Goal: Task Accomplishment & Management: Manage account settings

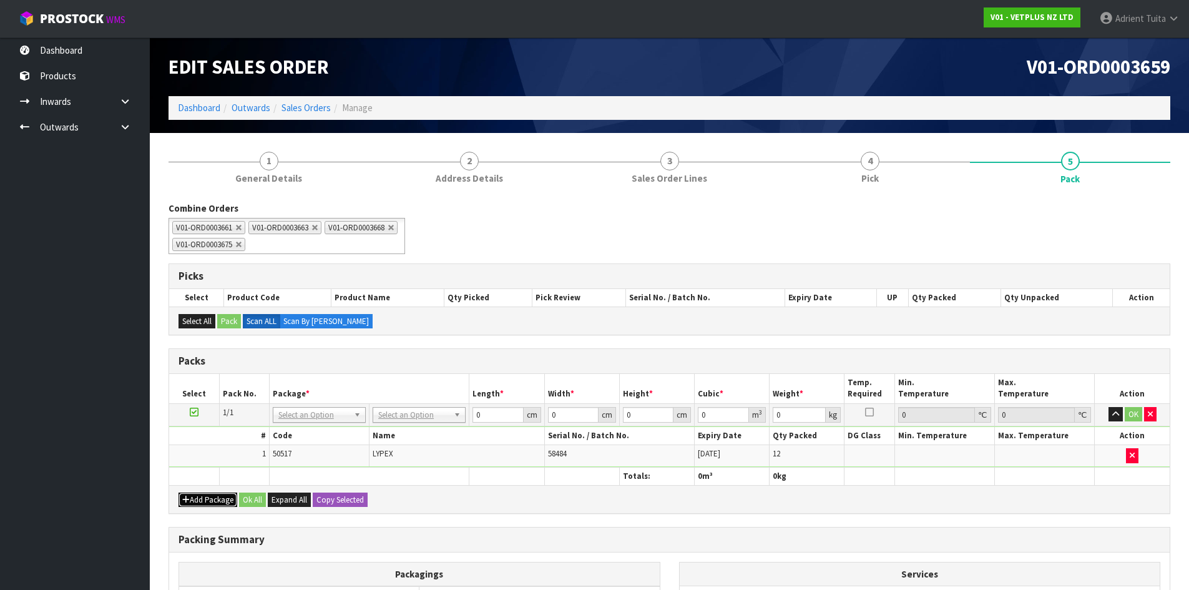
click at [224, 498] on button "Add Package" at bounding box center [208, 500] width 59 height 15
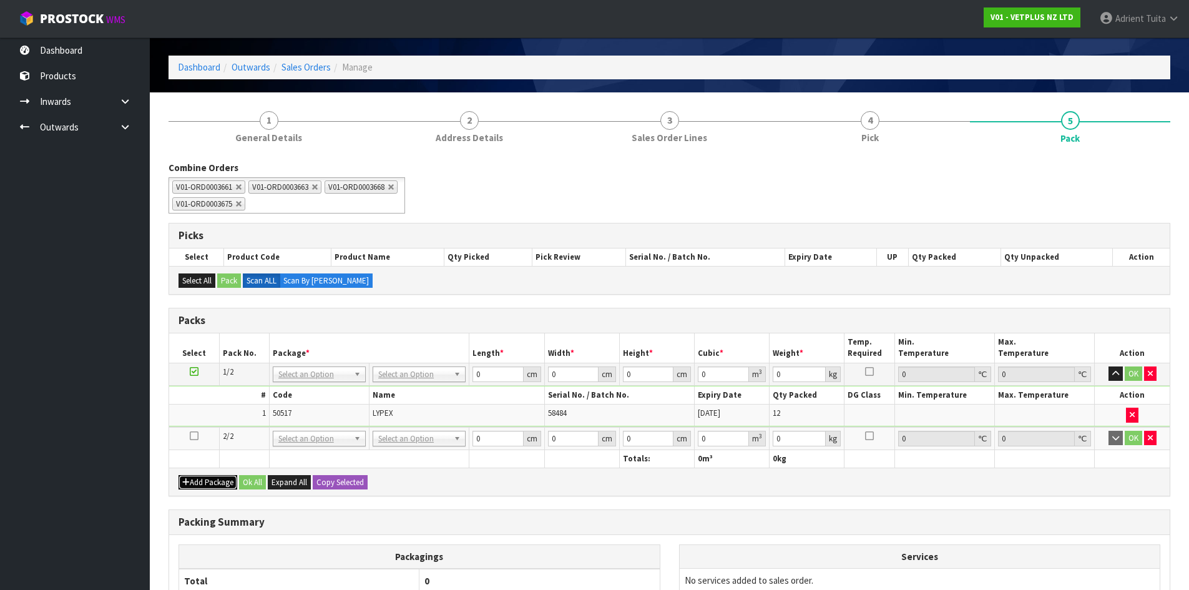
scroll to position [62, 0]
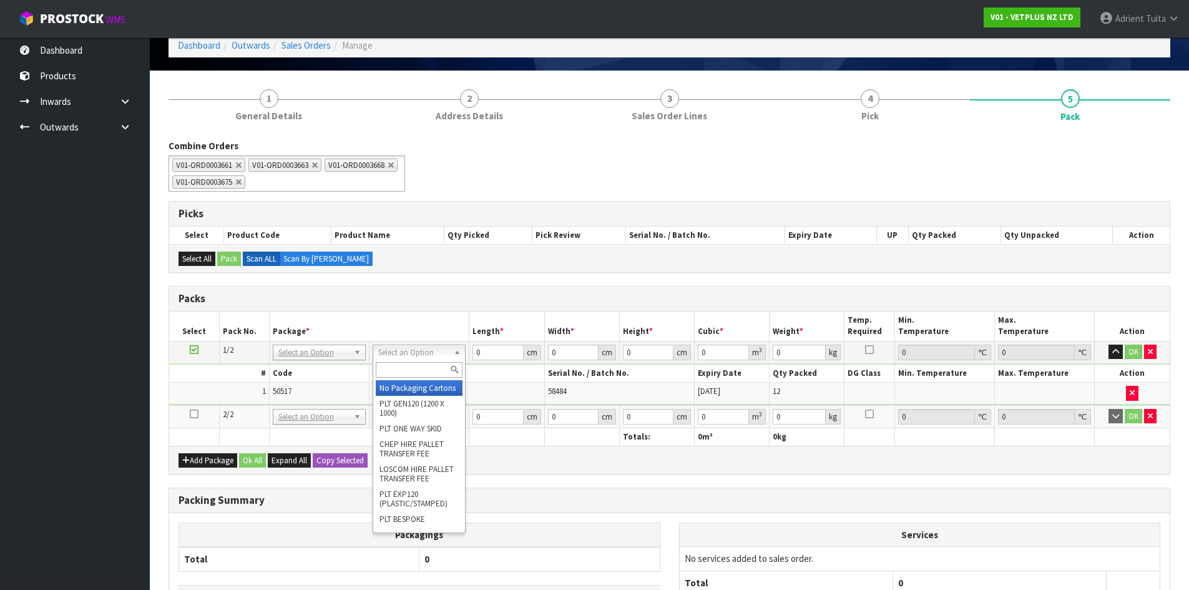
click at [415, 363] on input "text" at bounding box center [419, 370] width 87 height 16
type input "OC"
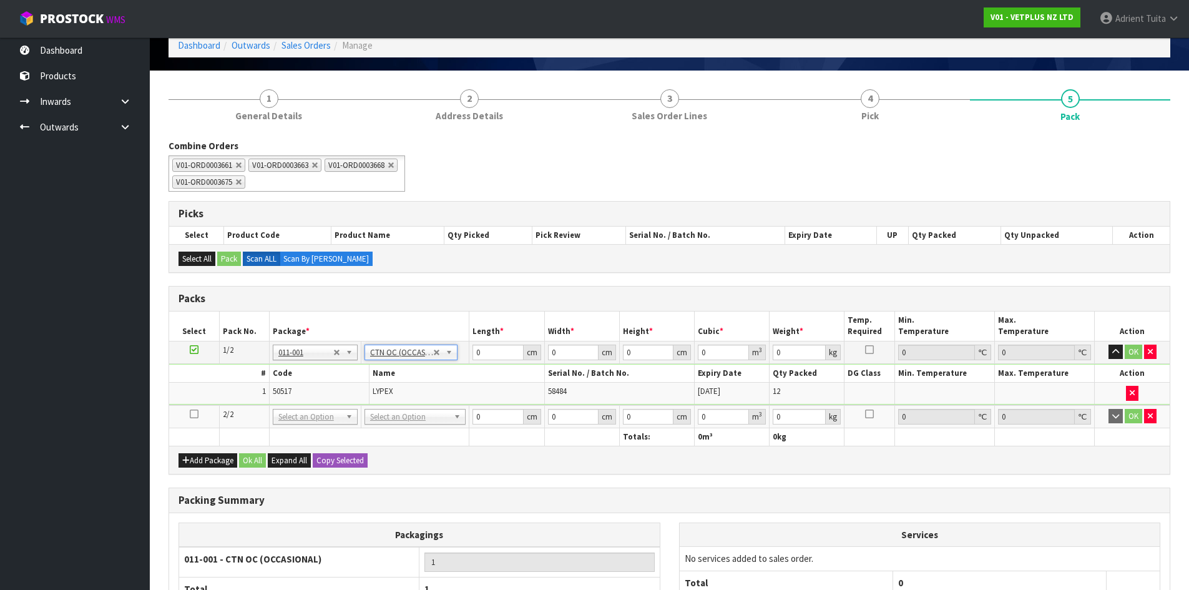
type input "1.2"
drag, startPoint x: 410, startPoint y: 420, endPoint x: 412, endPoint y: 438, distance: 18.9
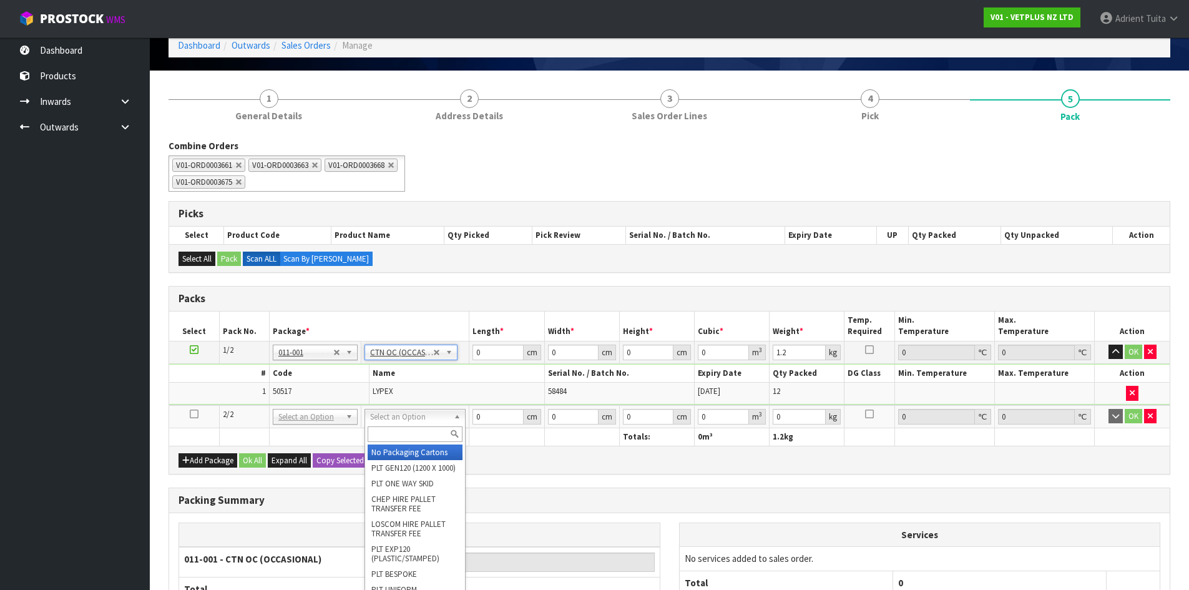
click at [412, 438] on input "text" at bounding box center [415, 434] width 95 height 16
type input "CTN7"
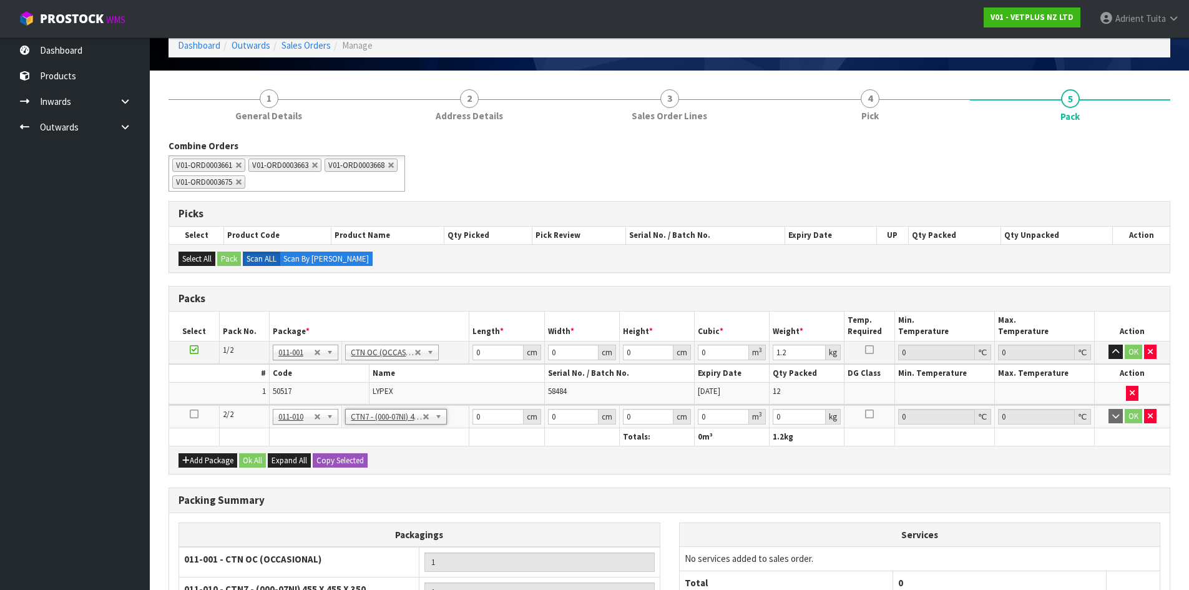
type input "45.5"
type input "35"
type input "0.072459"
type input "0.2"
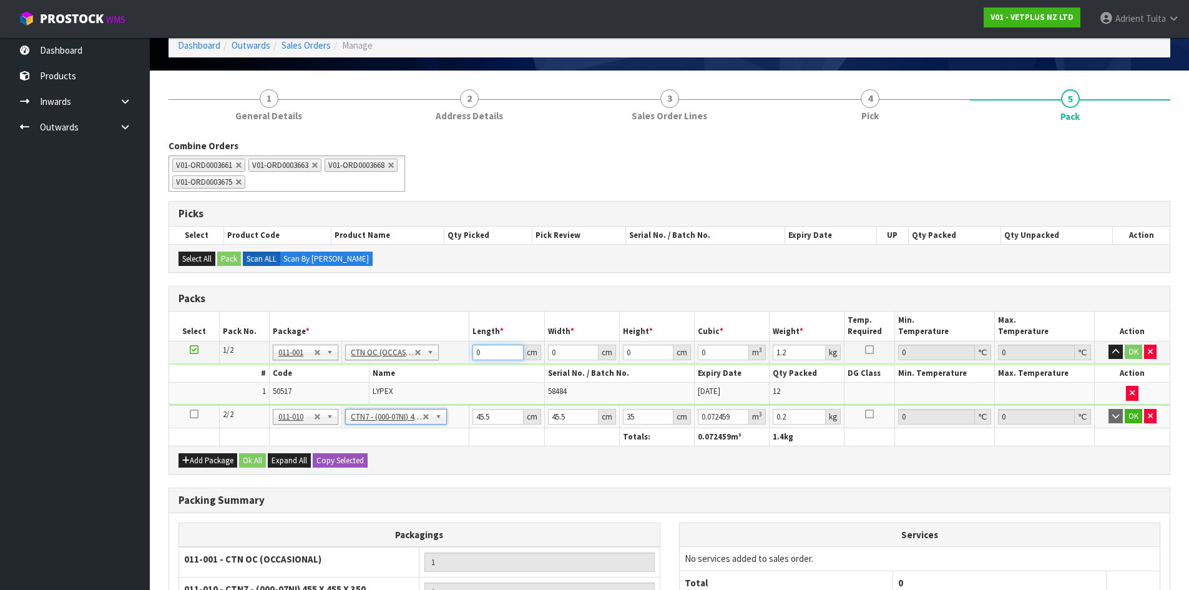
click at [489, 345] on input "0" at bounding box center [498, 353] width 51 height 16
type input "65"
type input "45"
type input "2"
type input "0.00585"
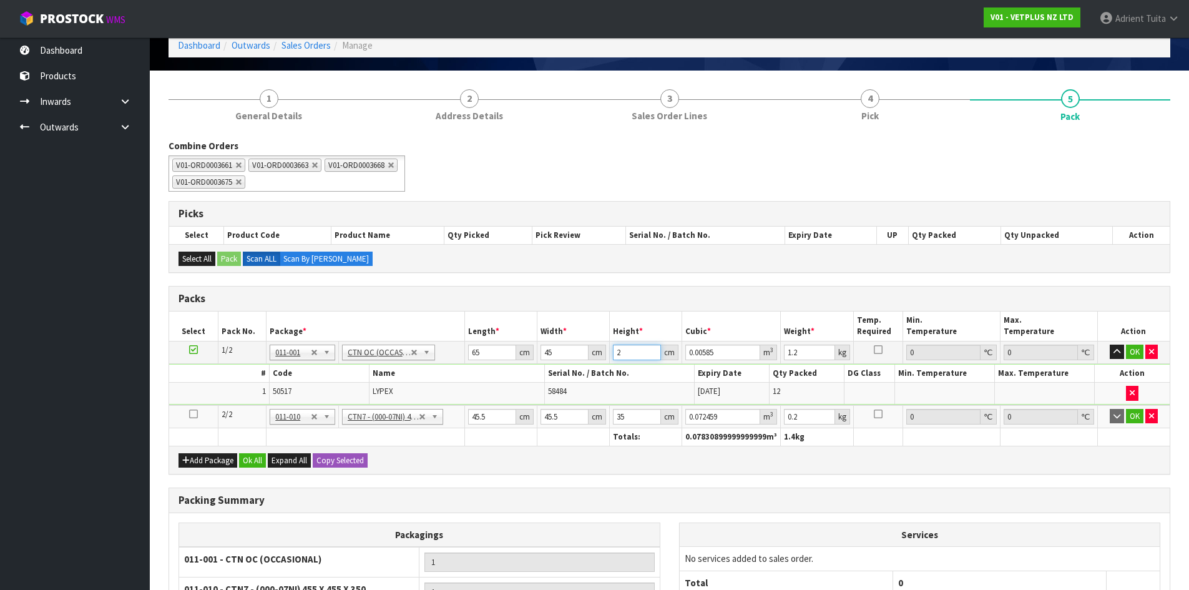
type input "26"
type input "0.07605"
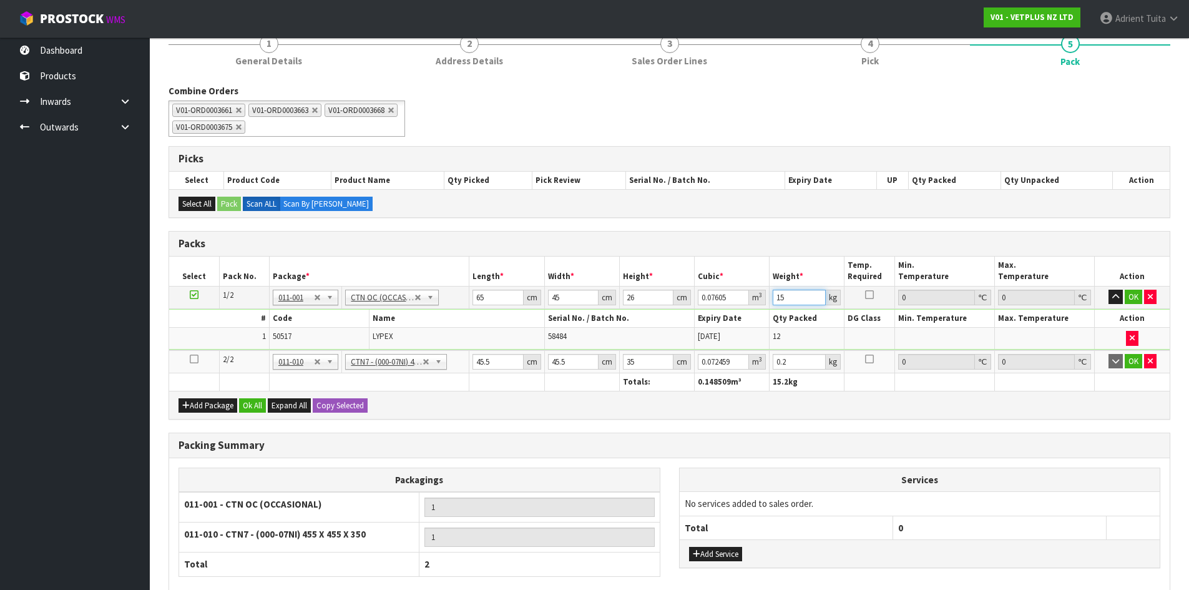
scroll to position [214, 0]
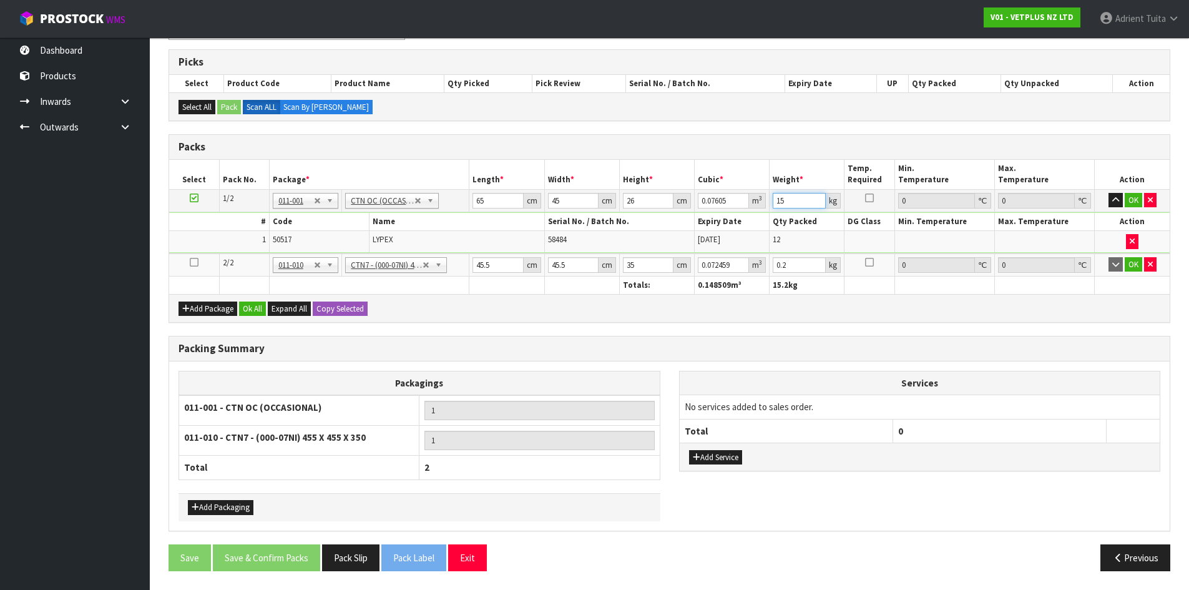
type input "15"
click at [481, 266] on input "45.5" at bounding box center [498, 265] width 51 height 16
click at [486, 260] on input "45.5" at bounding box center [498, 265] width 51 height 16
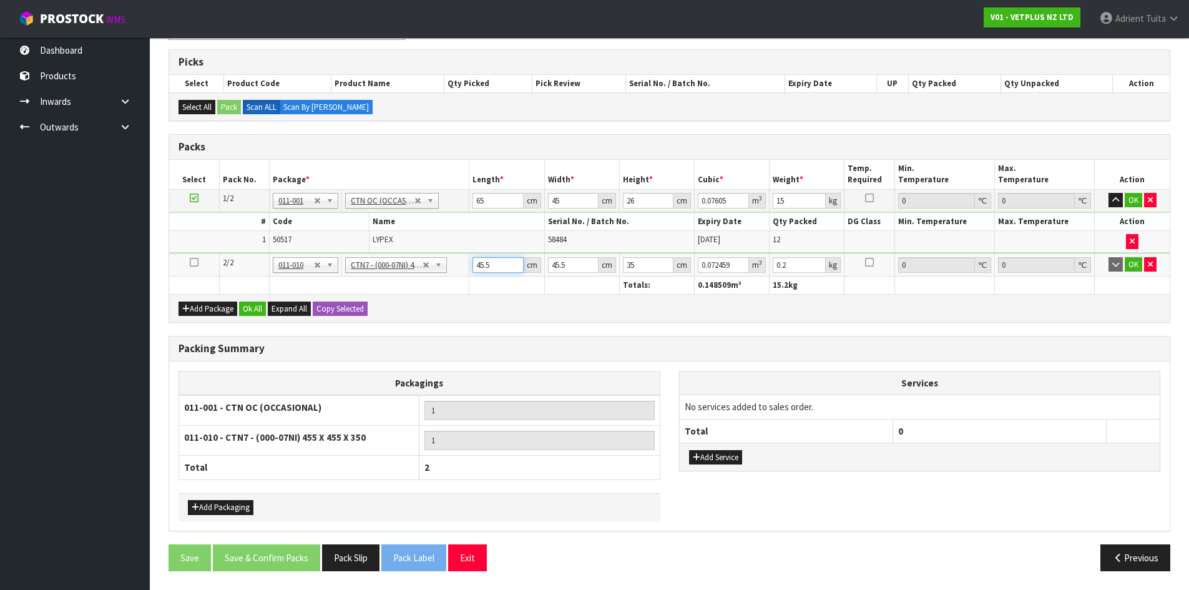
type input "4"
type input "0.00637"
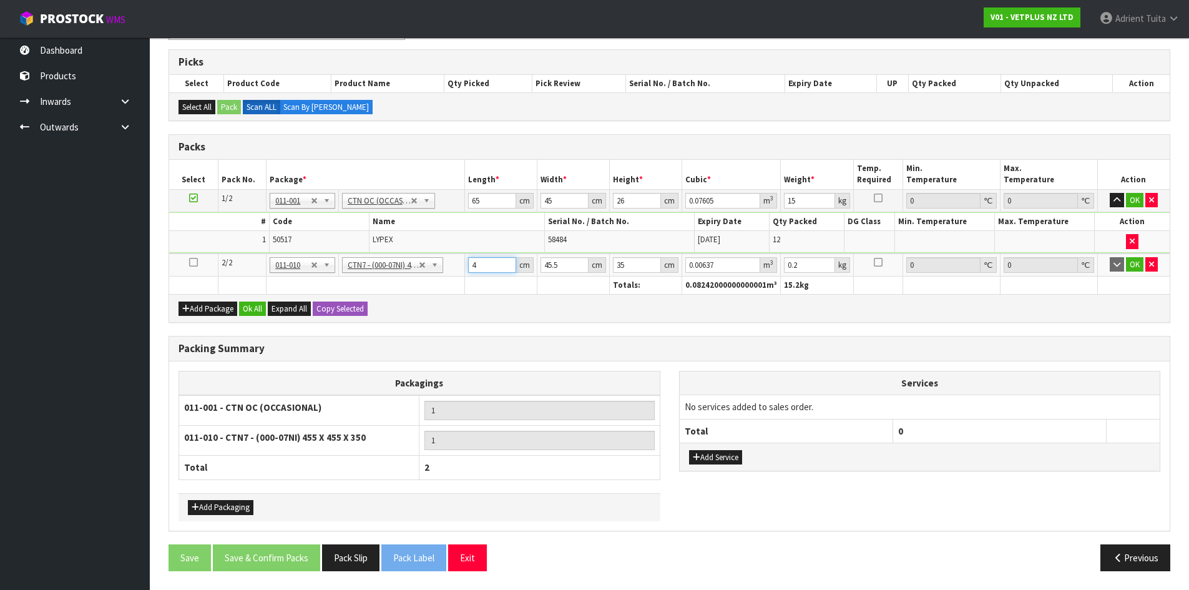
type input "47"
type input "0.074847"
type input "47"
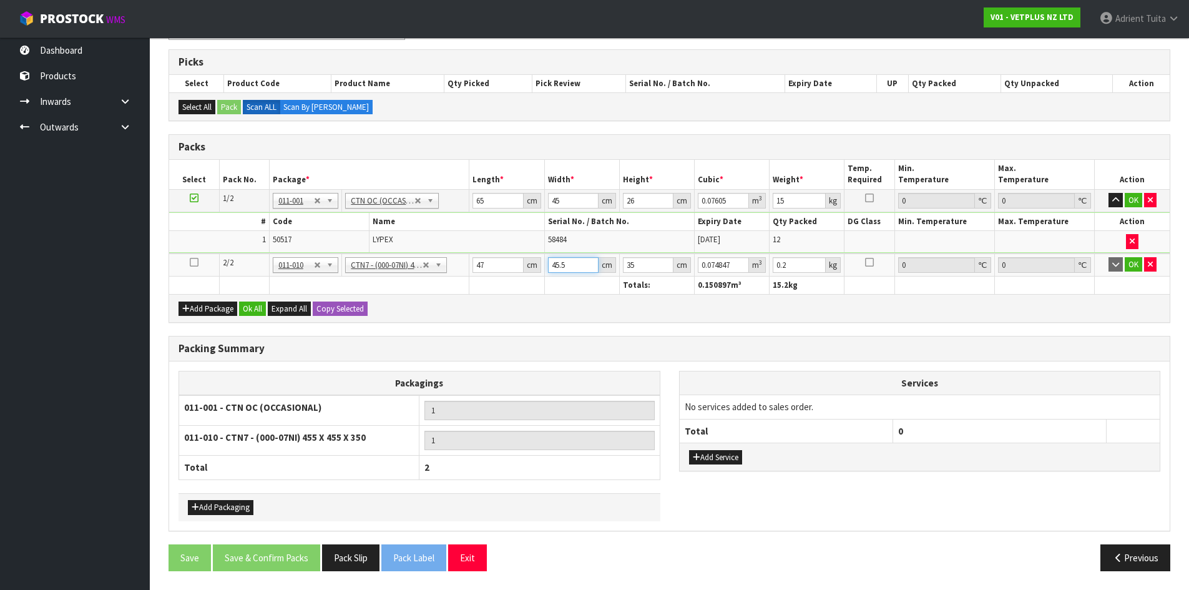
type input "4"
type input "0.00658"
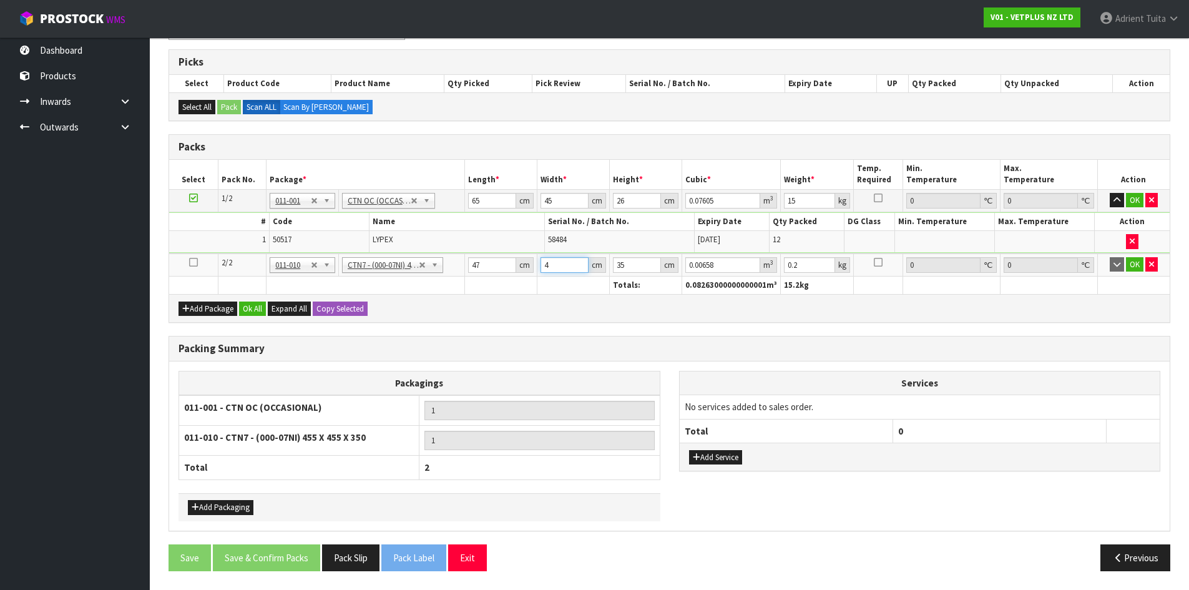
type input "47"
type input "0.077315"
type input "47"
type input "3"
type input "0.006627"
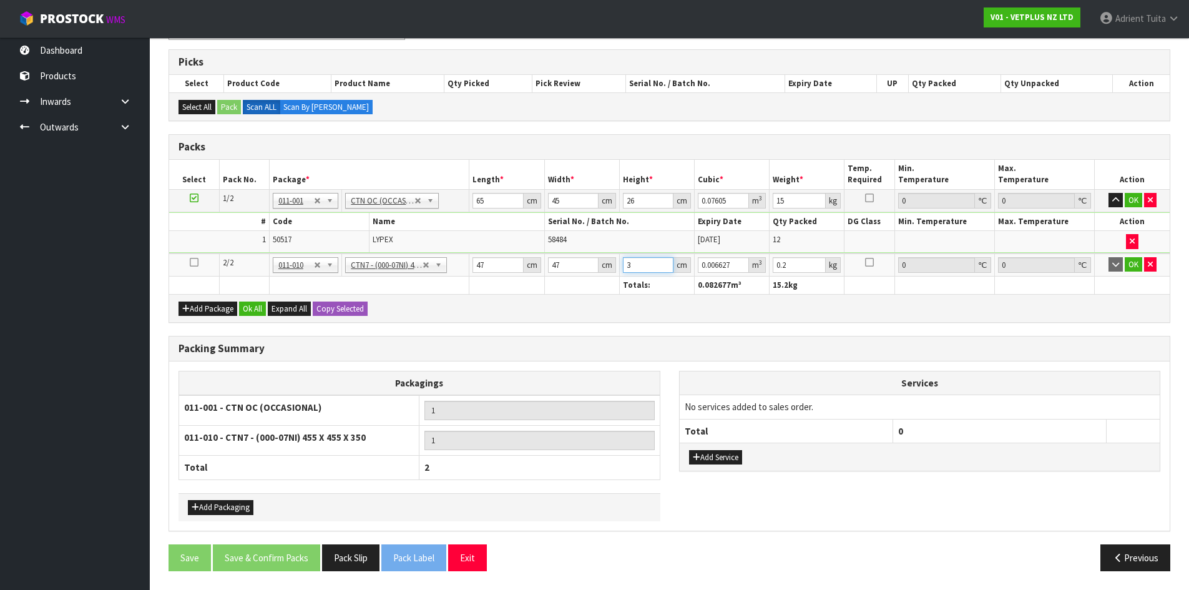
type input "33"
type input "0.072897"
type input "33"
type input "6"
click at [1137, 200] on button "OK" at bounding box center [1133, 200] width 17 height 15
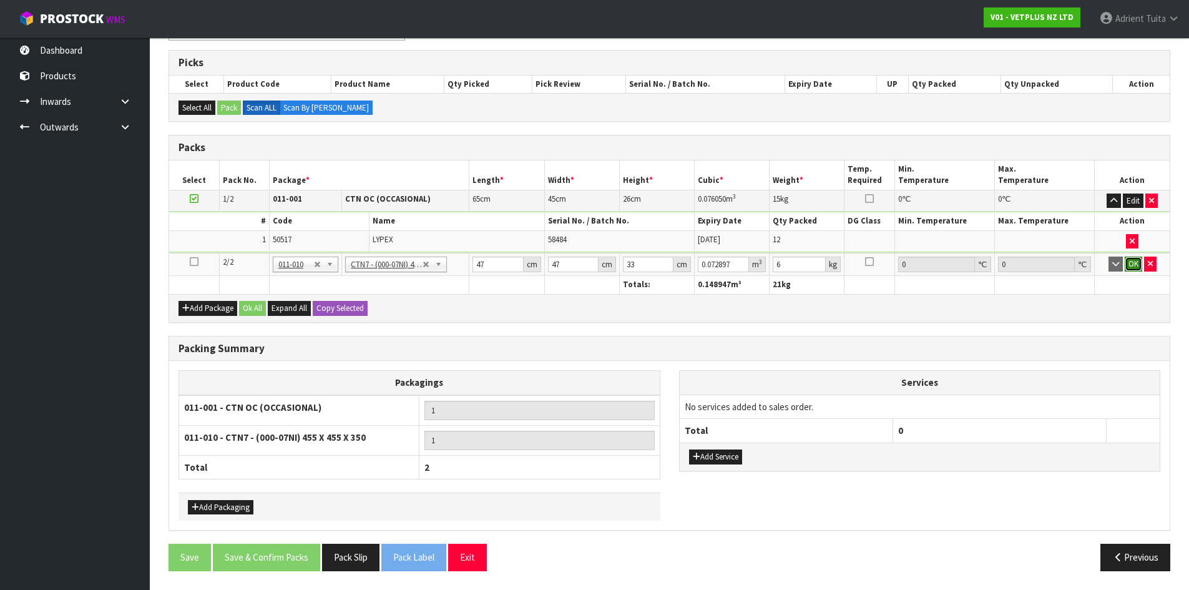
click at [1131, 261] on button "OK" at bounding box center [1133, 264] width 17 height 15
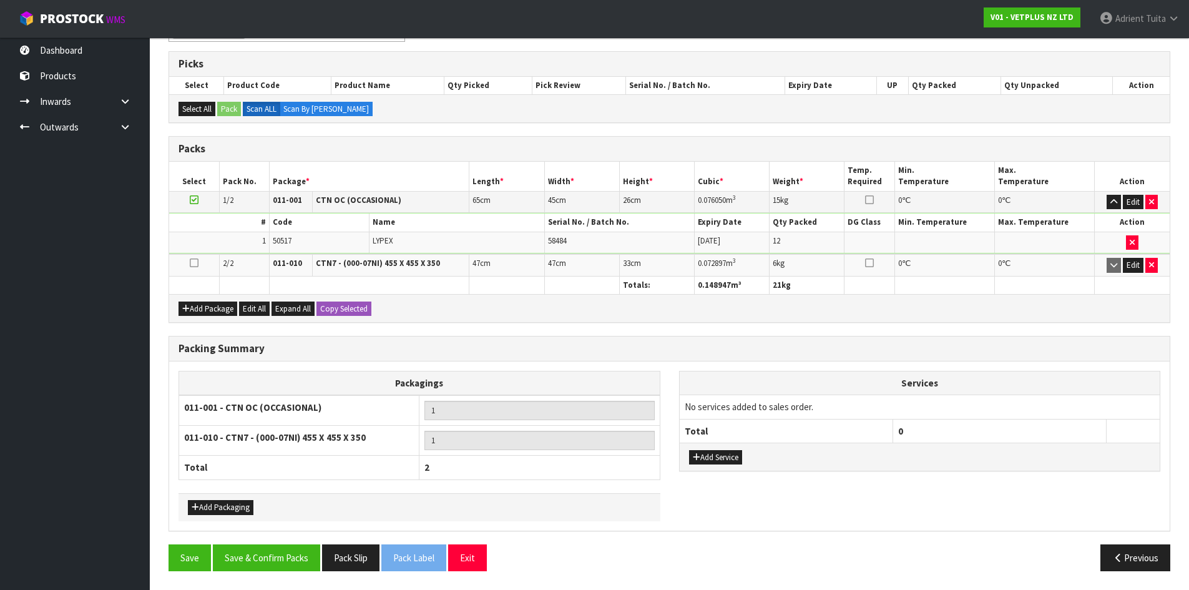
scroll to position [212, 0]
click at [239, 556] on button "Save & Confirm Packs" at bounding box center [266, 557] width 107 height 27
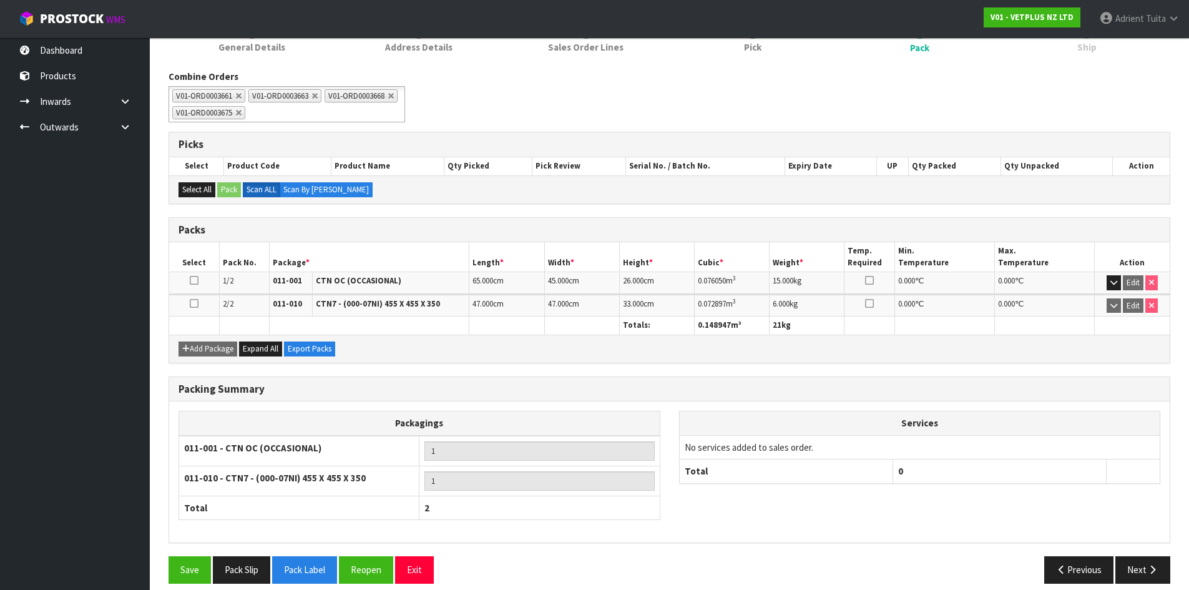
scroll to position [189, 0]
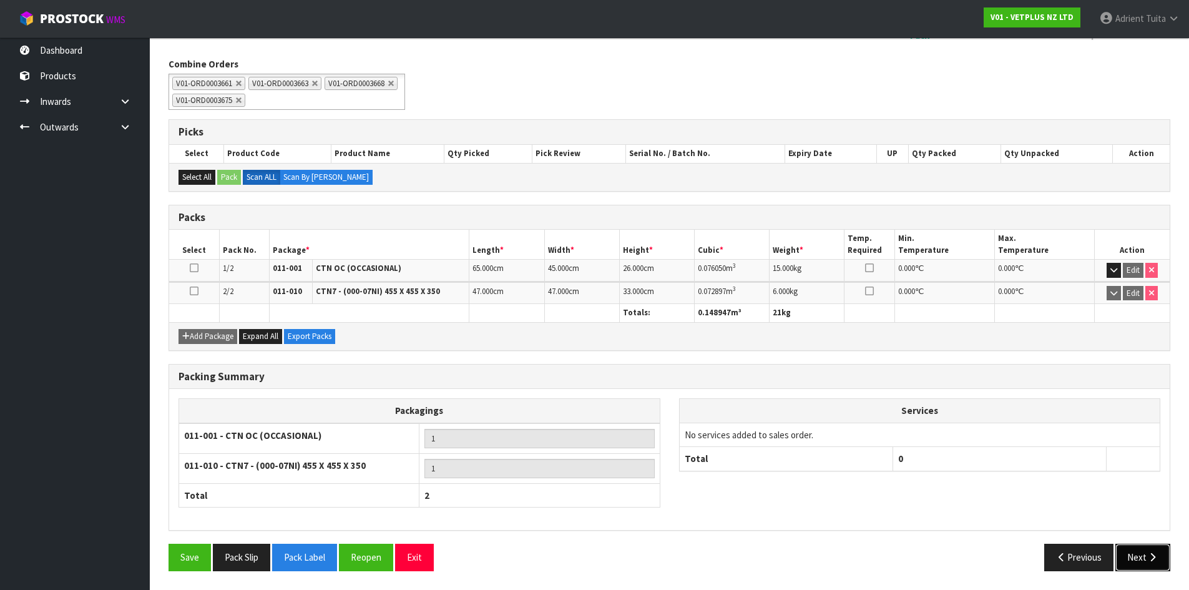
click at [1141, 562] on button "Next" at bounding box center [1143, 557] width 55 height 27
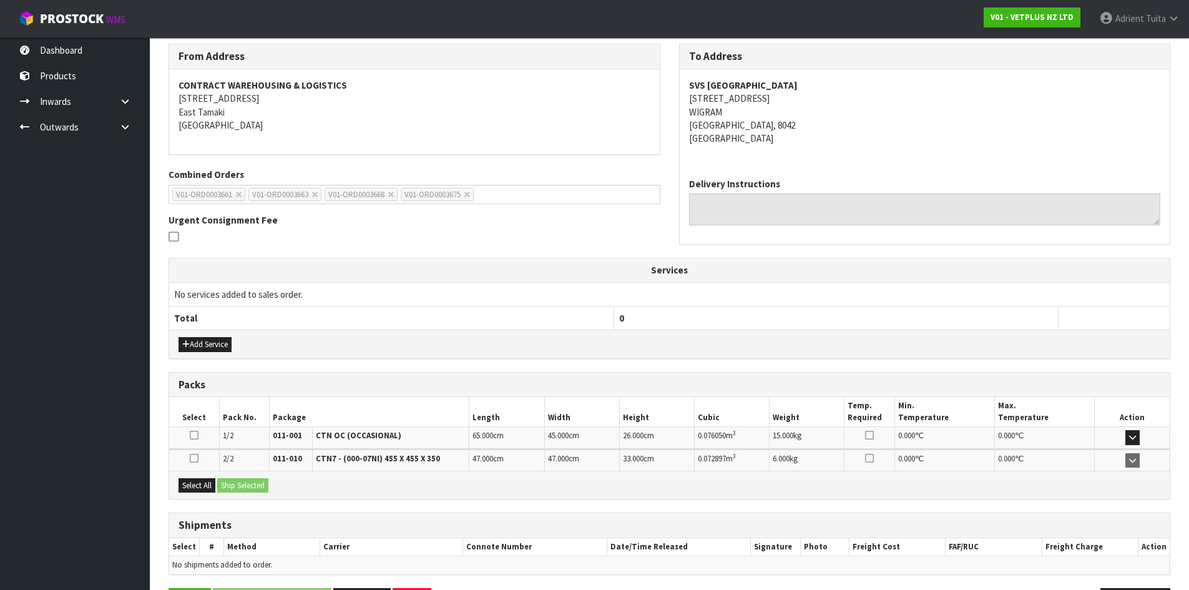
scroll to position [247, 0]
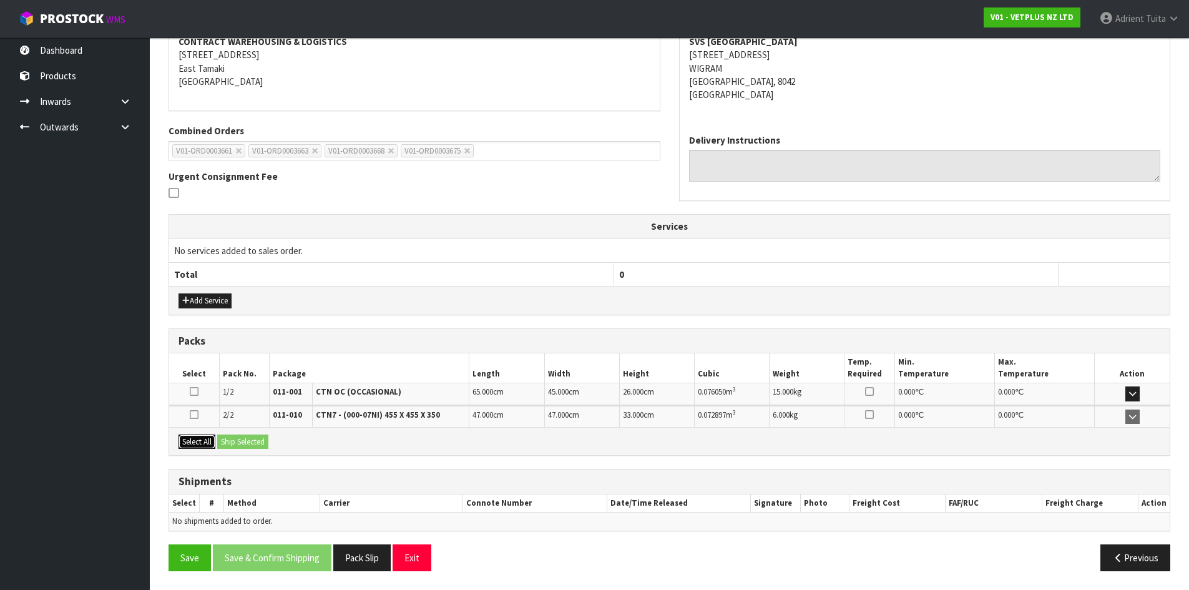
drag, startPoint x: 195, startPoint y: 435, endPoint x: 212, endPoint y: 440, distance: 17.6
click at [197, 435] on button "Select All" at bounding box center [197, 442] width 37 height 15
drag, startPoint x: 220, startPoint y: 439, endPoint x: 236, endPoint y: 437, distance: 16.3
click at [221, 438] on button "Ship Selected" at bounding box center [242, 442] width 51 height 15
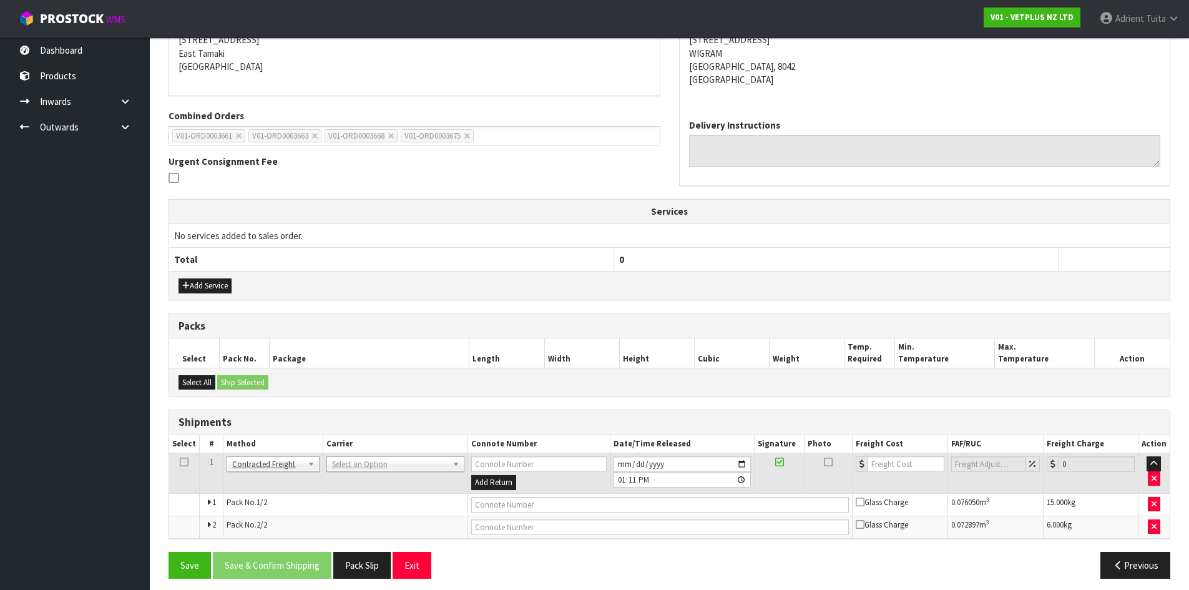
scroll to position [269, 0]
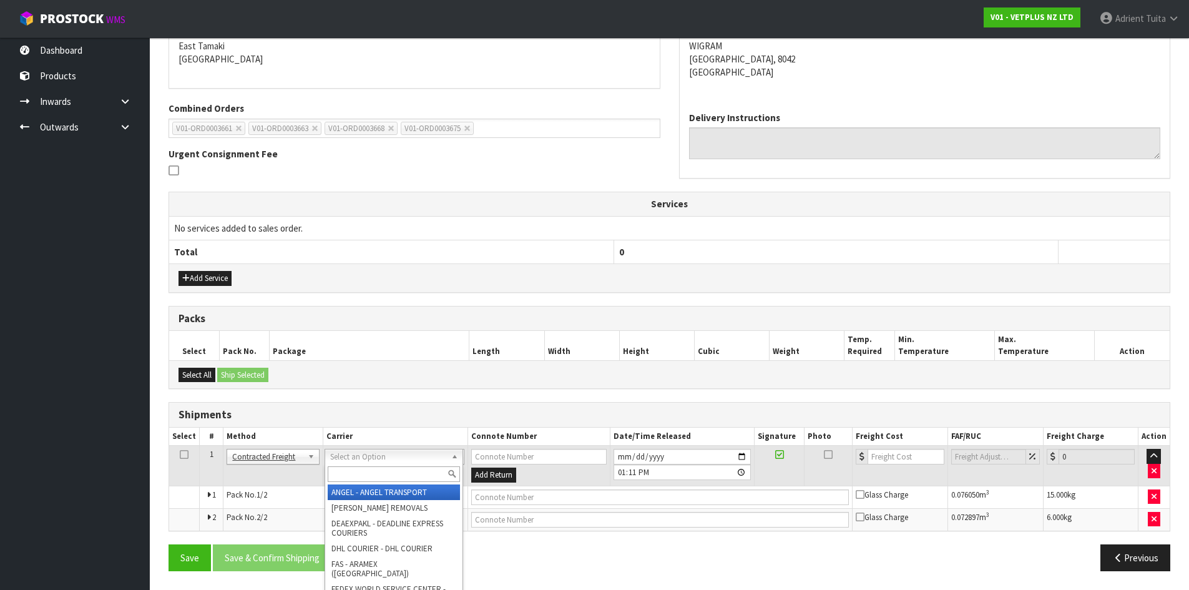
click at [343, 480] on input "text" at bounding box center [394, 474] width 132 height 16
type input "NZP"
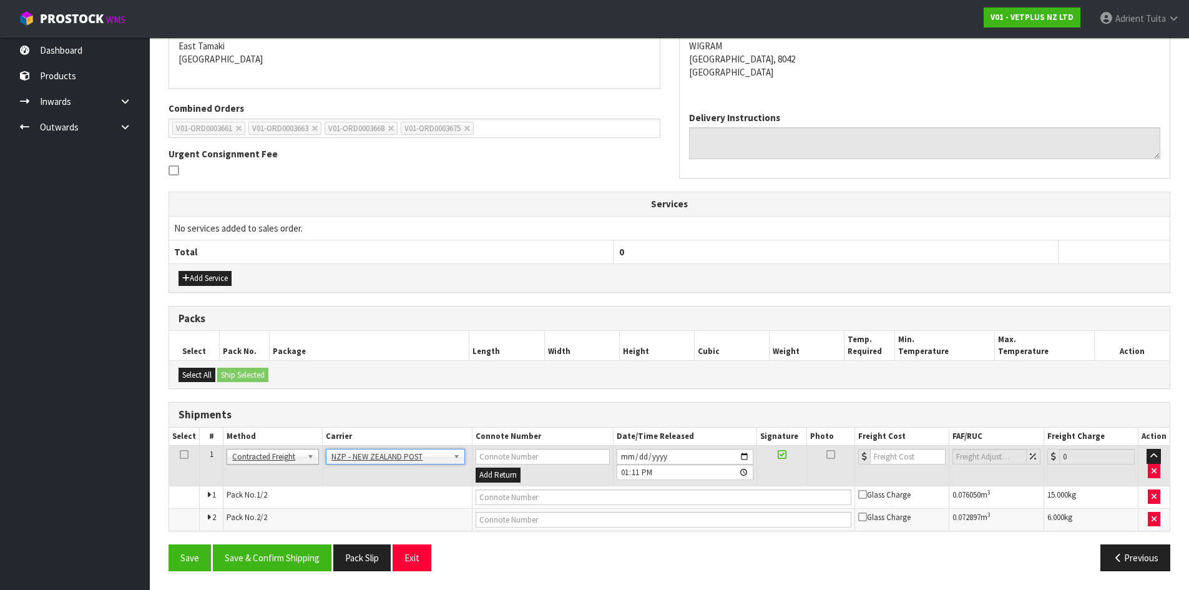
click at [292, 574] on div "Save Save & Confirm Shipping Pack Slip Exit Previous" at bounding box center [669, 562] width 1021 height 36
click at [288, 554] on button "Save & Confirm Shipping" at bounding box center [272, 557] width 119 height 27
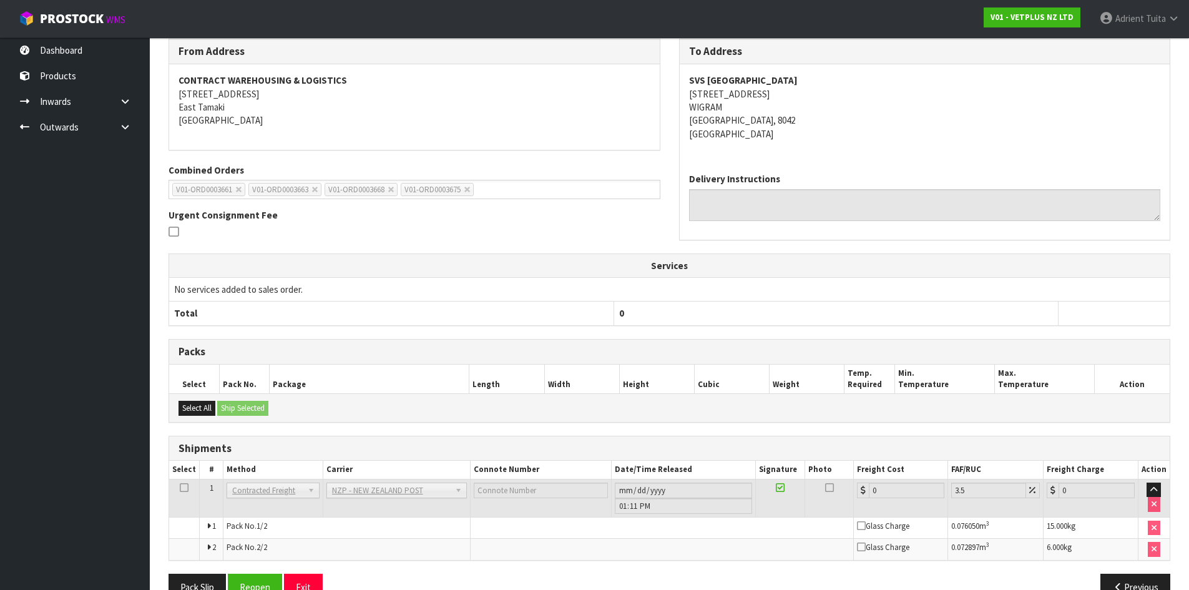
scroll to position [250, 0]
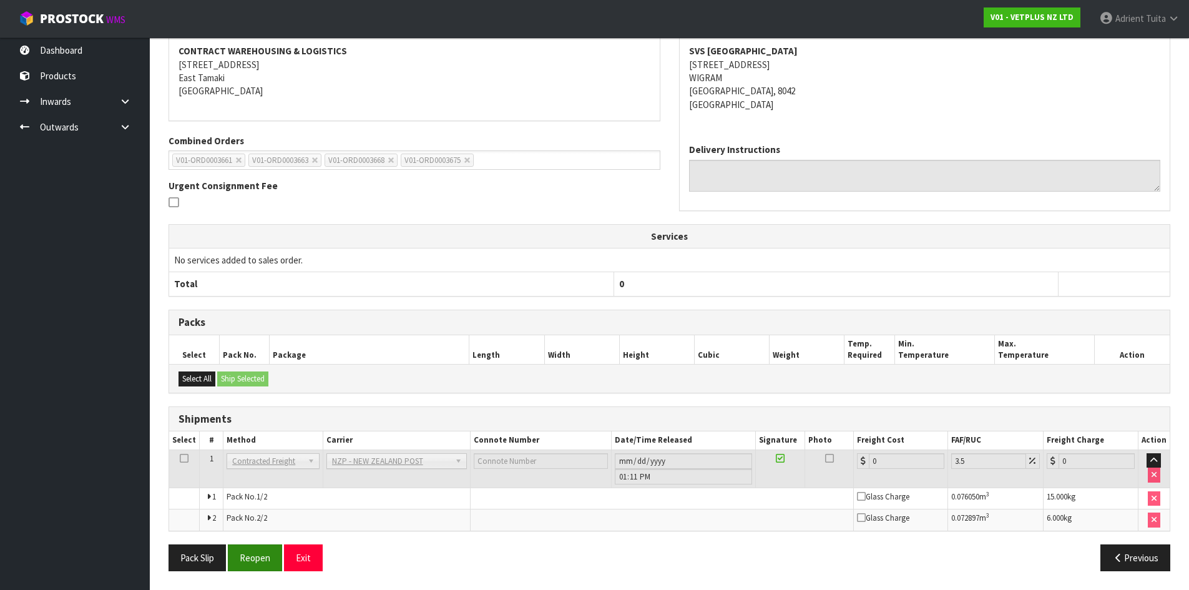
click at [265, 571] on div "Pack Slip Reopen Exit Previous" at bounding box center [669, 562] width 1021 height 36
click at [268, 557] on button "Reopen" at bounding box center [255, 557] width 54 height 27
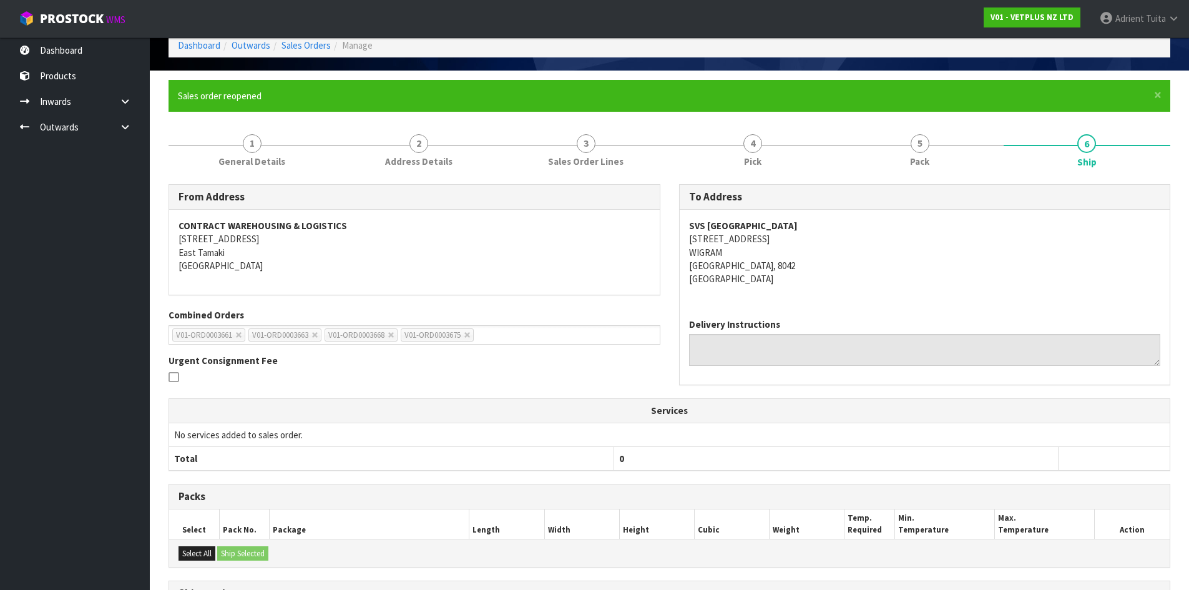
scroll to position [237, 0]
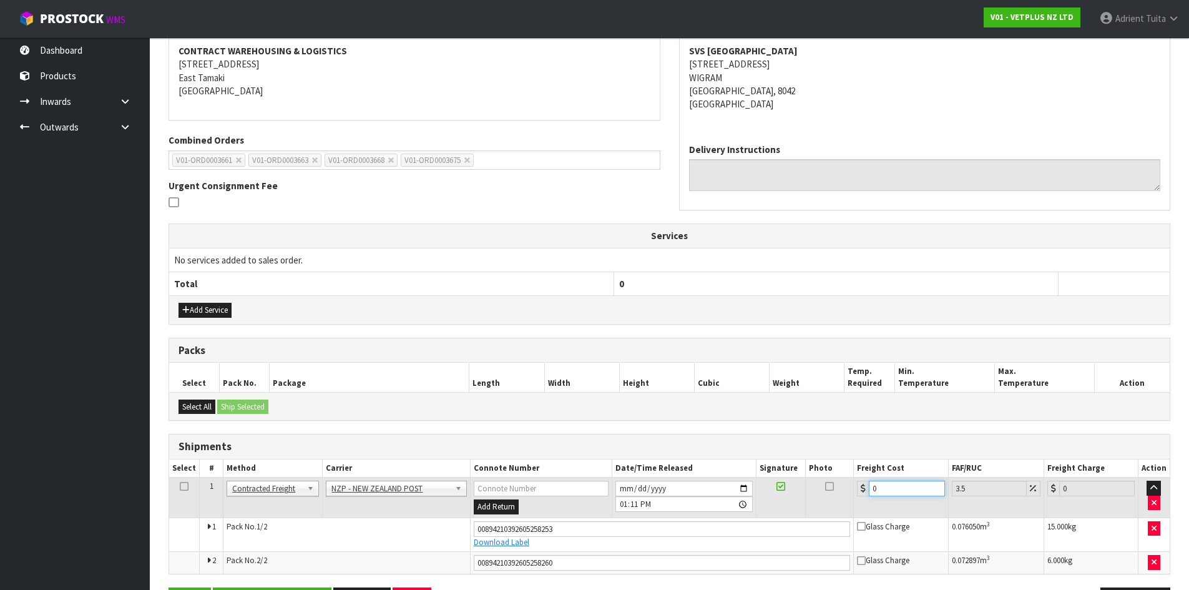
click at [896, 486] on input "0" at bounding box center [907, 489] width 76 height 16
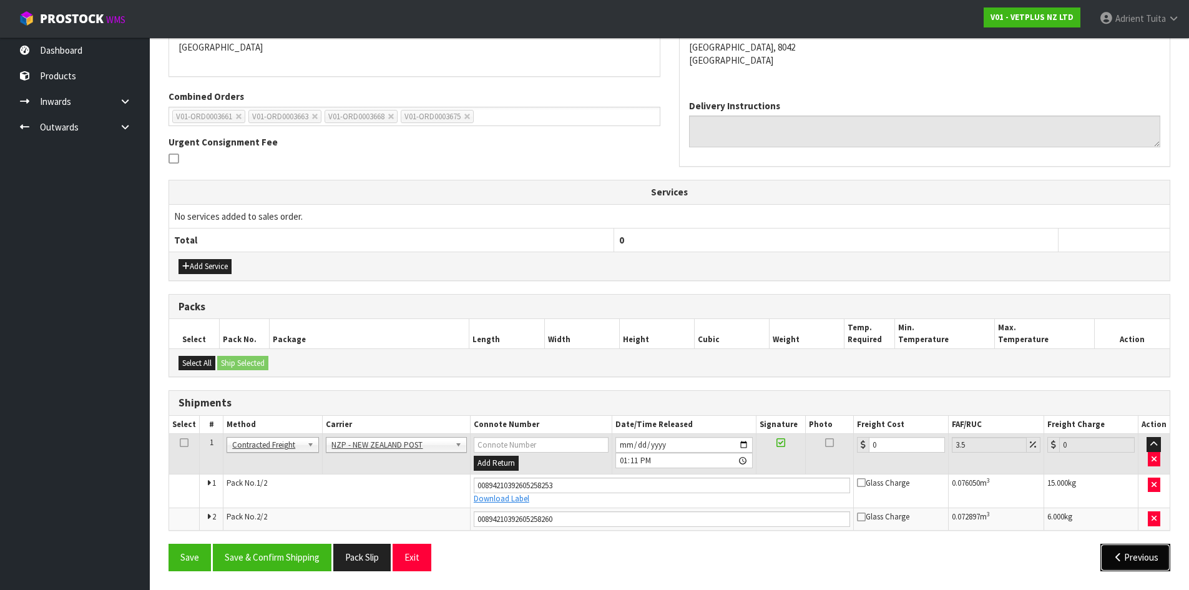
click at [1153, 559] on button "Previous" at bounding box center [1136, 557] width 70 height 27
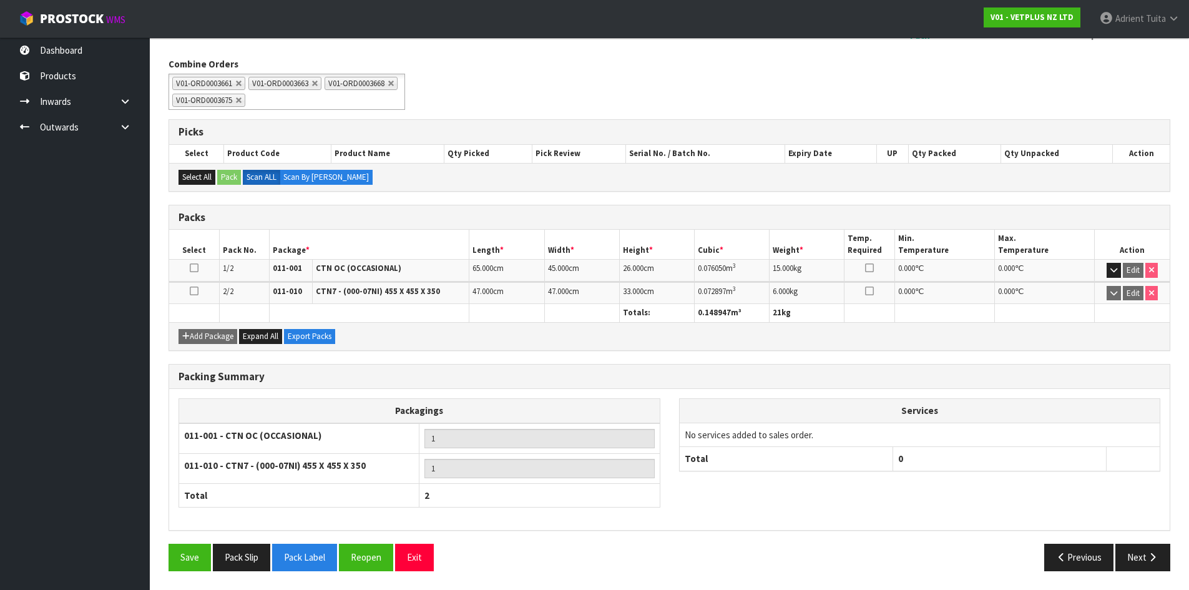
scroll to position [189, 0]
click at [369, 556] on button "Reopen" at bounding box center [366, 557] width 54 height 27
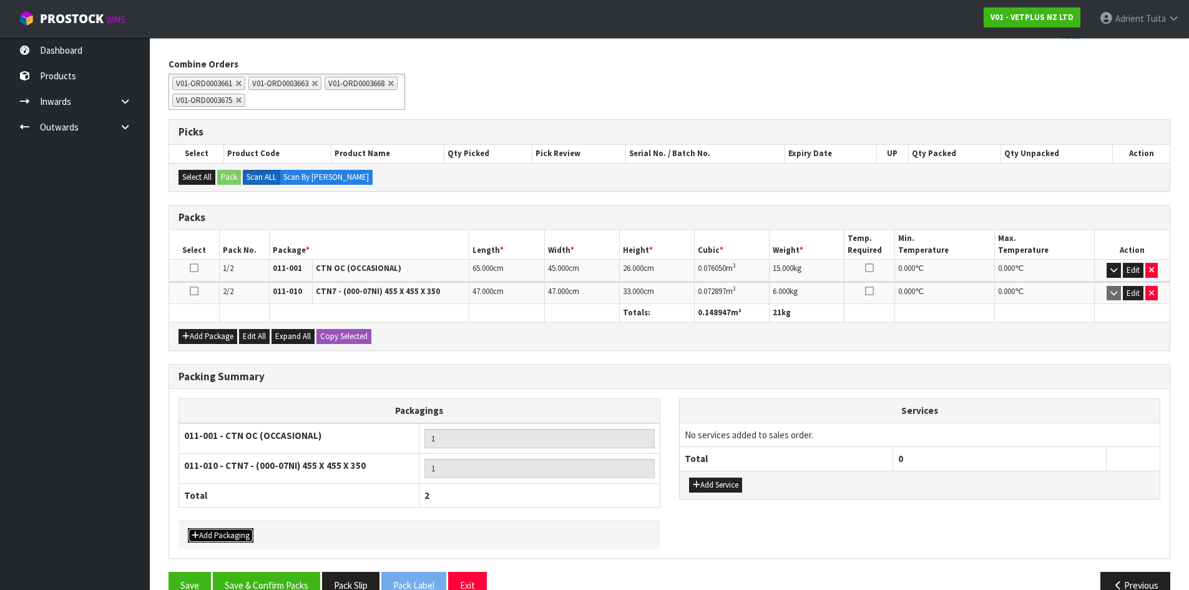
click at [230, 533] on button "Add Packaging" at bounding box center [221, 535] width 66 height 15
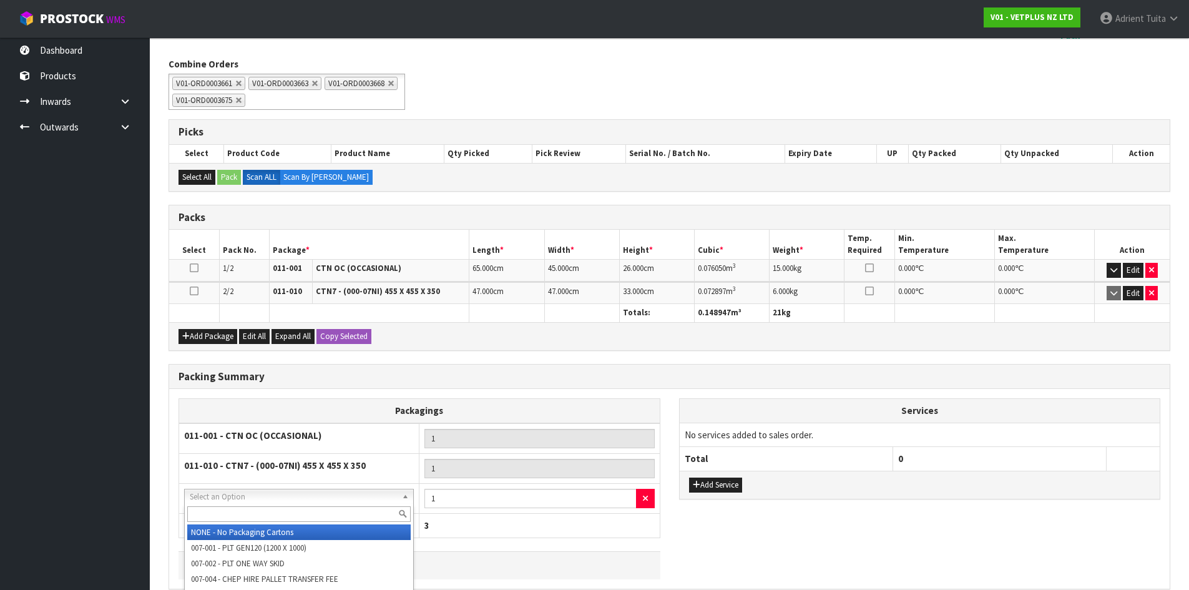
drag, startPoint x: 250, startPoint y: 500, endPoint x: 250, endPoint y: 507, distance: 7.5
click at [249, 514] on input "text" at bounding box center [299, 514] width 224 height 16
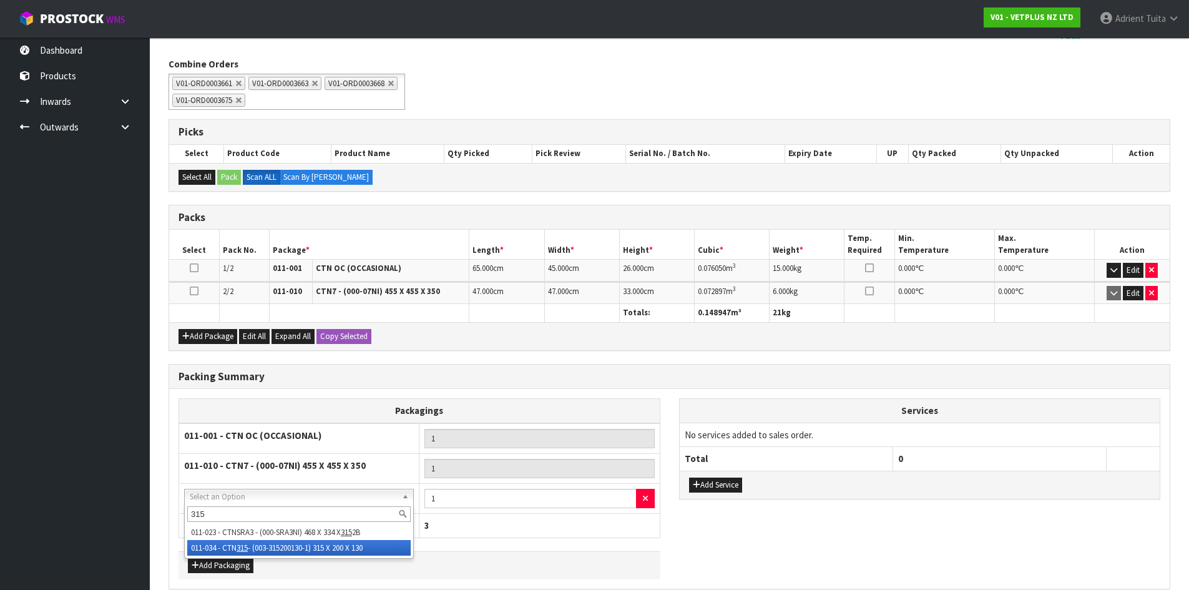
type input "315"
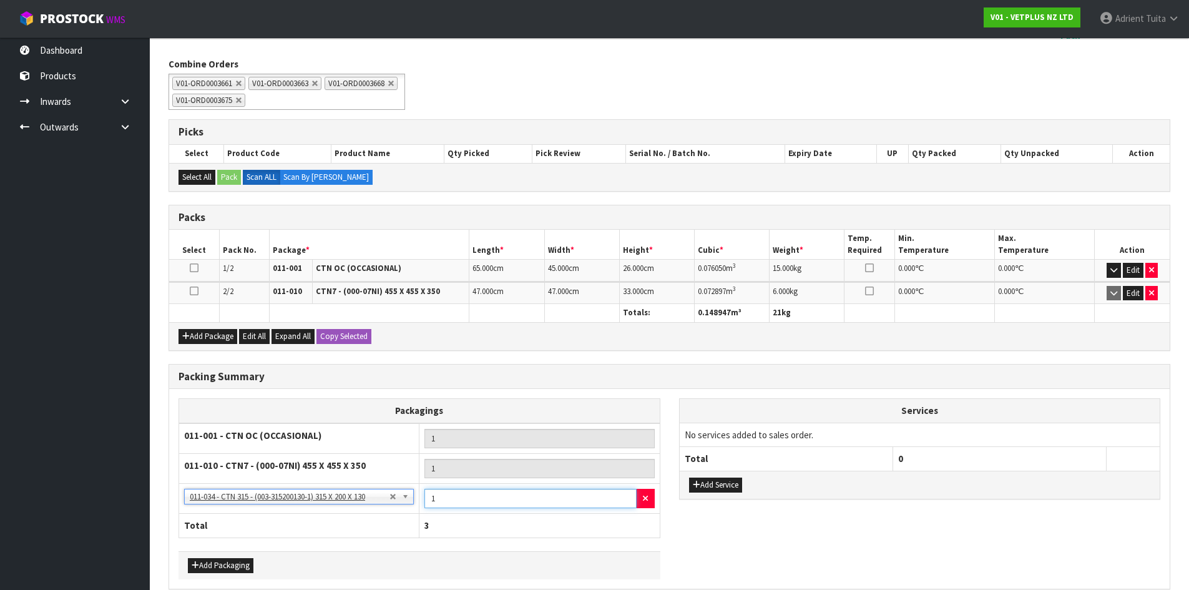
click at [445, 494] on input "1" at bounding box center [531, 498] width 212 height 19
type input "4"
drag, startPoint x: 198, startPoint y: 563, endPoint x: 209, endPoint y: 535, distance: 29.7
click at [200, 558] on div "Add Packaging" at bounding box center [420, 565] width 482 height 28
click at [213, 527] on th "Total" at bounding box center [299, 526] width 240 height 24
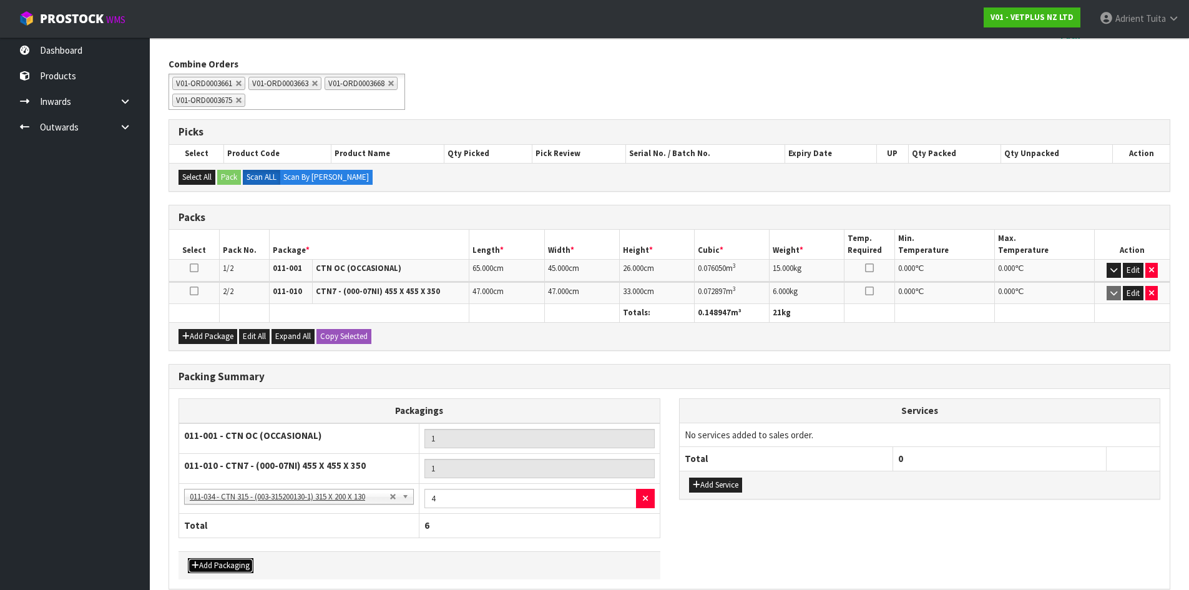
drag, startPoint x: 207, startPoint y: 573, endPoint x: 213, endPoint y: 549, distance: 24.5
click at [207, 571] on button "Add Packaging" at bounding box center [221, 565] width 66 height 15
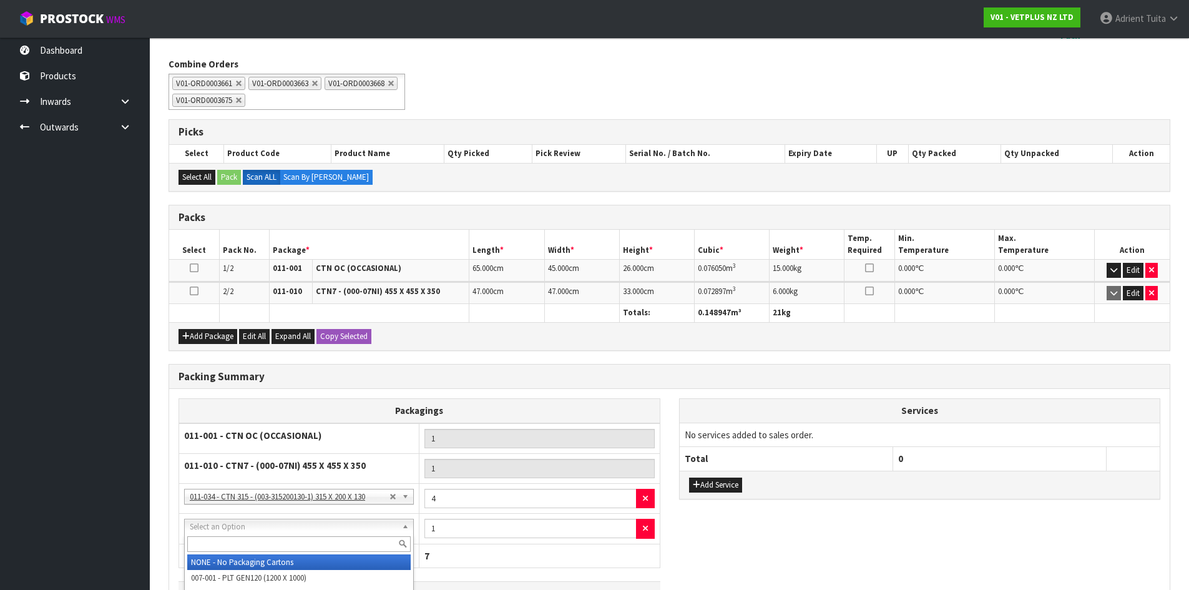
drag, startPoint x: 222, startPoint y: 541, endPoint x: 220, endPoint y: 549, distance: 8.3
click at [220, 549] on input "text" at bounding box center [299, 544] width 224 height 16
type input "A4"
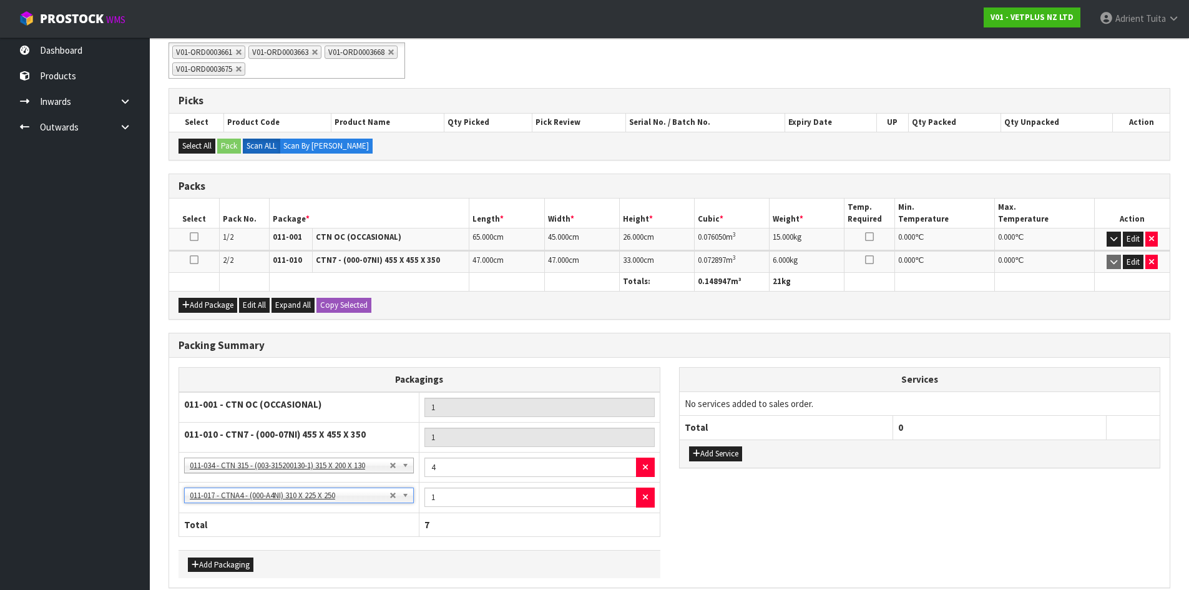
scroll to position [278, 0]
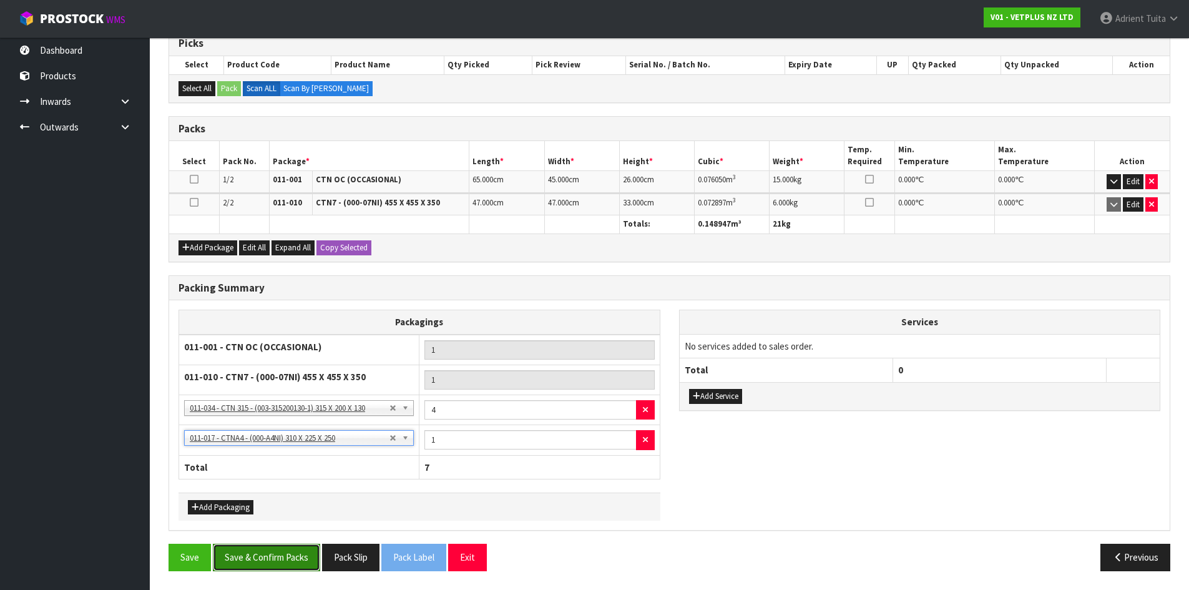
click at [268, 554] on button "Save & Confirm Packs" at bounding box center [266, 557] width 107 height 27
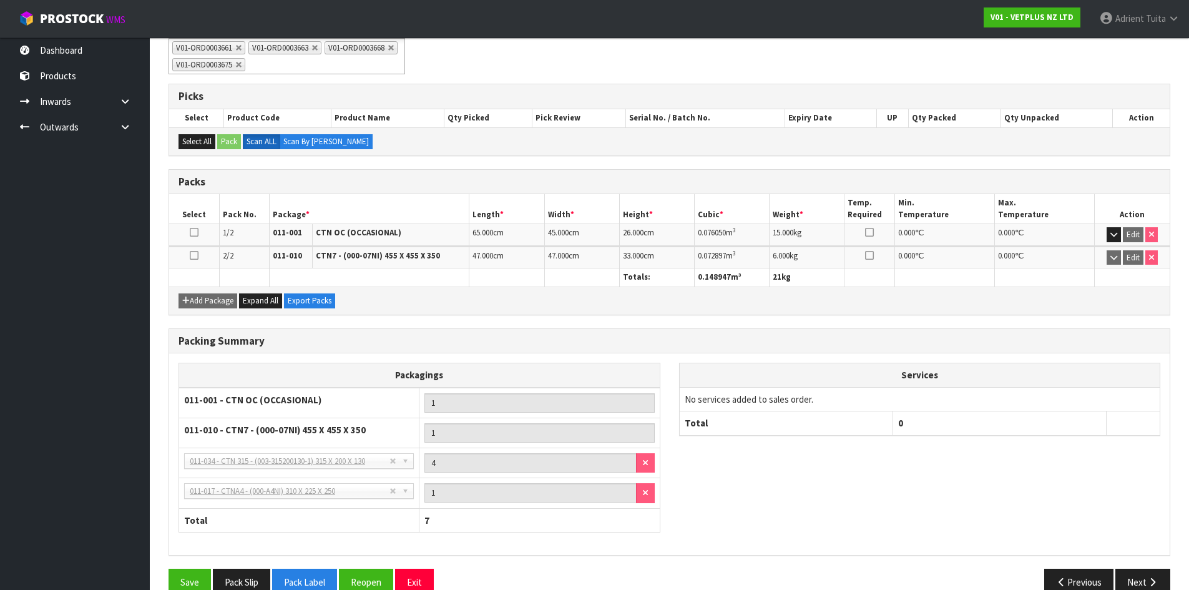
scroll to position [250, 0]
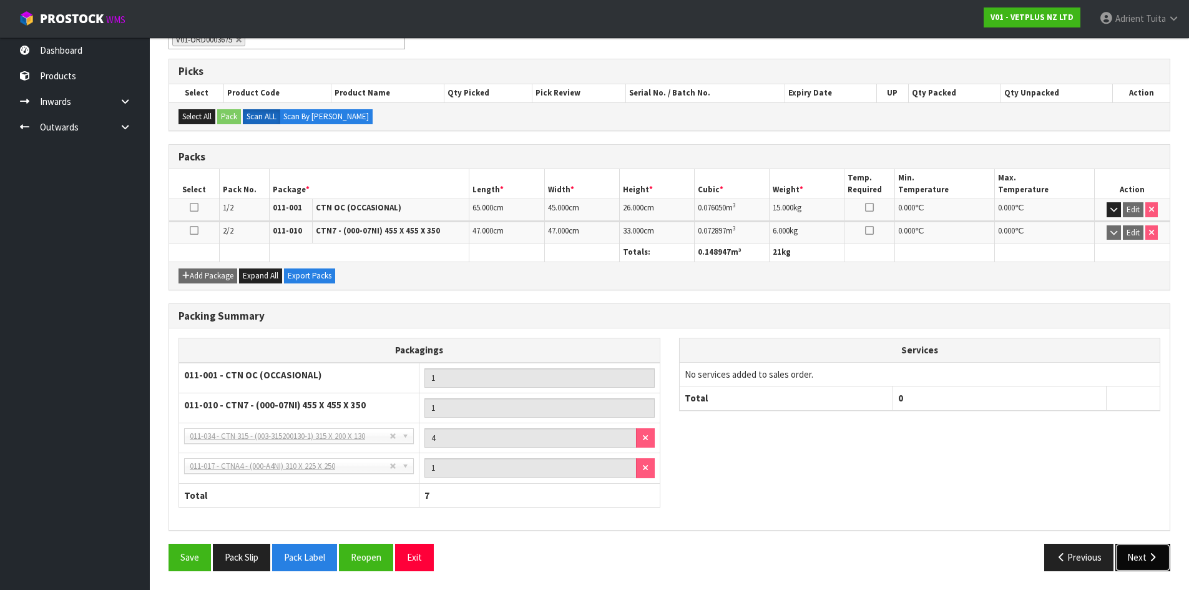
click at [1145, 554] on button "Next" at bounding box center [1143, 557] width 55 height 27
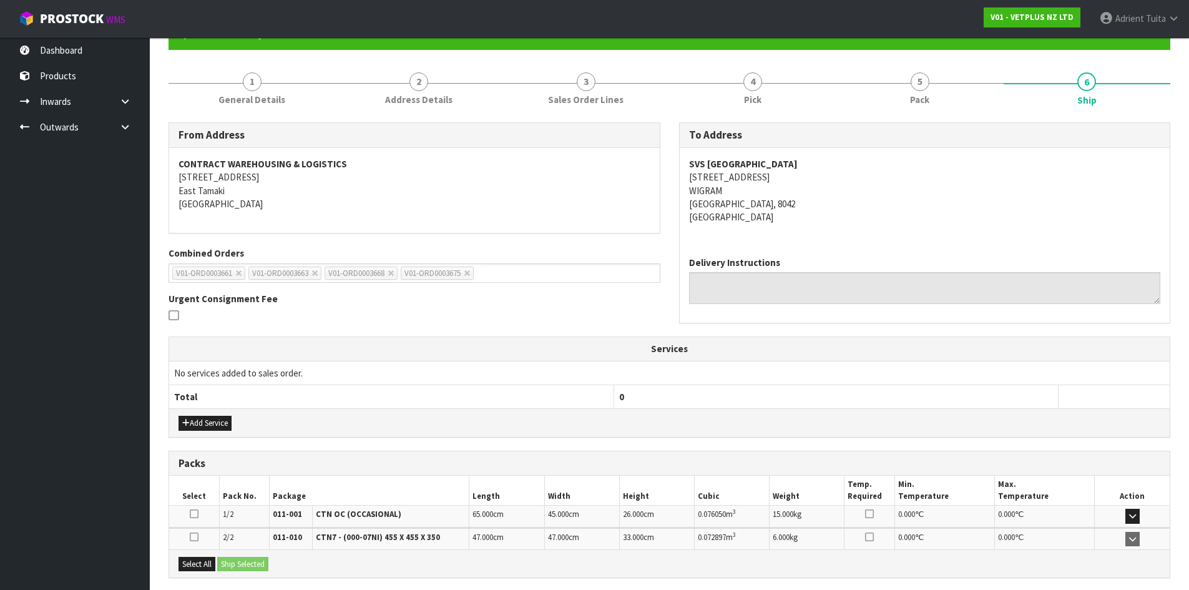
scroll to position [247, 0]
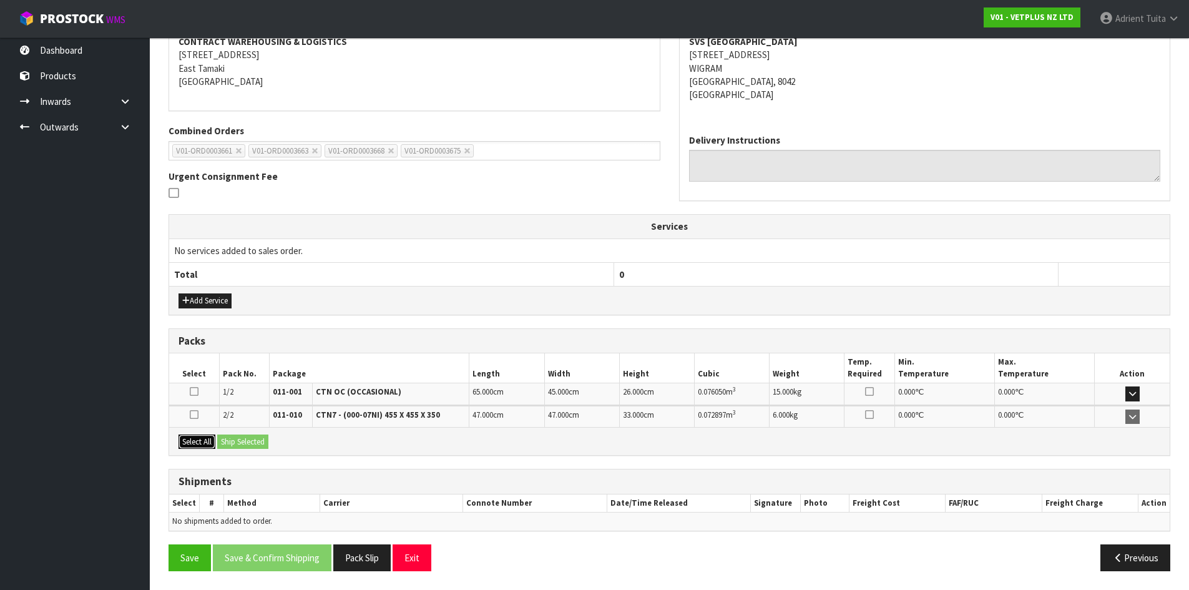
click at [207, 447] on button "Select All" at bounding box center [197, 442] width 37 height 15
click at [248, 442] on button "Ship Selected" at bounding box center [242, 442] width 51 height 15
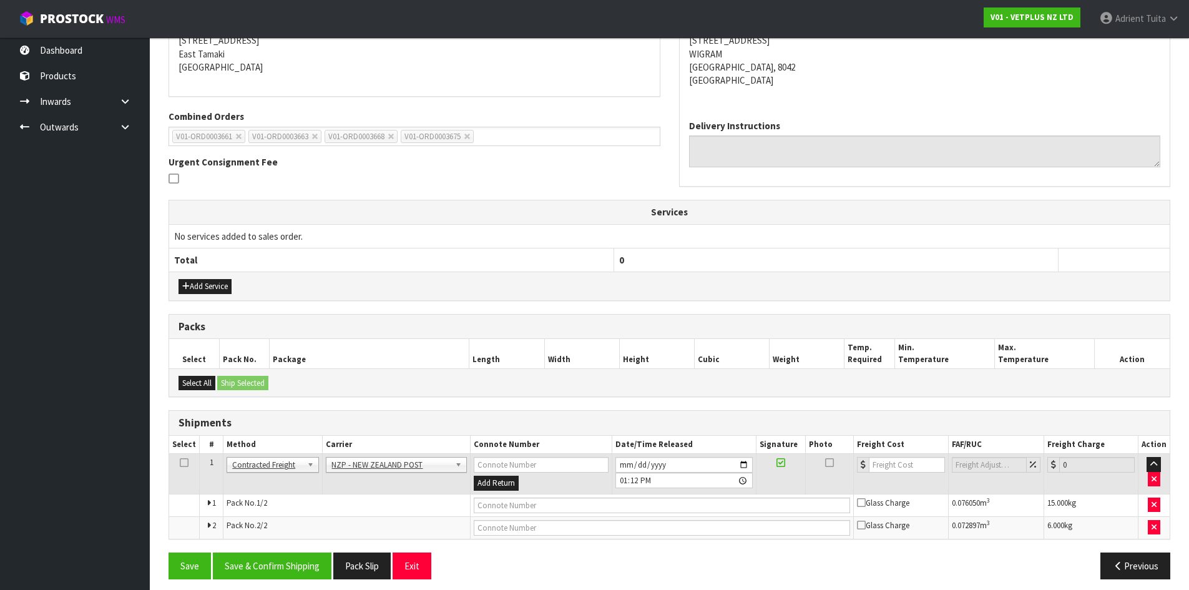
scroll to position [269, 0]
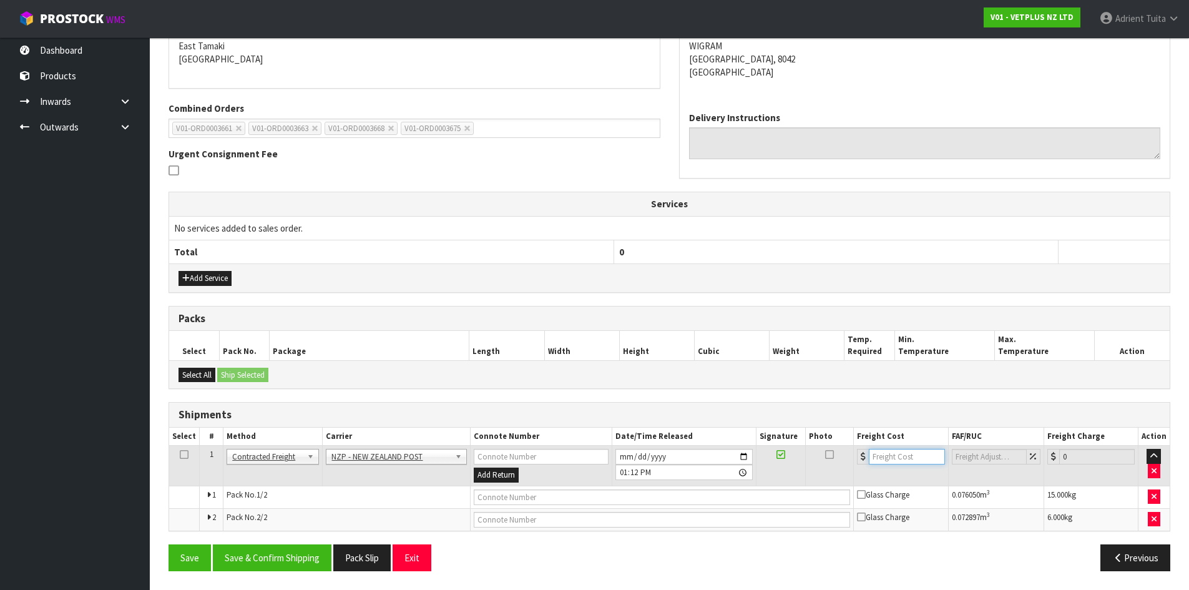
click at [913, 463] on input "number" at bounding box center [907, 457] width 76 height 16
type input "41.55"
click at [555, 496] on input "text" at bounding box center [662, 498] width 377 height 16
type input "00894210392605258253"
click at [169, 544] on button "Save" at bounding box center [190, 557] width 42 height 27
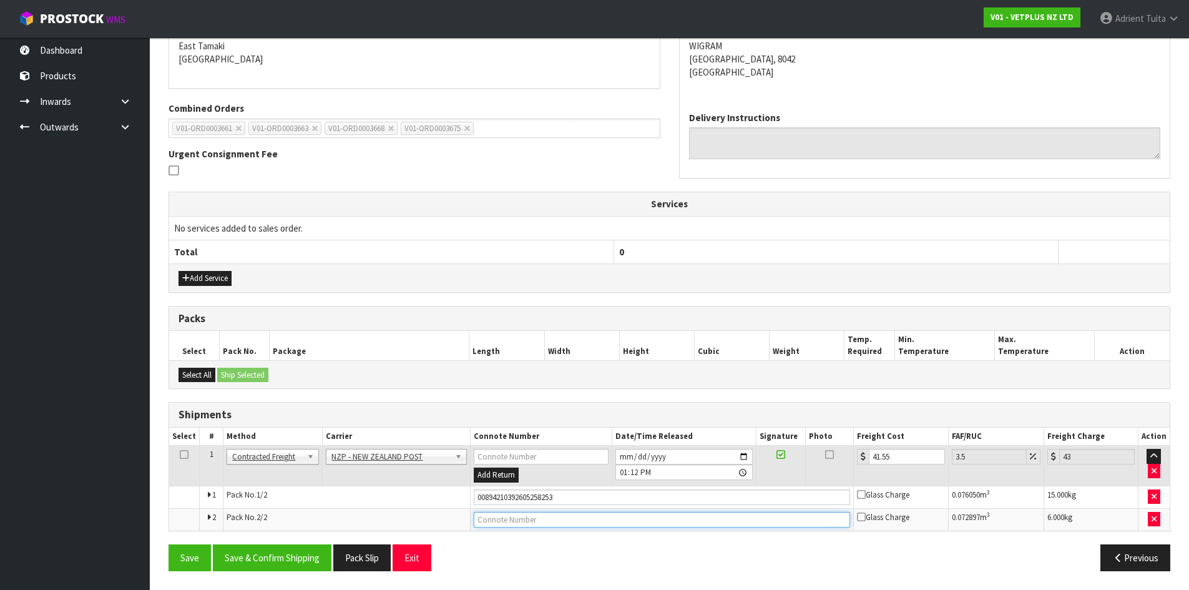
click at [516, 523] on input "text" at bounding box center [662, 520] width 377 height 16
type input "00894210392605258260"
click at [169, 544] on button "Save" at bounding box center [190, 557] width 42 height 27
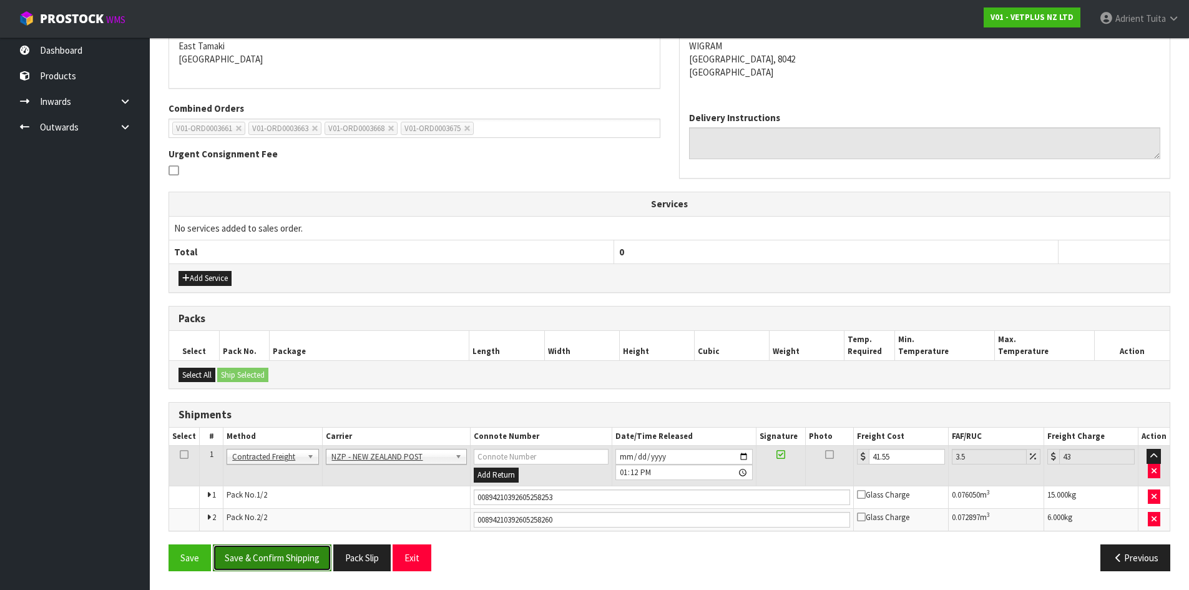
click at [317, 562] on button "Save & Confirm Shipping" at bounding box center [272, 557] width 119 height 27
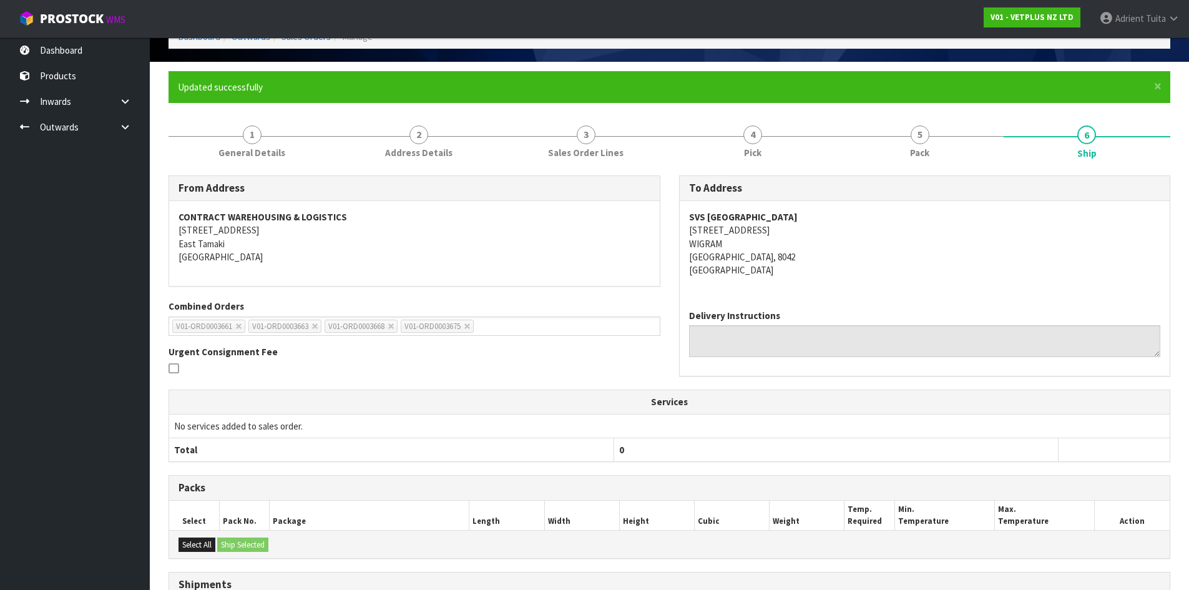
scroll to position [0, 0]
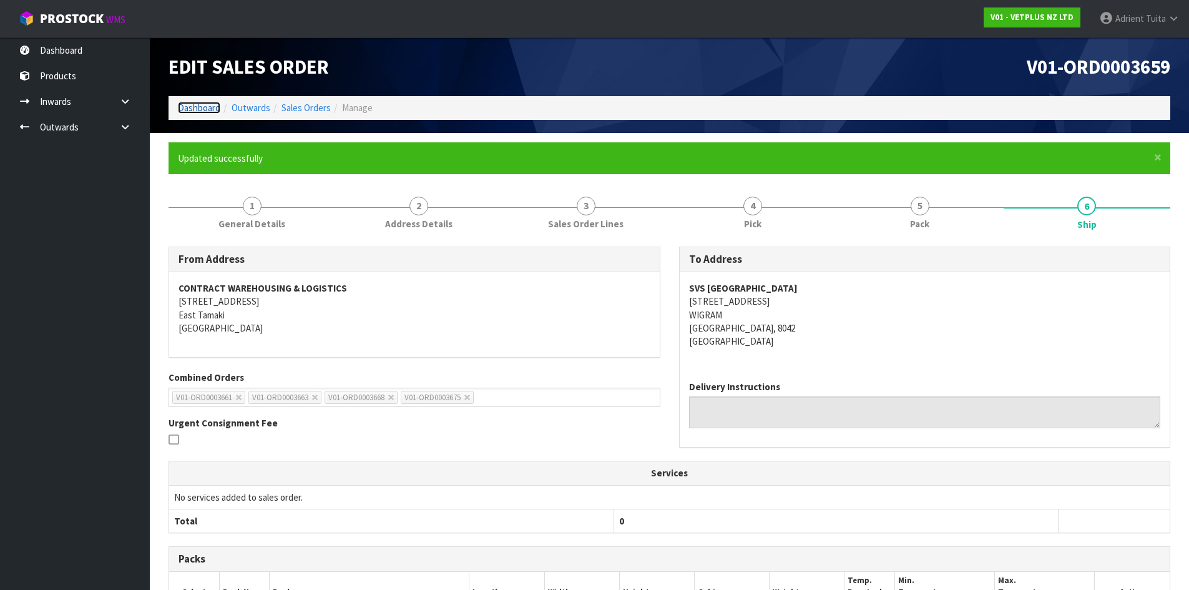
click at [194, 109] on link "Dashboard" at bounding box center [199, 108] width 42 height 12
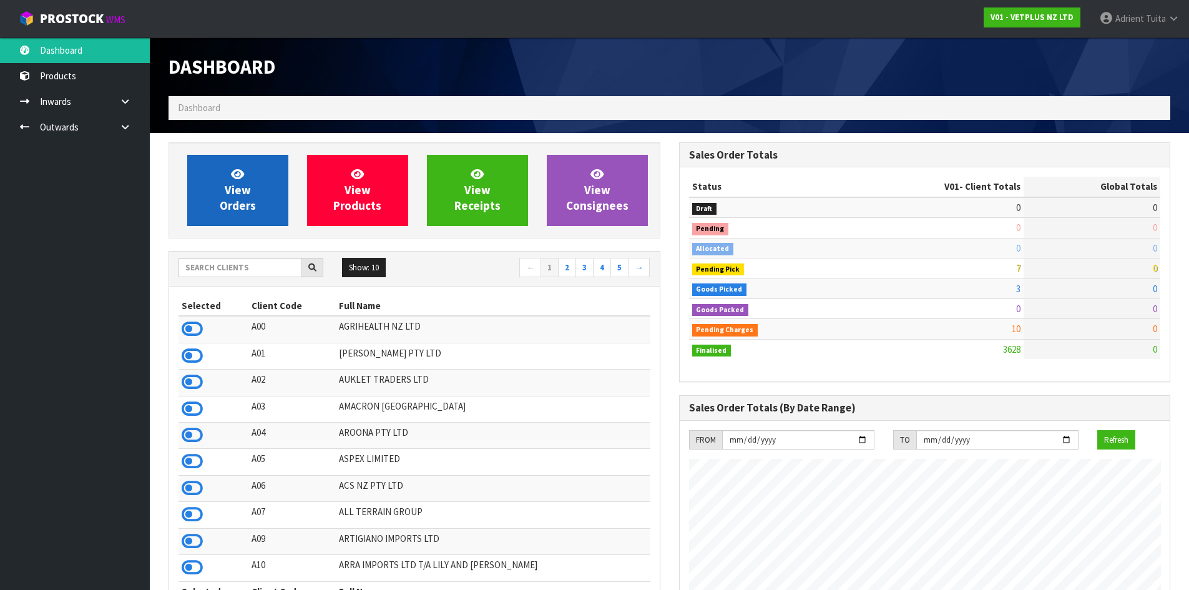
scroll to position [946, 510]
click at [224, 169] on link "View Orders" at bounding box center [237, 190] width 101 height 71
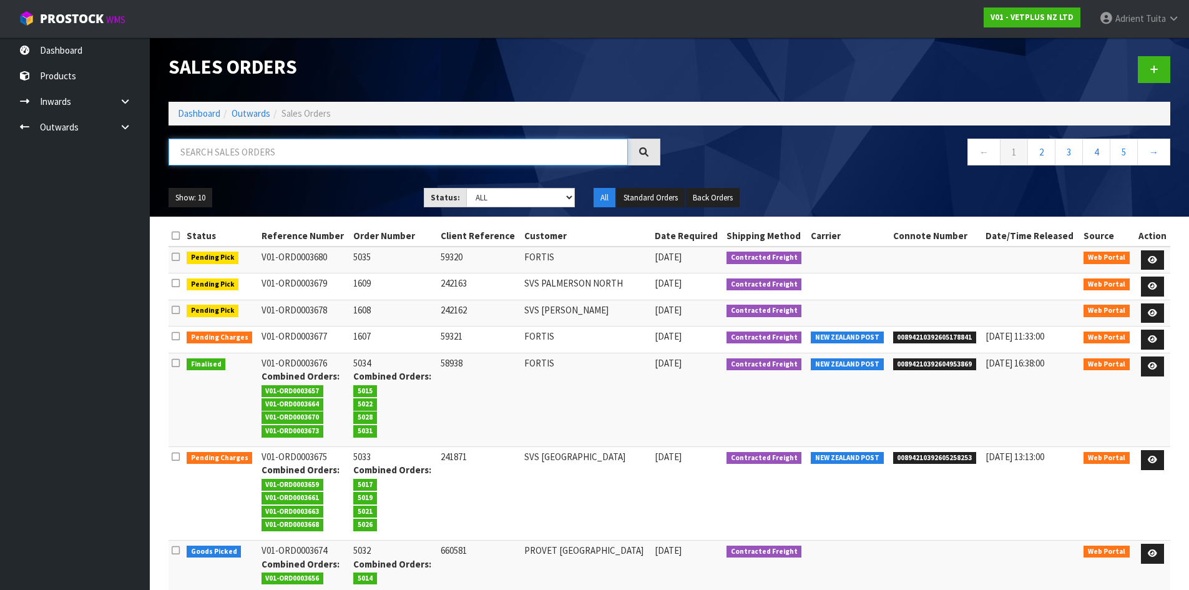
click at [260, 144] on input "text" at bounding box center [399, 152] width 460 height 27
click at [234, 156] on input "50196" at bounding box center [399, 152] width 460 height 27
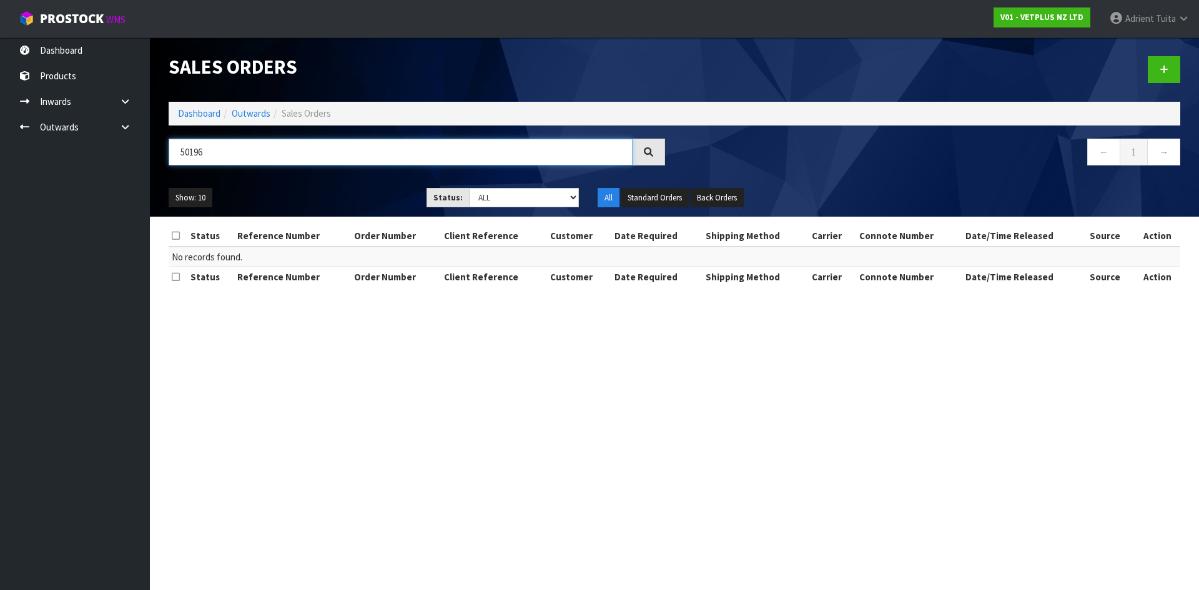
click at [293, 157] on input "50196" at bounding box center [401, 152] width 464 height 27
type input "5016"
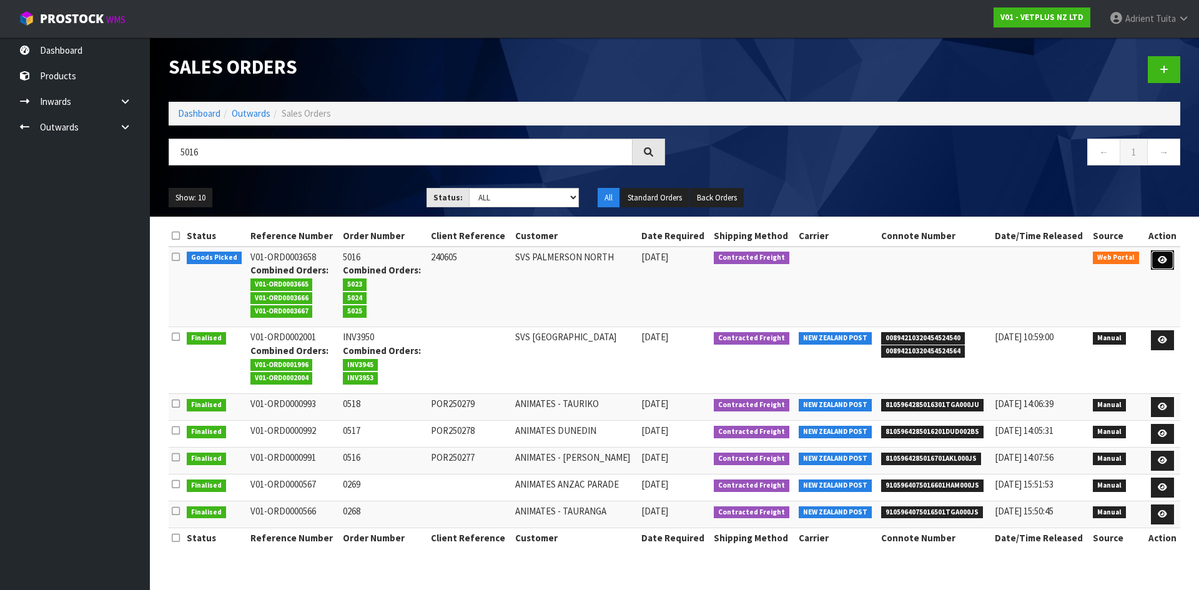
click at [1165, 254] on link at bounding box center [1162, 260] width 23 height 20
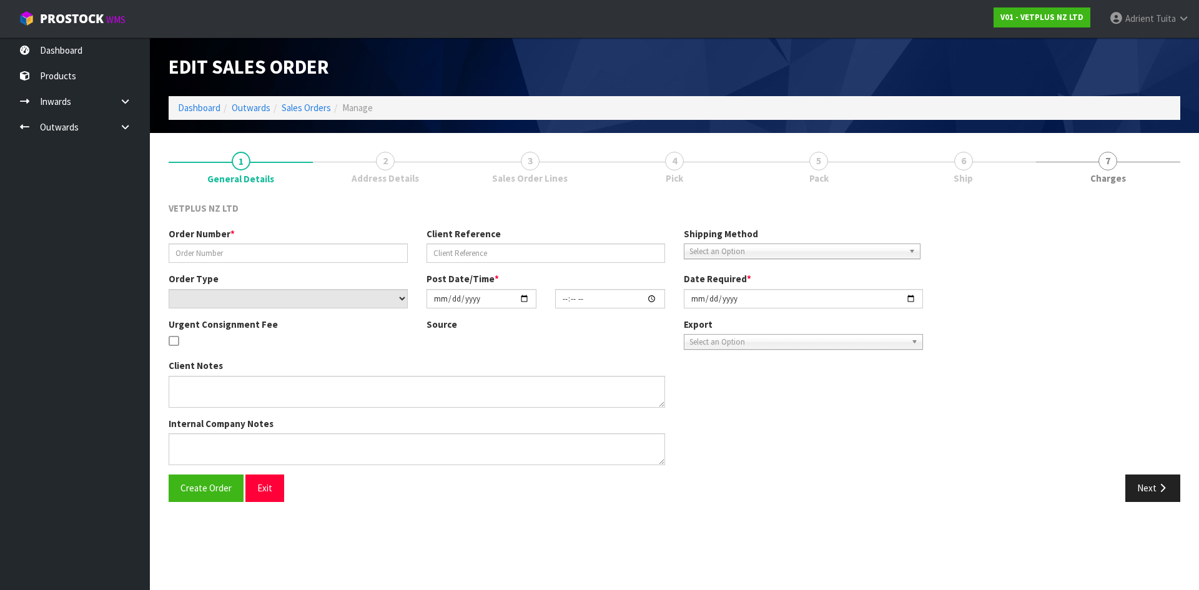
type input "5016"
type input "240605"
select select "number:0"
type input "[DATE]"
type input "15:18:00.000"
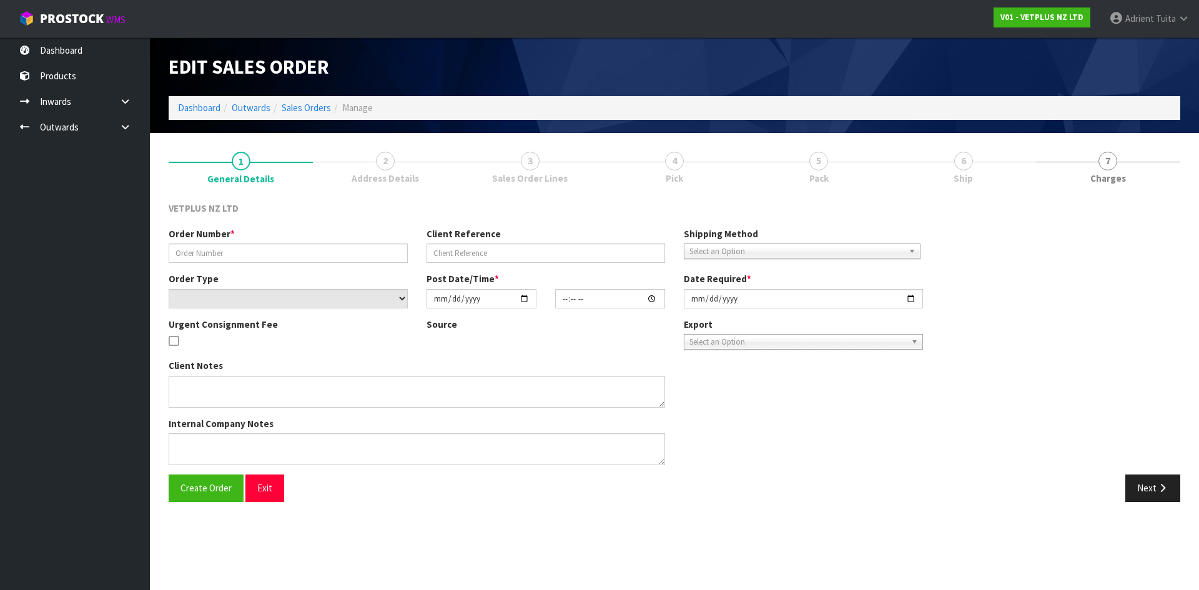
type input "[DATE]"
type textarea "BACK ORDER FROM INV 4985"
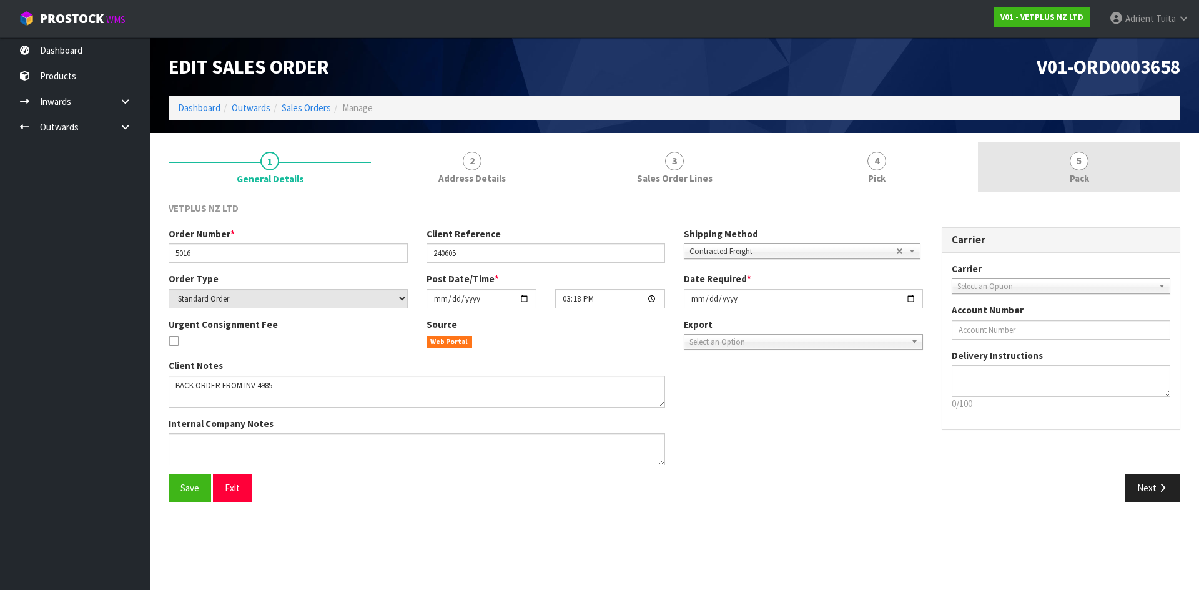
click at [1064, 171] on link "5 Pack" at bounding box center [1079, 166] width 202 height 49
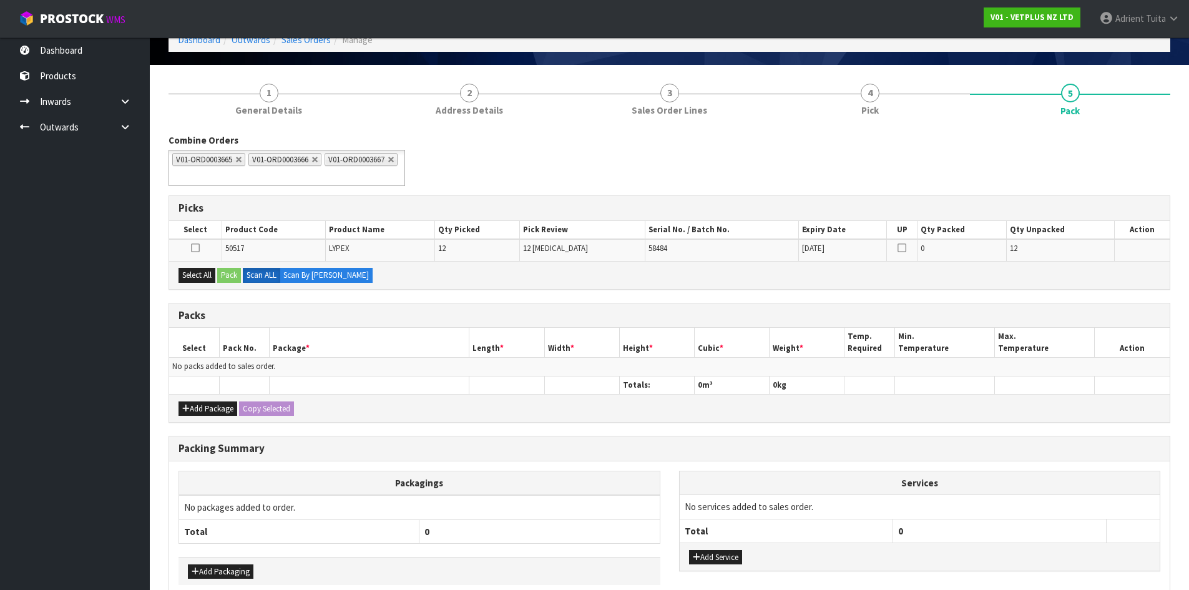
scroll to position [132, 0]
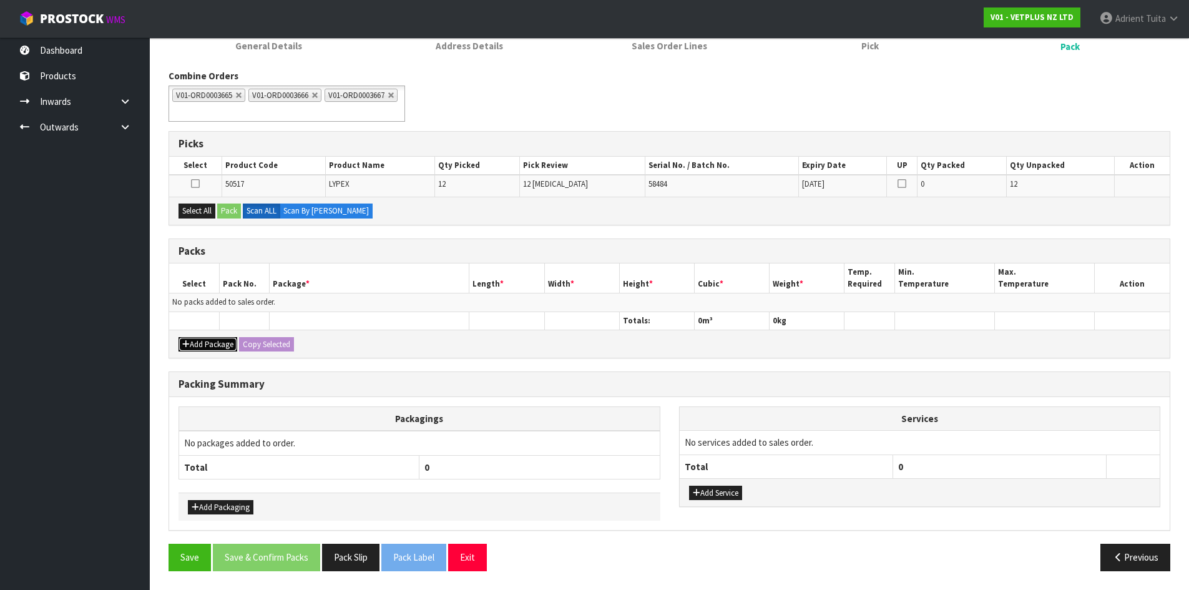
click at [198, 338] on button "Add Package" at bounding box center [208, 344] width 59 height 15
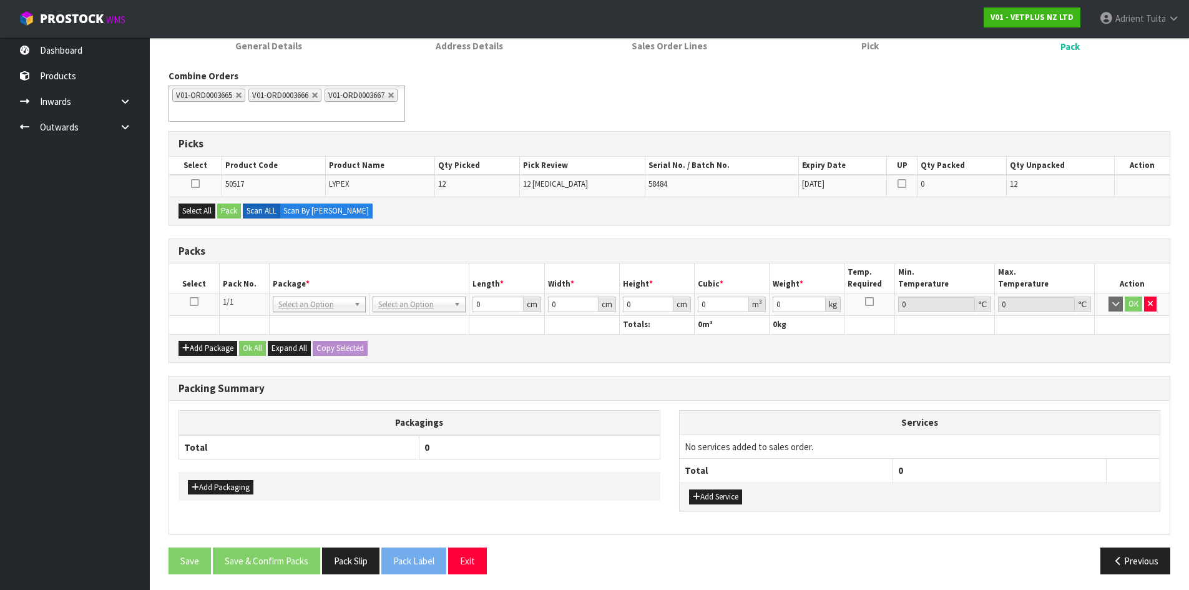
click at [197, 302] on icon at bounding box center [194, 302] width 9 height 1
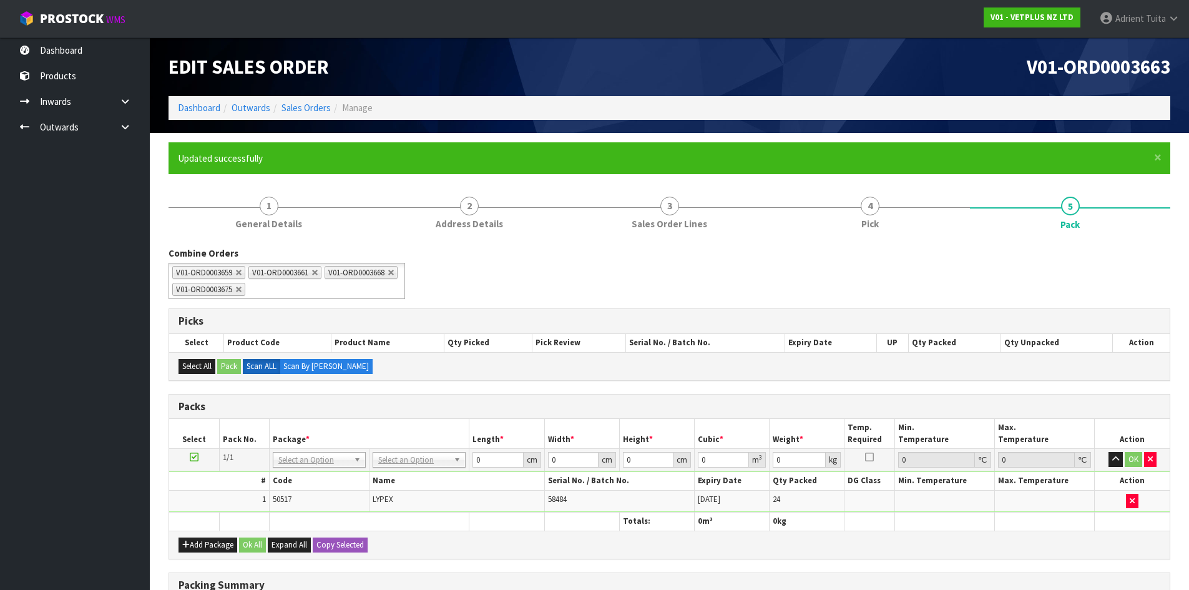
drag, startPoint x: 371, startPoint y: 448, endPoint x: 386, endPoint y: 457, distance: 17.3
click at [378, 455] on td "No Packaging Cartons PLT GEN120 (1200 X 1000) PLT ONE WAY SKID CHEP HIRE PALLET…" at bounding box center [420, 460] width 100 height 22
drag, startPoint x: 395, startPoint y: 488, endPoint x: 395, endPoint y: 501, distance: 13.1
click at [497, 463] on input "0" at bounding box center [498, 460] width 51 height 16
type input "65"
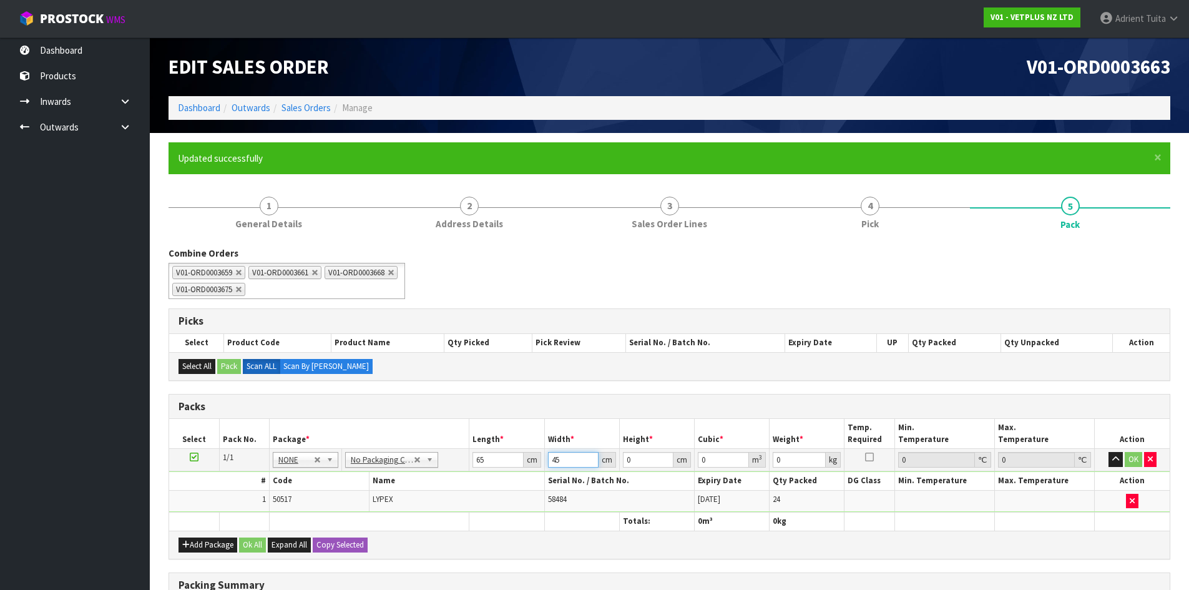
type input "45"
type input "2"
type input "0.00585"
type input "26"
type input "0.07605"
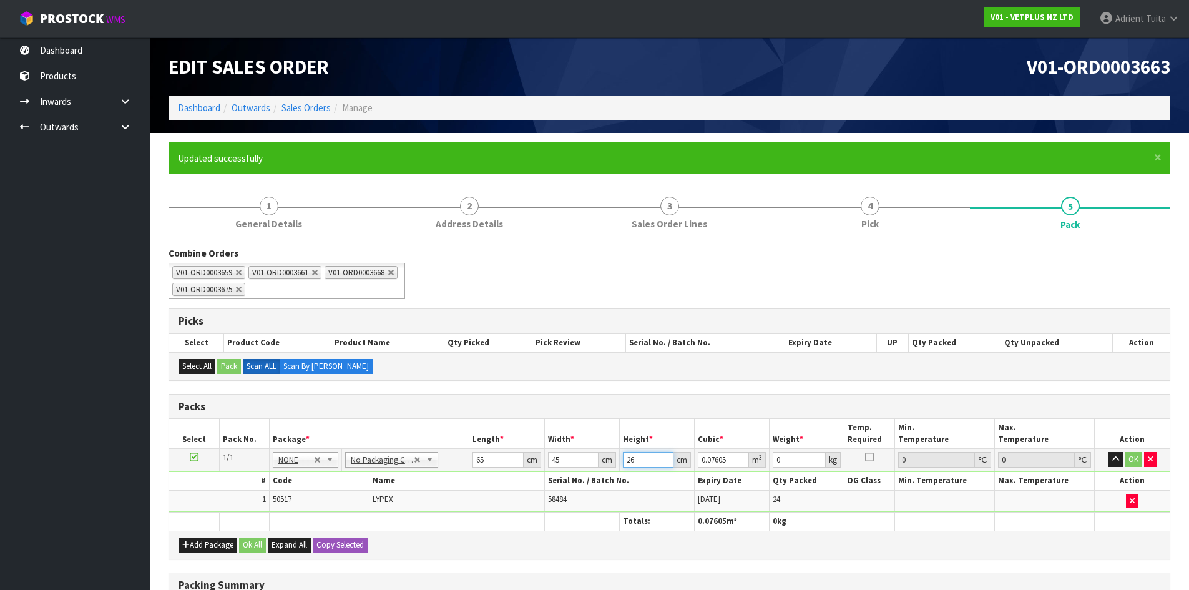
type input "26"
type input "15"
click at [1133, 460] on button "OK" at bounding box center [1133, 459] width 17 height 15
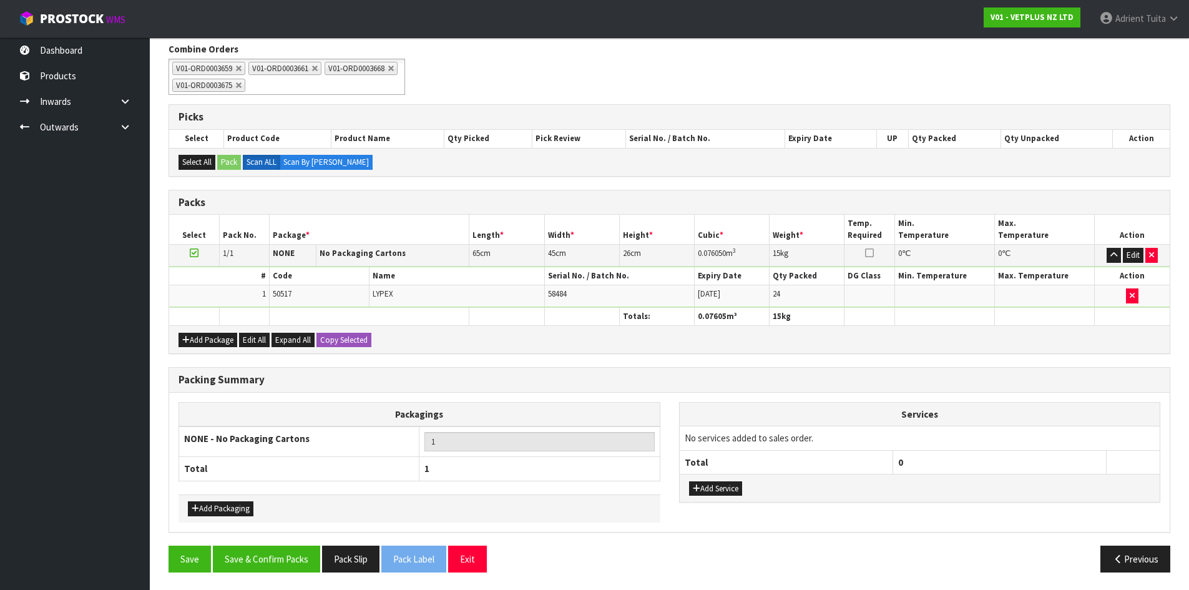
scroll to position [205, 0]
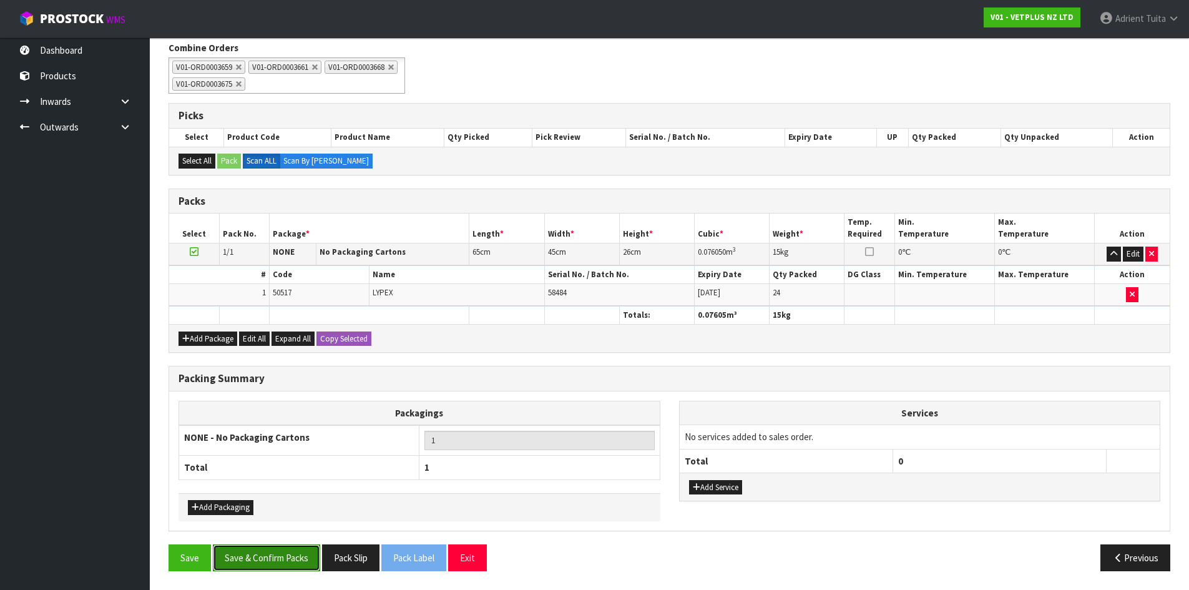
click at [244, 556] on button "Save & Confirm Packs" at bounding box center [266, 557] width 107 height 27
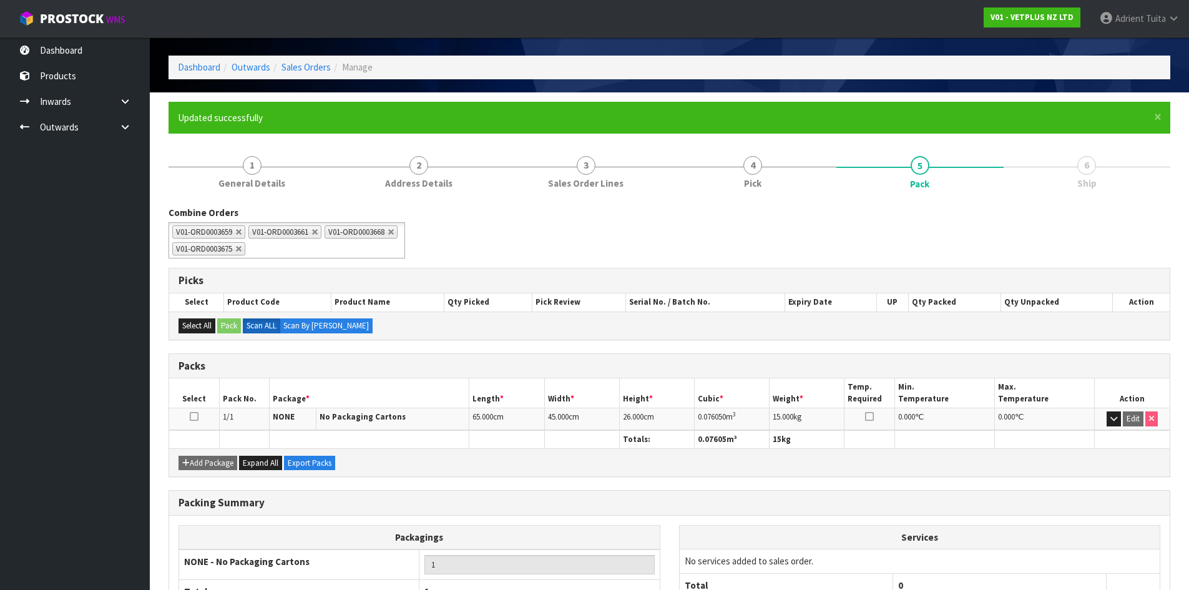
scroll to position [137, 0]
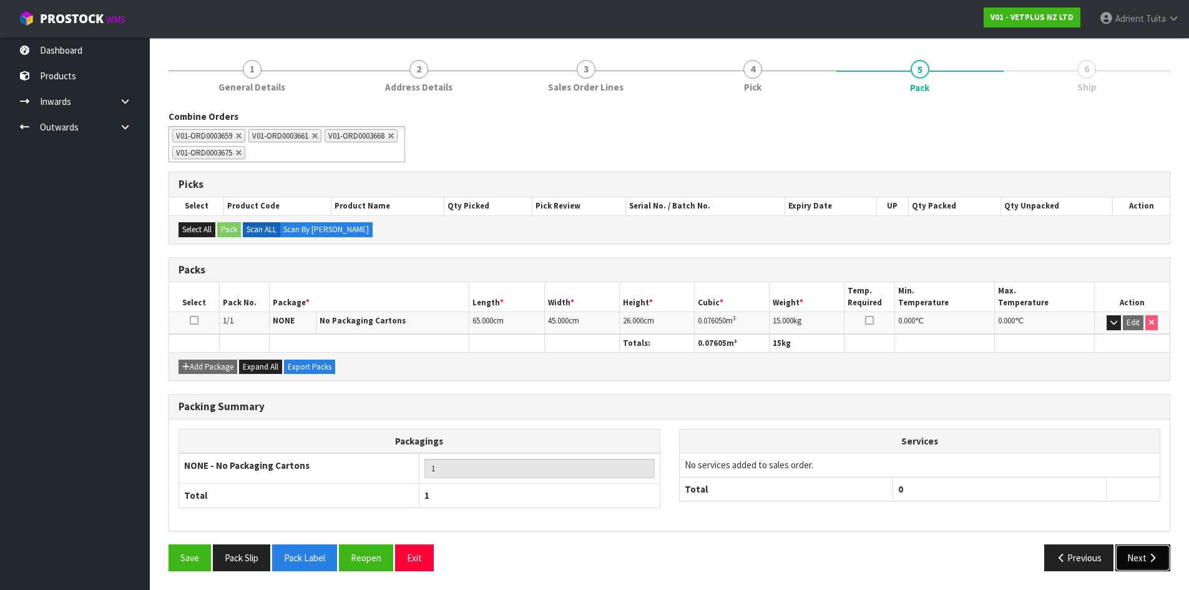
drag, startPoint x: 1126, startPoint y: 562, endPoint x: 790, endPoint y: 518, distance: 338.1
click at [1126, 562] on button "Next" at bounding box center [1143, 557] width 55 height 27
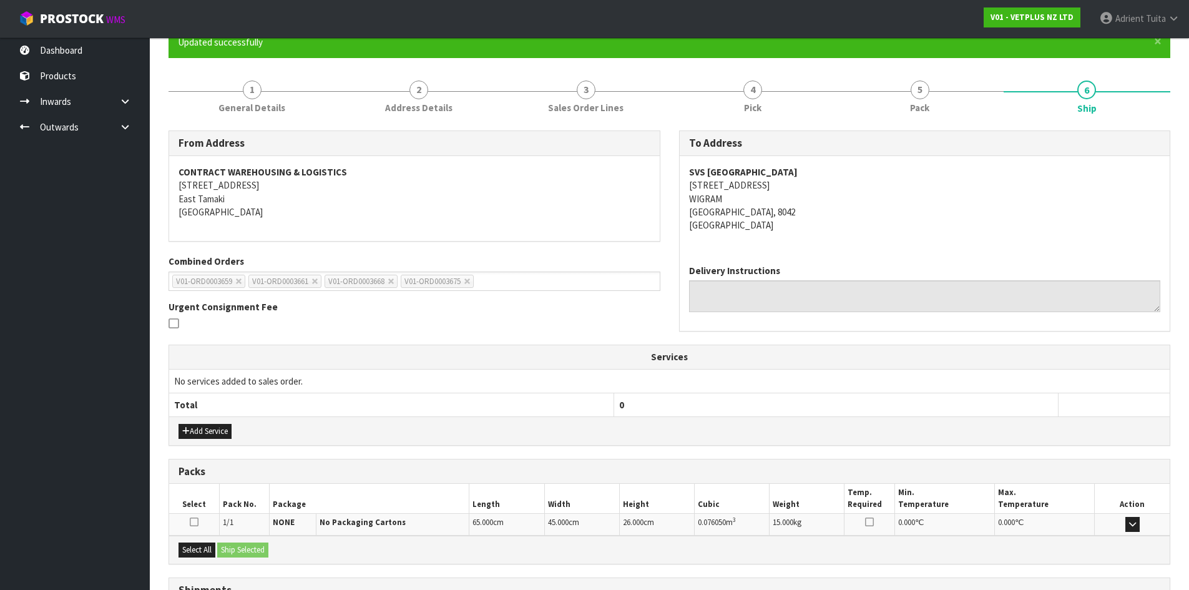
scroll to position [225, 0]
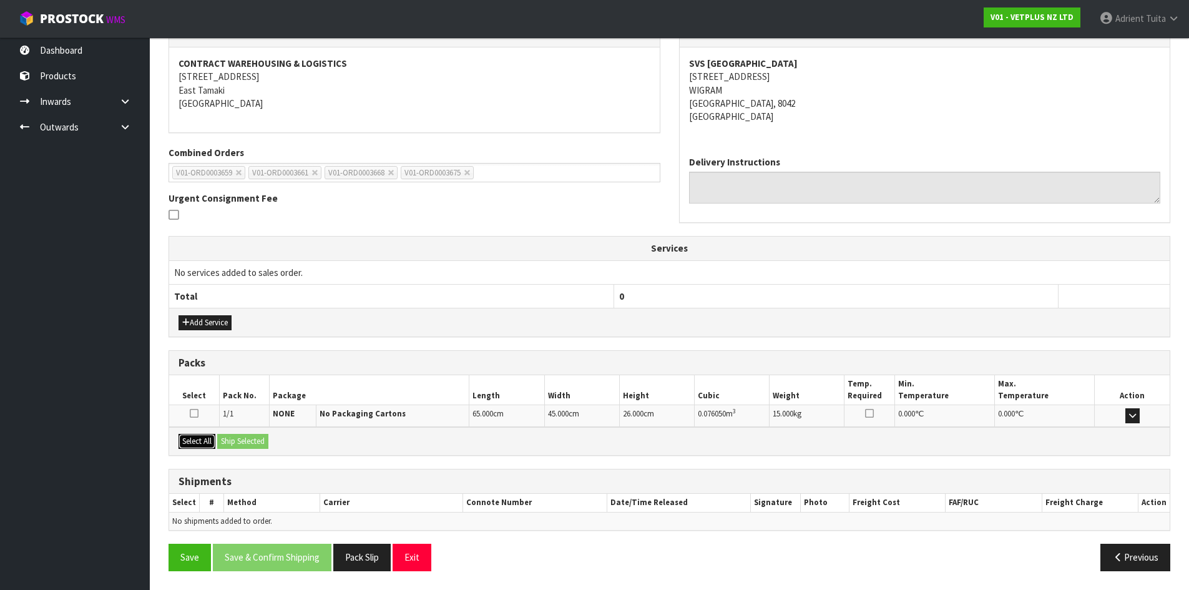
drag, startPoint x: 202, startPoint y: 443, endPoint x: 235, endPoint y: 438, distance: 33.5
click at [206, 442] on button "Select All" at bounding box center [197, 441] width 37 height 15
click at [235, 438] on button "Ship Selected" at bounding box center [242, 441] width 51 height 15
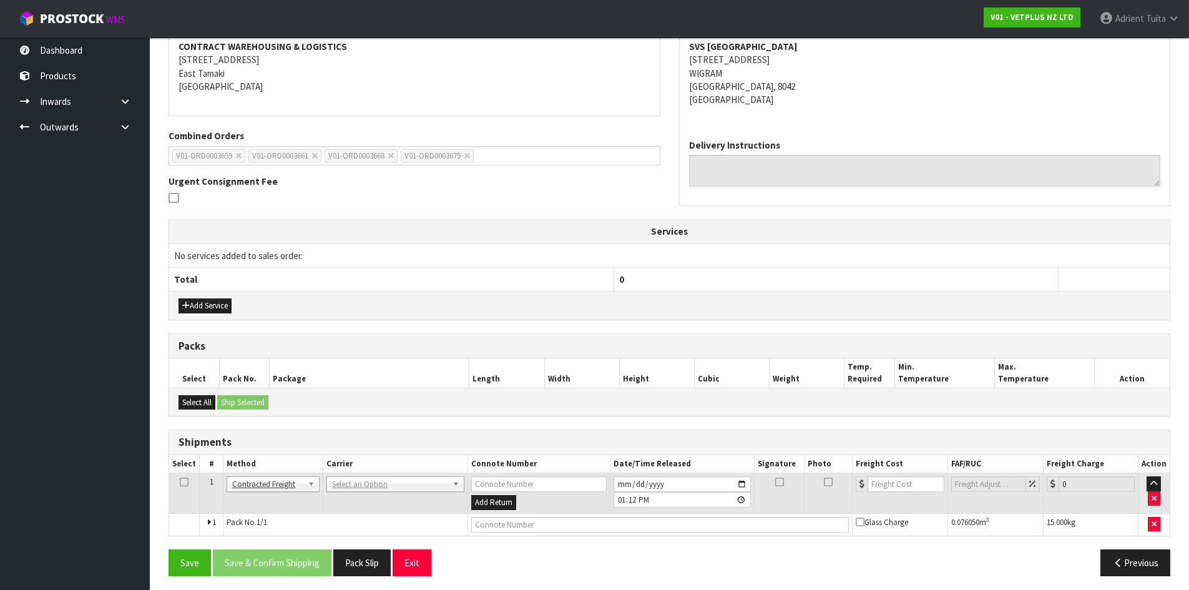
scroll to position [247, 0]
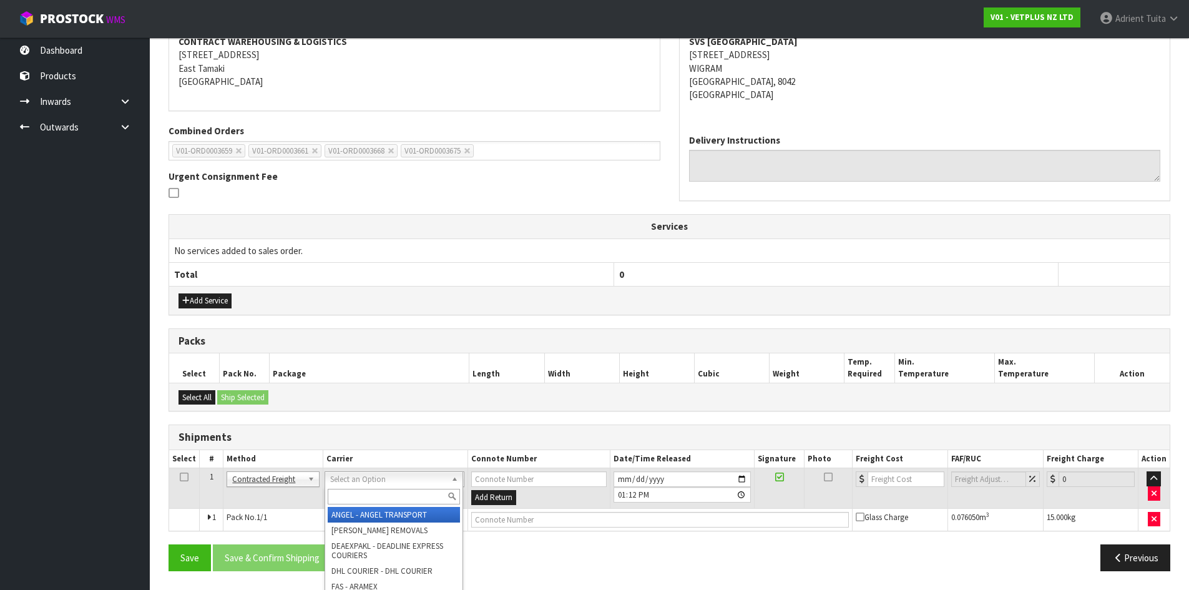
click at [369, 486] on div at bounding box center [393, 496] width 137 height 21
click at [373, 491] on input "text" at bounding box center [394, 497] width 132 height 16
type input "NZP"
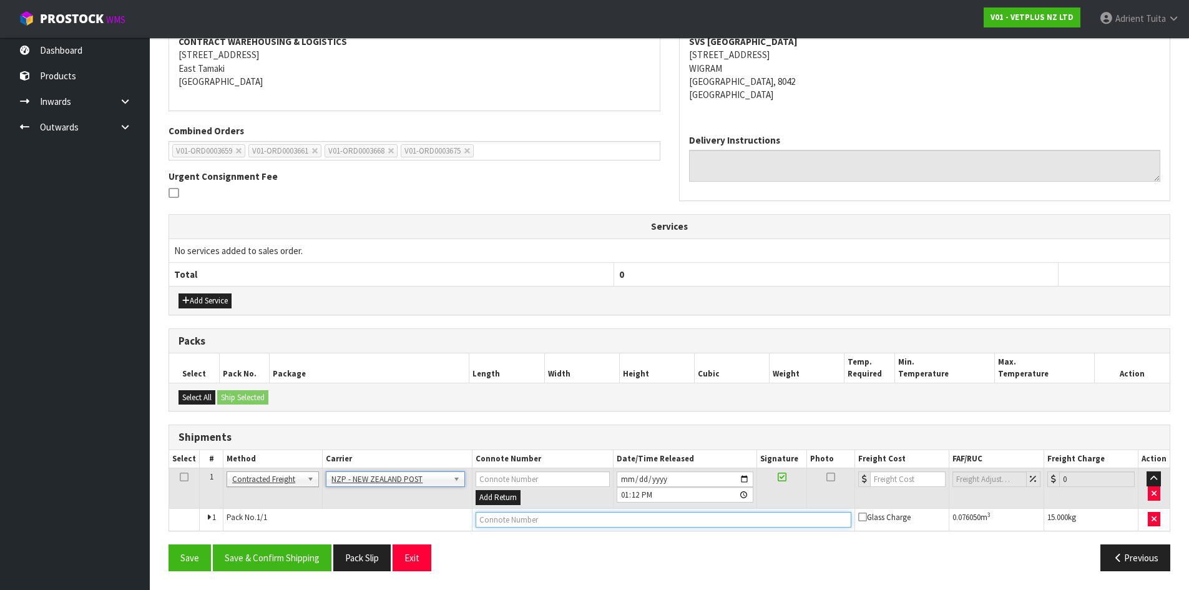
click at [491, 517] on input "text" at bounding box center [664, 520] width 376 height 16
type input "00894210392605258253"
click at [169, 544] on button "Save" at bounding box center [190, 557] width 42 height 27
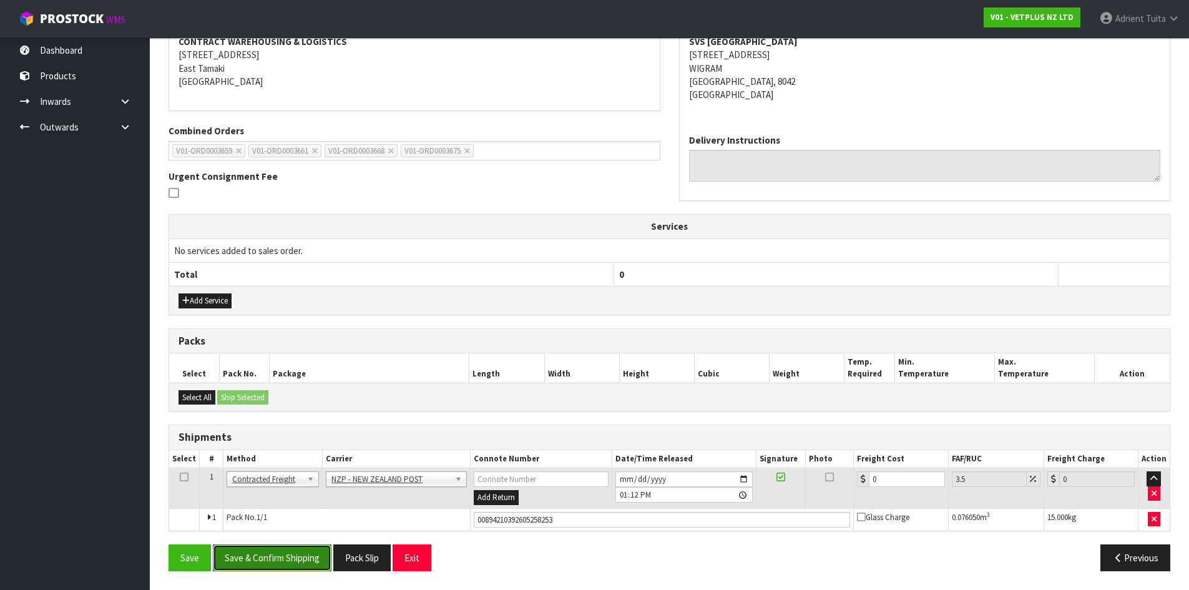
click at [267, 559] on button "Save & Confirm Shipping" at bounding box center [272, 557] width 119 height 27
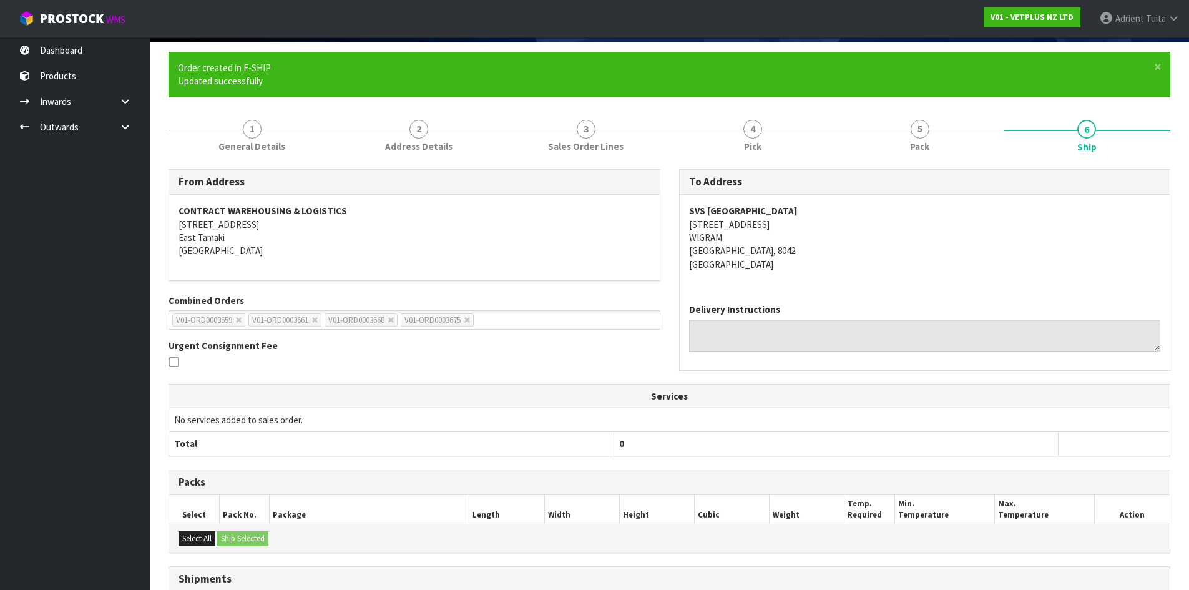
scroll to position [229, 0]
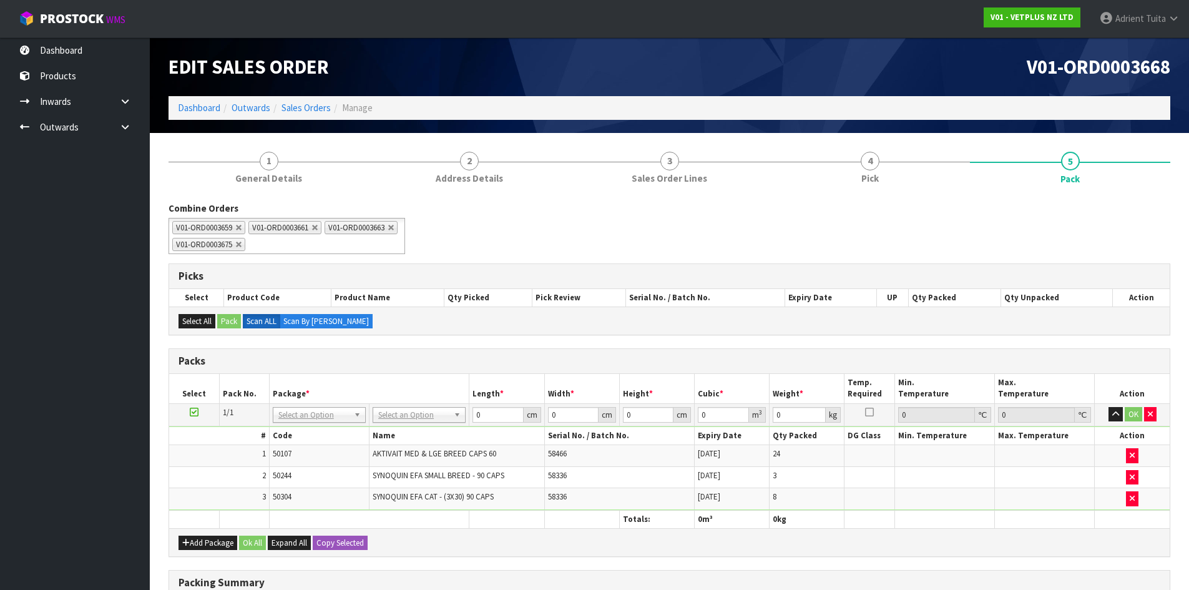
scroll to position [198, 0]
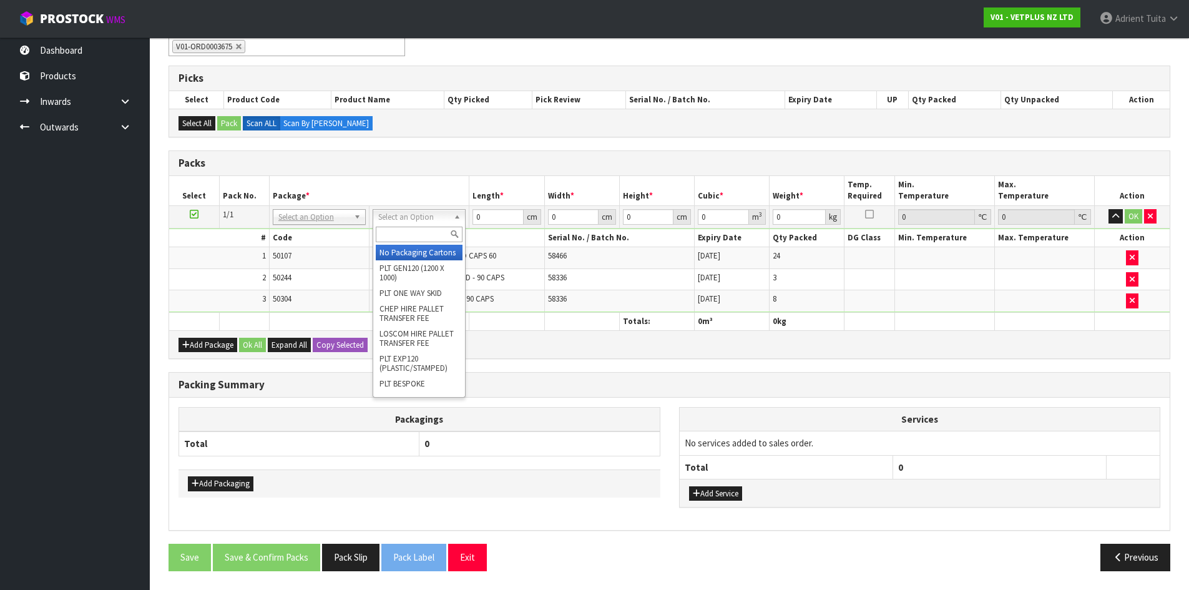
drag, startPoint x: 408, startPoint y: 250, endPoint x: 417, endPoint y: 251, distance: 8.8
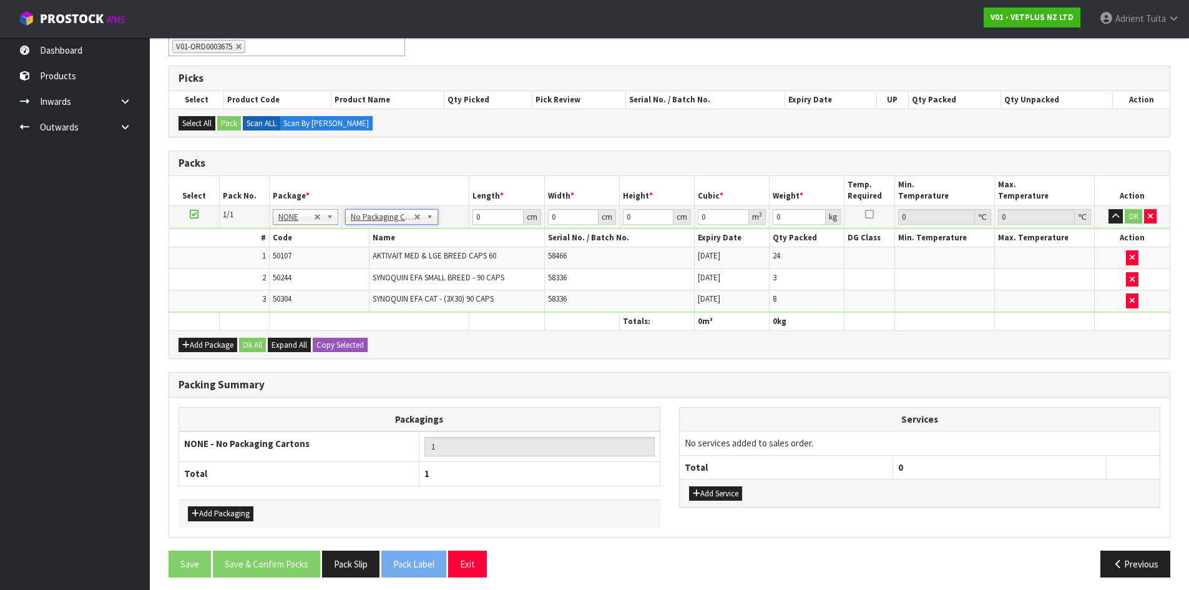
scroll to position [199, 0]
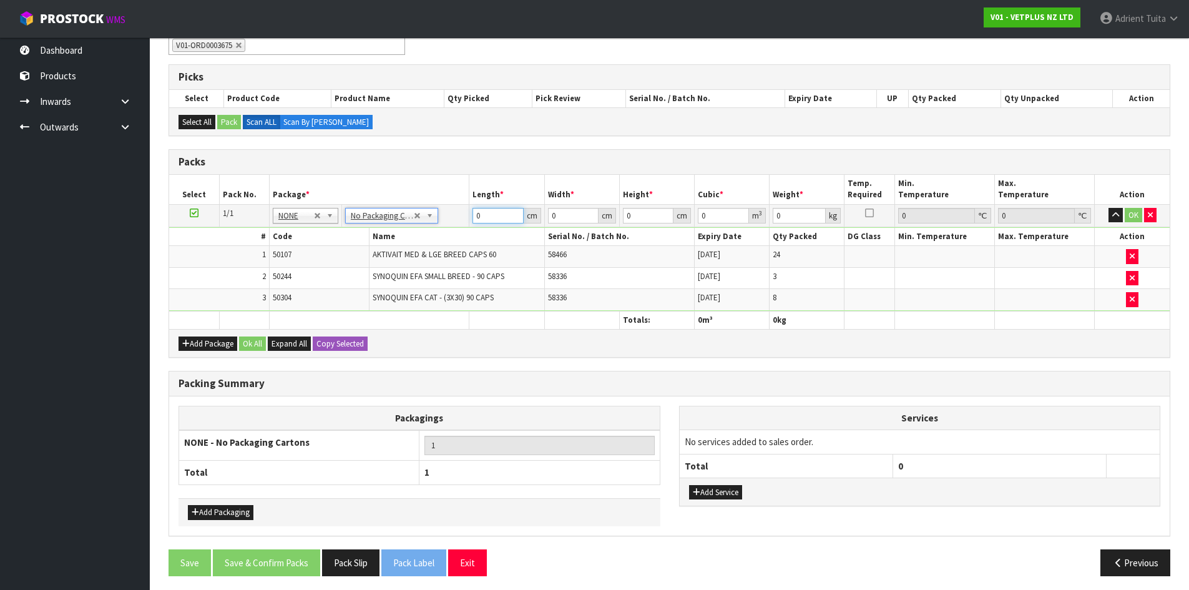
click at [502, 216] on input "0" at bounding box center [498, 216] width 51 height 16
type input "65"
type input "45"
type input "2"
type input "0.00585"
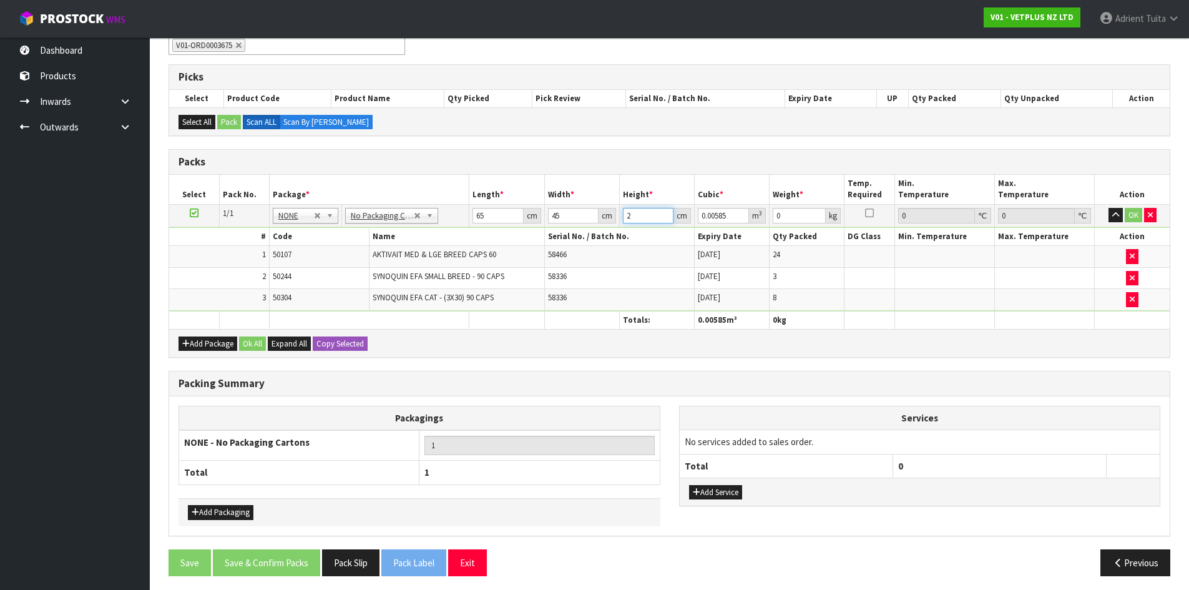
type input "26"
type input "0.07605"
type input "26"
type input "15"
drag, startPoint x: 1130, startPoint y: 213, endPoint x: 721, endPoint y: 336, distance: 427.1
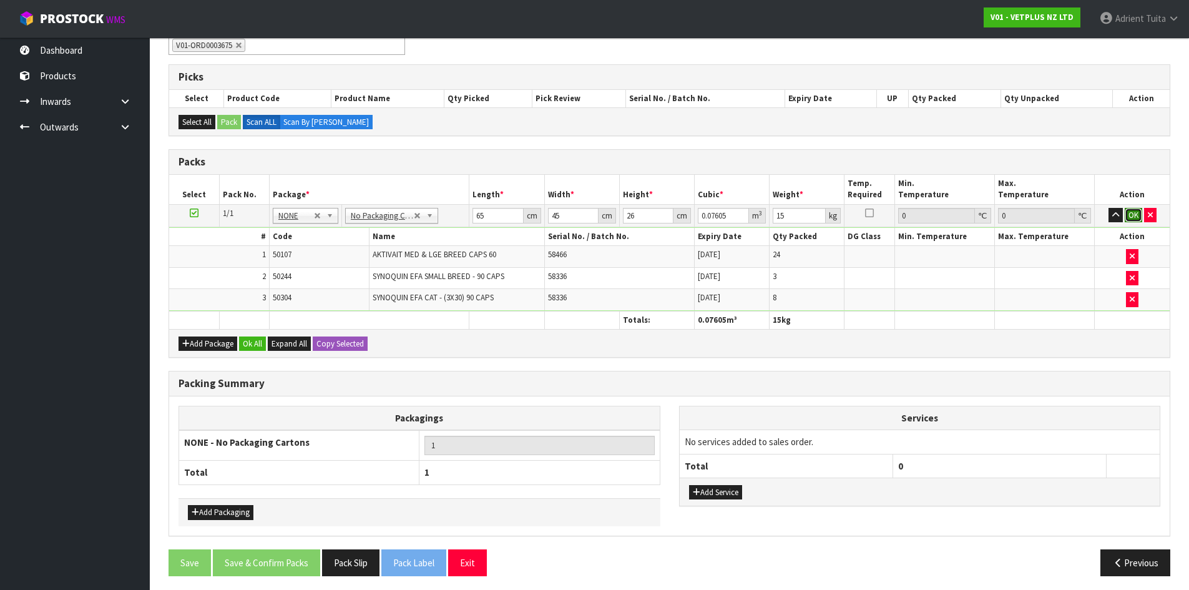
click at [1127, 214] on button "OK" at bounding box center [1133, 215] width 17 height 15
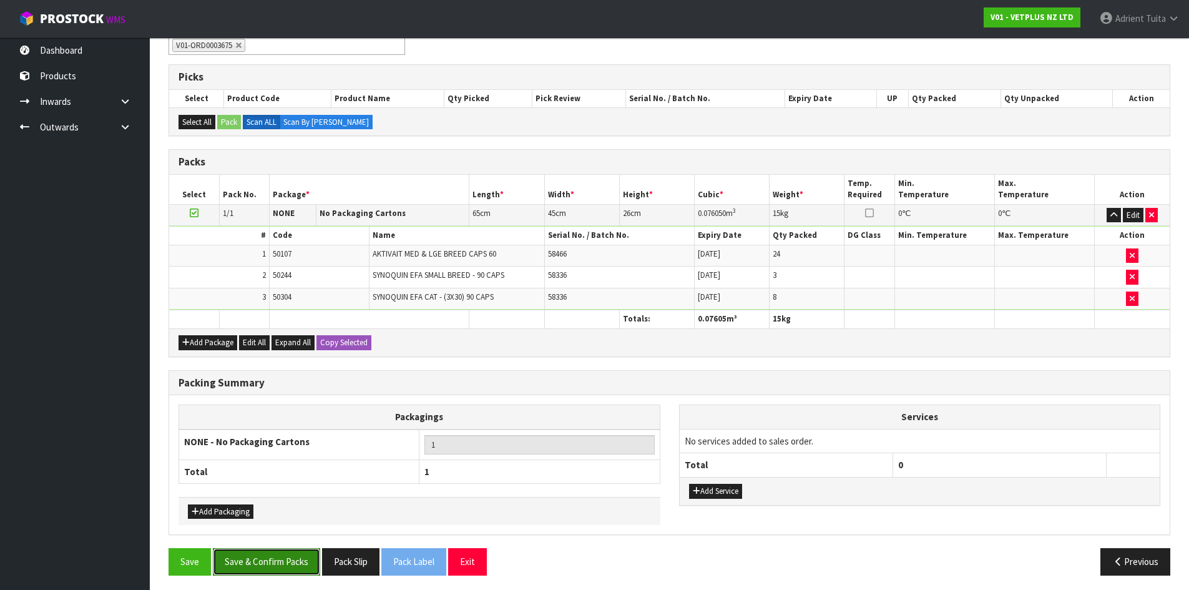
click at [308, 553] on button "Save & Confirm Packs" at bounding box center [266, 561] width 107 height 27
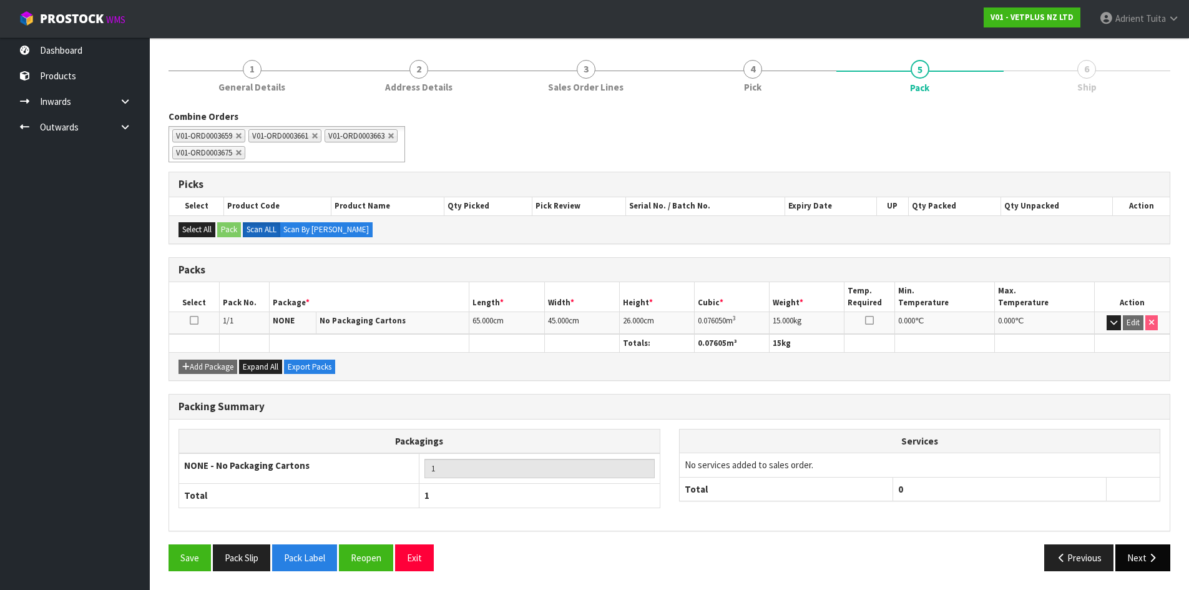
scroll to position [137, 0]
click at [1137, 553] on button "Next" at bounding box center [1143, 557] width 55 height 27
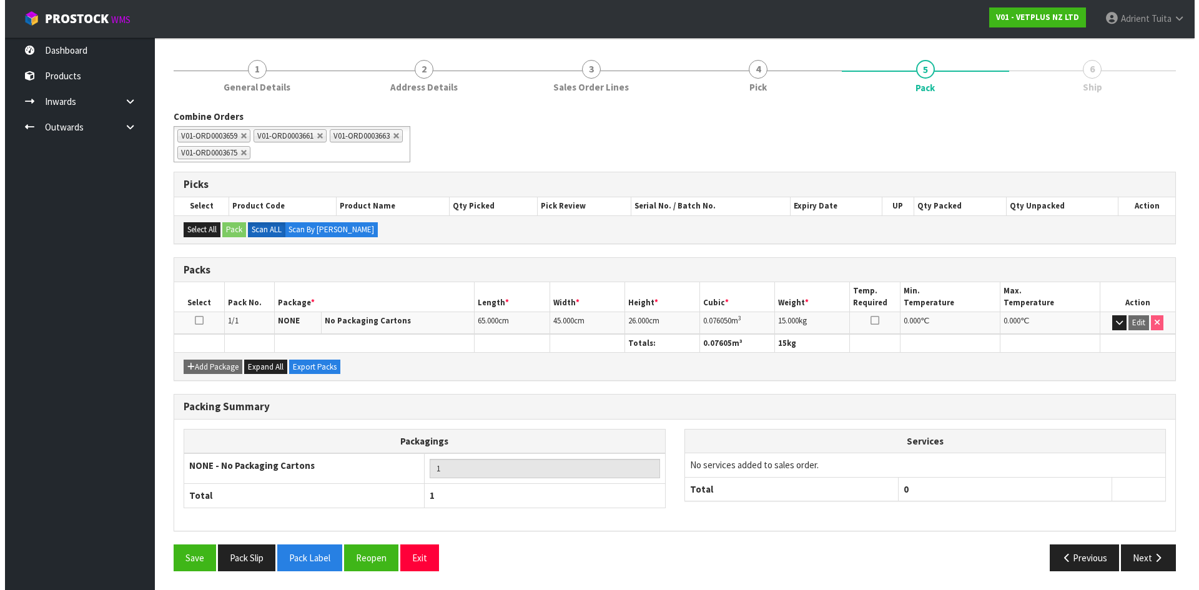
scroll to position [0, 0]
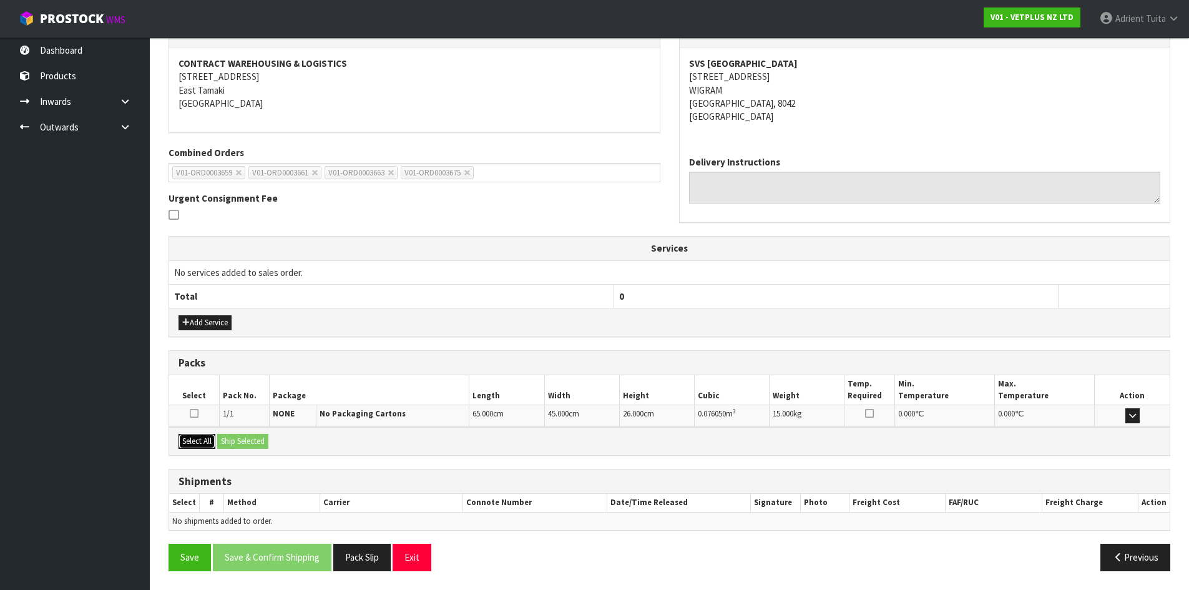
drag, startPoint x: 194, startPoint y: 438, endPoint x: 217, endPoint y: 441, distance: 22.7
click at [204, 439] on button "Select All" at bounding box center [197, 441] width 37 height 15
drag, startPoint x: 220, startPoint y: 441, endPoint x: 227, endPoint y: 440, distance: 6.9
click at [222, 441] on button "Ship Selected" at bounding box center [242, 441] width 51 height 15
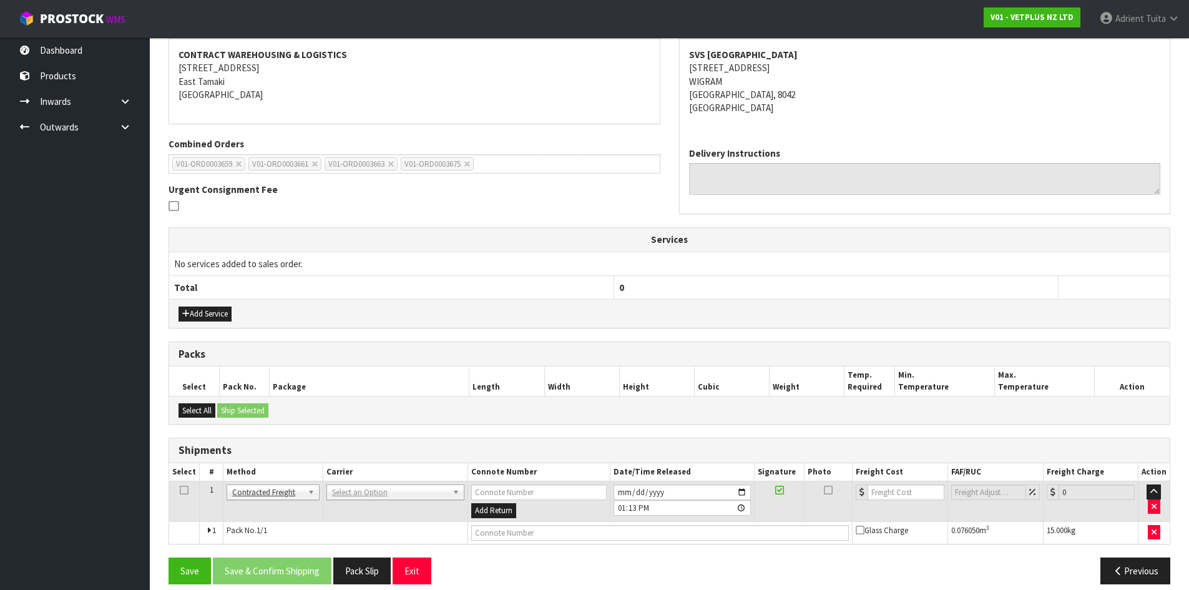
scroll to position [247, 0]
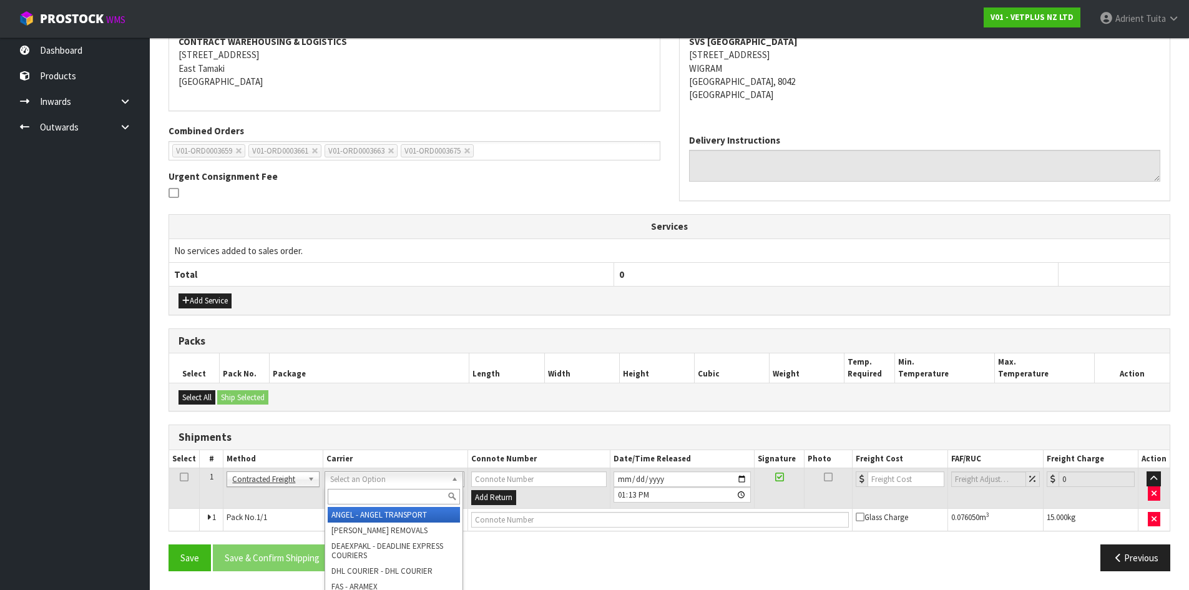
drag, startPoint x: 352, startPoint y: 476, endPoint x: 352, endPoint y: 494, distance: 18.1
click at [352, 494] on input "text" at bounding box center [394, 497] width 132 height 16
type input "NZP"
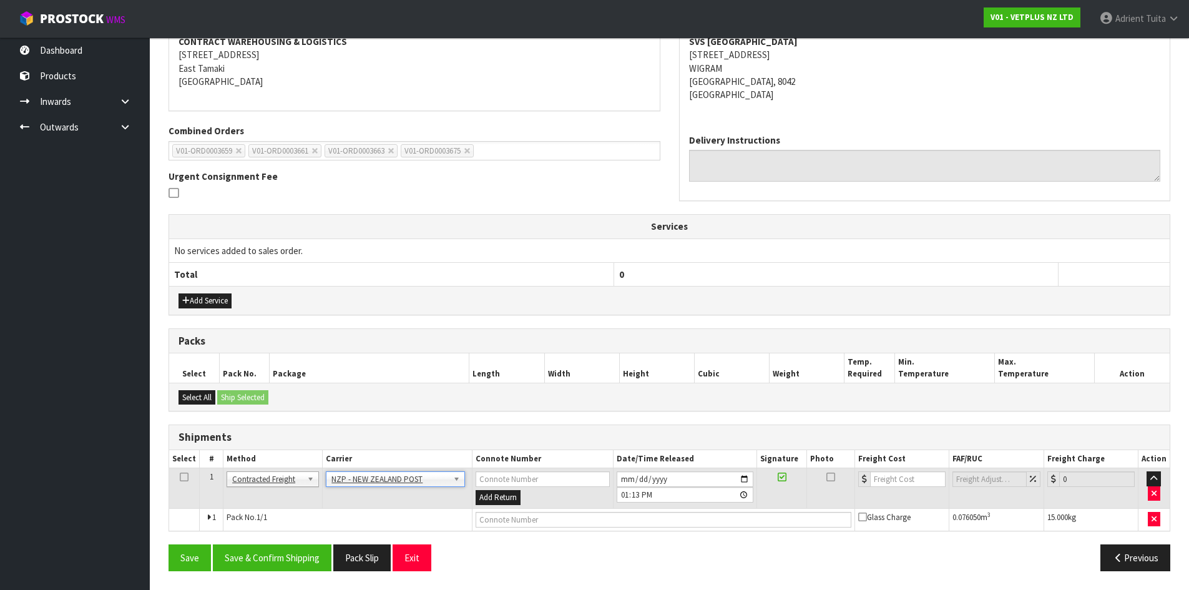
click at [498, 508] on td "Add Return" at bounding box center [543, 488] width 141 height 41
click at [499, 521] on input "text" at bounding box center [664, 520] width 376 height 16
type input "00894210392605258253"
click at [169, 544] on button "Save" at bounding box center [190, 557] width 42 height 27
drag, startPoint x: 292, startPoint y: 554, endPoint x: 316, endPoint y: 515, distance: 45.4
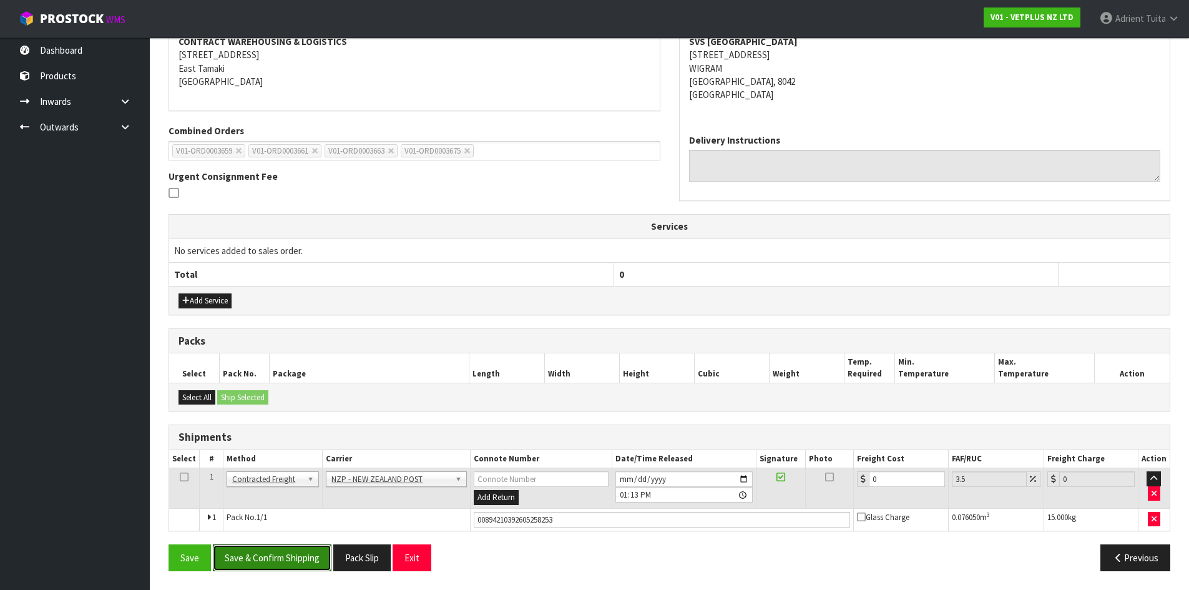
click at [291, 554] on button "Save & Confirm Shipping" at bounding box center [272, 557] width 119 height 27
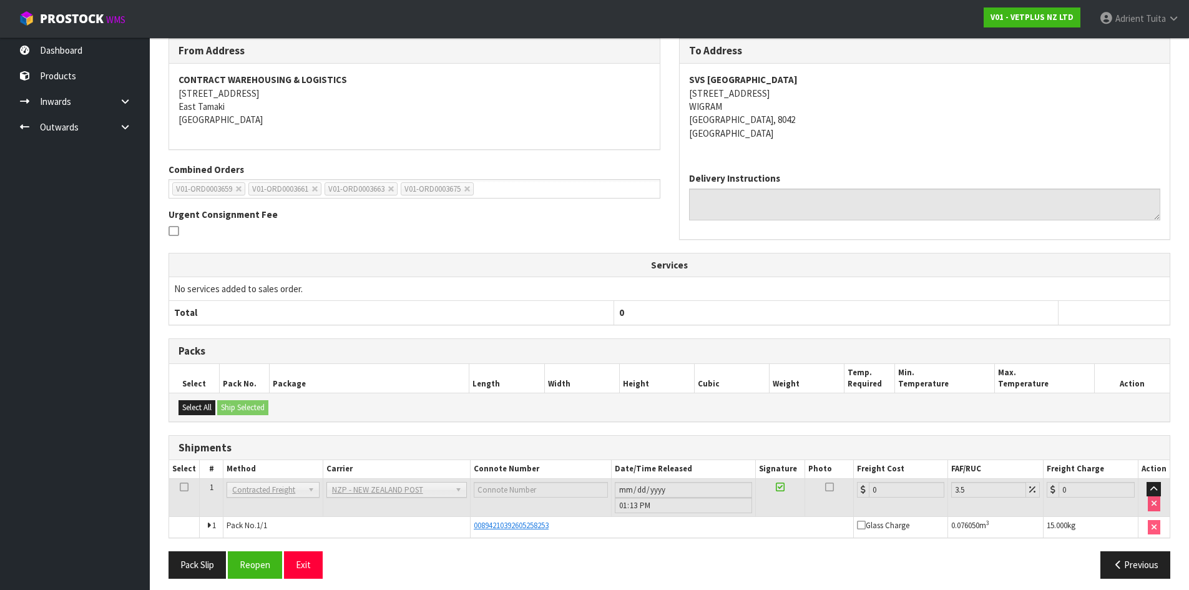
scroll to position [229, 0]
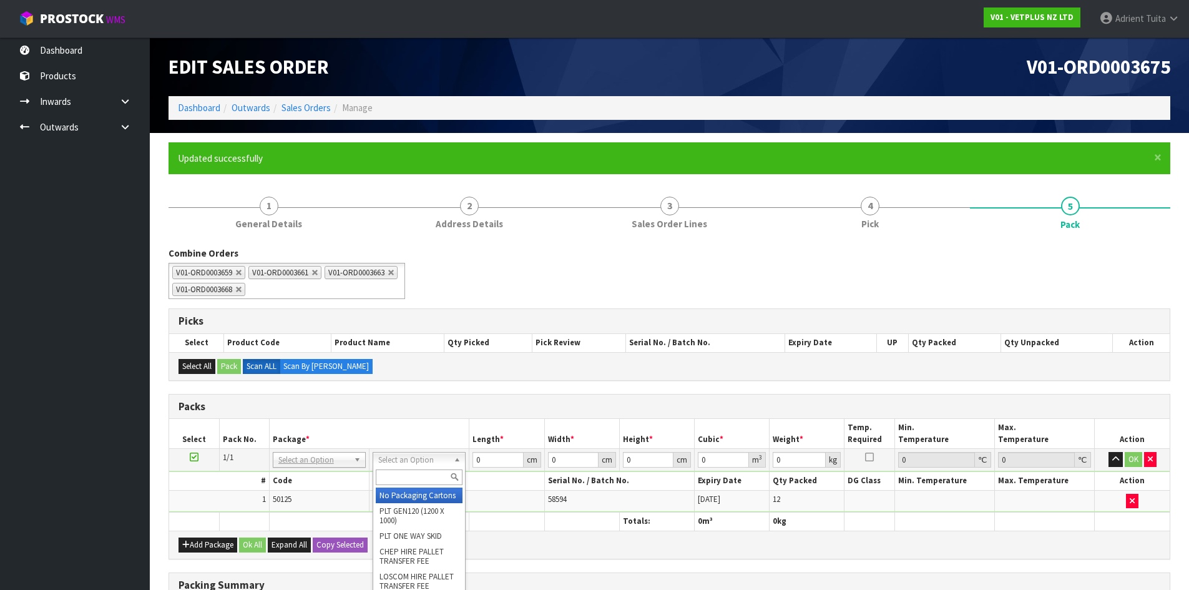
click at [423, 487] on div at bounding box center [419, 477] width 92 height 21
drag, startPoint x: 439, startPoint y: 496, endPoint x: 450, endPoint y: 491, distance: 11.7
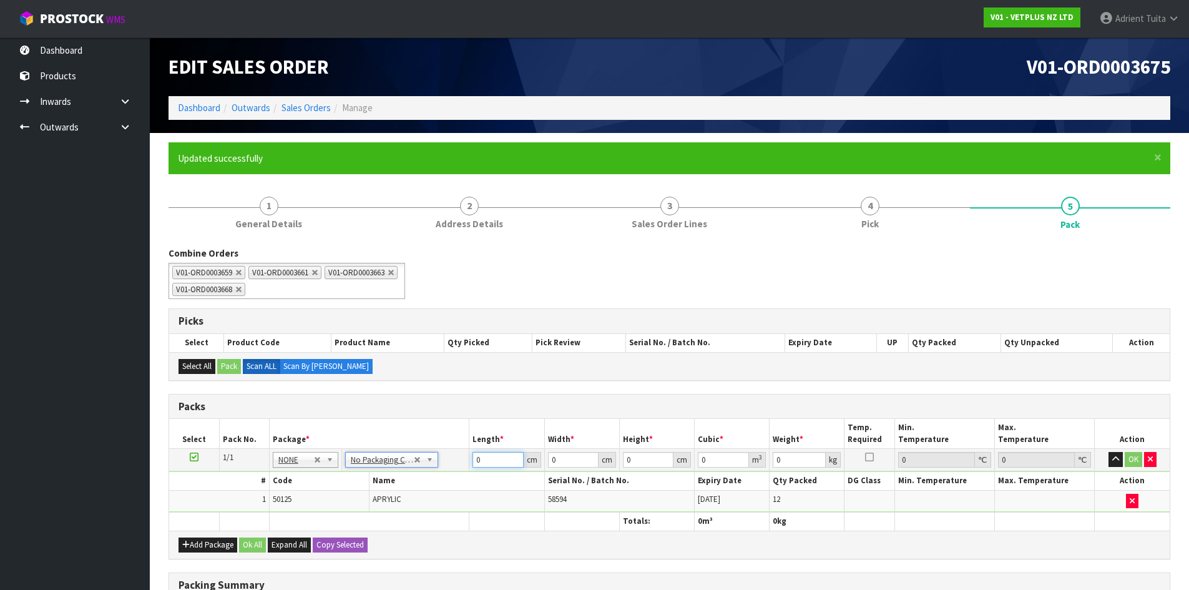
click at [510, 464] on input "0" at bounding box center [498, 460] width 51 height 16
type input "65"
type input "45"
type input "2"
type input "0.00585"
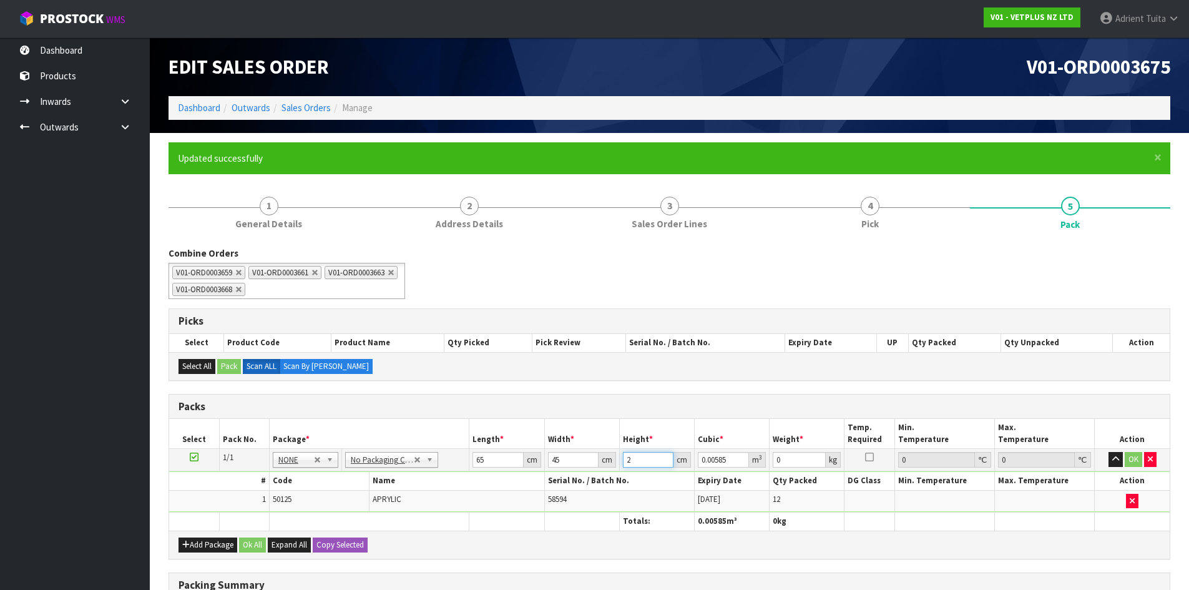
type input "26"
type input "0.07605"
type input "26"
type input "15"
click at [1135, 460] on button "OK" at bounding box center [1133, 459] width 17 height 15
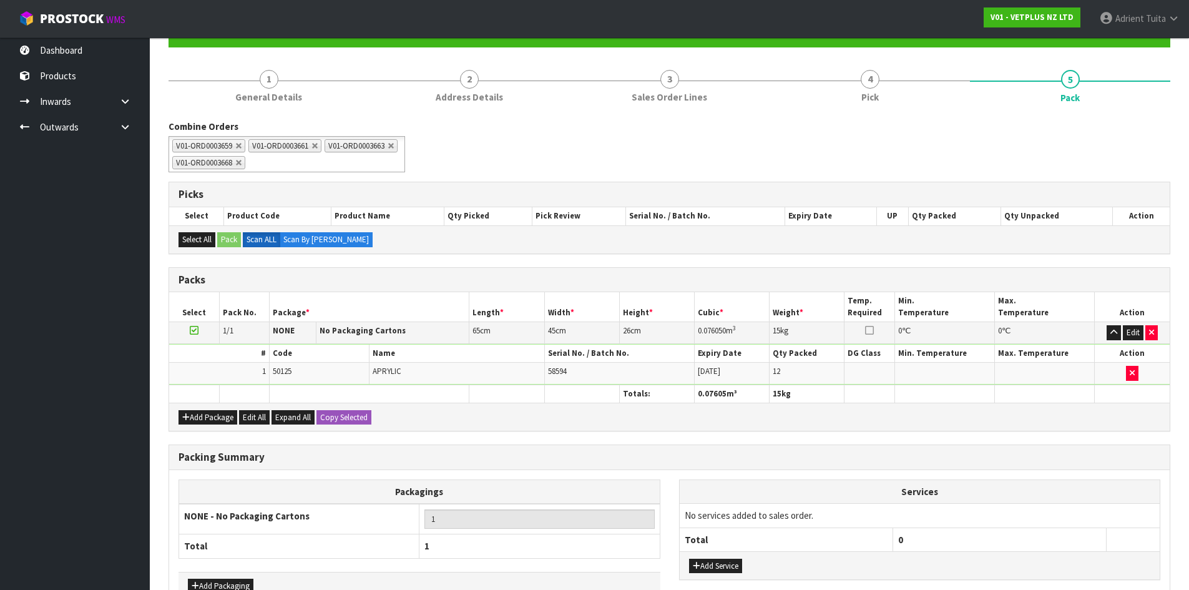
scroll to position [205, 0]
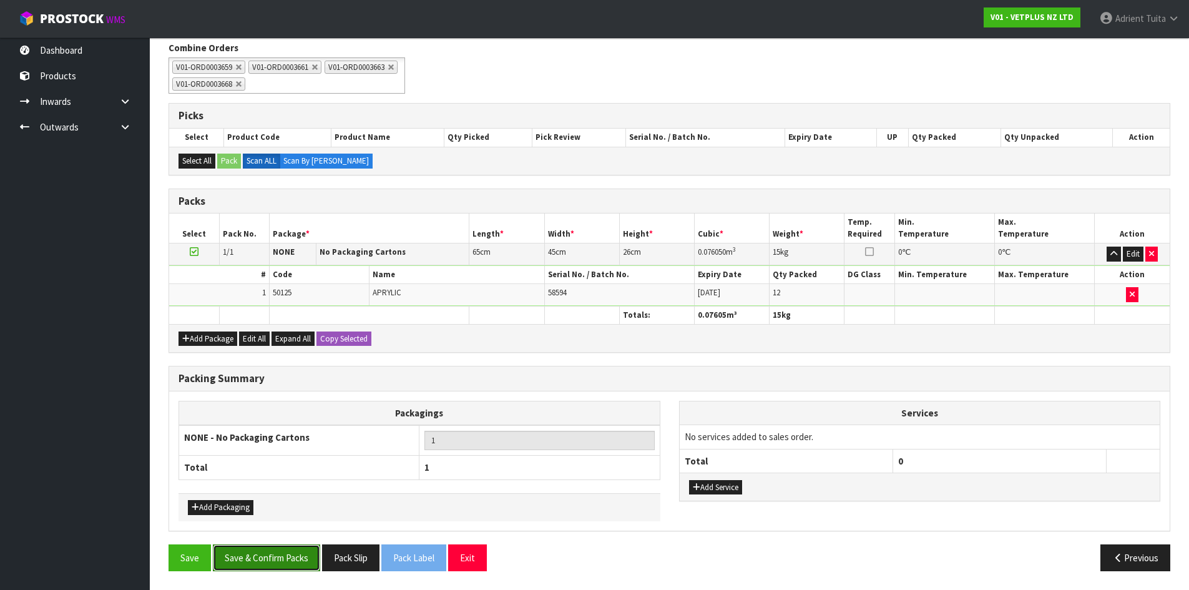
click at [295, 549] on button "Save & Confirm Packs" at bounding box center [266, 557] width 107 height 27
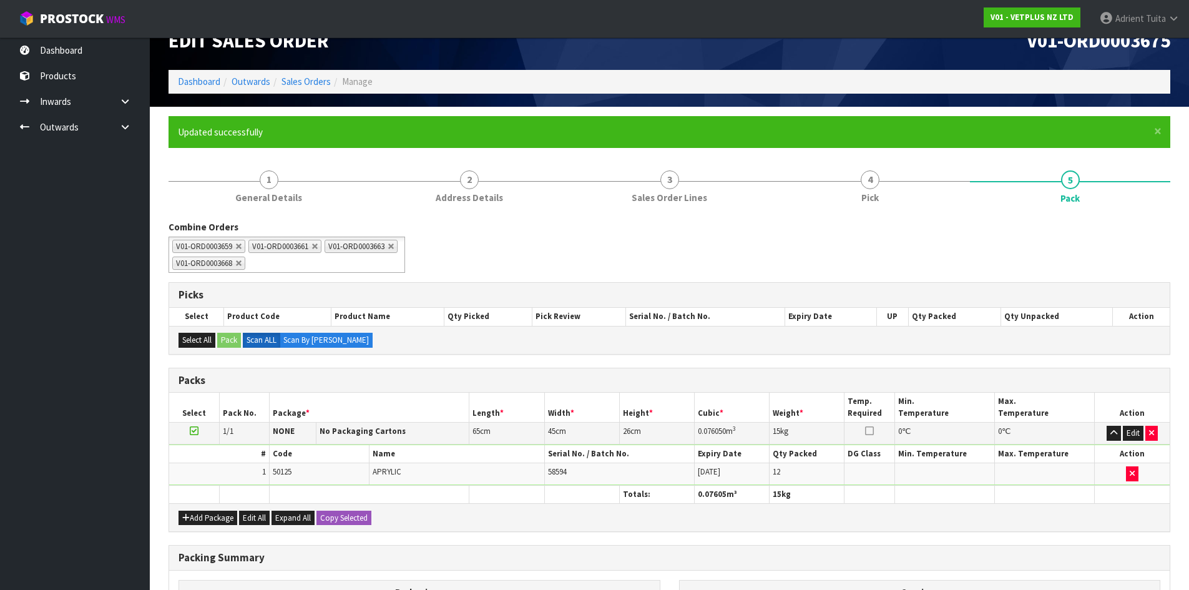
scroll to position [137, 0]
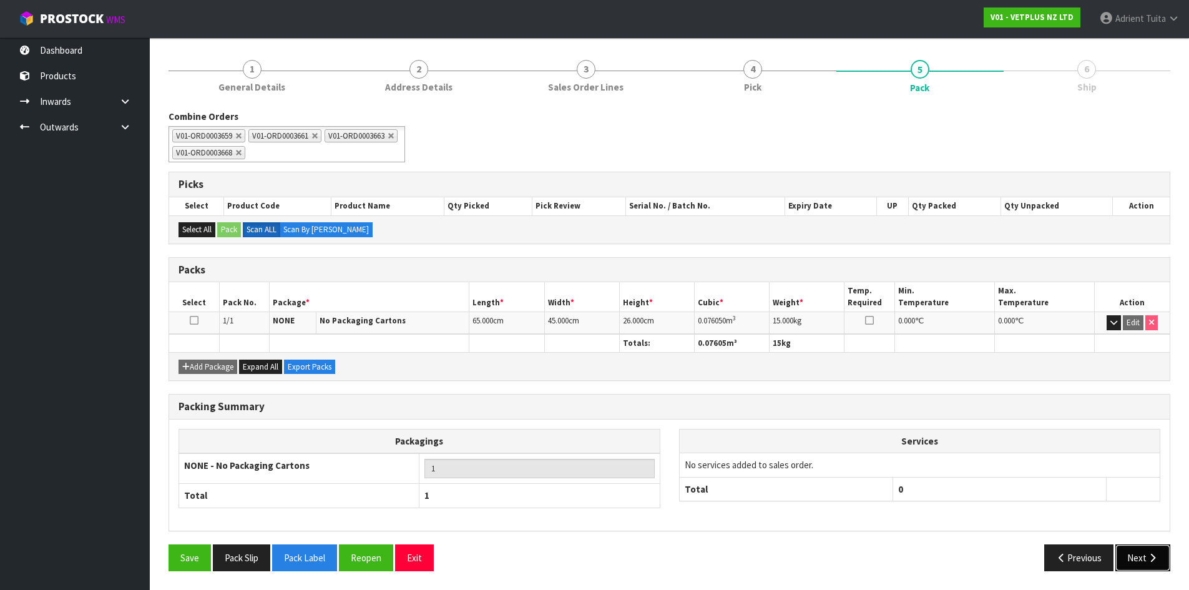
click at [1139, 567] on button "Next" at bounding box center [1143, 557] width 55 height 27
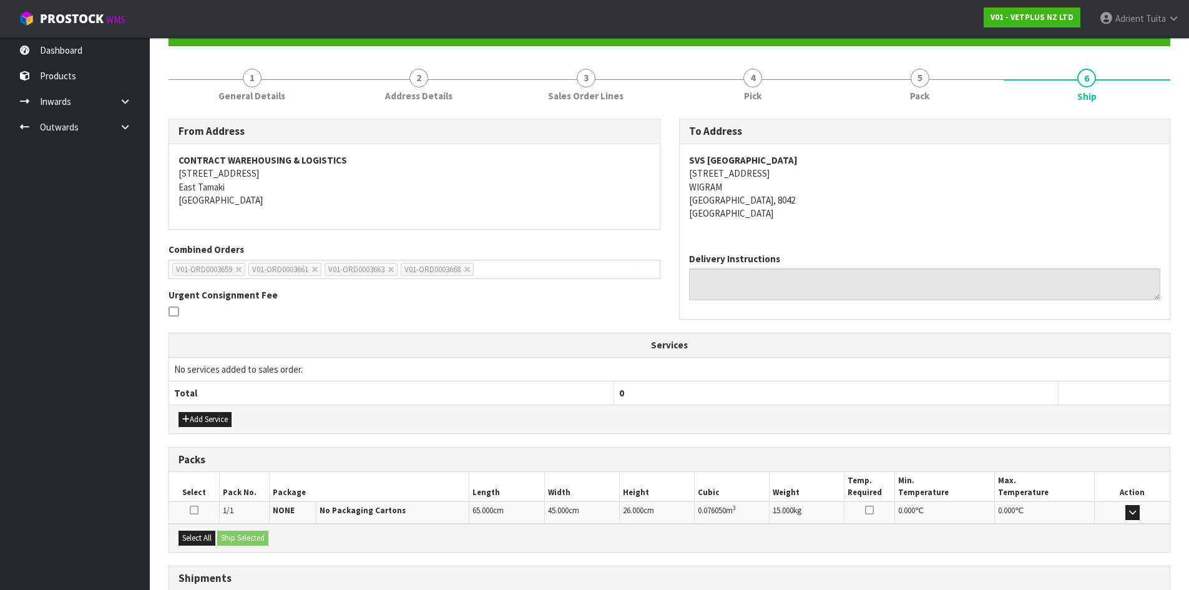
scroll to position [225, 0]
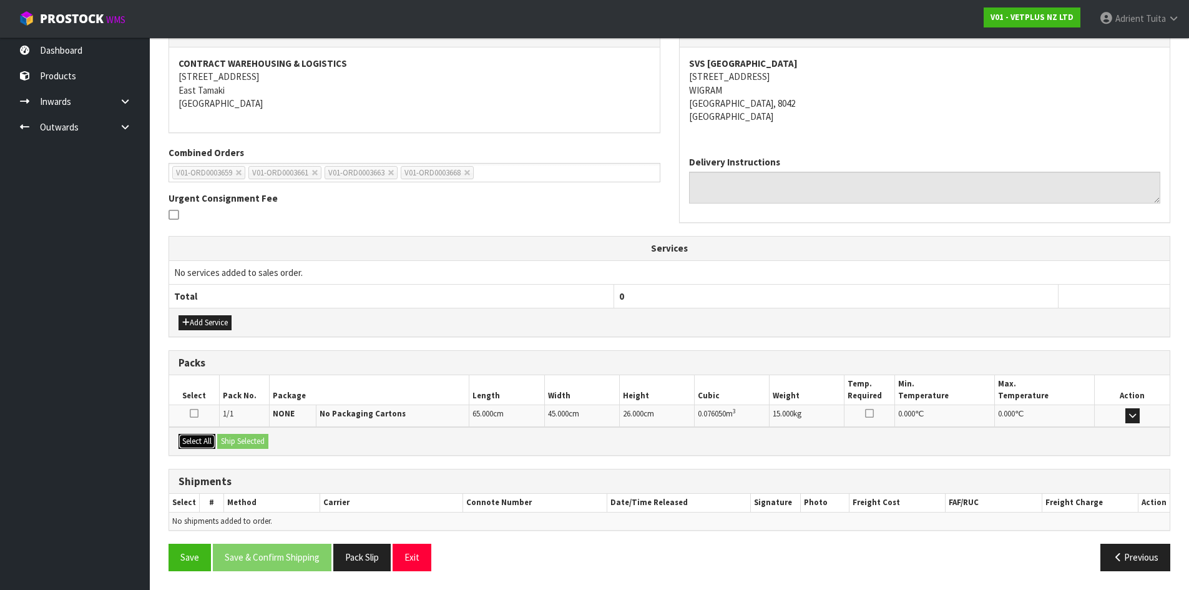
click at [205, 441] on button "Select All" at bounding box center [197, 441] width 37 height 15
click at [225, 436] on button "Ship Selected" at bounding box center [242, 441] width 51 height 15
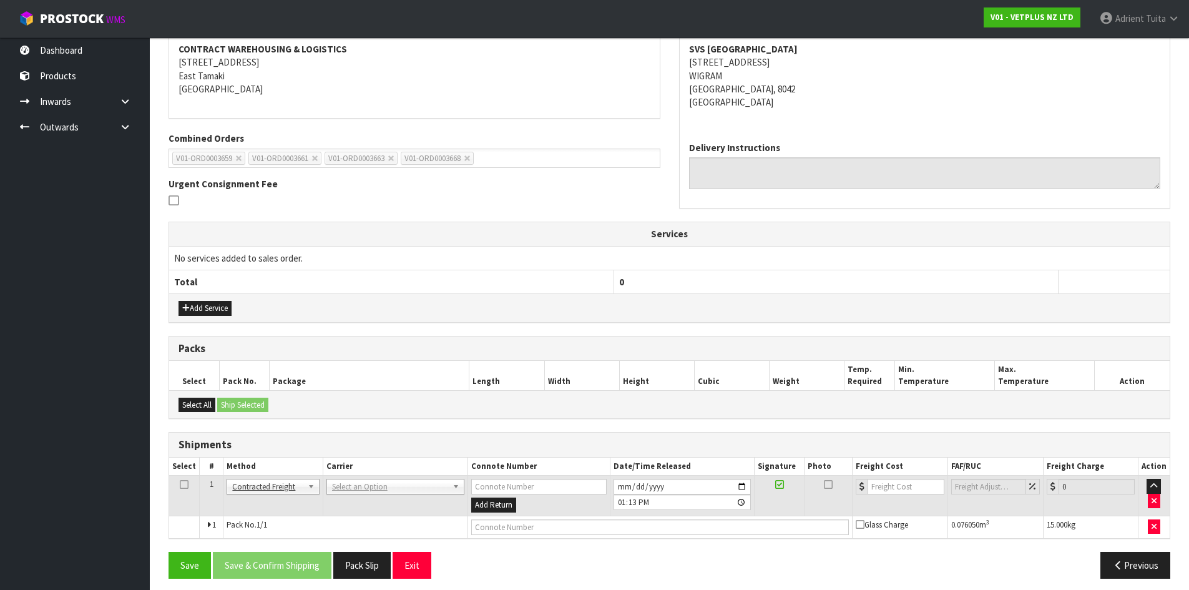
scroll to position [247, 0]
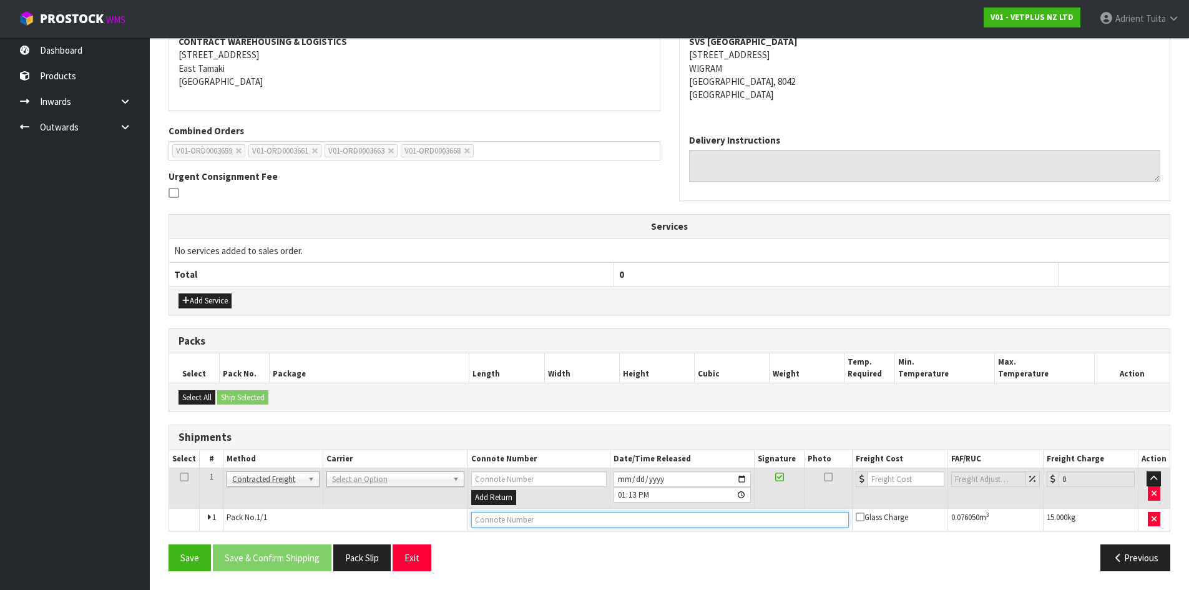
click at [491, 524] on input "text" at bounding box center [660, 520] width 378 height 16
type input "00894210392605258253"
click at [169, 544] on button "Save" at bounding box center [190, 557] width 42 height 27
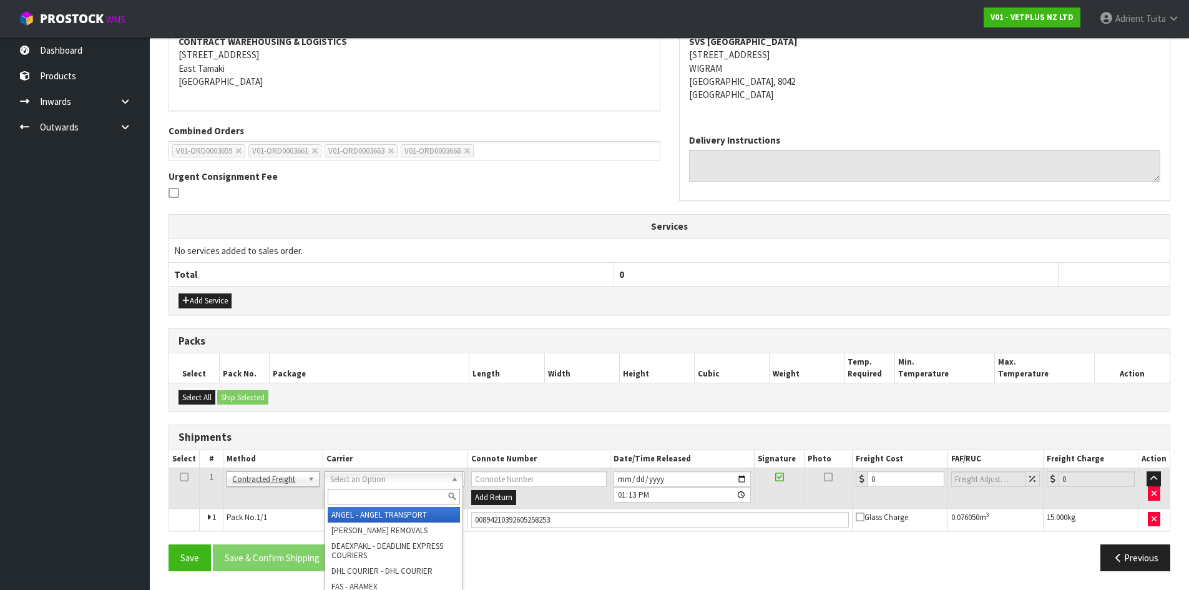
click at [364, 494] on input "text" at bounding box center [394, 497] width 132 height 16
type input "NZP"
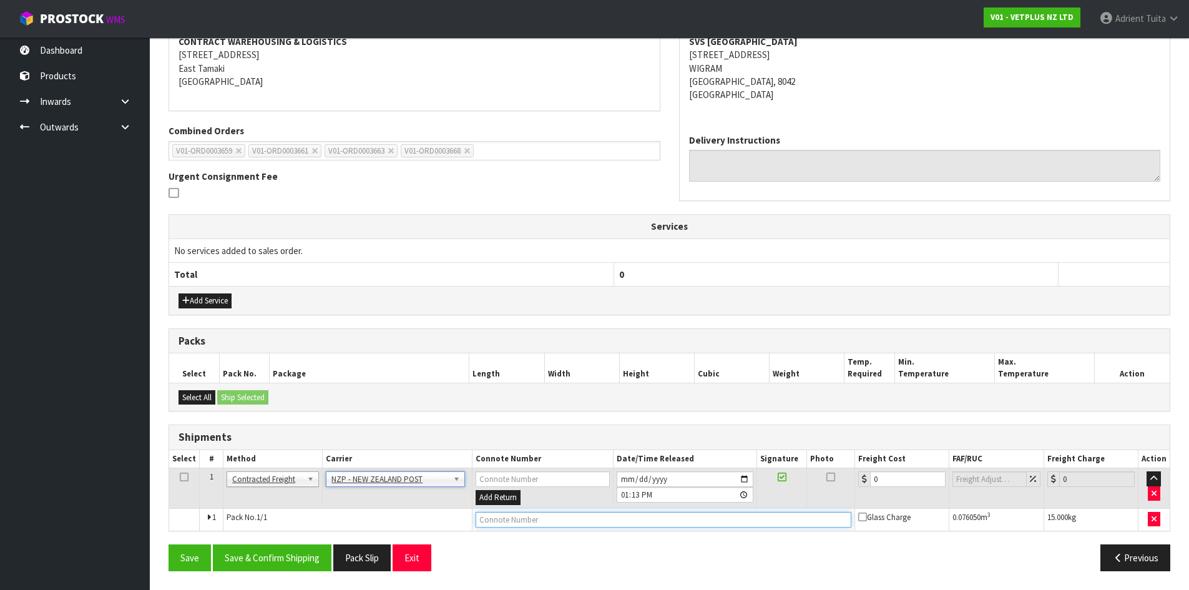
click at [541, 523] on input "text" at bounding box center [664, 520] width 376 height 16
type input "00894210392605258253"
click at [169, 544] on button "Save" at bounding box center [190, 557] width 42 height 27
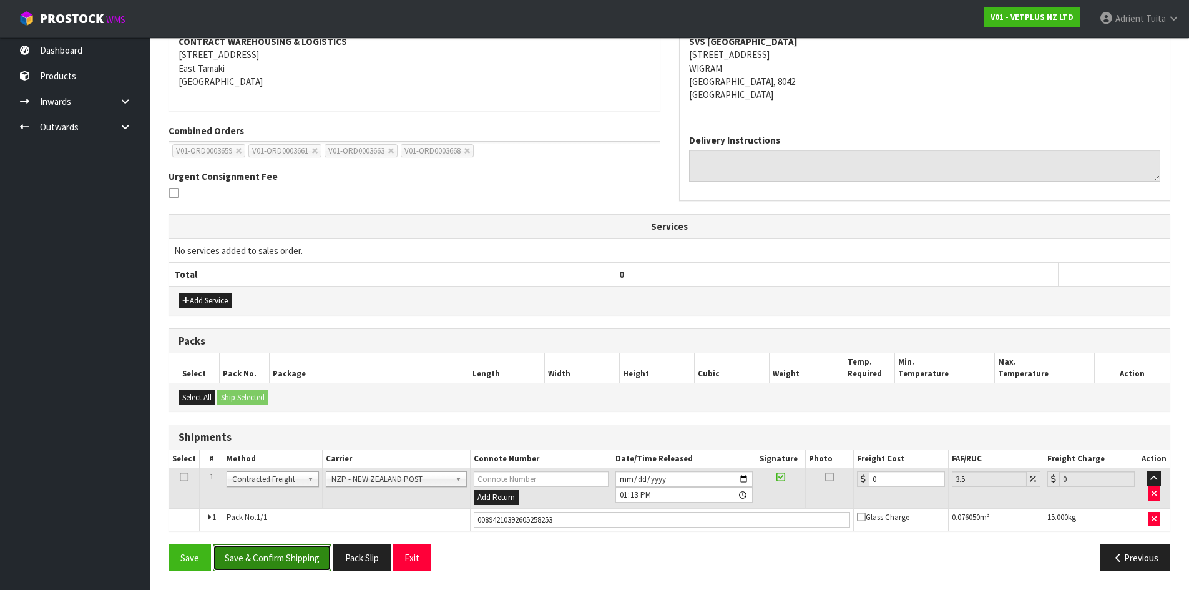
click at [318, 556] on button "Save & Confirm Shipping" at bounding box center [272, 557] width 119 height 27
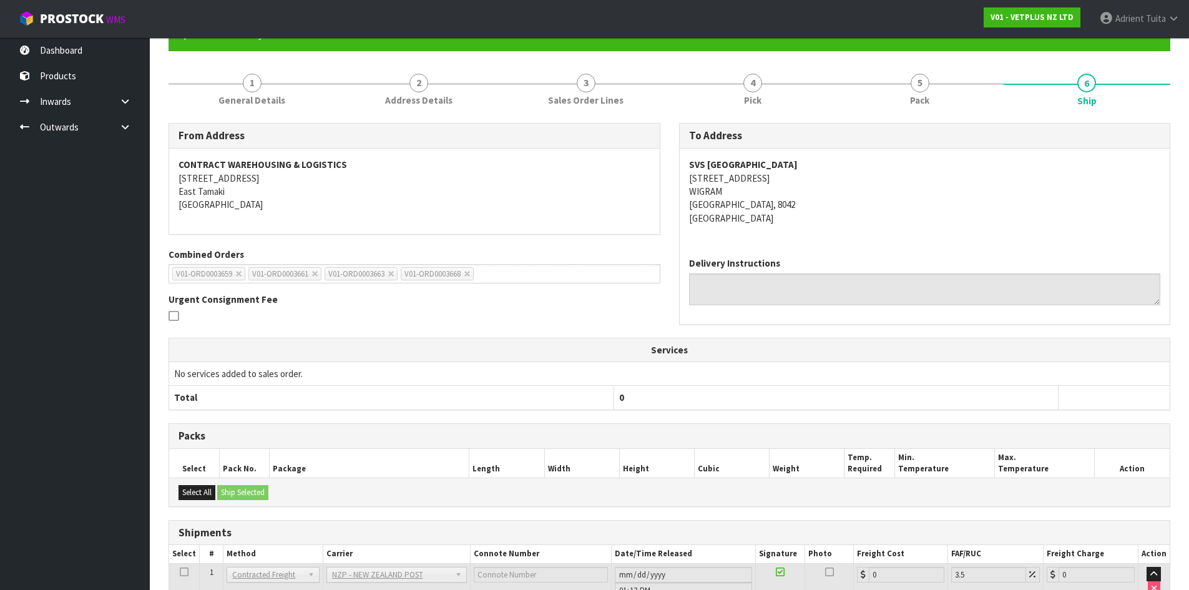
scroll to position [229, 0]
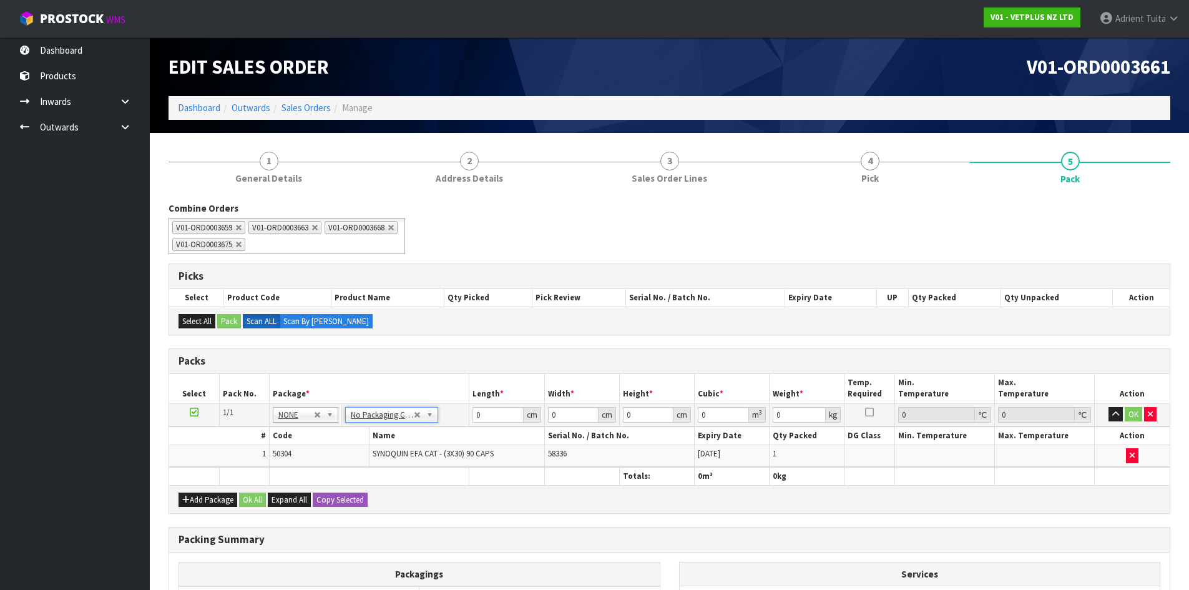
click at [495, 429] on th "Name" at bounding box center [457, 436] width 175 height 18
click at [495, 422] on input "0" at bounding box center [498, 415] width 51 height 16
type input "65"
type input "45"
type input "2"
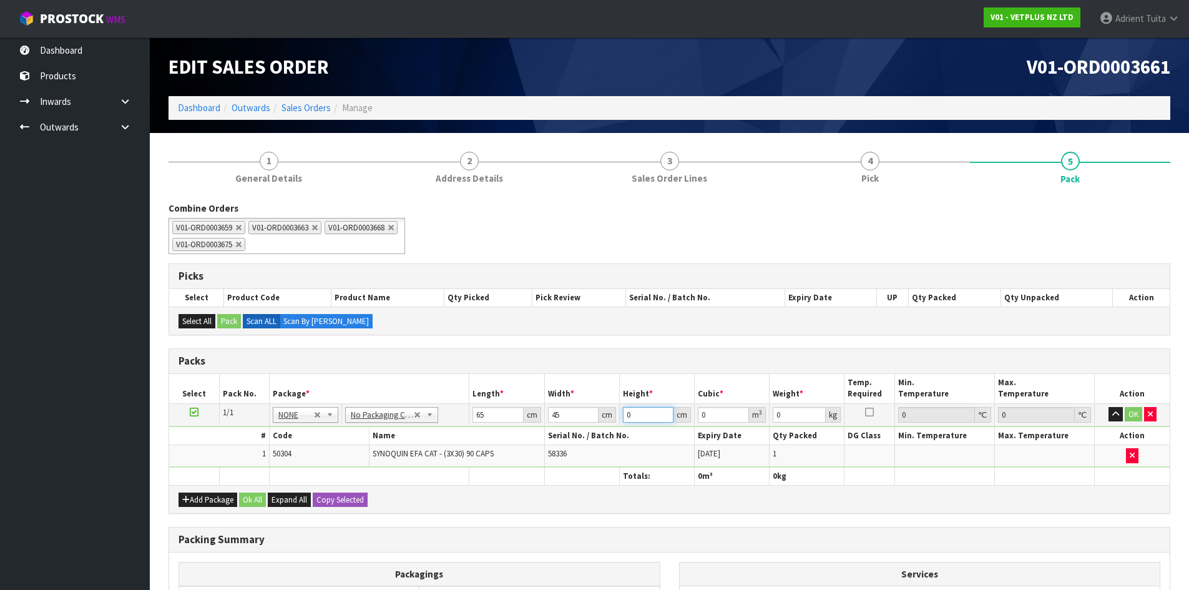
type input "0.00585"
type input "26"
type input "0.07605"
type input "26"
type input "15"
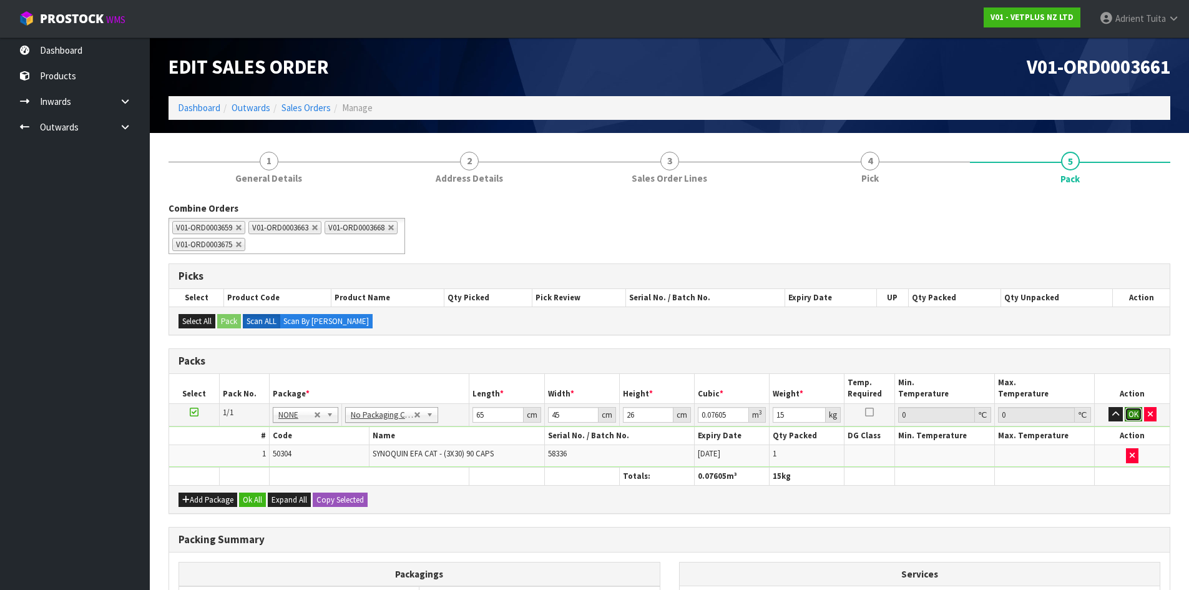
click at [1131, 410] on button "OK" at bounding box center [1133, 414] width 17 height 15
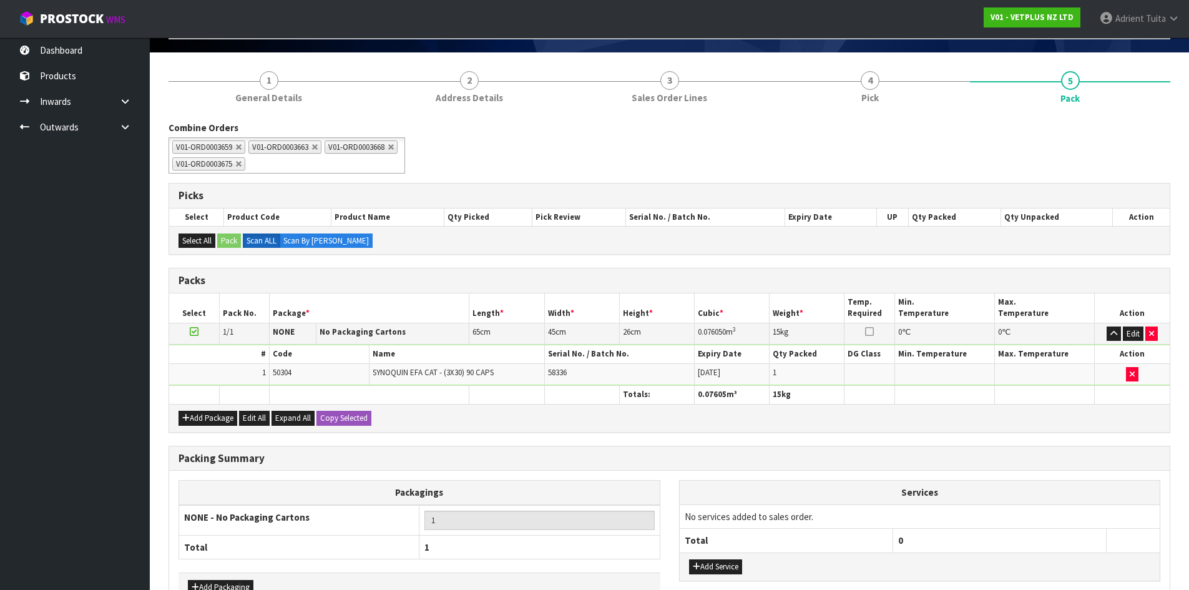
scroll to position [160, 0]
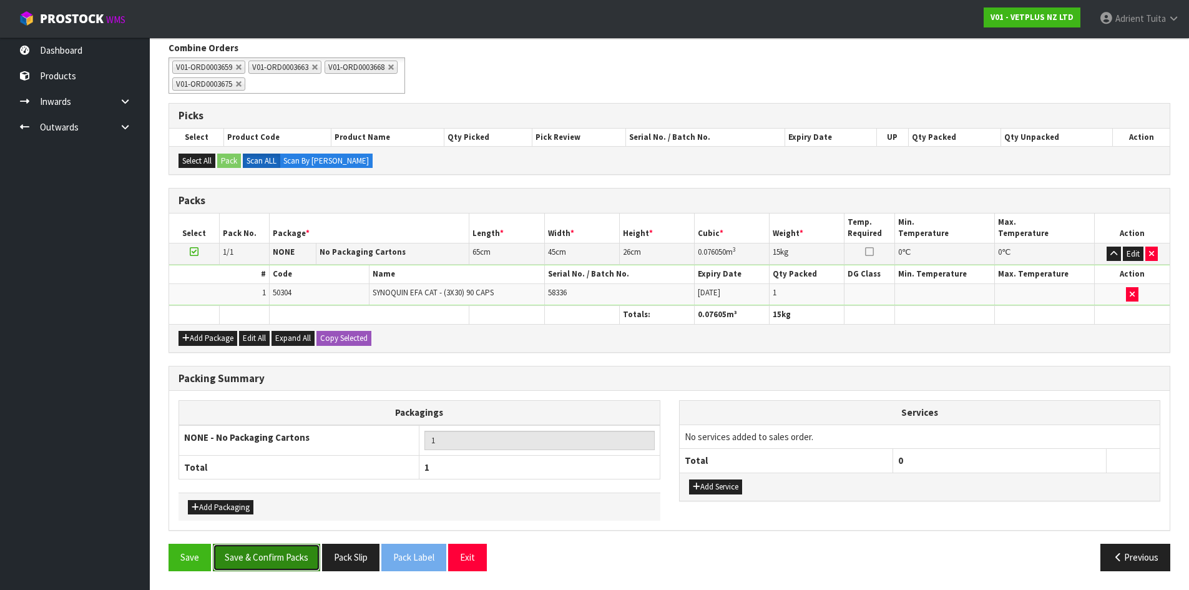
click at [281, 547] on button "Save & Confirm Packs" at bounding box center [266, 557] width 107 height 27
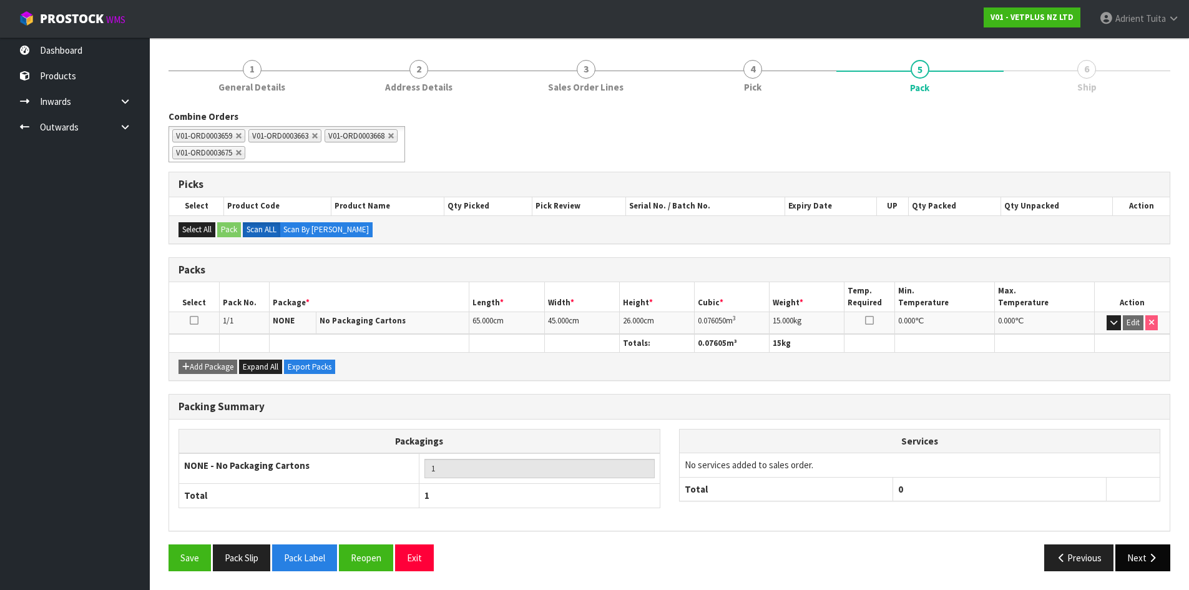
scroll to position [137, 0]
drag, startPoint x: 1135, startPoint y: 551, endPoint x: 680, endPoint y: 485, distance: 460.0
click at [1135, 551] on button "Next" at bounding box center [1143, 557] width 55 height 27
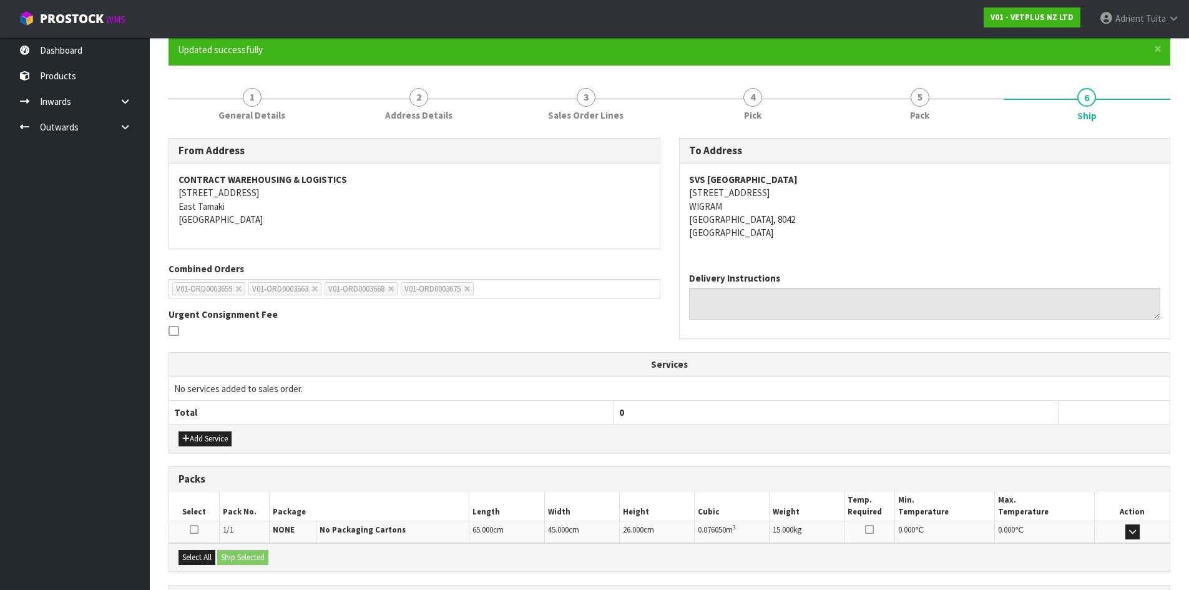
scroll to position [225, 0]
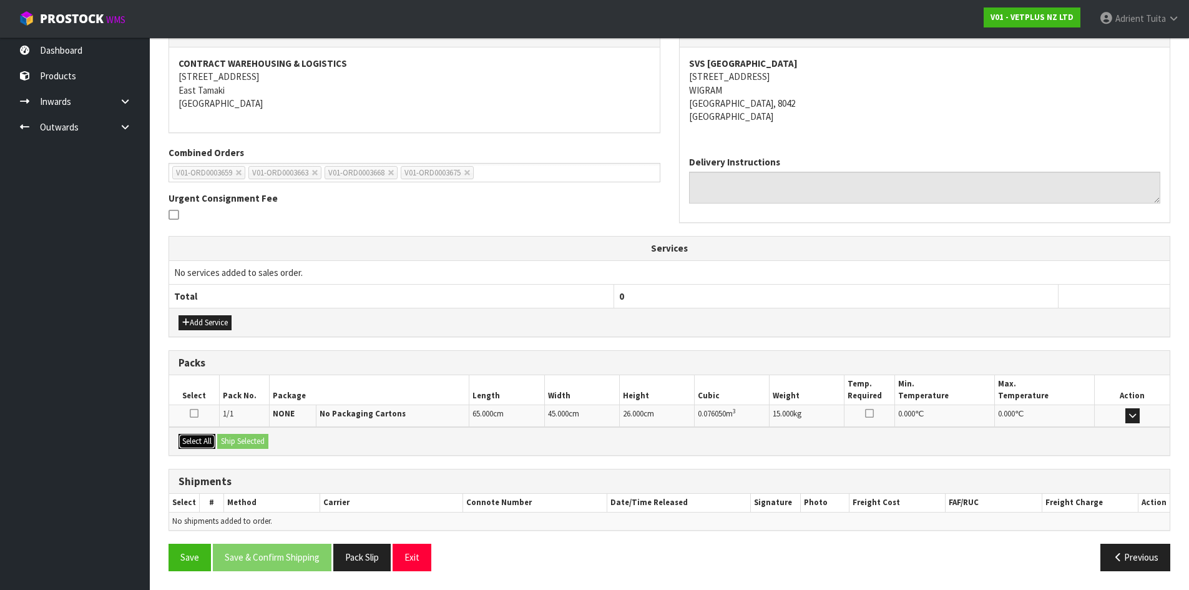
drag, startPoint x: 208, startPoint y: 438, endPoint x: 249, endPoint y: 439, distance: 41.2
click at [210, 437] on button "Select All" at bounding box center [197, 441] width 37 height 15
click at [252, 439] on button "Ship Selected" at bounding box center [242, 441] width 51 height 15
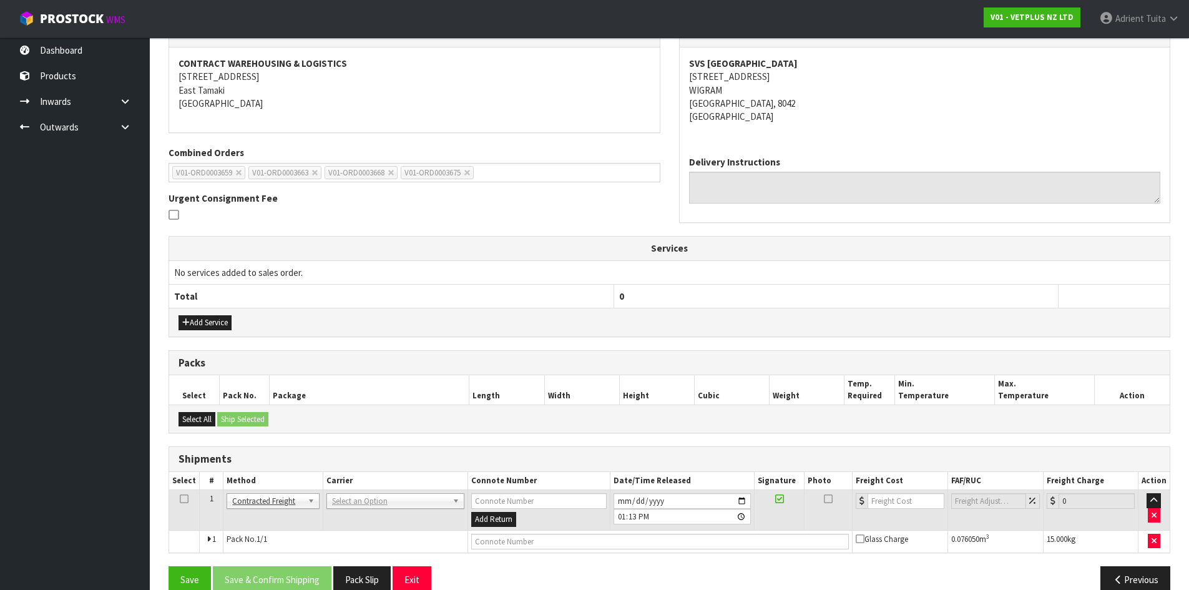
scroll to position [247, 0]
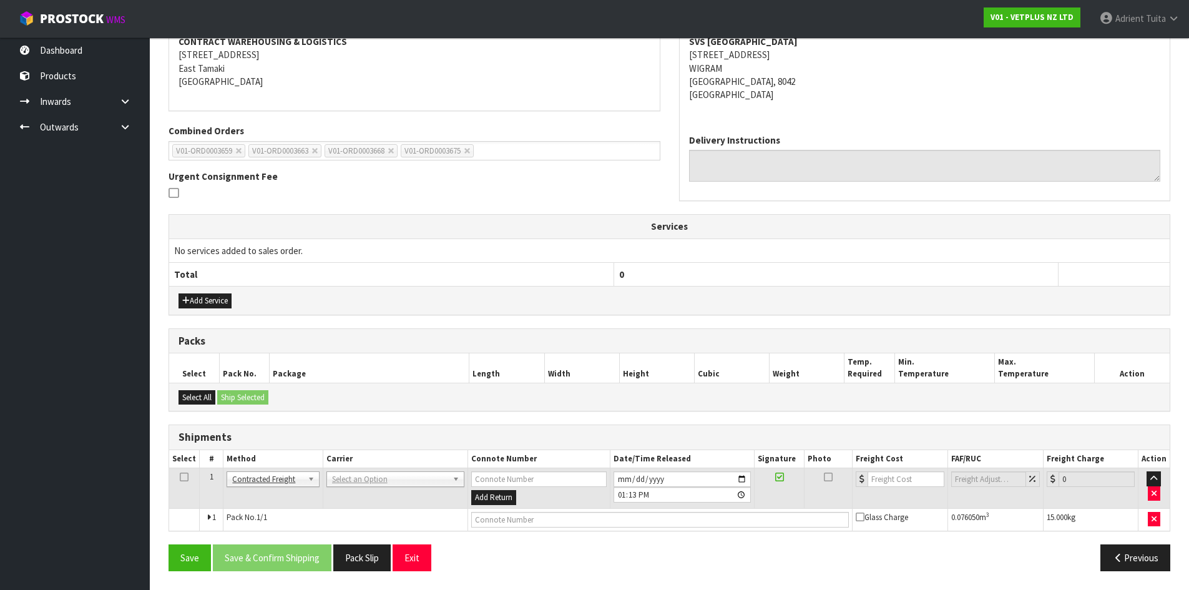
drag, startPoint x: 347, startPoint y: 480, endPoint x: 350, endPoint y: 496, distance: 16.1
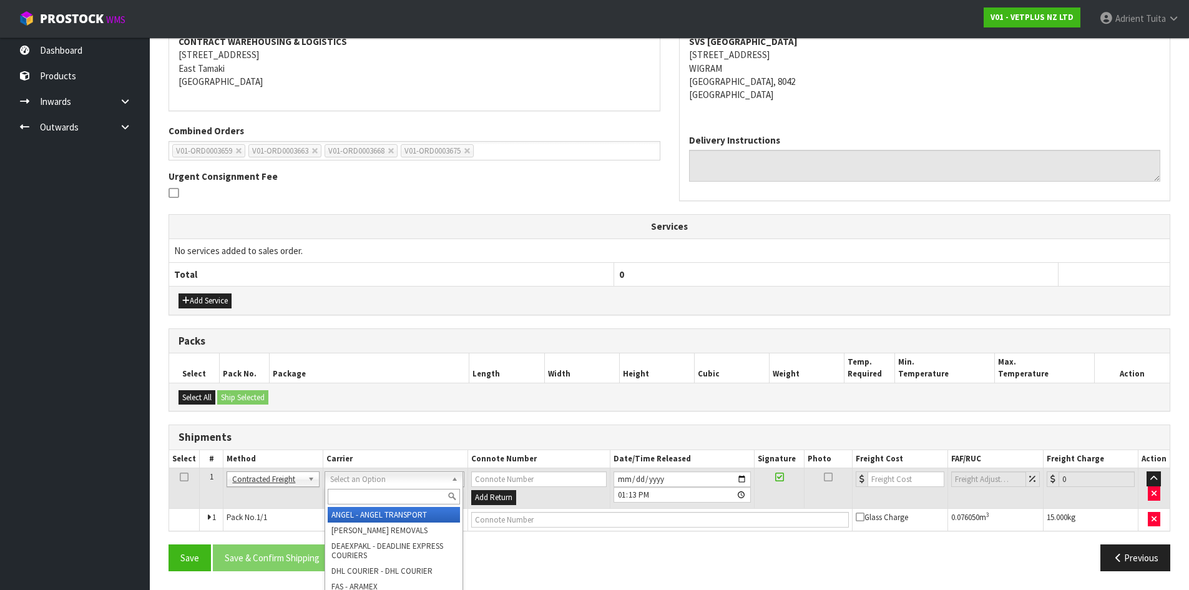
drag, startPoint x: 350, startPoint y: 496, endPoint x: 357, endPoint y: 503, distance: 9.3
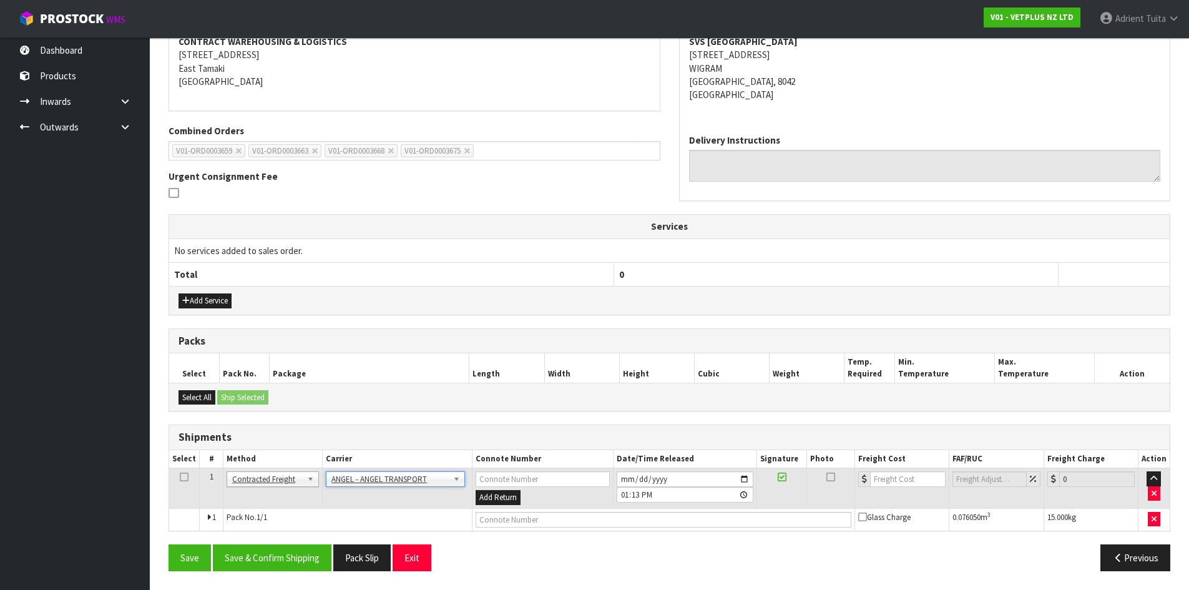
drag, startPoint x: 363, startPoint y: 482, endPoint x: 364, endPoint y: 502, distance: 20.0
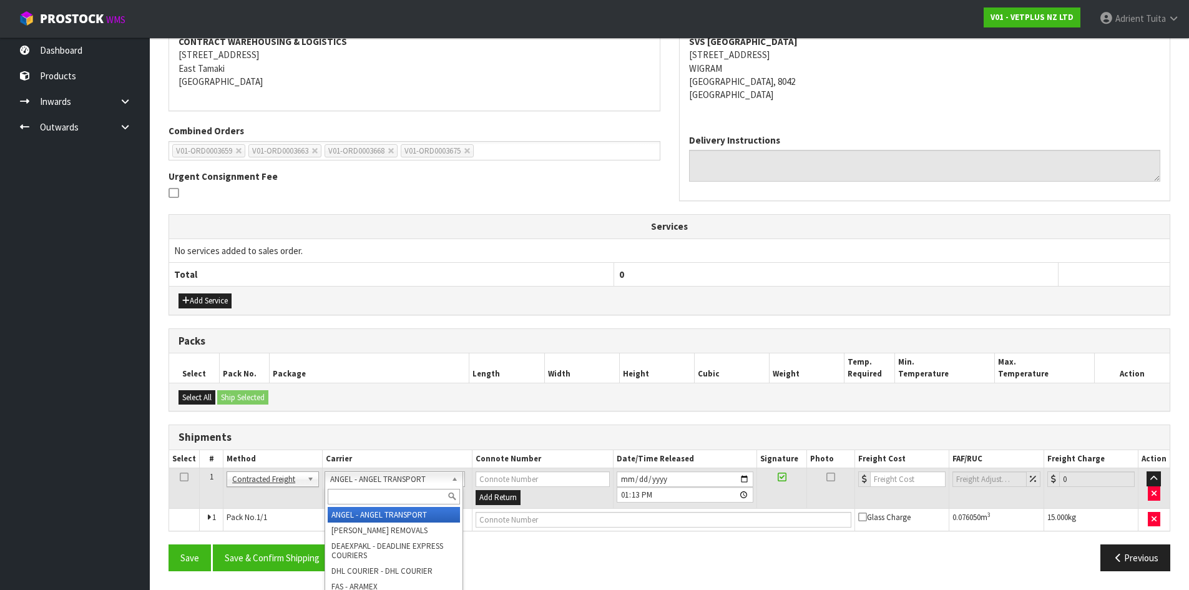
click at [364, 502] on input "text" at bounding box center [394, 497] width 132 height 16
type input "NZP"
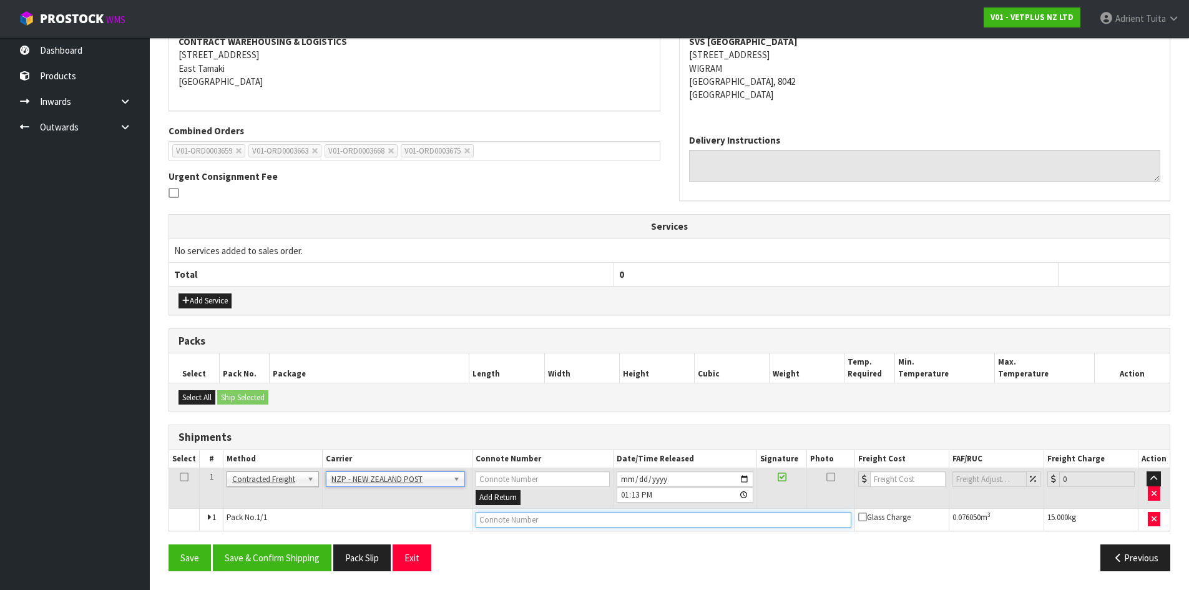
click at [482, 520] on input "text" at bounding box center [664, 520] width 376 height 16
type input "00894210392605258253"
click at [169, 544] on button "Save" at bounding box center [190, 557] width 42 height 27
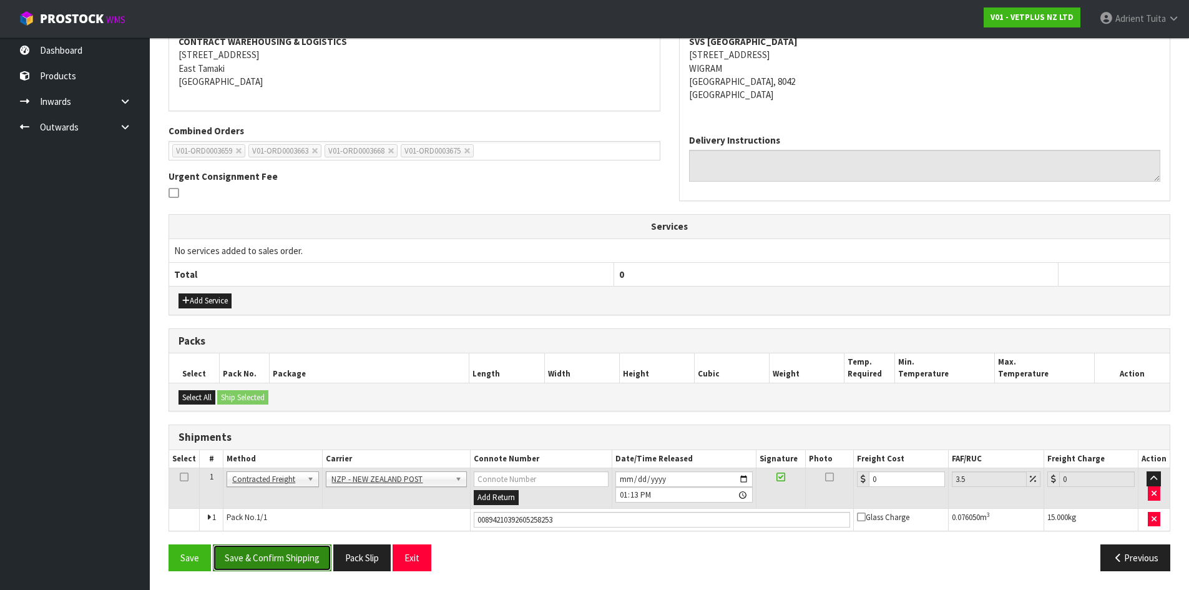
click at [235, 550] on button "Save & Confirm Shipping" at bounding box center [272, 557] width 119 height 27
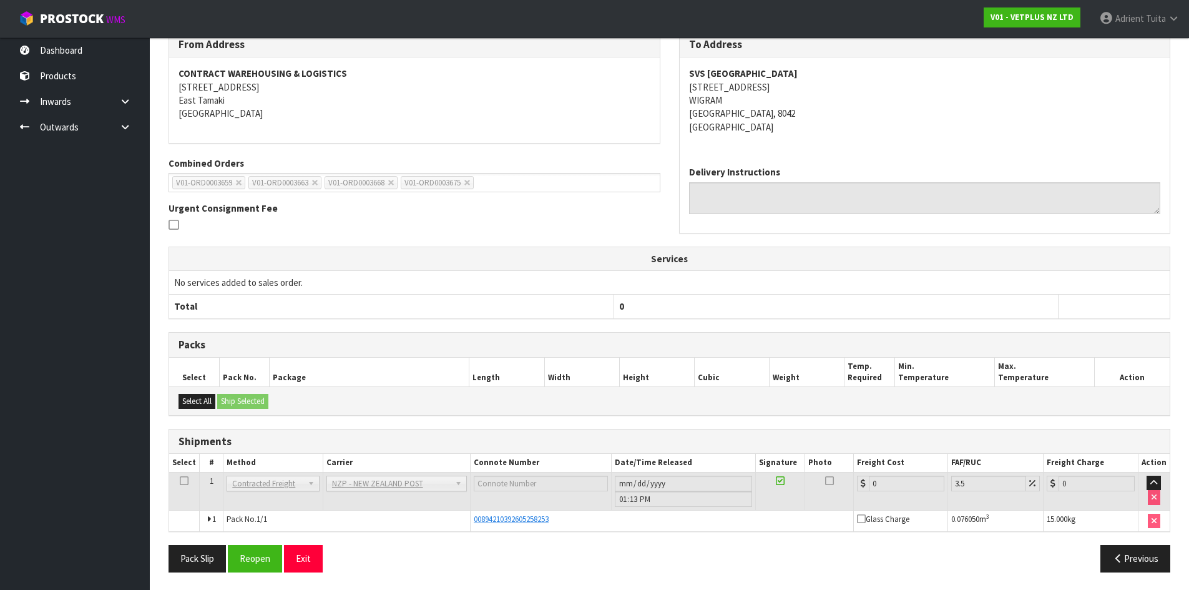
scroll to position [229, 0]
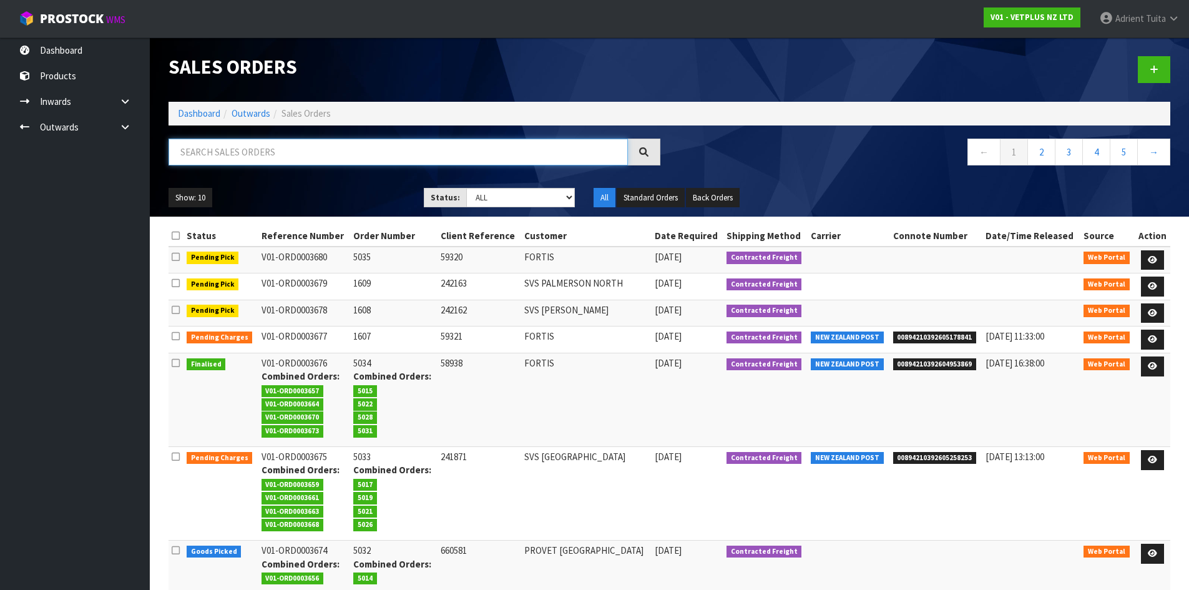
click at [414, 140] on input "text" at bounding box center [399, 152] width 460 height 27
type input "5024"
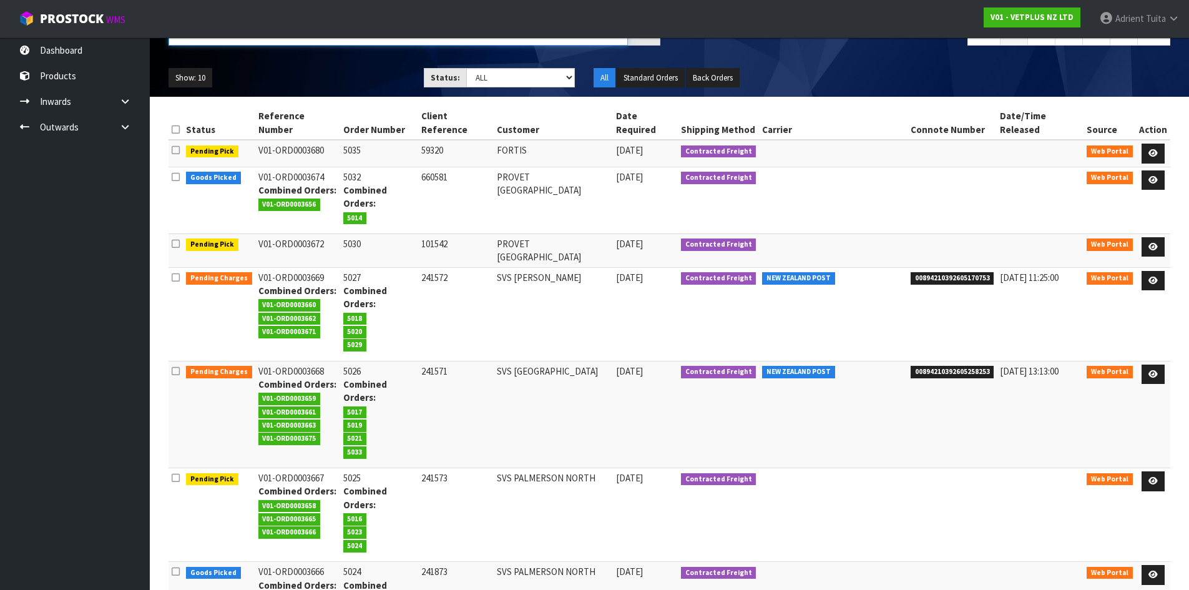
scroll to position [125, 0]
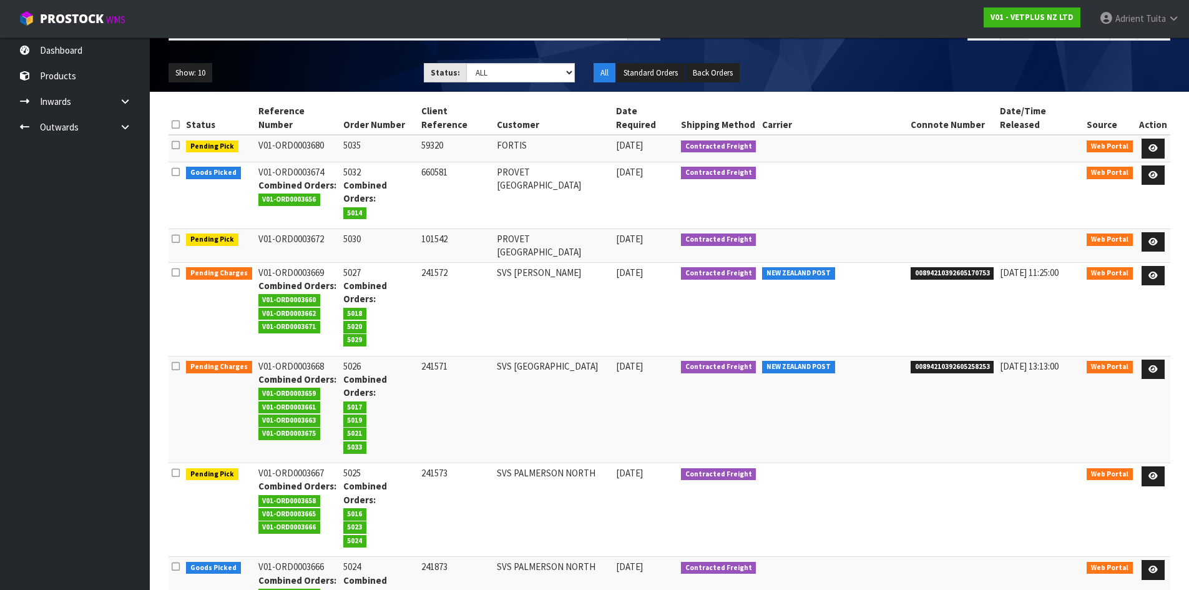
click at [1140, 463] on td at bounding box center [1153, 510] width 34 height 94
click at [1148, 466] on link at bounding box center [1153, 476] width 23 height 20
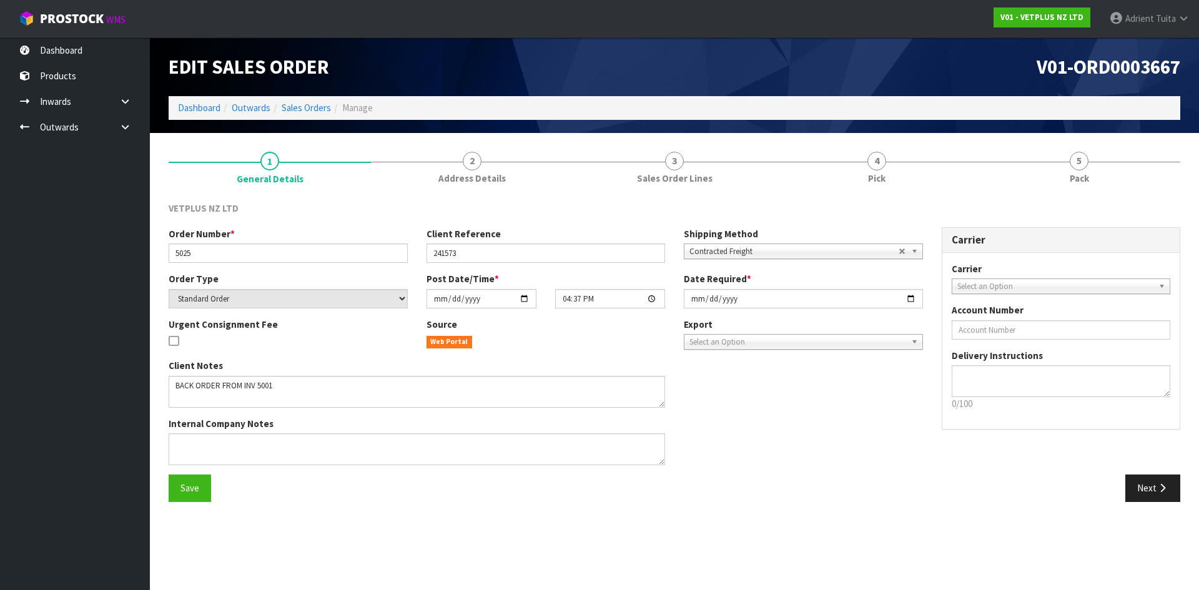
drag, startPoint x: 850, startPoint y: 156, endPoint x: 887, endPoint y: 228, distance: 81.0
click at [852, 159] on link "4 Pick" at bounding box center [877, 166] width 202 height 49
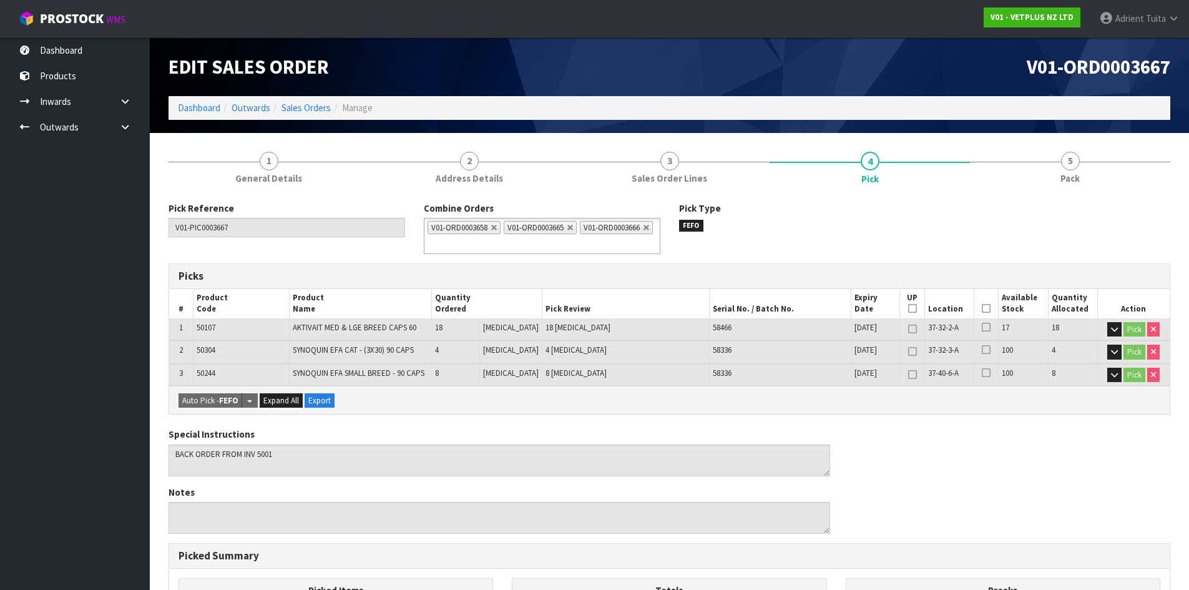
click at [982, 308] on icon at bounding box center [986, 308] width 9 height 1
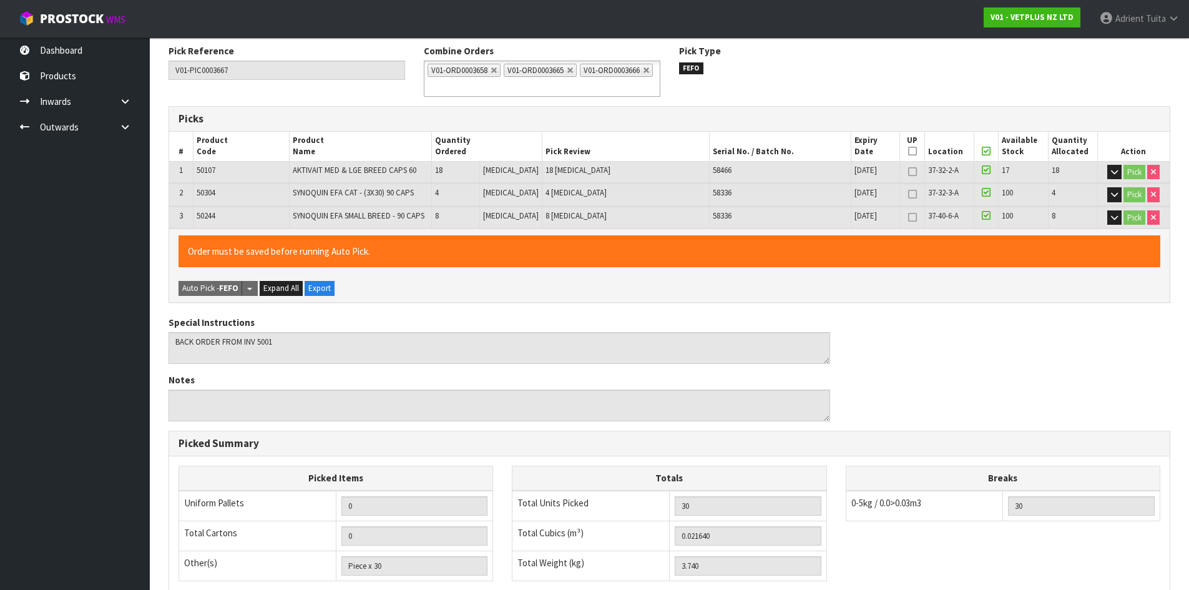
scroll to position [343, 0]
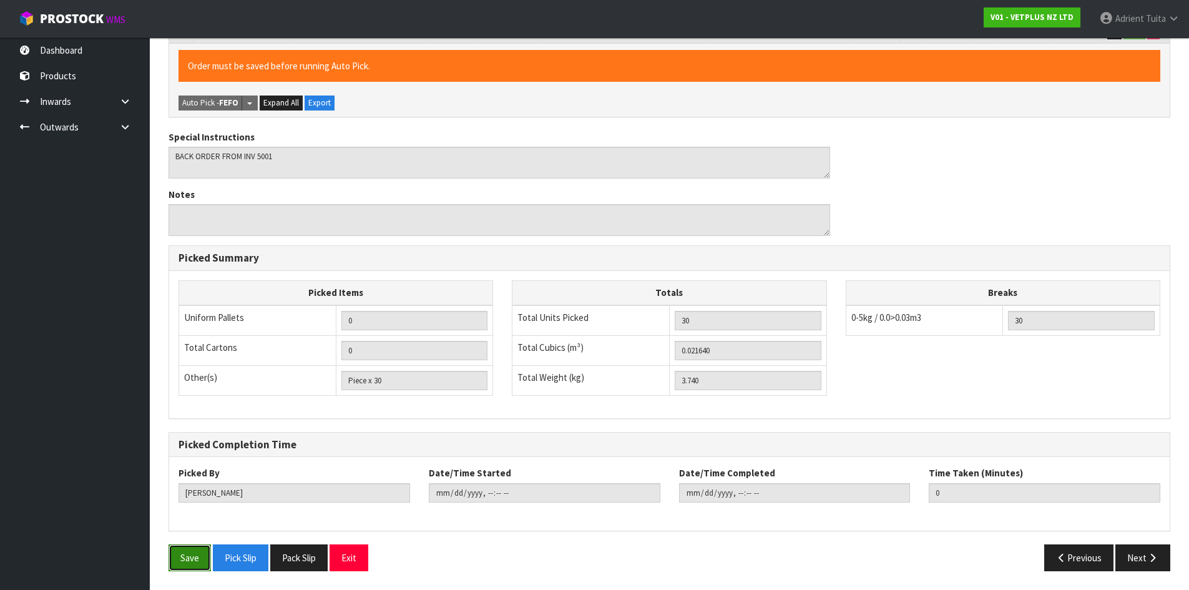
click at [179, 562] on button "Save" at bounding box center [190, 557] width 42 height 27
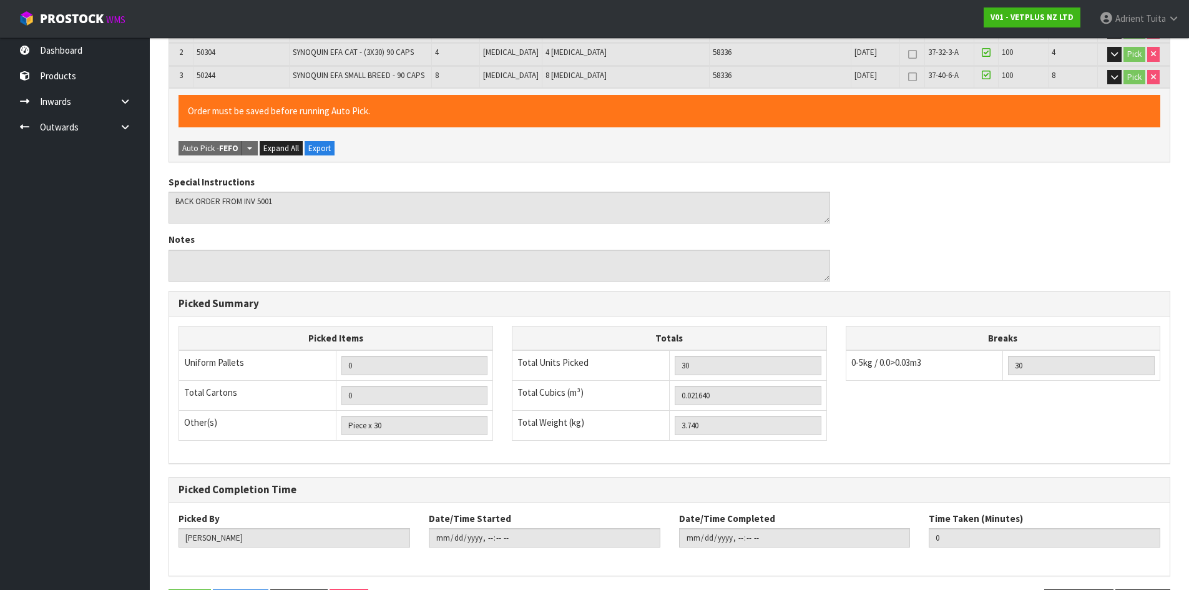
scroll to position [0, 0]
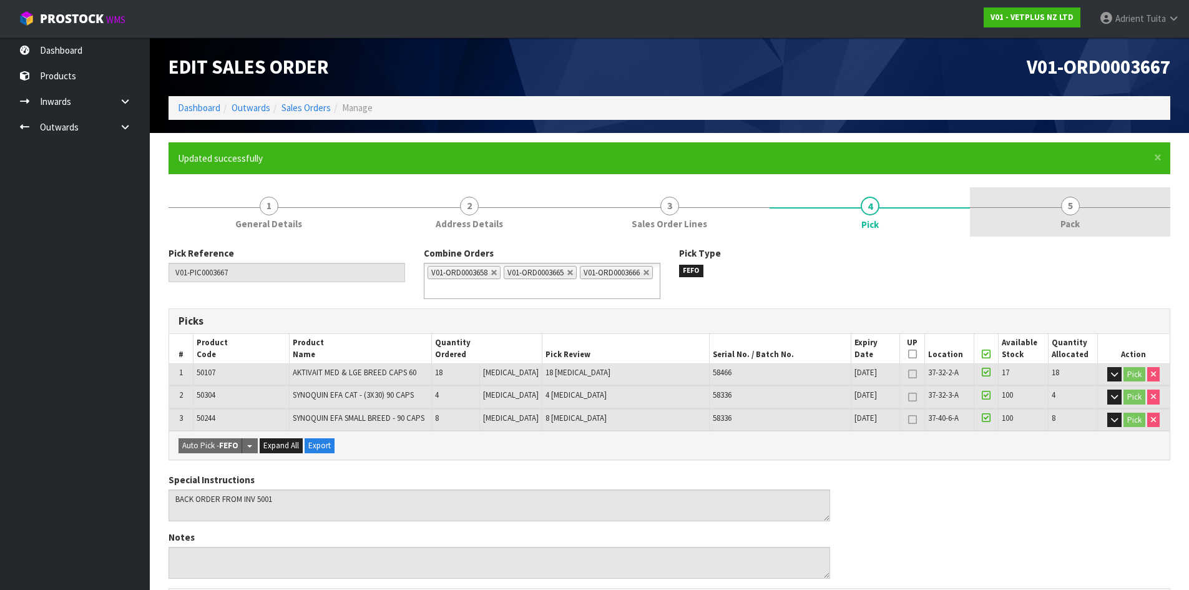
type input "Adrient Tuita"
type input "2025-09-30T13:22:04"
click at [1101, 200] on link "5 Pack" at bounding box center [1070, 211] width 200 height 49
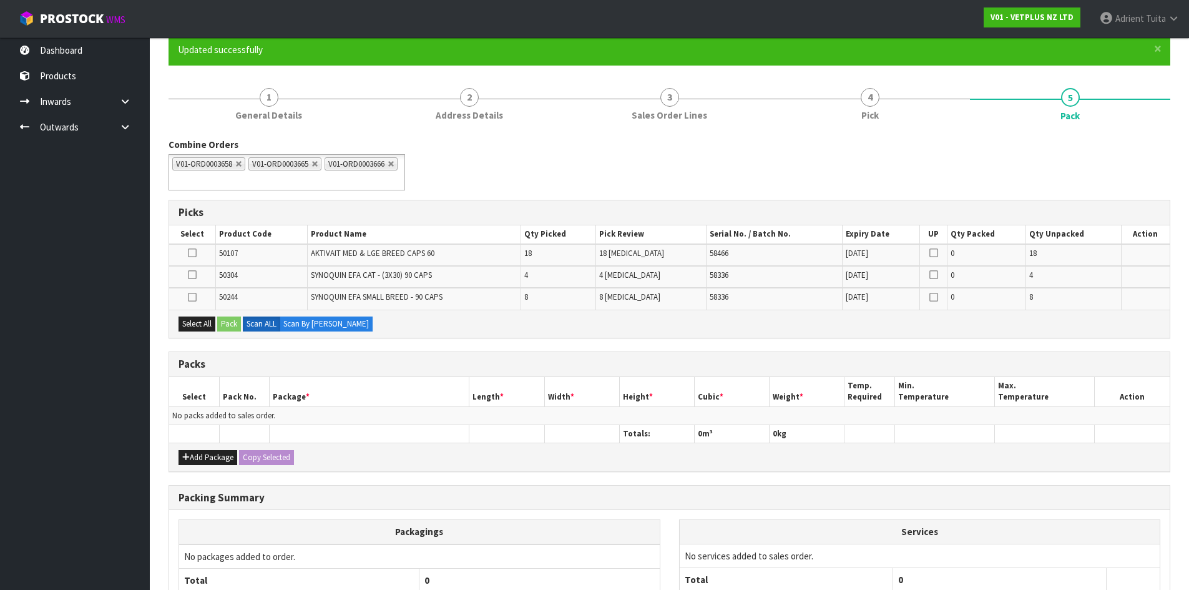
scroll to position [222, 0]
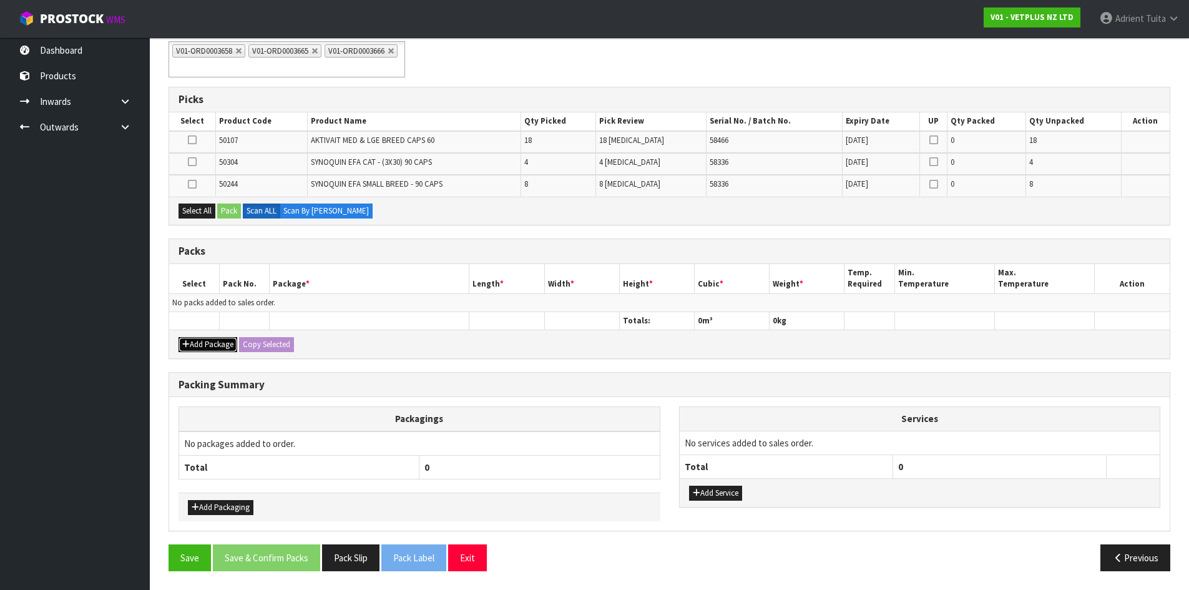
click at [199, 344] on button "Add Package" at bounding box center [208, 344] width 59 height 15
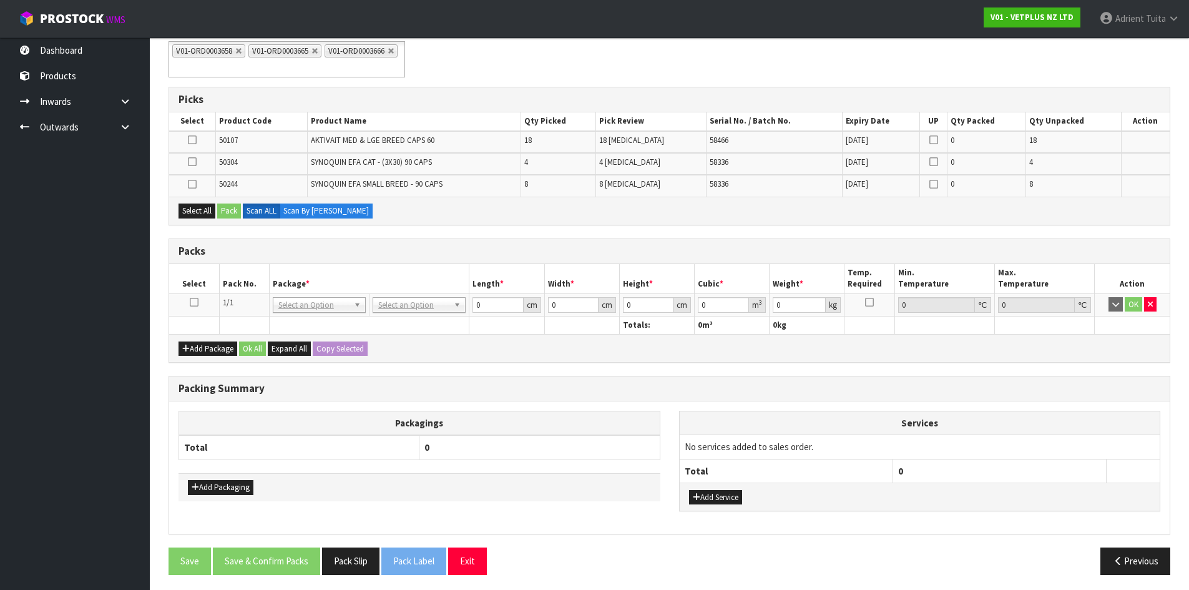
click at [197, 303] on icon at bounding box center [194, 302] width 9 height 1
click at [548, 378] on div "Packing Summary" at bounding box center [669, 389] width 1001 height 25
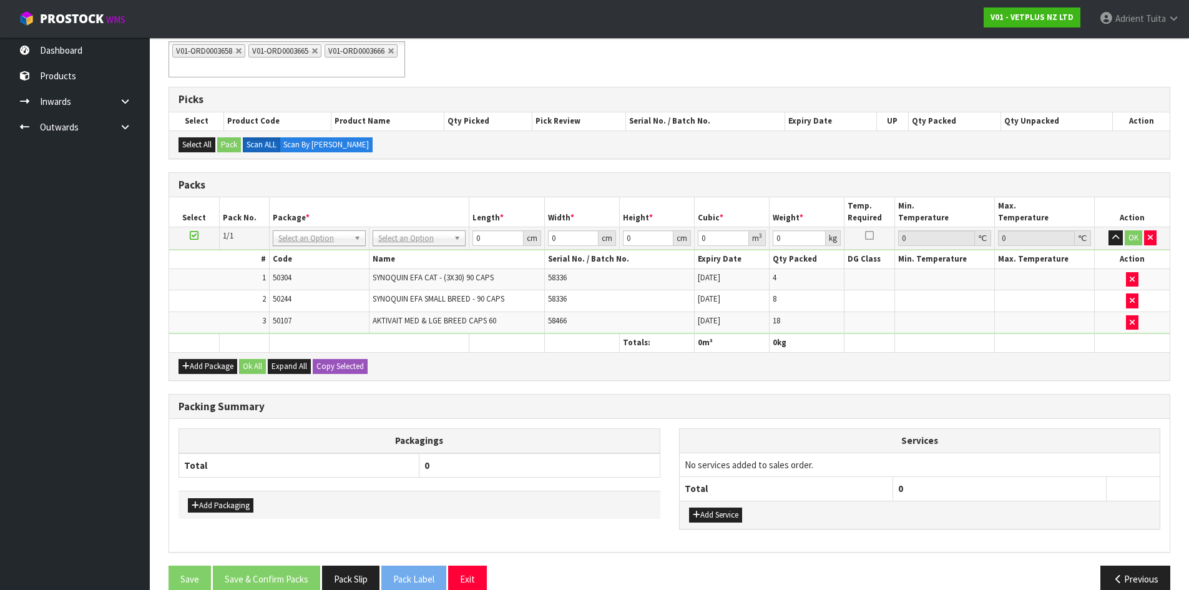
click at [186, 237] on td at bounding box center [194, 238] width 50 height 22
click at [195, 236] on icon at bounding box center [194, 235] width 9 height 1
click at [195, 362] on button "Add Package" at bounding box center [208, 366] width 59 height 15
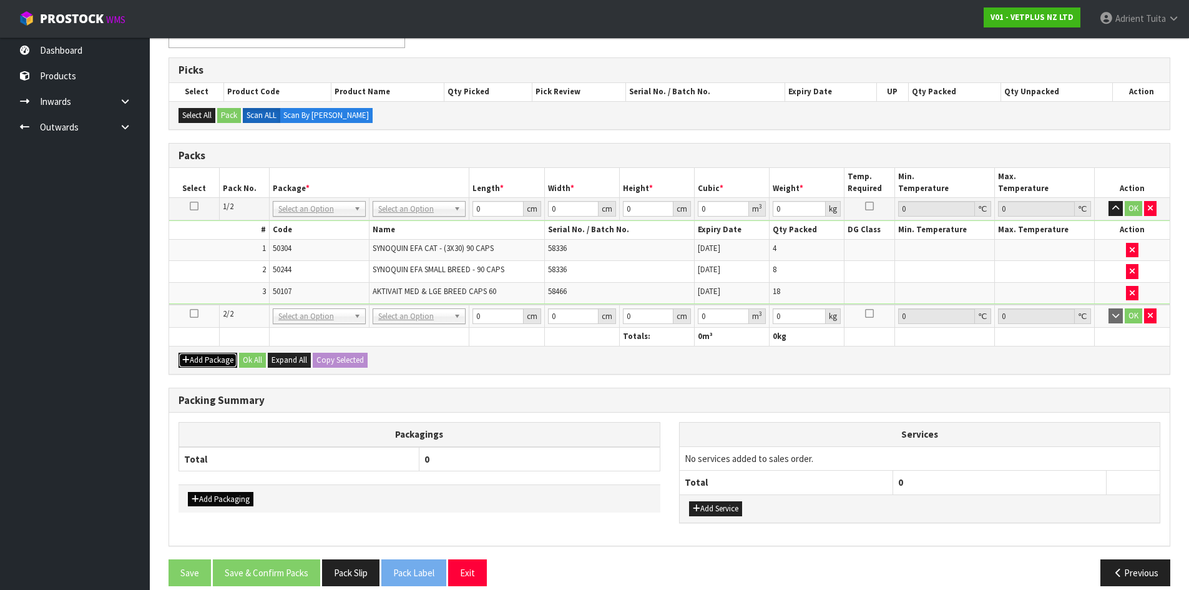
scroll to position [266, 0]
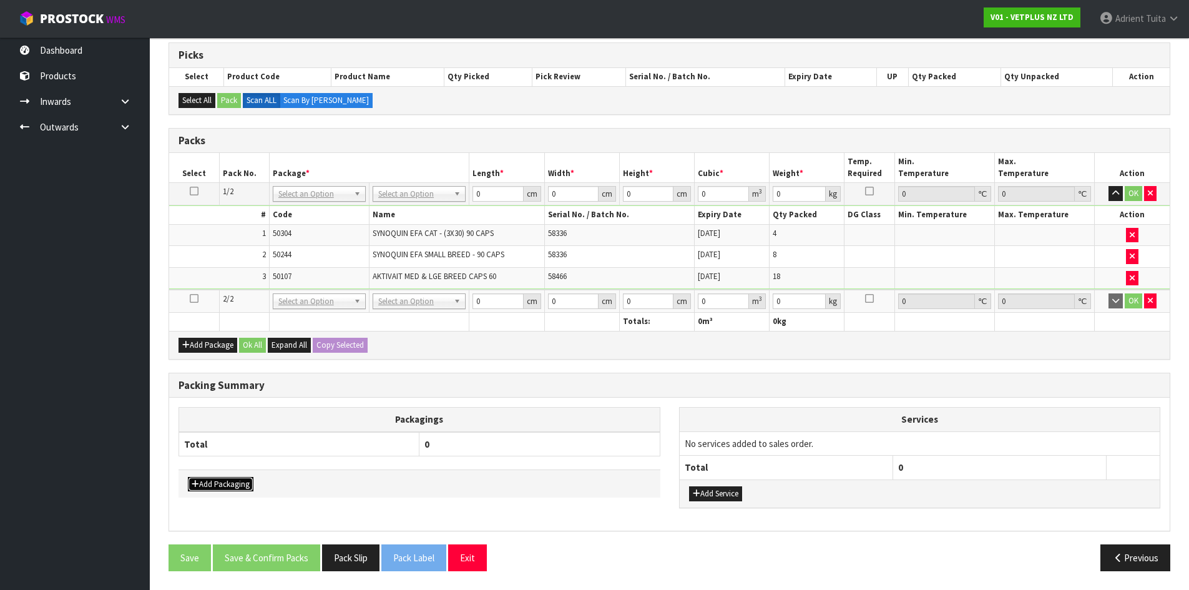
click at [214, 480] on button "Add Packaging" at bounding box center [221, 484] width 66 height 15
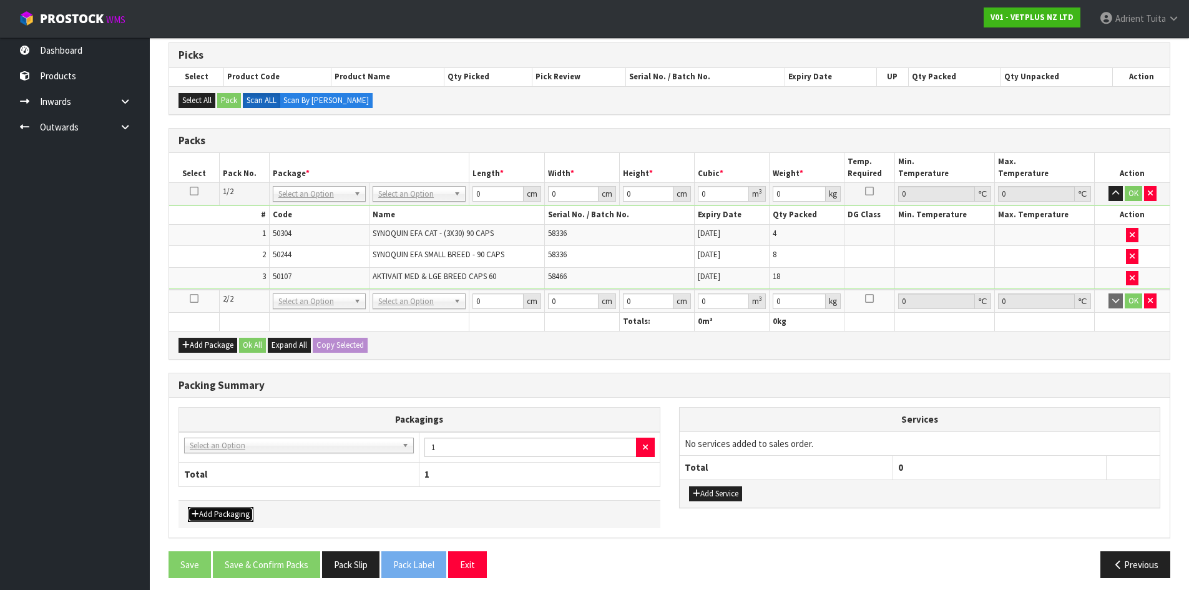
drag, startPoint x: 219, startPoint y: 440, endPoint x: 223, endPoint y: 461, distance: 20.9
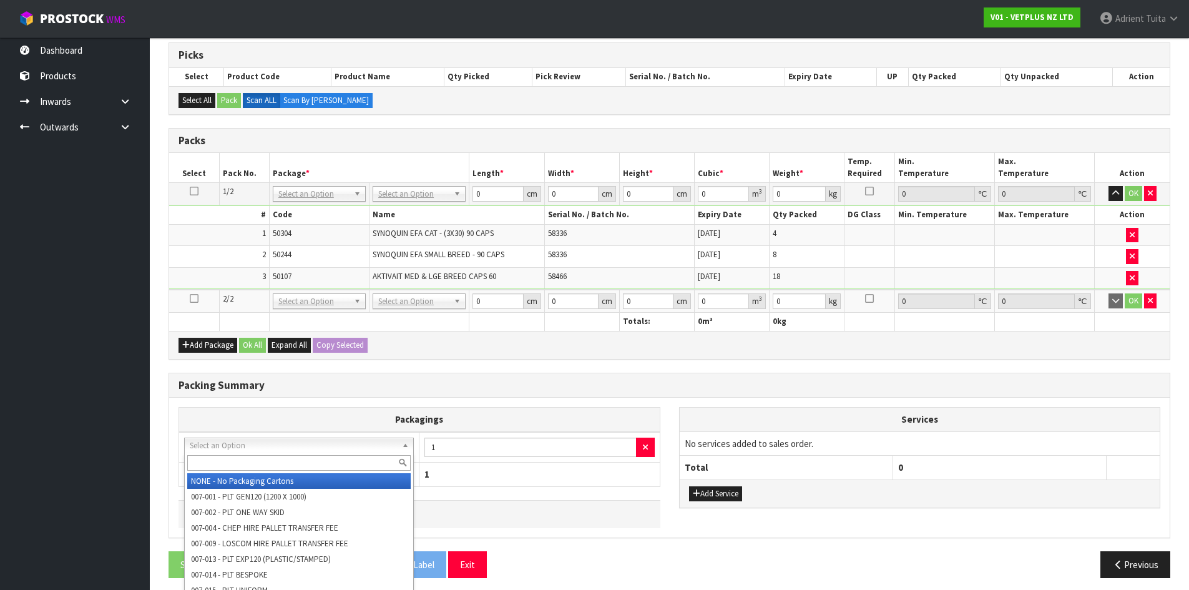
click at [223, 461] on input "text" at bounding box center [299, 463] width 224 height 16
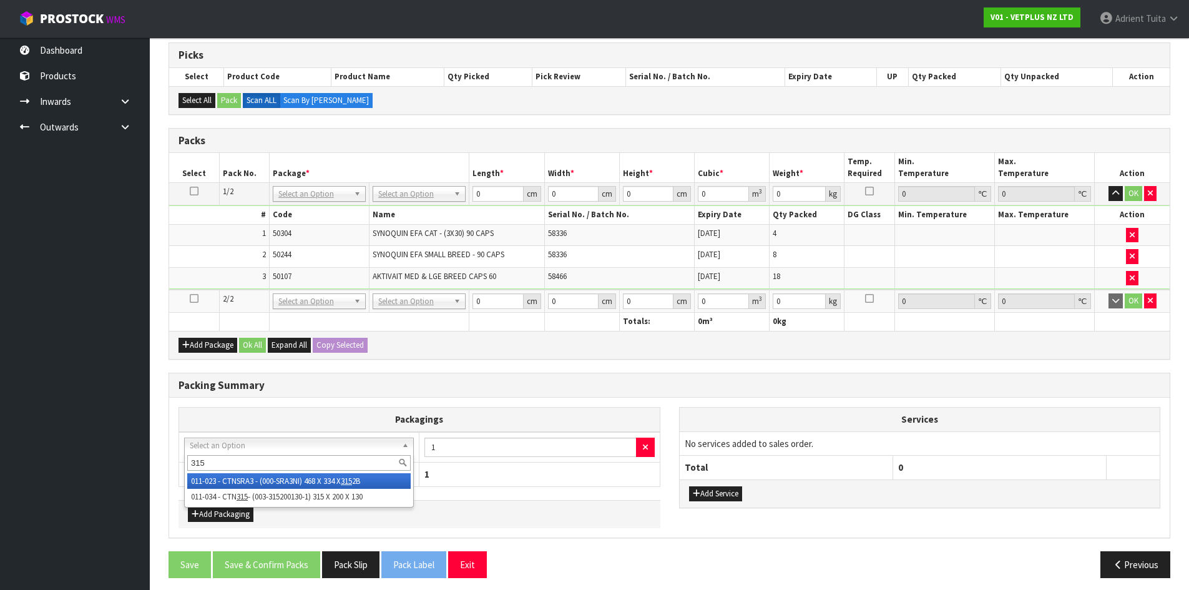
type input "315"
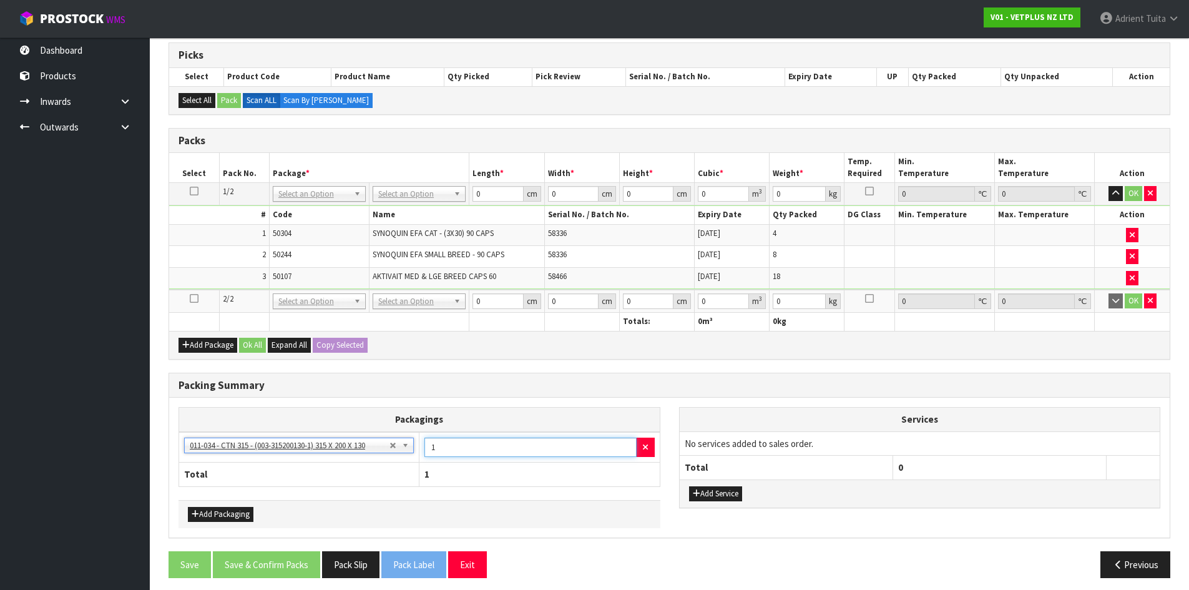
click at [511, 443] on input "1" at bounding box center [531, 447] width 212 height 19
type input "6"
drag, startPoint x: 239, startPoint y: 513, endPoint x: 245, endPoint y: 496, distance: 18.0
click at [239, 511] on button "Add Packaging" at bounding box center [221, 514] width 66 height 15
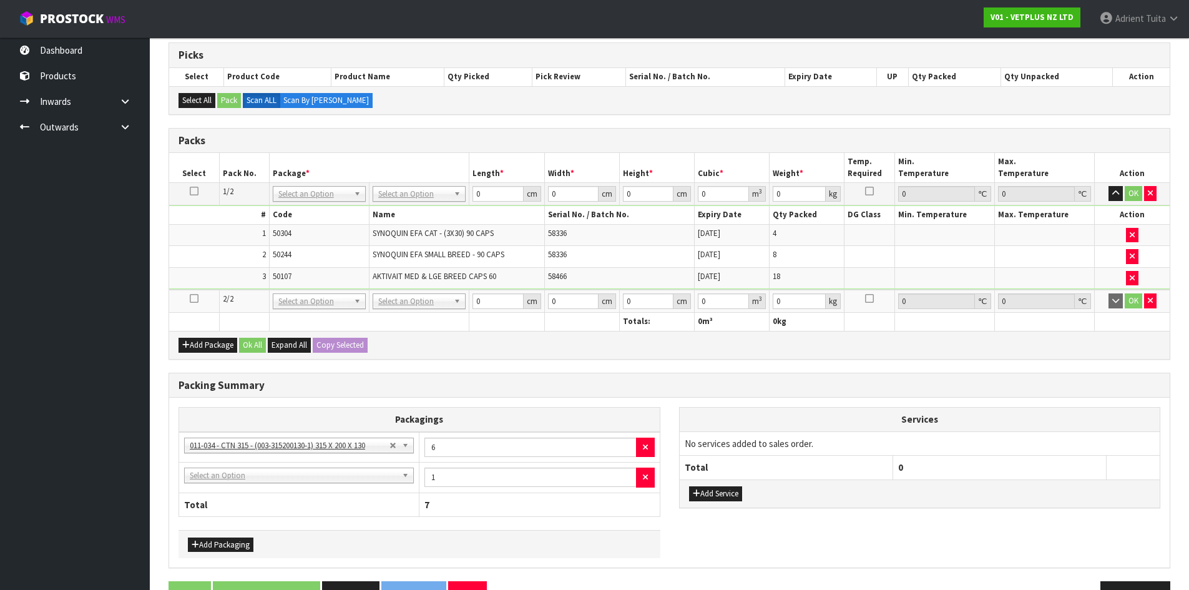
click at [252, 486] on td "NONE - No Packaging Cartons 007-001 - PLT GEN120 (1200 X 1000) 007-002 - PLT ON…" at bounding box center [299, 478] width 240 height 31
drag, startPoint x: 262, startPoint y: 481, endPoint x: 261, endPoint y: 488, distance: 7.0
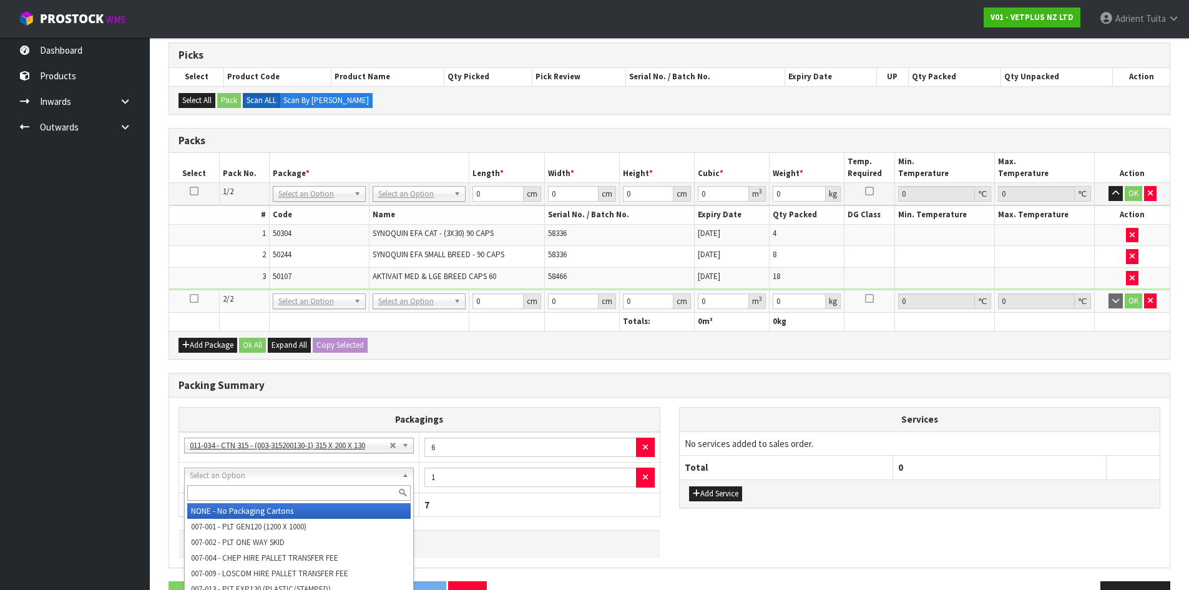
drag, startPoint x: 260, startPoint y: 493, endPoint x: 250, endPoint y: 471, distance: 23.7
click at [260, 491] on input "text" at bounding box center [299, 493] width 224 height 16
type input "OC"
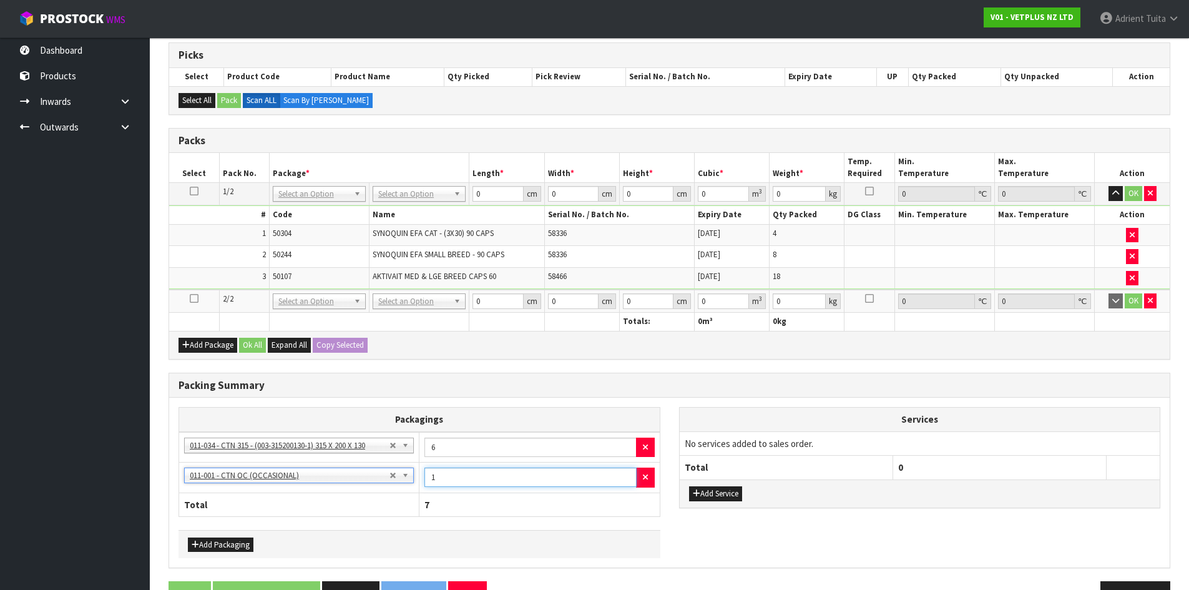
click at [499, 473] on input "1" at bounding box center [531, 477] width 212 height 19
type input "2"
click at [231, 545] on button "Add Packaging" at bounding box center [221, 545] width 66 height 15
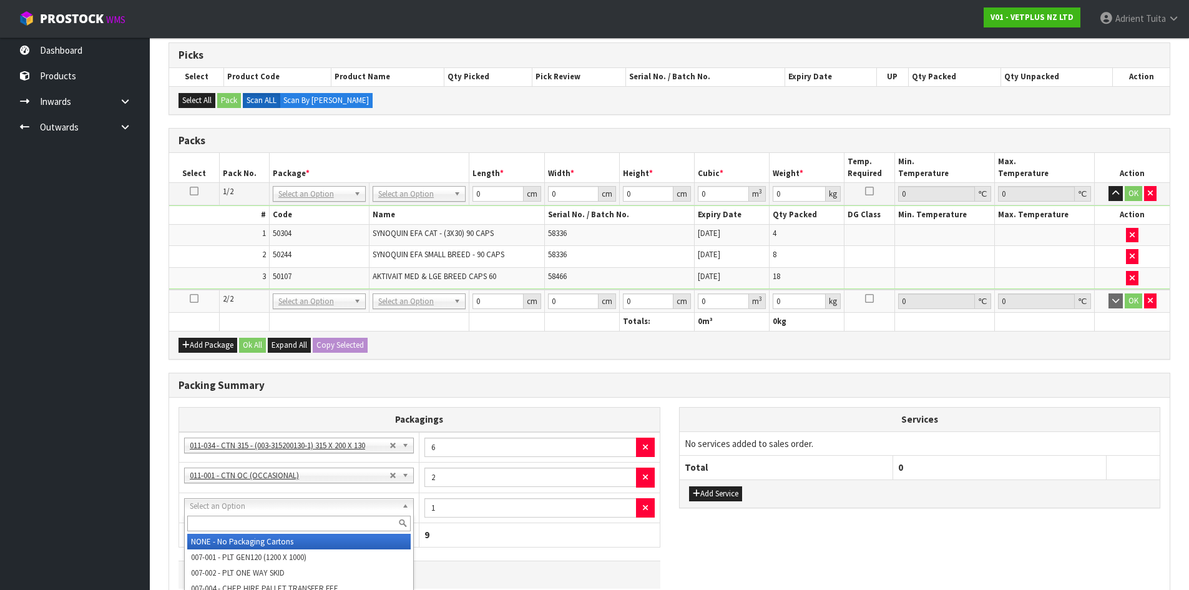
drag, startPoint x: 239, startPoint y: 512, endPoint x: 241, endPoint y: 531, distance: 18.8
click at [241, 531] on input "text" at bounding box center [299, 524] width 224 height 16
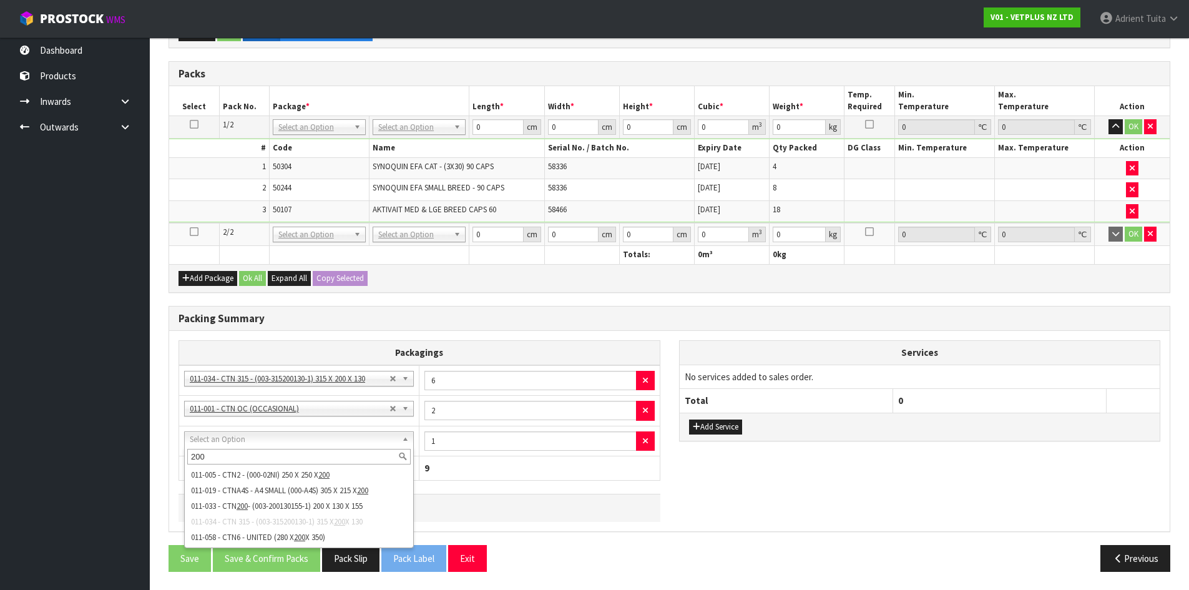
scroll to position [333, 0]
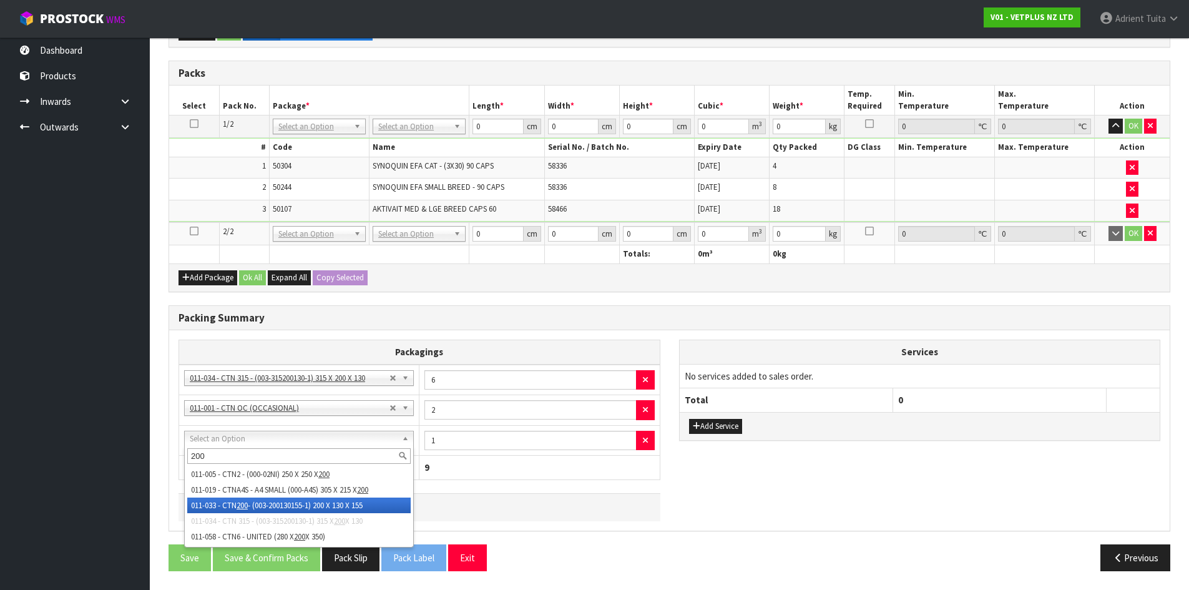
type input "200"
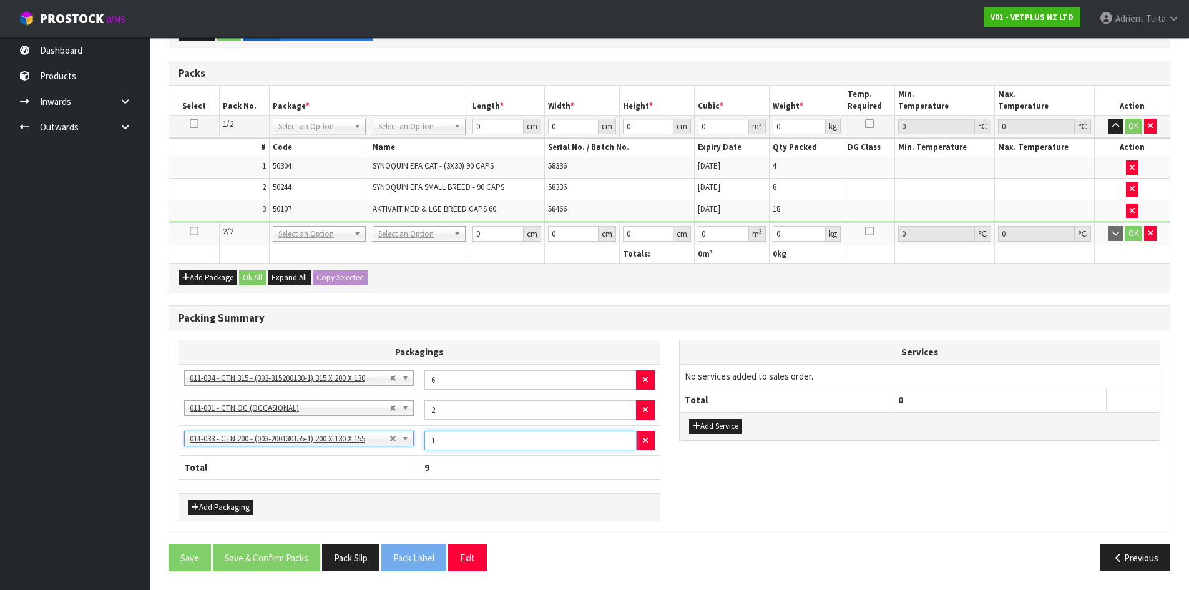
click at [477, 440] on input "1" at bounding box center [531, 440] width 212 height 19
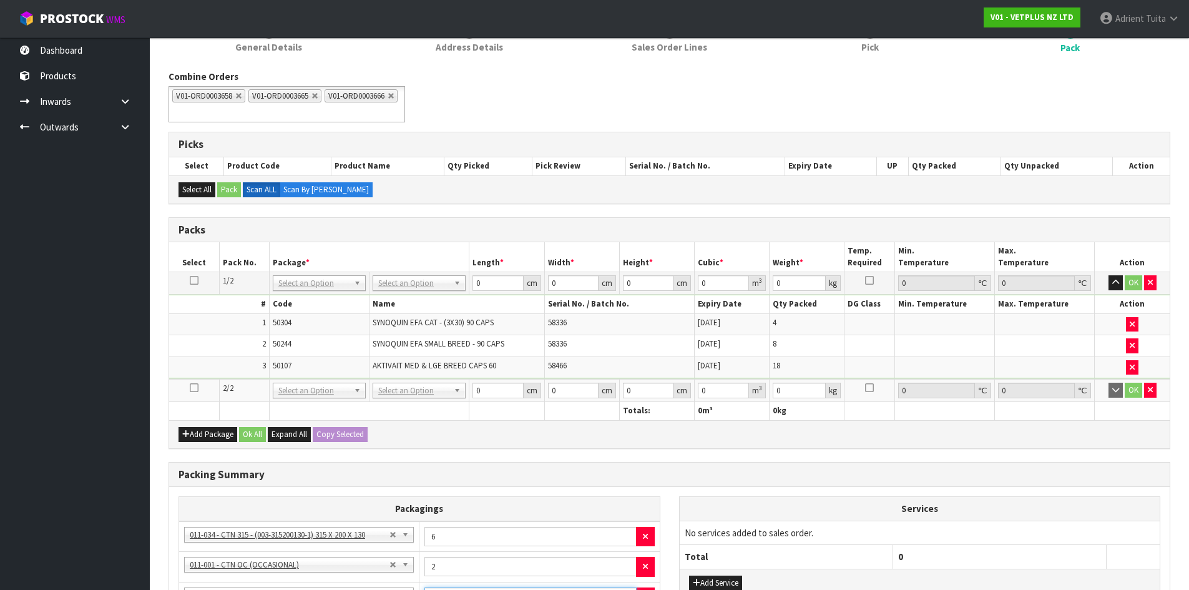
scroll to position [146, 0]
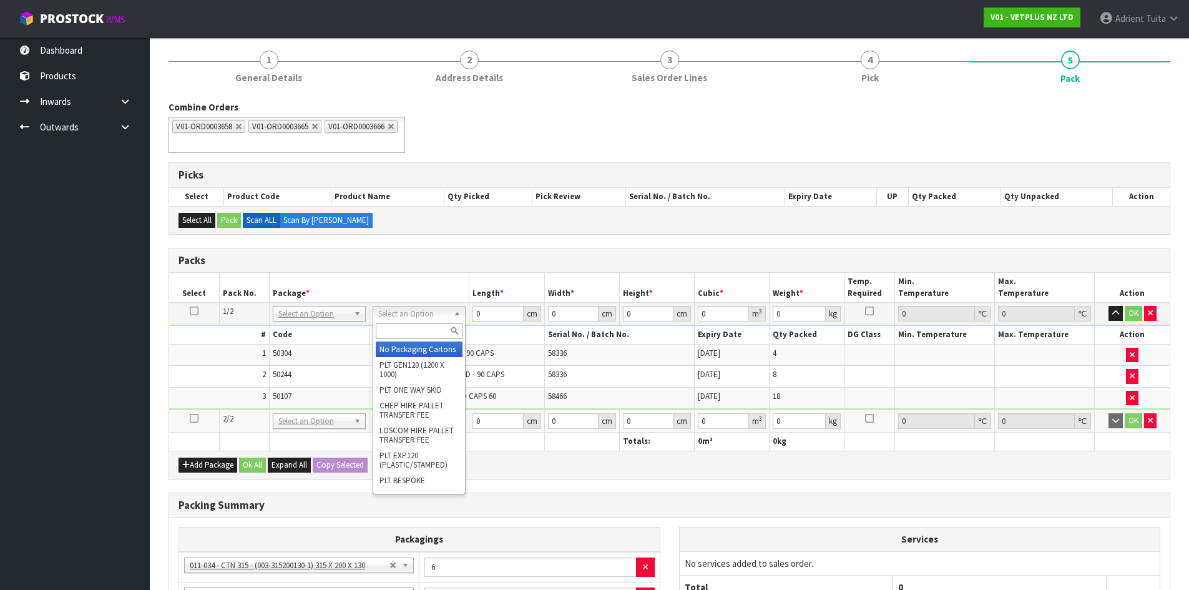
drag, startPoint x: 418, startPoint y: 312, endPoint x: 418, endPoint y: 324, distance: 12.5
click at [418, 325] on input "text" at bounding box center [419, 331] width 87 height 16
drag, startPoint x: 716, startPoint y: 472, endPoint x: 944, endPoint y: 451, distance: 228.9
click at [717, 472] on div "Add Package Ok All Expand All Copy Selected" at bounding box center [669, 465] width 1001 height 28
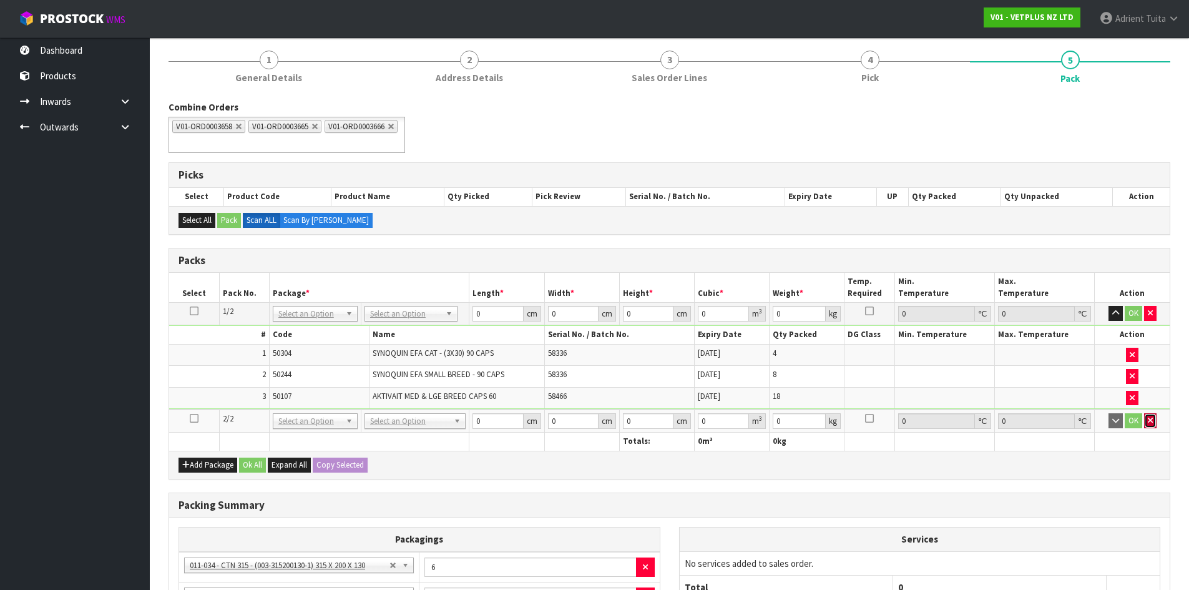
click at [1151, 421] on icon "button" at bounding box center [1150, 420] width 5 height 8
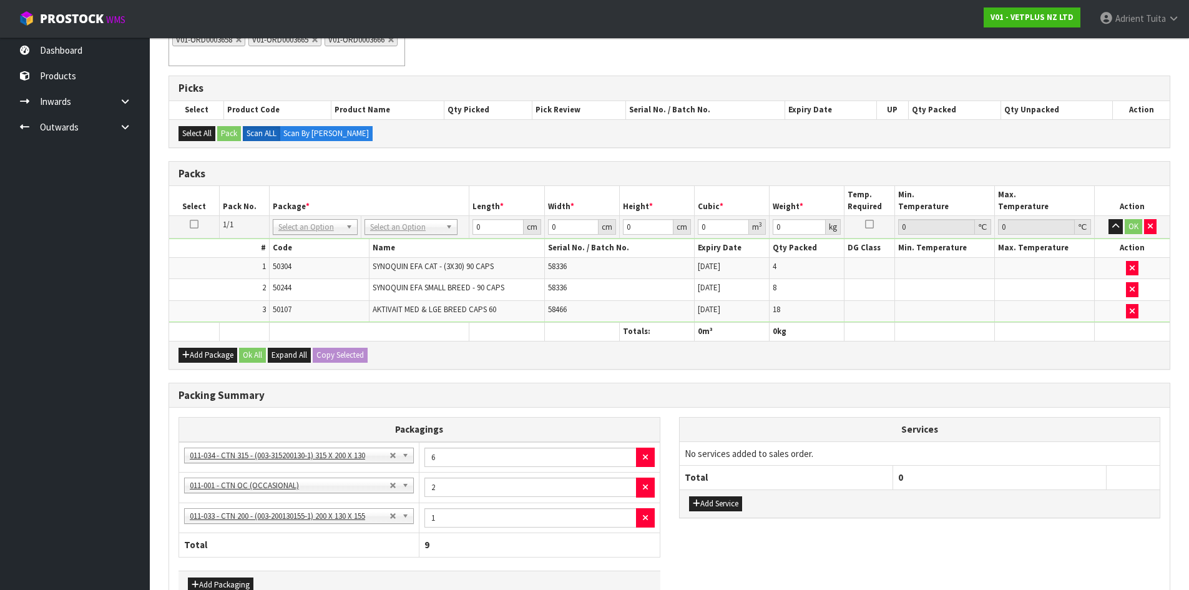
scroll to position [310, 0]
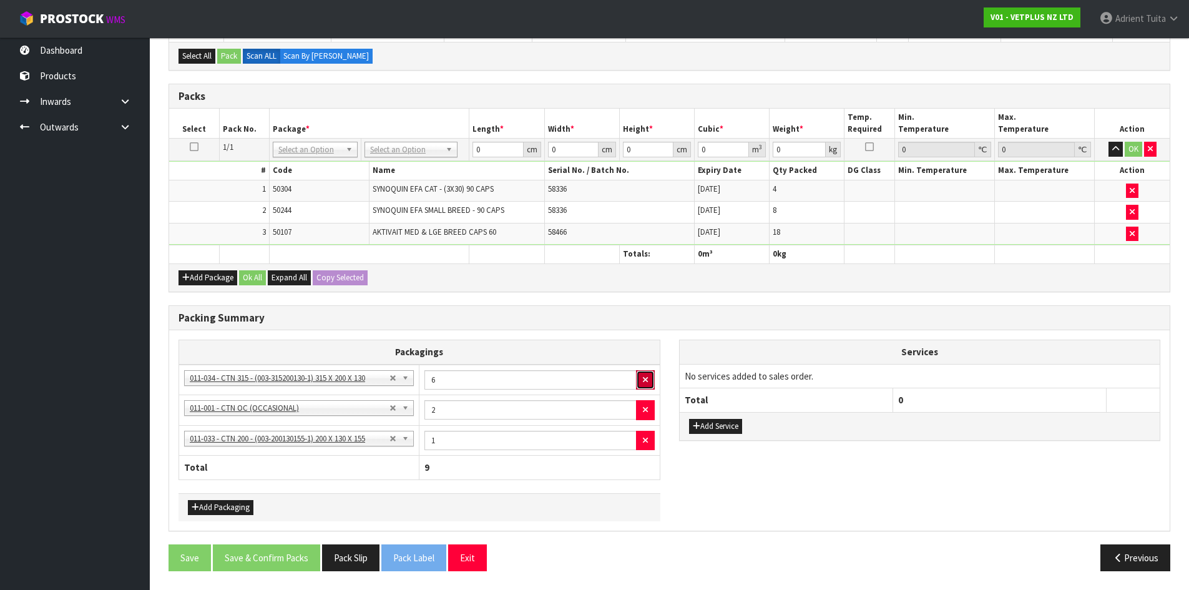
click at [645, 377] on icon "button" at bounding box center [645, 380] width 5 height 8
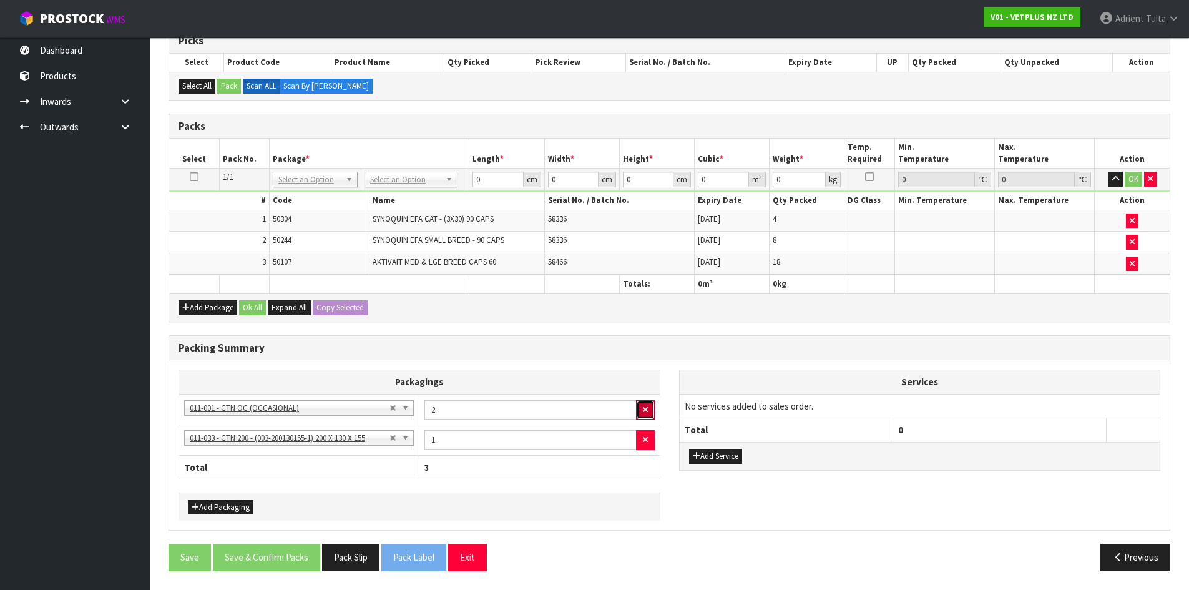
click at [648, 406] on icon "button" at bounding box center [645, 410] width 5 height 8
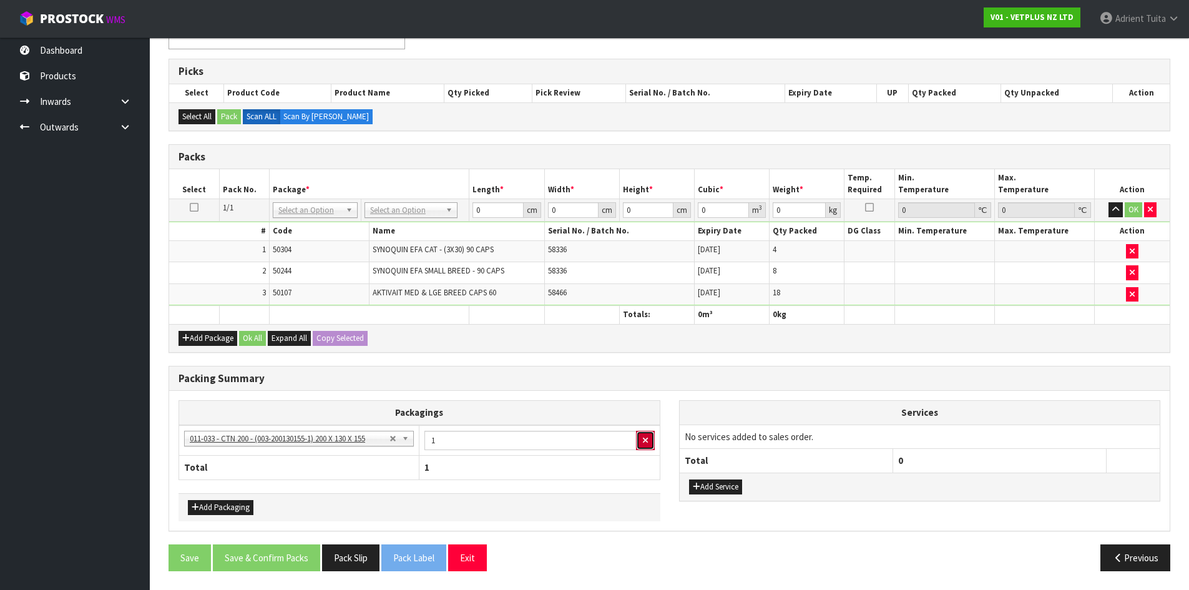
click at [640, 438] on button "button" at bounding box center [645, 441] width 19 height 20
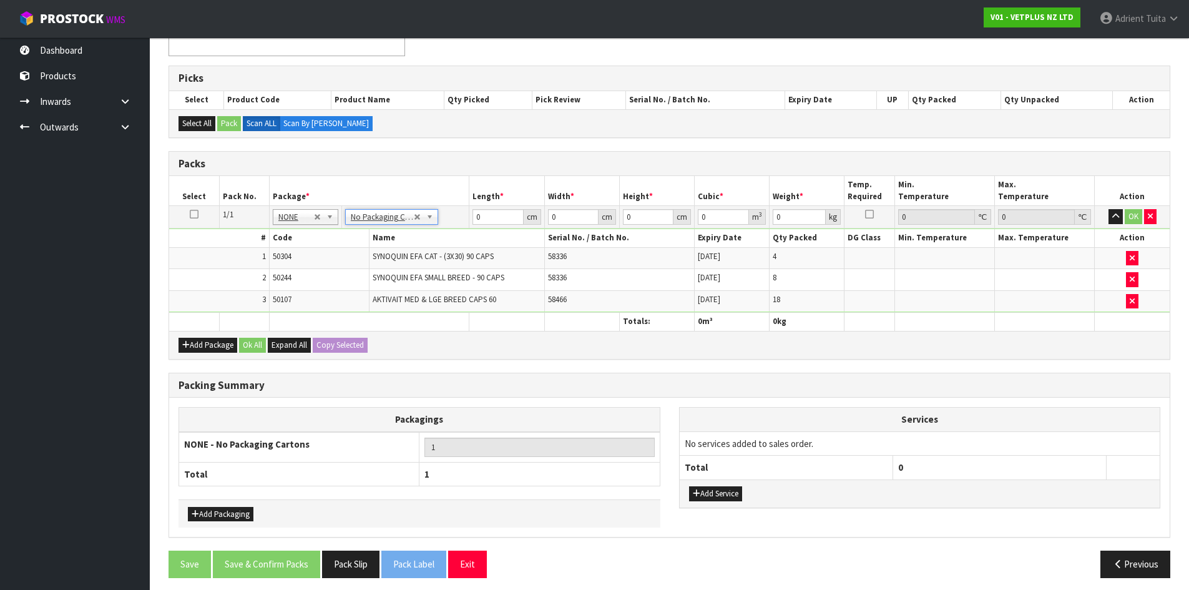
scroll to position [250, 0]
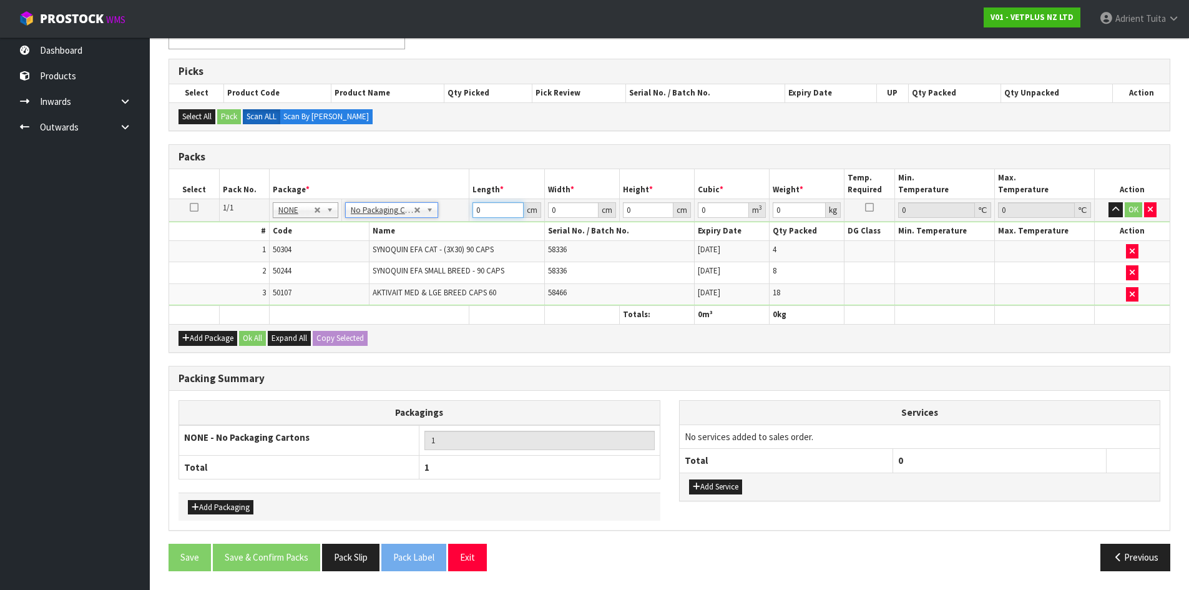
click at [487, 208] on input "0" at bounding box center [498, 210] width 51 height 16
type input "52"
type input "40"
type input "4"
type input "0.00832"
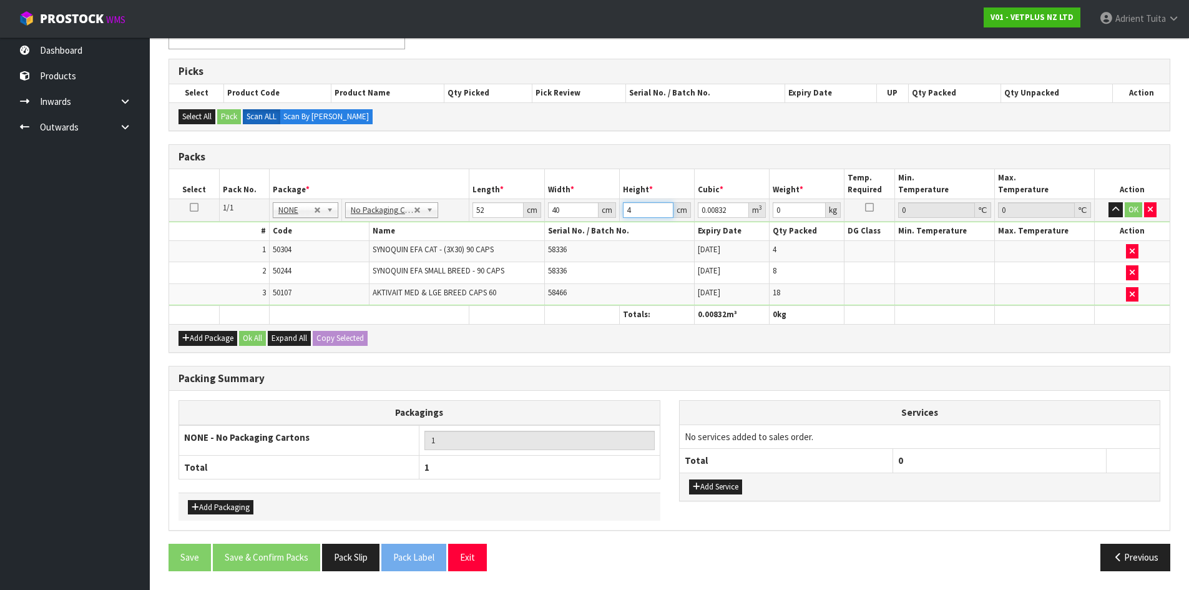
type input "43"
type input "0.08944"
type input "43"
type input "9"
click at [1138, 208] on button "OK" at bounding box center [1133, 209] width 17 height 15
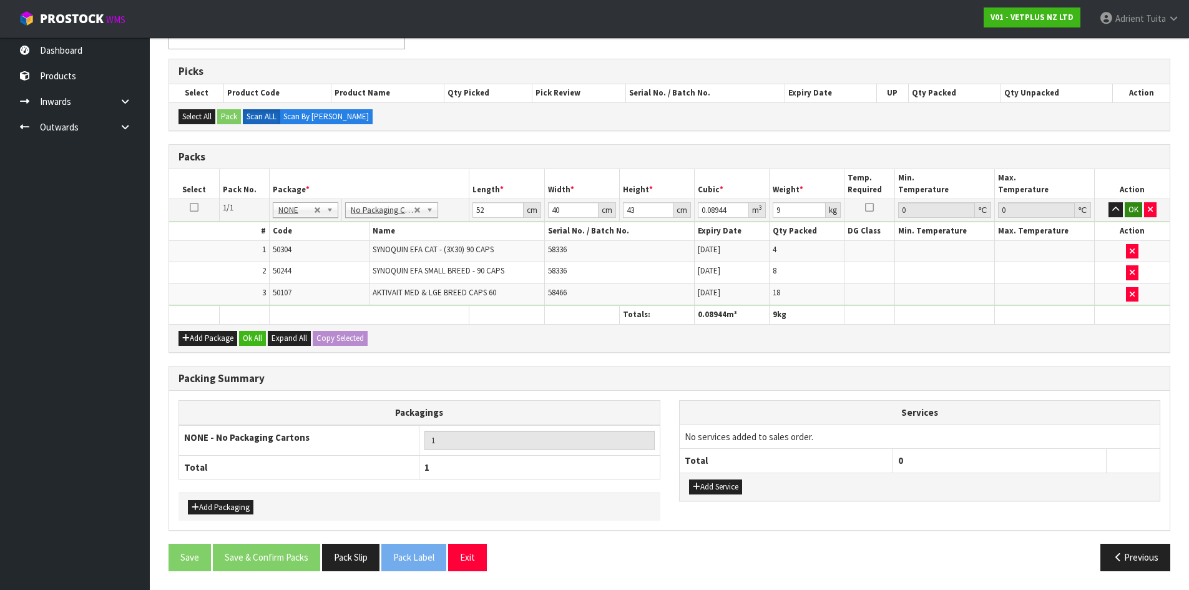
scroll to position [249, 0]
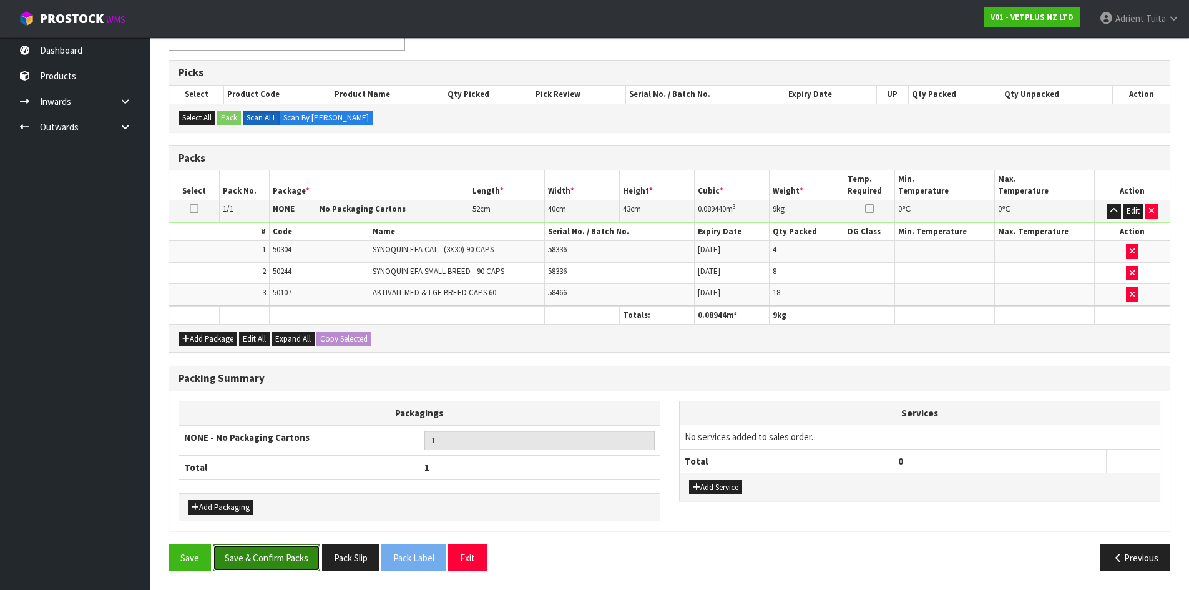
drag, startPoint x: 285, startPoint y: 563, endPoint x: 280, endPoint y: 554, distance: 10.1
click at [285, 563] on button "Save & Confirm Packs" at bounding box center [266, 557] width 107 height 27
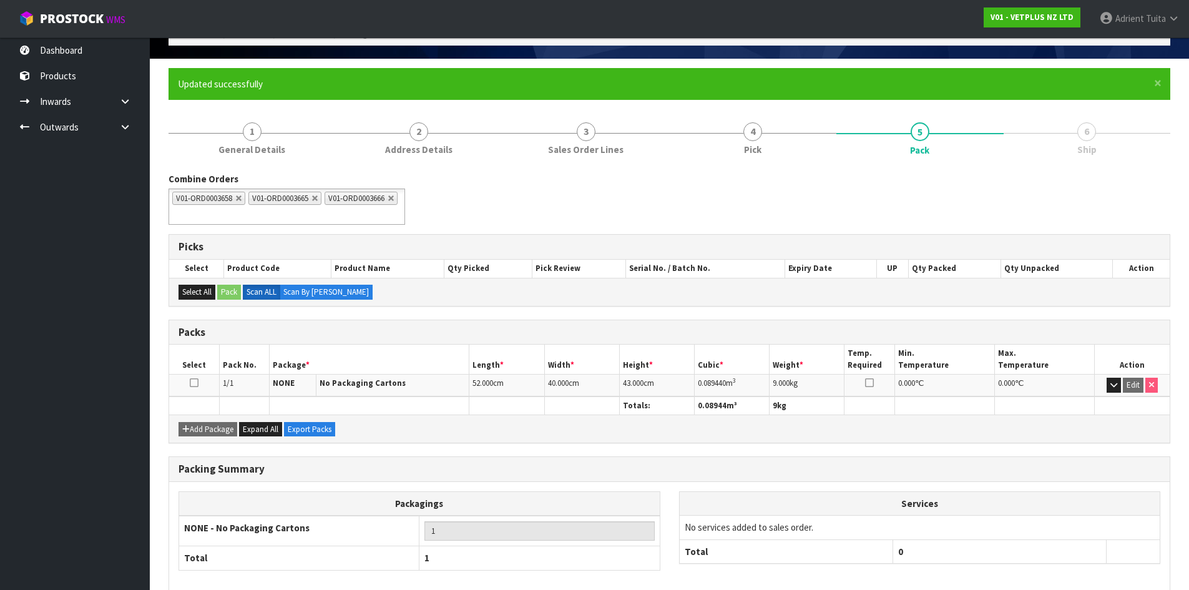
scroll to position [137, 0]
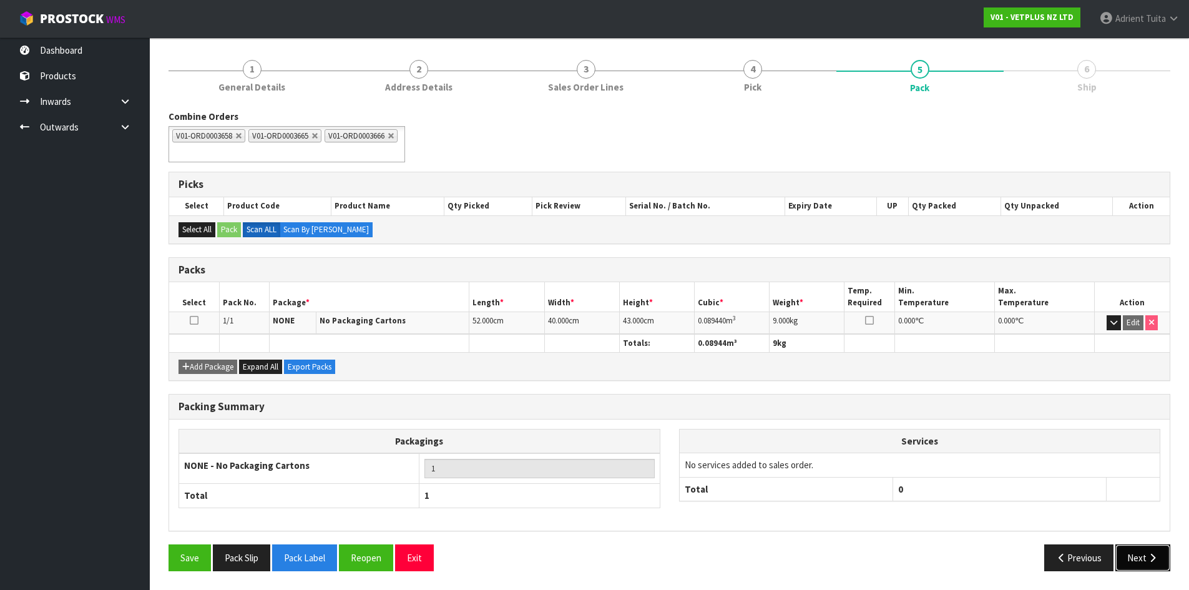
drag, startPoint x: 1152, startPoint y: 570, endPoint x: 1058, endPoint y: 534, distance: 100.4
click at [1153, 568] on button "Next" at bounding box center [1143, 557] width 55 height 27
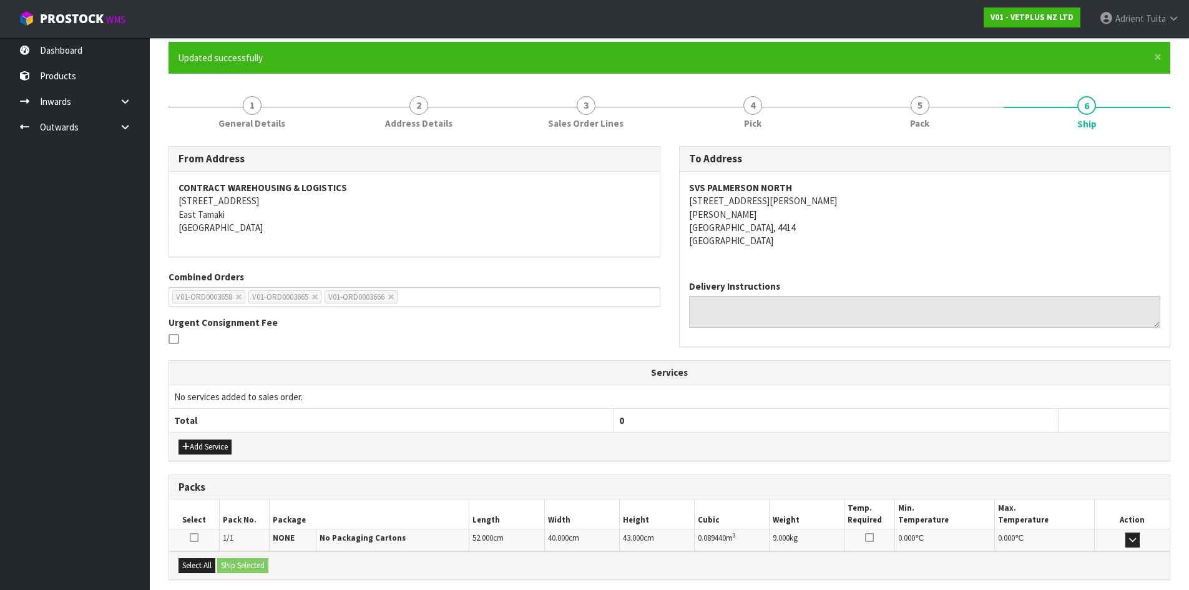
scroll to position [225, 0]
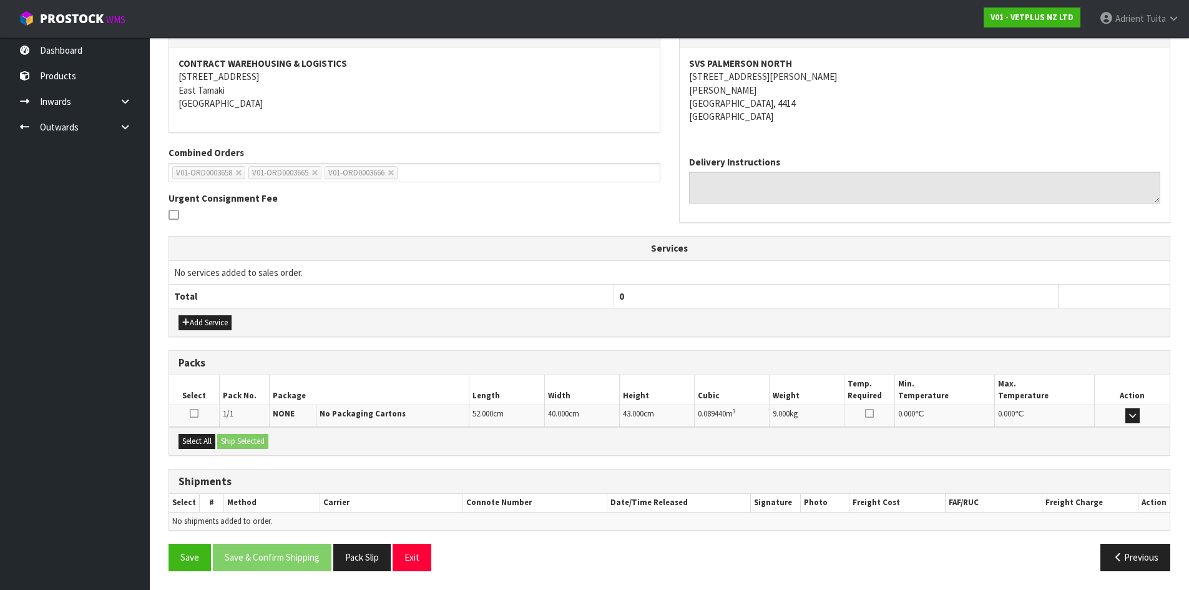
click at [200, 428] on div "Select All Ship Selected" at bounding box center [669, 441] width 1001 height 28
drag, startPoint x: 199, startPoint y: 432, endPoint x: 219, endPoint y: 433, distance: 20.0
click at [203, 432] on div "Select All Ship Selected" at bounding box center [669, 441] width 1001 height 28
click at [214, 435] on button "Select All" at bounding box center [197, 441] width 37 height 15
click at [229, 435] on button "Ship Selected" at bounding box center [242, 441] width 51 height 15
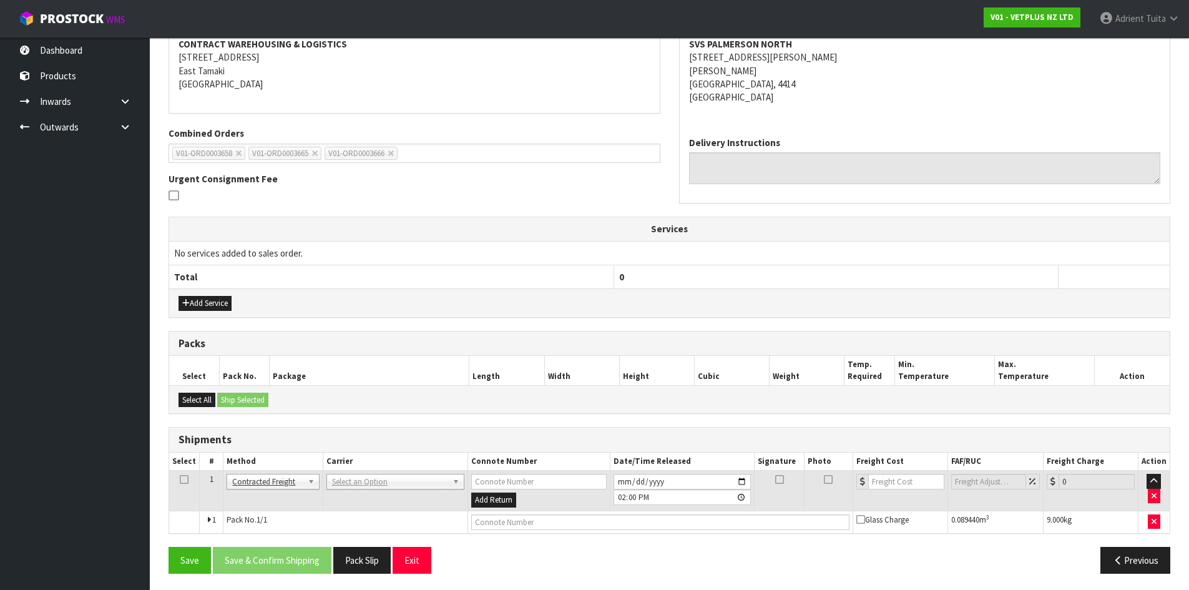
scroll to position [247, 0]
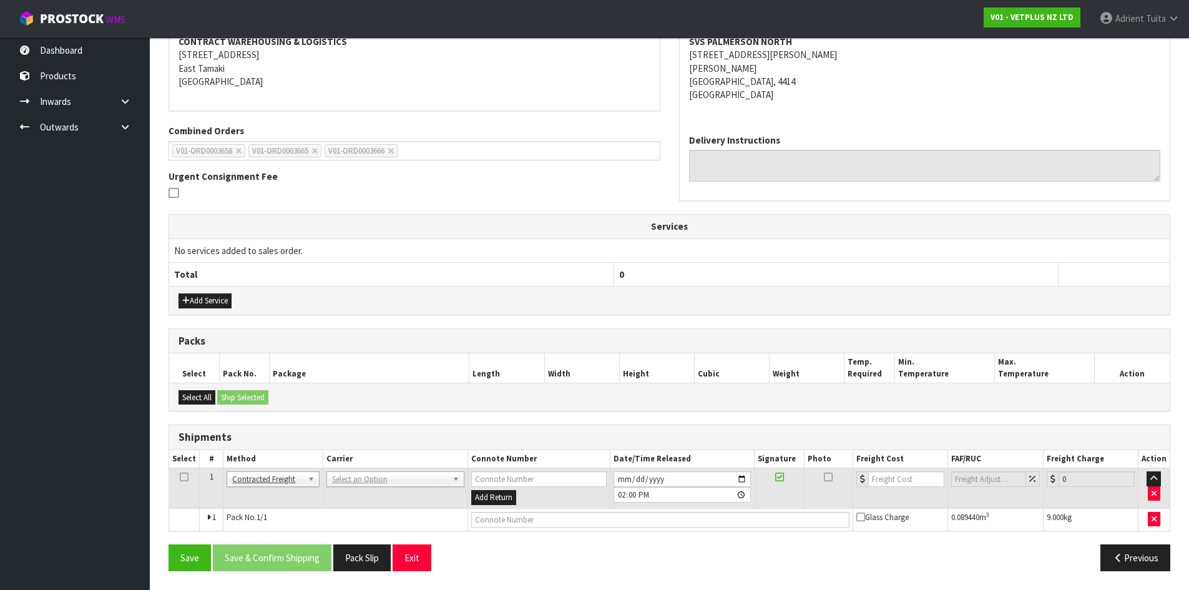
click at [393, 462] on th "Carrier" at bounding box center [395, 459] width 145 height 18
drag, startPoint x: 393, startPoint y: 478, endPoint x: 394, endPoint y: 493, distance: 15.0
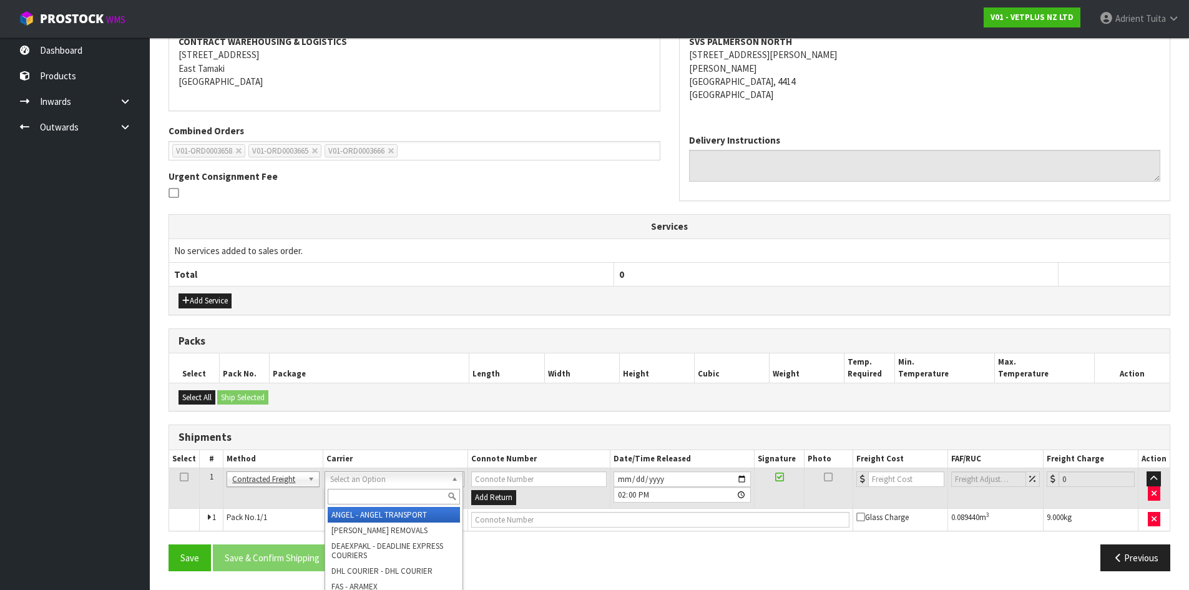
click at [394, 493] on input "text" at bounding box center [394, 497] width 132 height 16
type input "NZP"
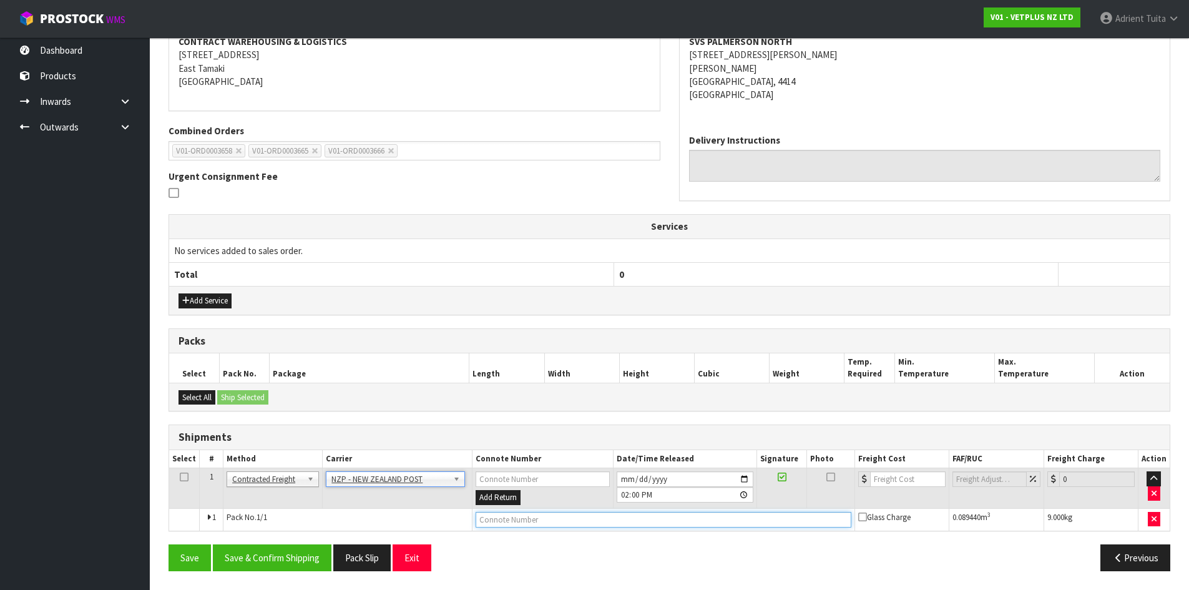
click at [506, 520] on input "text" at bounding box center [664, 520] width 376 height 16
type input "00894210392605299782"
click at [169, 544] on button "Save" at bounding box center [190, 557] width 42 height 27
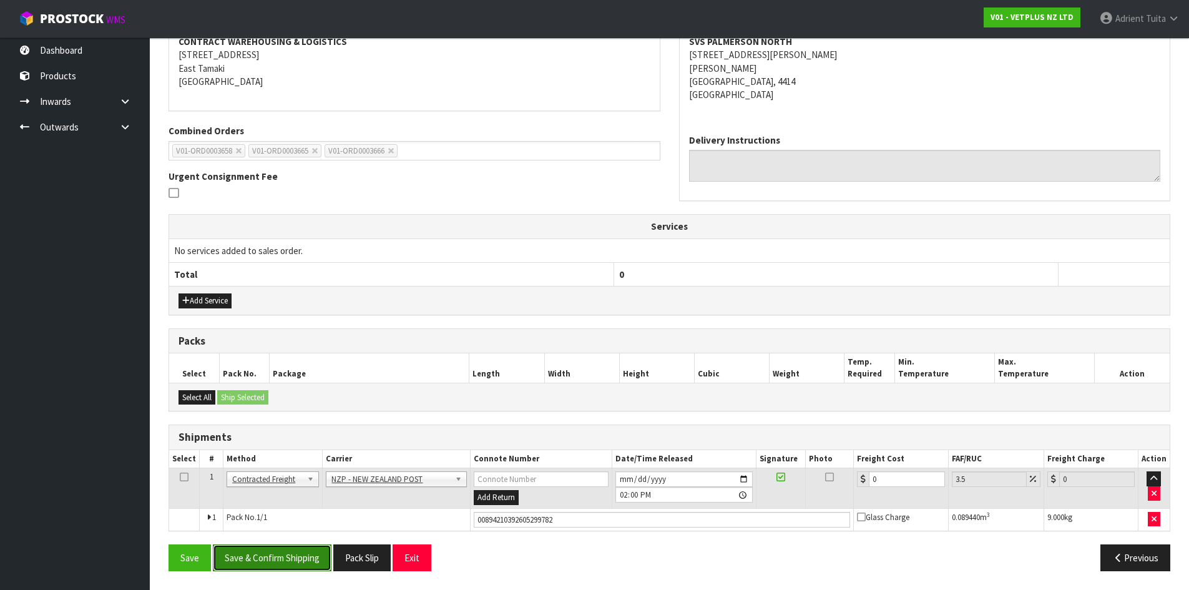
click at [280, 570] on button "Save & Confirm Shipping" at bounding box center [272, 557] width 119 height 27
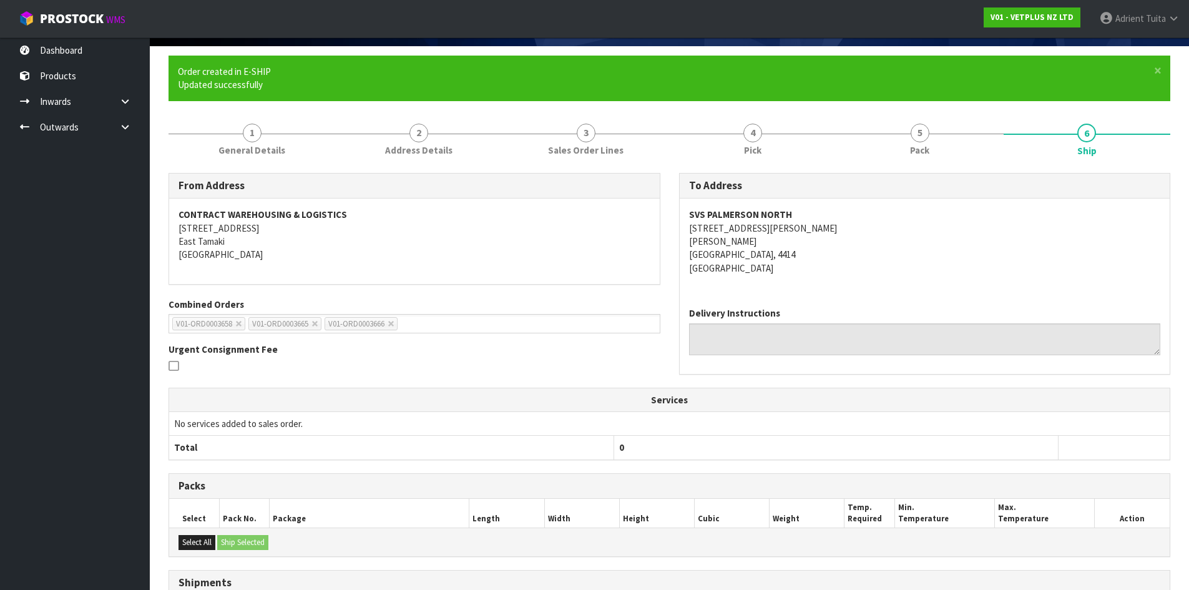
scroll to position [229, 0]
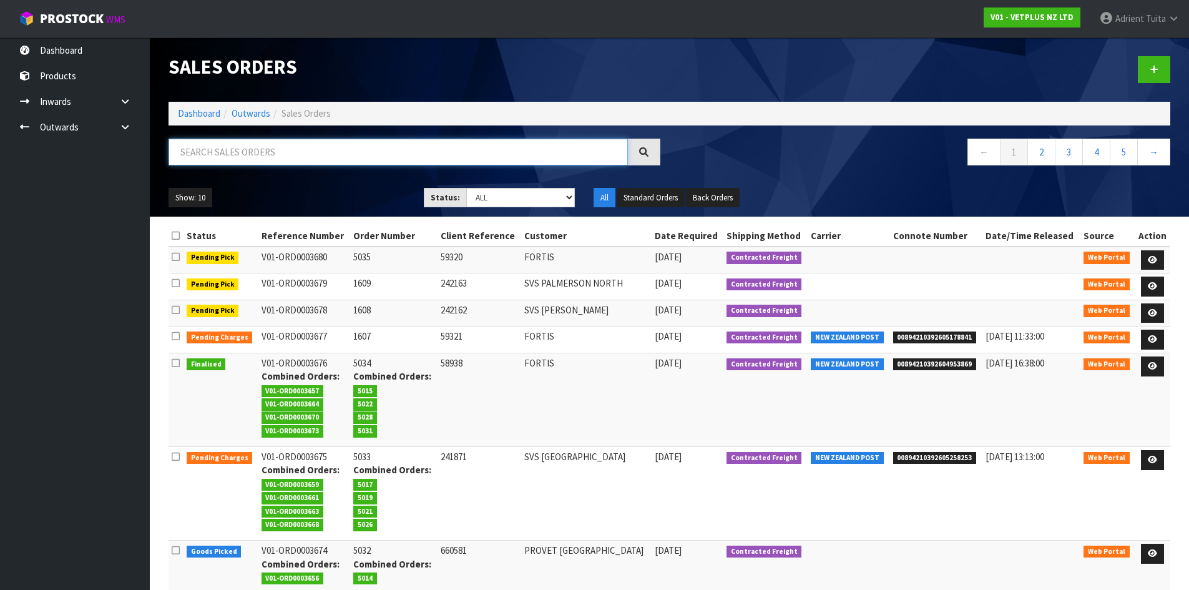
click at [393, 156] on input "text" at bounding box center [399, 152] width 460 height 27
type input "5024"
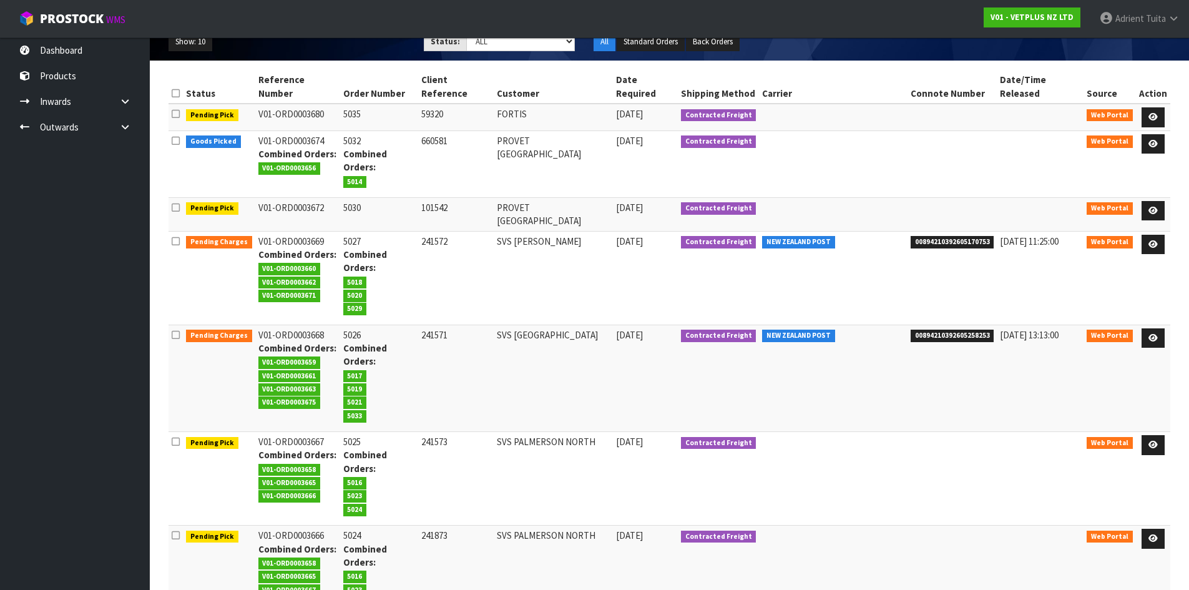
scroll to position [220, 0]
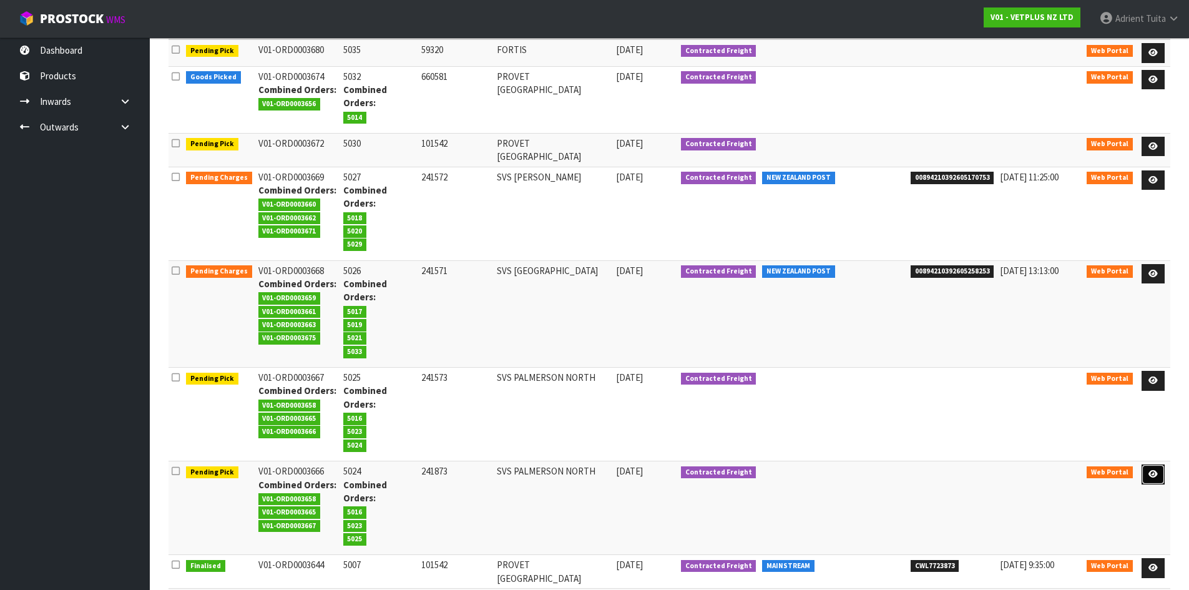
click at [1142, 465] on link at bounding box center [1153, 475] width 23 height 20
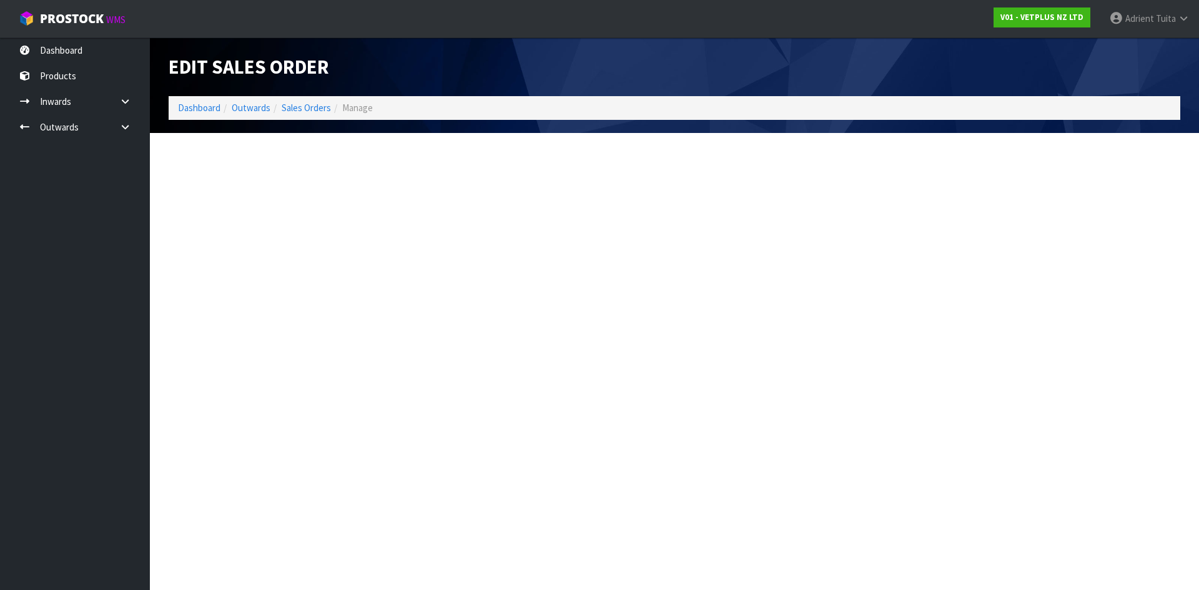
click at [1151, 400] on section "Edit Sales Order Dashboard Outwards Sales Orders Manage" at bounding box center [599, 295] width 1199 height 590
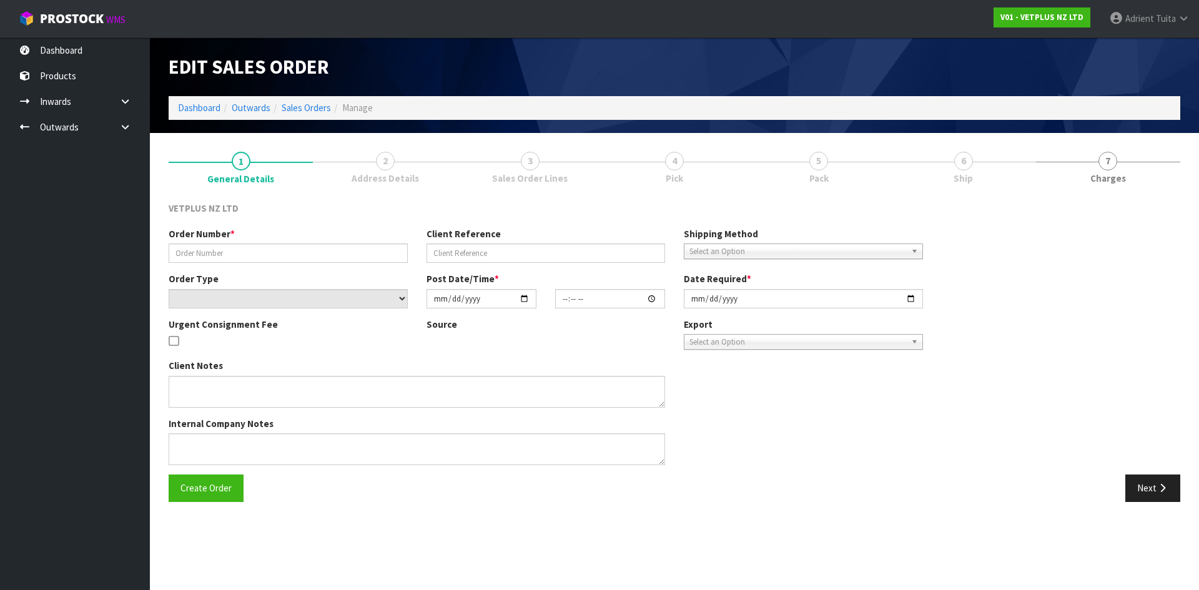
type input "5024"
type input "241873"
select select "number:0"
type input "2025-09-28"
type input "16:36:00.000"
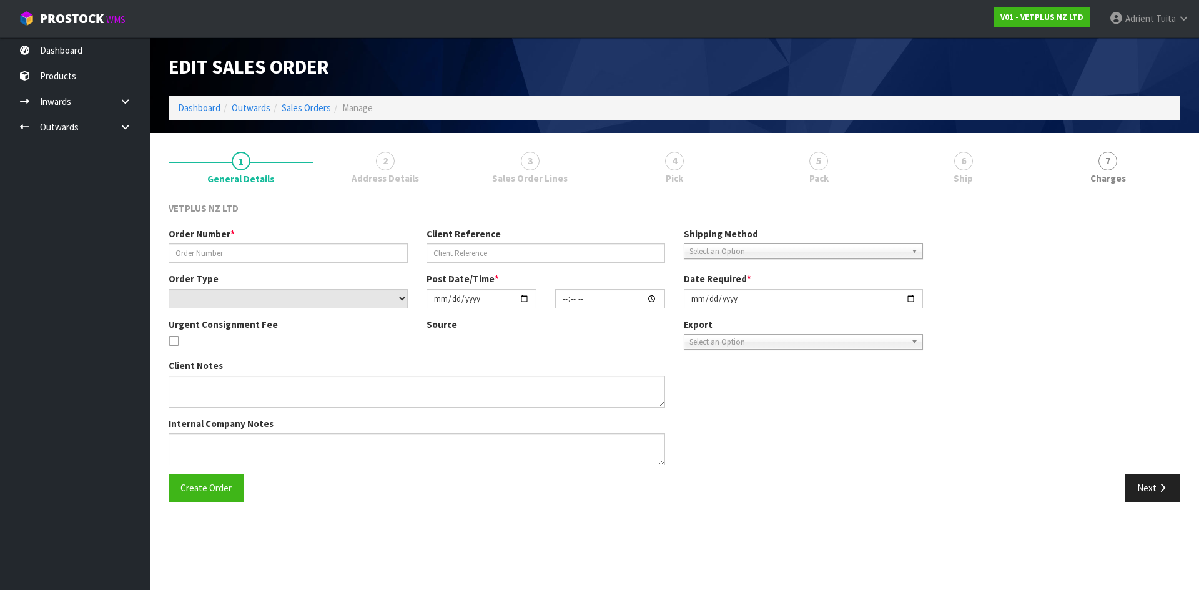
type input "2025-09-29"
type textarea "BACK ORDER FROM INV 5004"
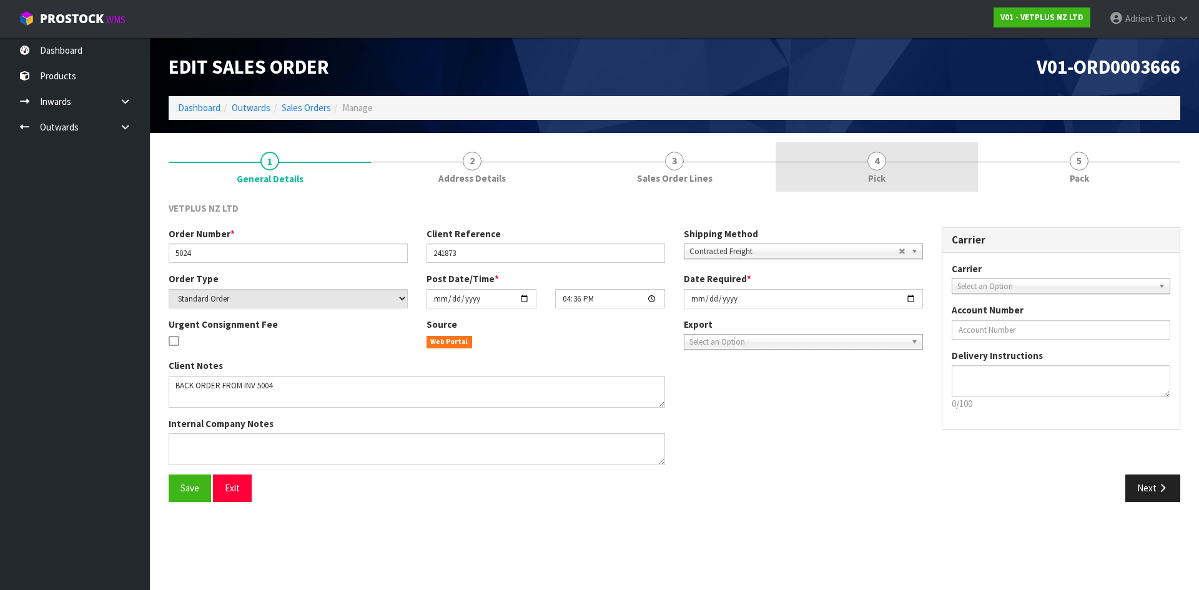
click at [854, 172] on link "4 Pick" at bounding box center [877, 166] width 202 height 49
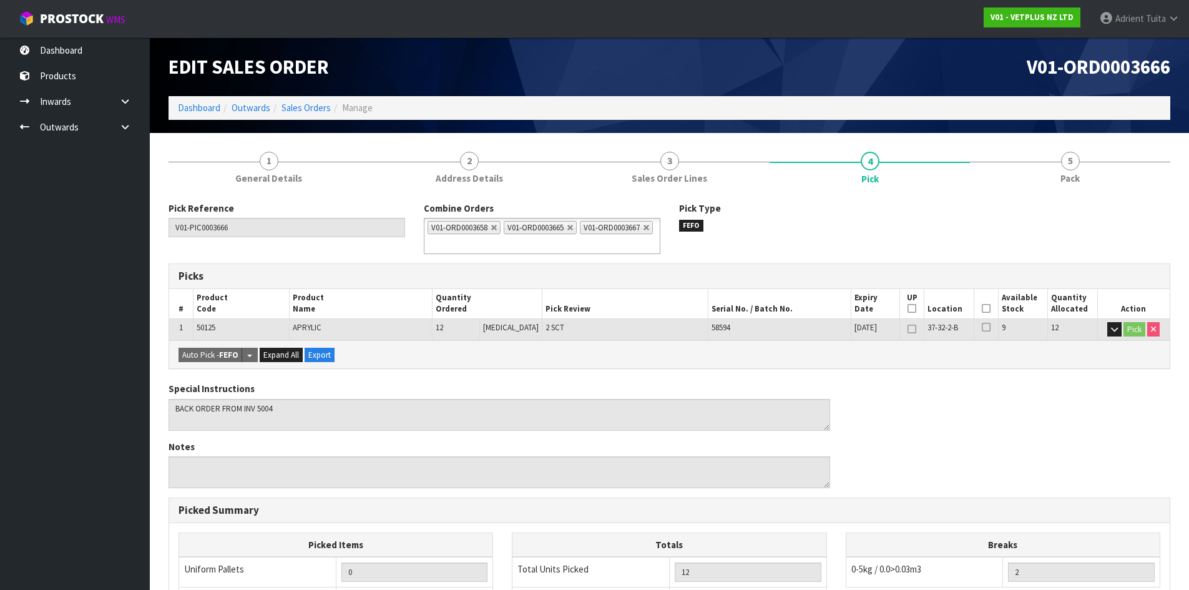
click at [982, 308] on icon at bounding box center [986, 308] width 9 height 1
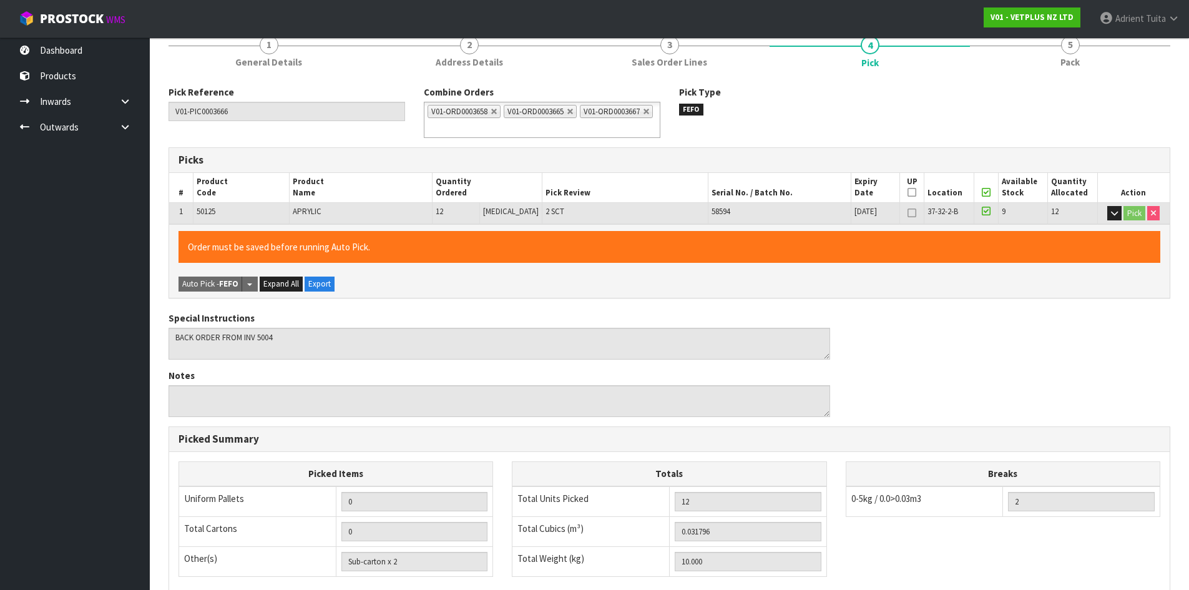
scroll to position [297, 0]
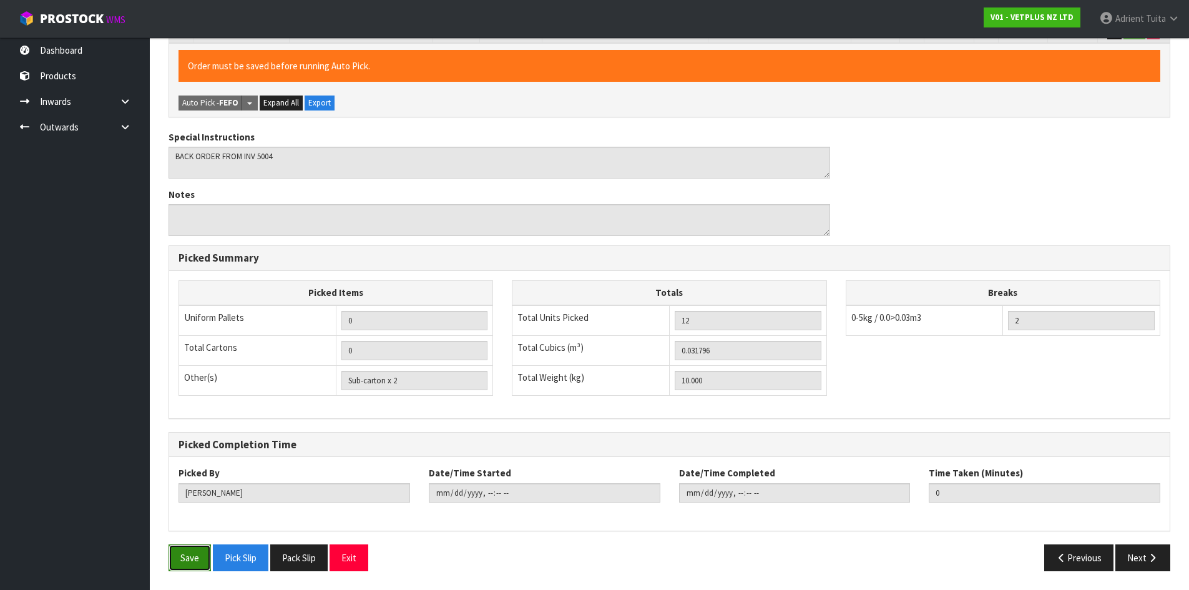
click at [190, 548] on button "Save" at bounding box center [190, 557] width 42 height 27
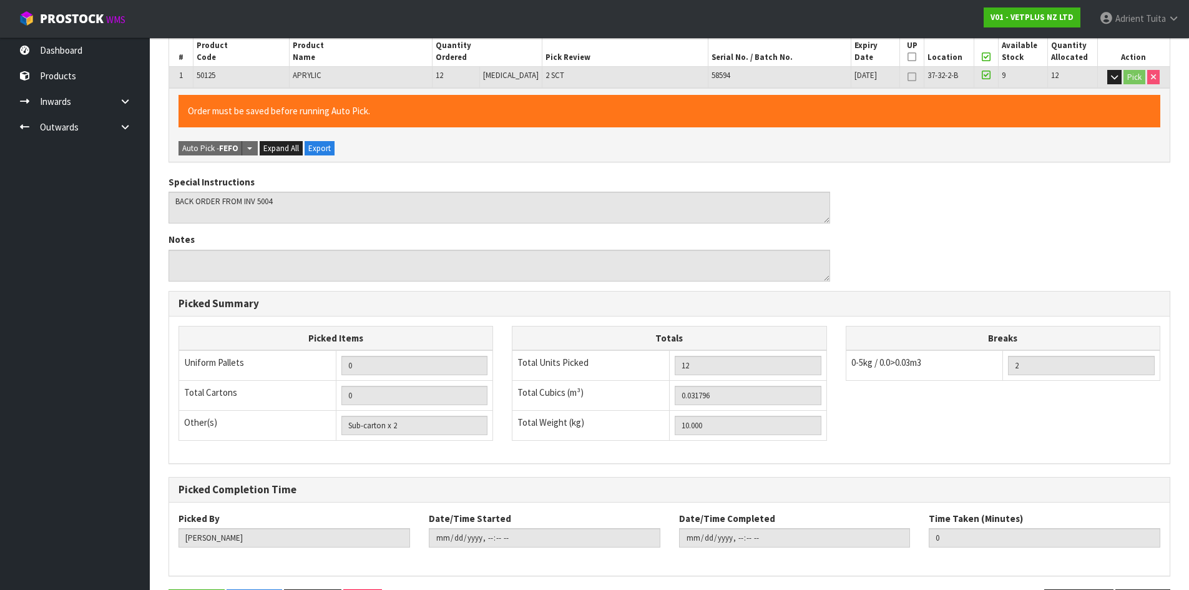
scroll to position [0, 0]
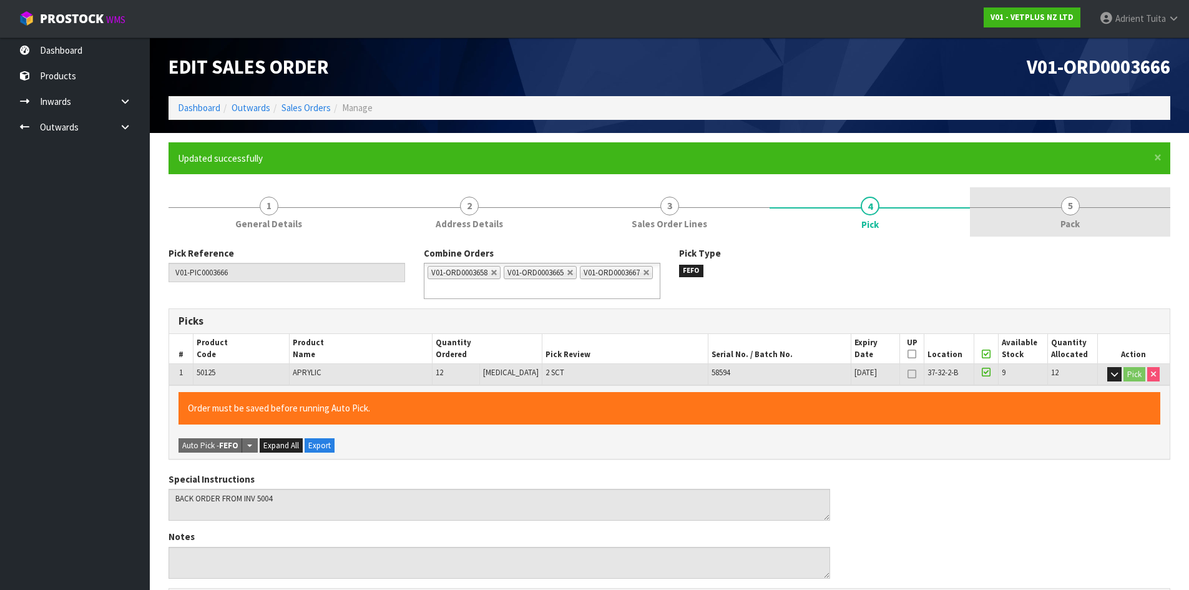
type input "Adrient Tuita"
type input "2025-09-30T13:21:47"
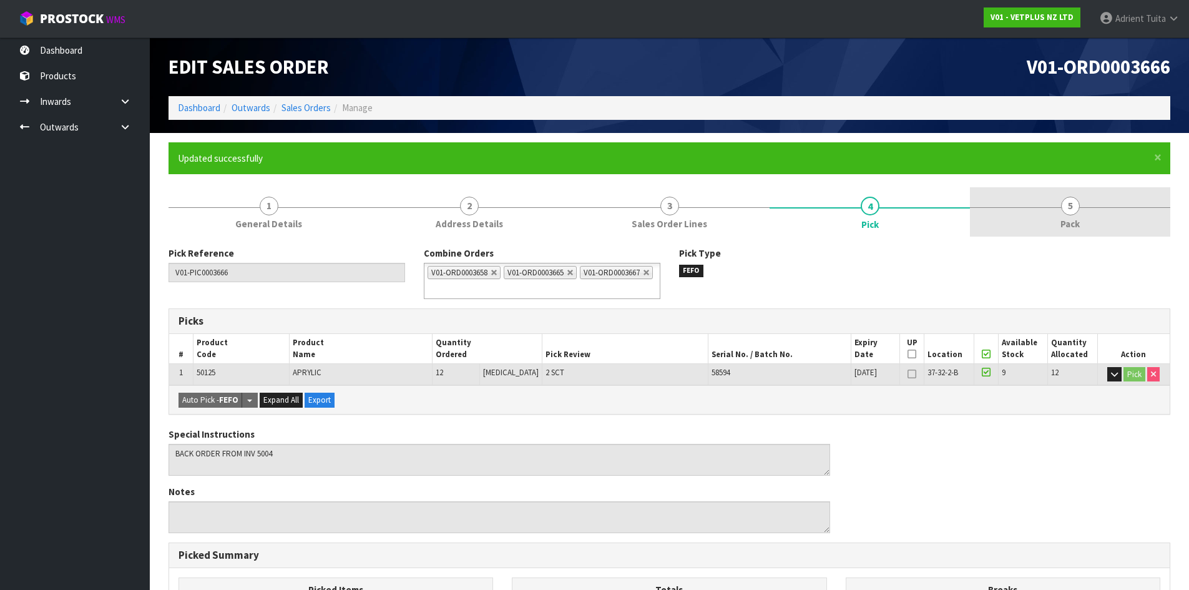
click at [1076, 221] on span "Pack" at bounding box center [1070, 223] width 19 height 13
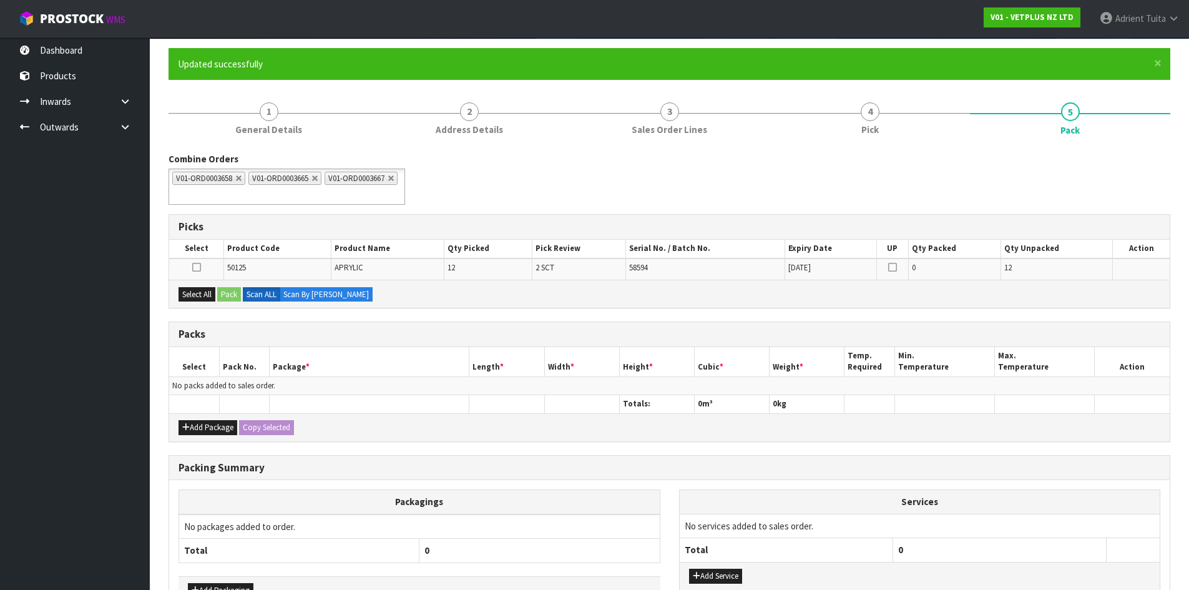
scroll to position [177, 0]
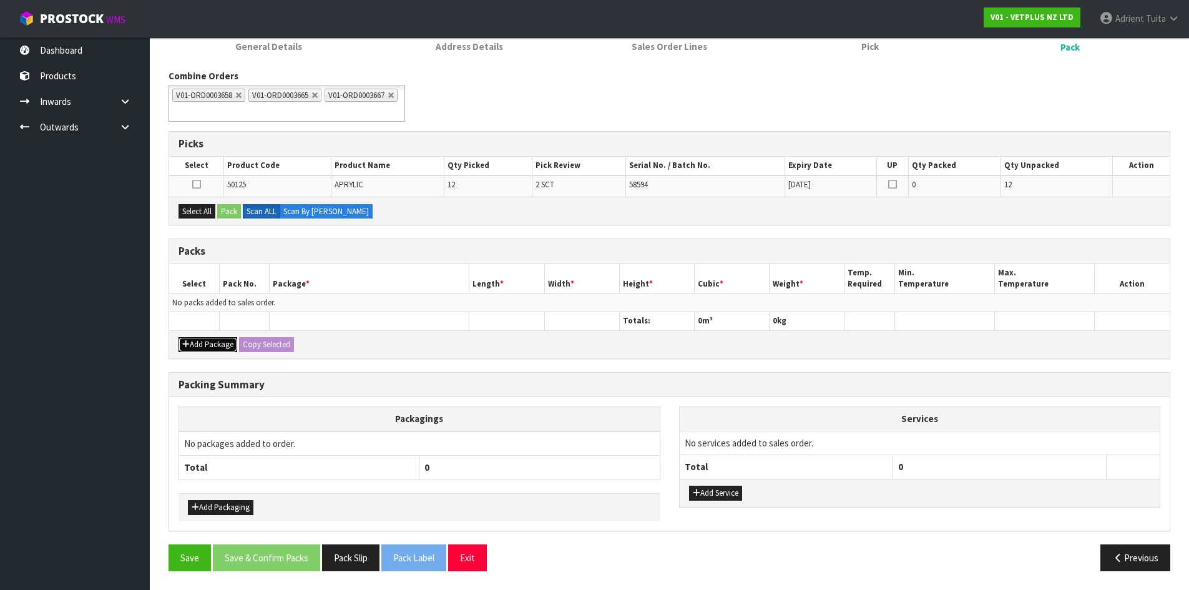
drag, startPoint x: 181, startPoint y: 345, endPoint x: 187, endPoint y: 339, distance: 8.4
click at [184, 342] on button "Add Package" at bounding box center [208, 344] width 59 height 15
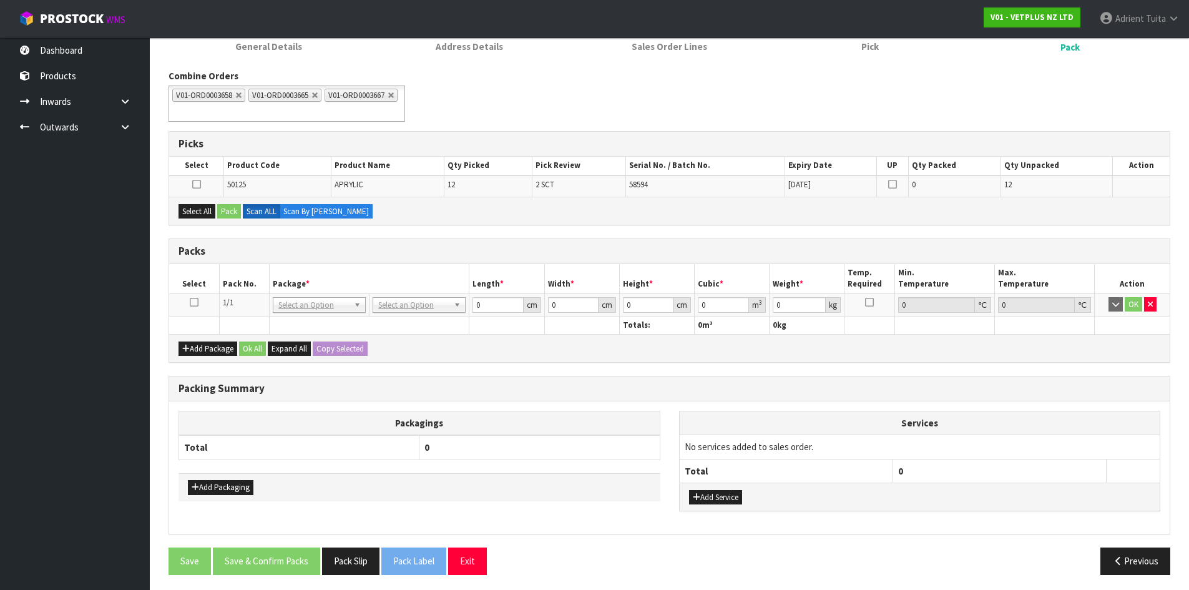
click at [194, 302] on icon at bounding box center [194, 302] width 9 height 1
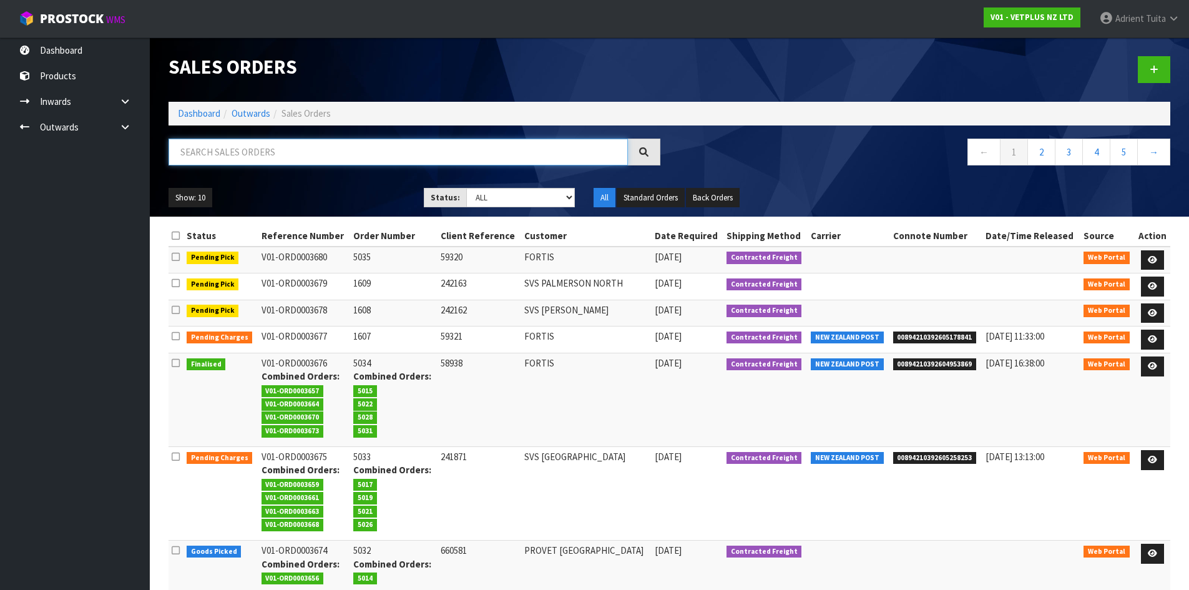
click at [278, 147] on input "text" at bounding box center [399, 152] width 460 height 27
type input "5023"
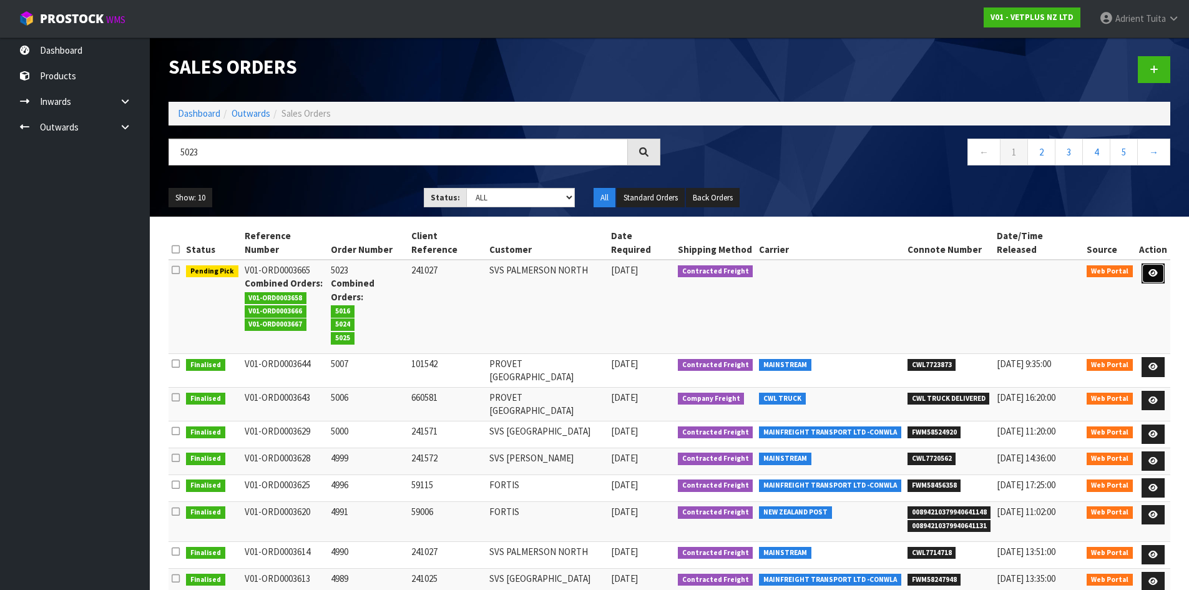
click at [1156, 269] on icon at bounding box center [1153, 273] width 9 height 8
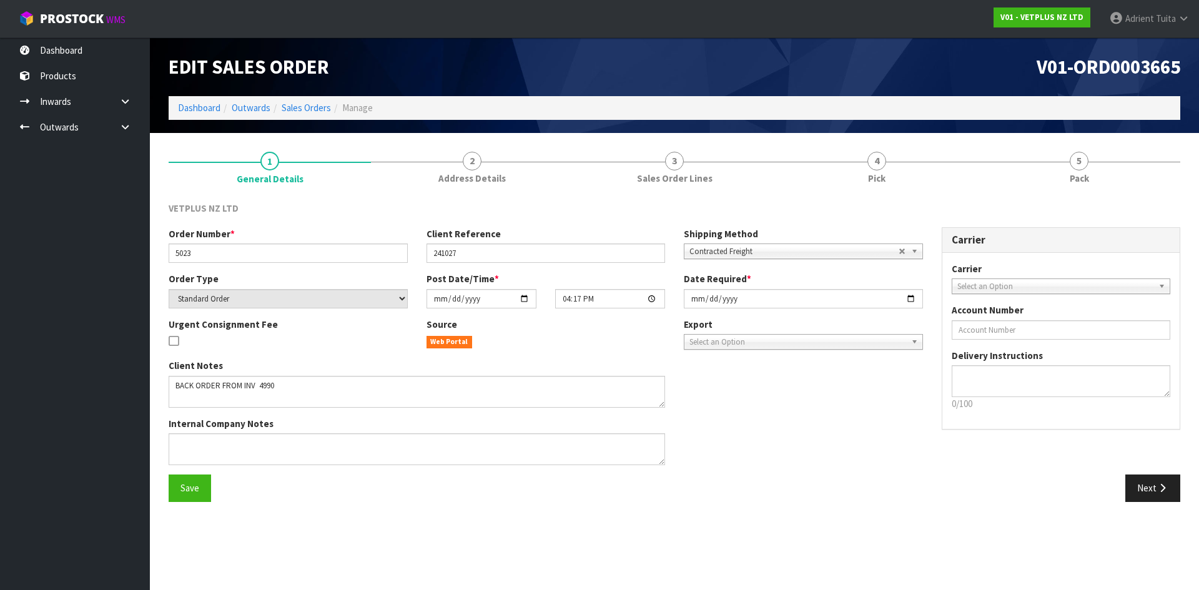
click at [890, 148] on link "4 Pick" at bounding box center [877, 166] width 202 height 49
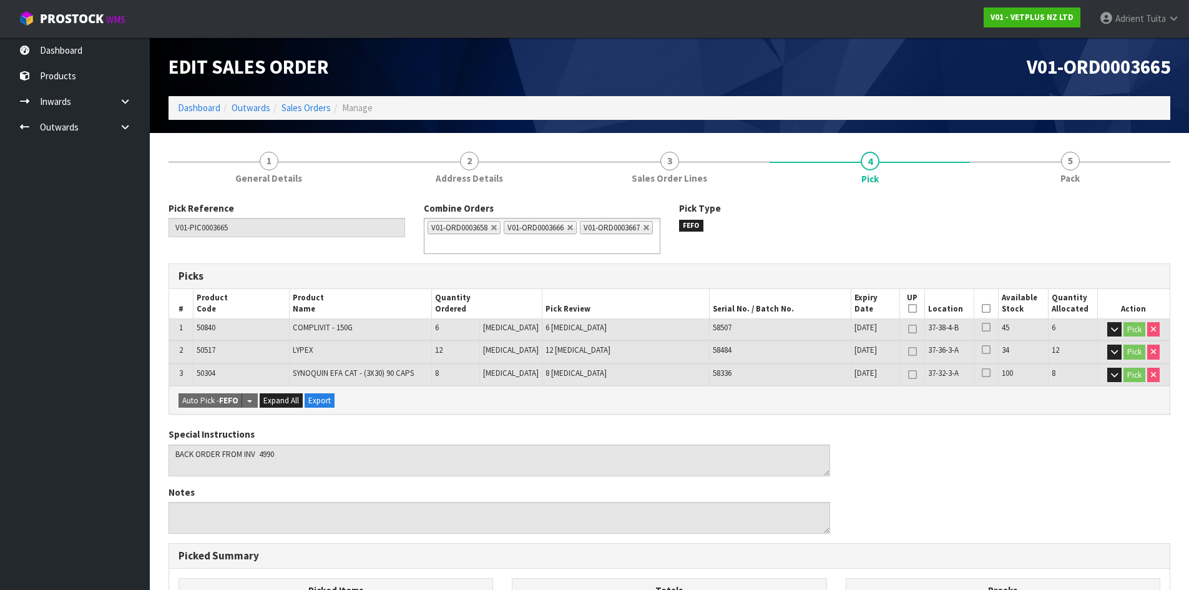
click at [982, 309] on icon at bounding box center [986, 308] width 9 height 1
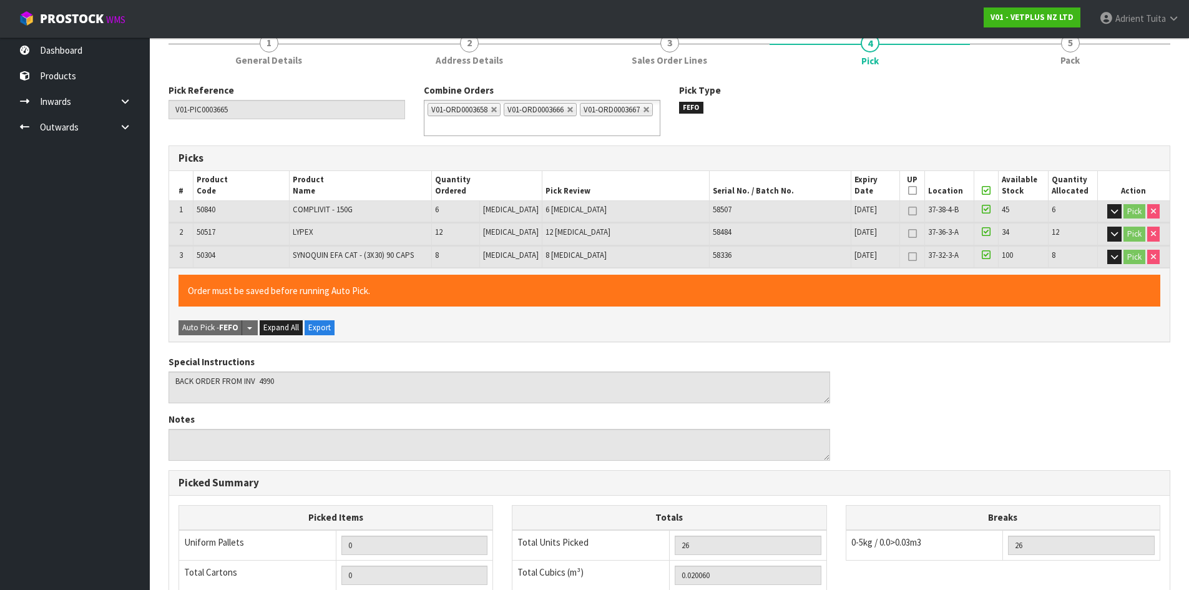
scroll to position [343, 0]
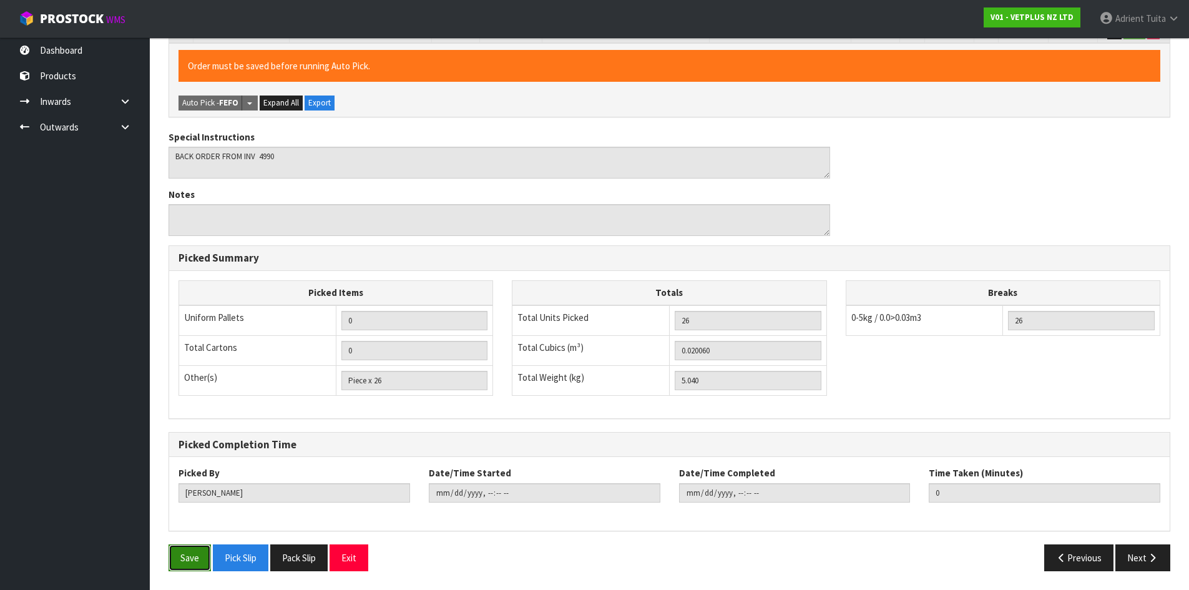
click at [190, 559] on button "Save" at bounding box center [190, 557] width 42 height 27
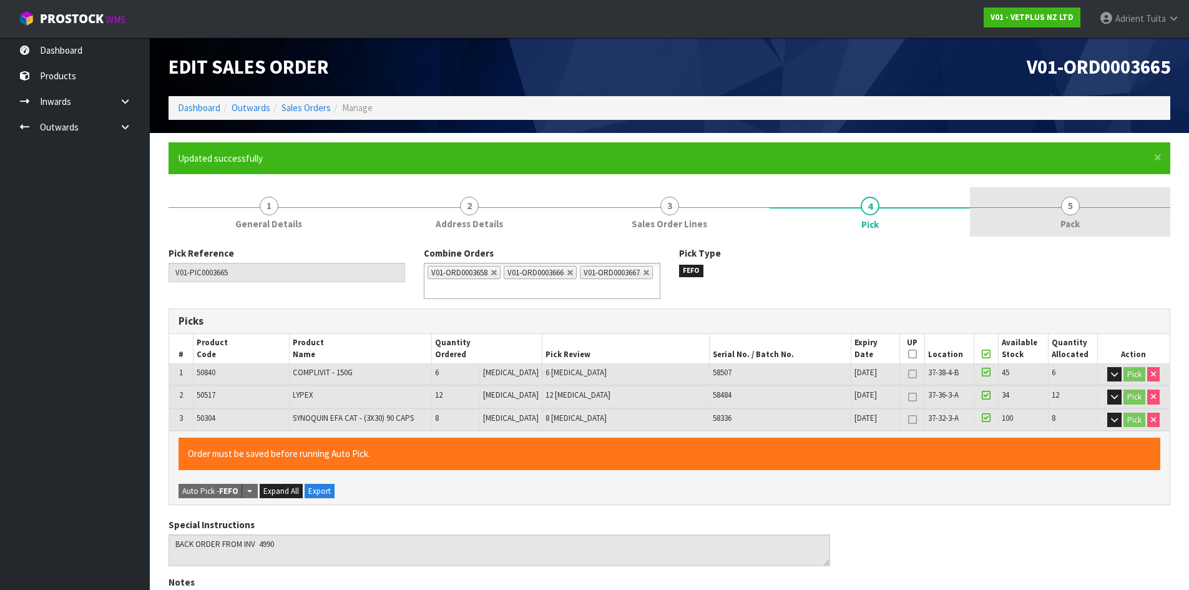
click at [1070, 232] on div "1 General Details 2 Address Details 3 Sales Order Lines 4 Pick 5 Pack Pick Refe…" at bounding box center [670, 577] width 1002 height 781
type input "[PERSON_NAME]"
type input "[DATE]T13:21:24"
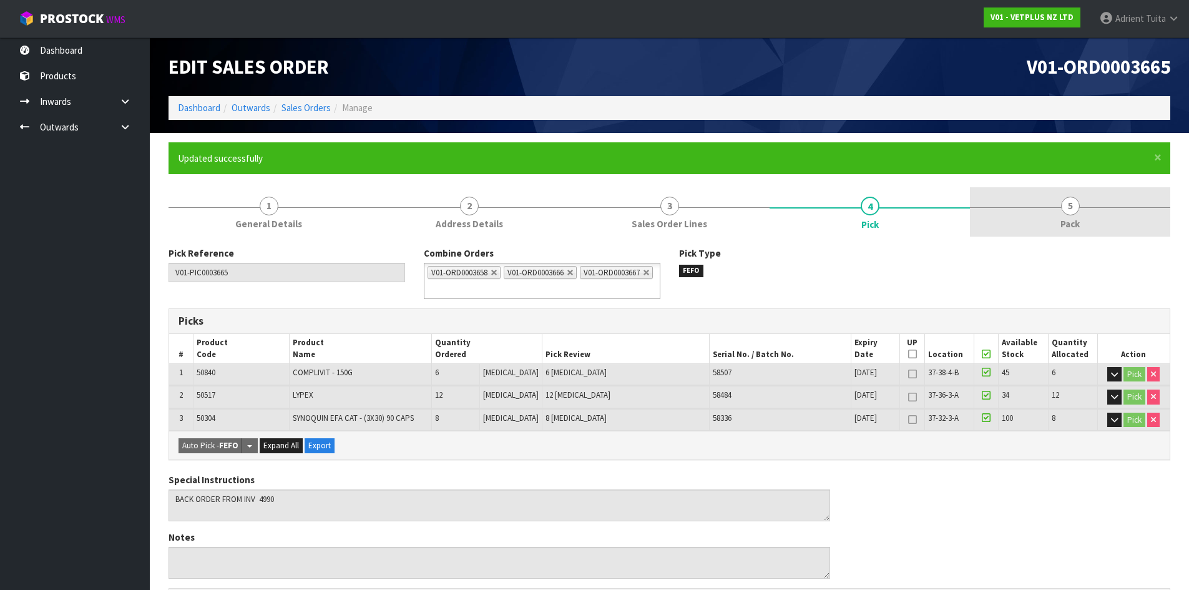
click at [1076, 224] on span "Pack" at bounding box center [1070, 223] width 19 height 13
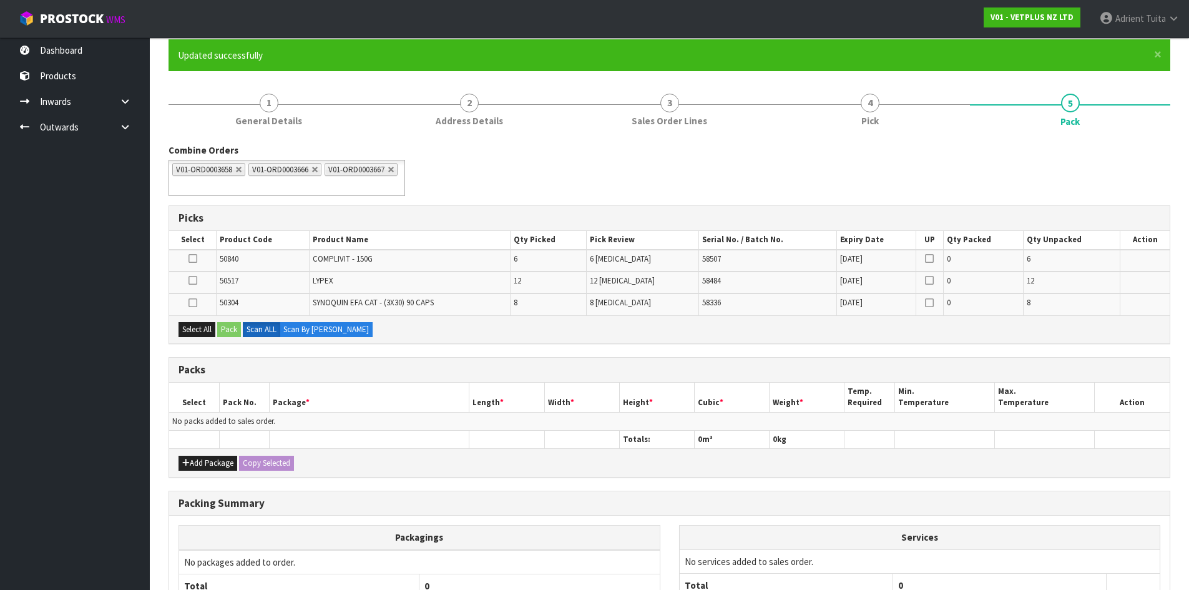
scroll to position [222, 0]
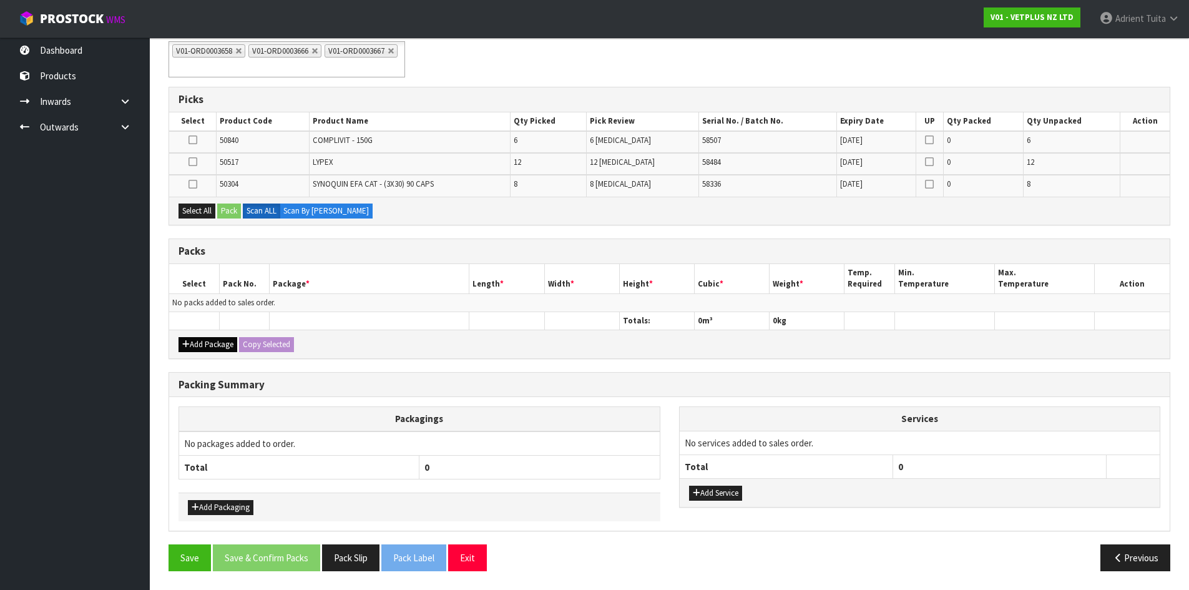
drag, startPoint x: 193, startPoint y: 353, endPoint x: 192, endPoint y: 345, distance: 8.1
click at [193, 354] on div "Add Package Copy Selected" at bounding box center [669, 344] width 1001 height 28
click at [192, 345] on button "Add Package" at bounding box center [208, 344] width 59 height 15
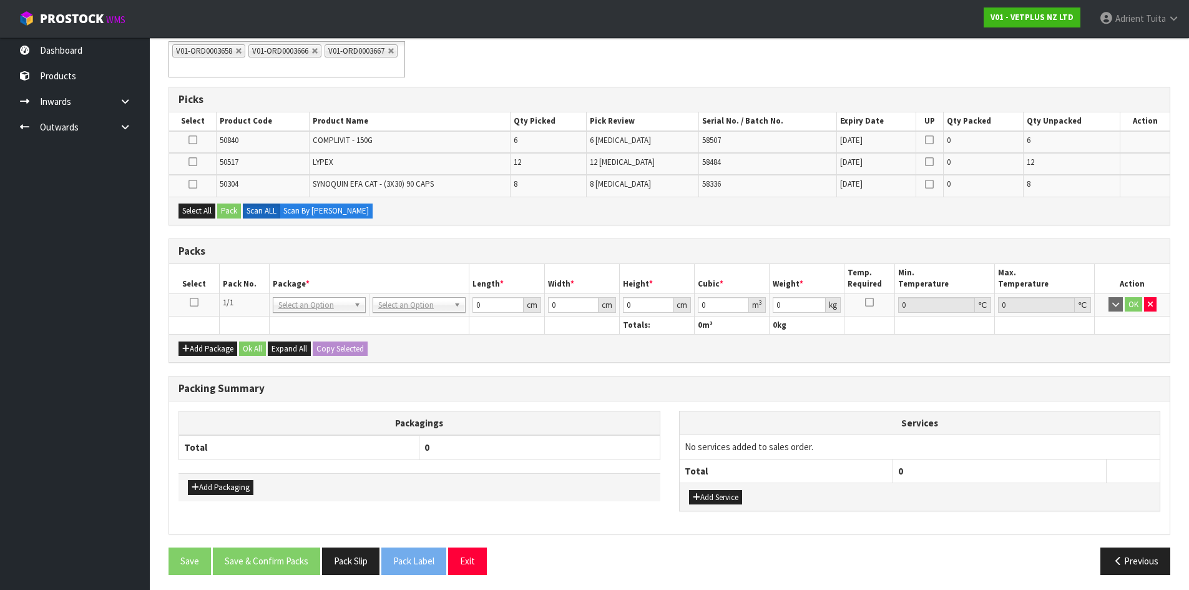
click at [195, 302] on icon at bounding box center [194, 302] width 9 height 1
click at [525, 388] on h3 "Packing Summary" at bounding box center [670, 389] width 982 height 12
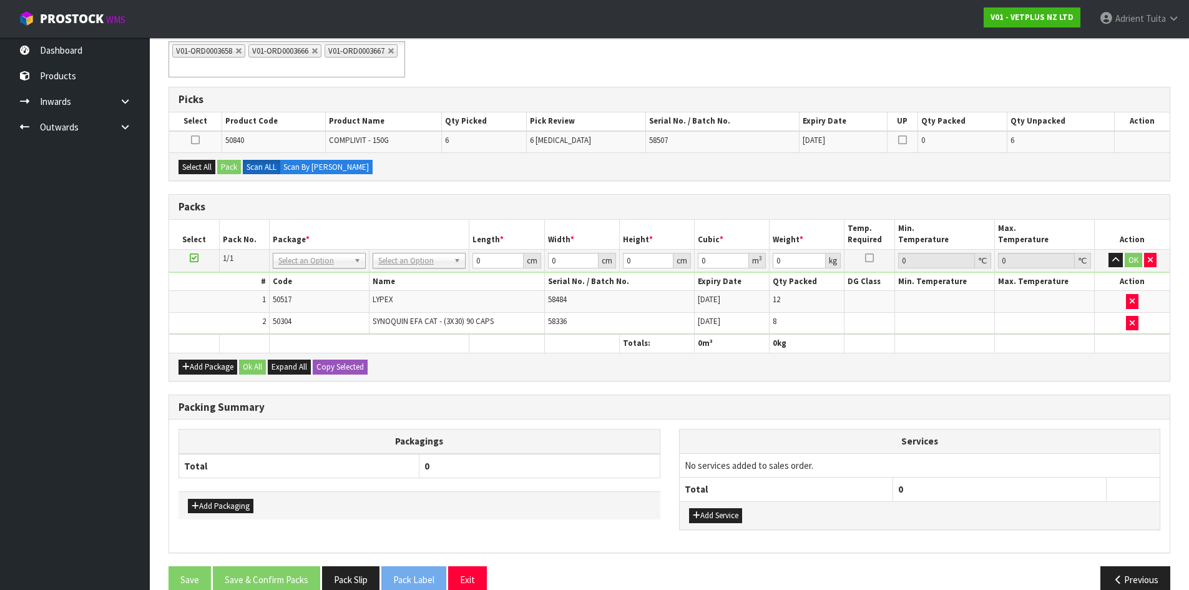
click at [483, 356] on div "Add Package Ok All Expand All Copy Selected" at bounding box center [669, 367] width 1001 height 28
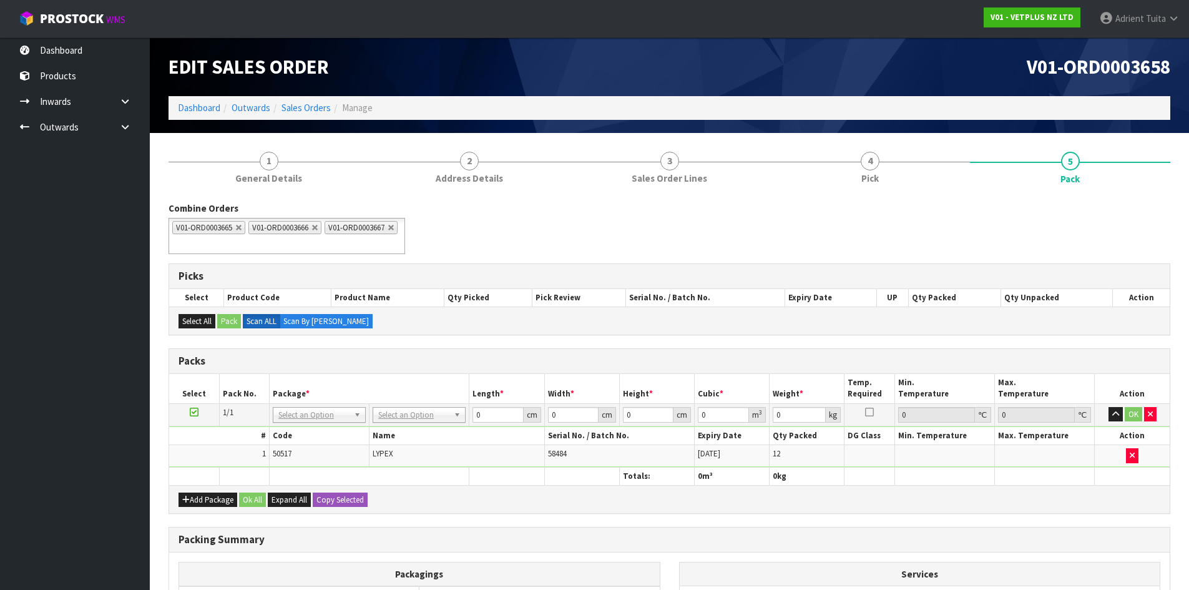
scroll to position [132, 0]
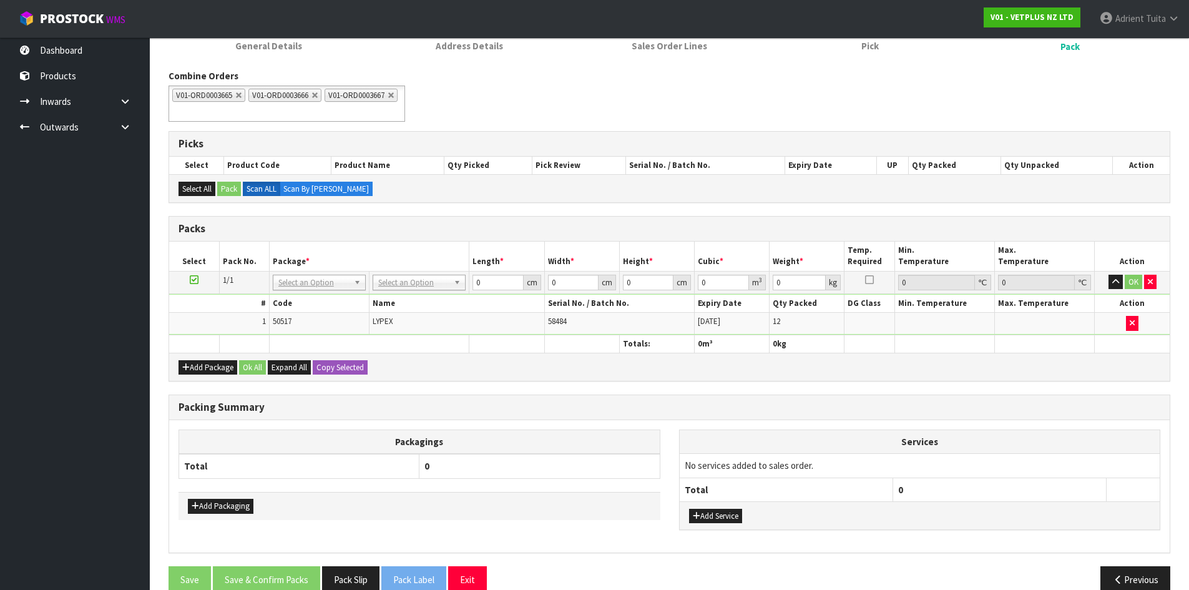
click at [191, 280] on icon at bounding box center [194, 280] width 9 height 1
click at [194, 362] on button "Add Package" at bounding box center [208, 367] width 59 height 15
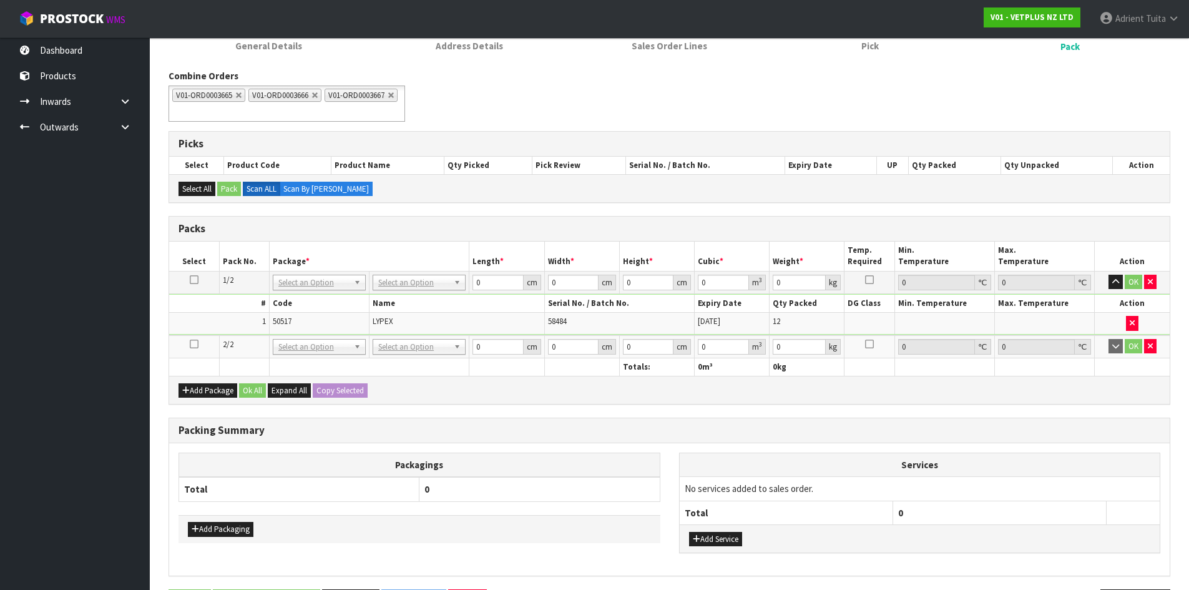
drag, startPoint x: 197, startPoint y: 345, endPoint x: 191, endPoint y: 345, distance: 6.3
click at [196, 345] on icon at bounding box center [194, 344] width 9 height 1
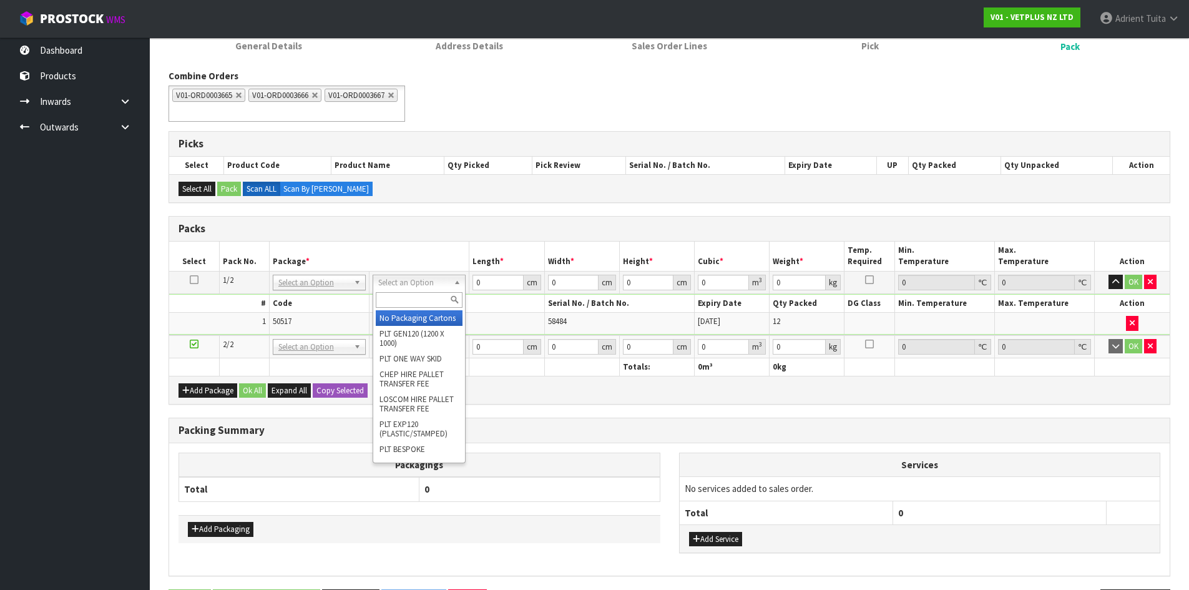
drag, startPoint x: 423, startPoint y: 284, endPoint x: 423, endPoint y: 299, distance: 15.0
click at [423, 299] on input "text" at bounding box center [419, 300] width 87 height 16
type input "CTN9"
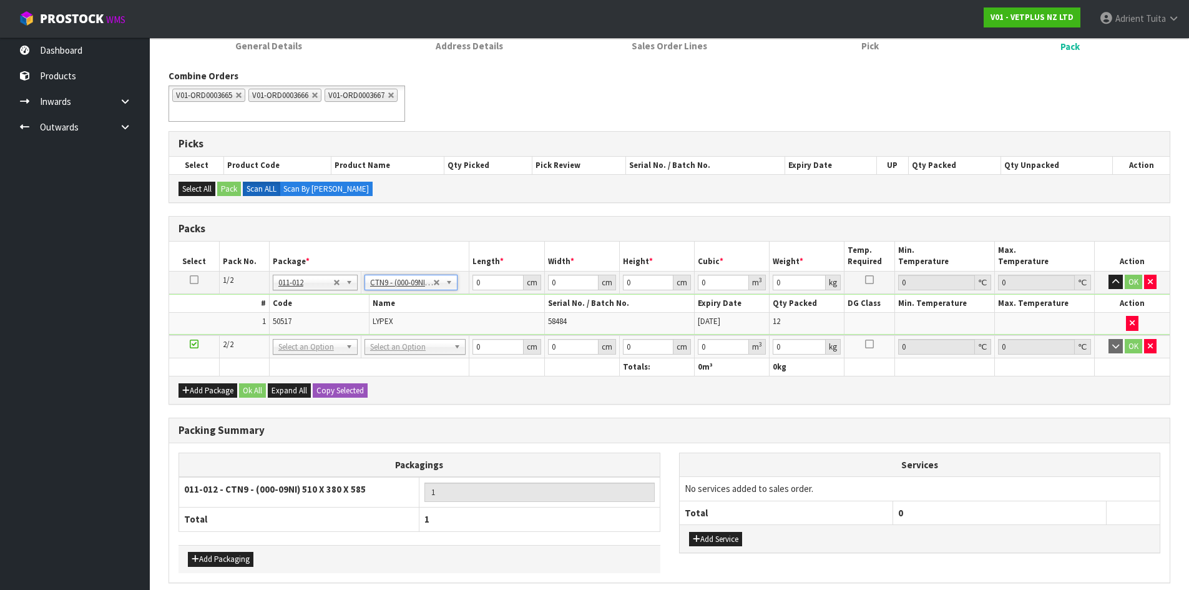
type input "51"
type input "38"
type input "58.5"
type input "0.113373"
type input "1.4"
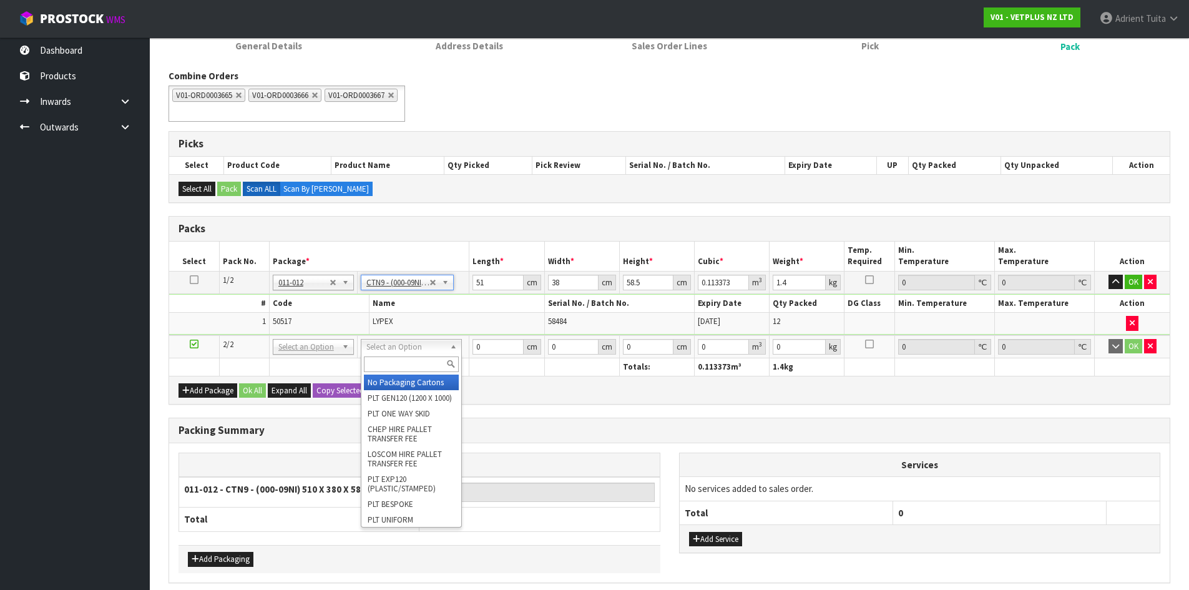
drag, startPoint x: 420, startPoint y: 354, endPoint x: 419, endPoint y: 362, distance: 8.1
click at [419, 362] on input "text" at bounding box center [411, 365] width 95 height 16
type input "CTN7"
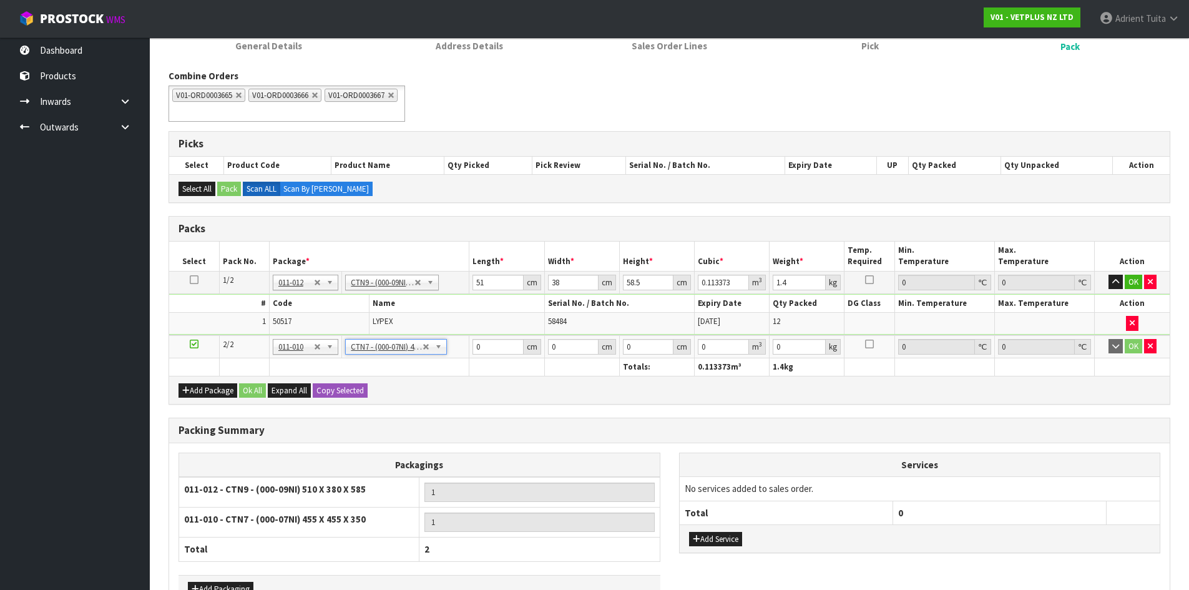
type input "45.5"
type input "35"
type input "0.072459"
type input "0.2"
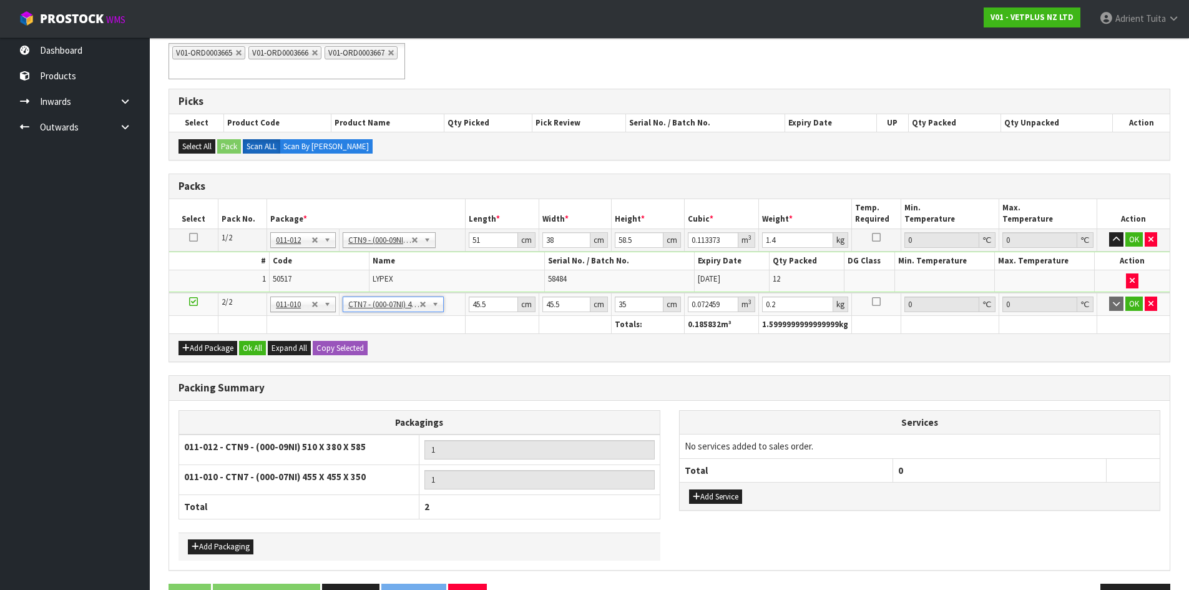
scroll to position [214, 0]
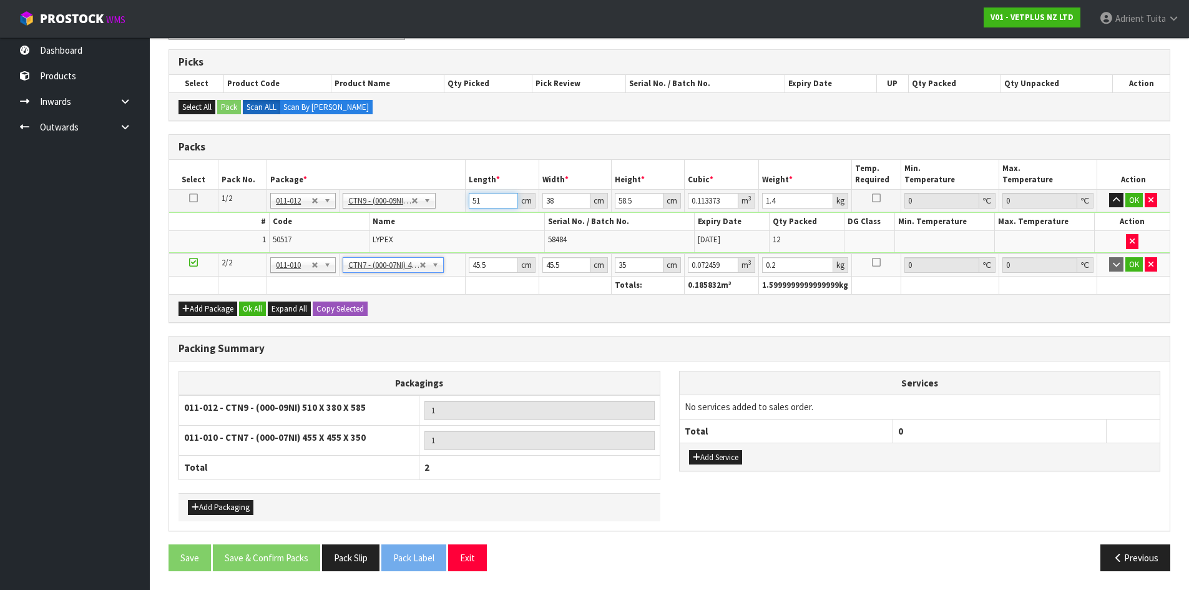
click at [471, 202] on input "51" at bounding box center [493, 201] width 49 height 16
type input "5"
type input "0.011115"
type input "52"
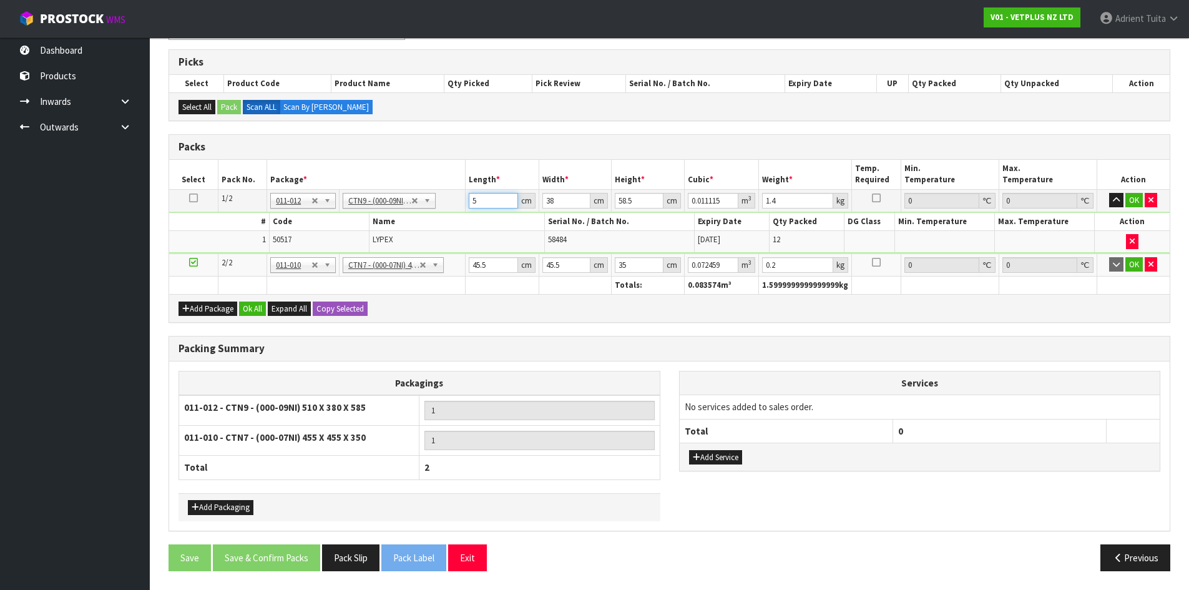
type input "0.115596"
type input "52"
type input "4"
type input "0.012168"
type input "40"
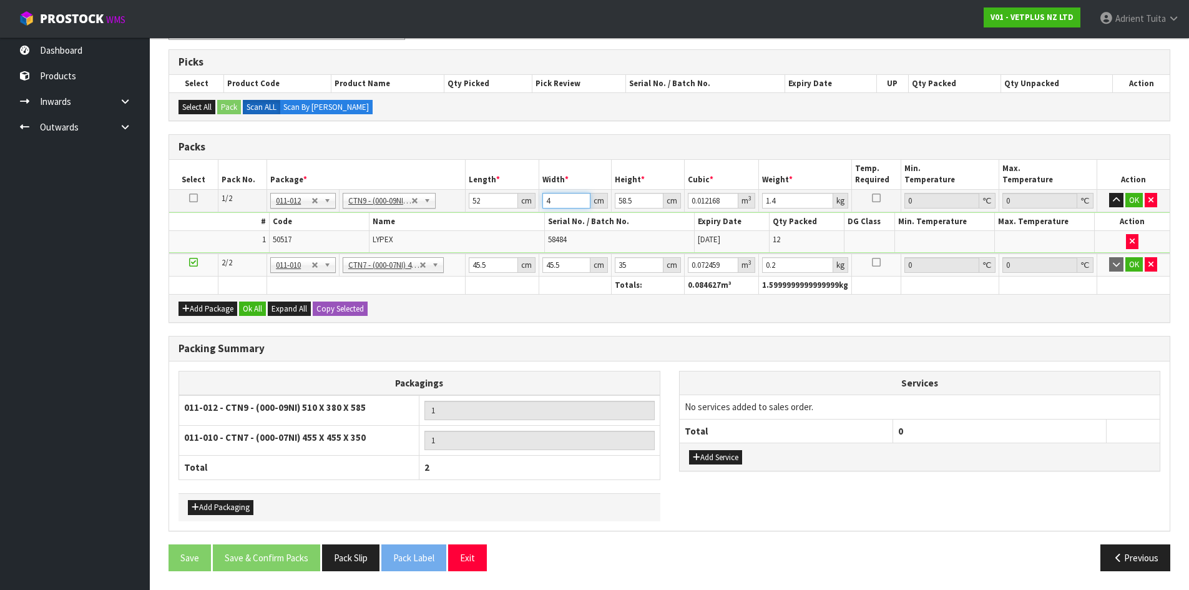
type input "0.12168"
type input "40"
type input "4"
type input "0.00832"
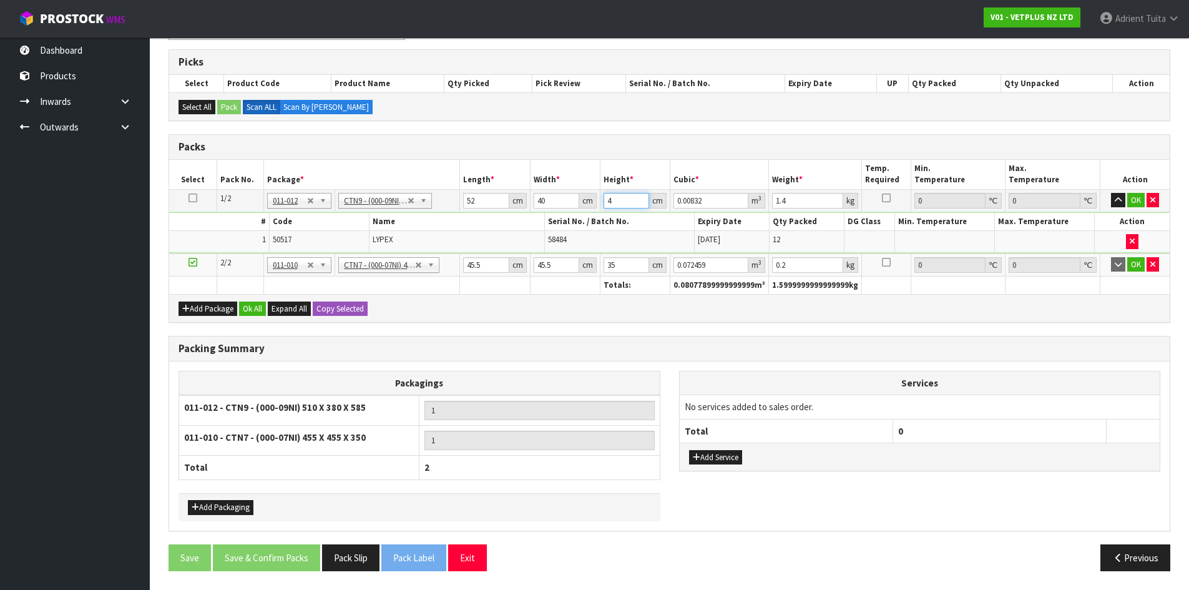
type input "43"
type input "0.08944"
type input "43"
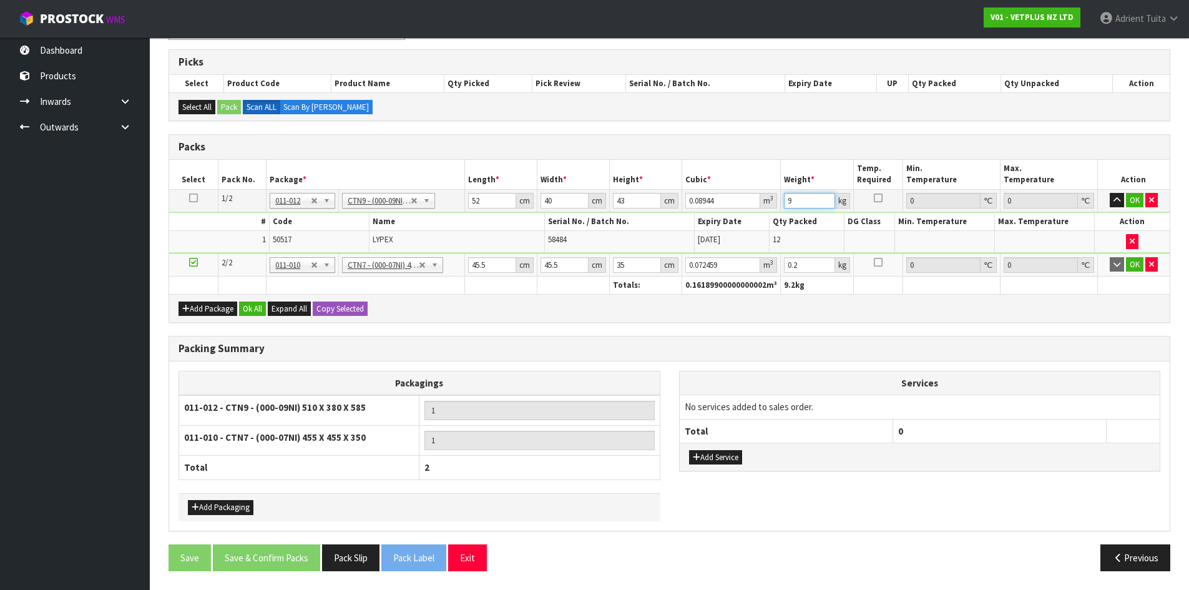
type input "9"
click at [471, 266] on input "45.5" at bounding box center [492, 265] width 48 height 16
type input "4"
type input "0.00637"
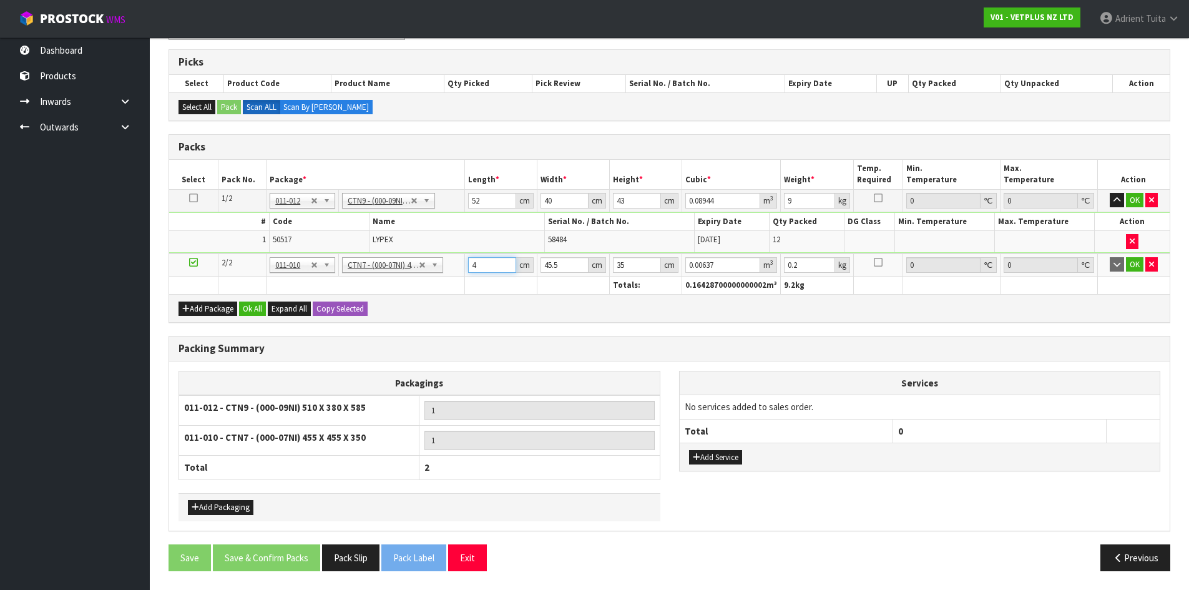
type input "47"
type input "0.074847"
type input "47"
type input "4"
type input "0.00658"
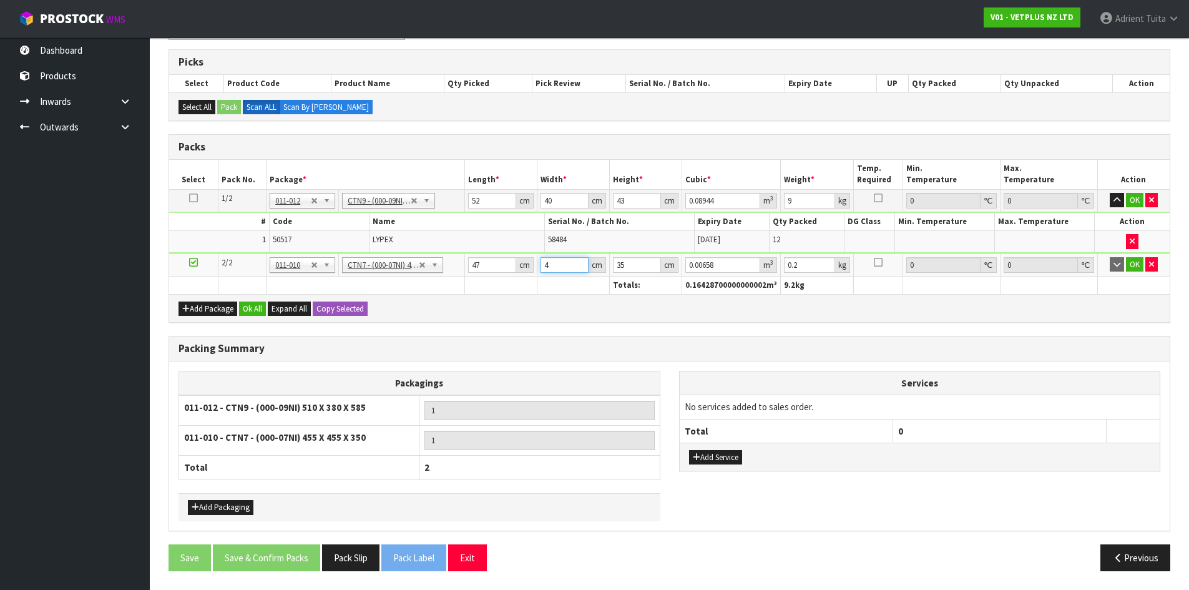
type input "47"
type input "0.077315"
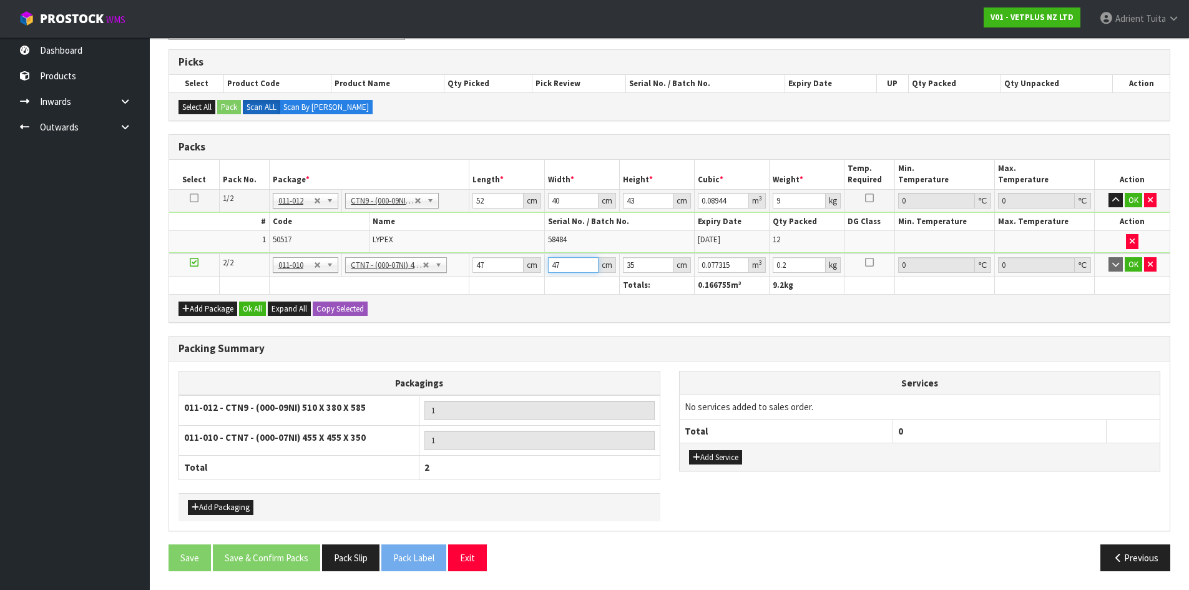
type input "47"
type input "3"
type input "0.006627"
type input "37"
type input "0.081733"
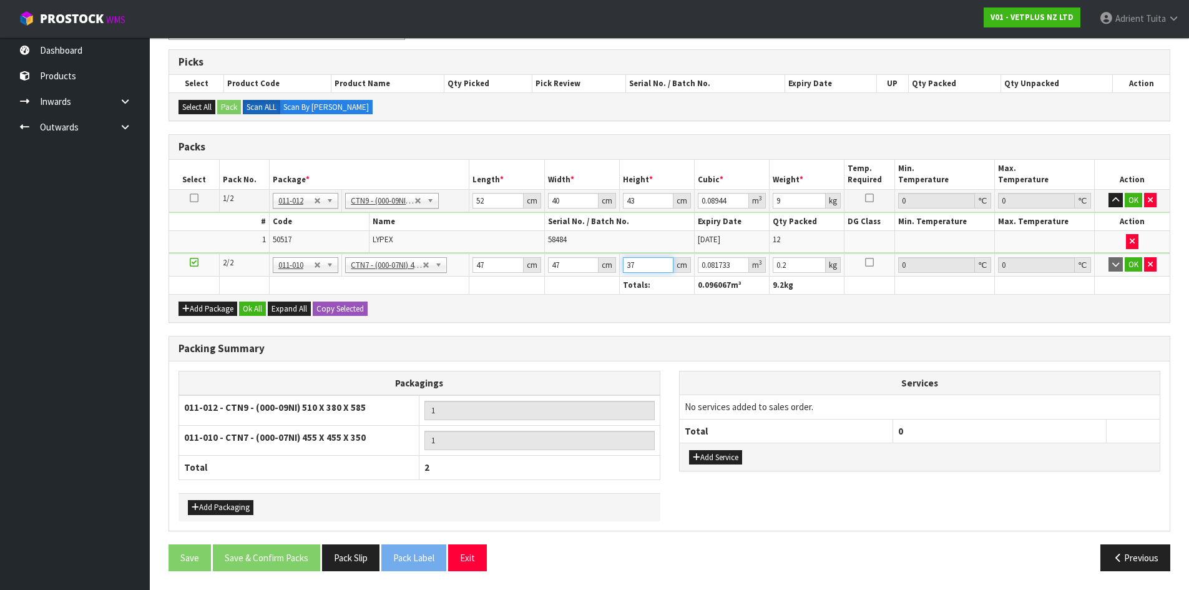
type input "37"
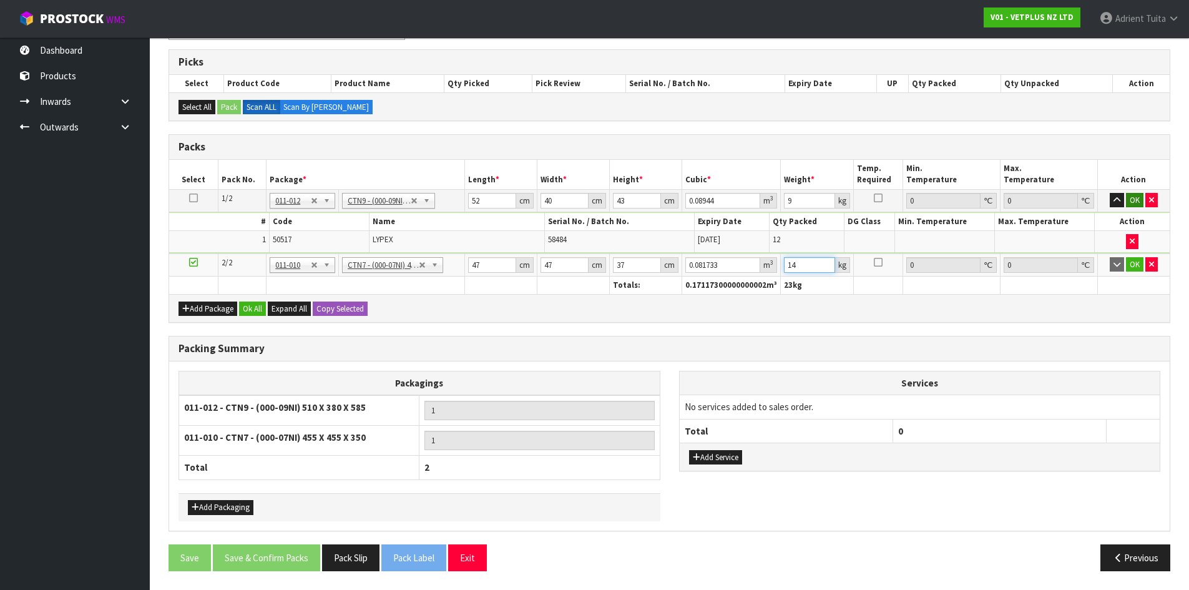
type input "14"
click at [1130, 199] on button "OK" at bounding box center [1134, 200] width 17 height 15
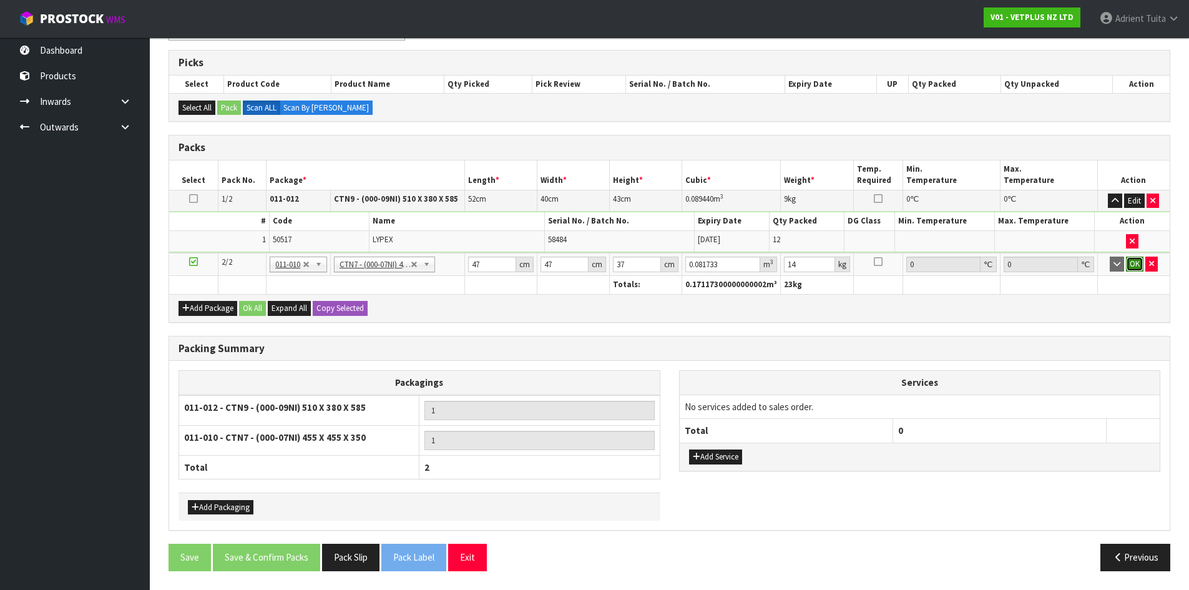
click at [1136, 258] on button "OK" at bounding box center [1134, 264] width 17 height 15
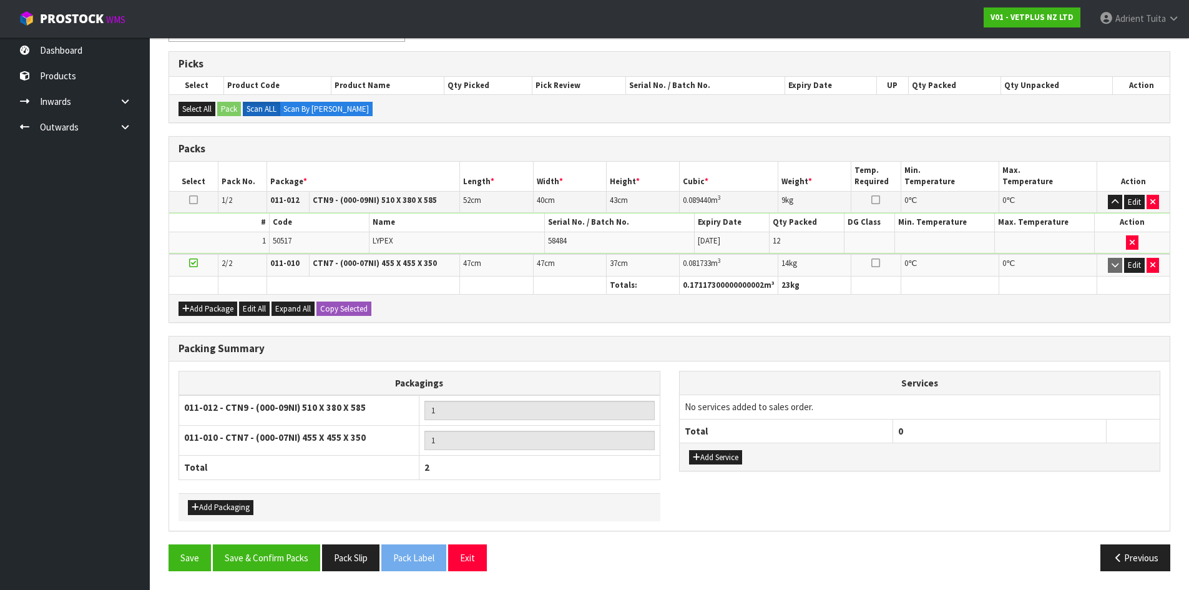
scroll to position [212, 0]
drag, startPoint x: 230, startPoint y: 503, endPoint x: 233, endPoint y: 496, distance: 6.7
click at [230, 504] on button "Add Packaging" at bounding box center [221, 507] width 66 height 15
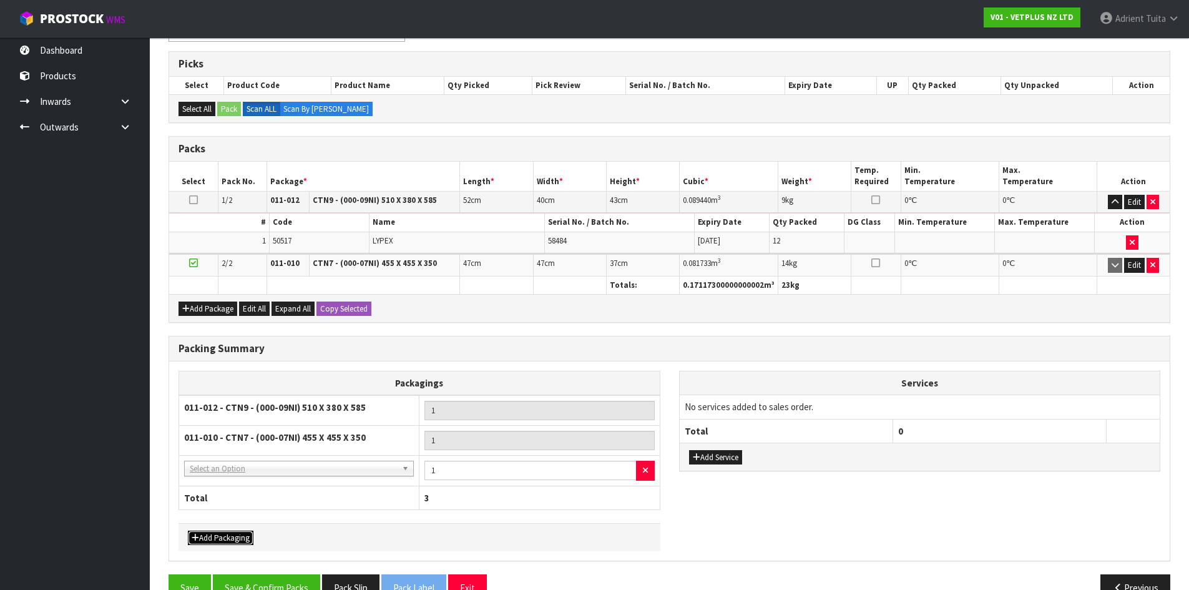
drag, startPoint x: 239, startPoint y: 467, endPoint x: 242, endPoint y: 473, distance: 7.0
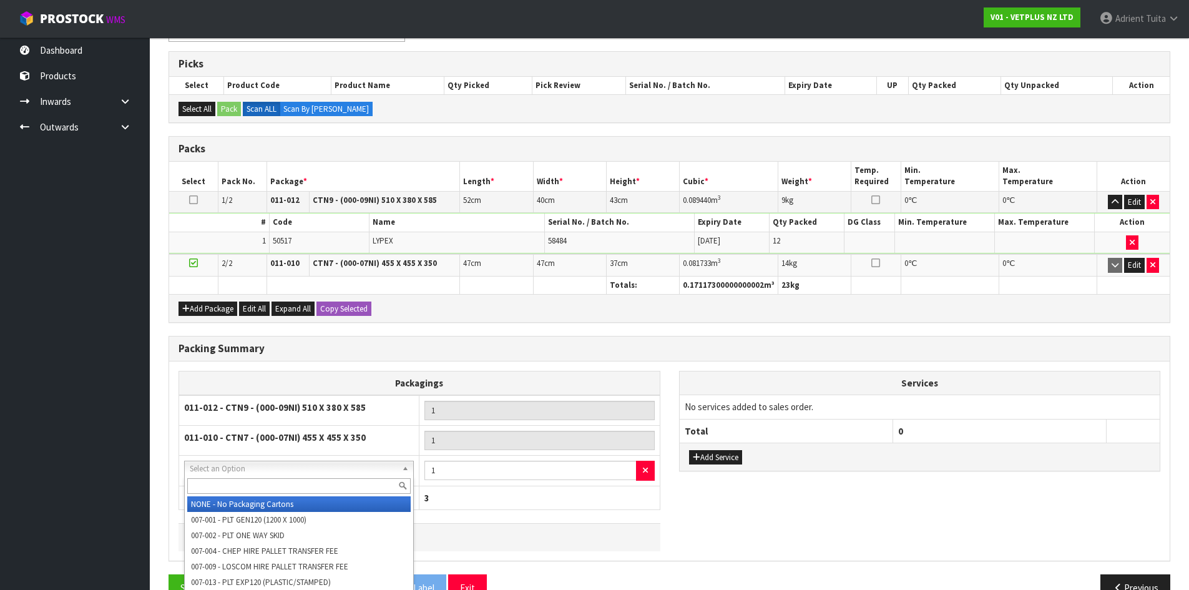
click at [242, 490] on input "text" at bounding box center [299, 486] width 224 height 16
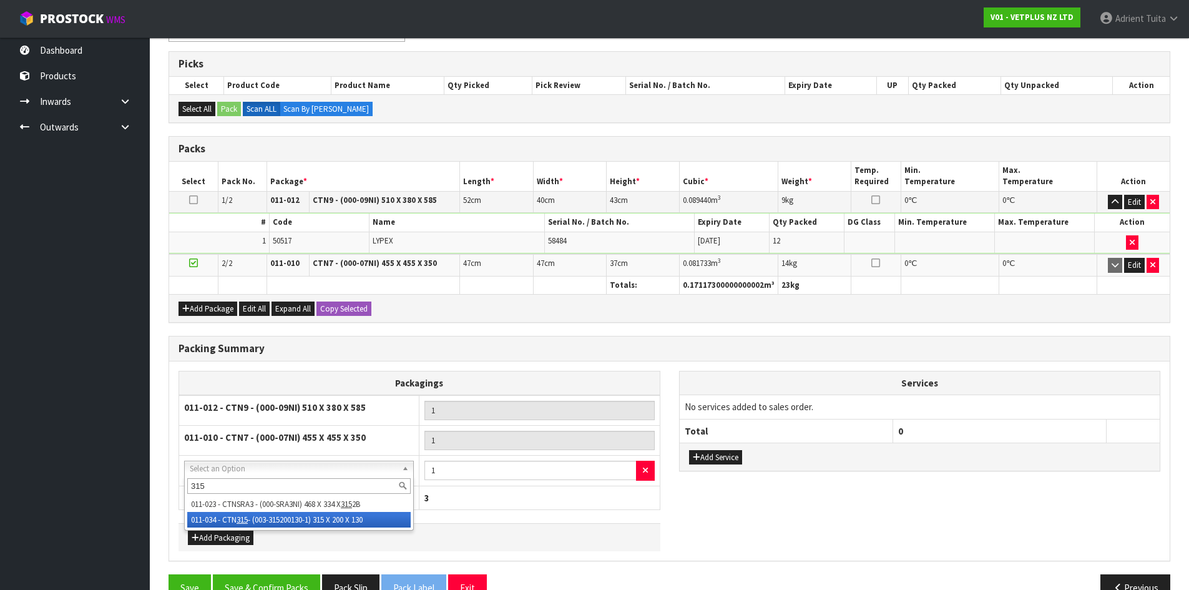
type input "315"
drag, startPoint x: 254, startPoint y: 515, endPoint x: 420, endPoint y: 470, distance: 171.9
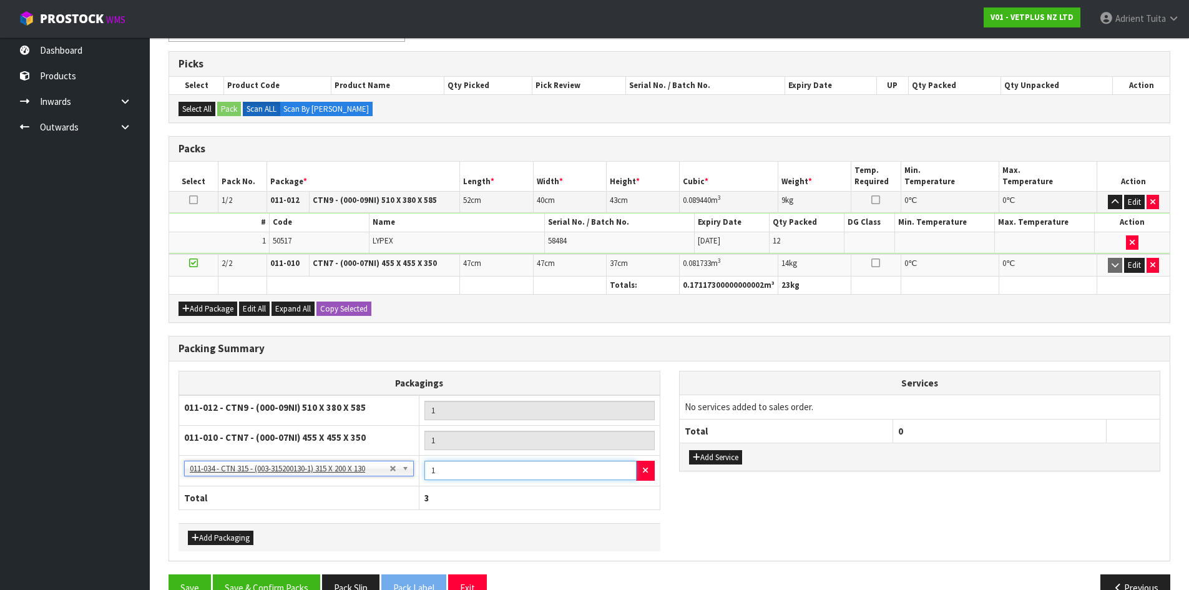
click at [447, 463] on input "1" at bounding box center [531, 470] width 212 height 19
type input "6"
click at [199, 535] on button "Add Packaging" at bounding box center [221, 538] width 66 height 15
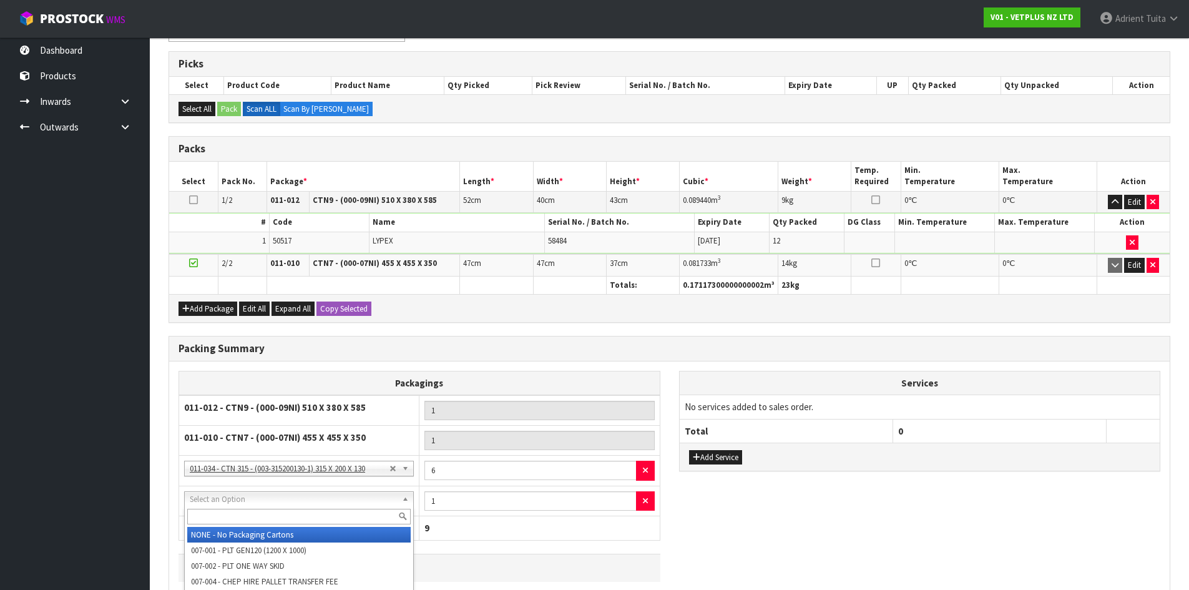
drag, startPoint x: 210, startPoint y: 499, endPoint x: 212, endPoint y: 511, distance: 12.0
click at [212, 511] on input "text" at bounding box center [299, 517] width 224 height 16
type input "OC"
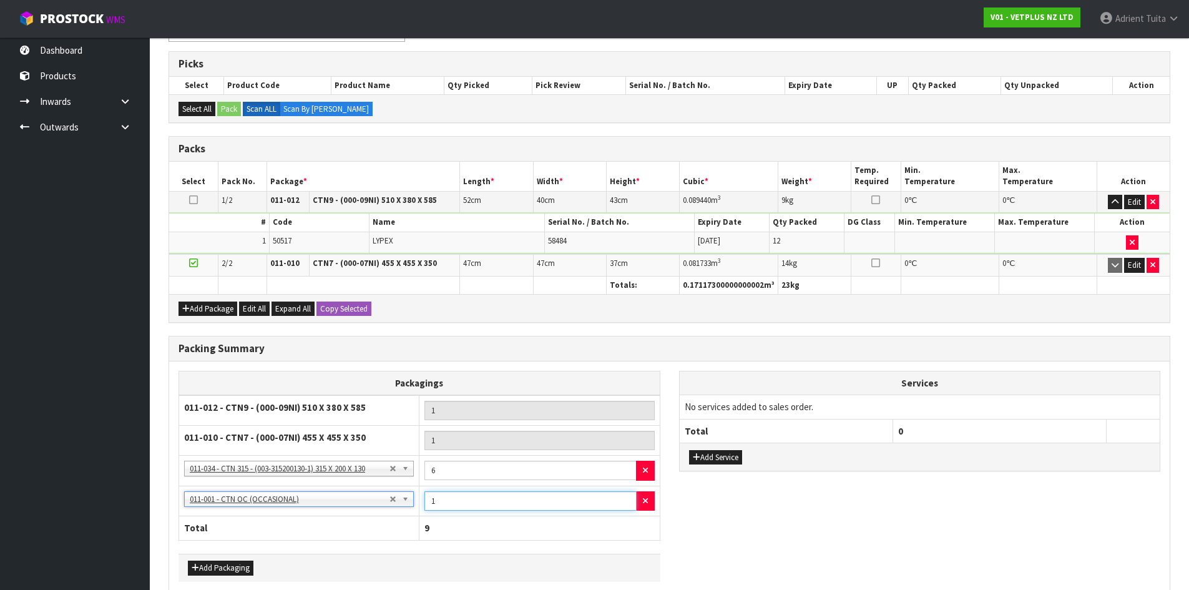
click at [486, 497] on input "1" at bounding box center [531, 500] width 212 height 19
type input "3"
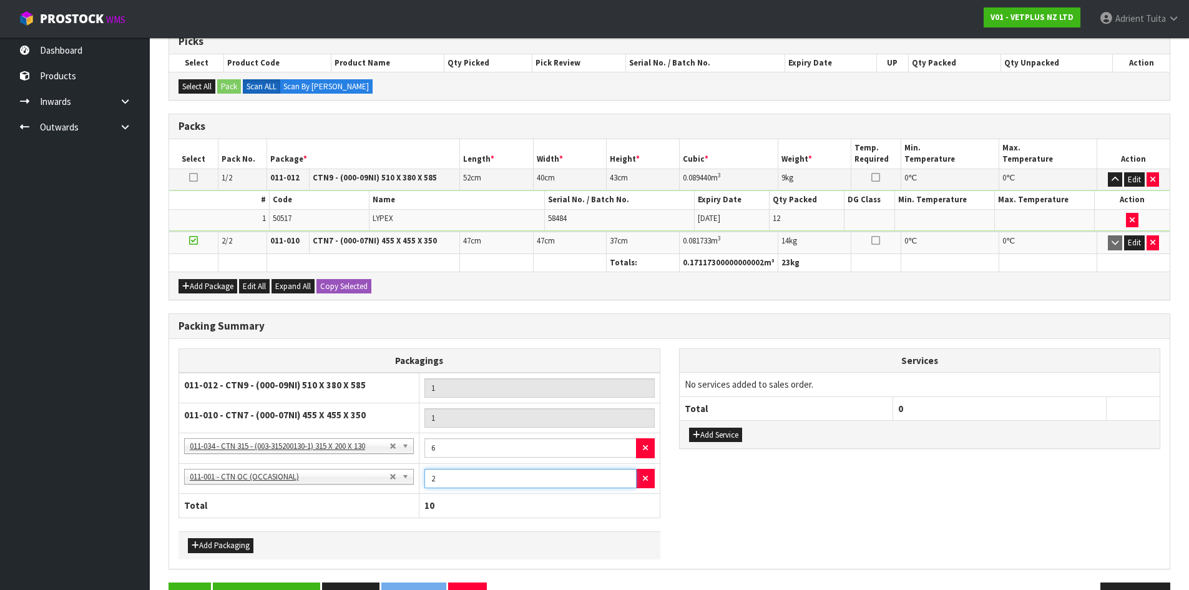
scroll to position [273, 0]
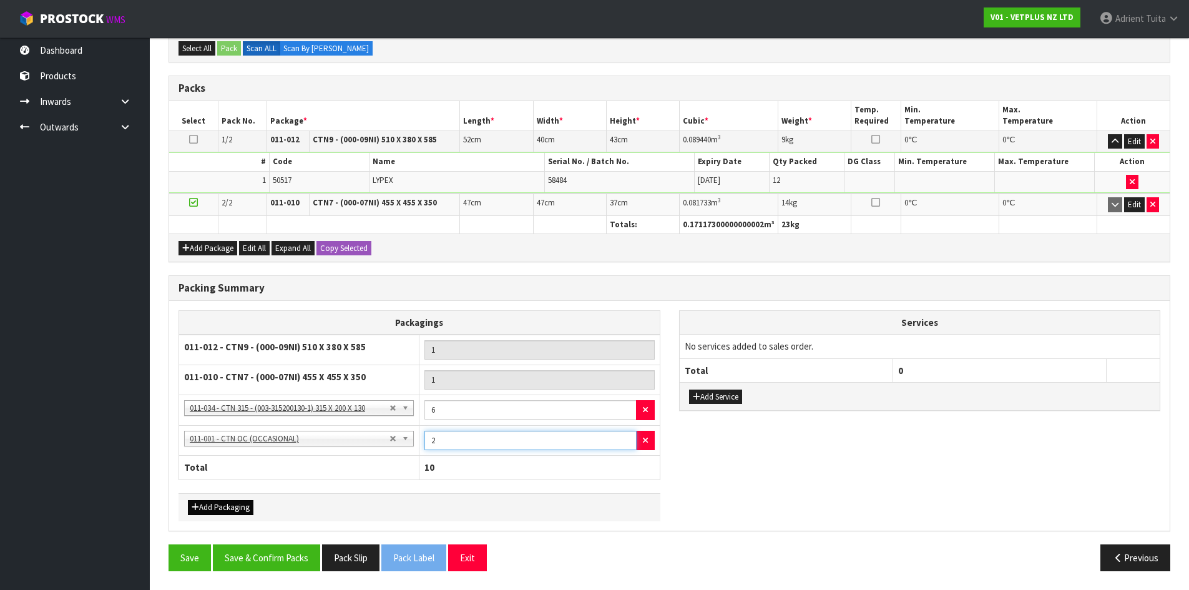
type input "2"
click at [209, 500] on div "Add Packaging" at bounding box center [420, 507] width 482 height 28
click at [210, 500] on button "Add Packaging" at bounding box center [221, 507] width 66 height 15
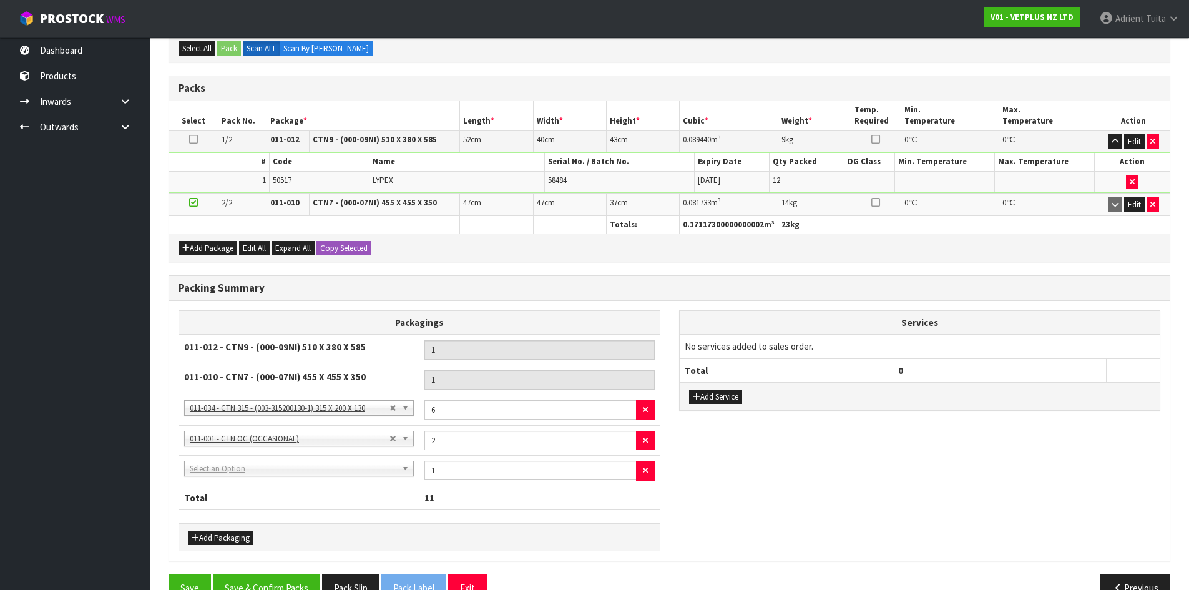
click at [223, 476] on td "NONE - No Packaging Cartons 007-001 - PLT GEN120 (1200 X 1000) 007-002 - PLT ON…" at bounding box center [299, 471] width 240 height 31
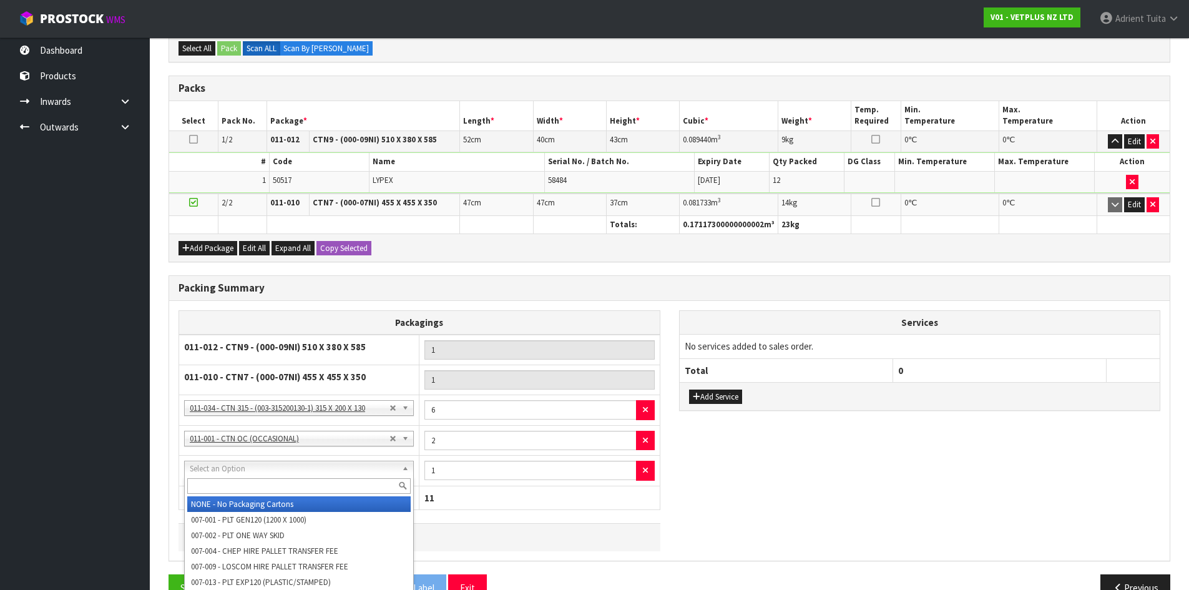
click at [229, 481] on input "text" at bounding box center [299, 486] width 224 height 16
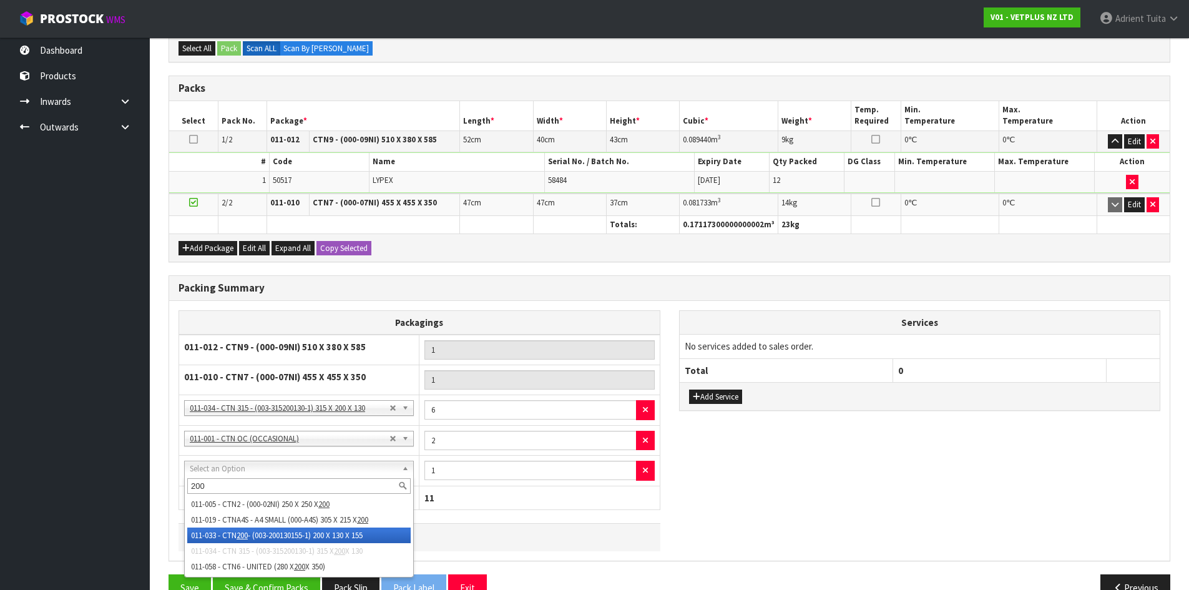
type input "200"
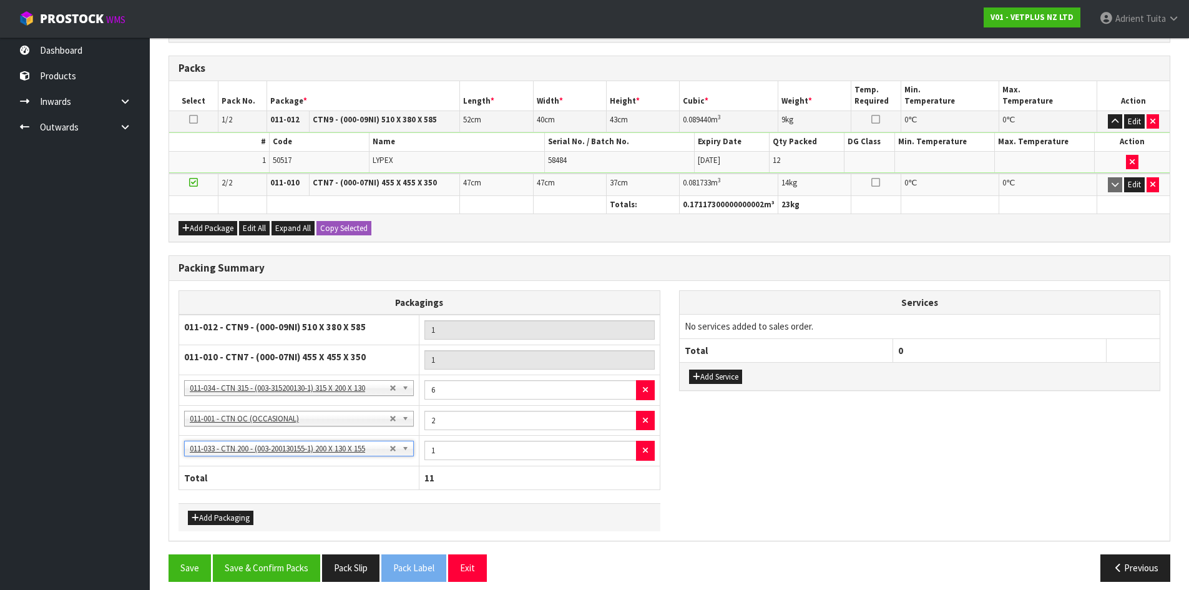
scroll to position [303, 0]
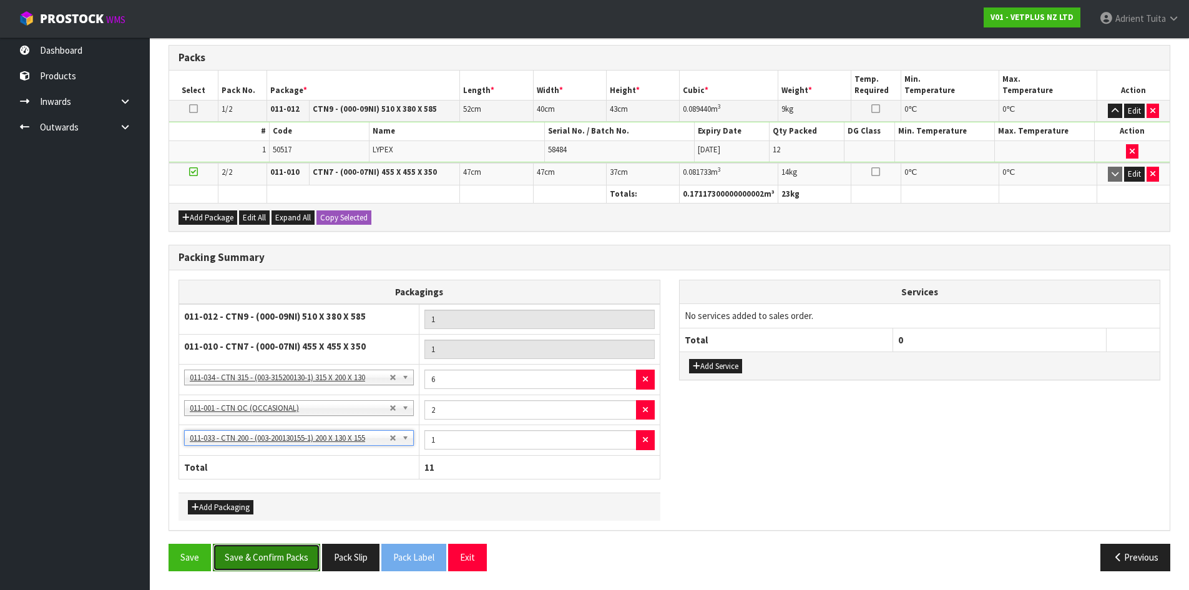
click at [309, 544] on button "Save & Confirm Packs" at bounding box center [266, 557] width 107 height 27
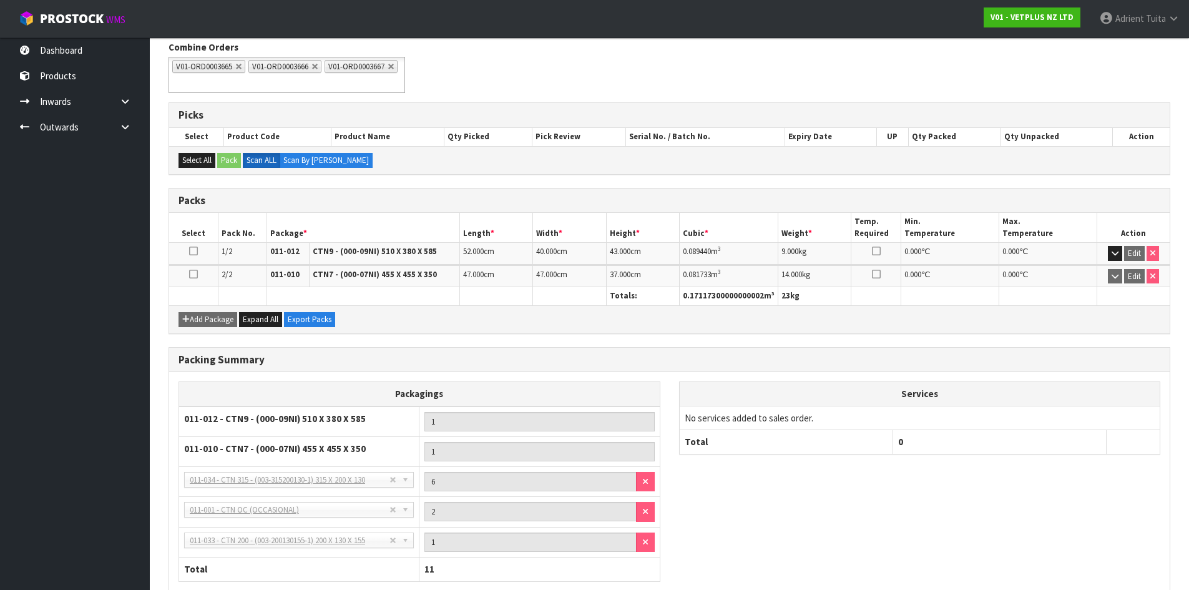
scroll to position [280, 0]
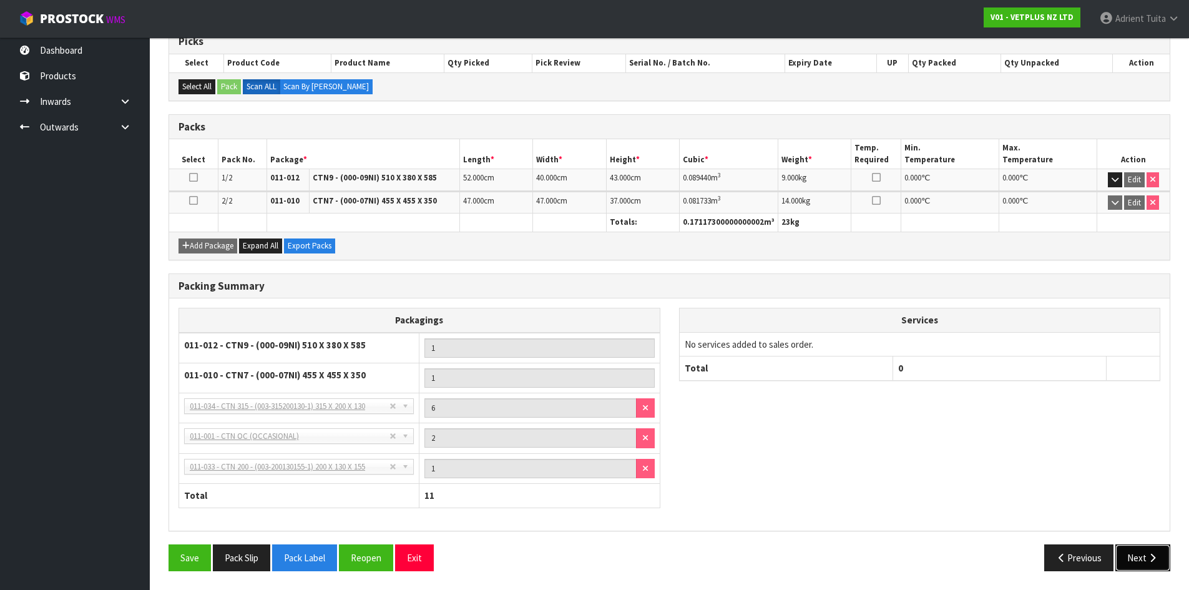
drag, startPoint x: 1152, startPoint y: 562, endPoint x: 1130, endPoint y: 559, distance: 22.0
click at [1152, 561] on icon "button" at bounding box center [1153, 557] width 12 height 9
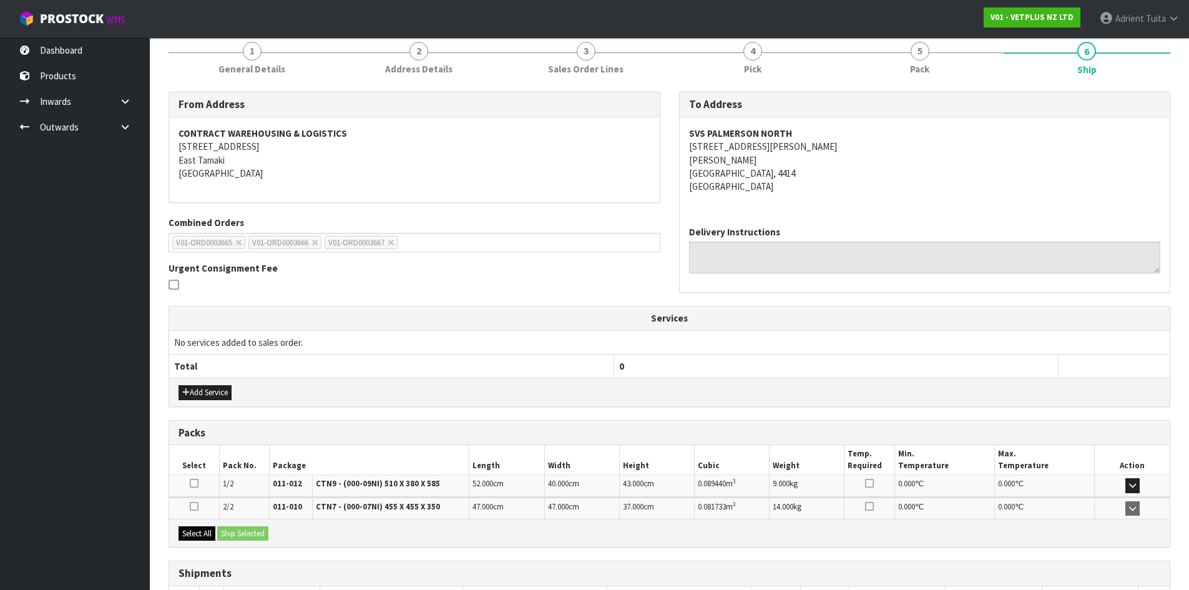
scroll to position [247, 0]
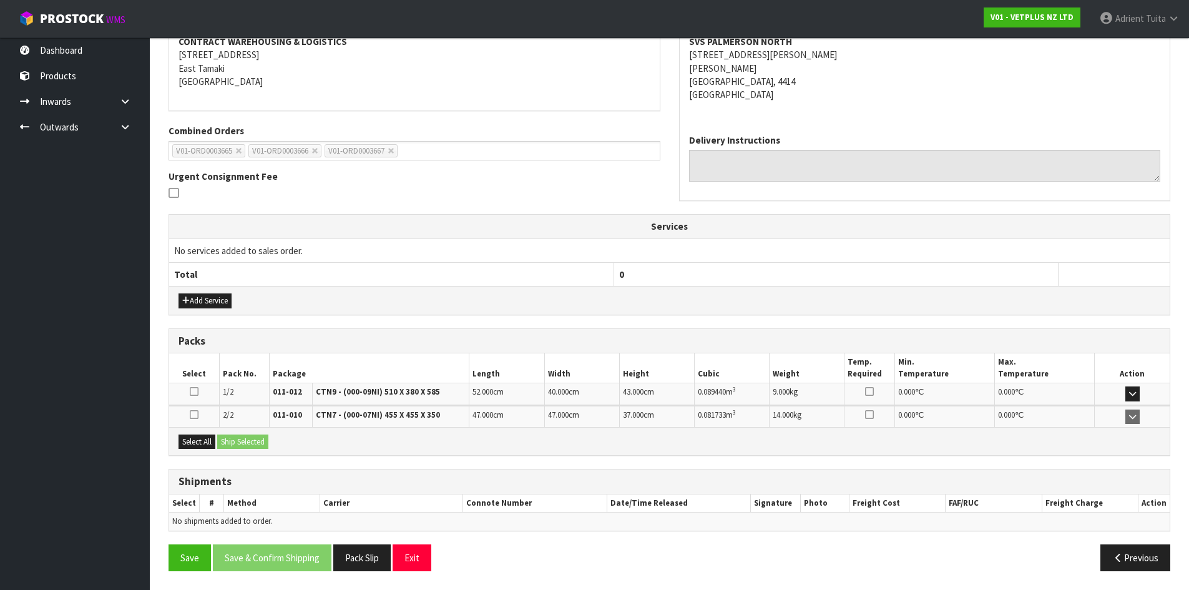
drag, startPoint x: 197, startPoint y: 433, endPoint x: 234, endPoint y: 444, distance: 38.3
click at [202, 434] on div "Select All Ship Selected" at bounding box center [669, 441] width 1001 height 28
drag, startPoint x: 193, startPoint y: 456, endPoint x: 247, endPoint y: 440, distance: 56.1
click at [205, 452] on div "Packs Select Pack No. Package Length Width Height Cubic Weight Temp. Required M…" at bounding box center [670, 392] width 1002 height 128
drag, startPoint x: 194, startPoint y: 456, endPoint x: 202, endPoint y: 454, distance: 7.7
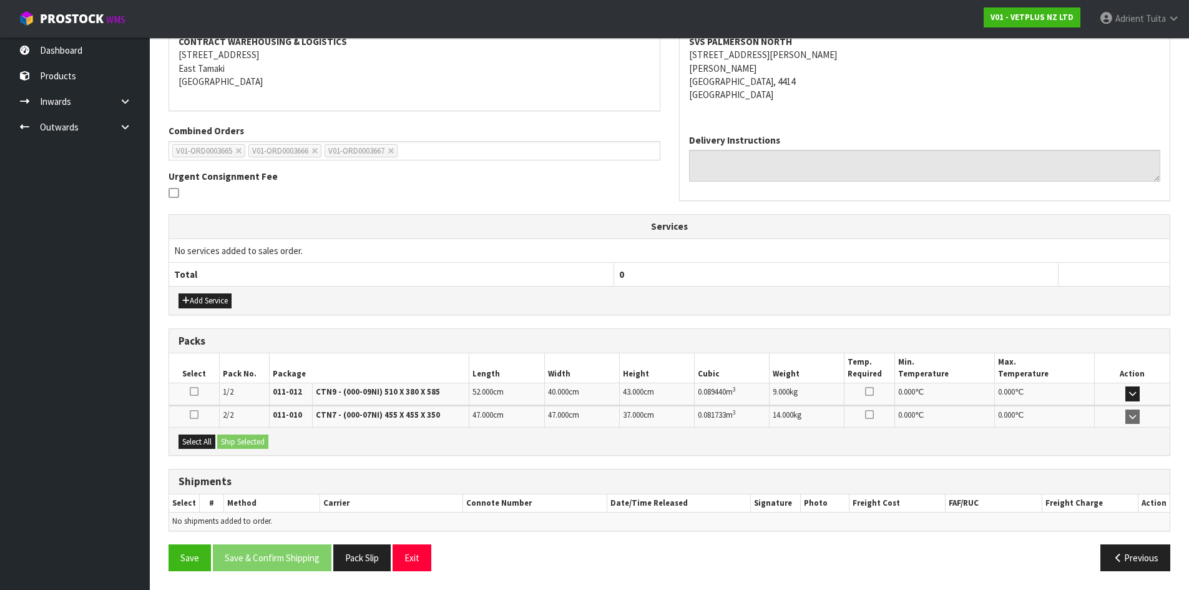
click at [197, 455] on div "Packs Select Pack No. Package Length Width Height Cubic Weight Temp. Required M…" at bounding box center [670, 392] width 1002 height 128
click at [209, 439] on button "Select All" at bounding box center [197, 442] width 37 height 15
click at [226, 441] on button "Ship Selected" at bounding box center [242, 442] width 51 height 15
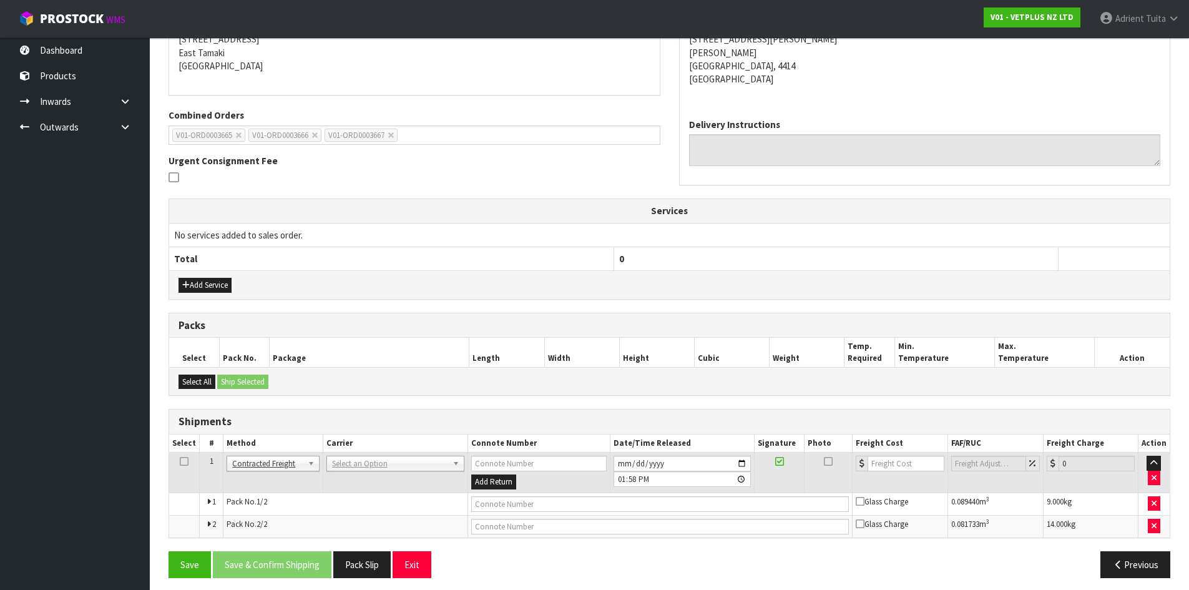
scroll to position [269, 0]
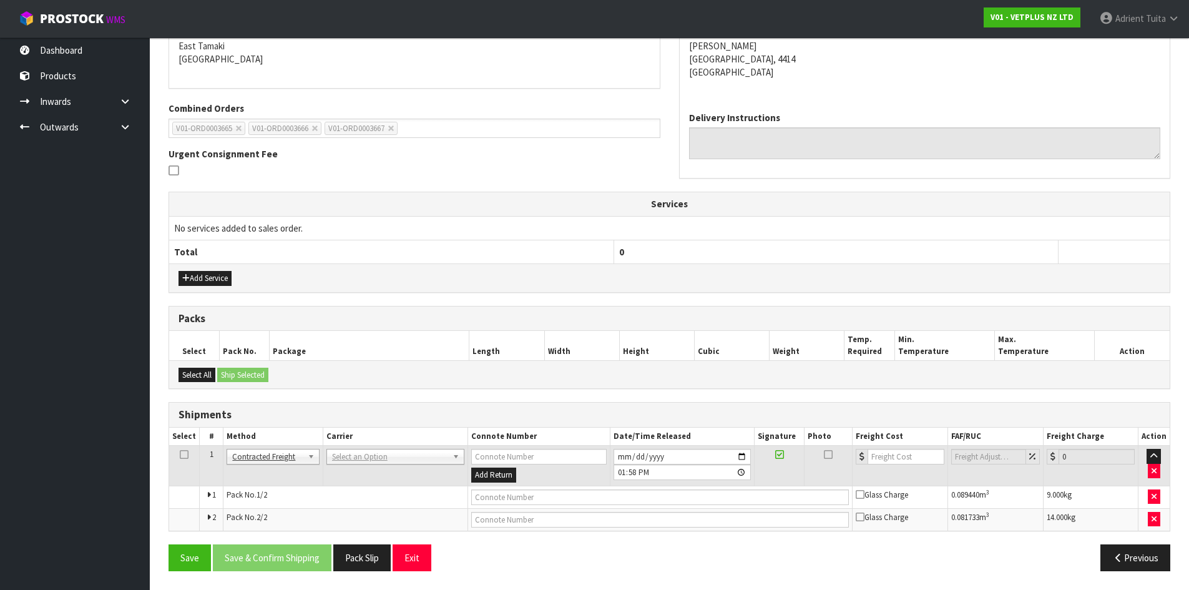
drag, startPoint x: 338, startPoint y: 461, endPoint x: 344, endPoint y: 475, distance: 14.8
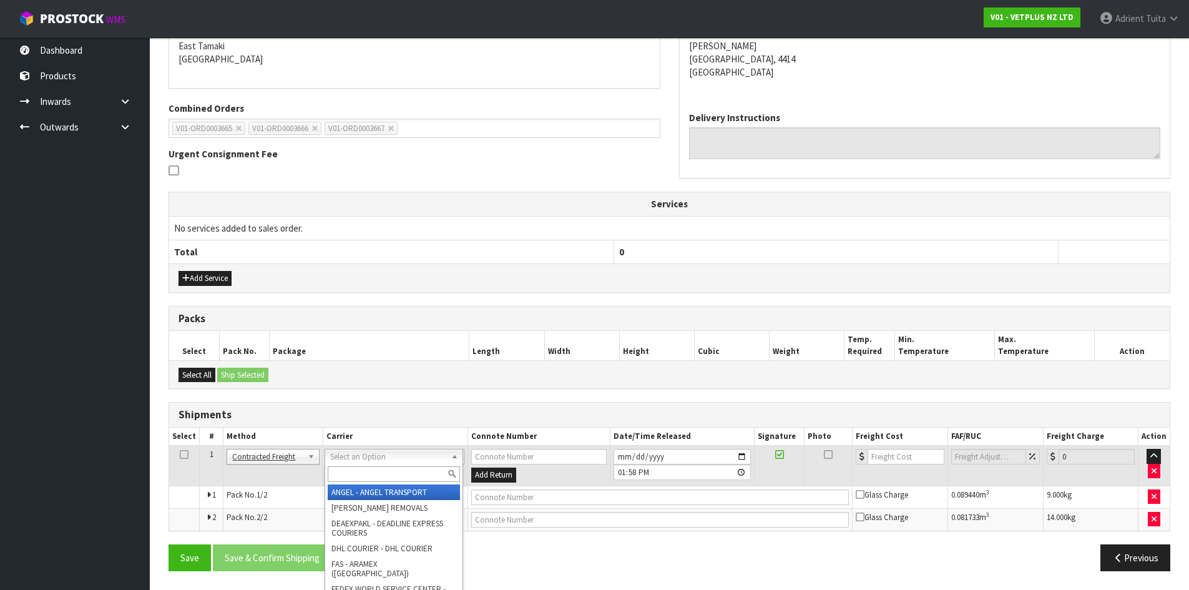
click at [344, 475] on input "text" at bounding box center [394, 474] width 132 height 16
type input "NZP"
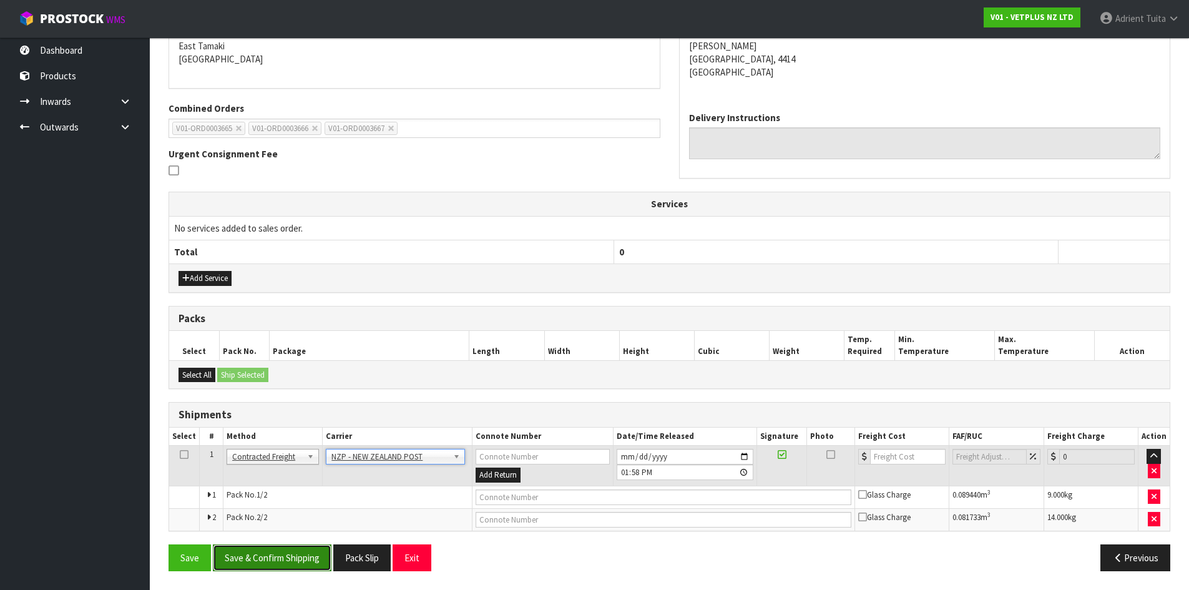
click at [303, 565] on button "Save & Confirm Shipping" at bounding box center [272, 557] width 119 height 27
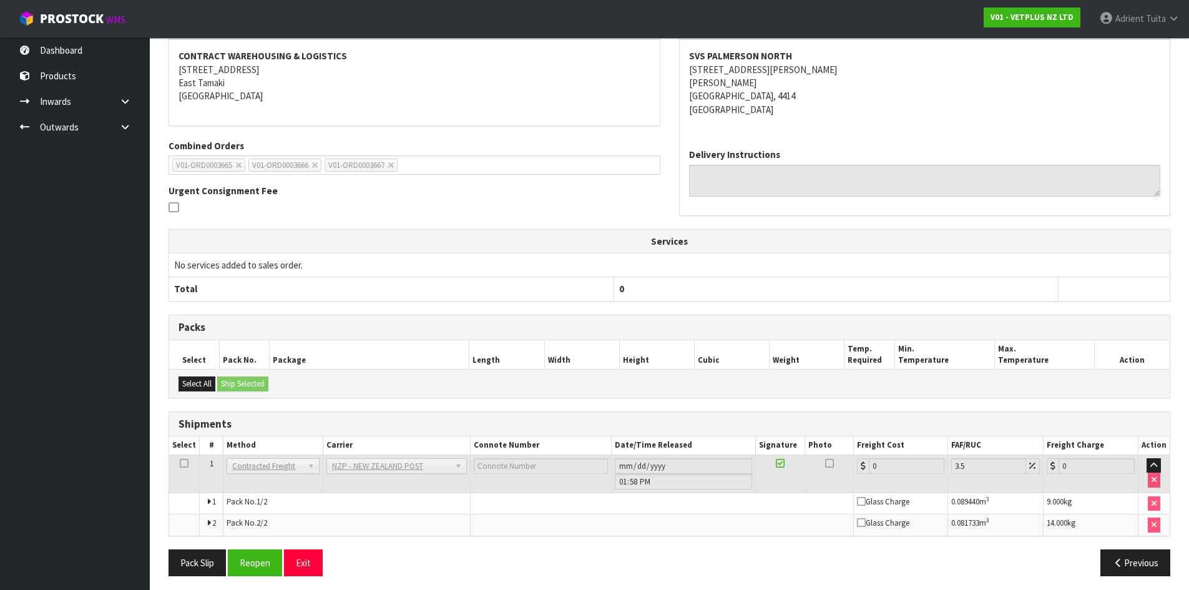
scroll to position [250, 0]
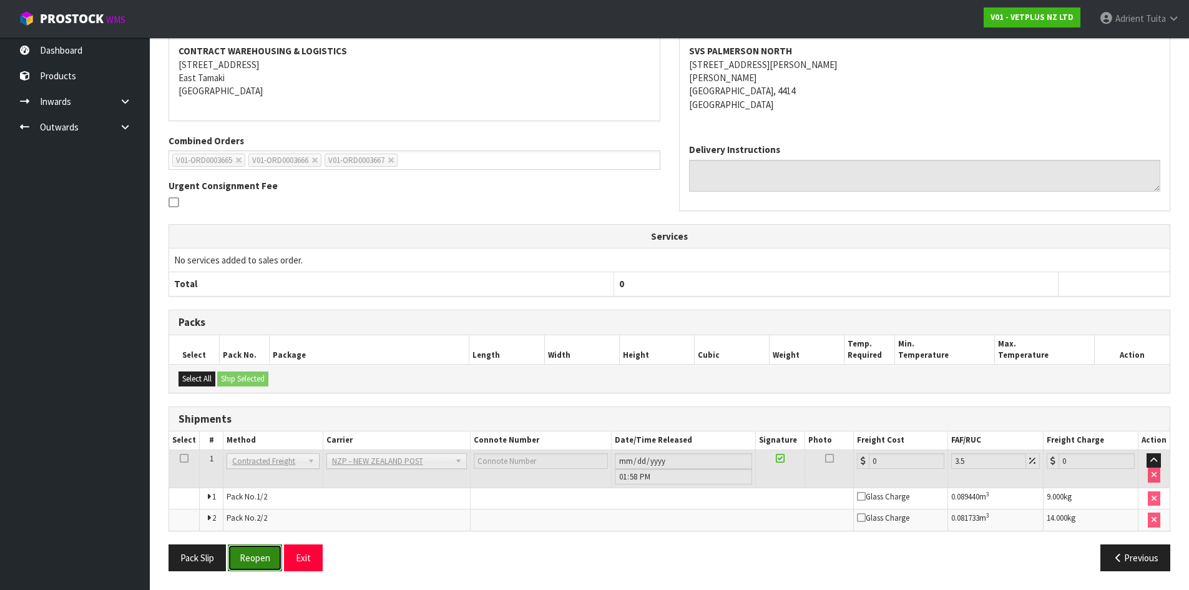
click at [252, 566] on button "Reopen" at bounding box center [255, 557] width 54 height 27
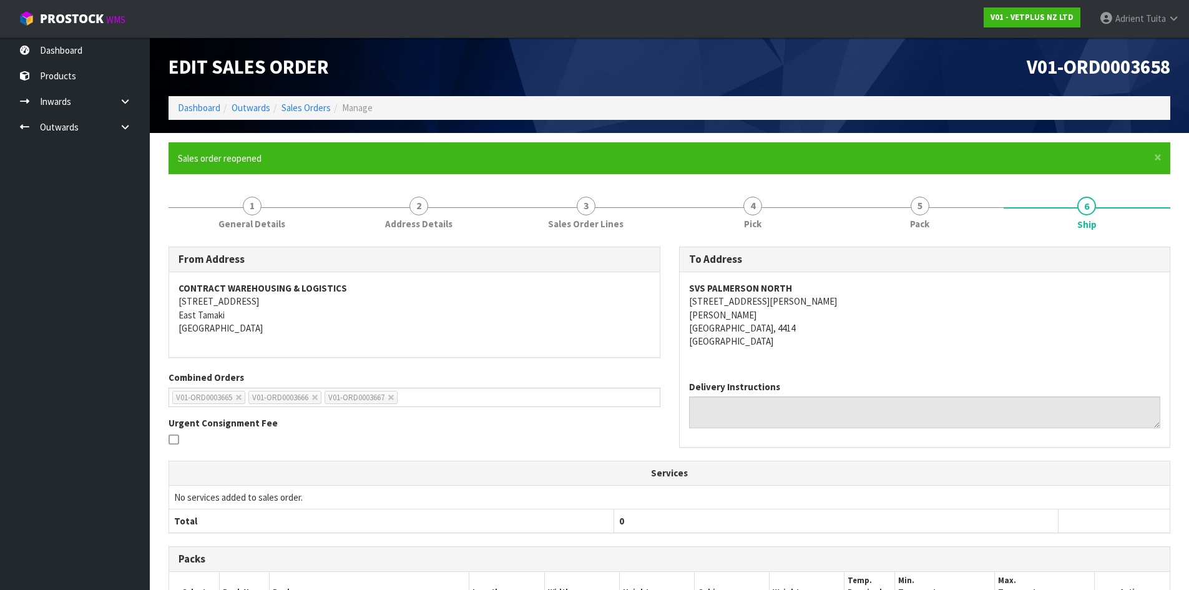
scroll to position [237, 0]
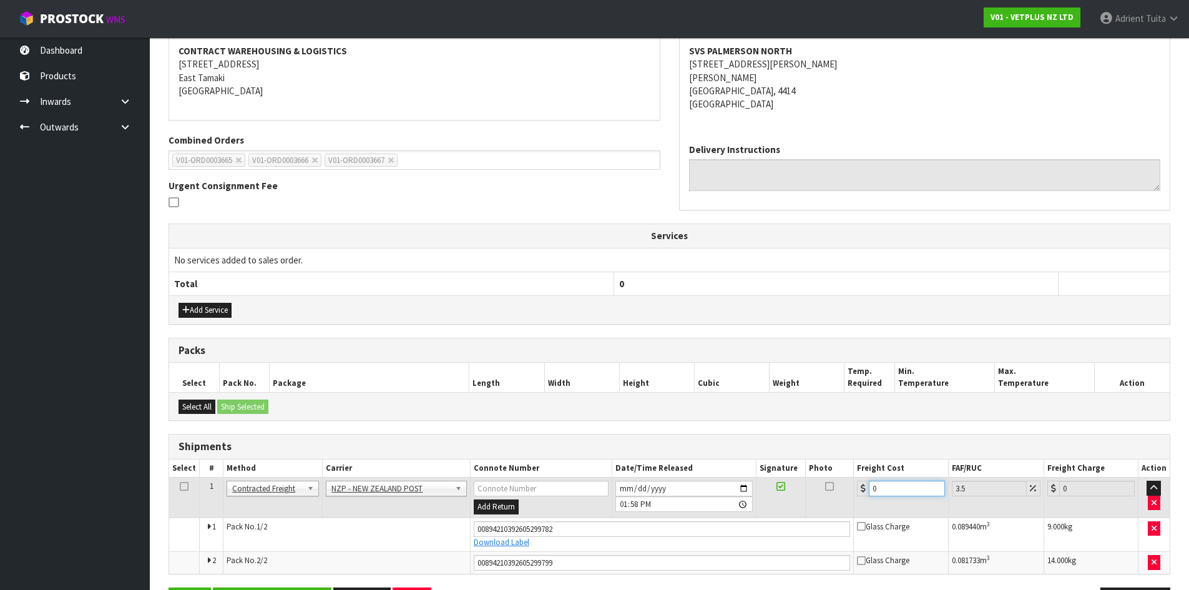
click at [898, 488] on input "0" at bounding box center [907, 489] width 76 height 16
type input "2"
type input "2.07"
type input "29"
type input "30.01"
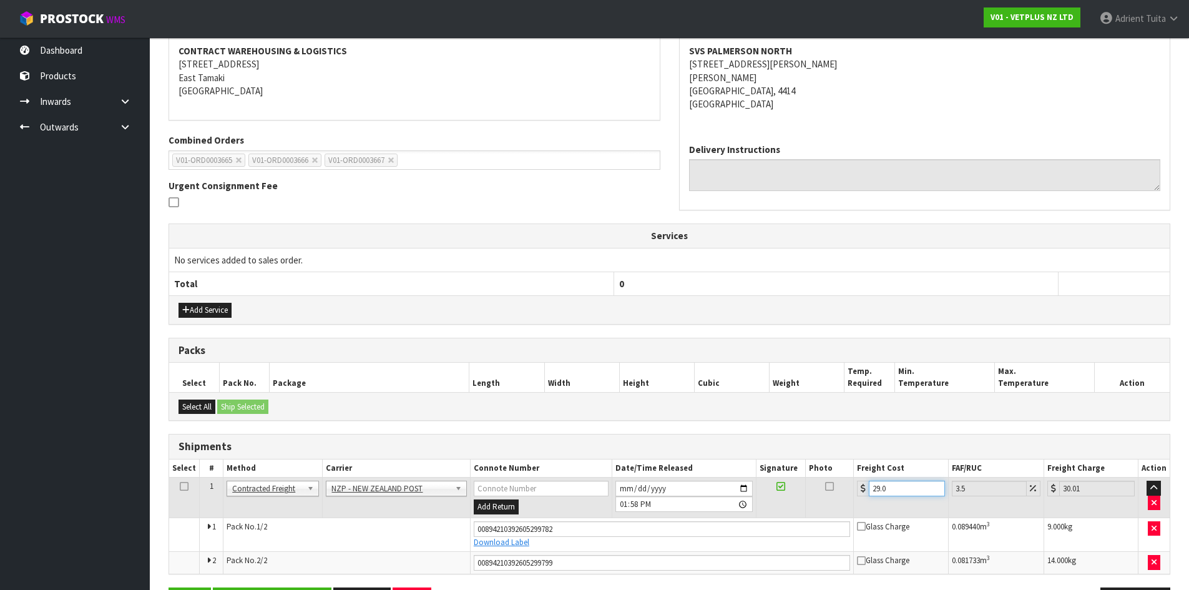
type input "29.09"
type input "30.11"
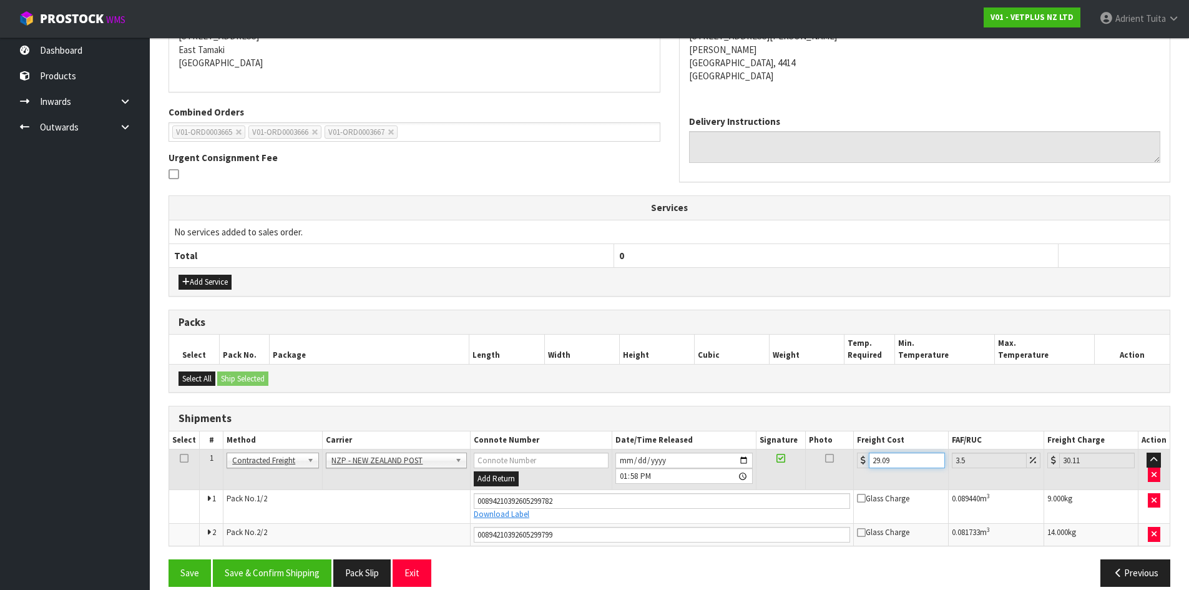
scroll to position [281, 0]
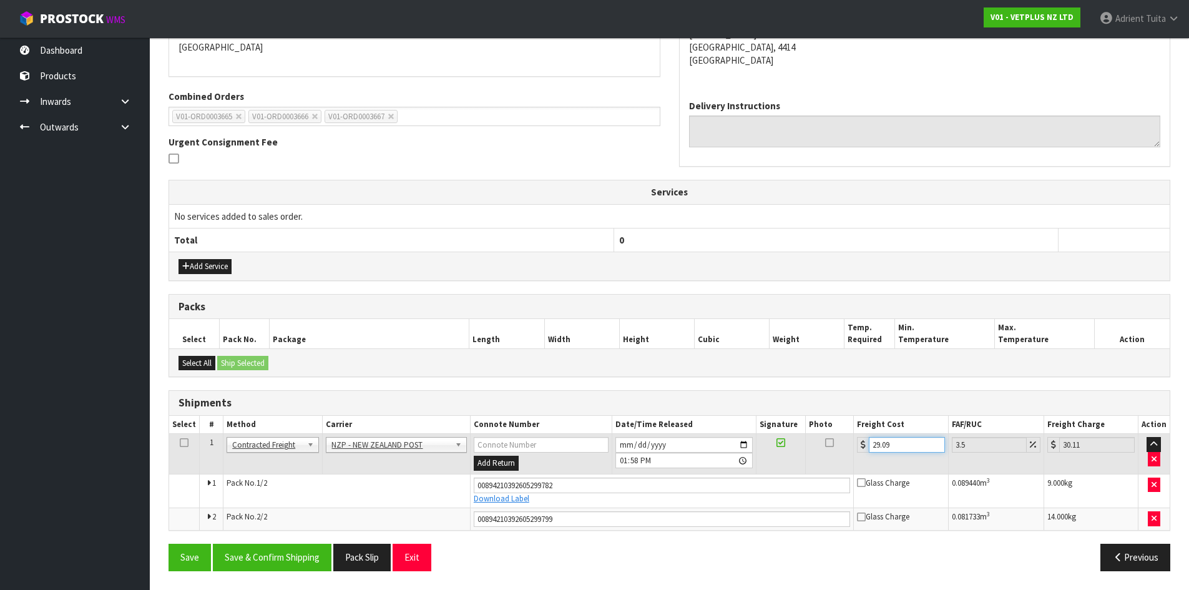
type input "29.09"
drag, startPoint x: 247, startPoint y: 539, endPoint x: 248, endPoint y: 551, distance: 11.3
click at [248, 541] on div "From Address CONTRACT WAREHOUSING & LOGISTICS 17 Allens Road East Tamaki Auckla…" at bounding box center [670, 273] width 1002 height 615
click at [248, 551] on button "Save & Confirm Shipping" at bounding box center [272, 557] width 119 height 27
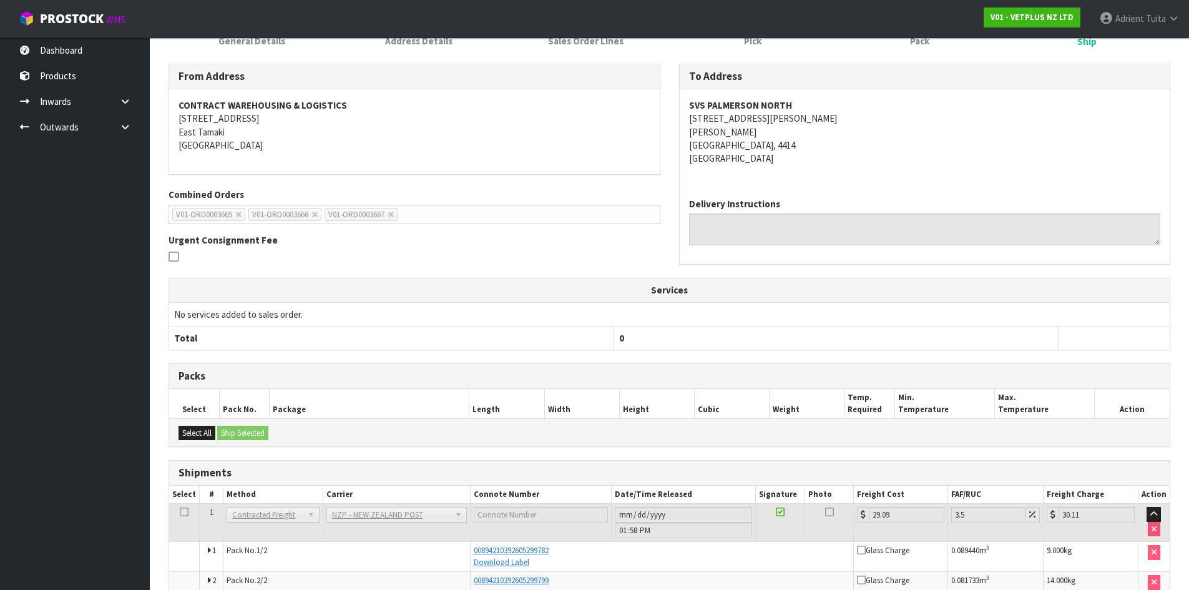
scroll to position [0, 0]
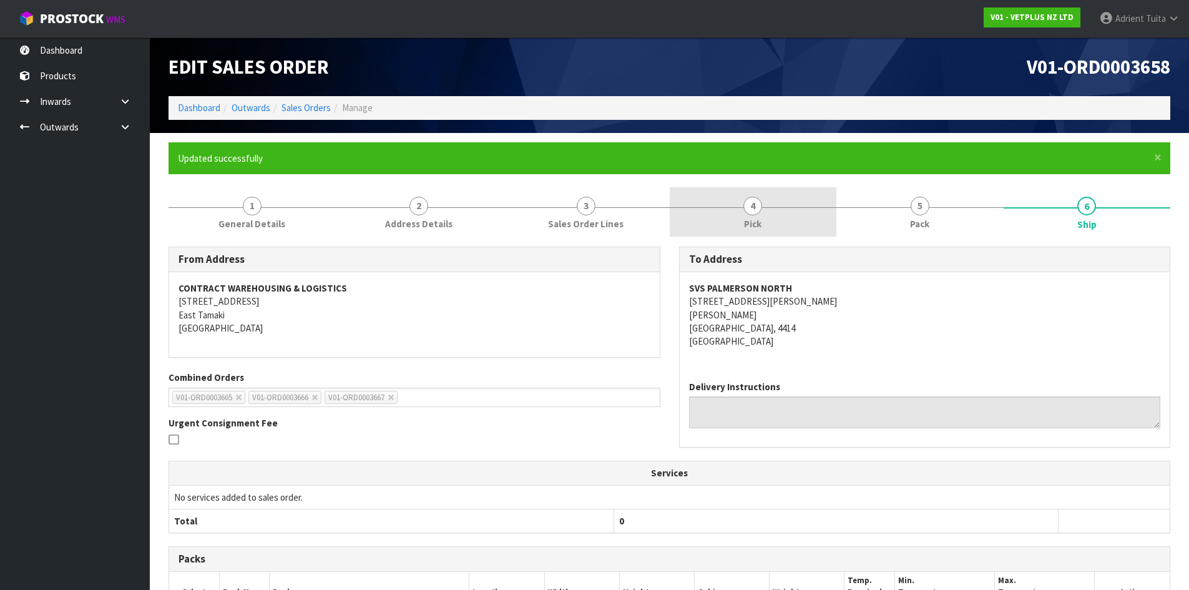
drag, startPoint x: 925, startPoint y: 205, endPoint x: 827, endPoint y: 221, distance: 100.0
click at [925, 205] on span "5" at bounding box center [920, 206] width 19 height 19
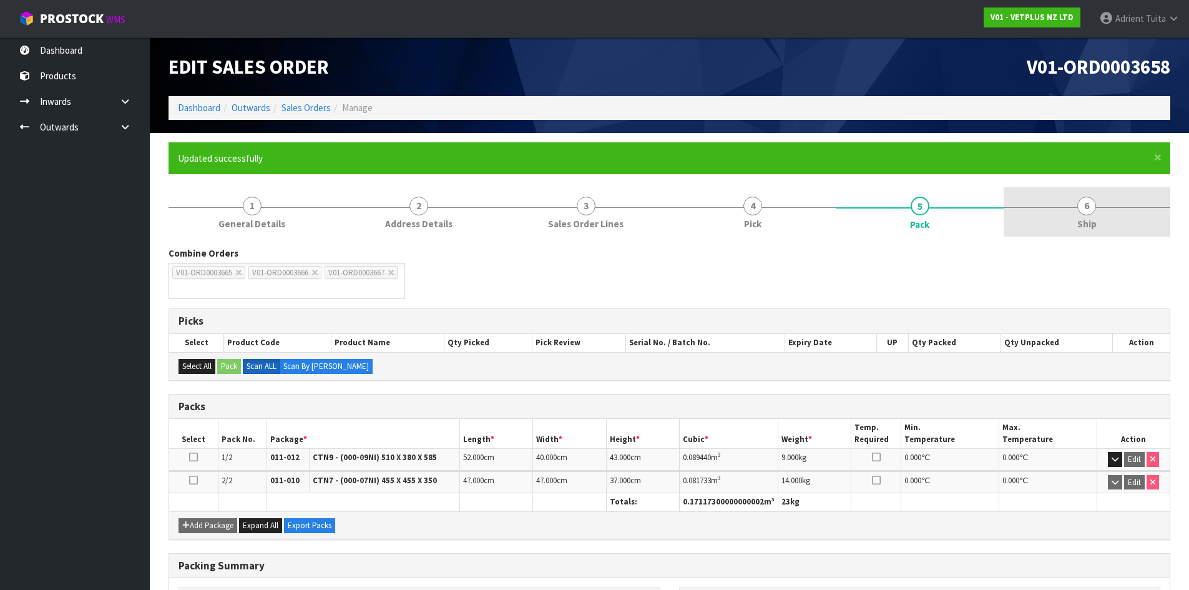
click at [1038, 214] on link "6 Ship" at bounding box center [1087, 211] width 167 height 49
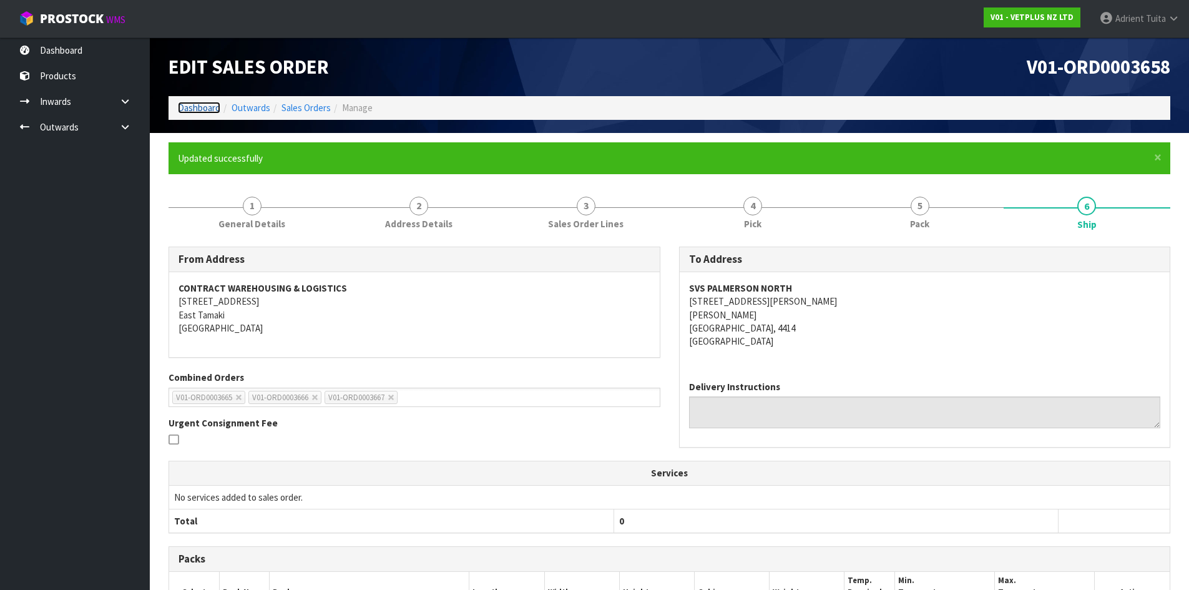
click at [193, 106] on link "Dashboard" at bounding box center [199, 108] width 42 height 12
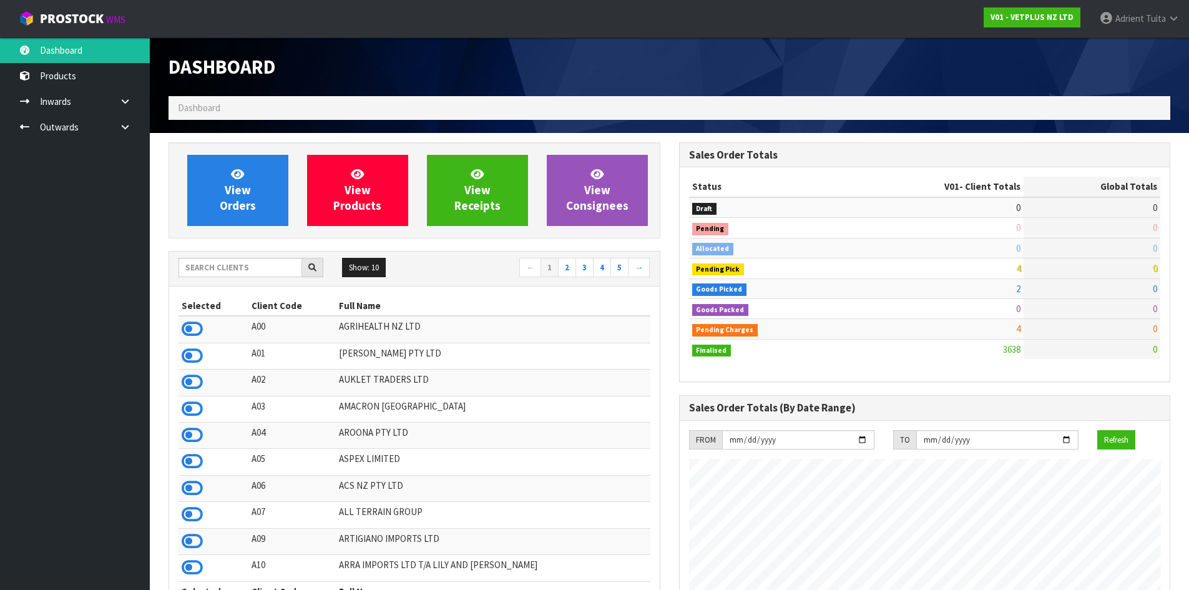
scroll to position [946, 510]
click at [245, 175] on link "View Orders" at bounding box center [237, 190] width 101 height 71
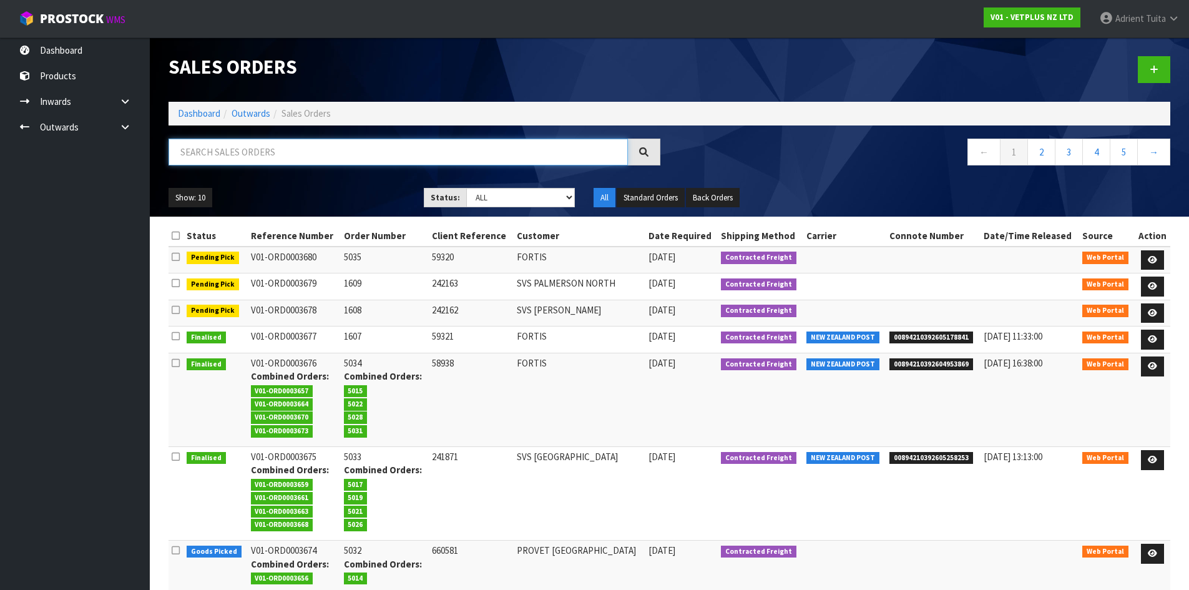
click at [215, 152] on input "text" at bounding box center [399, 152] width 460 height 27
type input "5014"
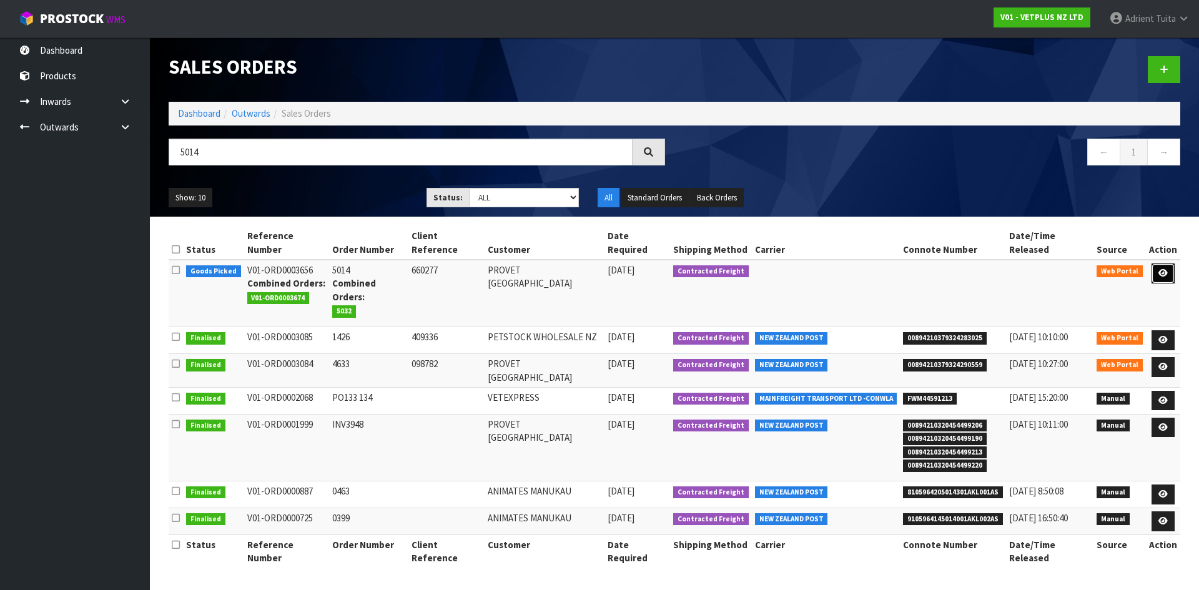
click at [1156, 263] on link at bounding box center [1162, 273] width 23 height 20
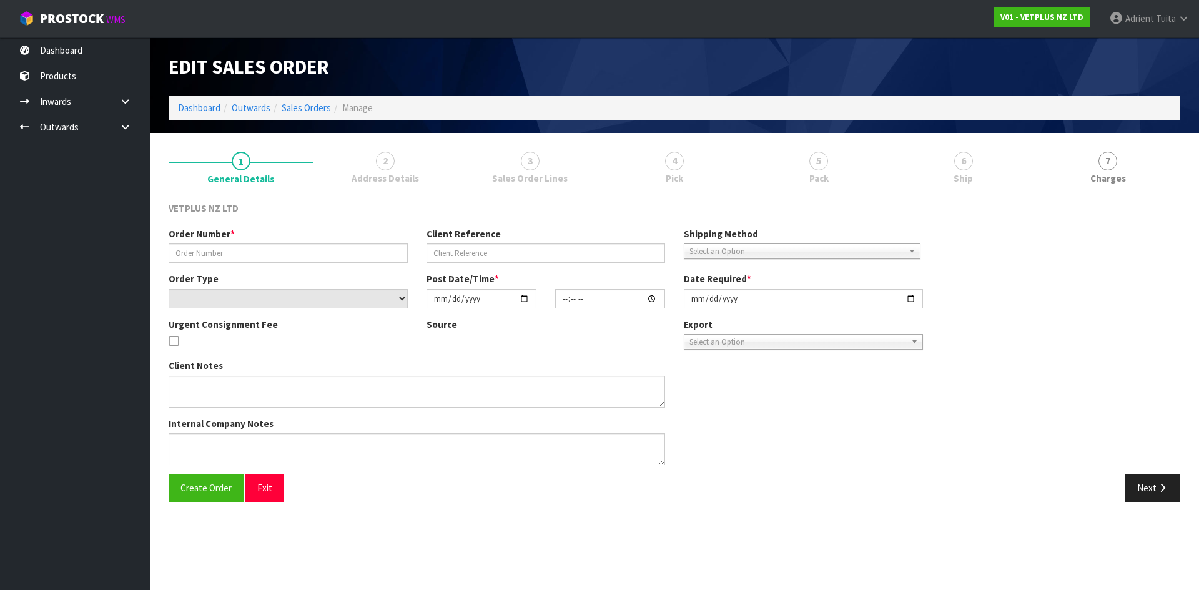
type input "5014"
type input "660277"
select select "number:0"
type input "2025-09-28"
type input "15:15:00.000"
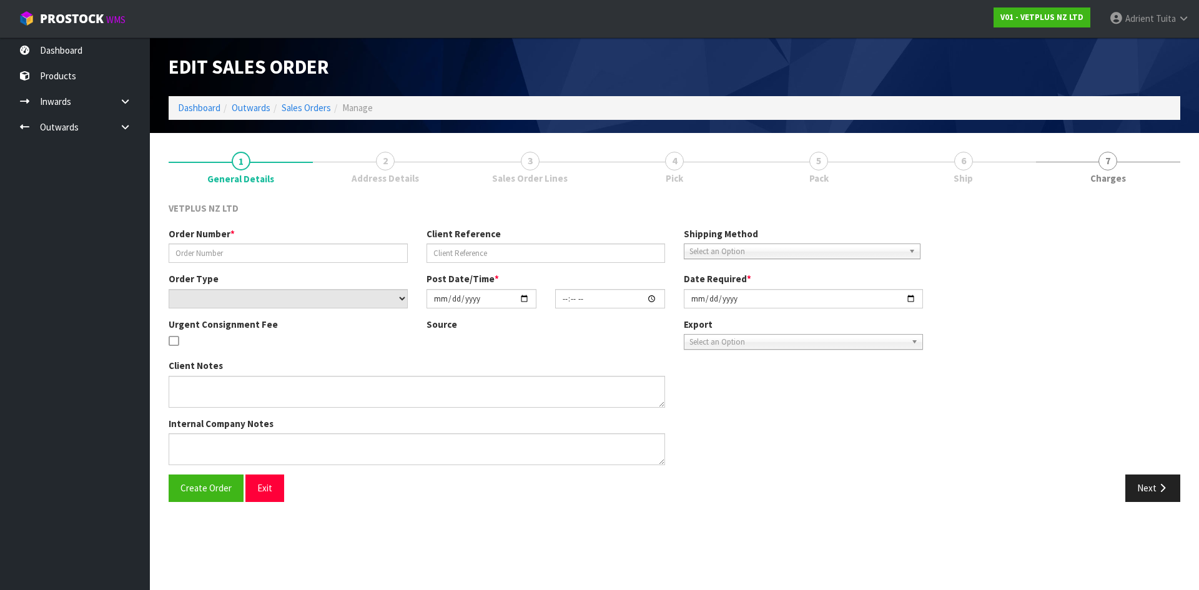
type input "2025-09-29"
type textarea "BACK ORDER FROM INV 4986"
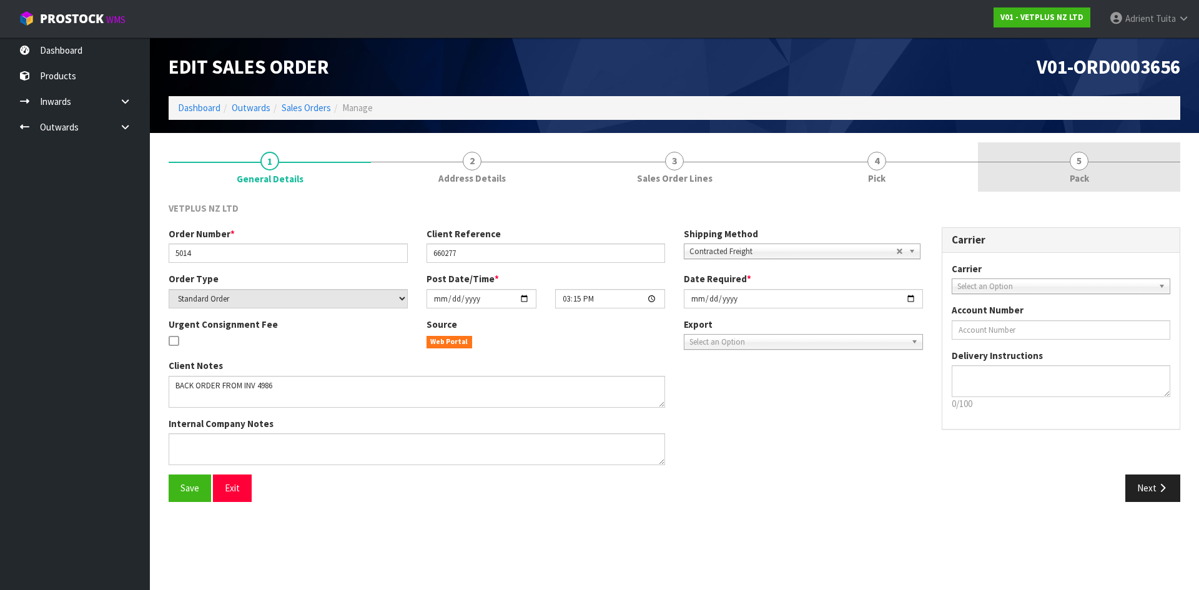
click at [1112, 162] on div at bounding box center [1079, 162] width 202 height 1
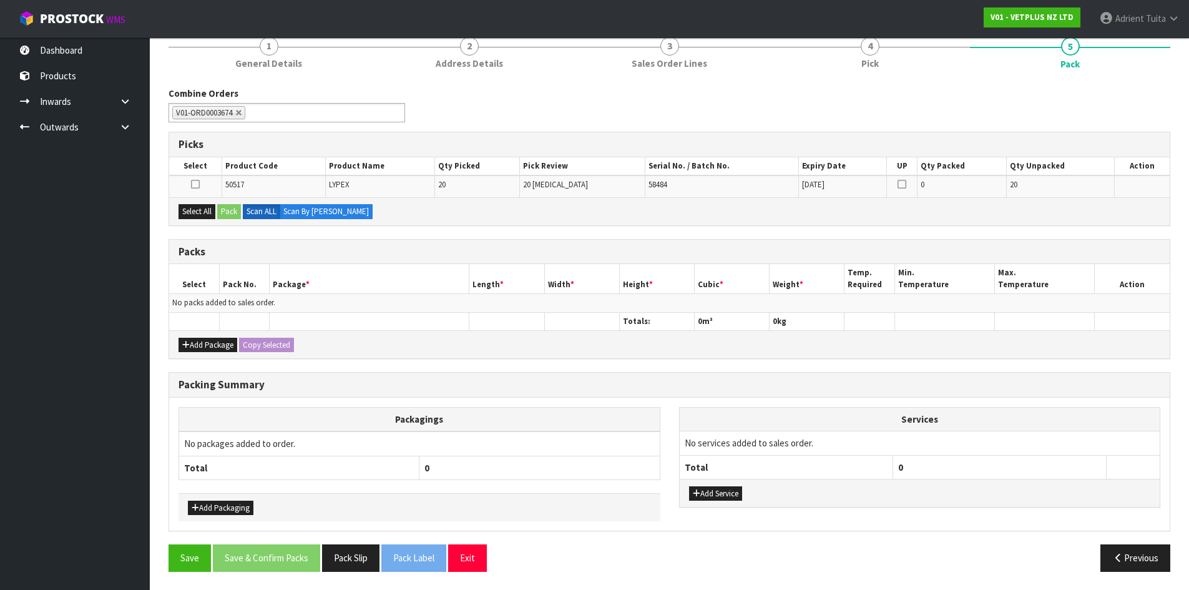
scroll to position [116, 0]
click at [194, 340] on button "Add Package" at bounding box center [208, 344] width 59 height 15
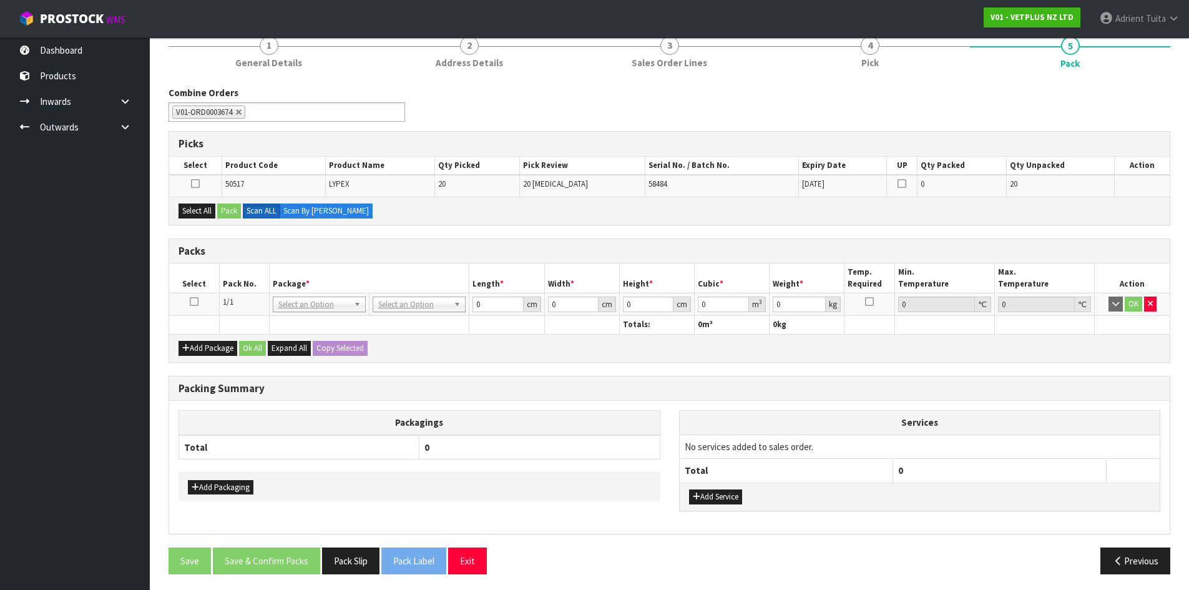
click at [199, 302] on td at bounding box center [194, 304] width 50 height 22
click at [197, 302] on icon at bounding box center [194, 302] width 9 height 1
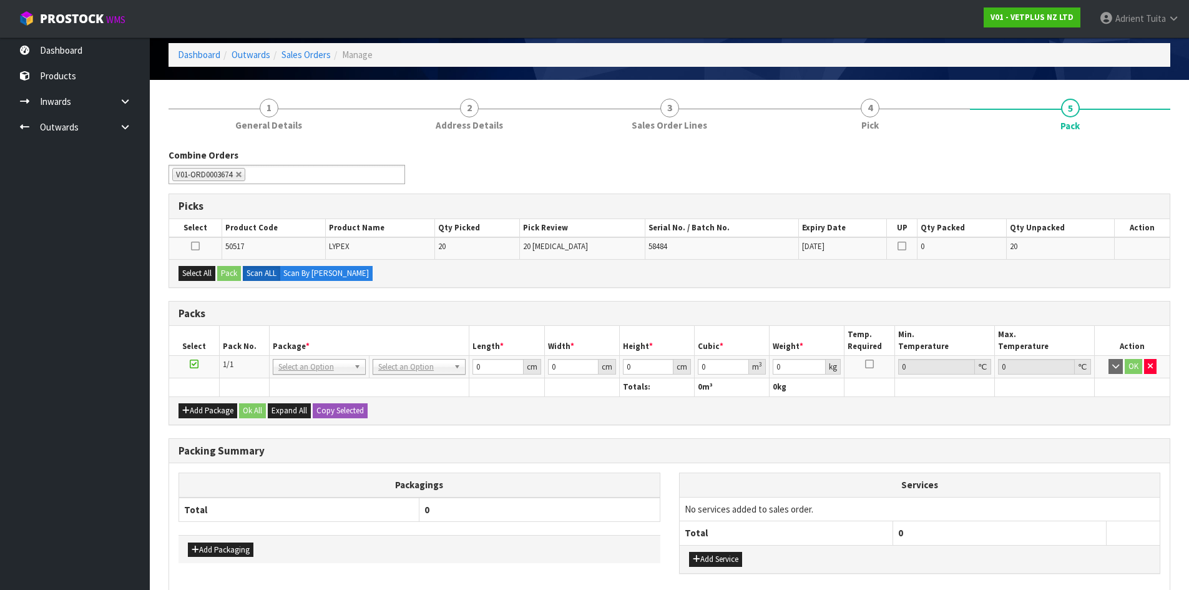
scroll to position [119, 0]
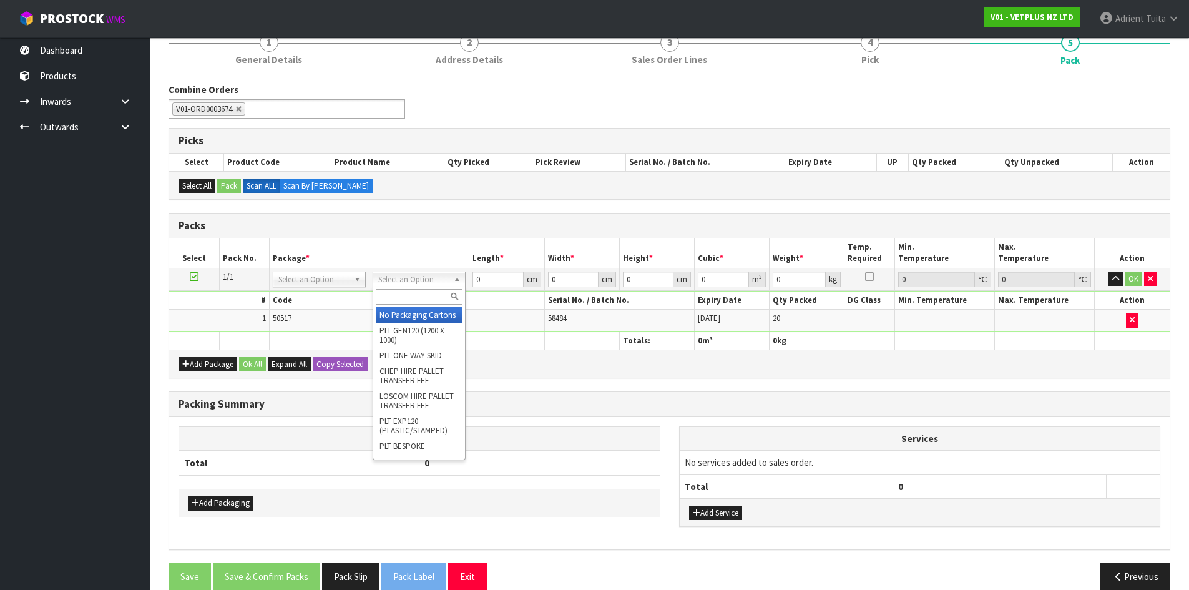
drag, startPoint x: 398, startPoint y: 313, endPoint x: 289, endPoint y: 331, distance: 110.1
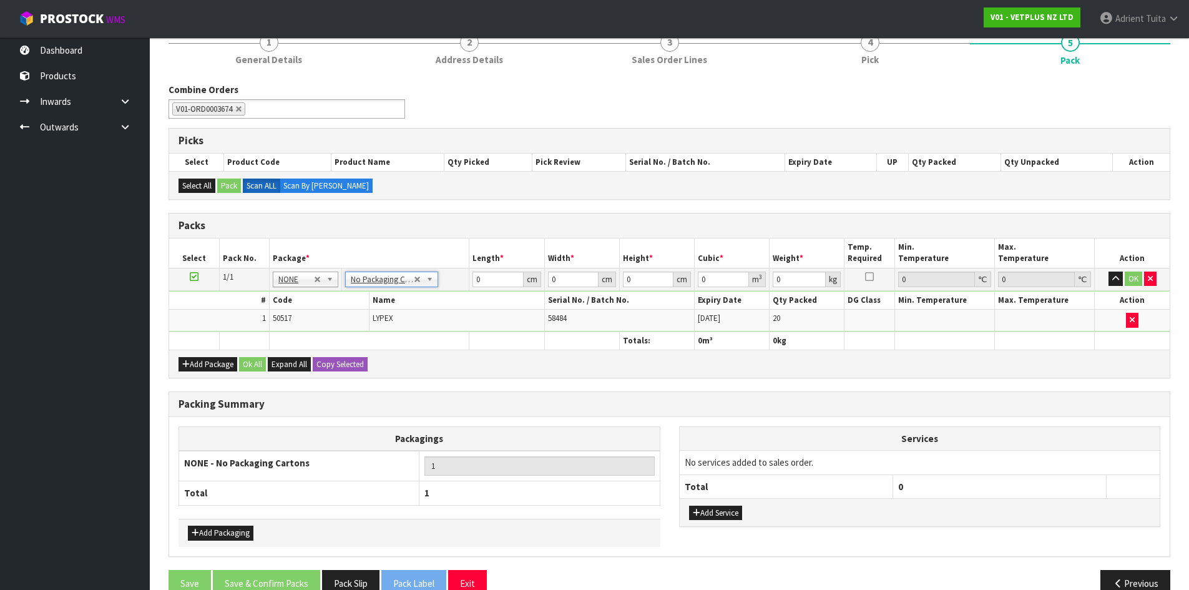
click at [196, 277] on icon at bounding box center [194, 277] width 9 height 1
click at [200, 372] on div "Add Package Ok All Expand All Copy Selected" at bounding box center [669, 364] width 1001 height 28
click at [205, 362] on button "Add Package" at bounding box center [208, 364] width 59 height 15
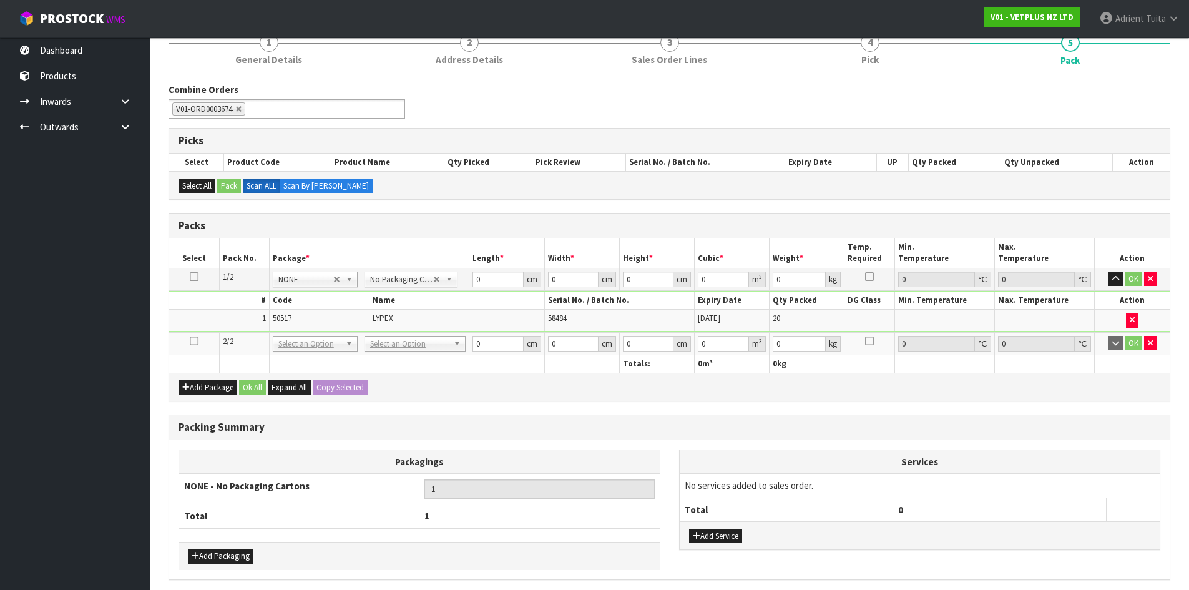
drag, startPoint x: 821, startPoint y: 57, endPoint x: 62, endPoint y: 476, distance: 866.7
click at [5, 388] on ul "Dashboard Products Categories Serial Numbers Kitsets Packagings Inwards Purchas…" at bounding box center [75, 313] width 150 height 553
click at [214, 556] on button "Add Packaging" at bounding box center [221, 556] width 66 height 15
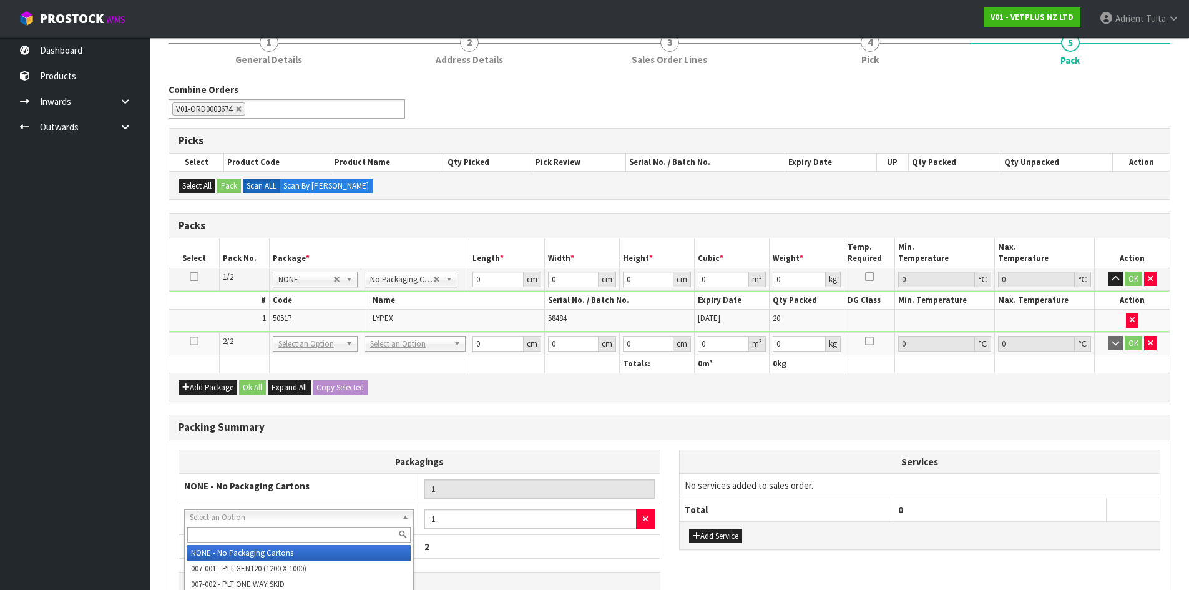
drag, startPoint x: 222, startPoint y: 515, endPoint x: 222, endPoint y: 529, distance: 13.7
click at [222, 529] on input "text" at bounding box center [299, 535] width 224 height 16
type input "315"
click at [232, 535] on input "text" at bounding box center [299, 535] width 224 height 16
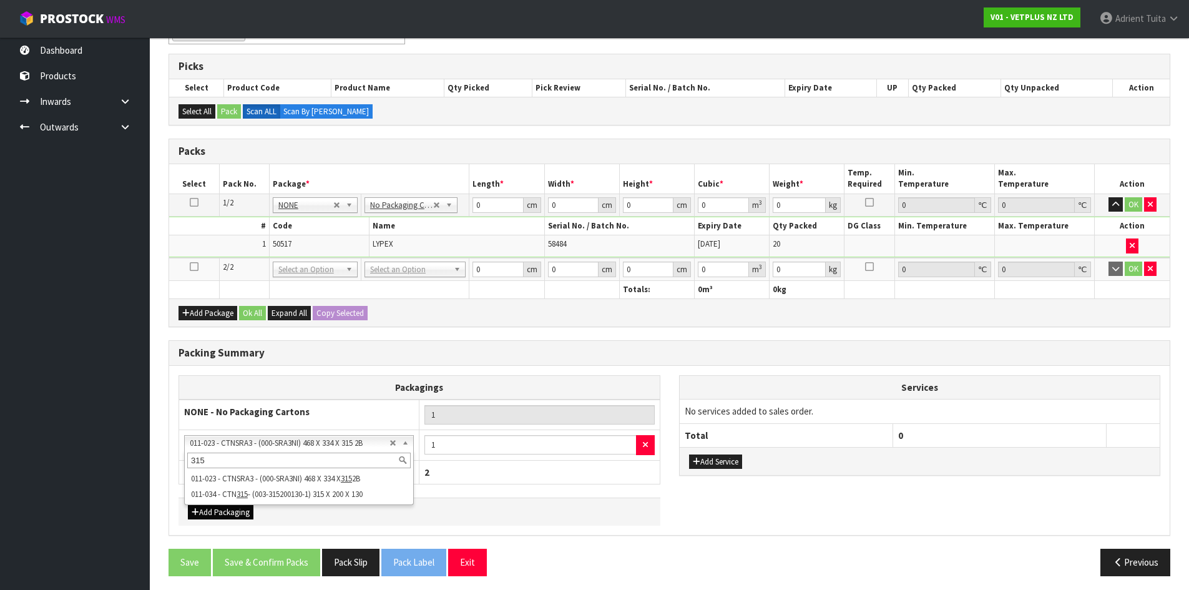
scroll to position [198, 0]
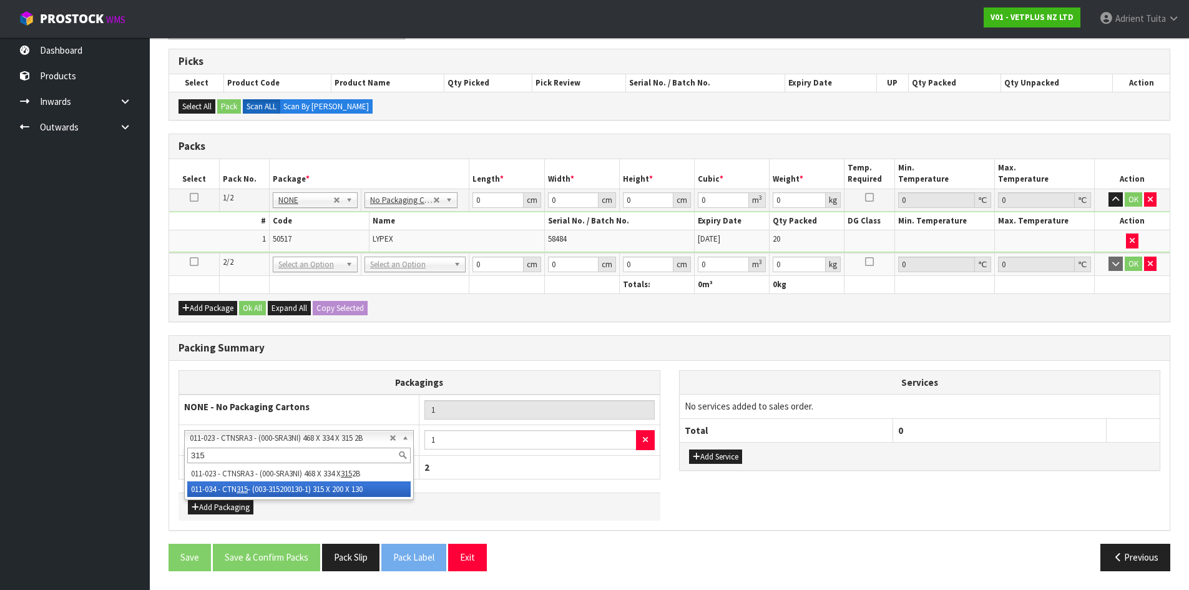
type input "315"
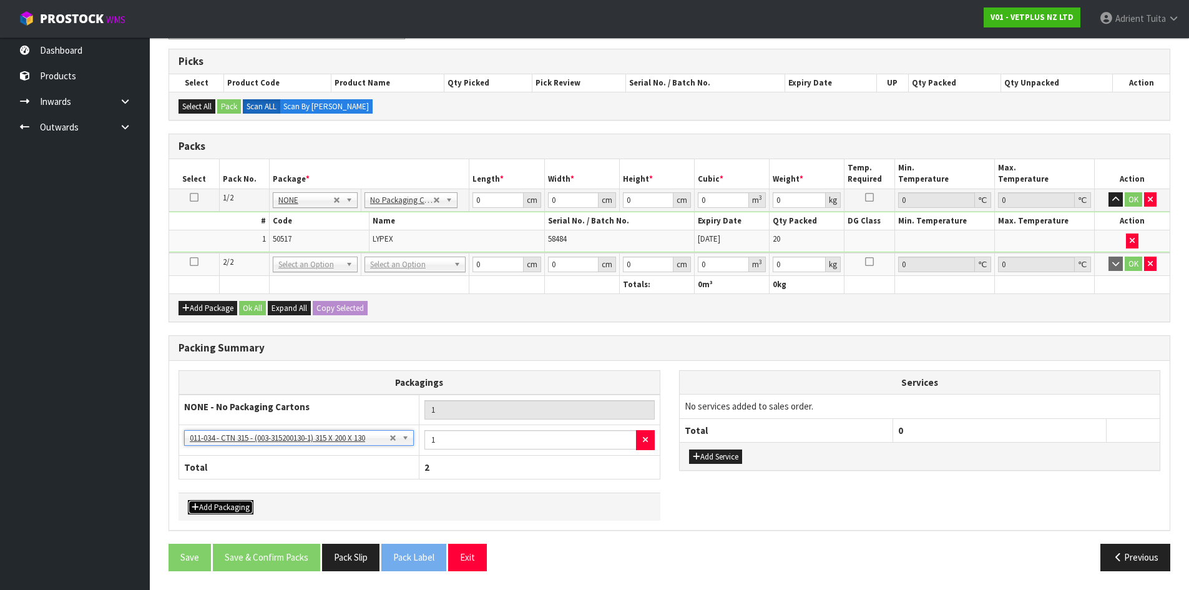
click at [227, 506] on button "Add Packaging" at bounding box center [221, 507] width 66 height 15
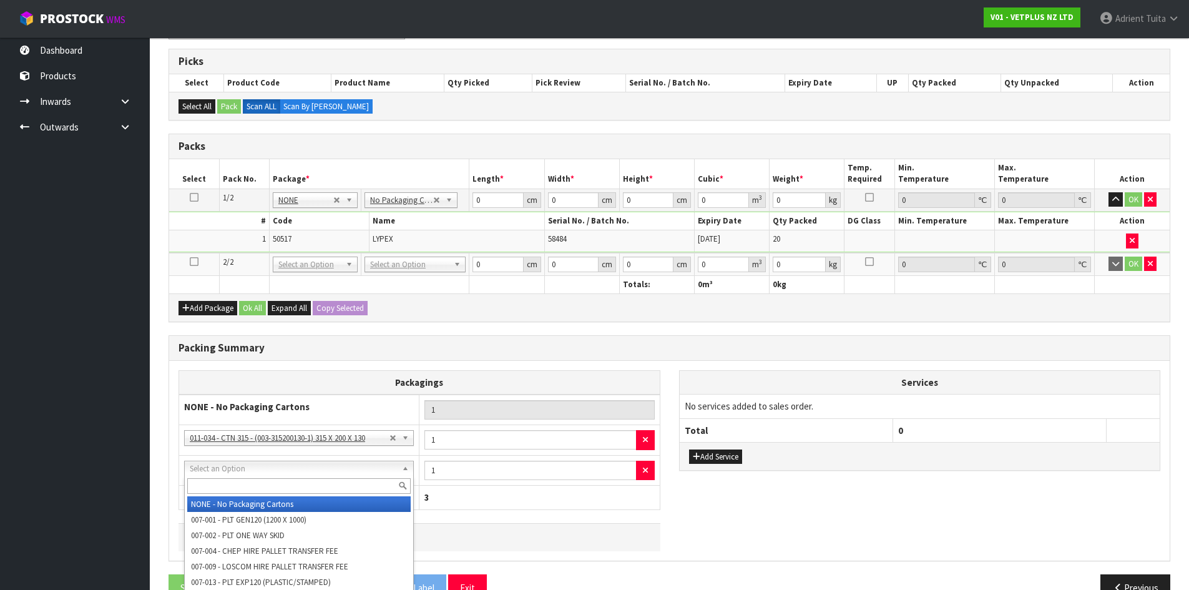
drag, startPoint x: 242, startPoint y: 468, endPoint x: 242, endPoint y: 483, distance: 14.4
click at [242, 483] on input "text" at bounding box center [299, 486] width 224 height 16
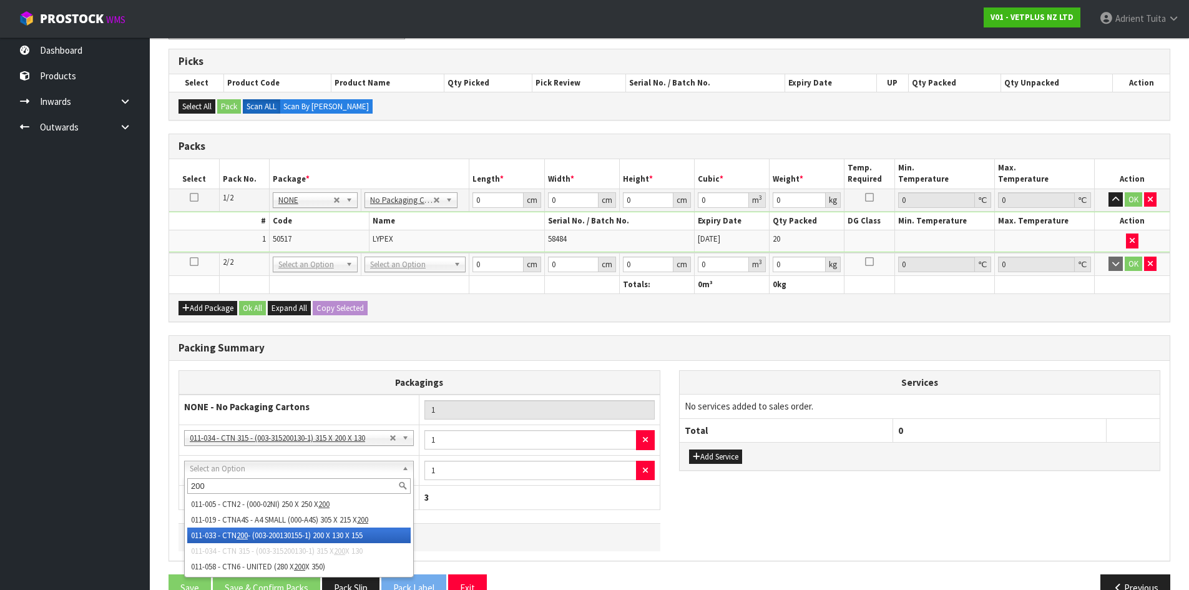
type input "200"
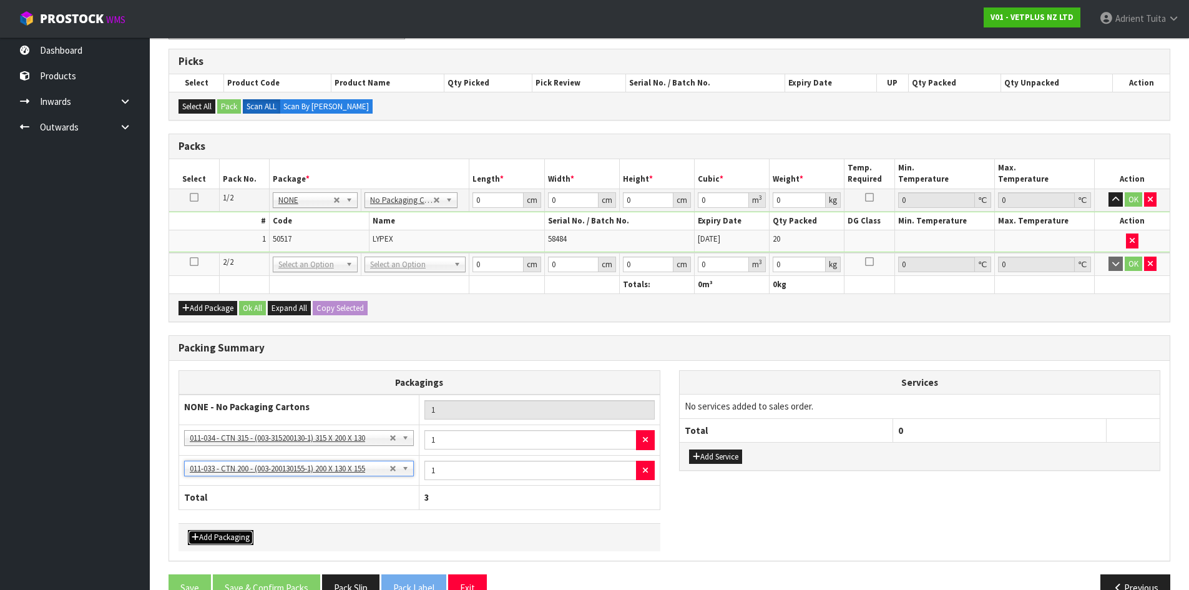
click at [222, 536] on button "Add Packaging" at bounding box center [221, 537] width 66 height 15
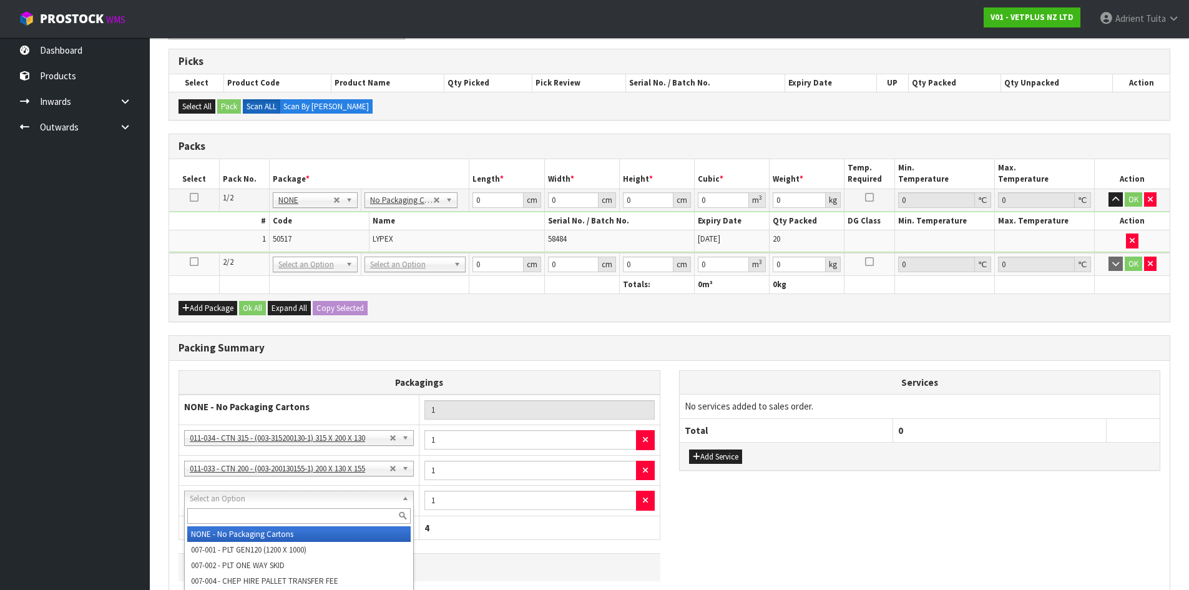
click at [223, 520] on input "text" at bounding box center [299, 516] width 224 height 16
type input "OC"
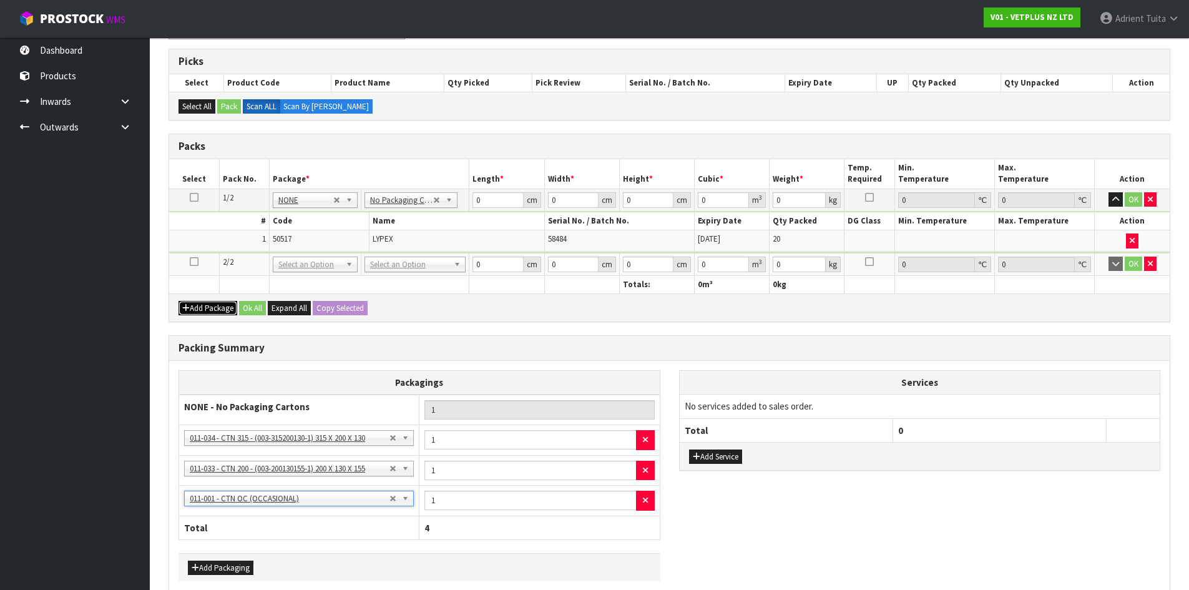
click at [205, 305] on button "Add Package" at bounding box center [208, 308] width 59 height 15
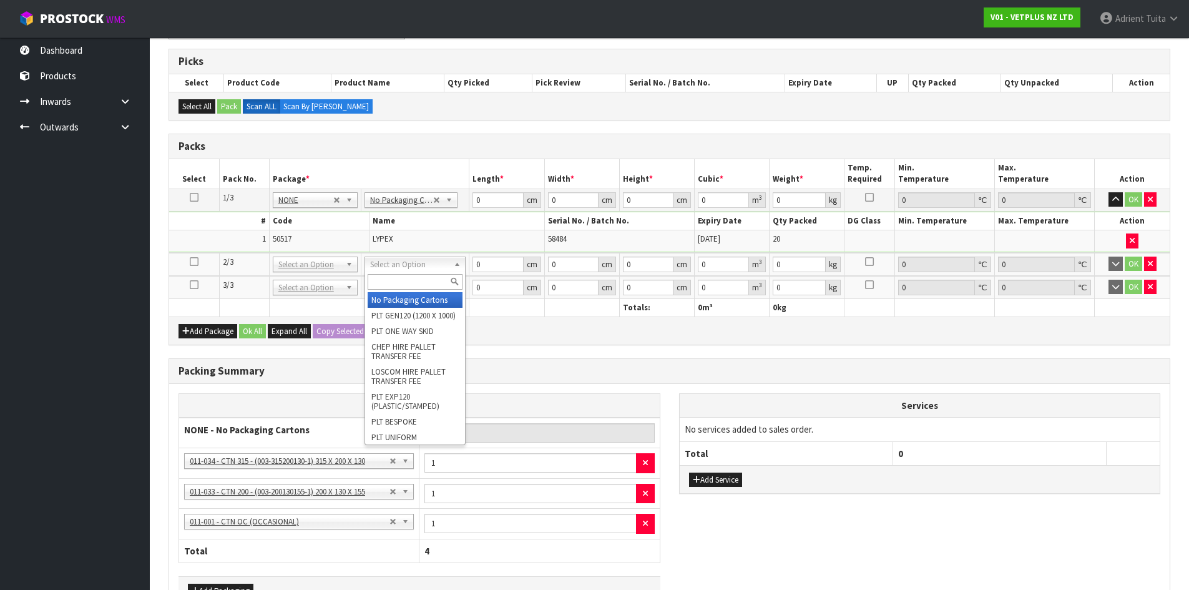
click at [421, 277] on input "text" at bounding box center [415, 282] width 95 height 16
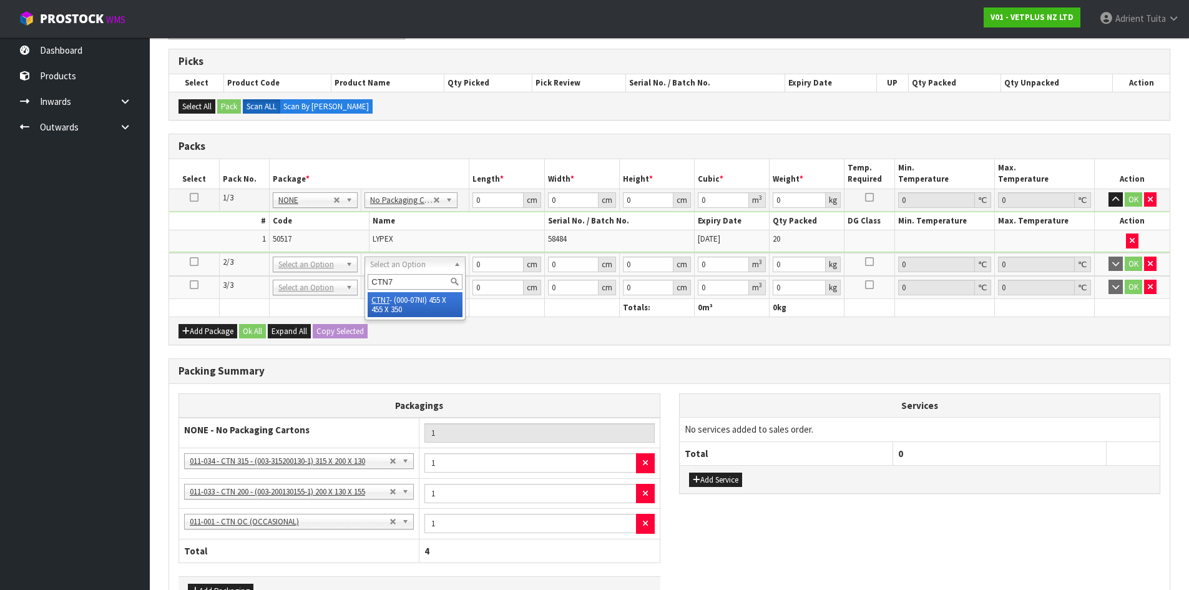
type input "CTN7"
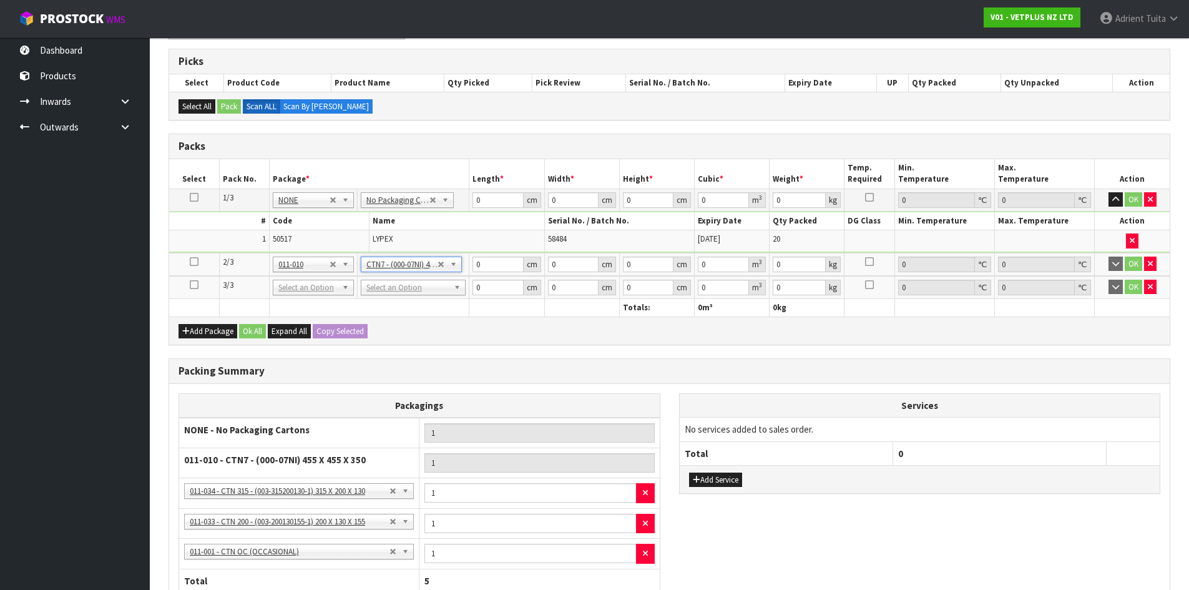
type input "45.5"
type input "35"
type input "0.072459"
type input "0.2"
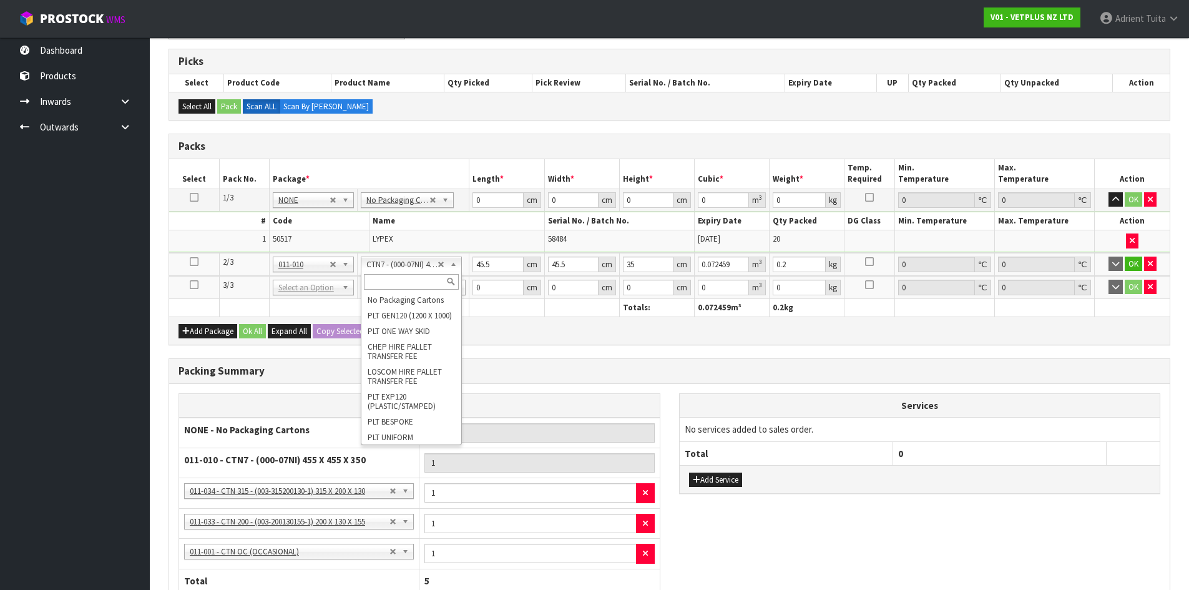
click at [378, 274] on input "text" at bounding box center [411, 282] width 95 height 16
type input "C"
type input "CTN9"
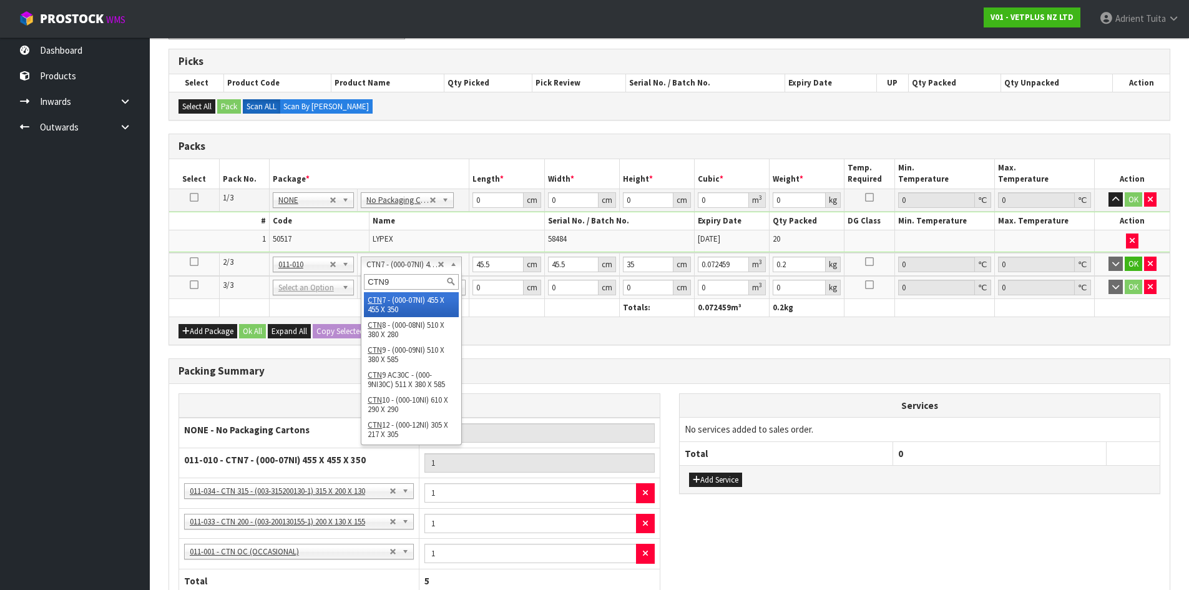
scroll to position [0, 0]
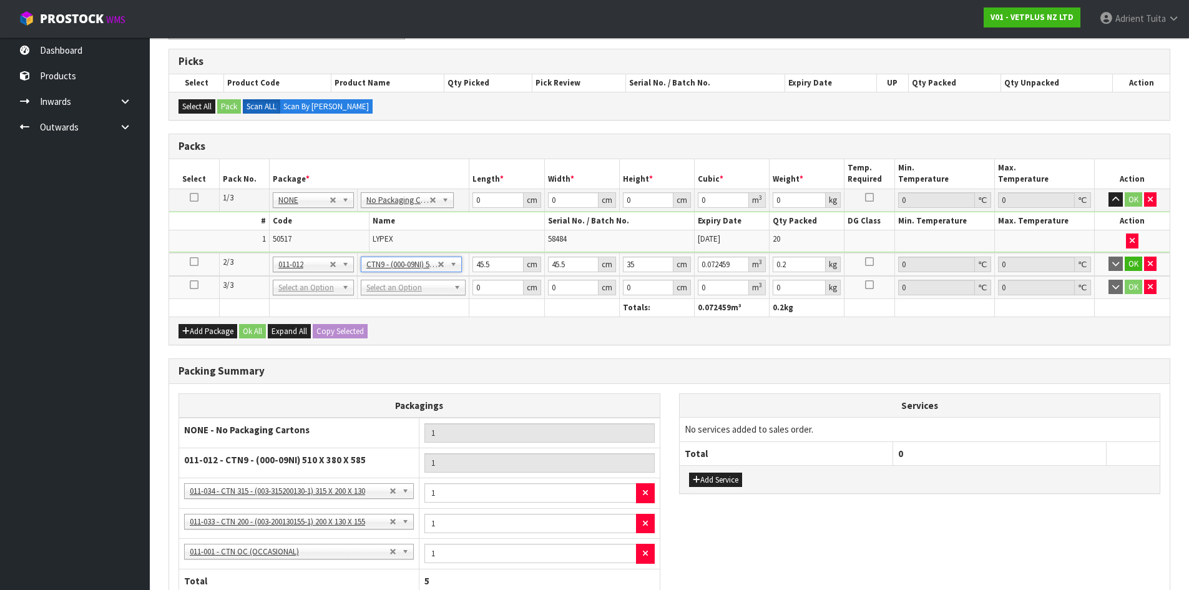
type input "51"
type input "38"
type input "58.5"
type input "0.113373"
drag, startPoint x: 374, startPoint y: 285, endPoint x: 372, endPoint y: 300, distance: 14.5
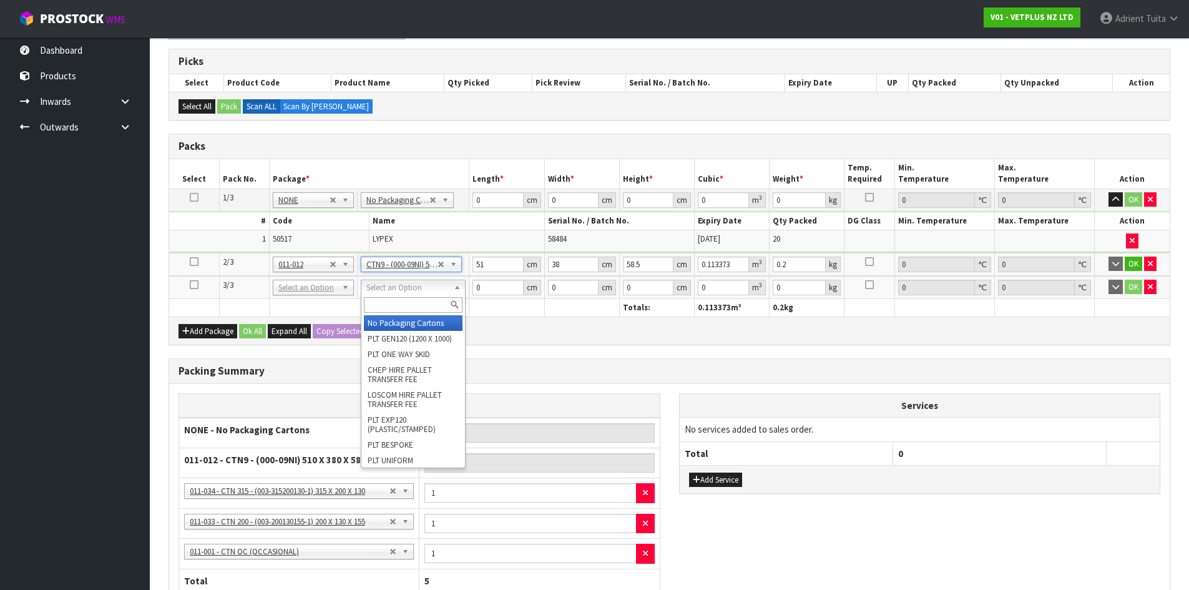
click at [372, 300] on input "text" at bounding box center [413, 305] width 99 height 16
type input "CTN9"
type input "2"
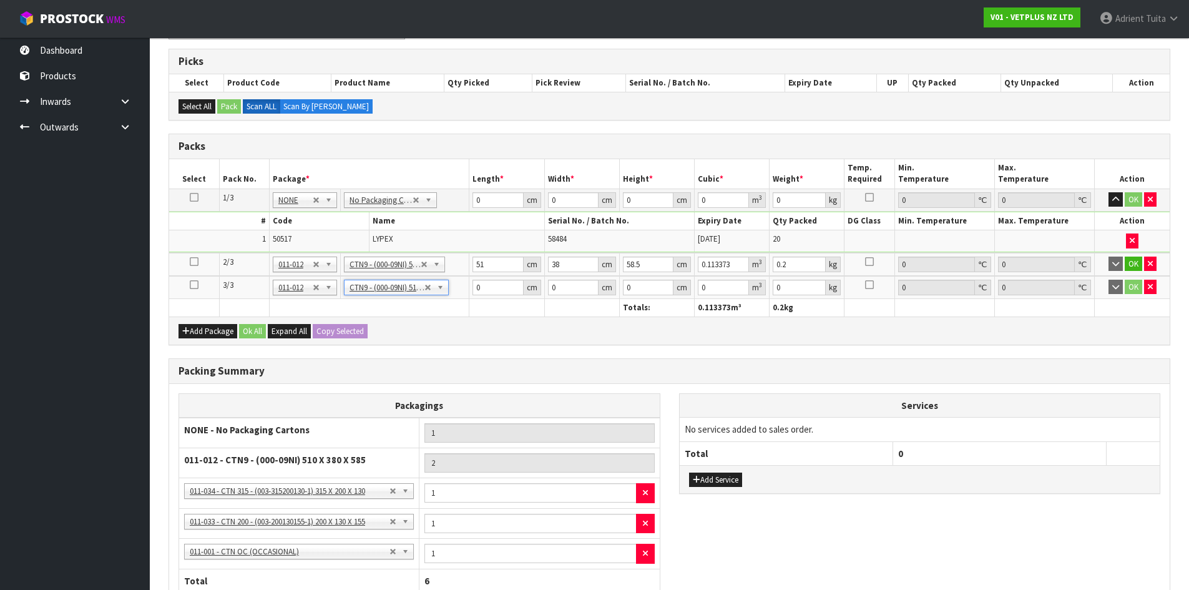
type input "51"
type input "38"
type input "58.5"
type input "0.113373"
type input "0.2"
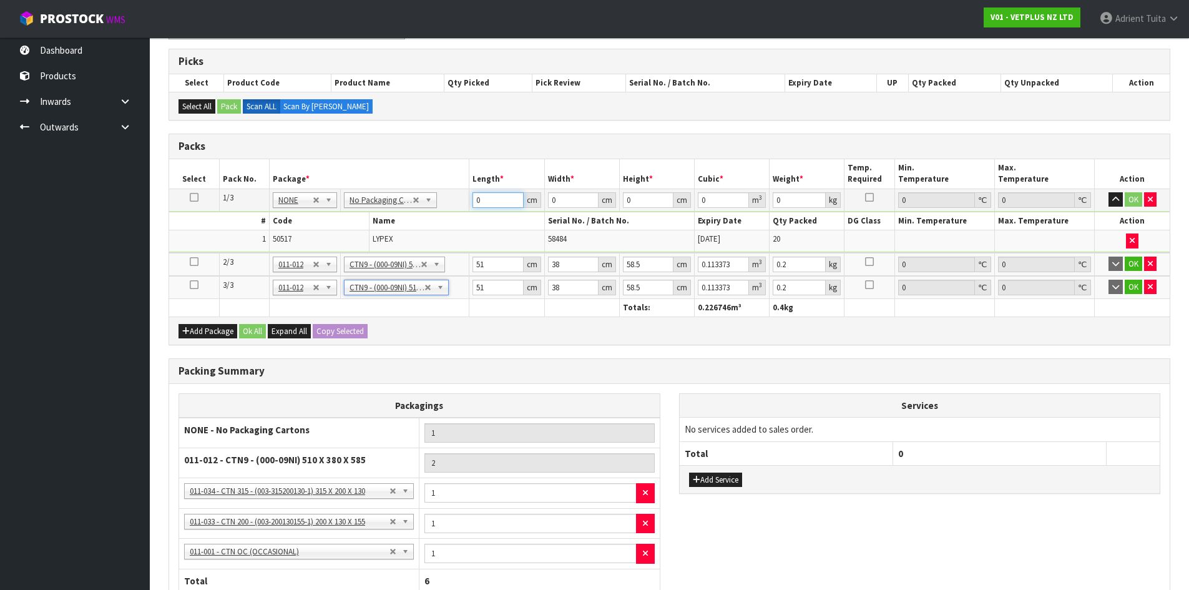
click at [484, 204] on input "0" at bounding box center [498, 200] width 51 height 16
type input "47"
type input "38"
type input "2"
type input "0.003572"
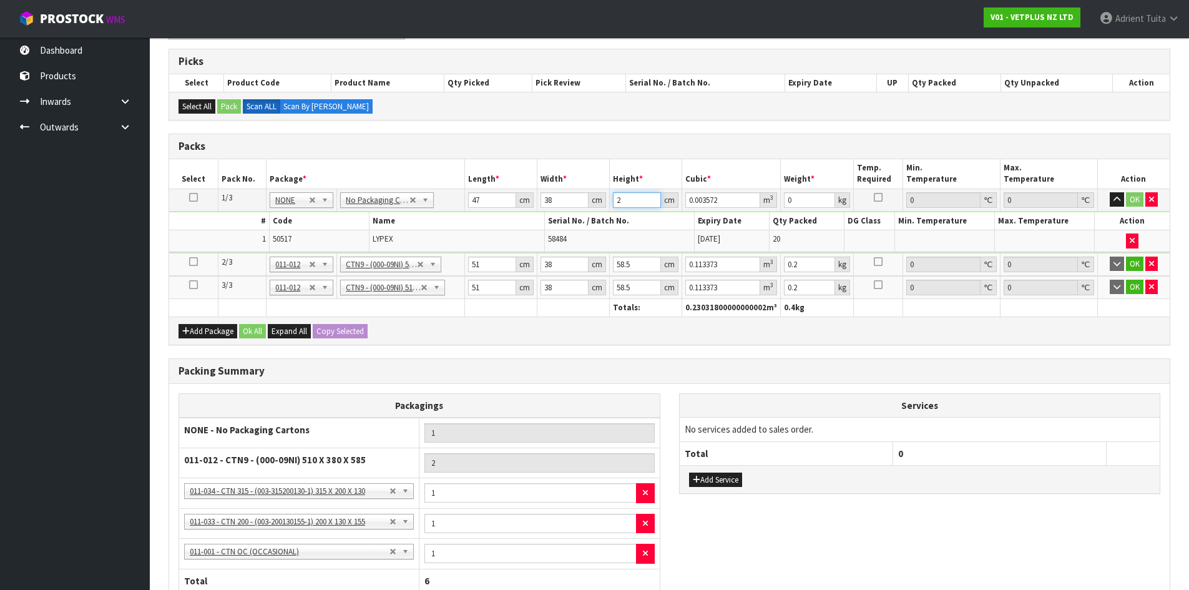
type input "24"
type input "0.042864"
type input "24"
type input "12"
click at [500, 271] on input "51" at bounding box center [494, 265] width 49 height 16
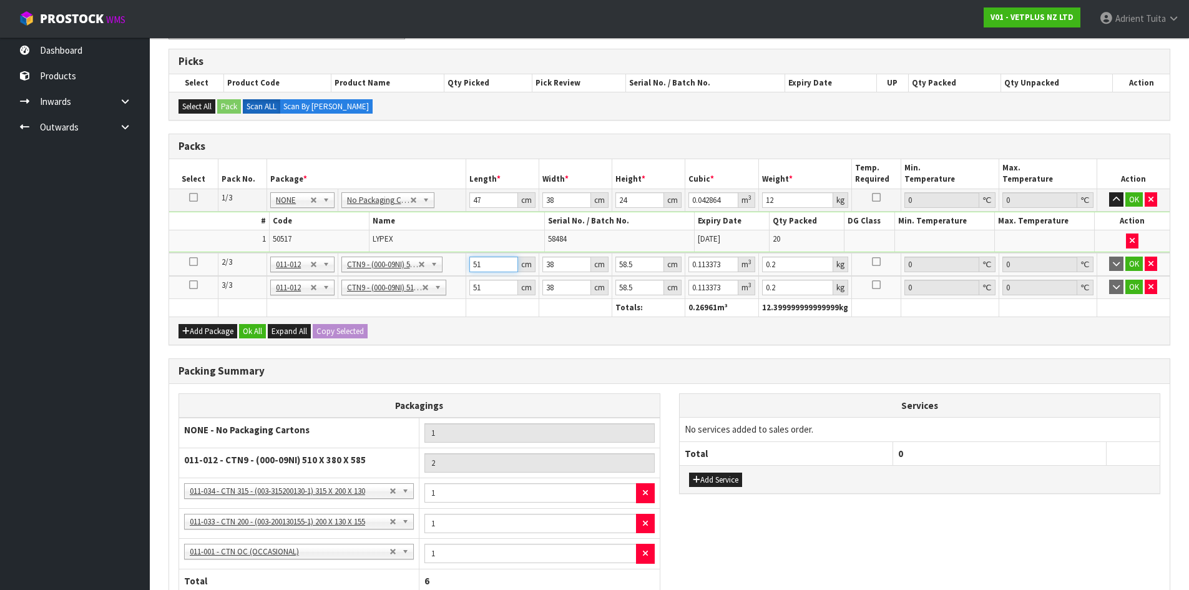
click at [499, 270] on input "51" at bounding box center [494, 265] width 49 height 16
type input "5"
type input "0.011115"
type input "52"
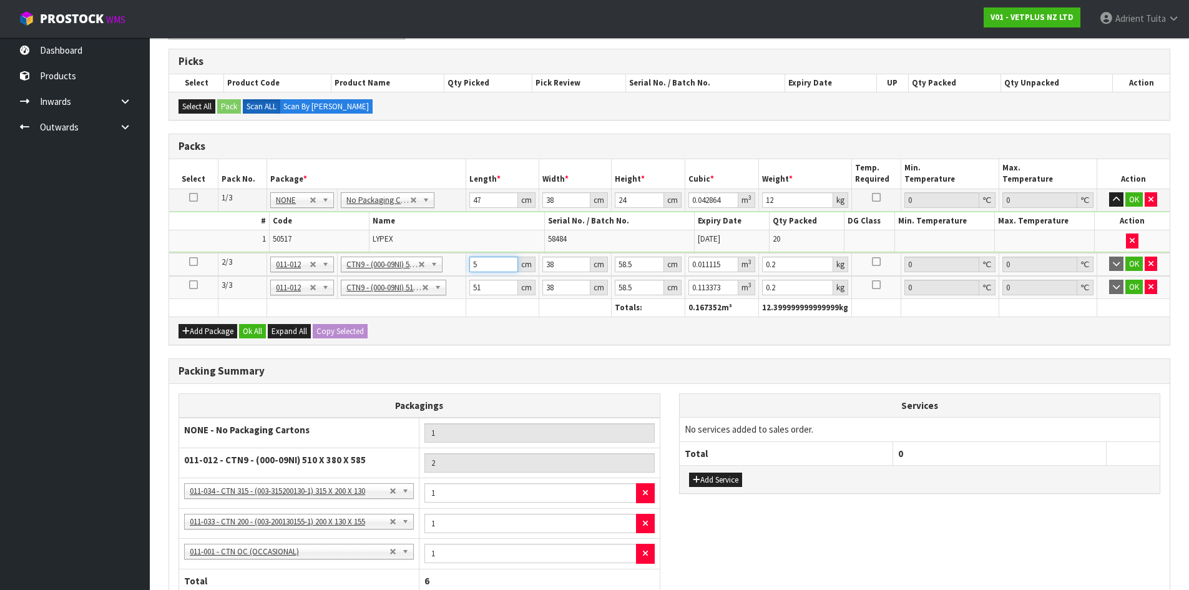
type input "0.115596"
type input "52"
type input "3"
type input "0.009126"
type input "39"
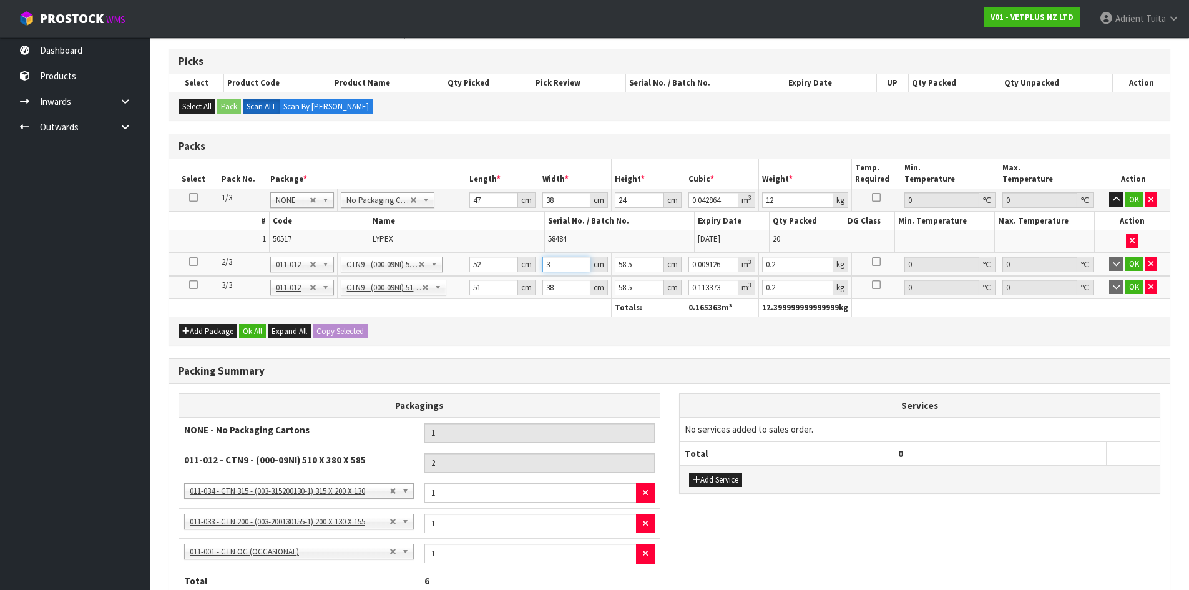
type input "0.118638"
type input "39"
type input "4"
type input "0.008112"
type input "49"
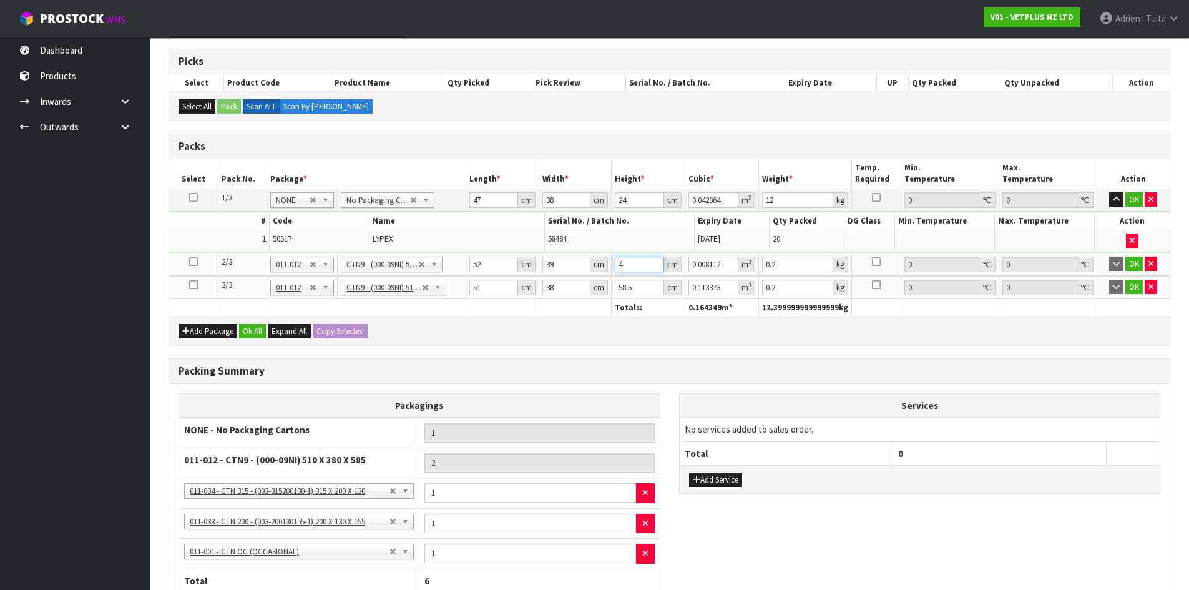
type input "0.099372"
type input "49"
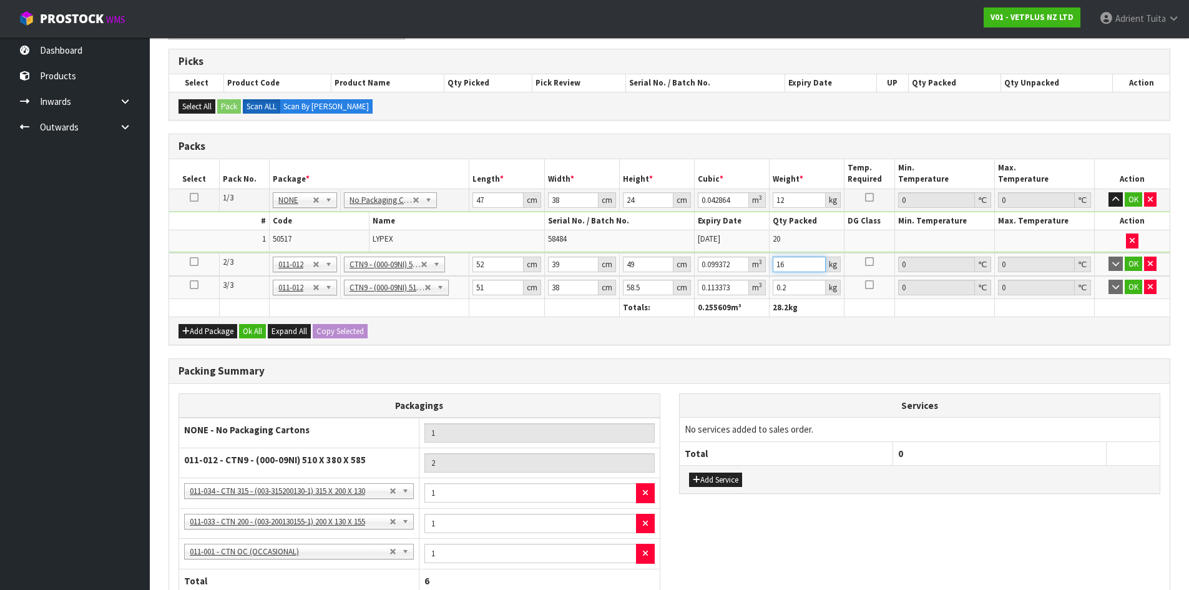
type input "16"
drag, startPoint x: 480, startPoint y: 302, endPoint x: 481, endPoint y: 292, distance: 10.1
click at [479, 302] on th at bounding box center [507, 307] width 75 height 18
click at [482, 291] on input "51" at bounding box center [498, 288] width 51 height 16
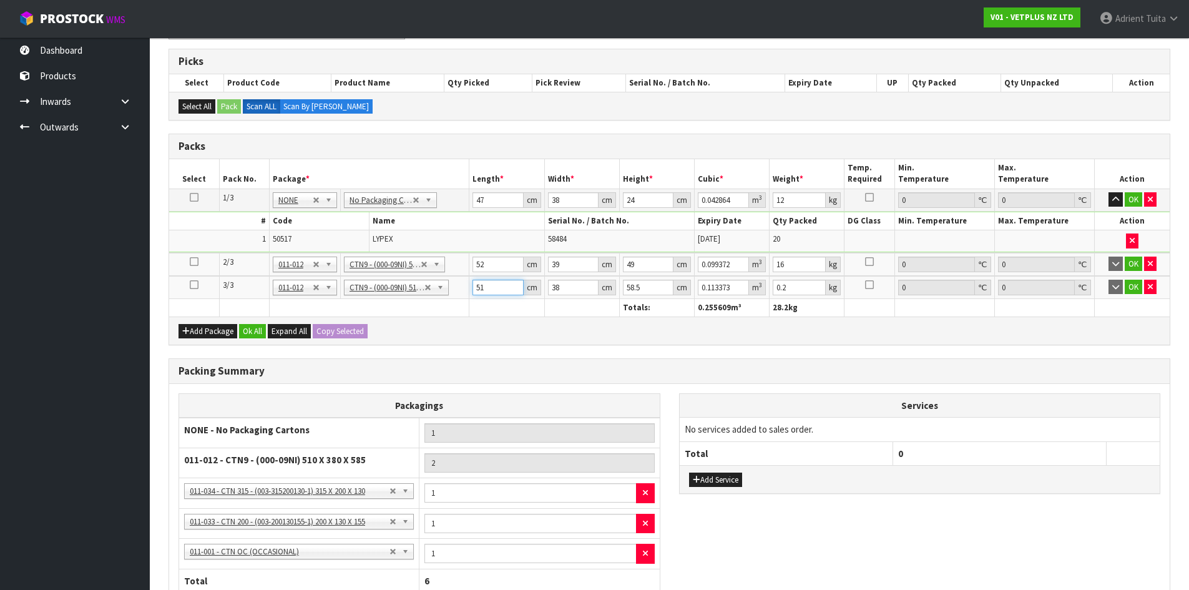
type input "5"
type input "0.011115"
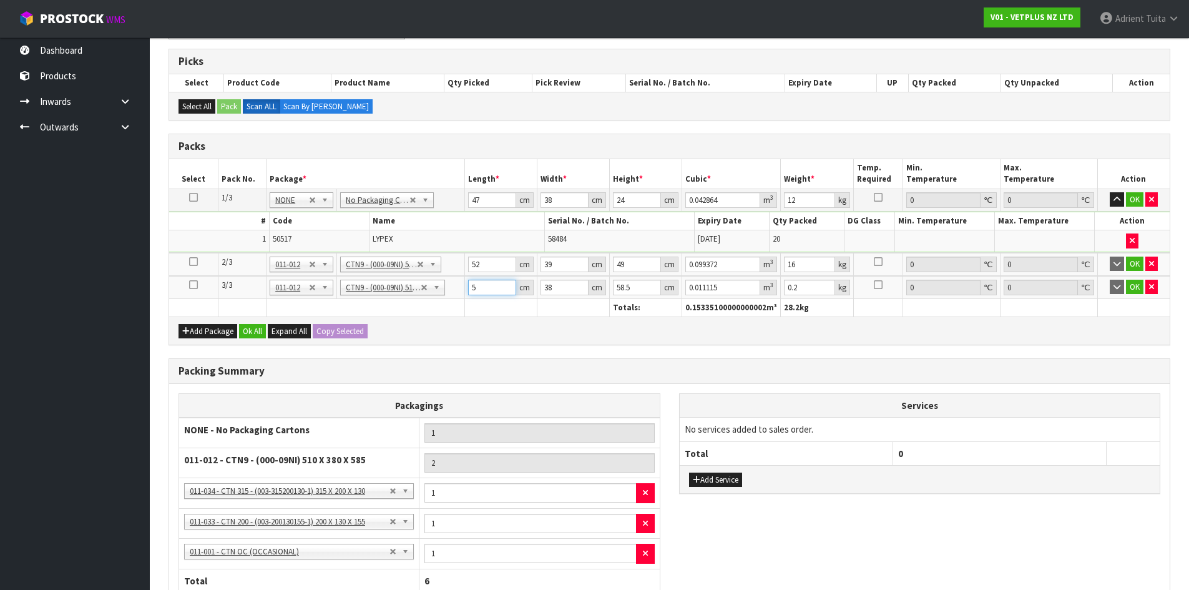
type input "52"
type input "0.115596"
type input "52"
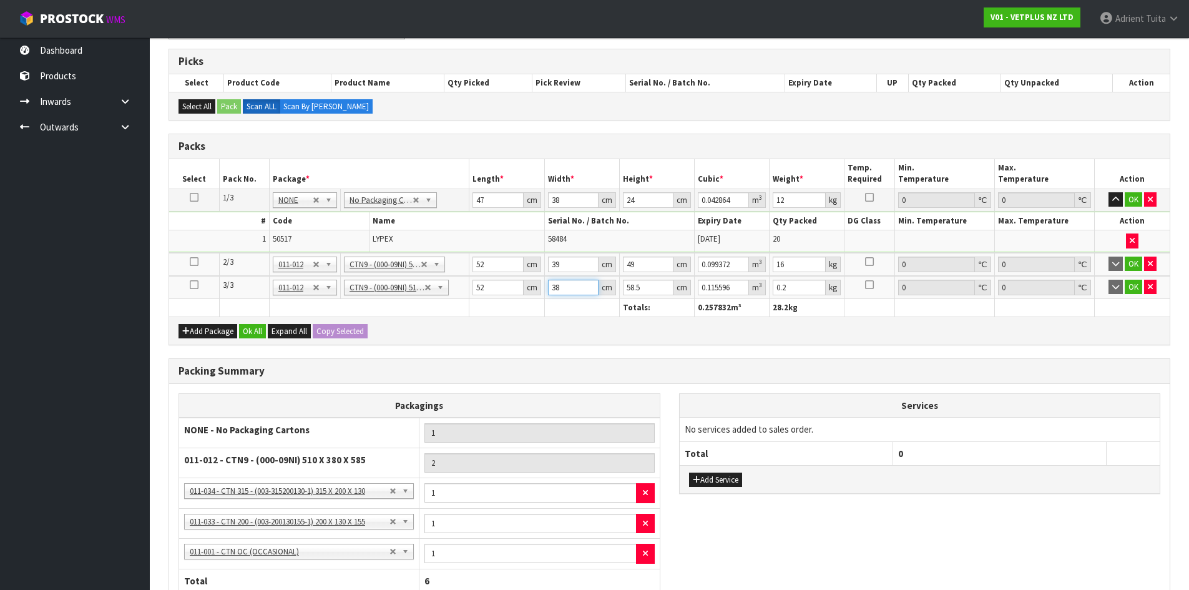
type input "3"
type input "0.009126"
type input "39"
type input "0.118638"
type input "39"
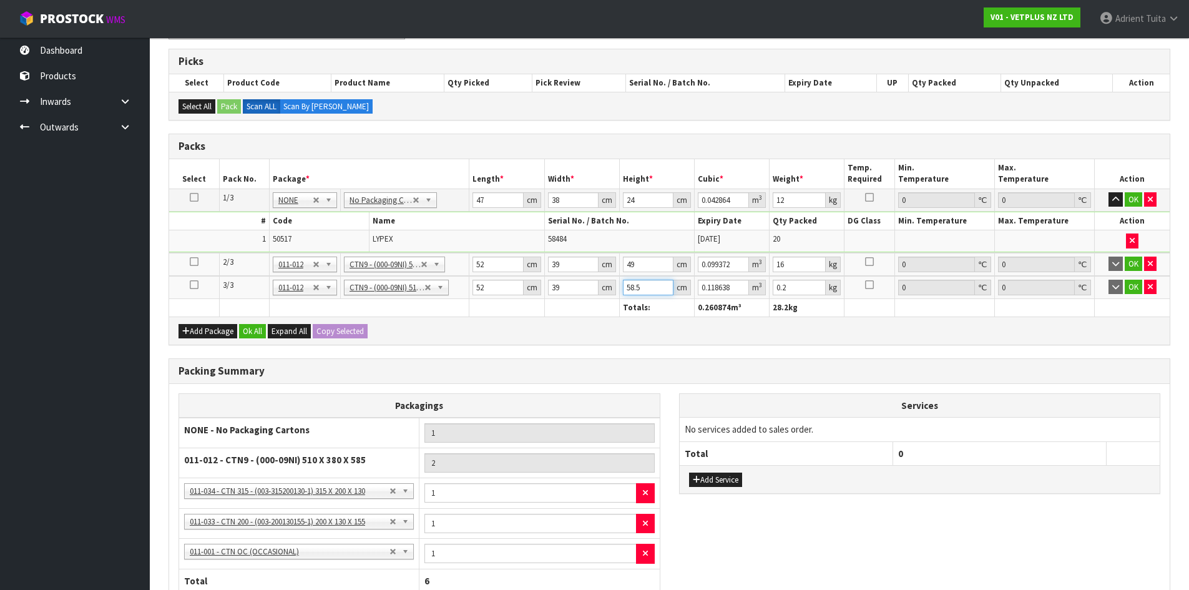
type input "5"
type input "0.01014"
type input "55"
type input "0.11154"
type input "55"
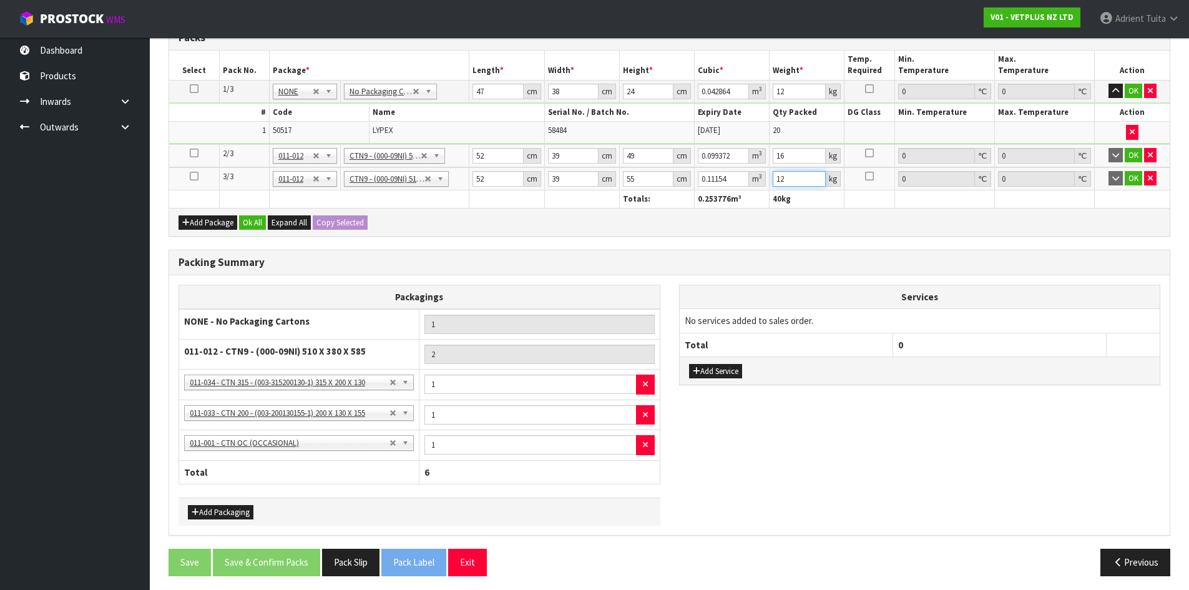
scroll to position [312, 0]
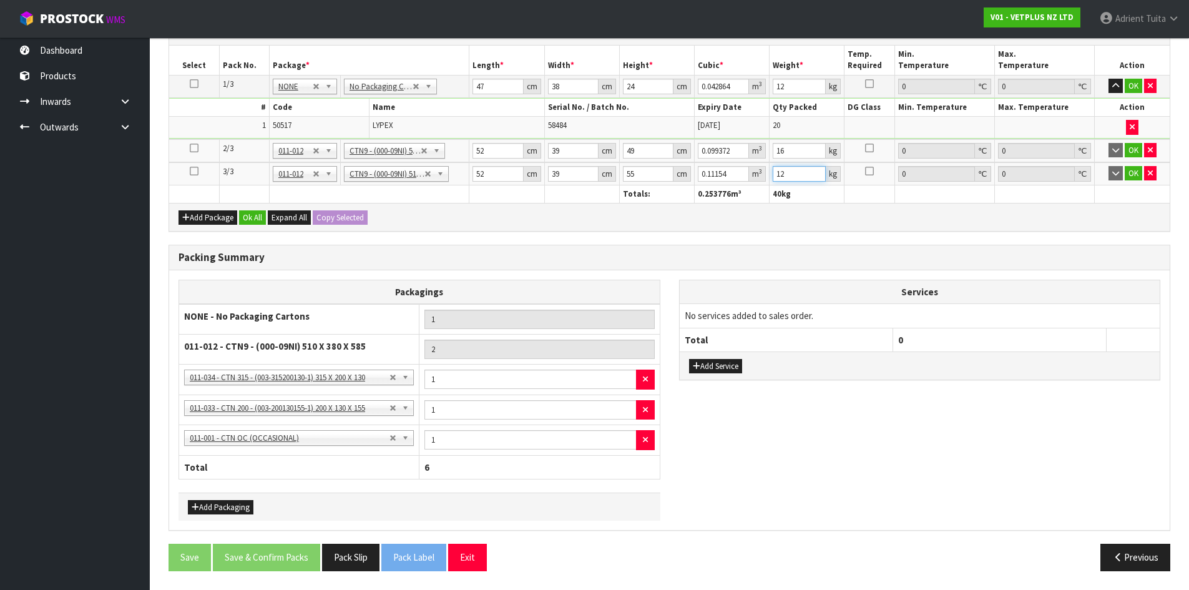
type input "12"
click at [544, 389] on input "1" at bounding box center [531, 379] width 212 height 19
type input "2"
click at [482, 413] on input "1" at bounding box center [531, 409] width 212 height 19
type input "2"
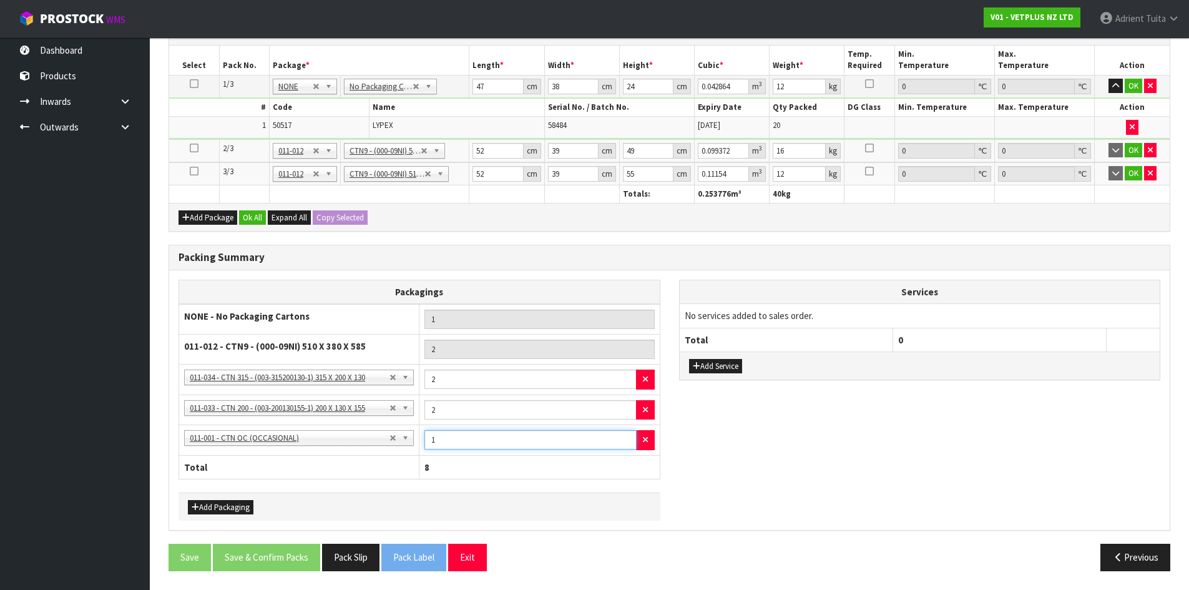
click at [476, 445] on input "1" at bounding box center [531, 439] width 212 height 19
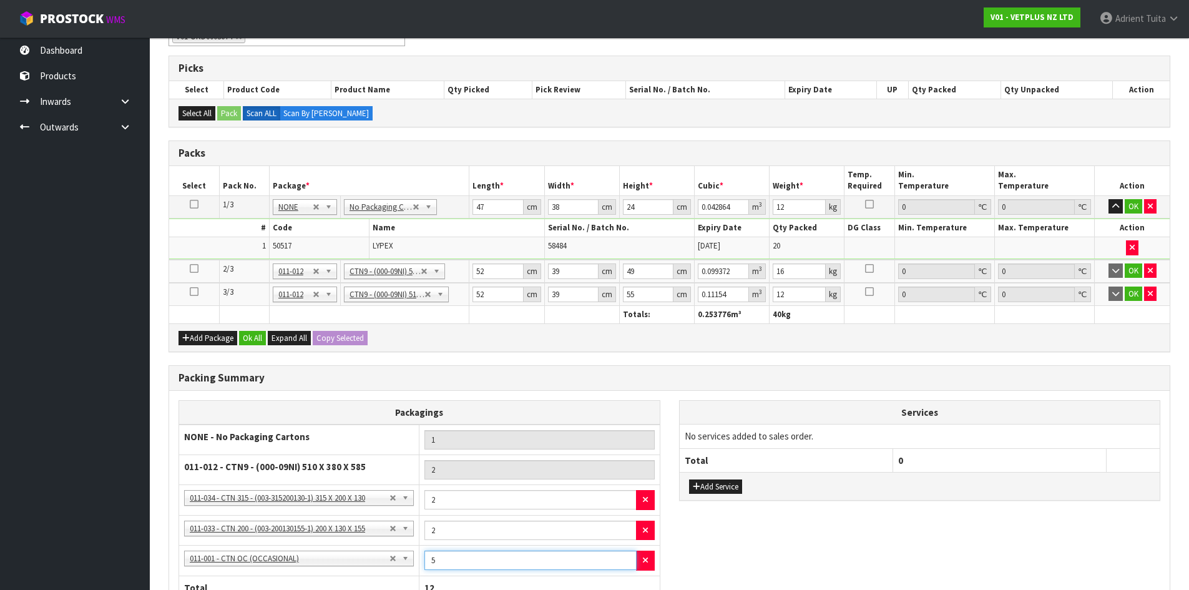
scroll to position [187, 0]
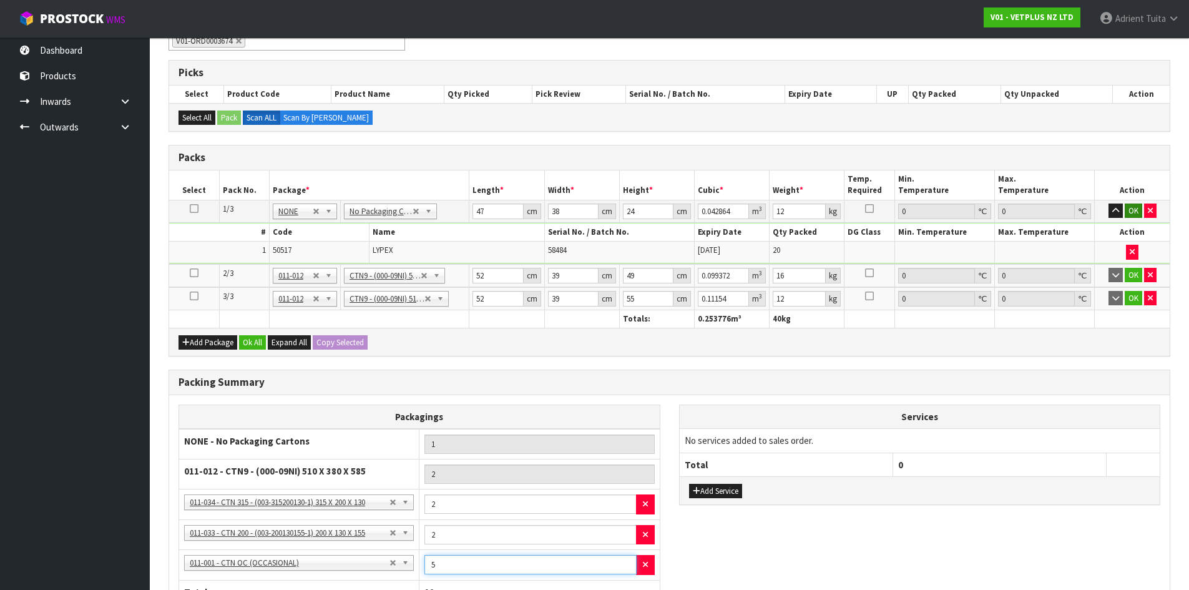
type input "5"
click at [1134, 209] on button "OK" at bounding box center [1133, 211] width 17 height 15
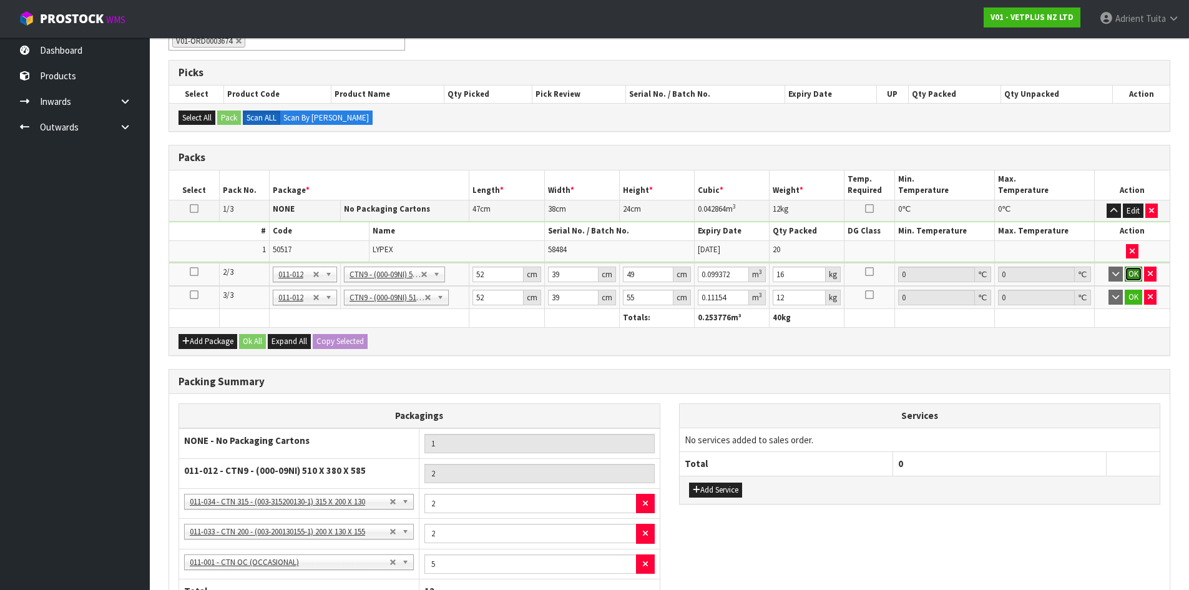
drag, startPoint x: 1130, startPoint y: 275, endPoint x: 1132, endPoint y: 295, distance: 20.1
click at [1131, 275] on button "OK" at bounding box center [1133, 274] width 17 height 15
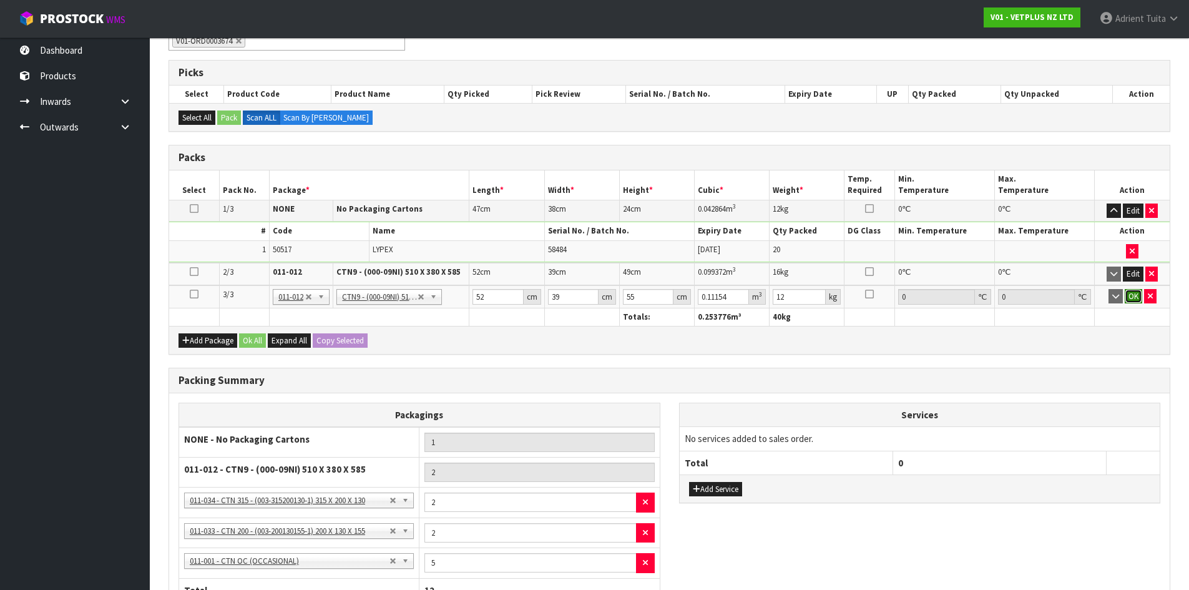
click at [1133, 298] on button "OK" at bounding box center [1133, 296] width 17 height 15
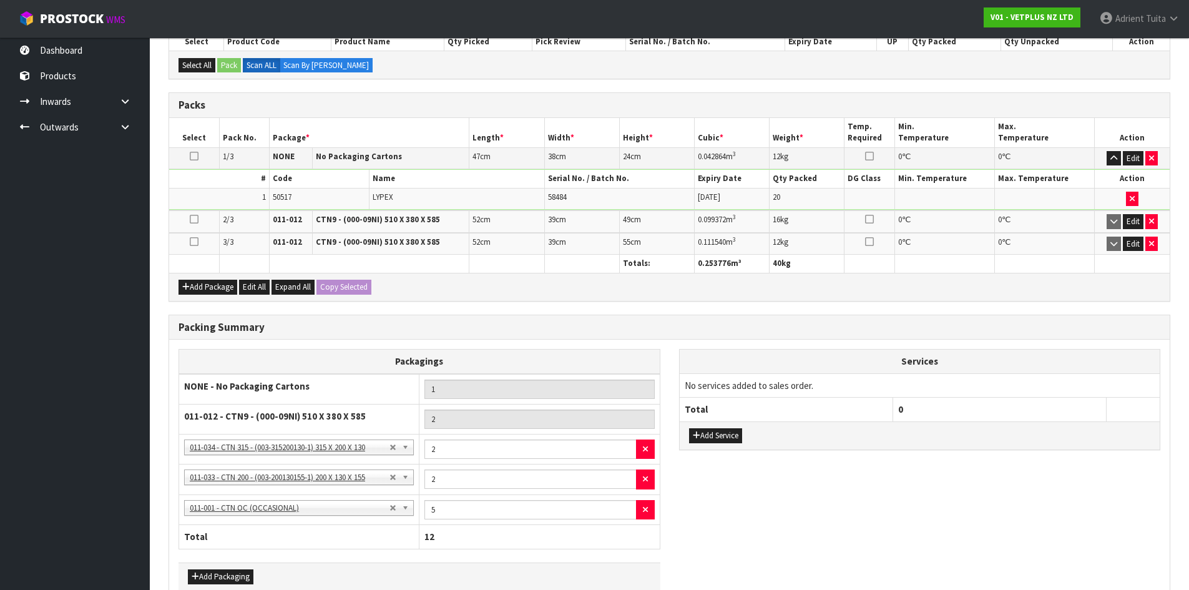
scroll to position [308, 0]
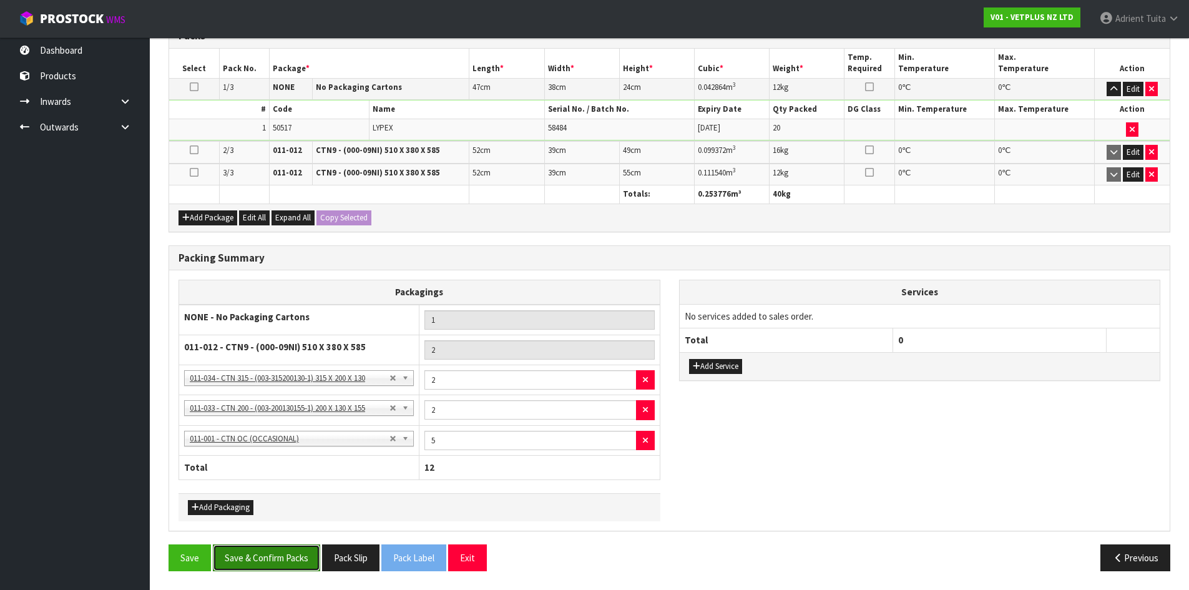
click at [305, 553] on button "Save & Confirm Packs" at bounding box center [266, 557] width 107 height 27
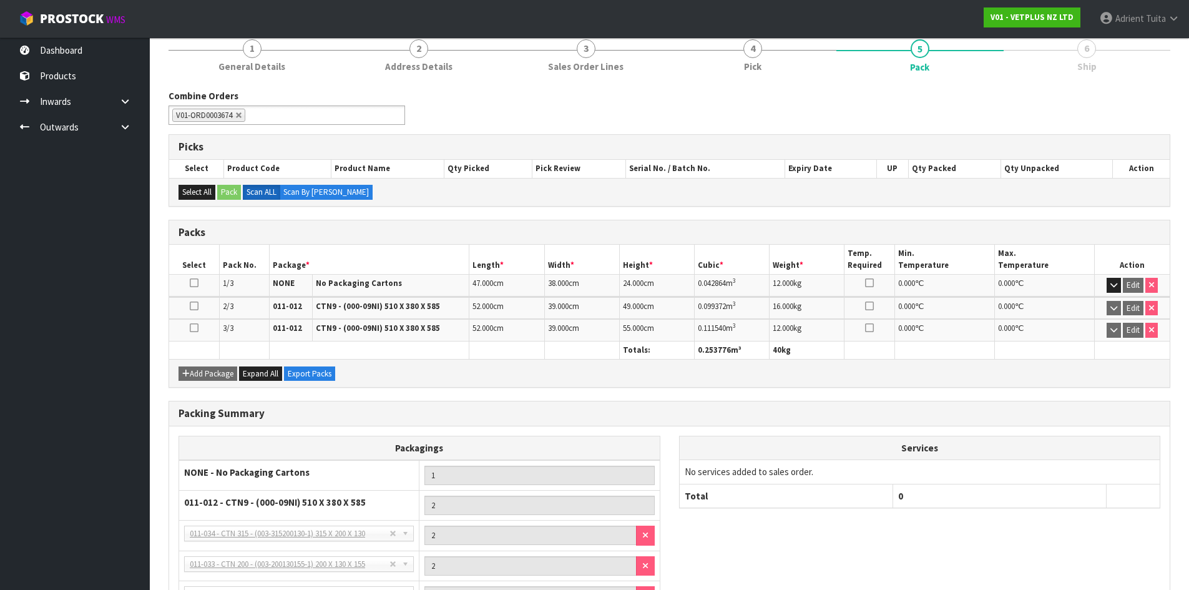
scroll to position [285, 0]
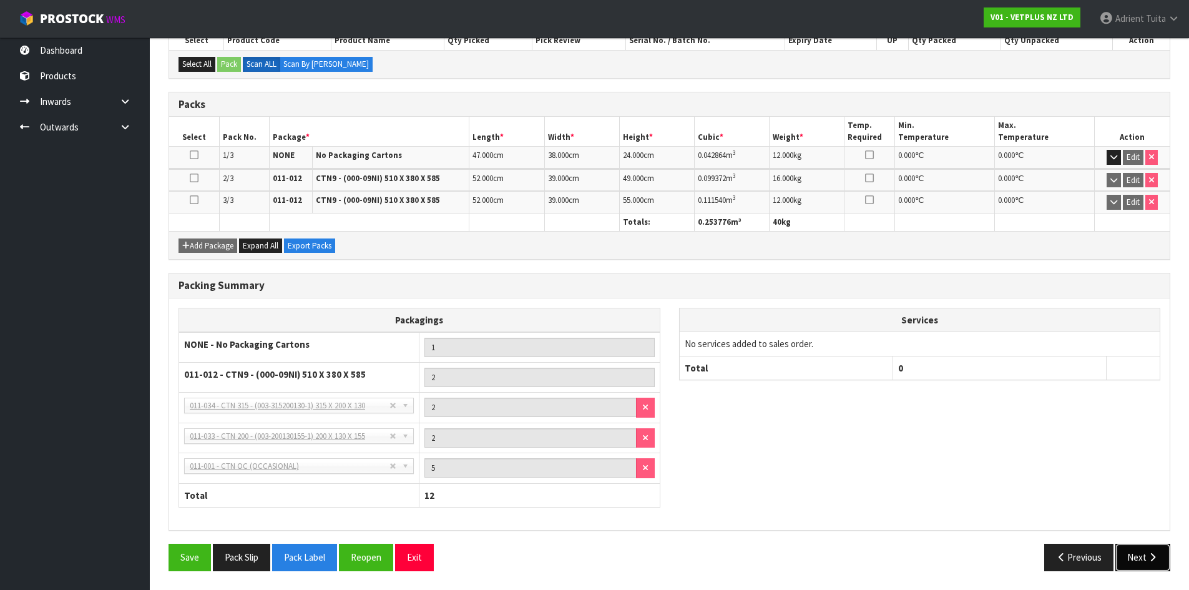
click at [1153, 550] on button "Next" at bounding box center [1143, 557] width 55 height 27
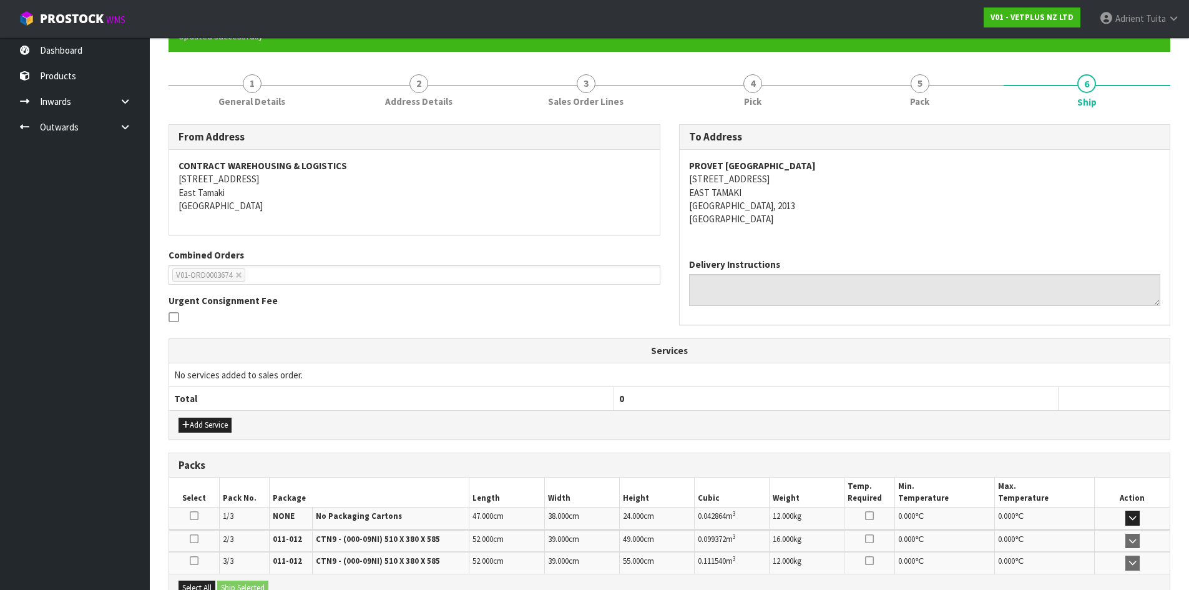
scroll to position [269, 0]
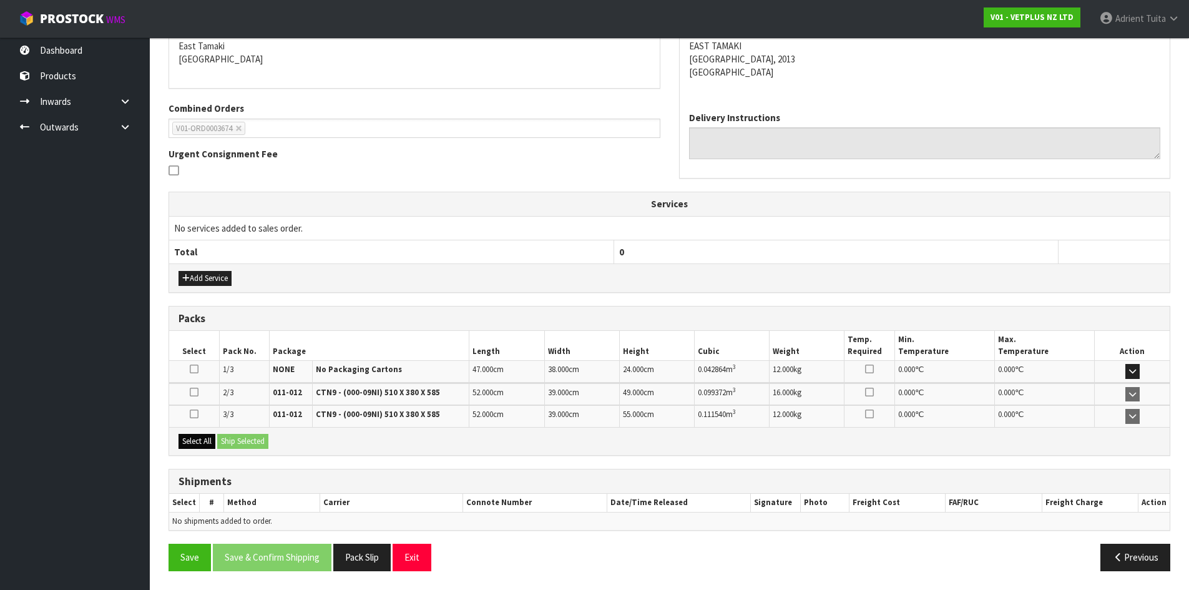
drag, startPoint x: 202, startPoint y: 431, endPoint x: 214, endPoint y: 438, distance: 12.9
click at [207, 435] on div "Select All Ship Selected" at bounding box center [669, 441] width 1001 height 28
click at [215, 438] on button "Select All" at bounding box center [197, 441] width 37 height 15
click at [225, 437] on button "Ship Selected" at bounding box center [242, 441] width 51 height 15
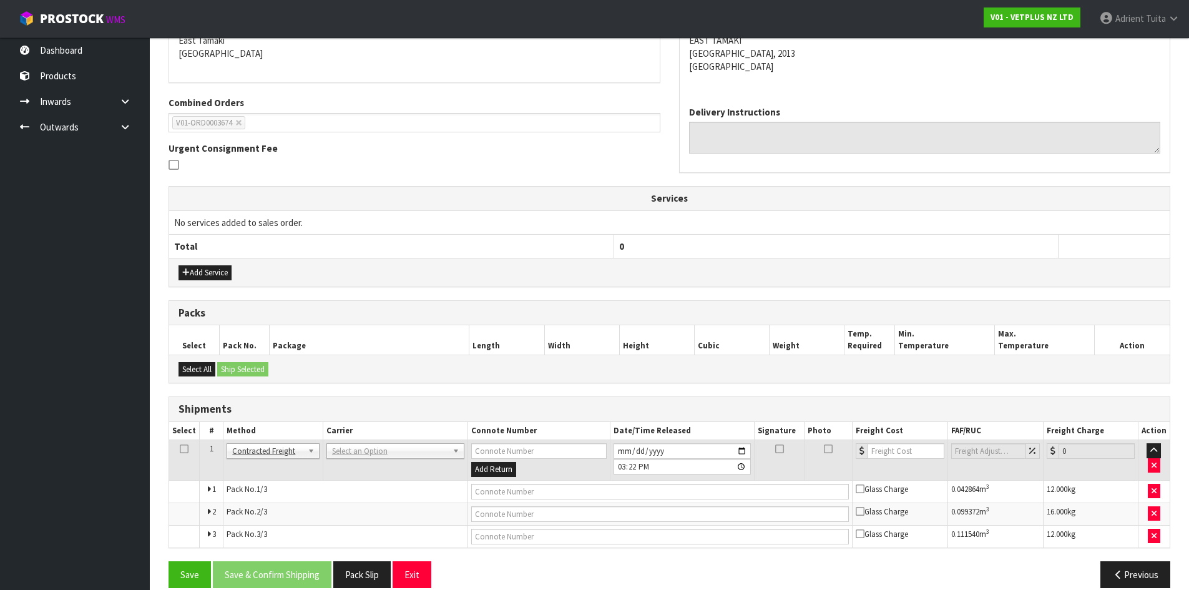
scroll to position [292, 0]
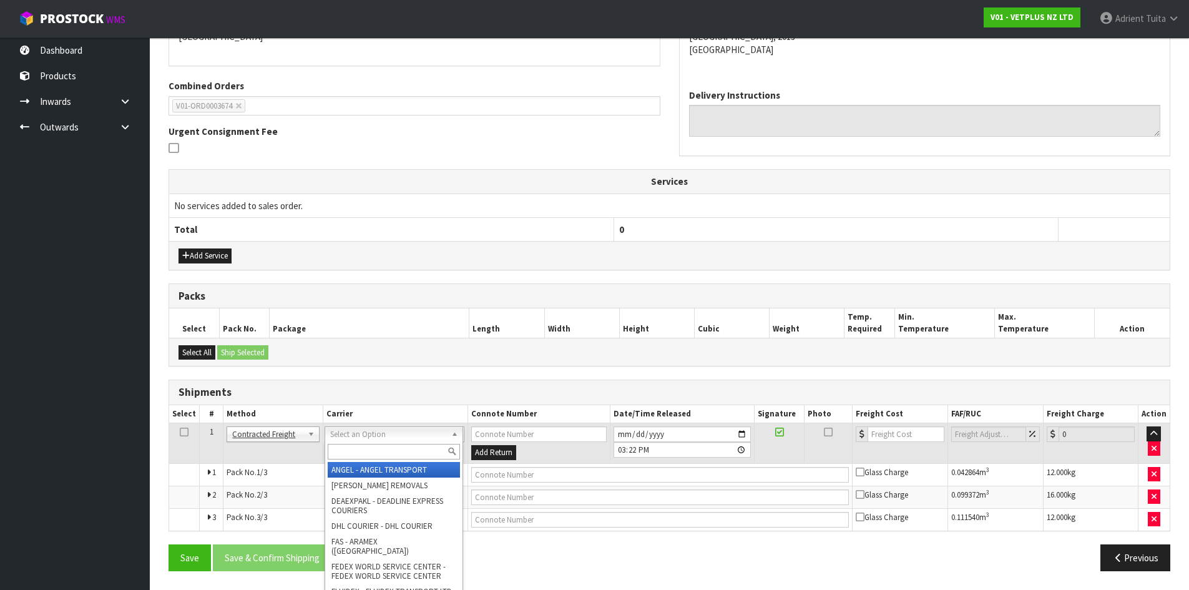
click at [346, 457] on input "text" at bounding box center [394, 452] width 132 height 16
type input "NZP"
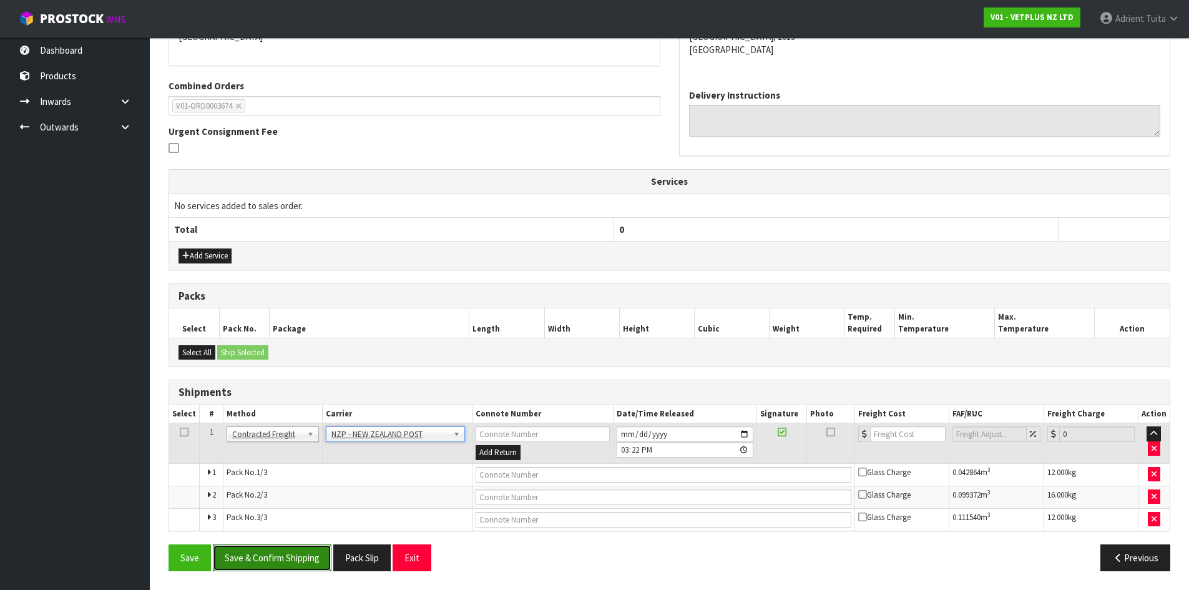
click at [292, 553] on button "Save & Confirm Shipping" at bounding box center [272, 557] width 119 height 27
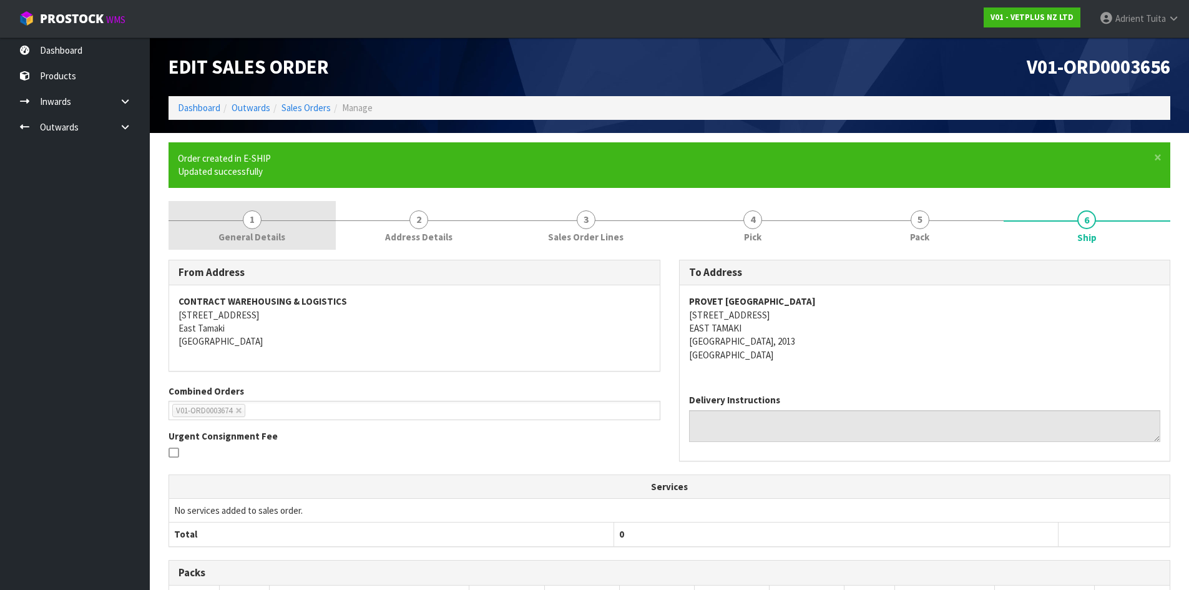
scroll to position [272, 0]
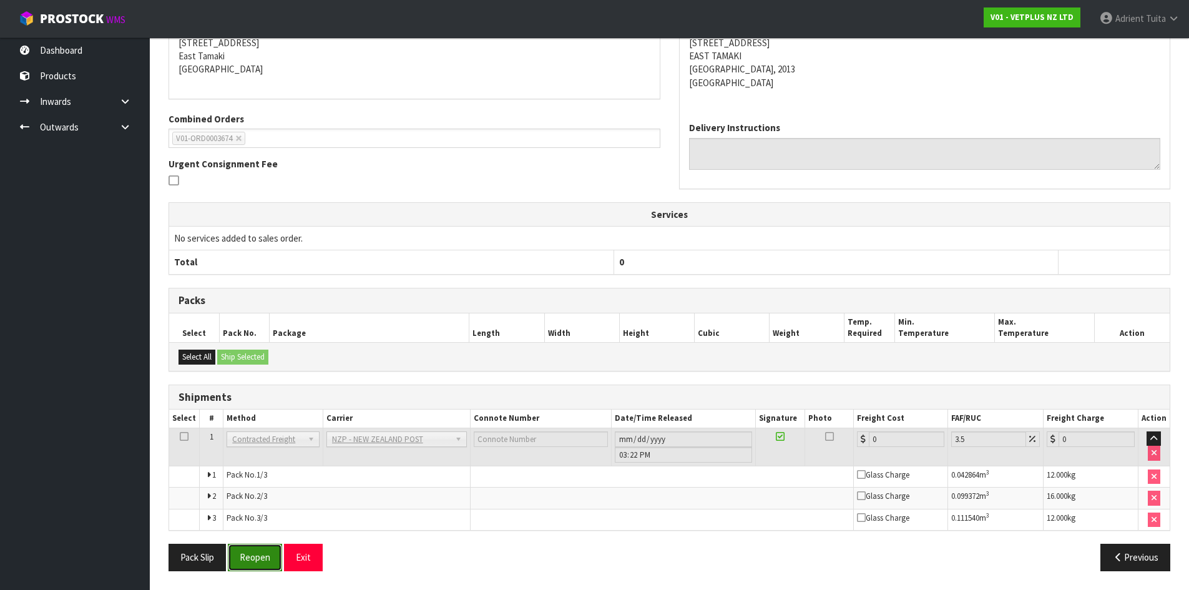
click at [258, 556] on button "Reopen" at bounding box center [255, 557] width 54 height 27
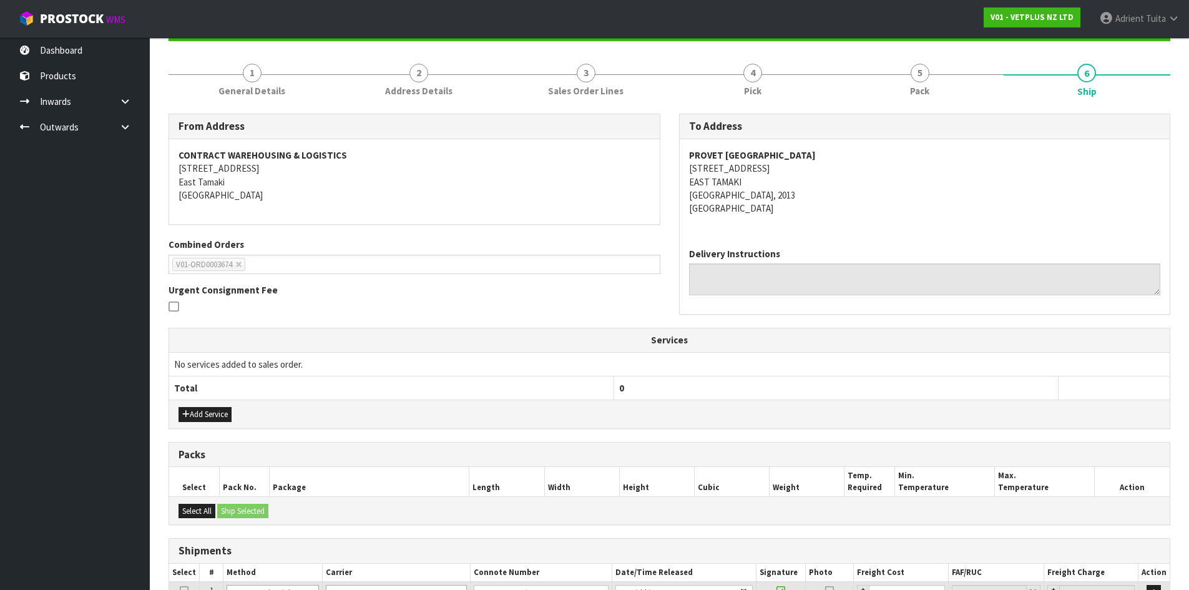
scroll to position [303, 0]
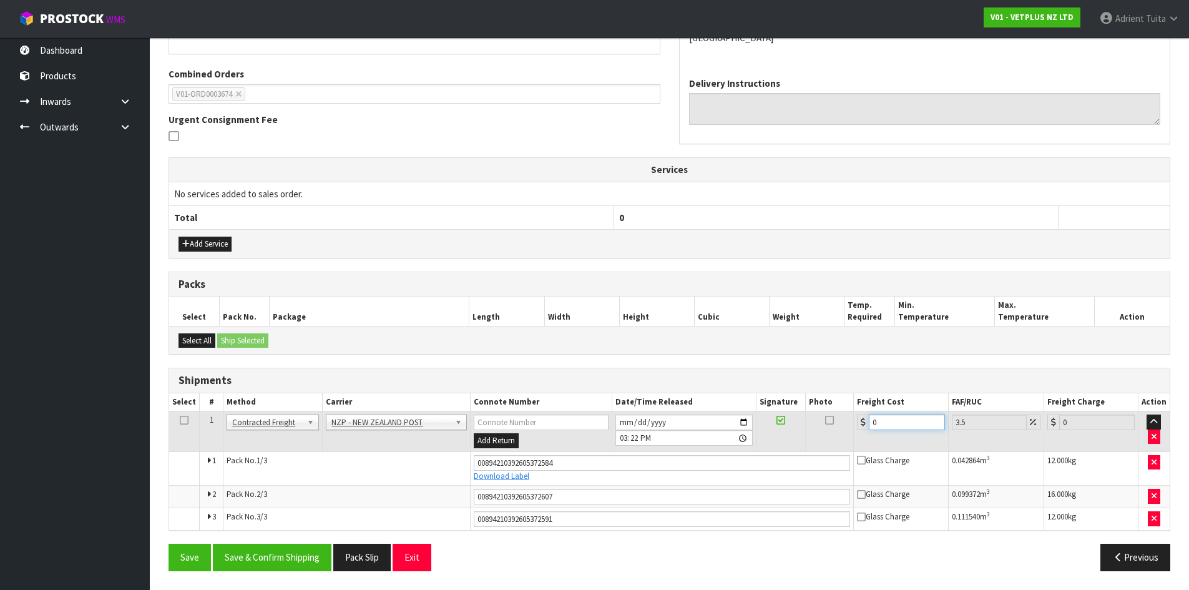
click at [890, 418] on input "0" at bounding box center [907, 423] width 76 height 16
type input "1"
type input "1.03"
type input "12"
type input "12.42"
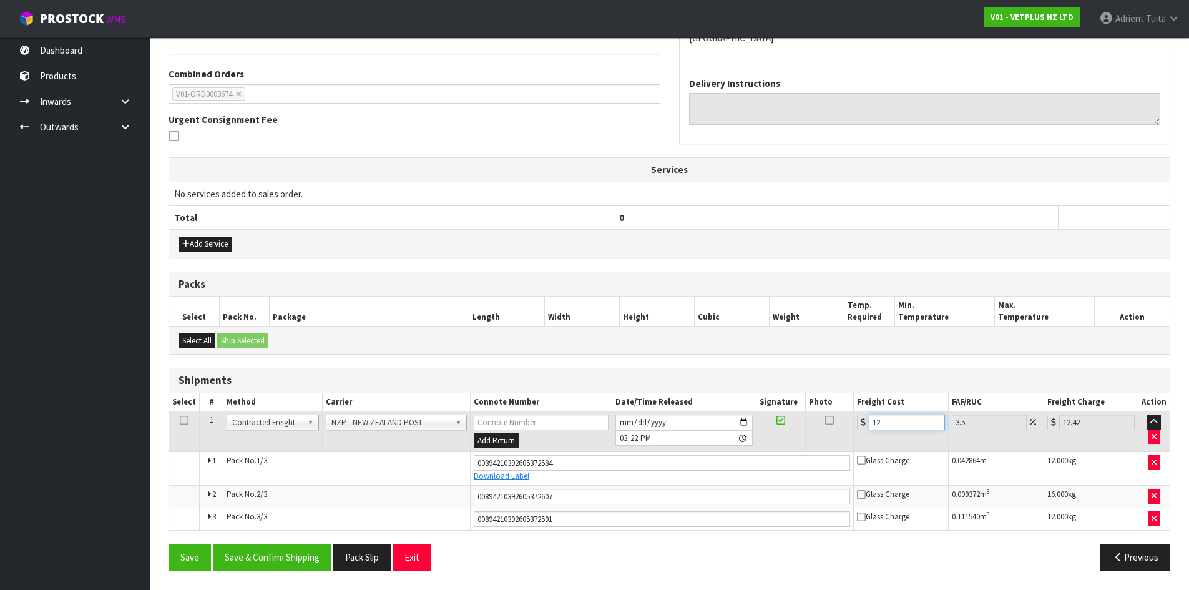
type input "12.9"
type input "13.35"
type input "12.99"
type input "13.44"
type input "12.99"
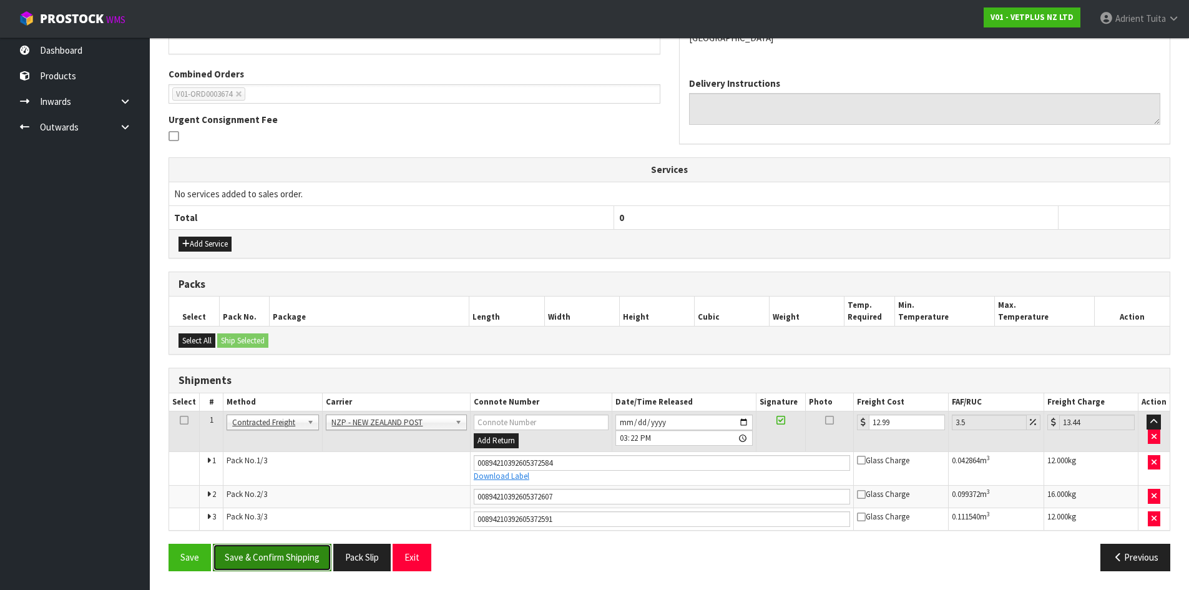
click at [274, 567] on button "Save & Confirm Shipping" at bounding box center [272, 557] width 119 height 27
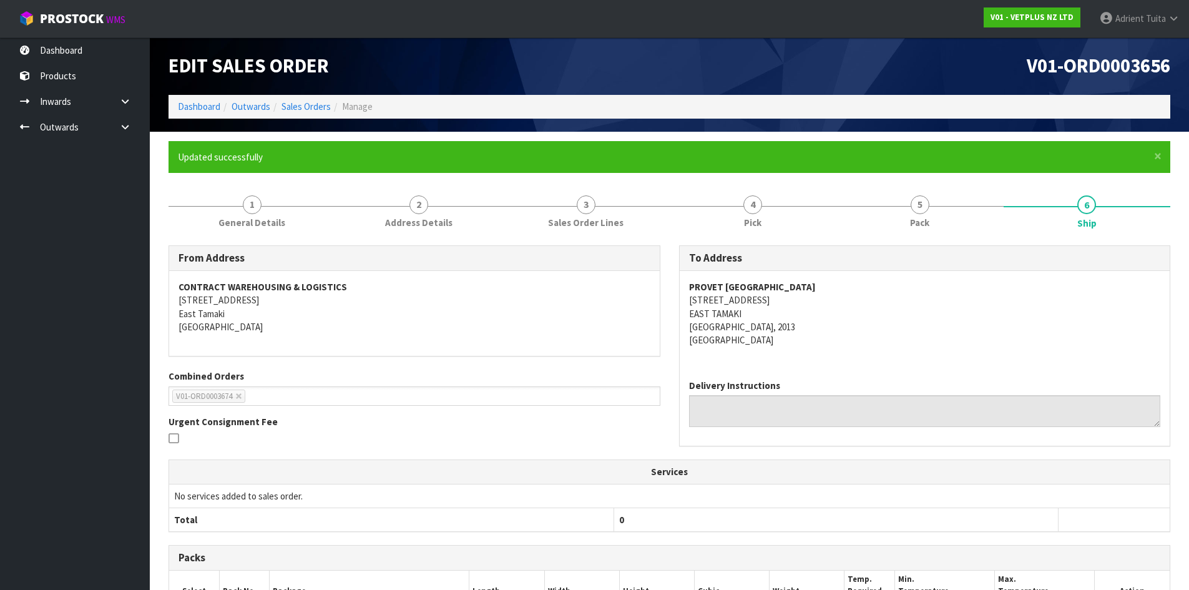
scroll to position [0, 0]
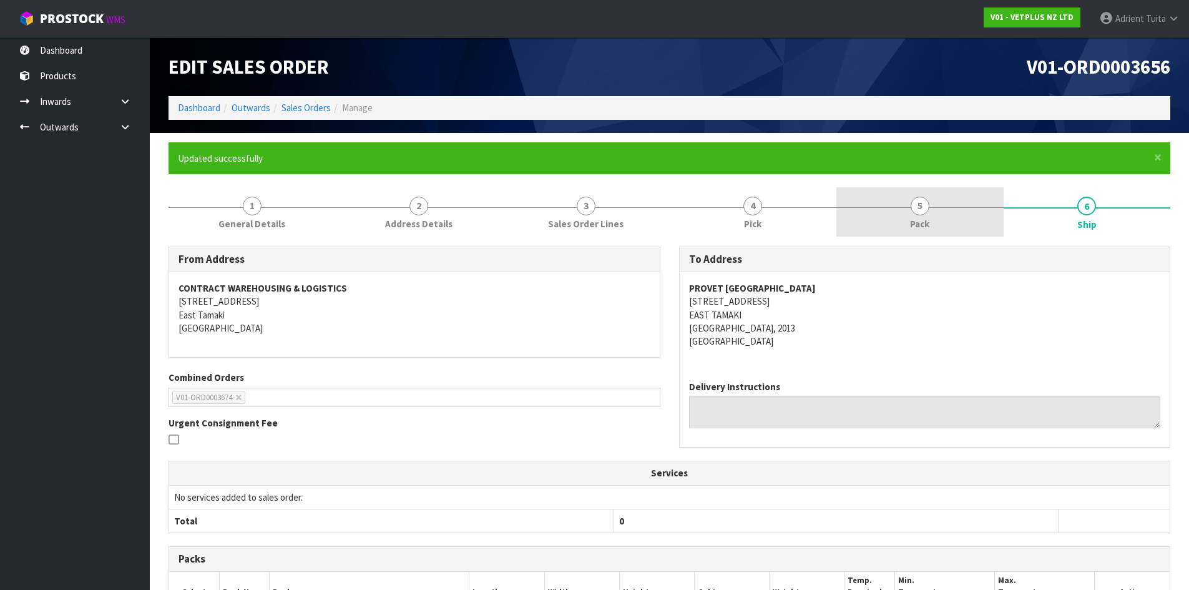
click at [895, 215] on link "5 Pack" at bounding box center [920, 211] width 167 height 49
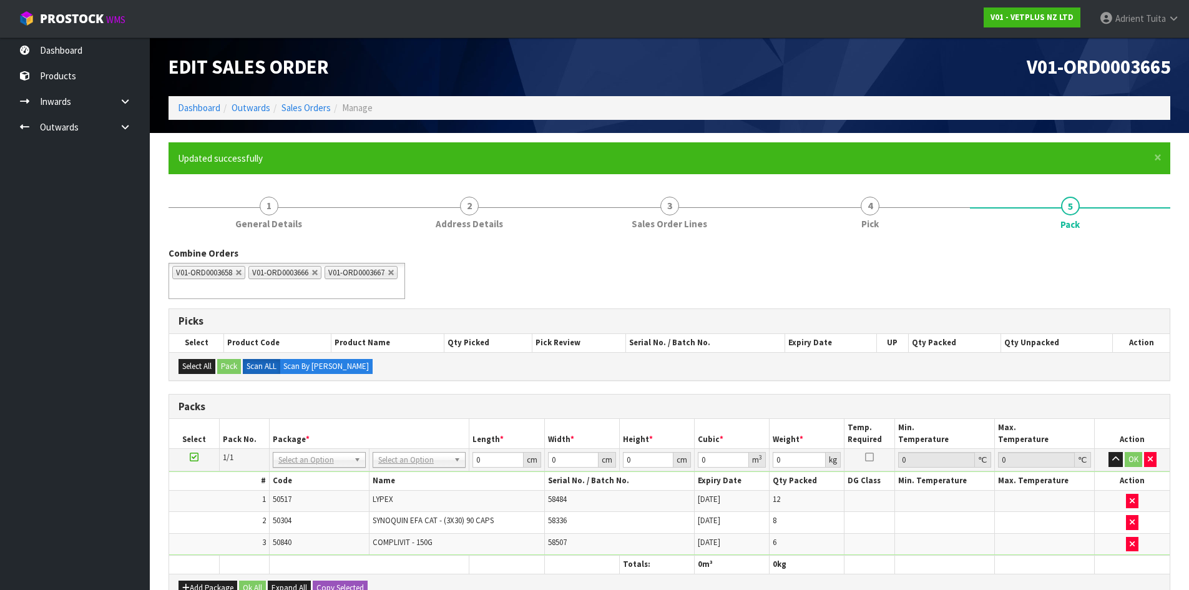
scroll to position [222, 0]
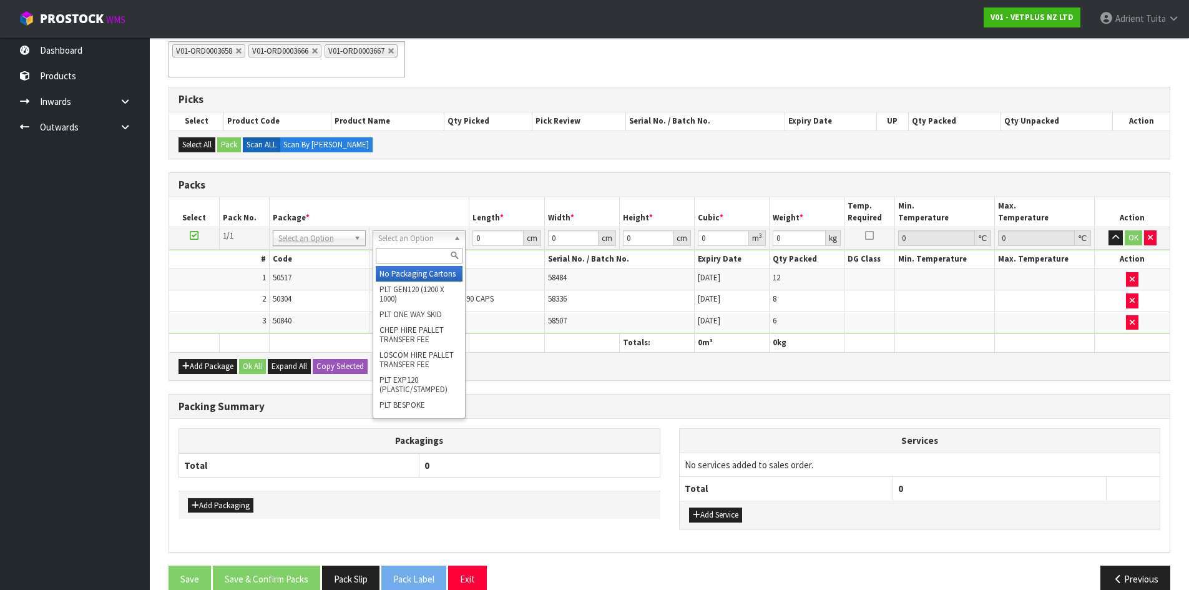
drag, startPoint x: 397, startPoint y: 283, endPoint x: 456, endPoint y: 257, distance: 64.6
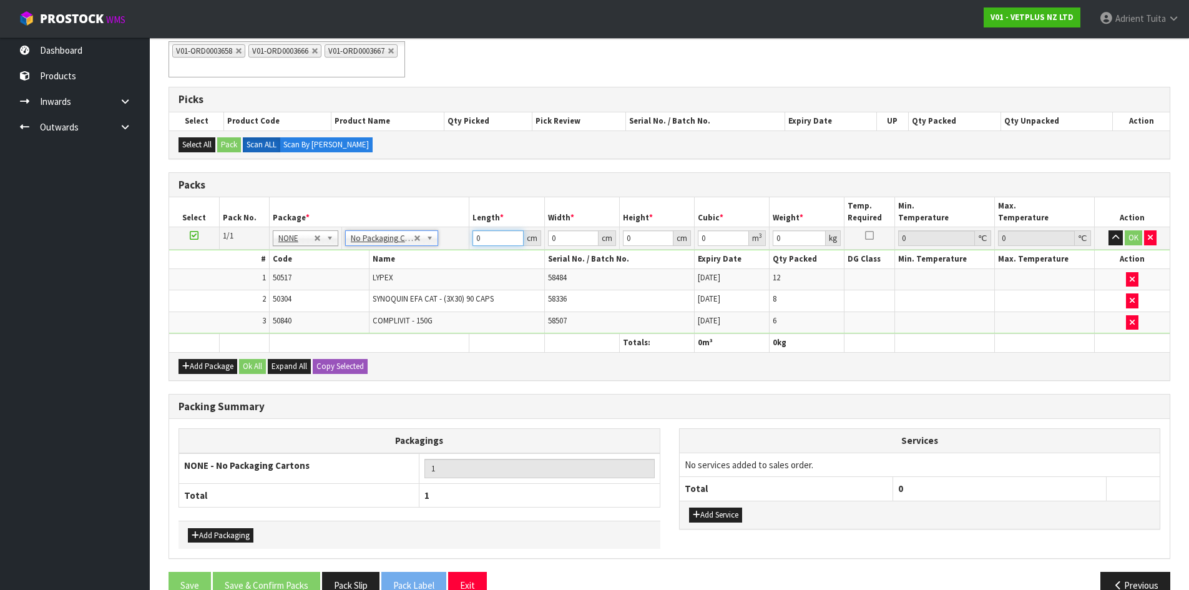
click at [490, 239] on input "0" at bounding box center [498, 238] width 51 height 16
type input "52"
type input "40"
type input "4"
type input "0.00832"
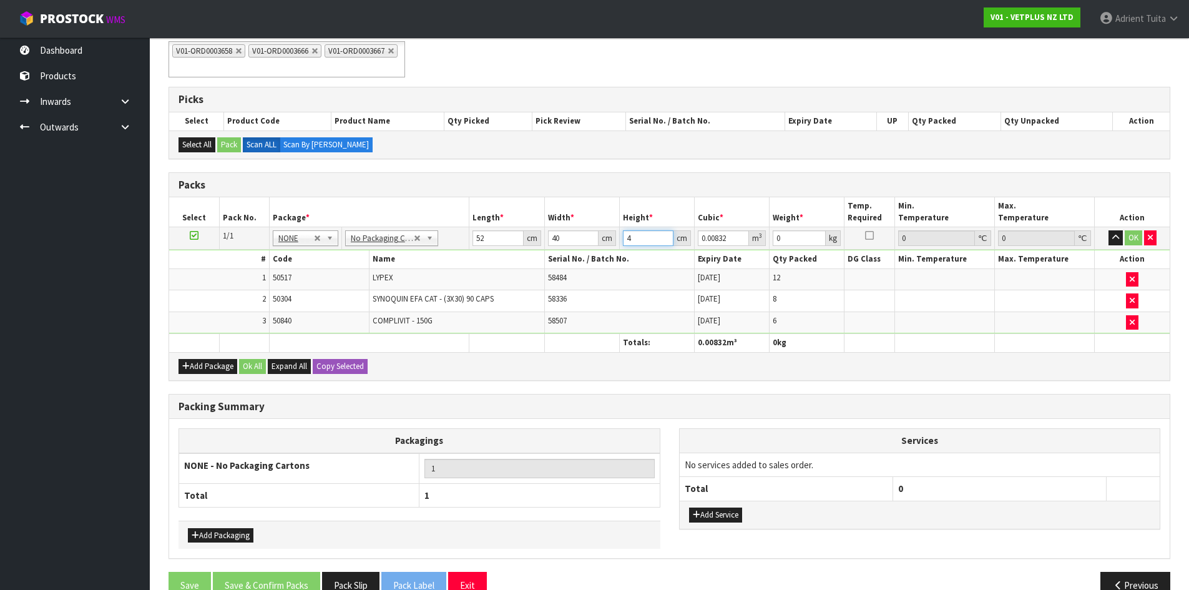
type input "43"
type input "0.08944"
type input "43"
type input "9"
click at [1131, 235] on button "OK" at bounding box center [1133, 237] width 17 height 15
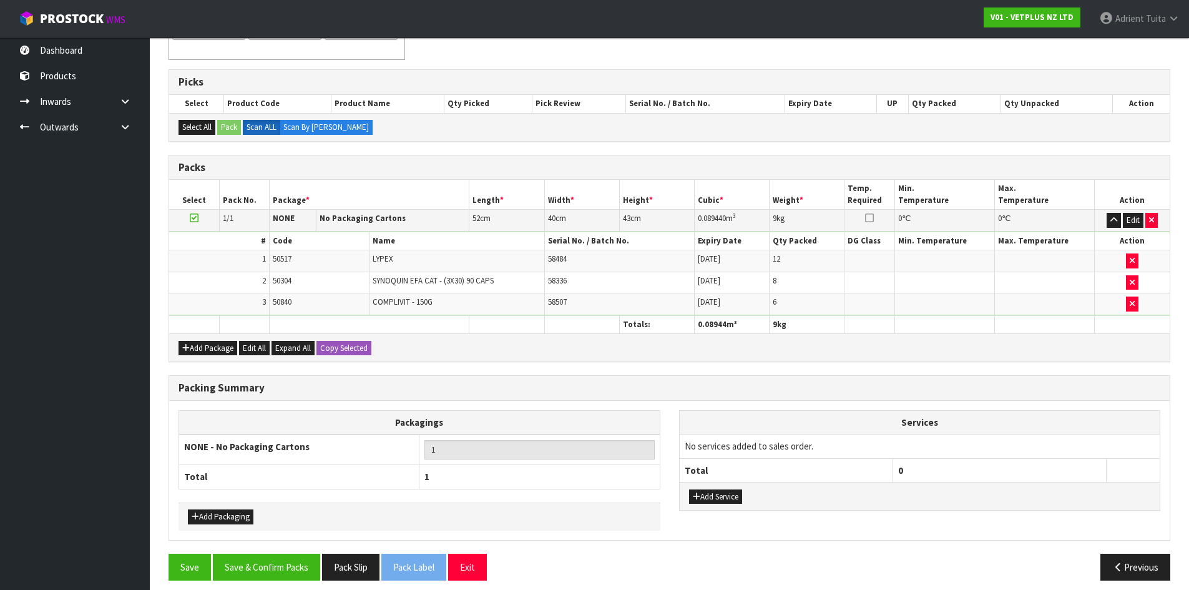
scroll to position [249, 0]
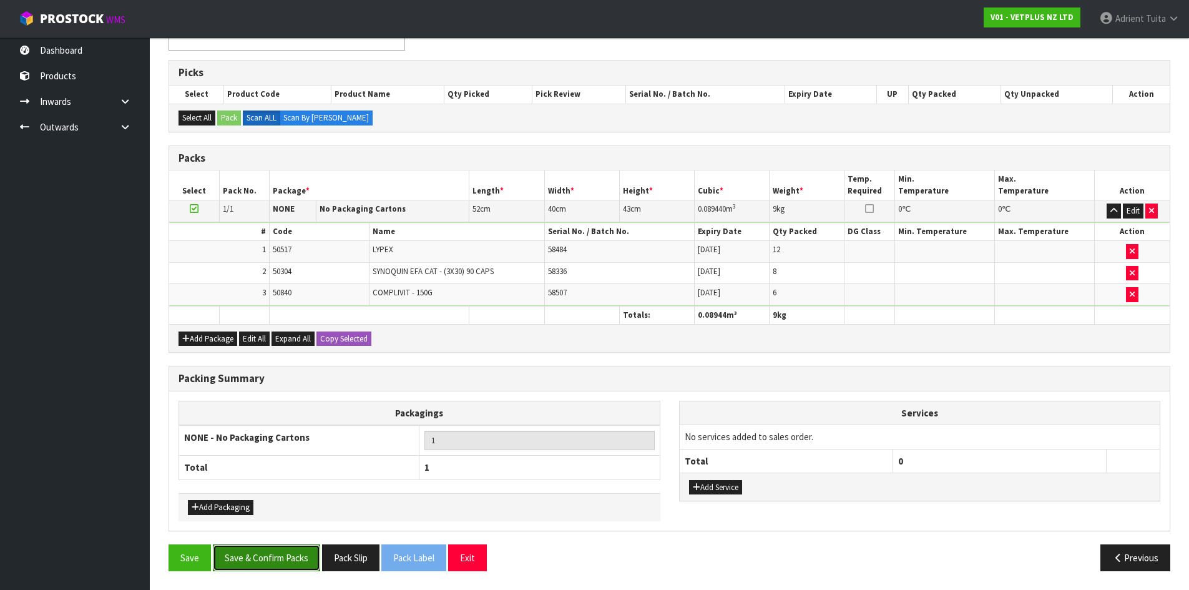
click at [245, 554] on button "Save & Confirm Packs" at bounding box center [266, 557] width 107 height 27
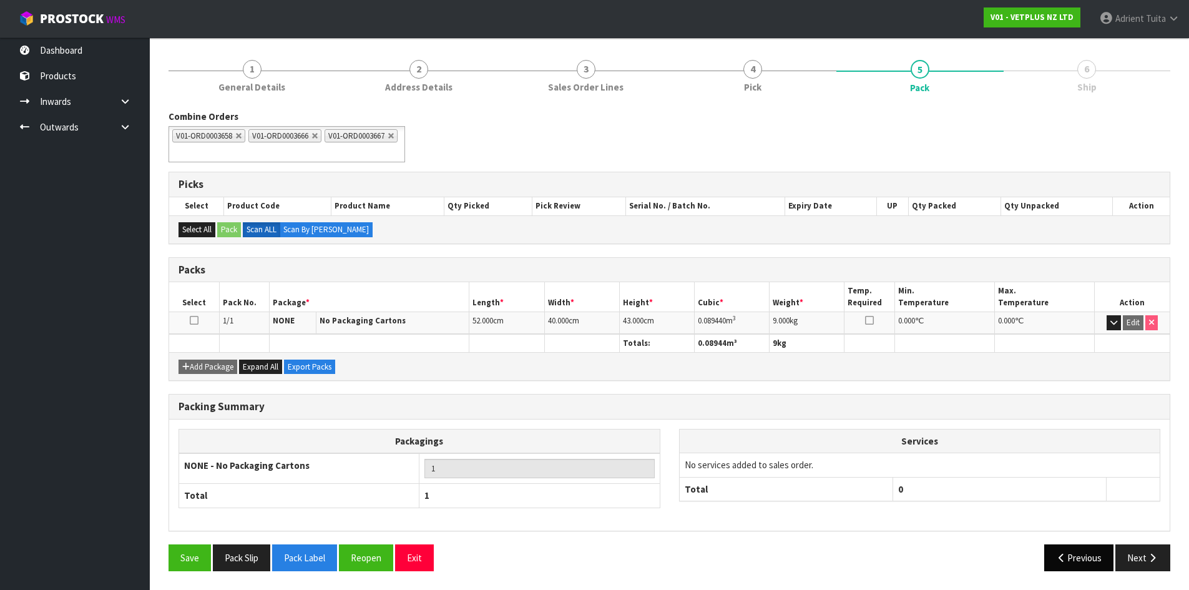
scroll to position [137, 0]
drag, startPoint x: 1151, startPoint y: 562, endPoint x: 683, endPoint y: 483, distance: 475.0
click at [1146, 562] on button "Next" at bounding box center [1143, 557] width 55 height 27
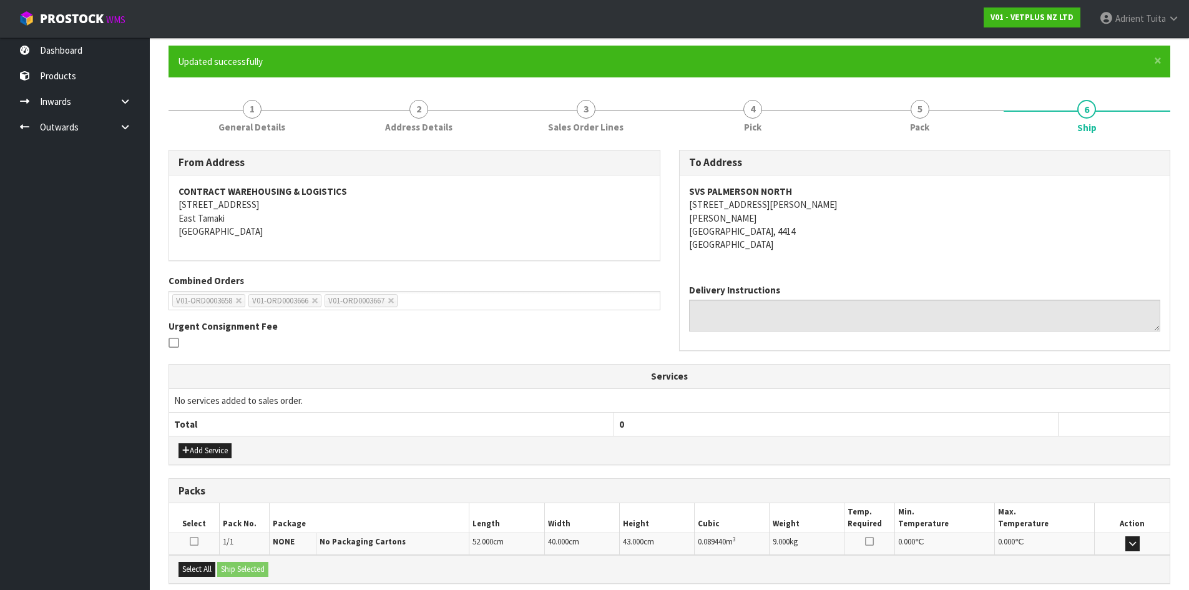
scroll to position [225, 0]
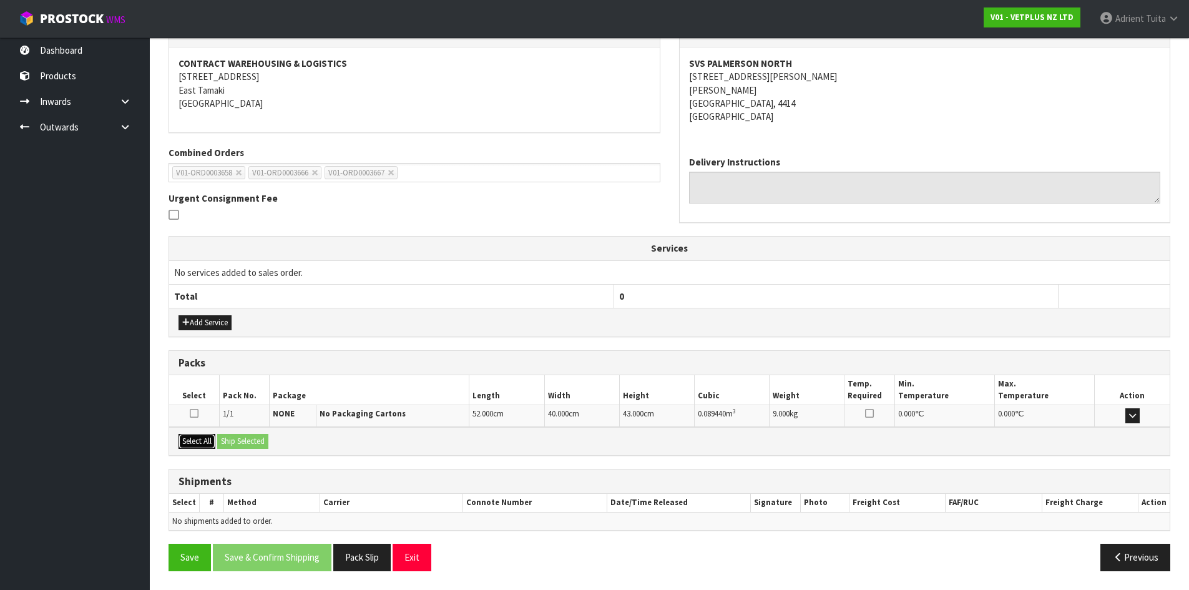
click at [210, 438] on button "Select All" at bounding box center [197, 441] width 37 height 15
click at [237, 437] on button "Ship Selected" at bounding box center [242, 441] width 51 height 15
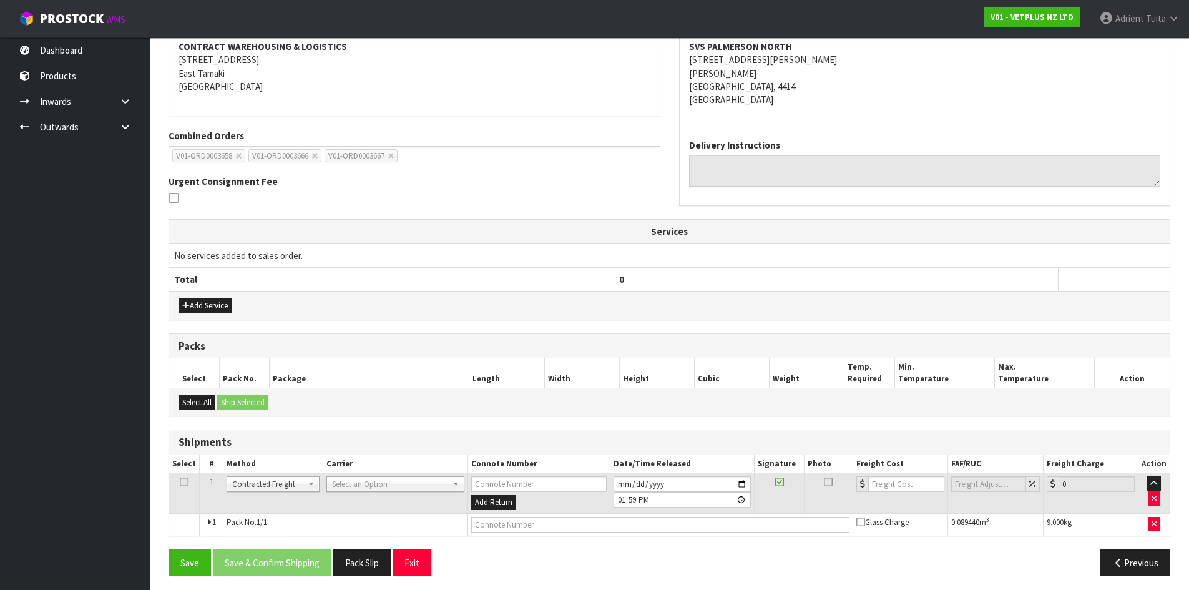
scroll to position [247, 0]
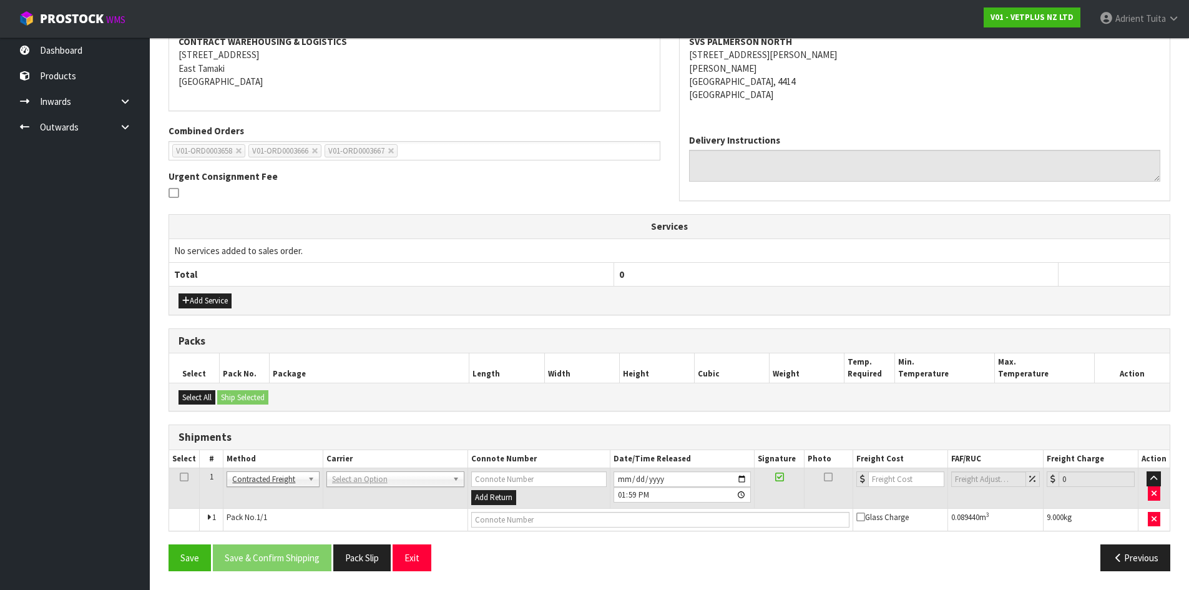
drag, startPoint x: 383, startPoint y: 484, endPoint x: 370, endPoint y: 498, distance: 19.0
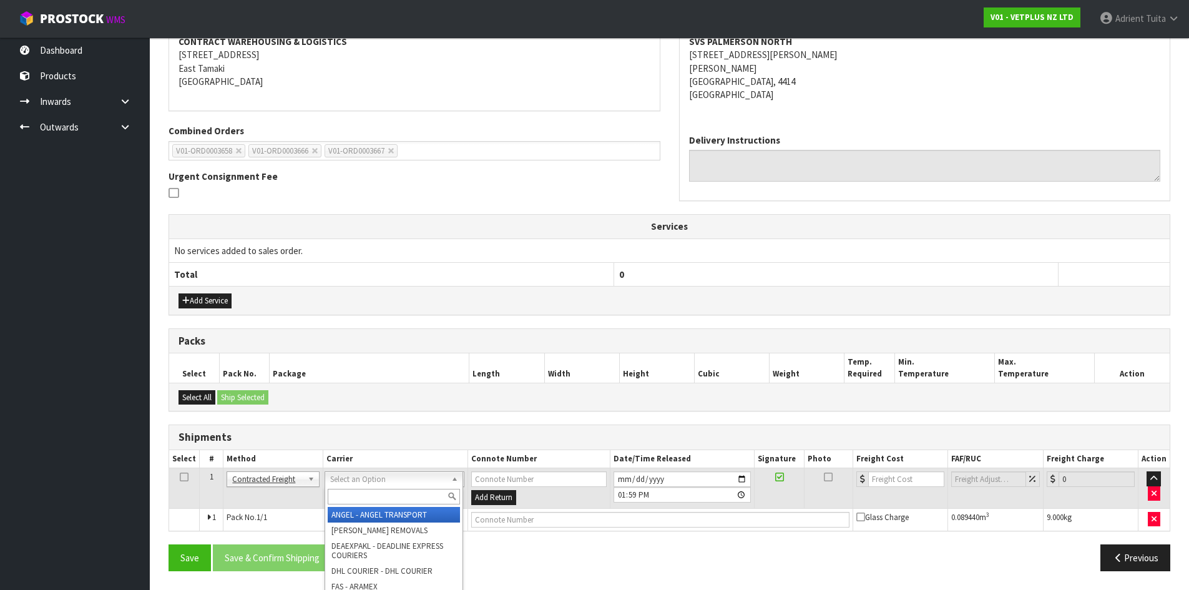
click at [370, 505] on input "text" at bounding box center [394, 497] width 132 height 16
type input "Z"
type input "NZP"
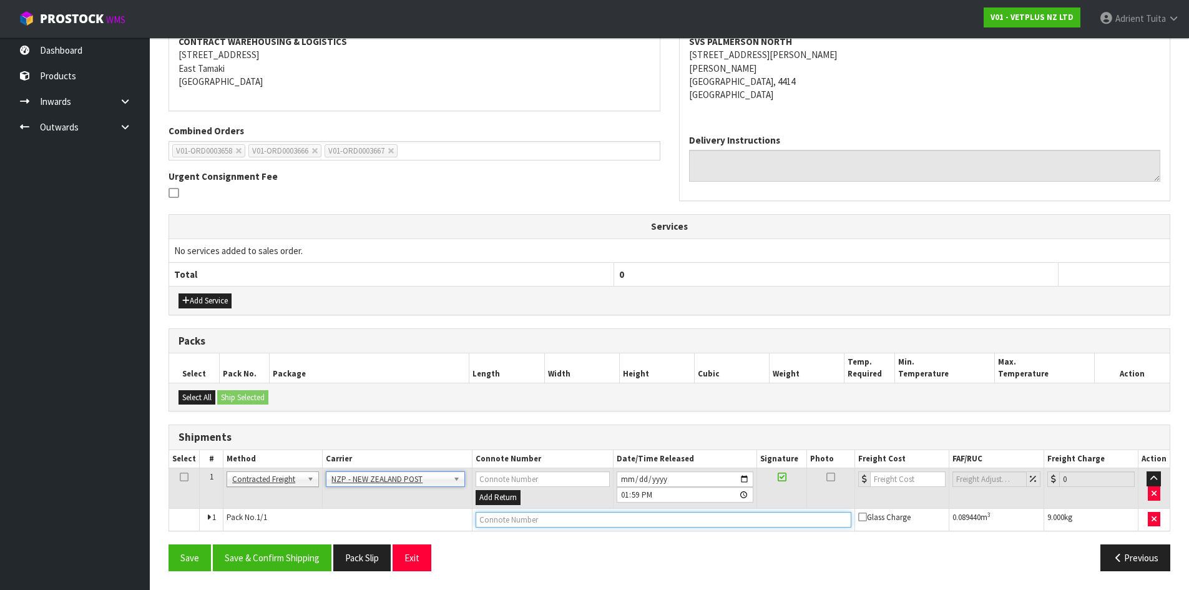
click at [511, 514] on input "text" at bounding box center [664, 520] width 376 height 16
type input "00894210392605299782"
click at [169, 544] on button "Save" at bounding box center [190, 557] width 42 height 27
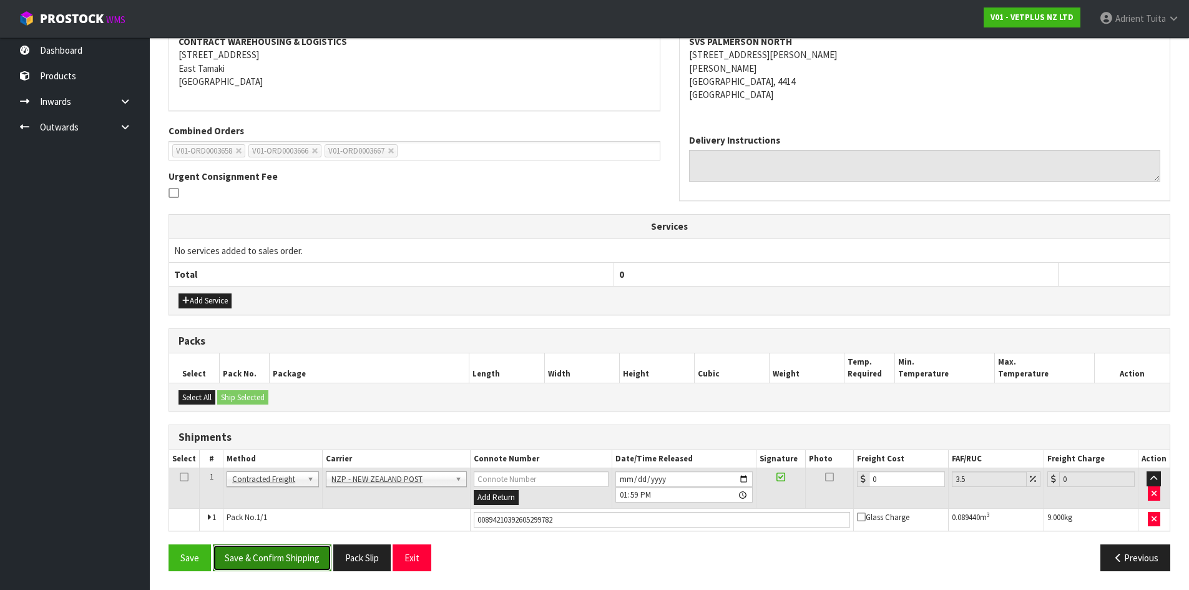
click at [287, 551] on button "Save & Confirm Shipping" at bounding box center [272, 557] width 119 height 27
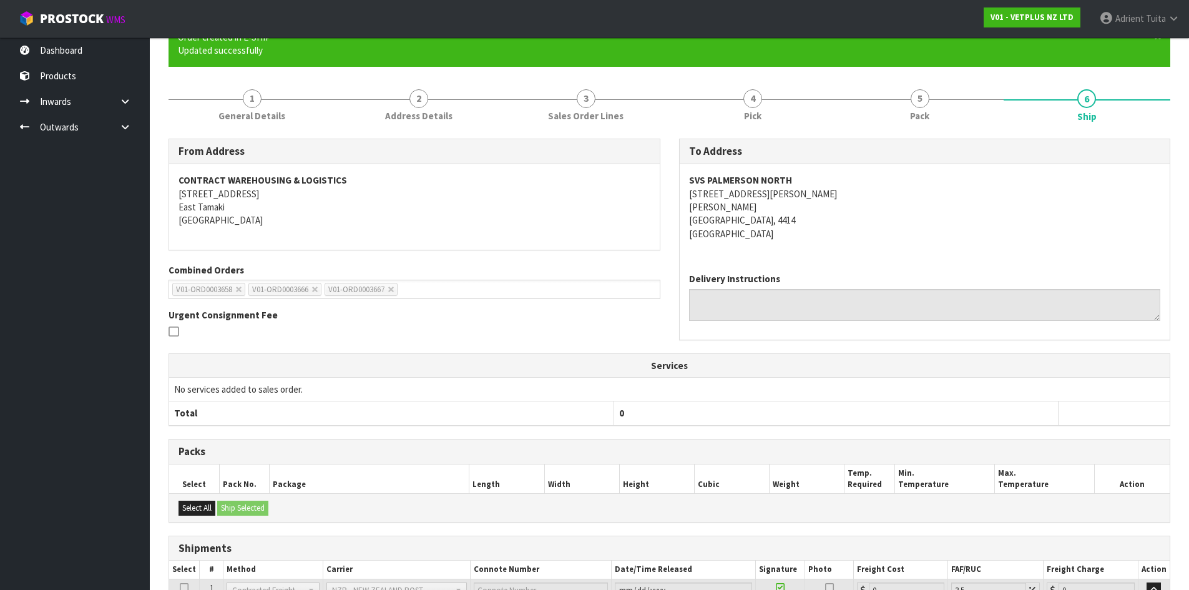
scroll to position [229, 0]
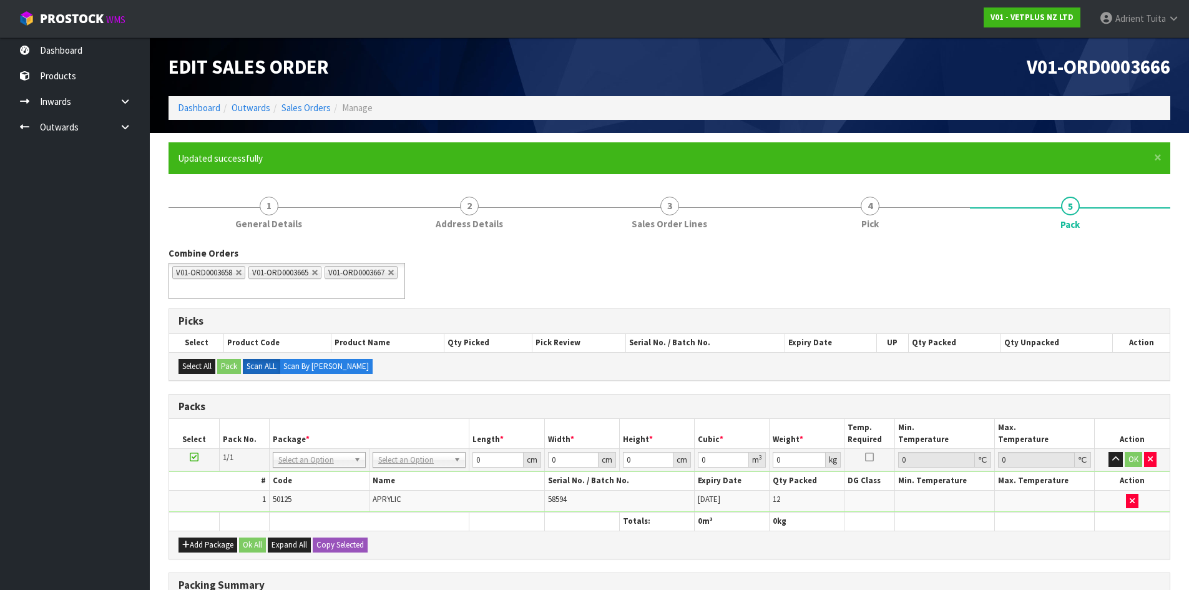
scroll to position [177, 0]
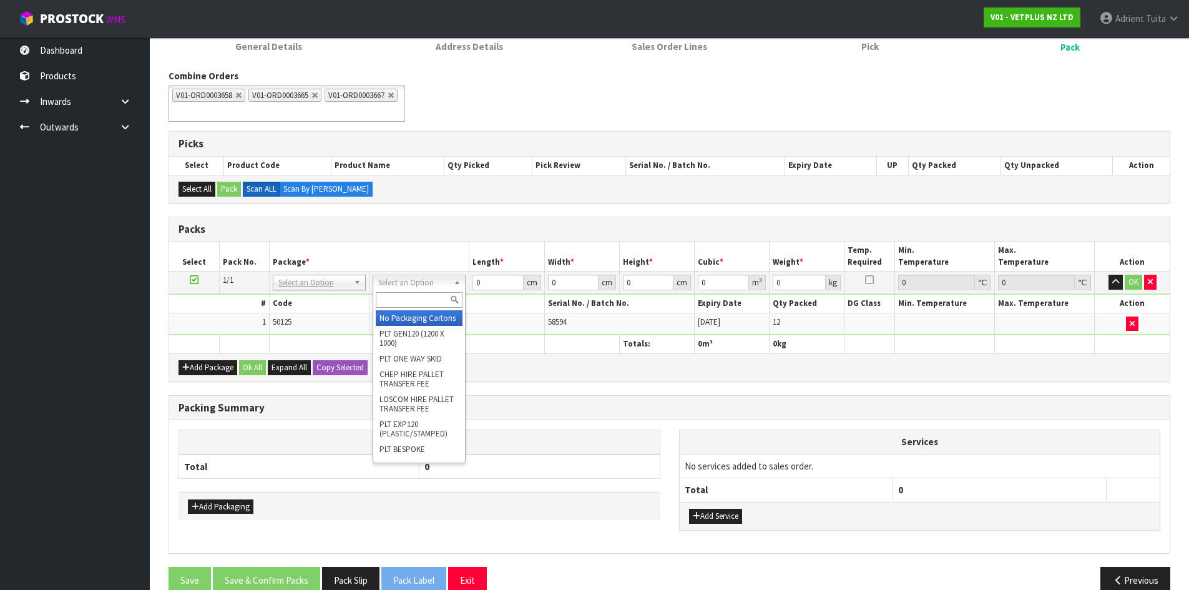
drag, startPoint x: 420, startPoint y: 282, endPoint x: 418, endPoint y: 322, distance: 40.0
drag, startPoint x: 418, startPoint y: 324, endPoint x: 456, endPoint y: 297, distance: 47.5
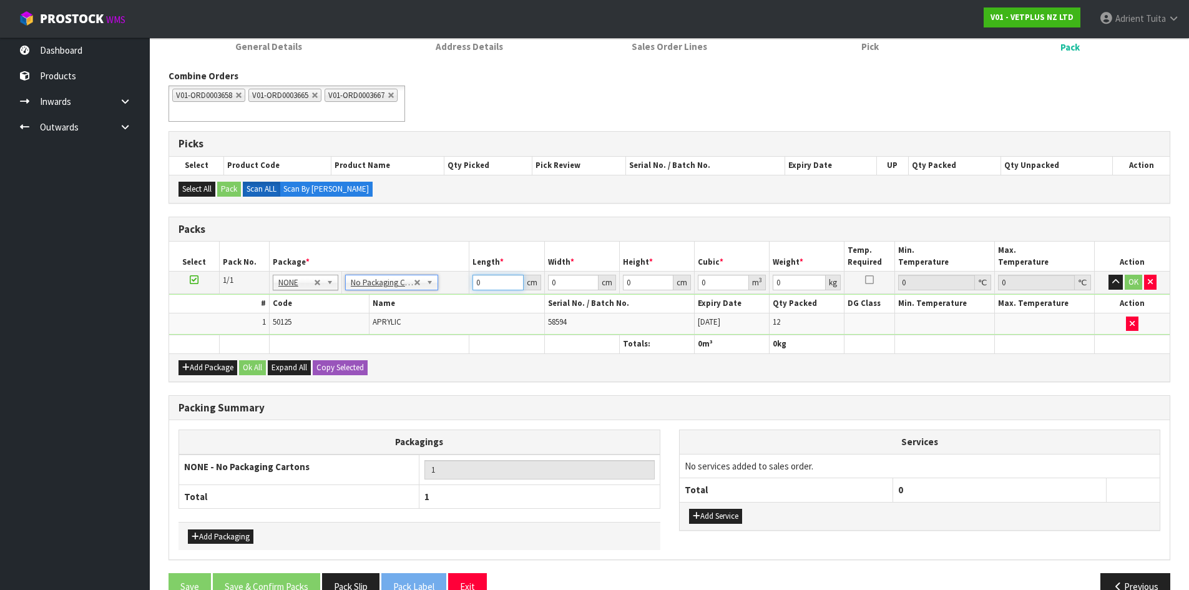
click at [488, 282] on input "0" at bounding box center [498, 283] width 51 height 16
type input "52"
type input "40"
type input "4"
type input "0.00832"
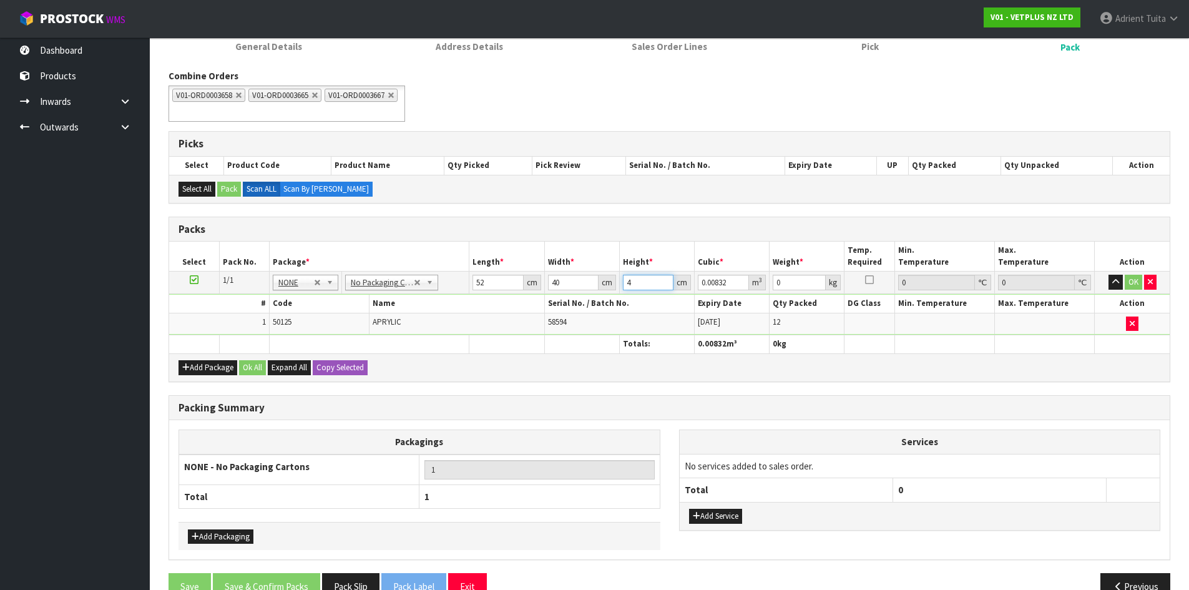
type input "43"
type input "0.08944"
type input "43"
type input "9"
click at [1130, 282] on button "OK" at bounding box center [1133, 282] width 17 height 15
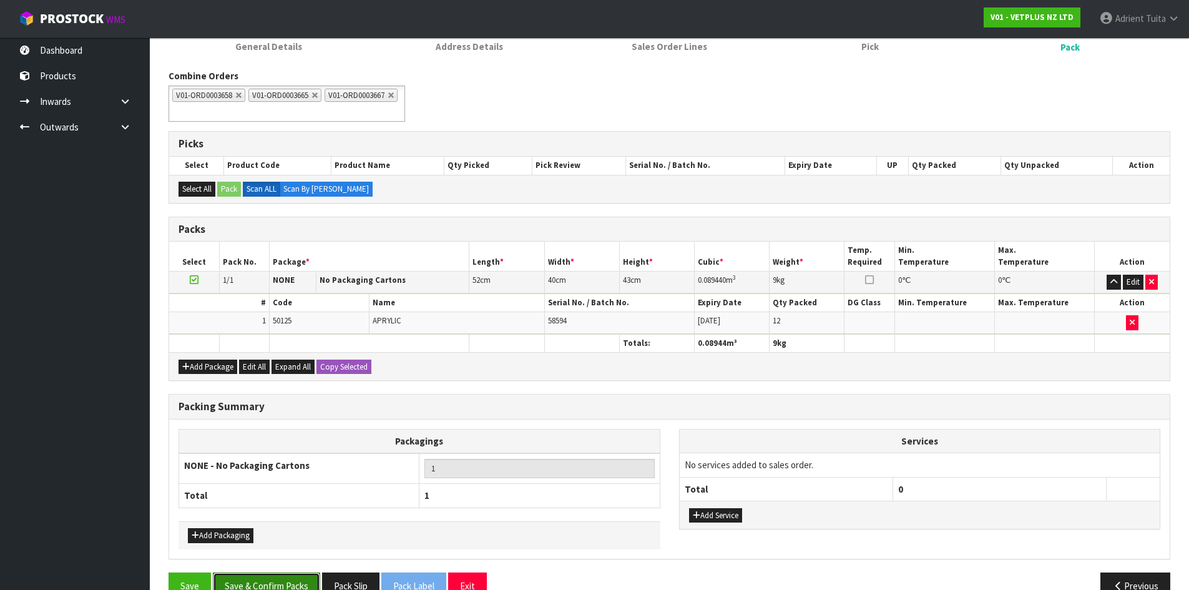
click at [288, 574] on button "Save & Confirm Packs" at bounding box center [266, 586] width 107 height 27
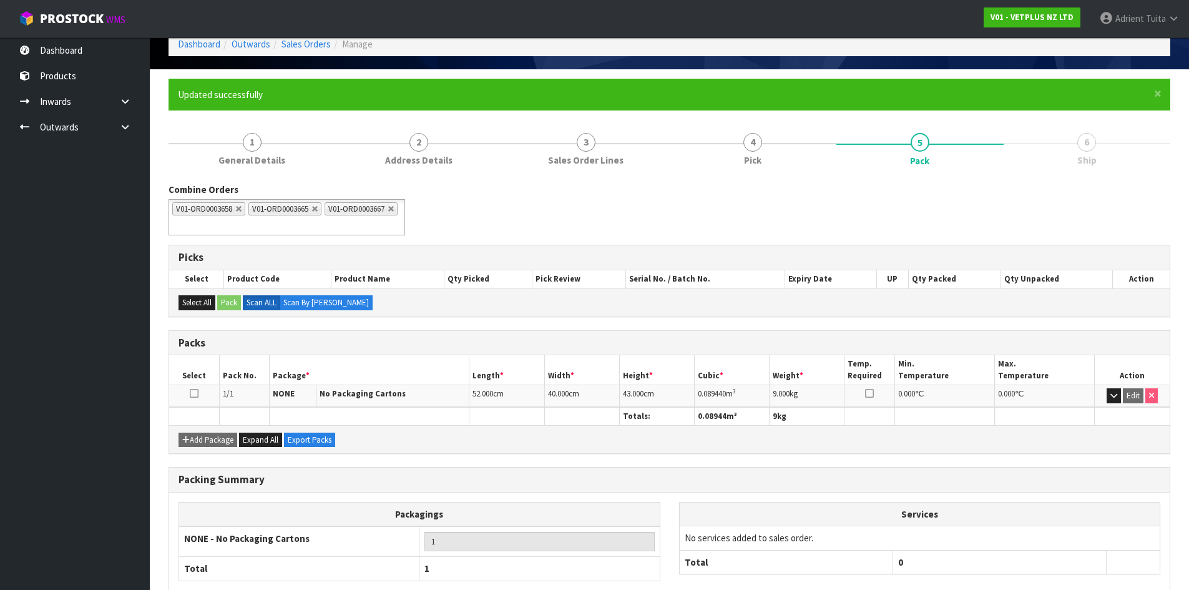
scroll to position [137, 0]
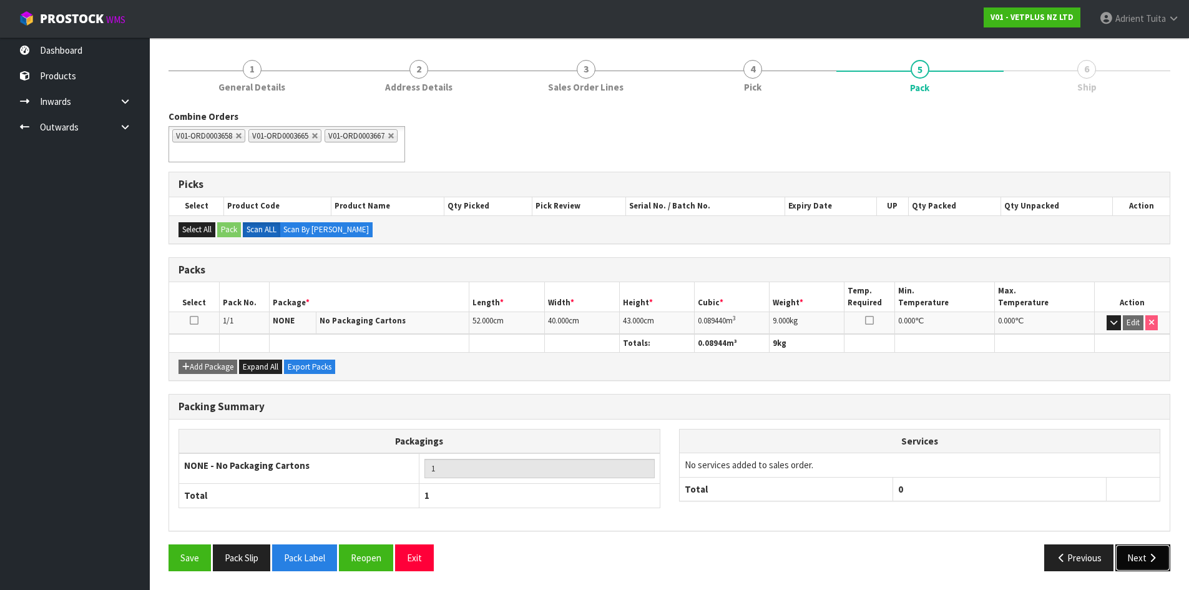
drag, startPoint x: 1143, startPoint y: 564, endPoint x: 981, endPoint y: 536, distance: 164.8
click at [1144, 563] on button "Next" at bounding box center [1143, 557] width 55 height 27
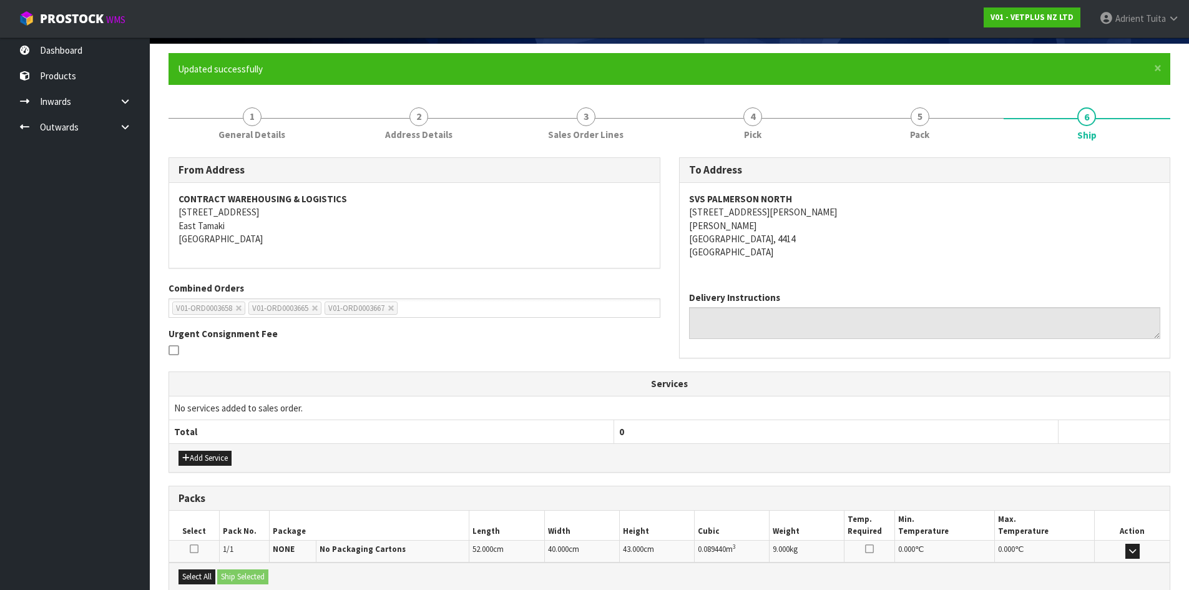
scroll to position [225, 0]
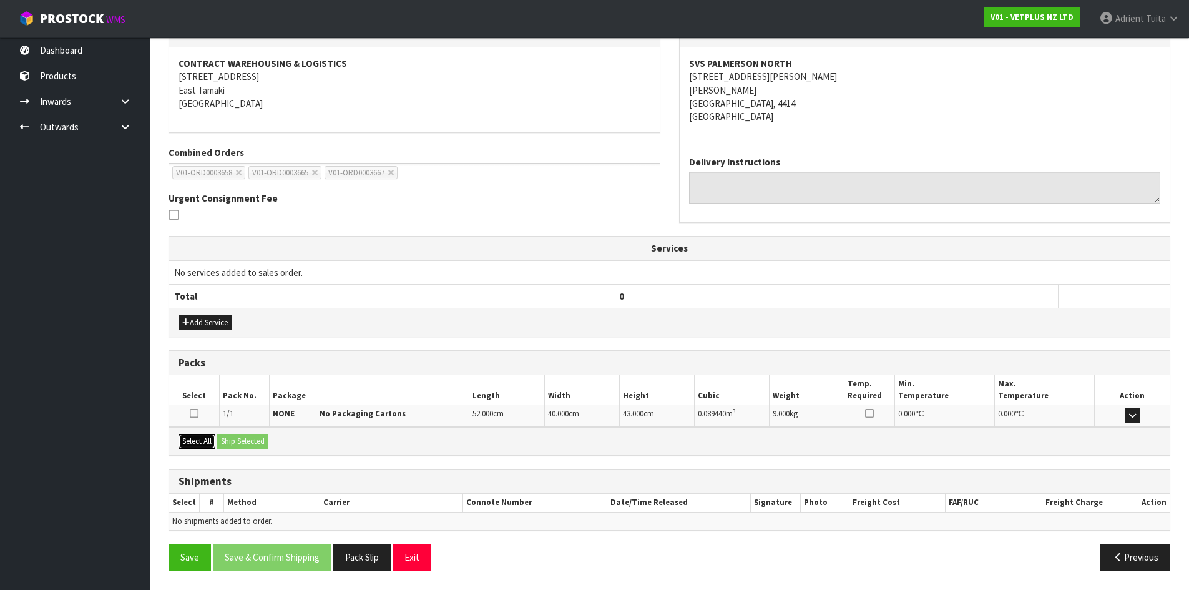
drag, startPoint x: 201, startPoint y: 441, endPoint x: 237, endPoint y: 435, distance: 36.0
click at [213, 444] on button "Select All" at bounding box center [197, 441] width 37 height 15
click at [237, 435] on button "Ship Selected" at bounding box center [242, 441] width 51 height 15
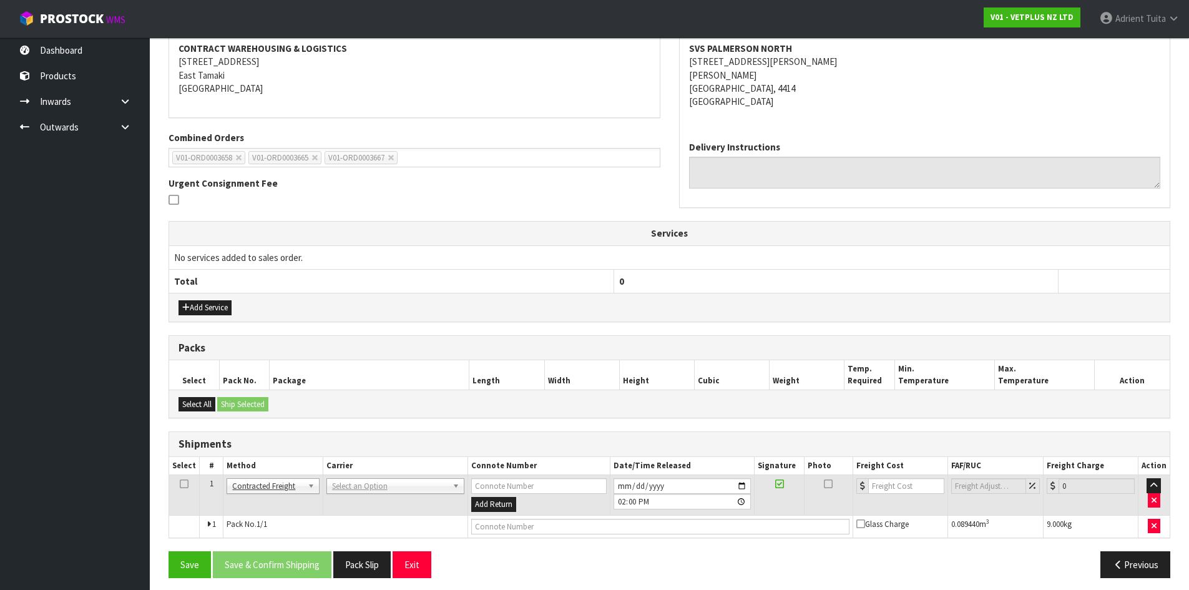
scroll to position [247, 0]
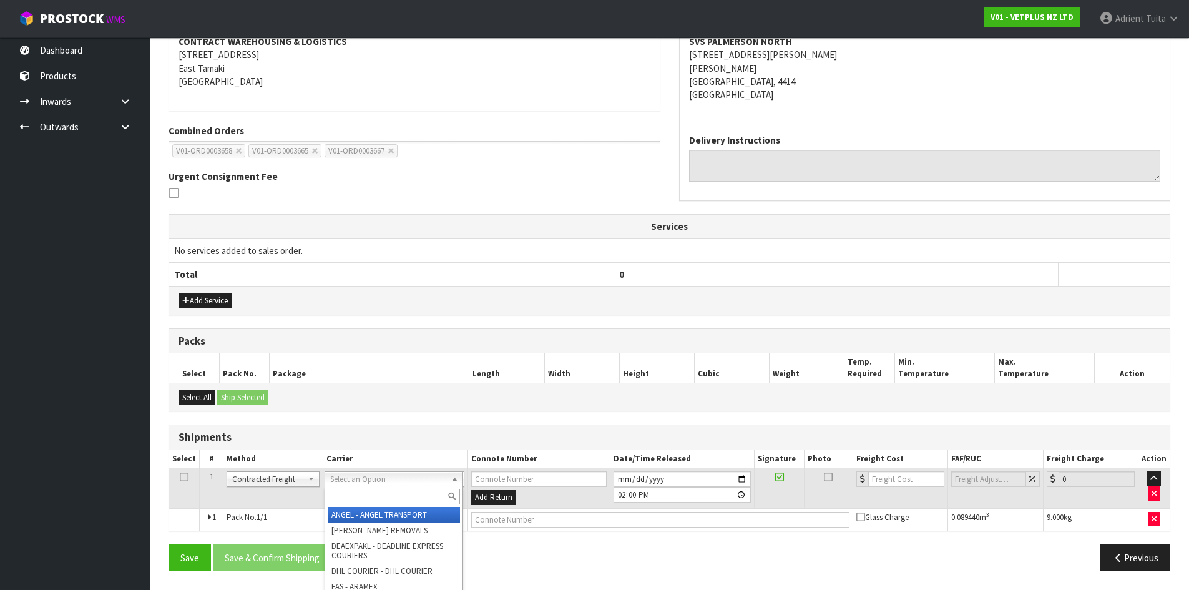
click at [367, 502] on input "text" at bounding box center [394, 497] width 132 height 16
type input "NZP"
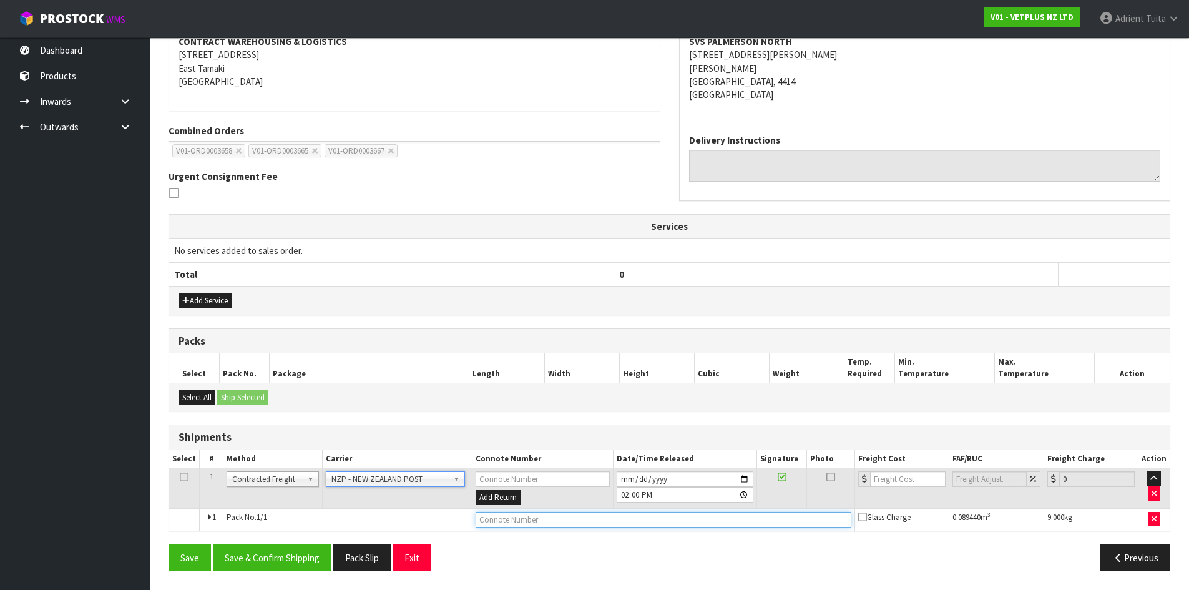
click at [583, 527] on input "text" at bounding box center [664, 520] width 376 height 16
type input "00894210392605299782"
click at [169, 544] on button "Save" at bounding box center [190, 557] width 42 height 27
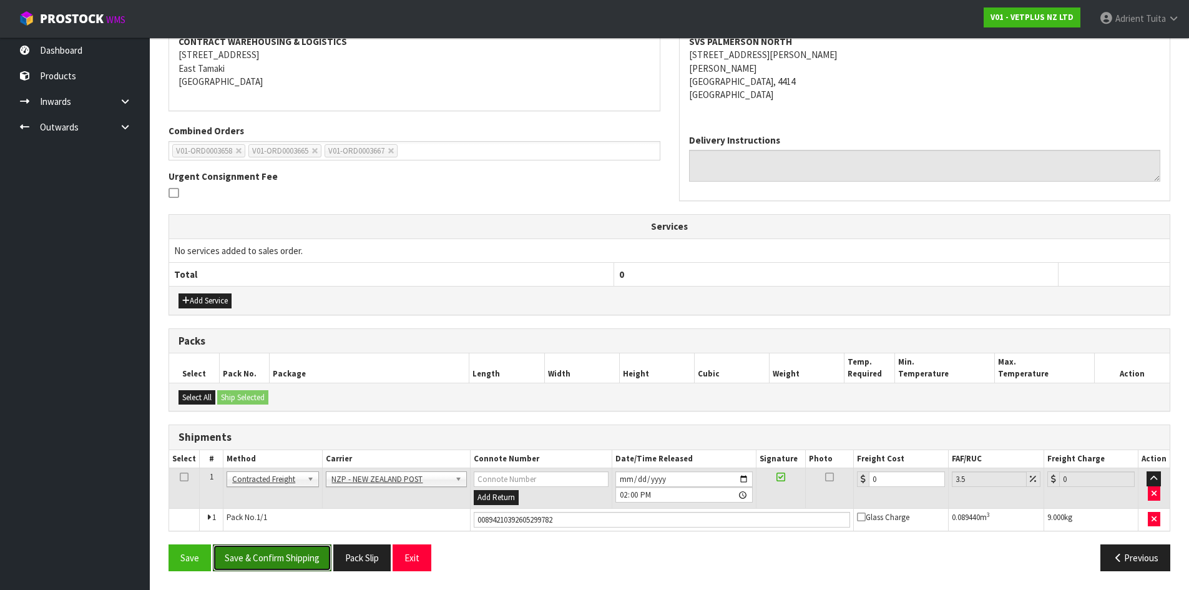
drag, startPoint x: 273, startPoint y: 557, endPoint x: 291, endPoint y: 538, distance: 26.5
click at [273, 558] on button "Save & Confirm Shipping" at bounding box center [272, 557] width 119 height 27
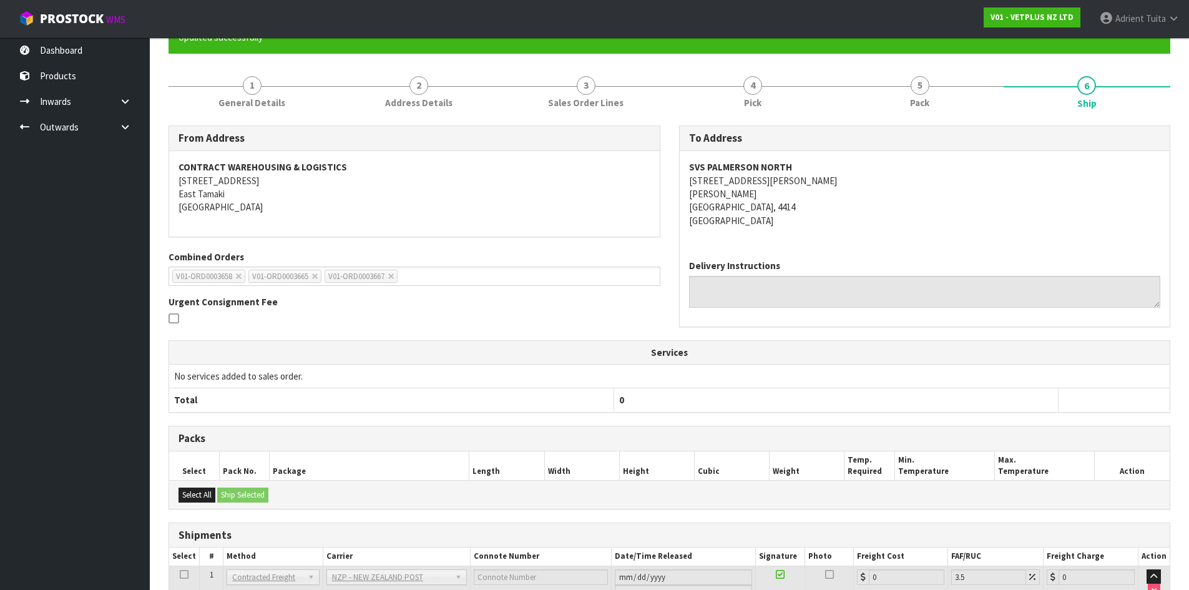
scroll to position [229, 0]
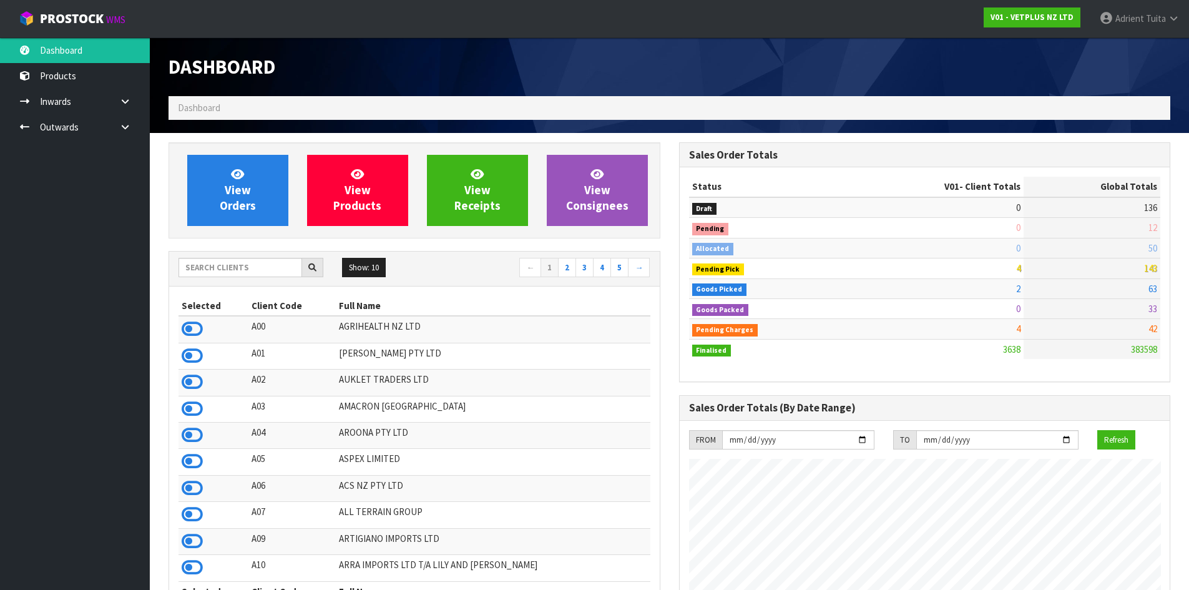
scroll to position [946, 510]
click at [210, 176] on link "View Orders" at bounding box center [237, 190] width 101 height 71
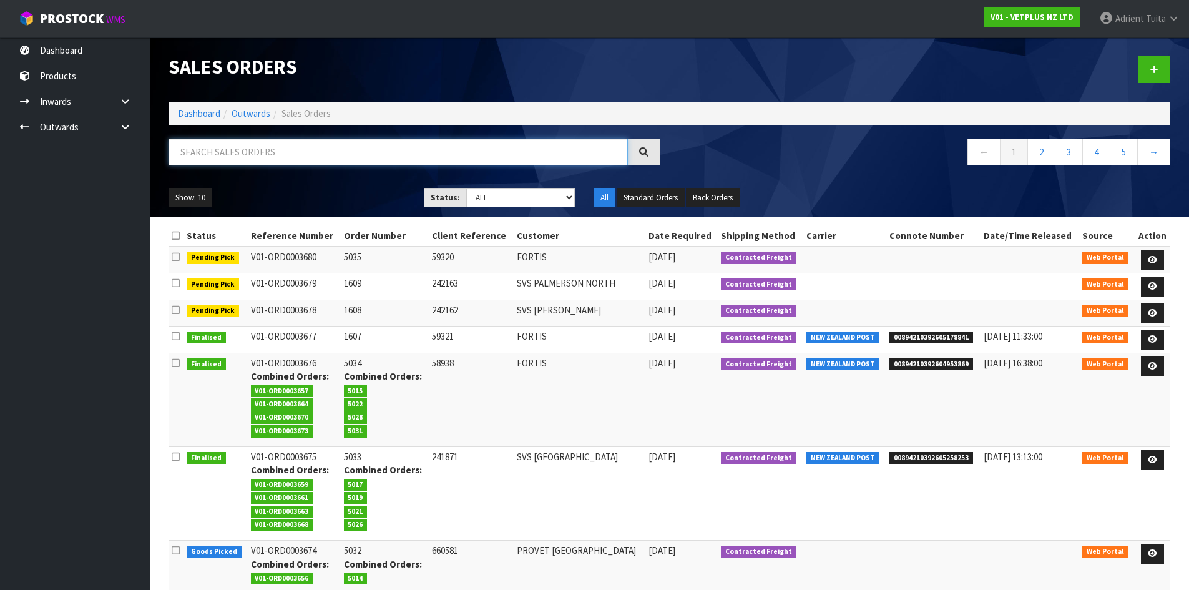
click at [411, 150] on input "text" at bounding box center [399, 152] width 460 height 27
type input "5032"
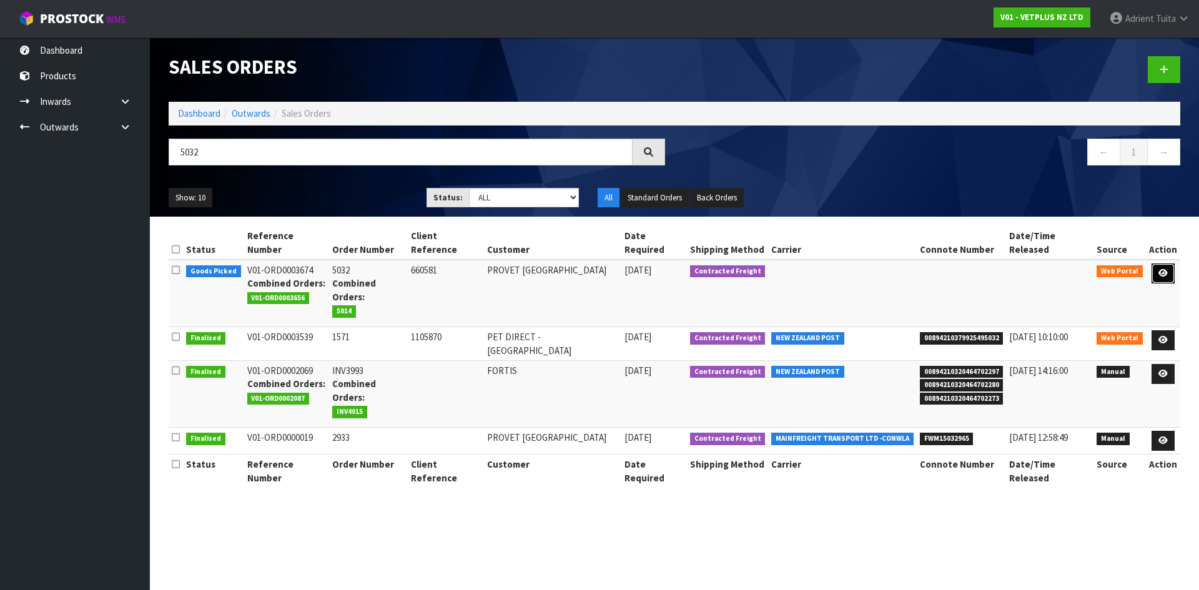
click at [1160, 269] on icon at bounding box center [1162, 273] width 9 height 8
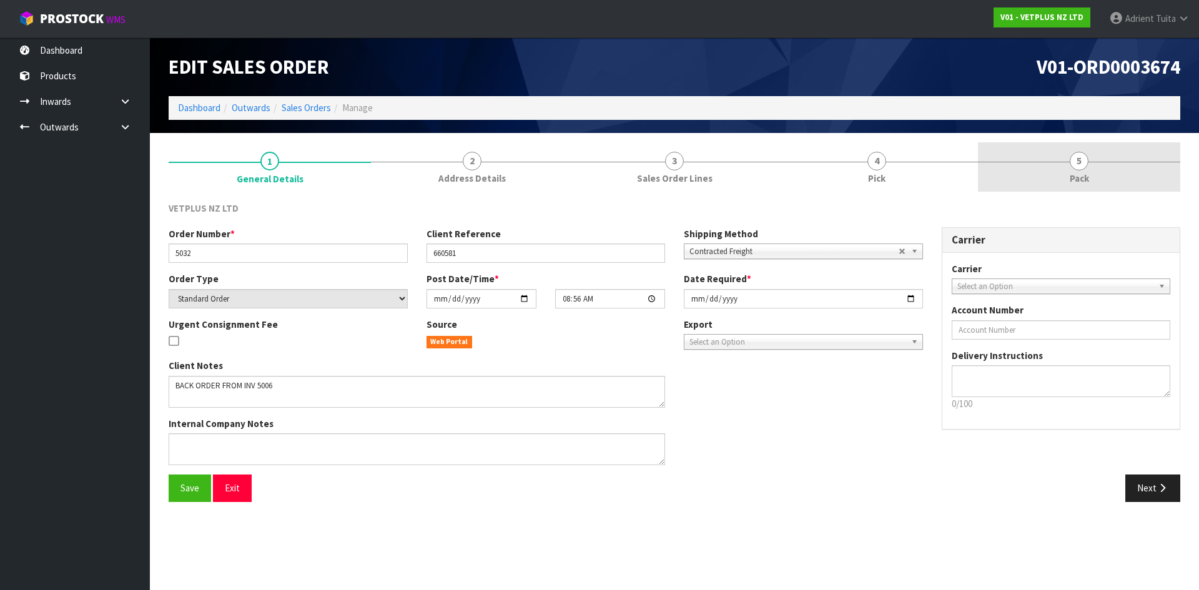
click at [1088, 167] on link "5 Pack" at bounding box center [1079, 166] width 202 height 49
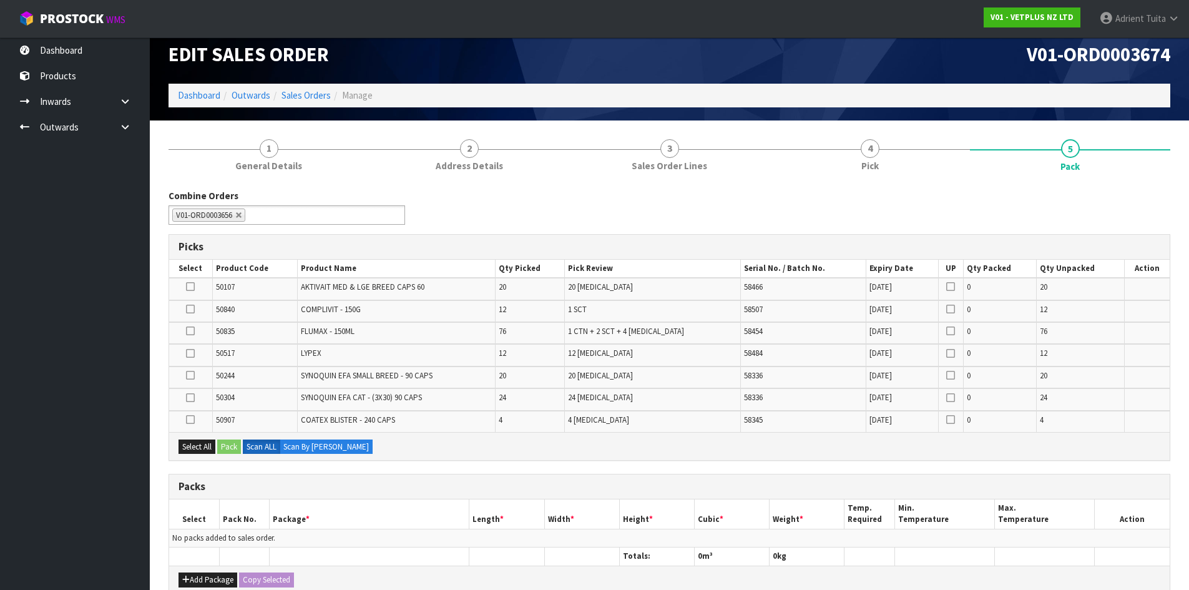
scroll to position [248, 0]
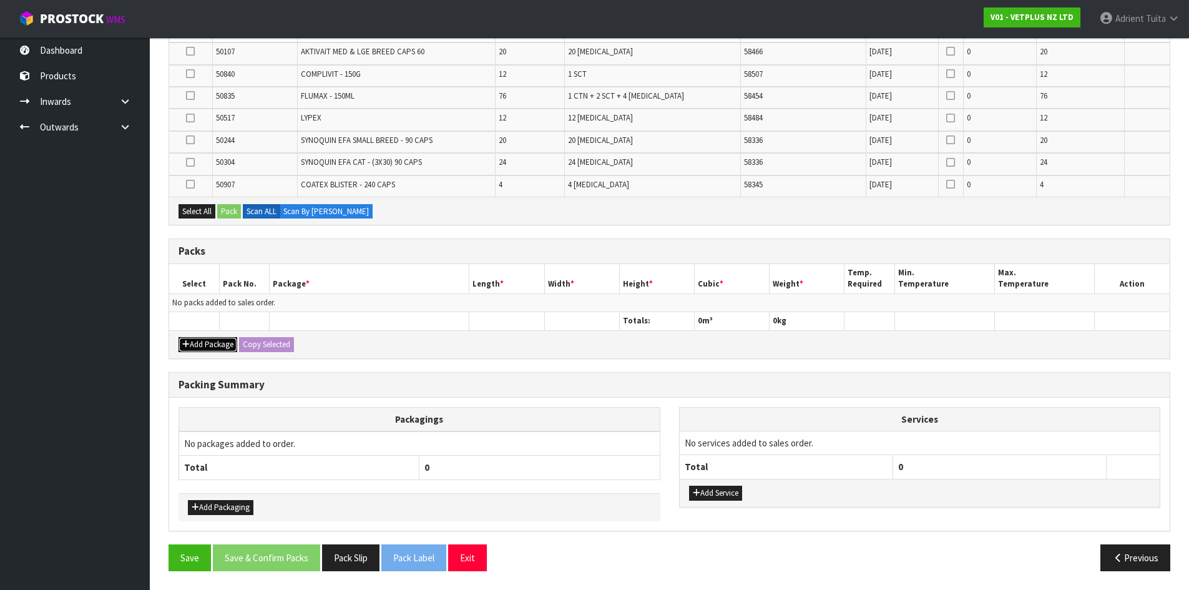
drag, startPoint x: 202, startPoint y: 350, endPoint x: 199, endPoint y: 337, distance: 13.3
click at [202, 350] on button "Add Package" at bounding box center [208, 344] width 59 height 15
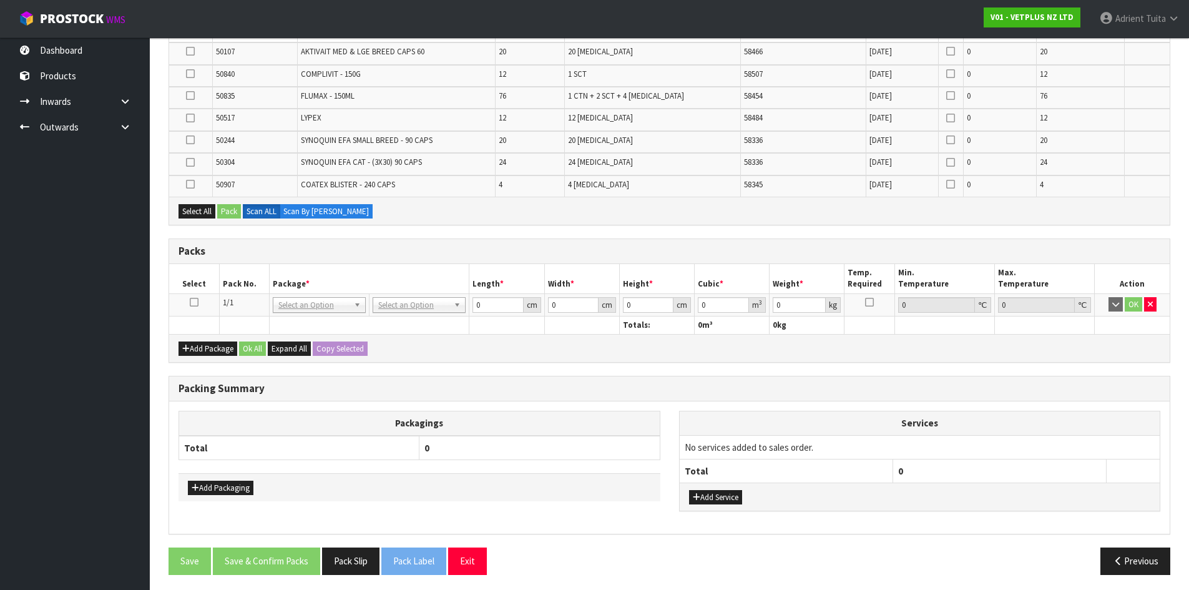
click at [194, 303] on icon at bounding box center [194, 302] width 9 height 1
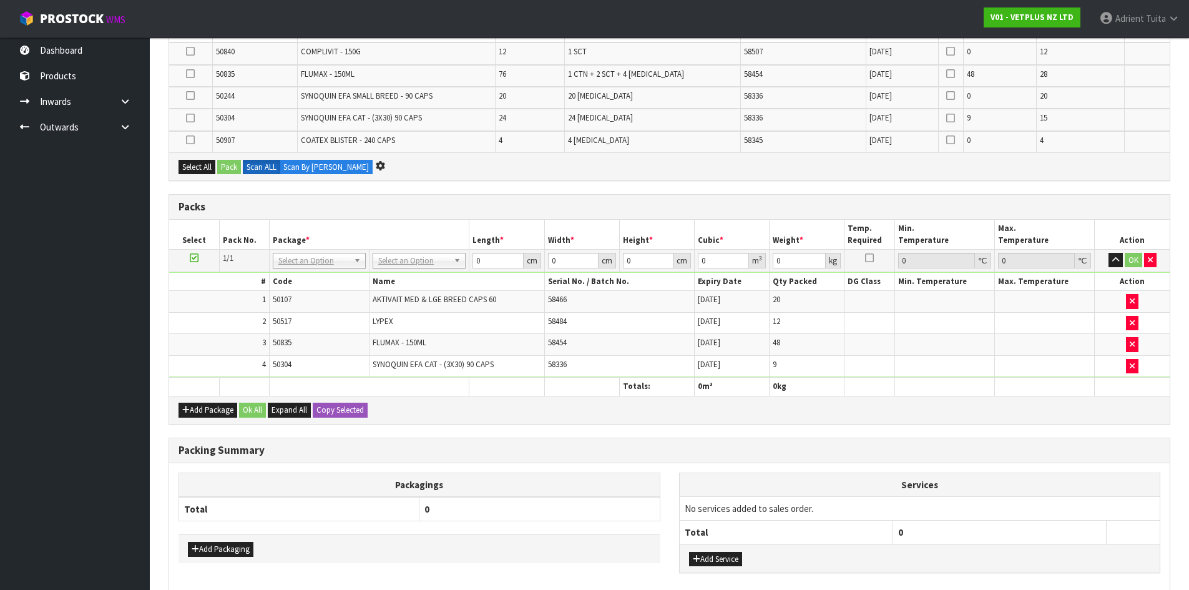
scroll to position [0, 0]
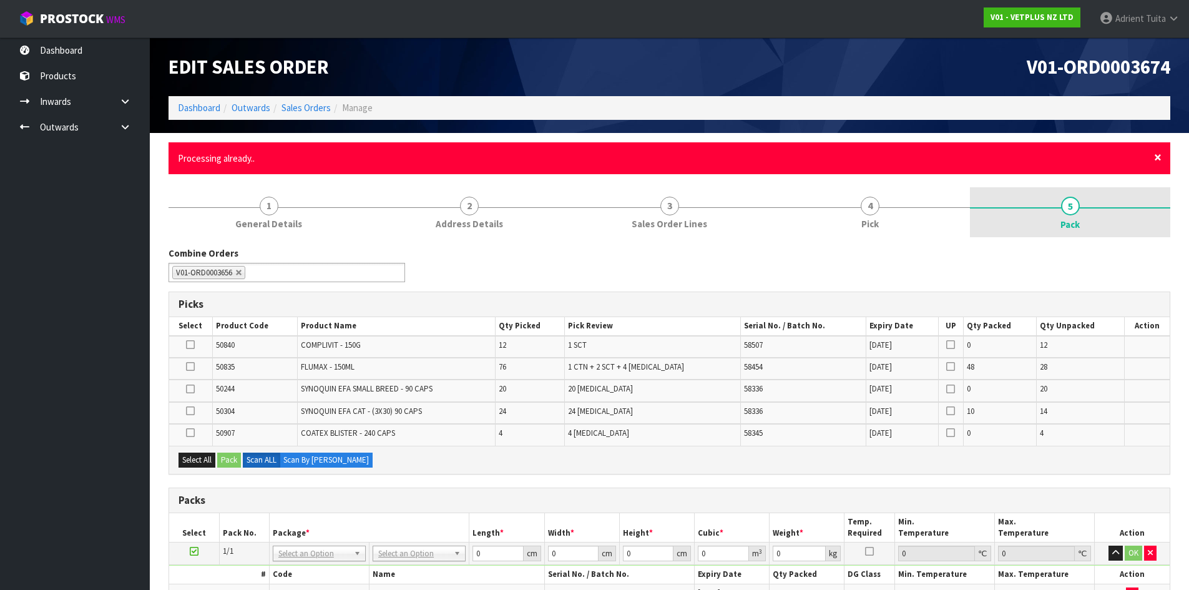
click at [1161, 157] on span "×" at bounding box center [1158, 157] width 7 height 17
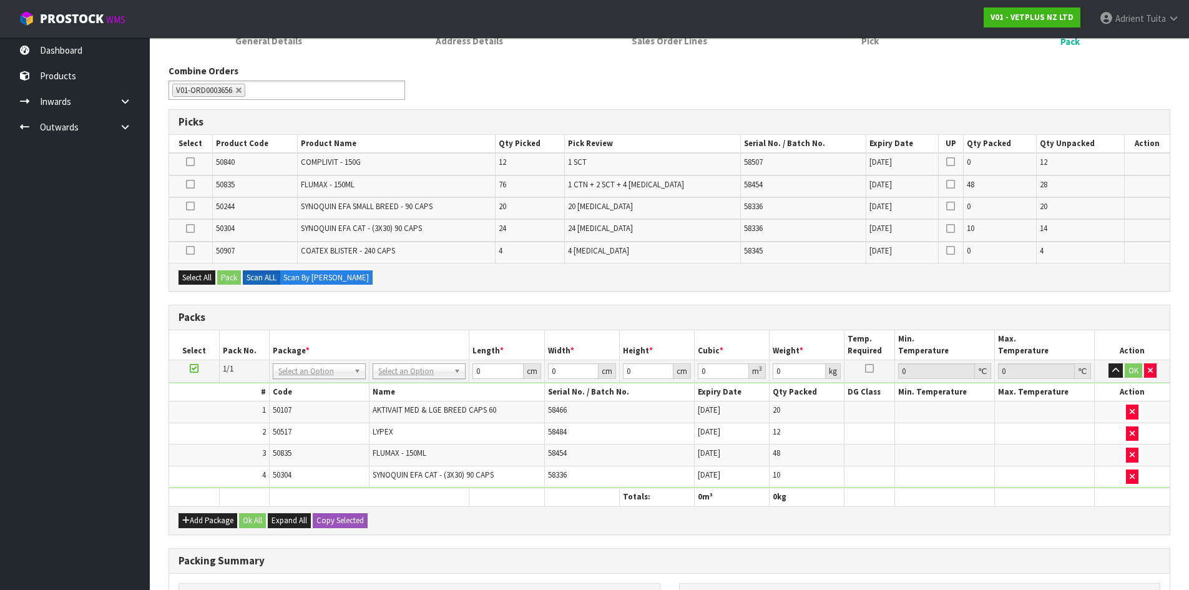
scroll to position [313, 0]
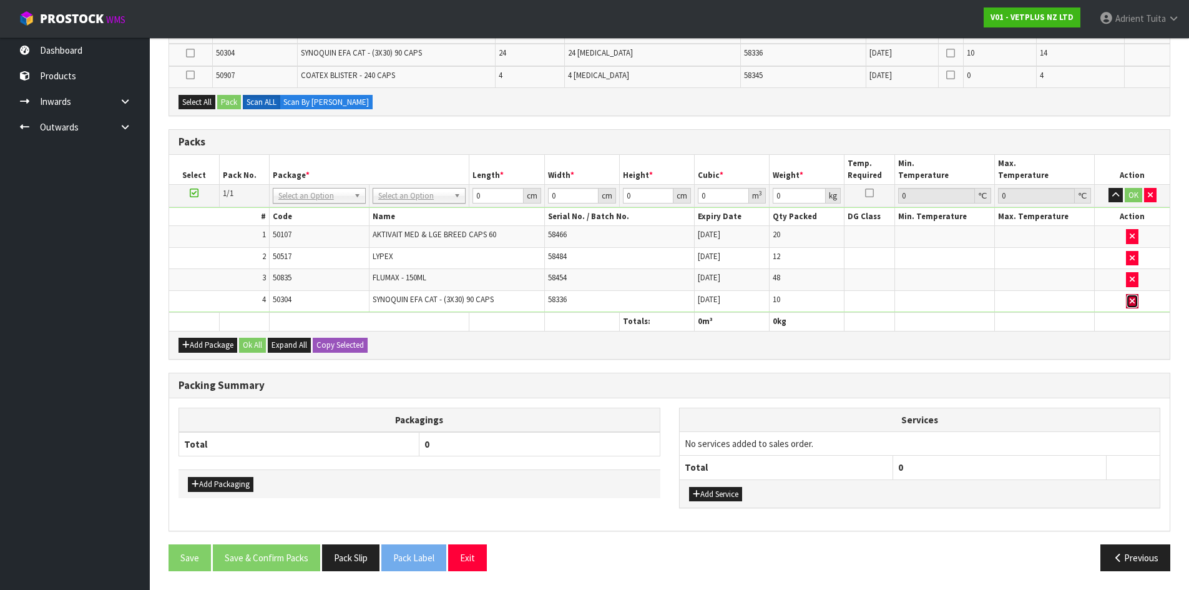
click at [1133, 300] on icon "button" at bounding box center [1132, 301] width 5 height 8
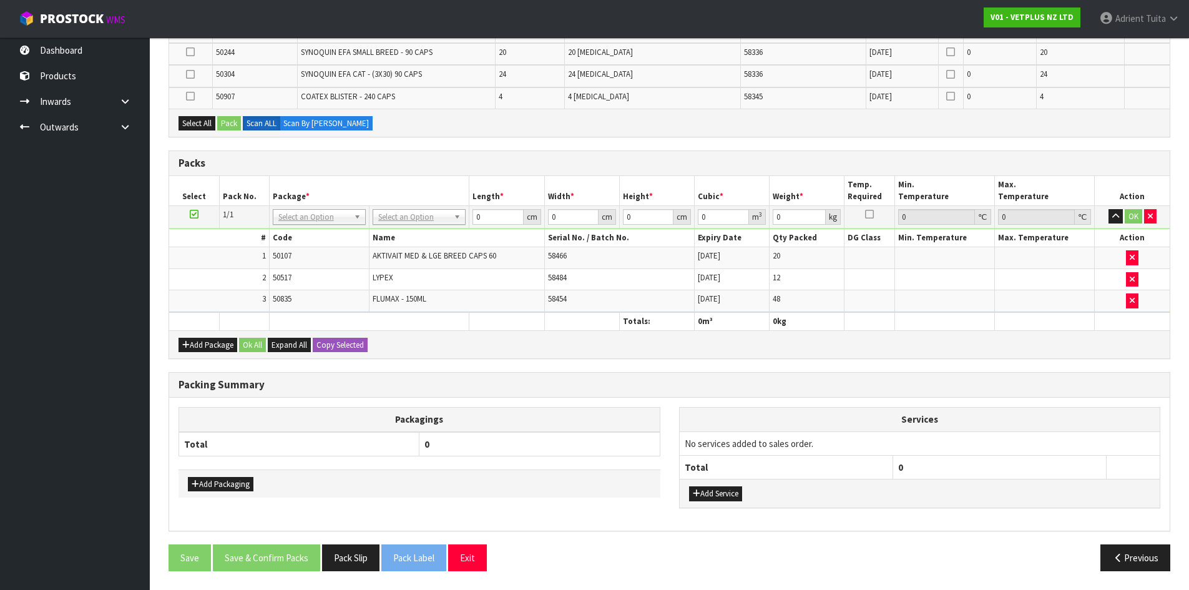
click at [767, 358] on div "Add Package Ok All Expand All Copy Selected" at bounding box center [669, 344] width 1001 height 28
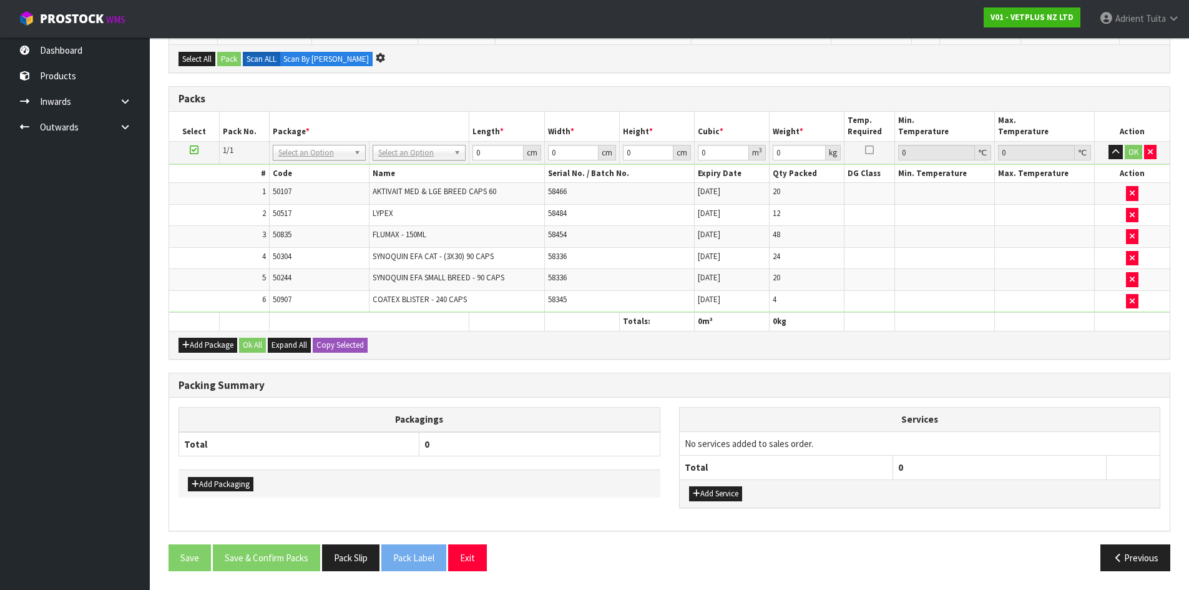
scroll to position [0, 0]
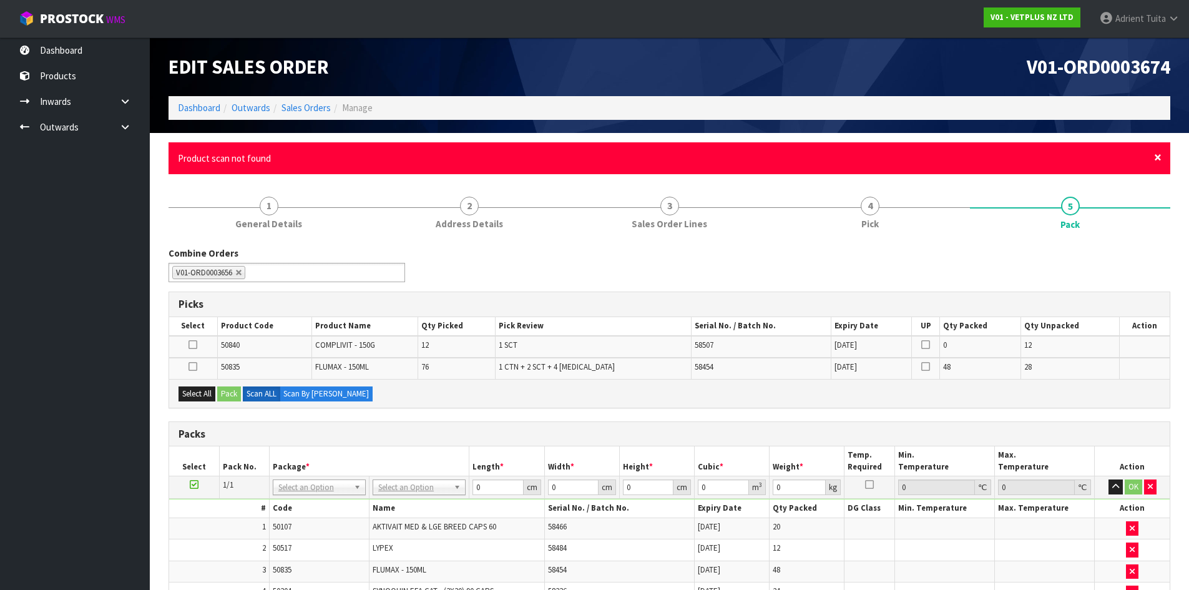
click at [1156, 157] on span "×" at bounding box center [1158, 157] width 7 height 17
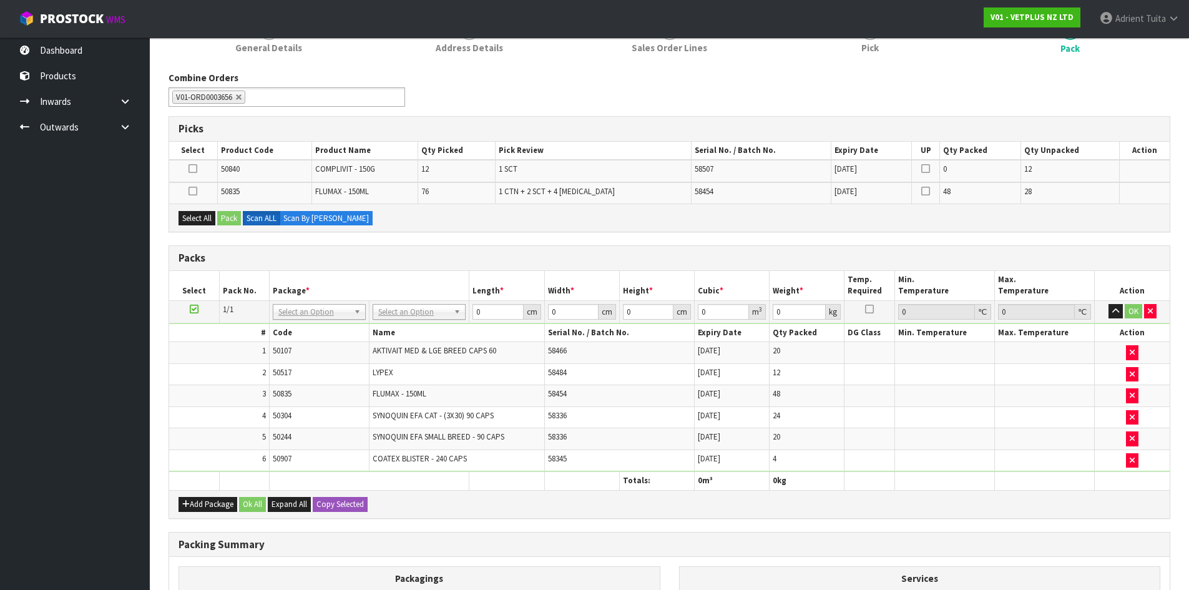
scroll to position [290, 0]
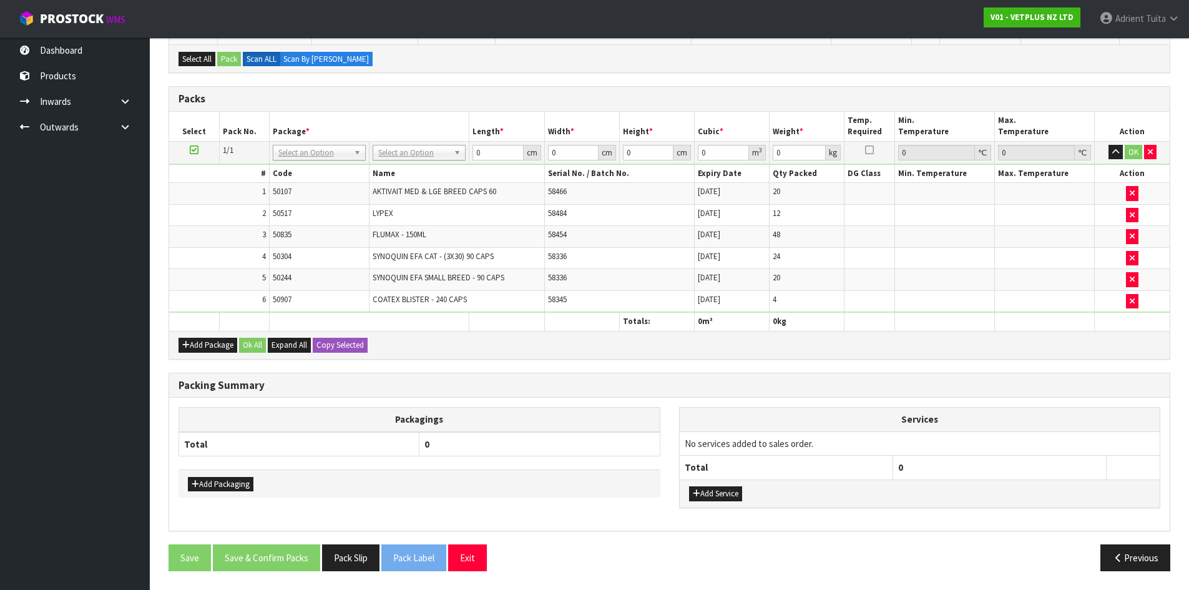
click at [273, 395] on div "Packing Summary" at bounding box center [669, 385] width 1001 height 25
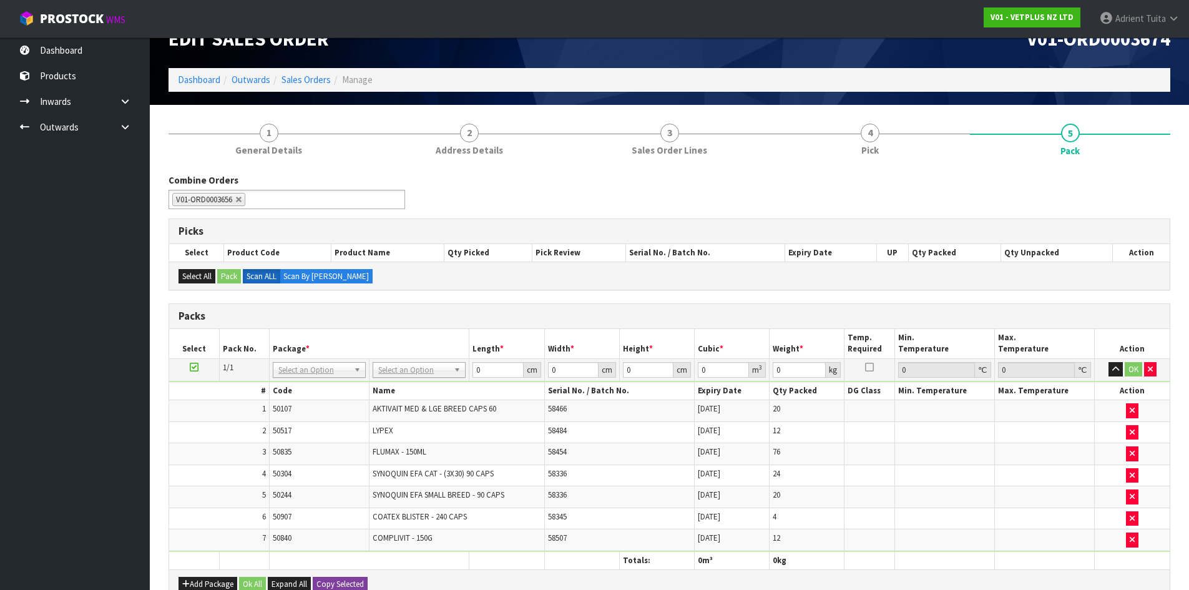
scroll to position [0, 0]
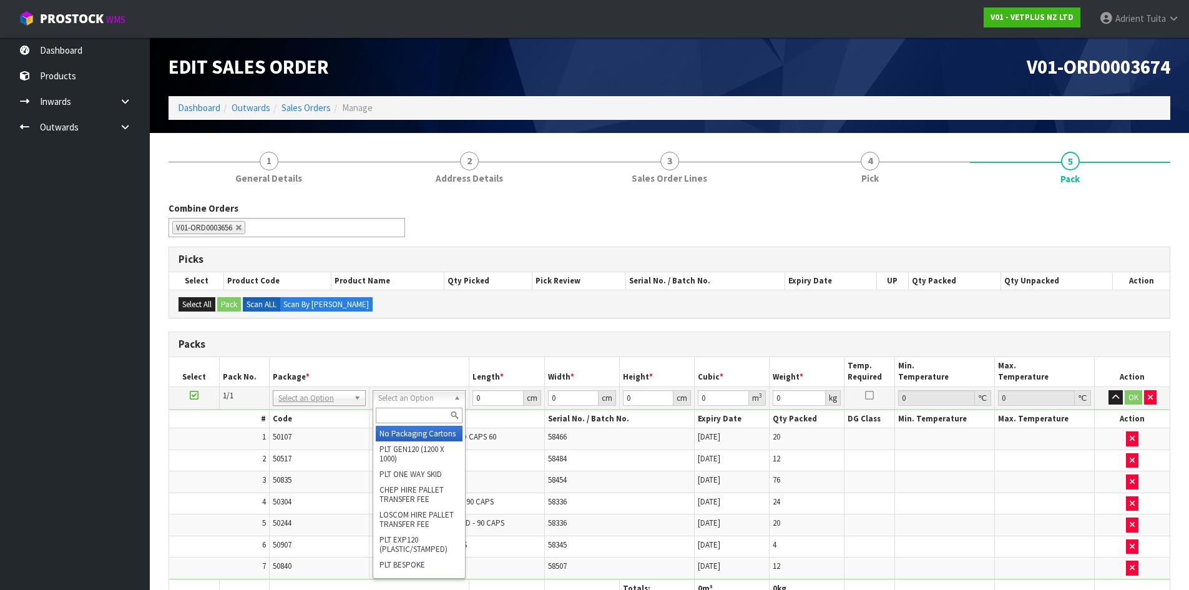
drag, startPoint x: 393, startPoint y: 436, endPoint x: 503, endPoint y: 402, distance: 115.5
click at [506, 396] on input "0" at bounding box center [498, 398] width 51 height 16
type input "47"
type input "38"
type input "2"
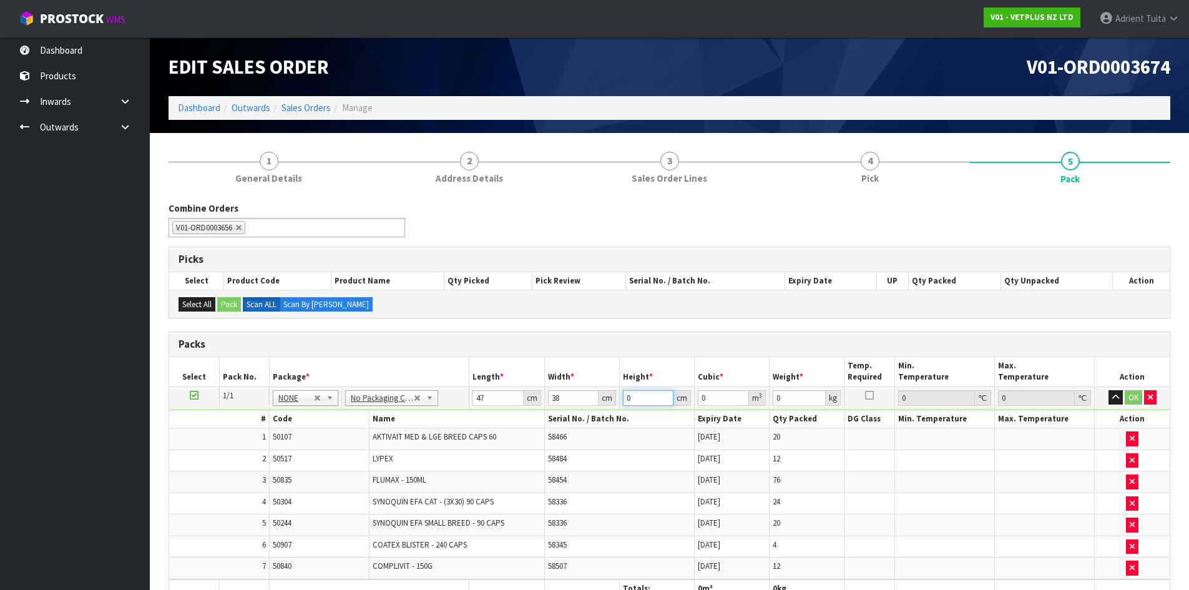
type input "0.003572"
type input "24"
type input "0.042864"
type input "24"
type input "12"
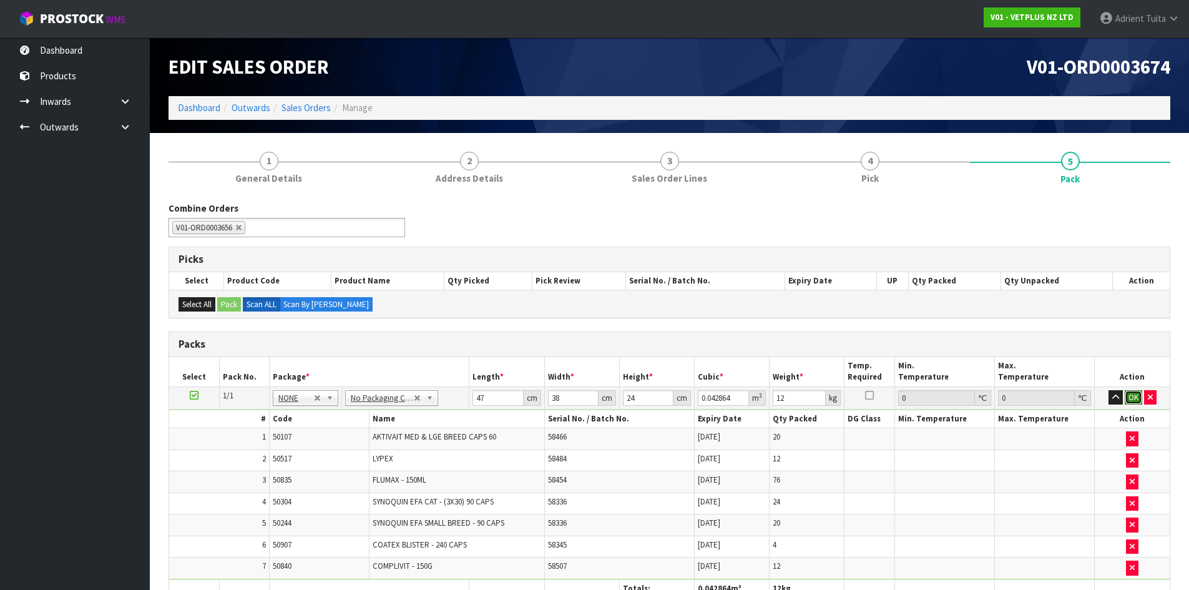
drag, startPoint x: 1133, startPoint y: 395, endPoint x: 712, endPoint y: 439, distance: 423.8
click at [1133, 396] on button "OK" at bounding box center [1133, 397] width 17 height 15
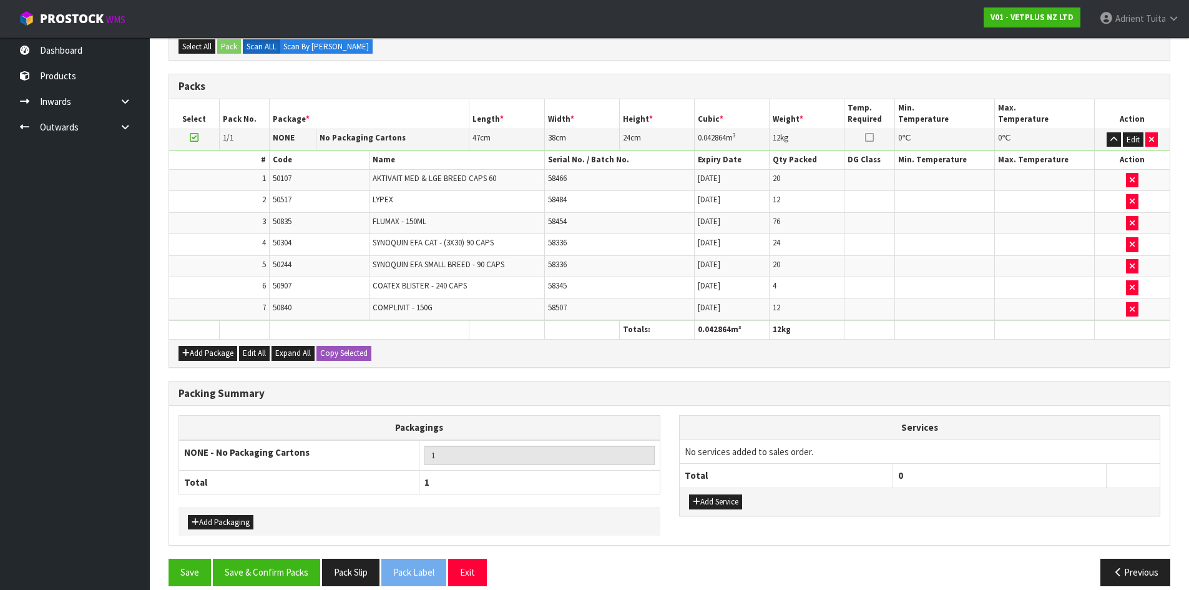
scroll to position [273, 0]
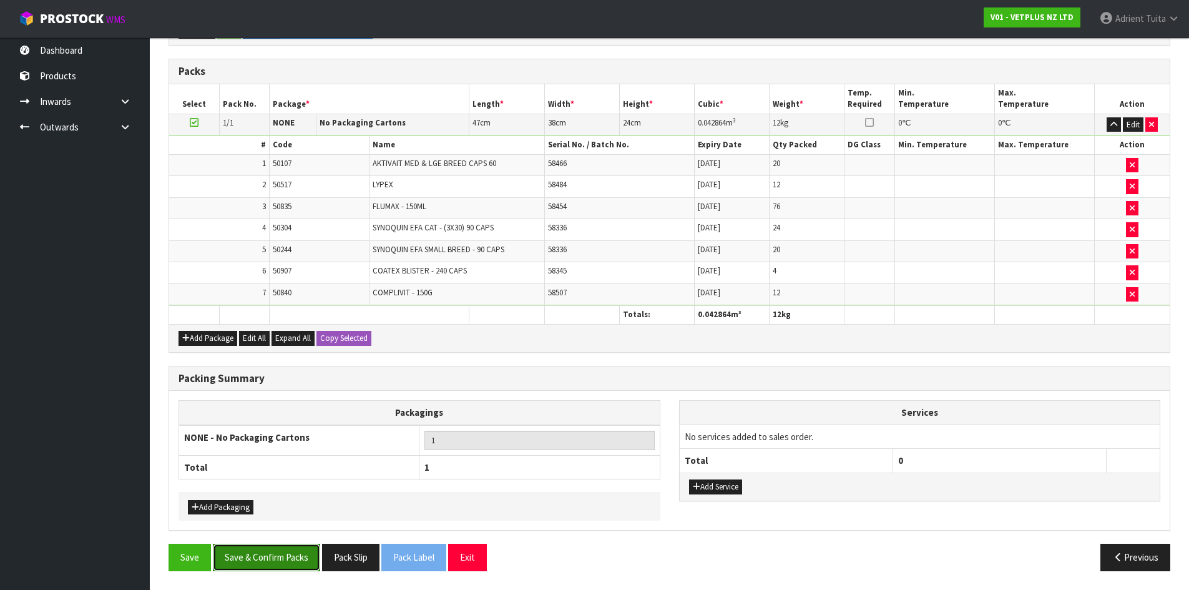
click at [283, 565] on button "Save & Confirm Packs" at bounding box center [266, 557] width 107 height 27
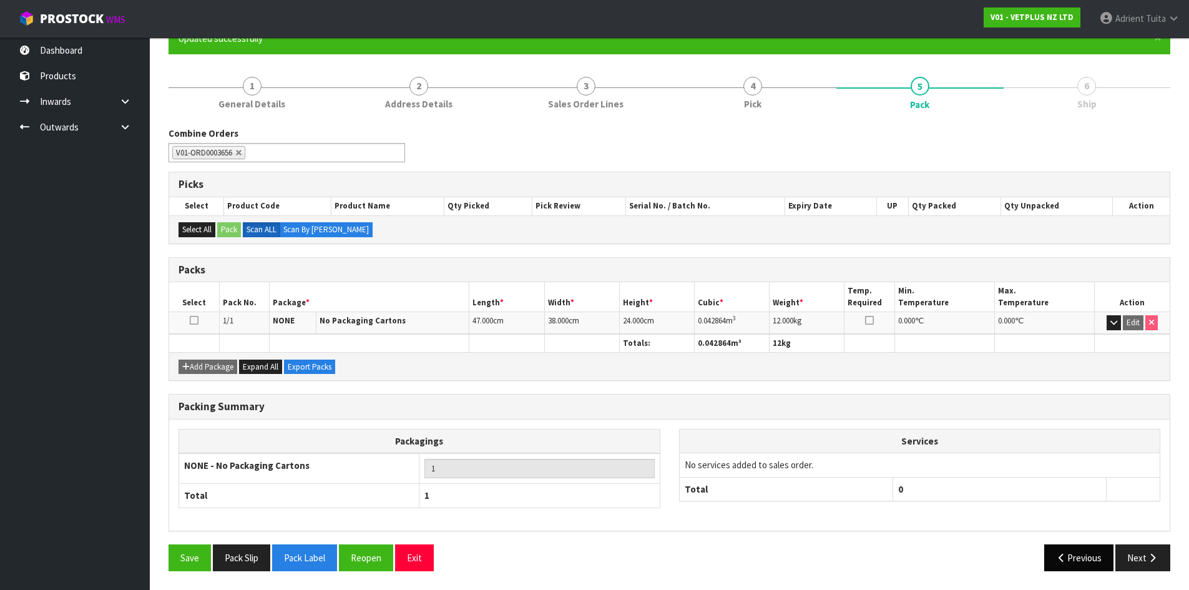
scroll to position [120, 0]
drag, startPoint x: 1130, startPoint y: 558, endPoint x: 1096, endPoint y: 558, distance: 33.1
click at [1130, 558] on button "Next" at bounding box center [1143, 557] width 55 height 27
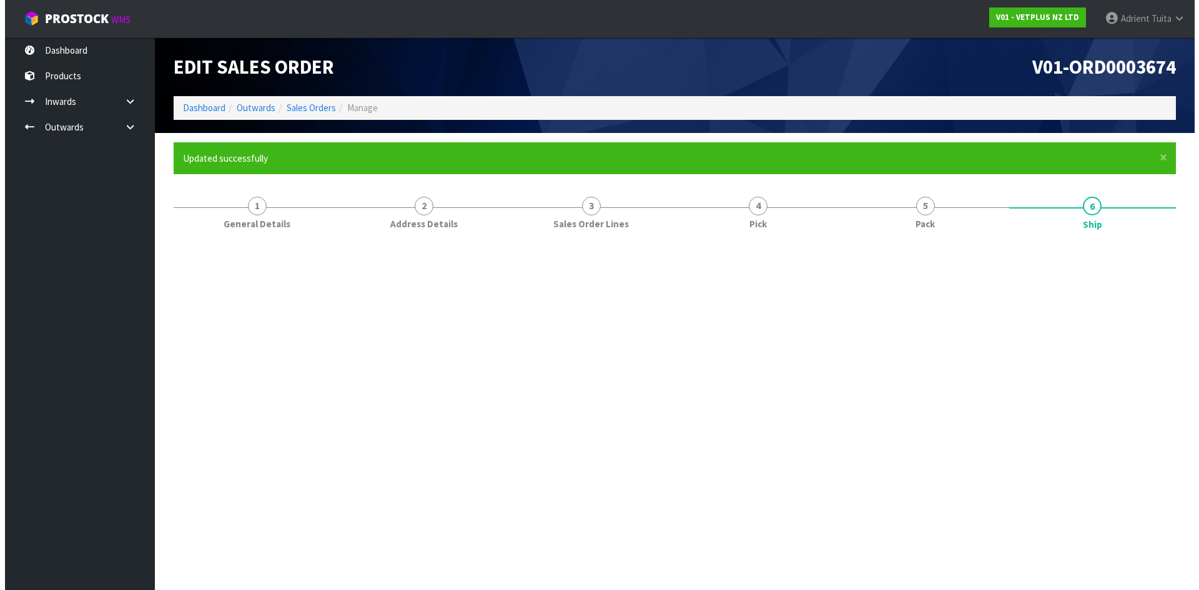
scroll to position [0, 0]
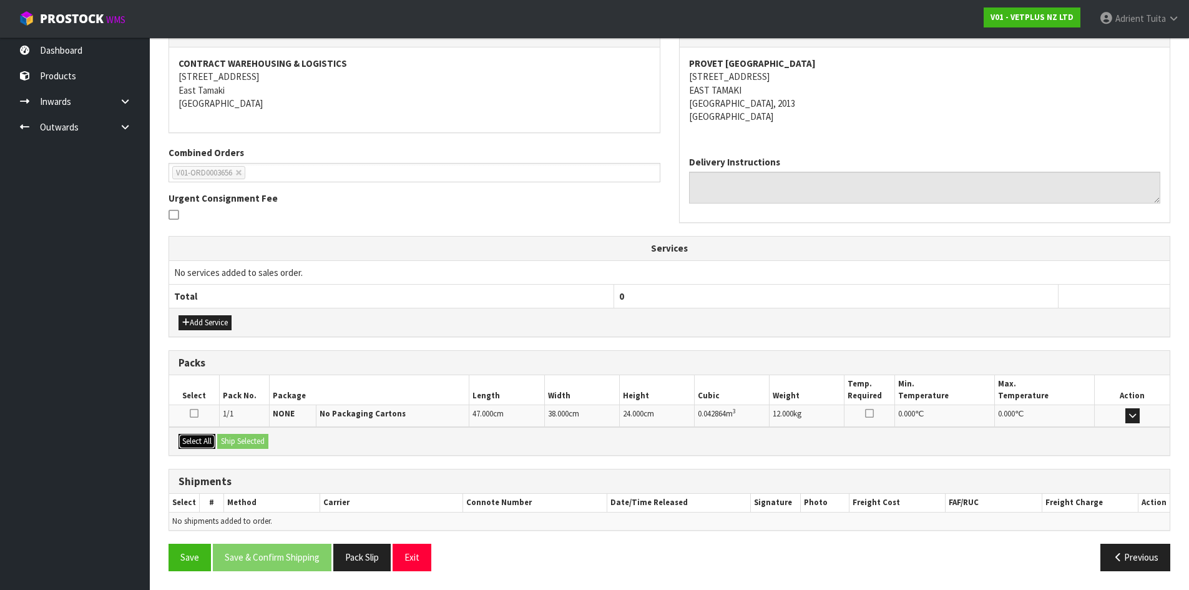
click at [207, 436] on button "Select All" at bounding box center [197, 441] width 37 height 15
click at [227, 436] on button "Ship Selected" at bounding box center [242, 441] width 51 height 15
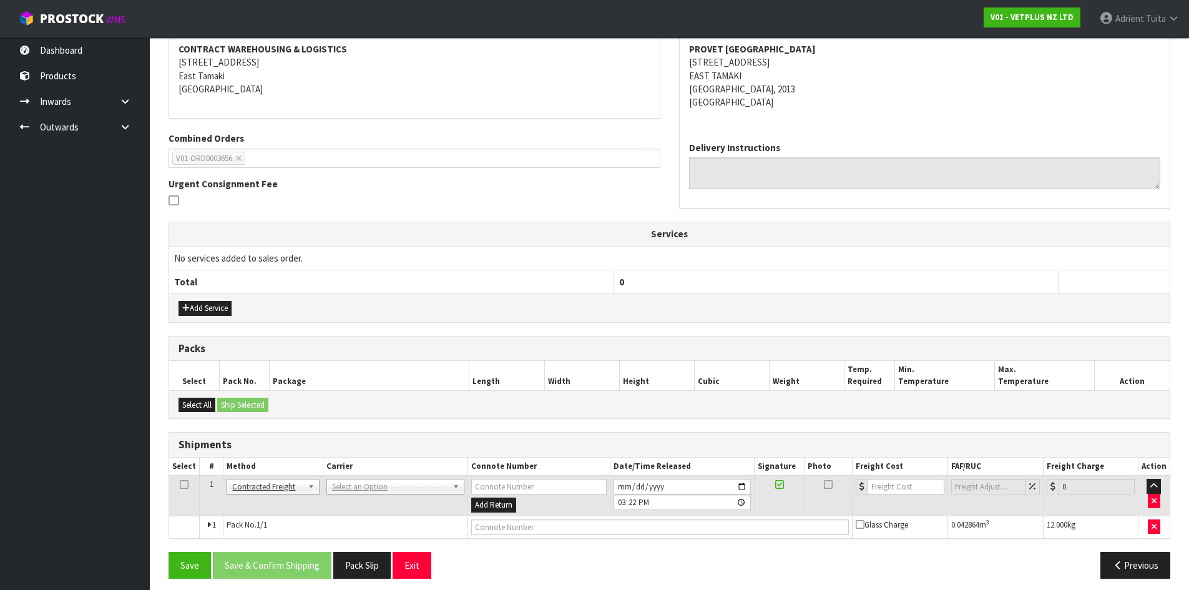
scroll to position [247, 0]
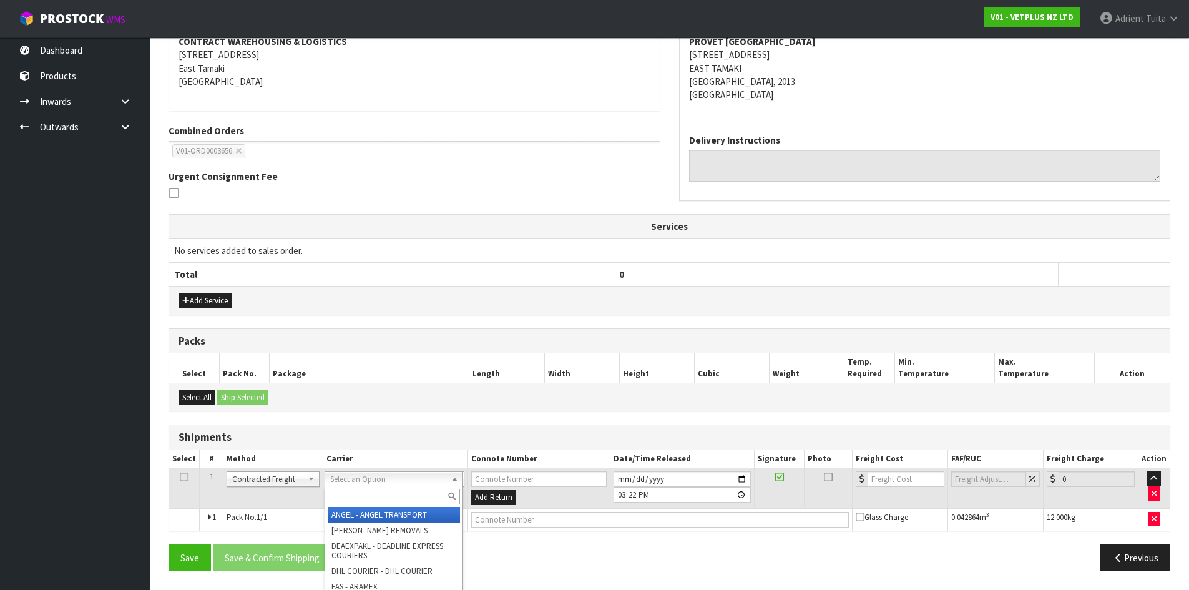
drag, startPoint x: 348, startPoint y: 477, endPoint x: 352, endPoint y: 497, distance: 20.2
click at [353, 497] on input "text" at bounding box center [394, 497] width 132 height 16
type input "NZP"
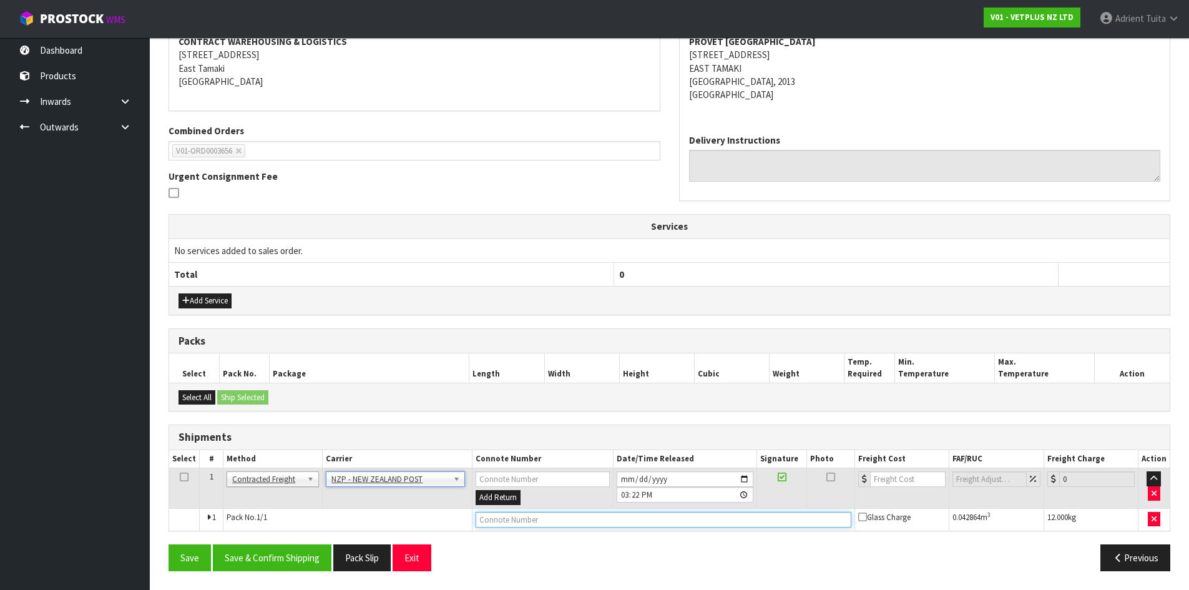
click at [500, 524] on input "text" at bounding box center [664, 520] width 376 height 16
type input "00894210392605372584"
click at [169, 544] on button "Save" at bounding box center [190, 557] width 42 height 27
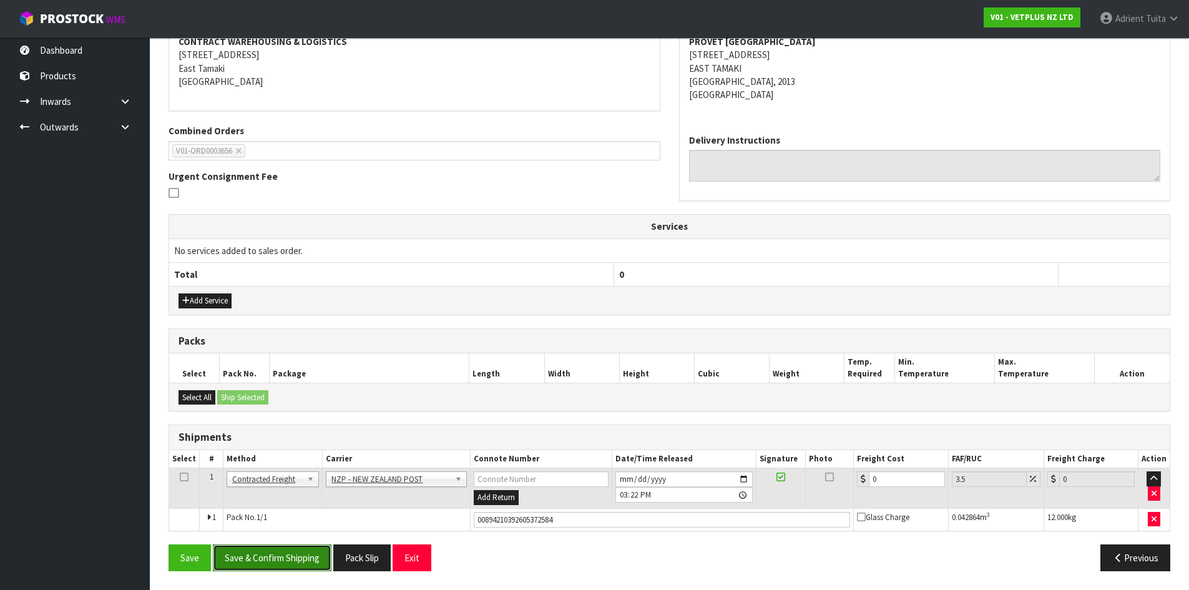
click at [287, 559] on button "Save & Confirm Shipping" at bounding box center [272, 557] width 119 height 27
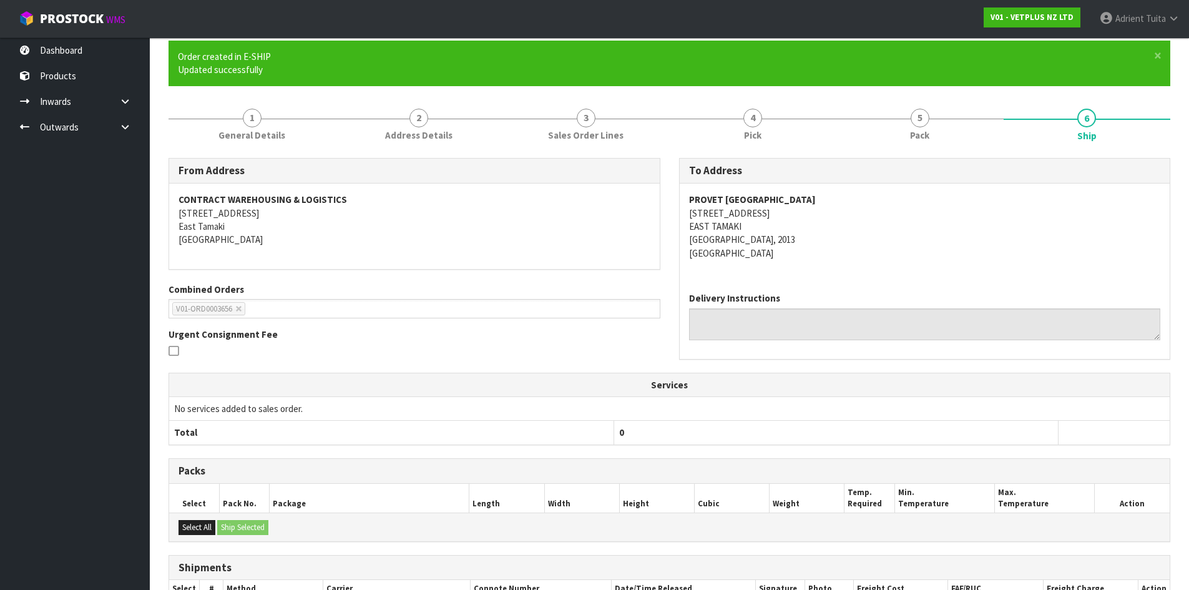
scroll to position [229, 0]
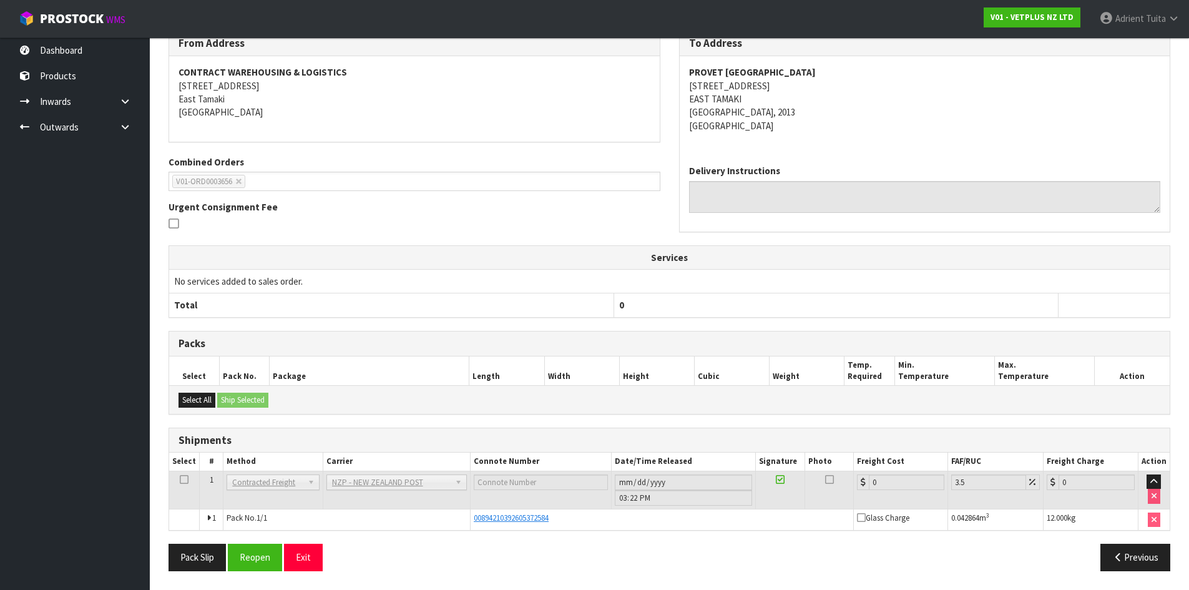
drag, startPoint x: 235, startPoint y: 137, endPoint x: 0, endPoint y: 503, distance: 434.6
click at [0, 503] on ul "Dashboard Products Categories Serial Numbers Kitsets Packagings Inwards Purchas…" at bounding box center [75, 313] width 150 height 553
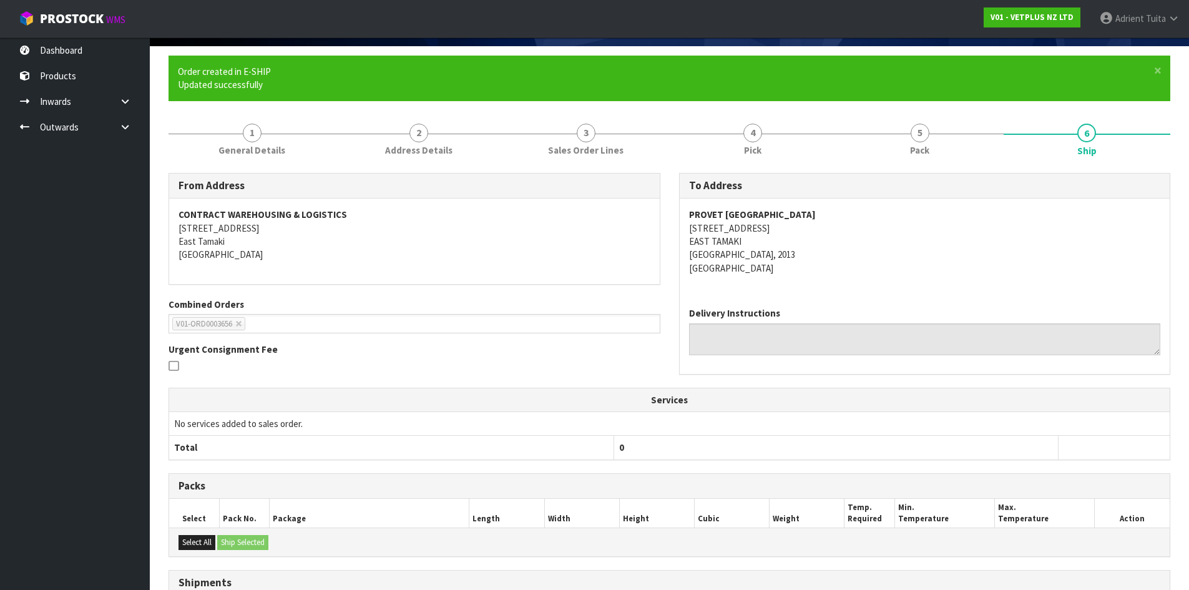
scroll to position [0, 0]
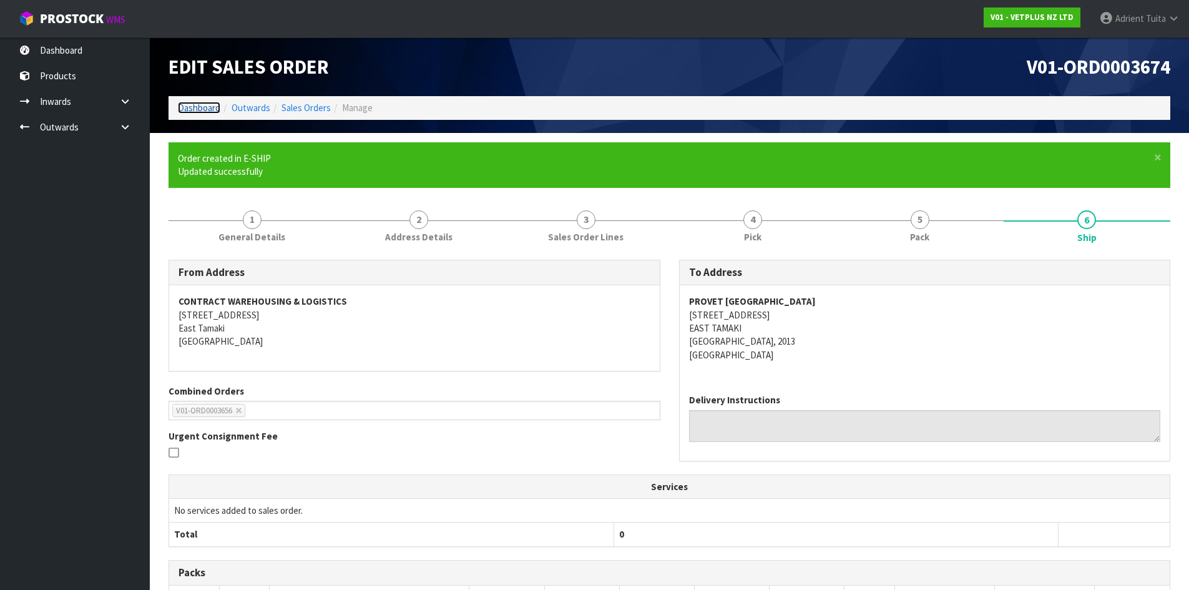
click at [192, 104] on link "Dashboard" at bounding box center [199, 108] width 42 height 12
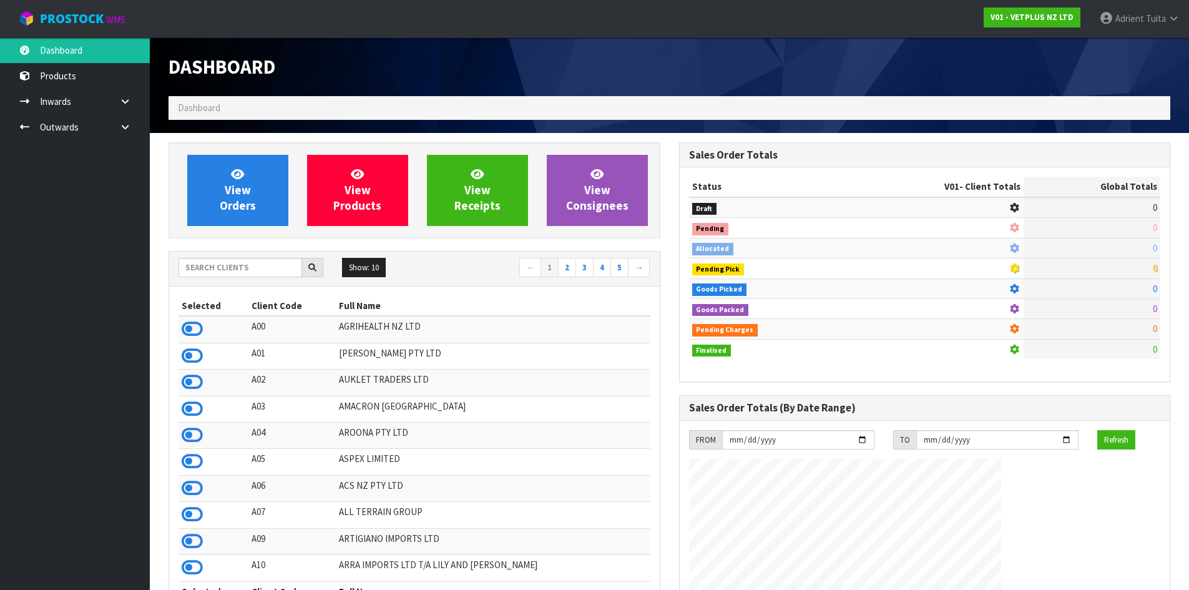
scroll to position [946, 510]
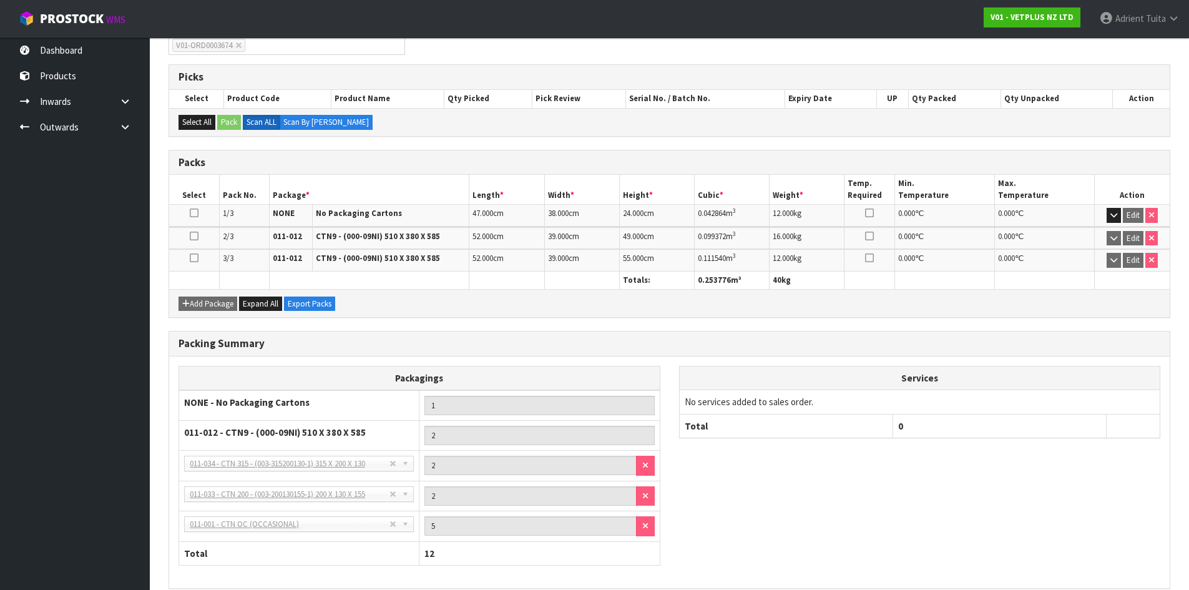
scroll to position [285, 0]
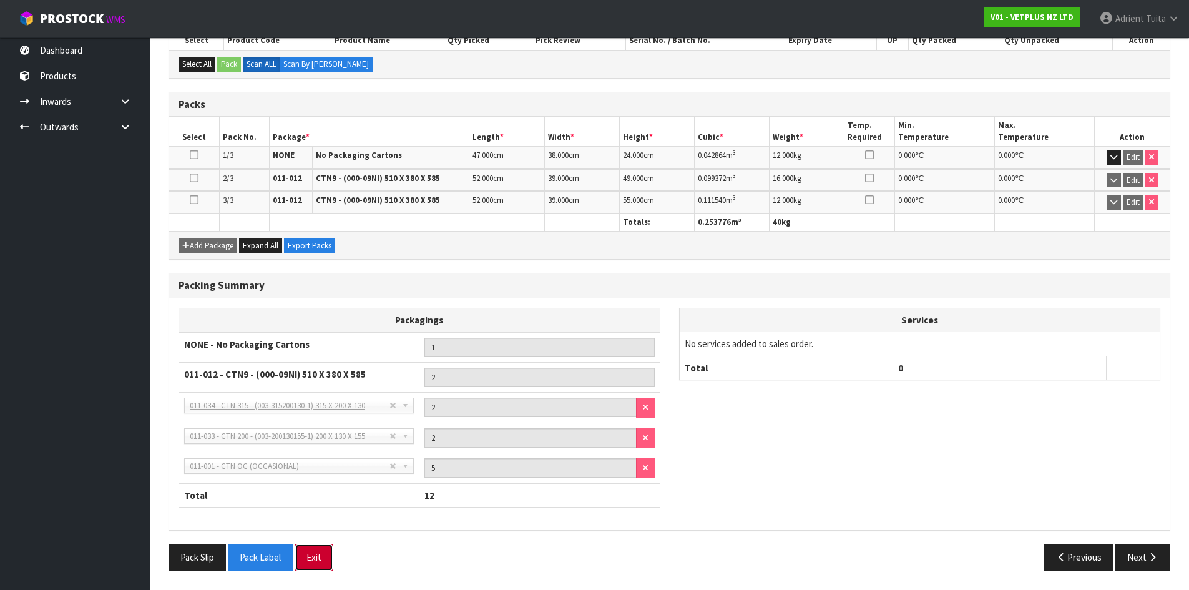
click at [317, 556] on button "Exit" at bounding box center [314, 557] width 39 height 27
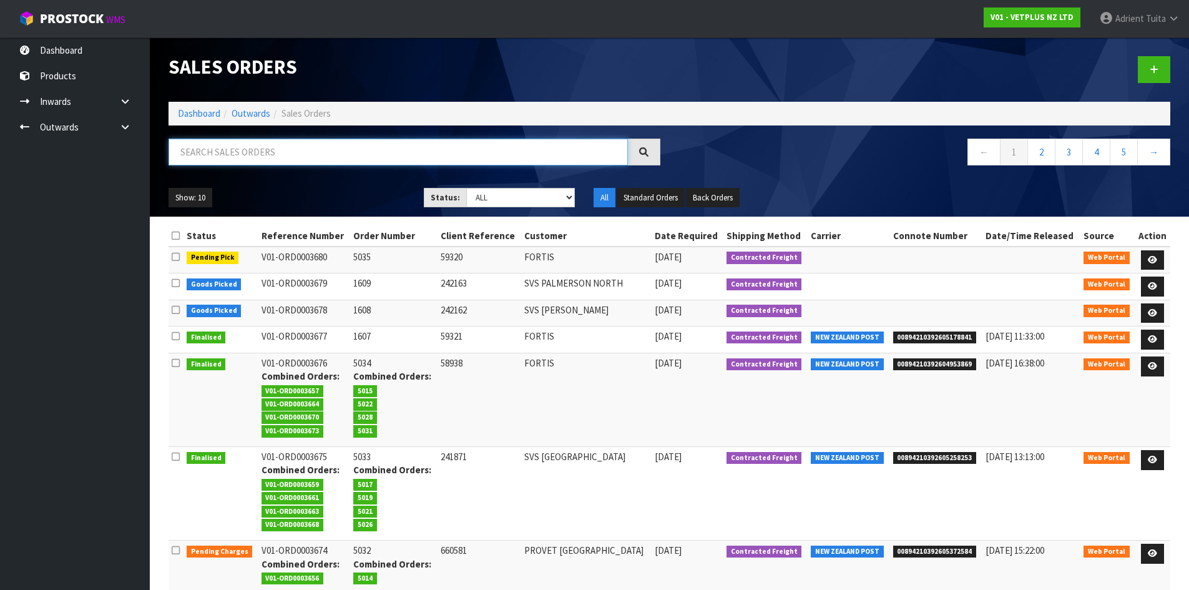
drag, startPoint x: 246, startPoint y: 163, endPoint x: 250, endPoint y: 172, distance: 10.1
click at [245, 171] on div at bounding box center [414, 157] width 511 height 36
click at [182, 110] on link "Dashboard" at bounding box center [199, 113] width 42 height 12
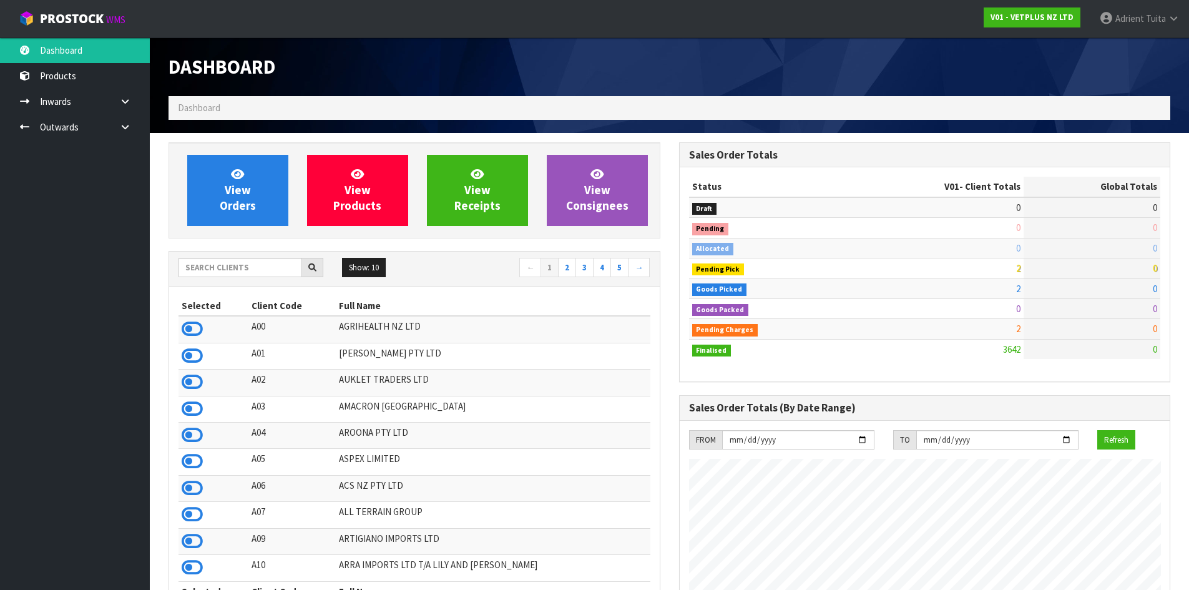
scroll to position [946, 510]
click at [209, 262] on input "text" at bounding box center [241, 267] width 124 height 19
type input "C11"
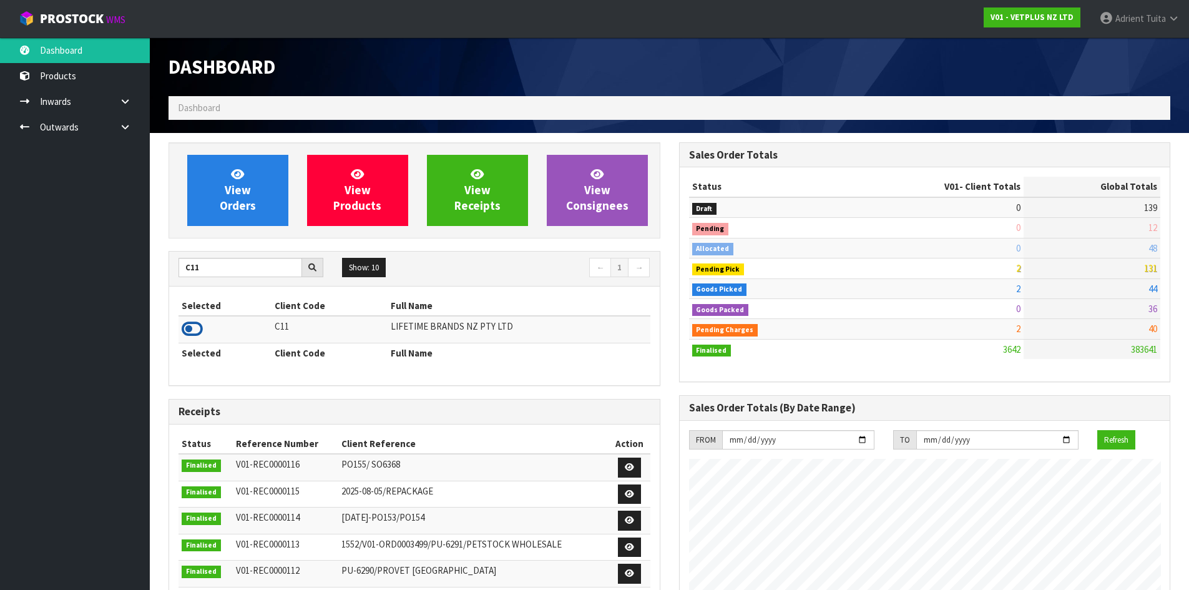
click at [202, 326] on icon at bounding box center [192, 329] width 21 height 19
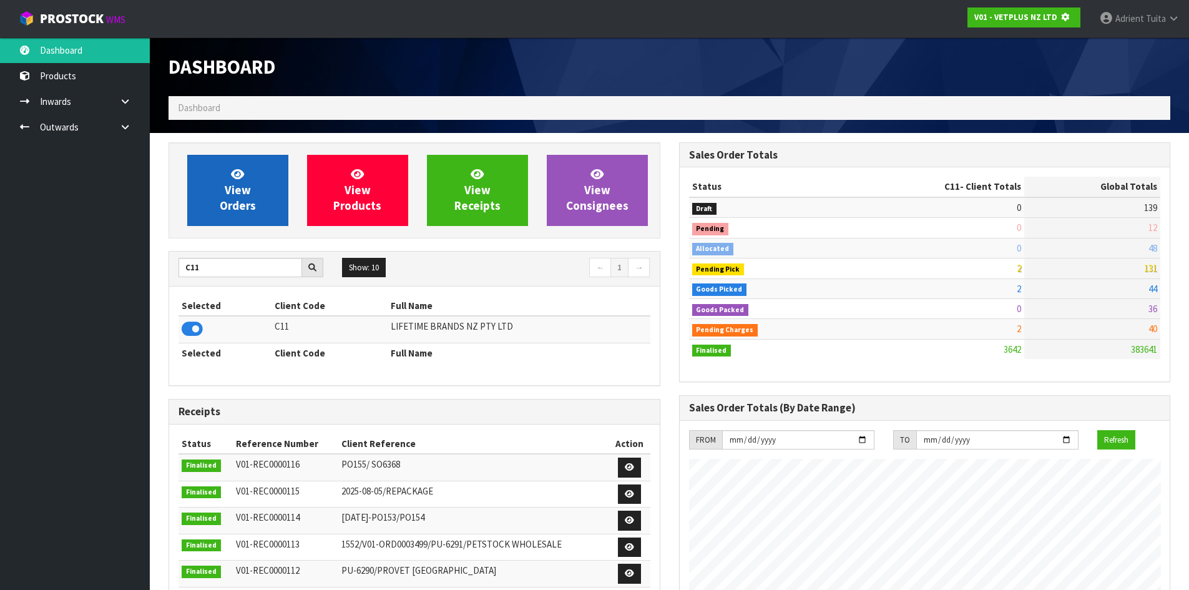
scroll to position [779, 510]
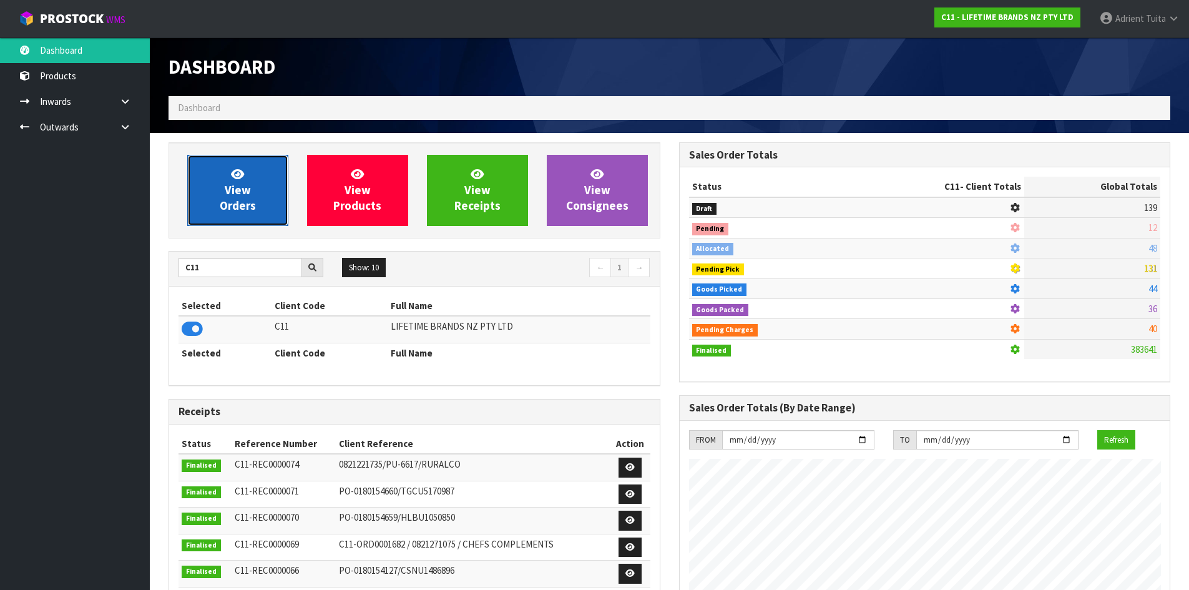
click at [205, 191] on link "View Orders" at bounding box center [237, 190] width 101 height 71
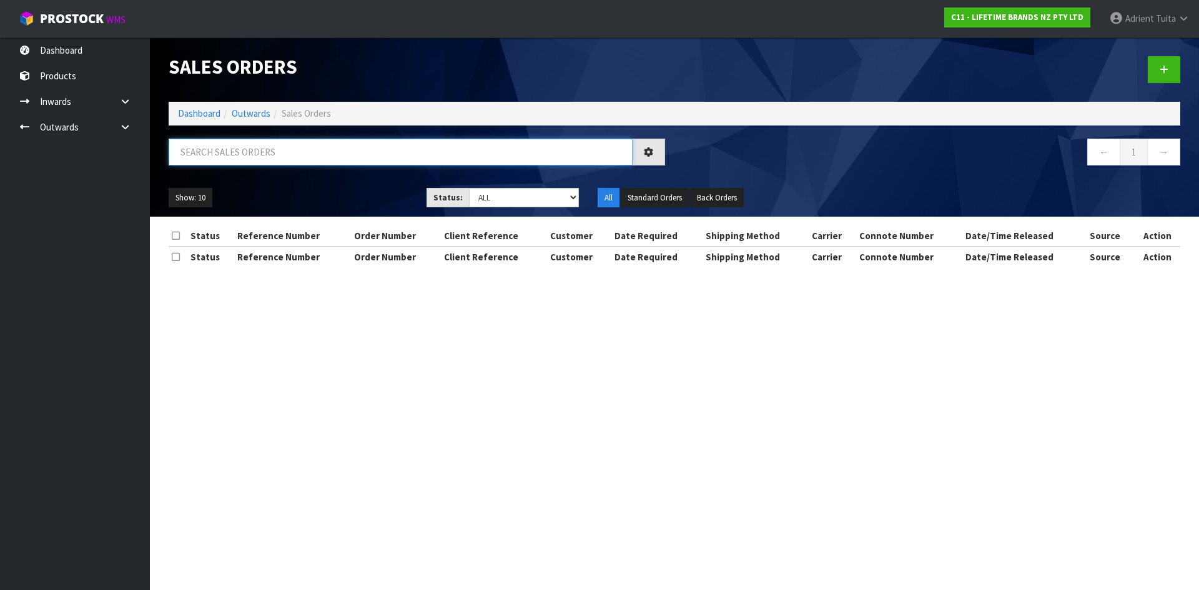
click at [222, 148] on input "text" at bounding box center [401, 152] width 464 height 27
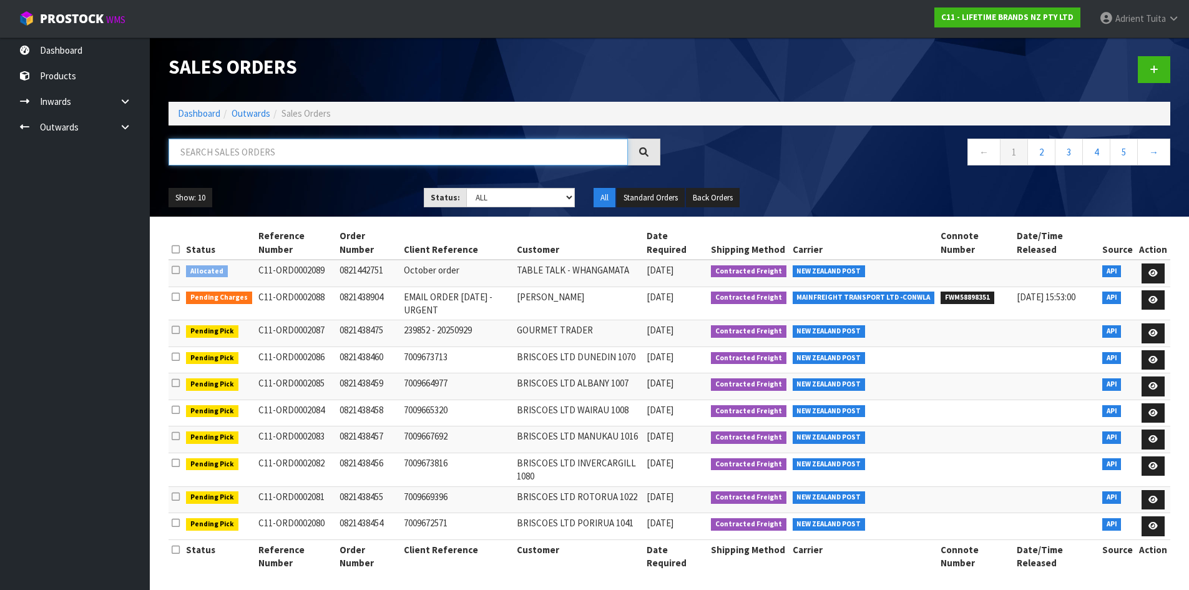
click at [235, 152] on input "text" at bounding box center [399, 152] width 460 height 27
type input "2945"
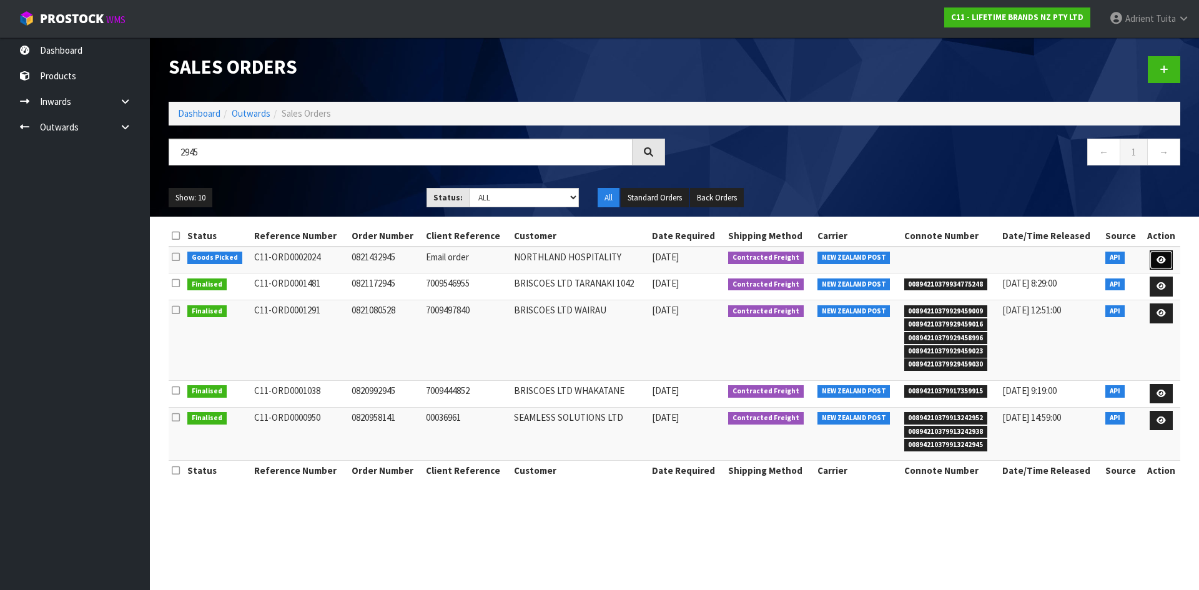
click at [1158, 251] on link at bounding box center [1161, 260] width 23 height 20
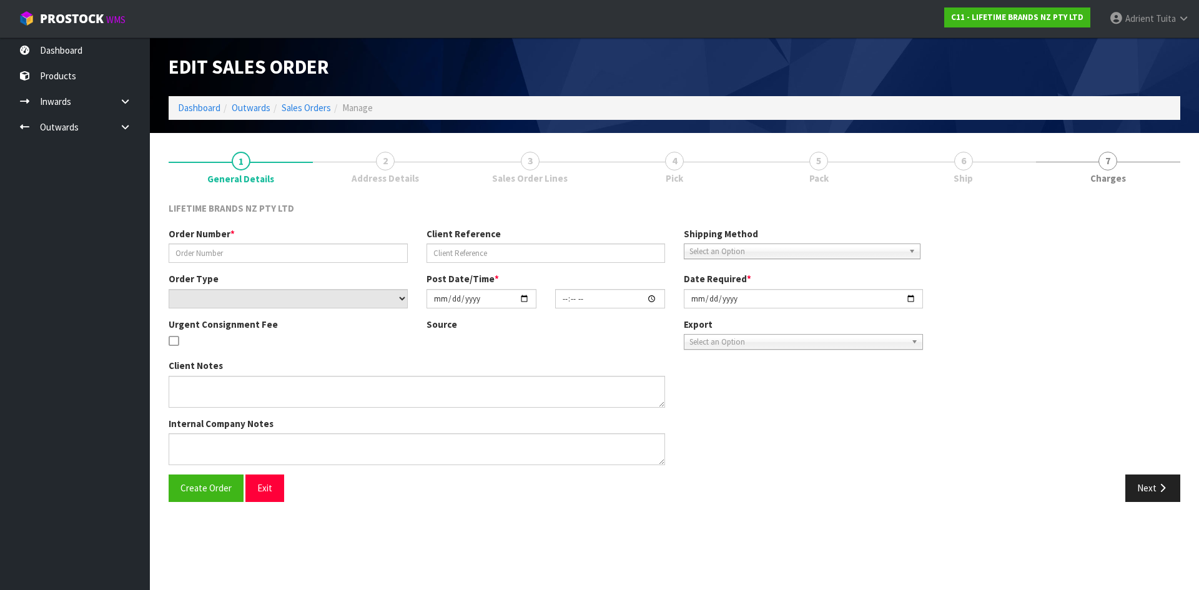
type input "0821432945"
type input "Email order"
select select "number:0"
type input "[DATE]"
type input "10:59:26.000"
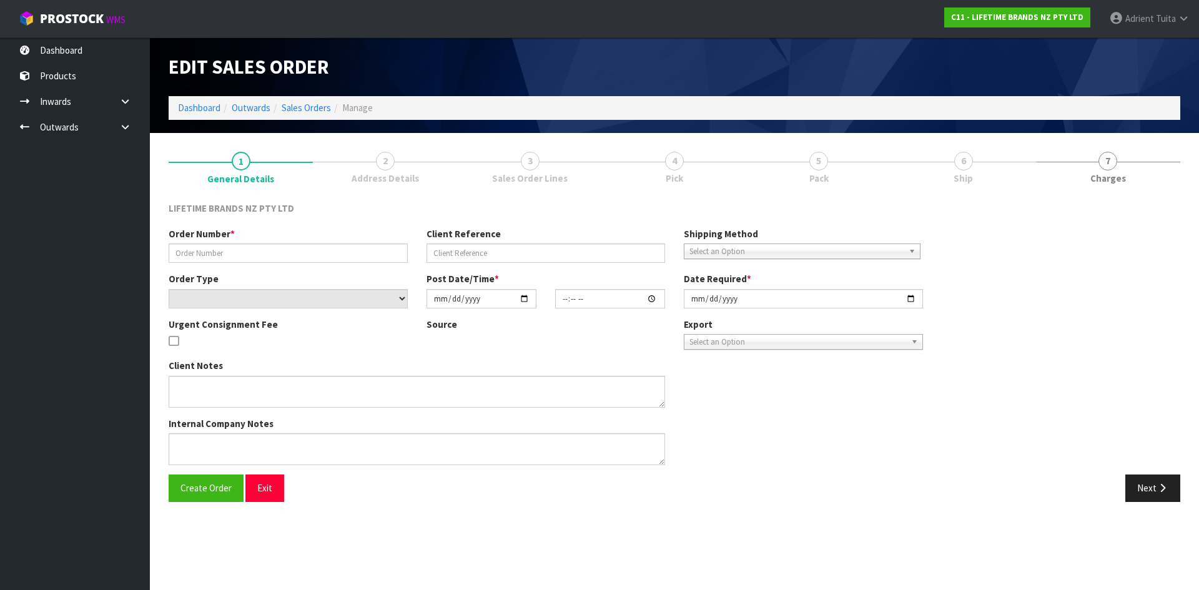
type input "[DATE]"
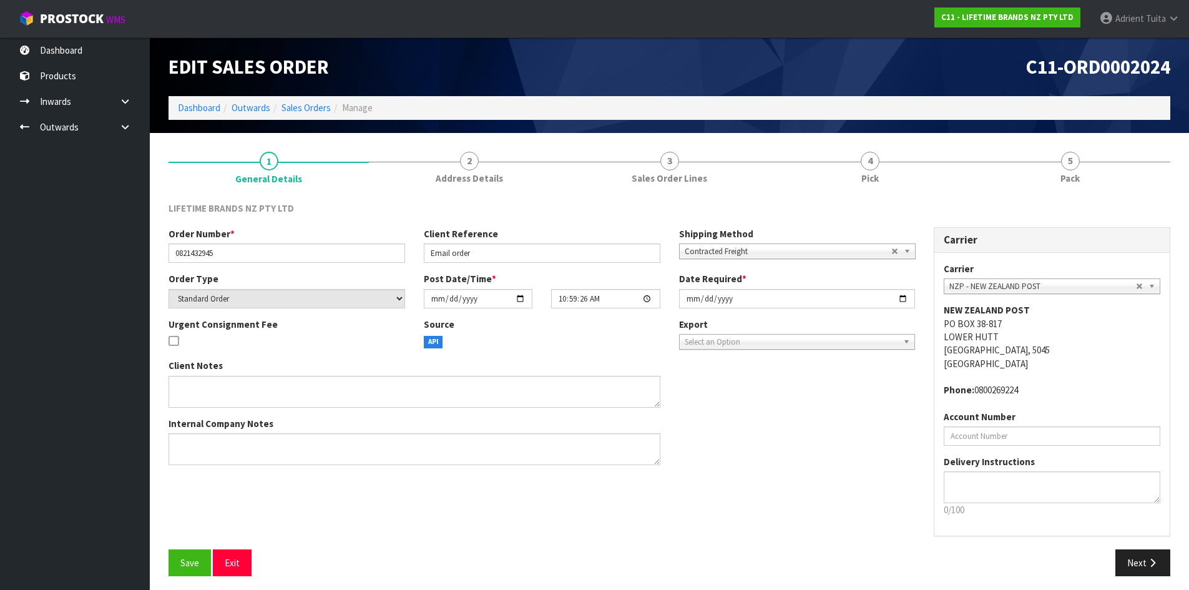
click at [1101, 131] on div "Edit Sales Order C11-ORD0002024 Dashboard Outwards Sales Orders Manage" at bounding box center [669, 85] width 1021 height 96
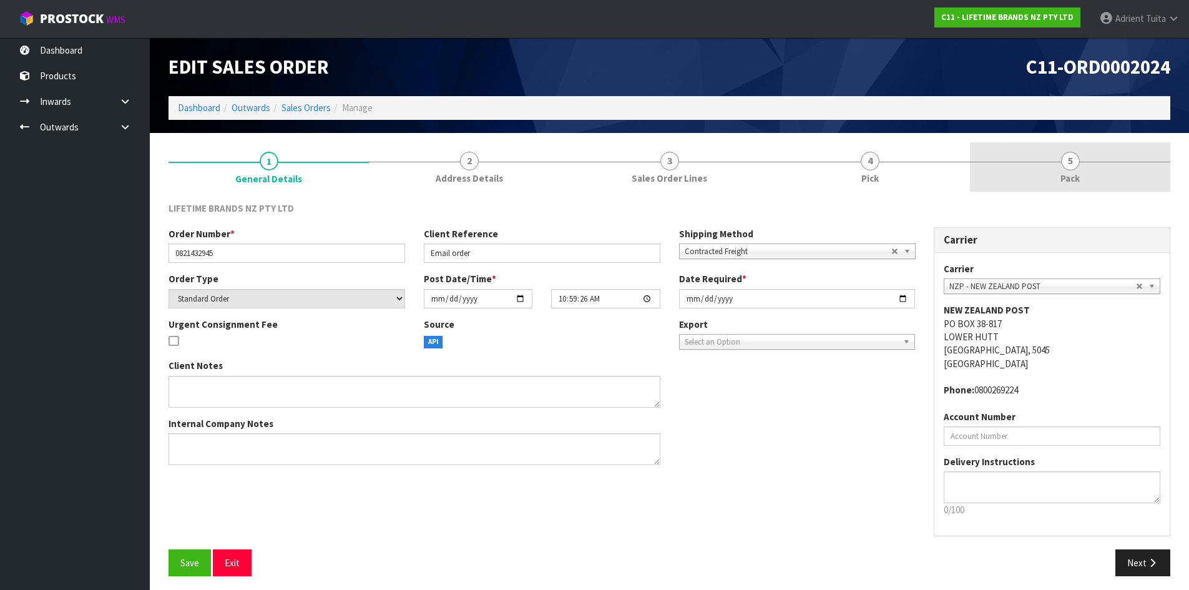
click at [1115, 182] on link "5 Pack" at bounding box center [1070, 166] width 200 height 49
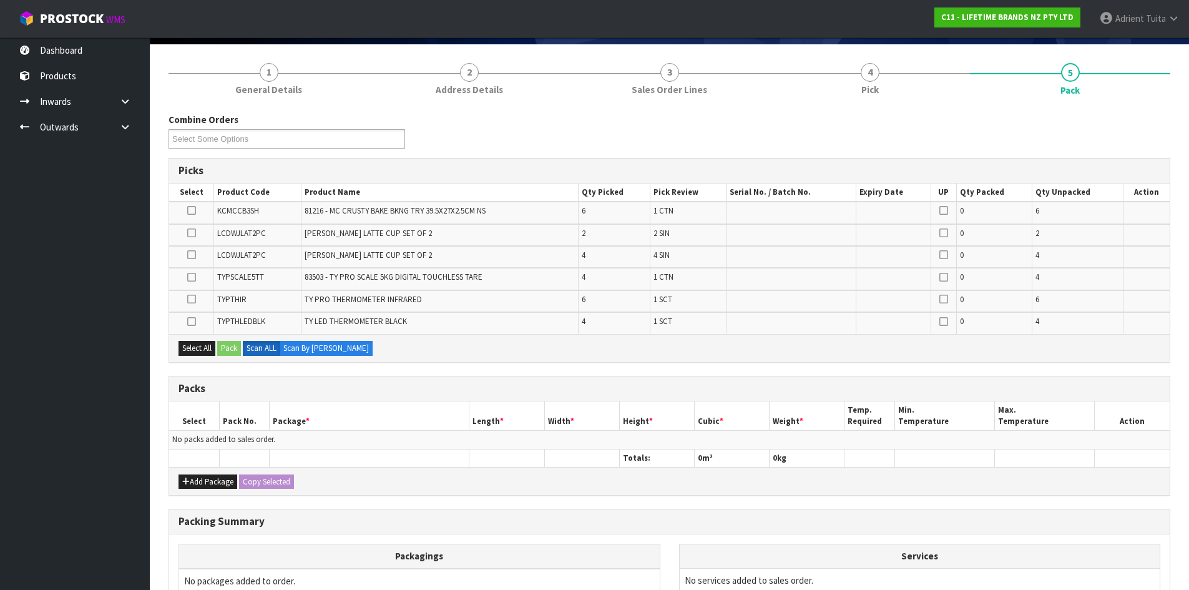
scroll to position [226, 0]
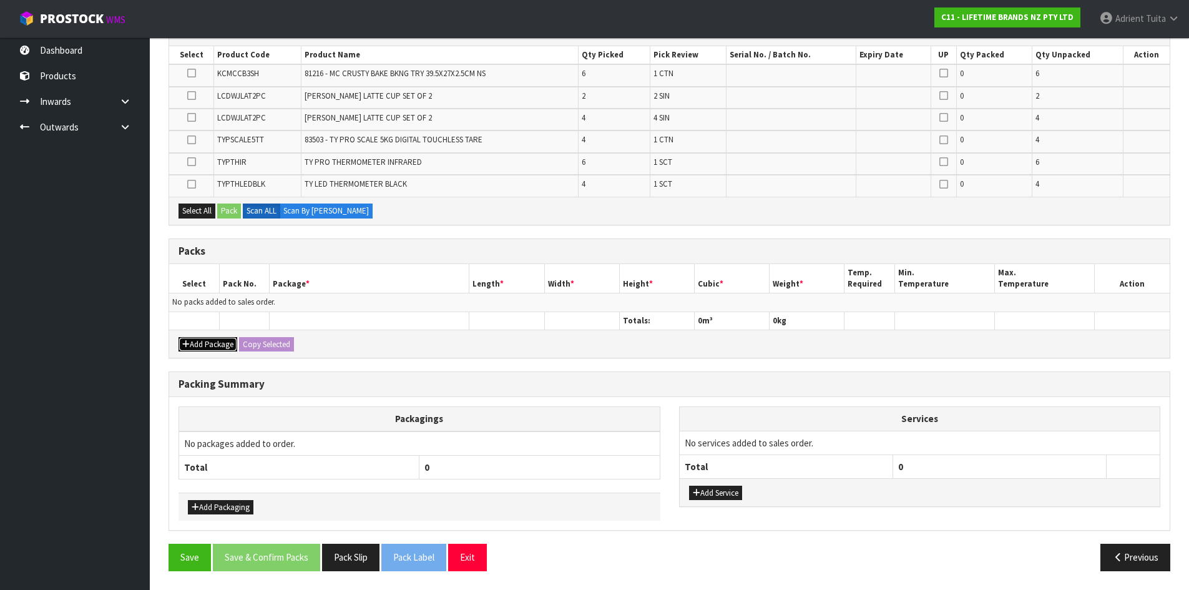
click at [196, 342] on button "Add Package" at bounding box center [208, 344] width 59 height 15
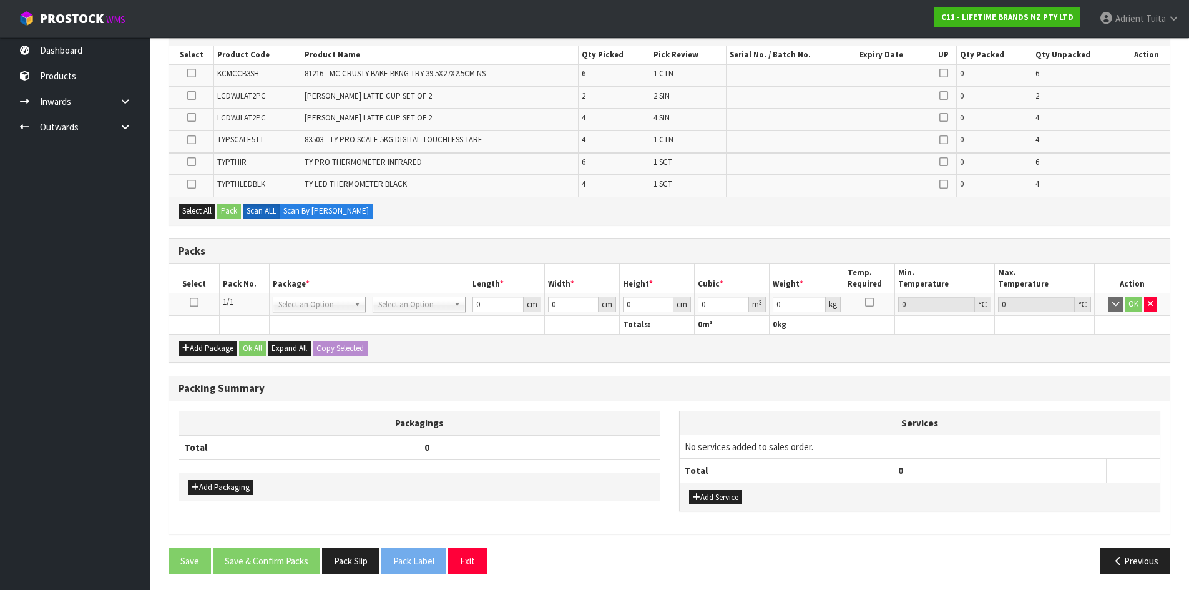
click at [195, 302] on icon at bounding box center [194, 302] width 9 height 1
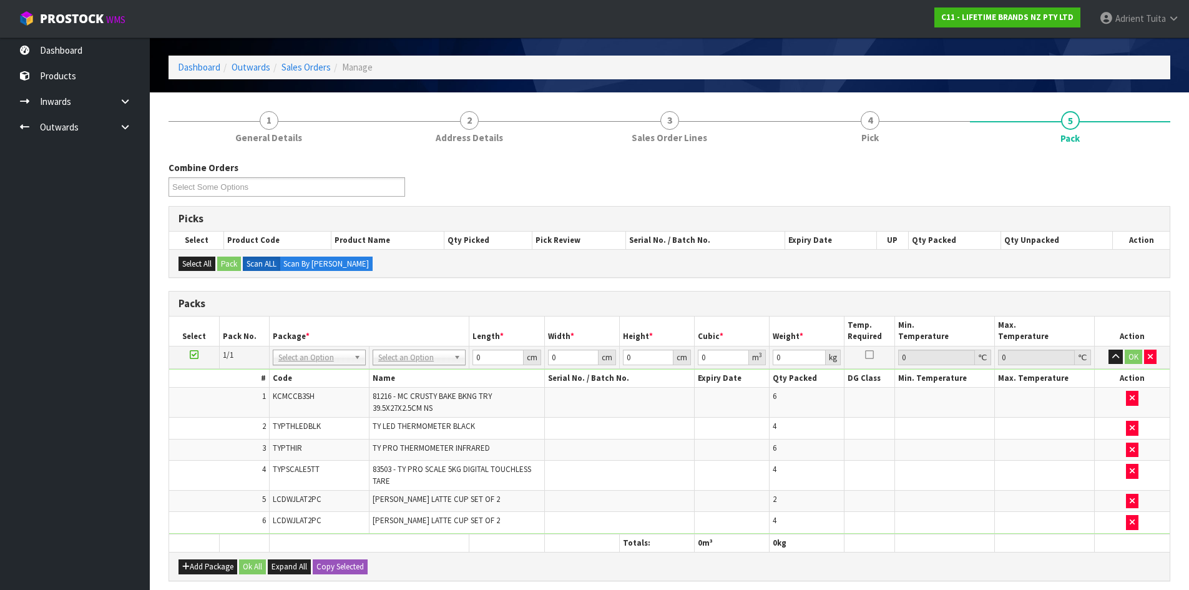
scroll to position [250, 0]
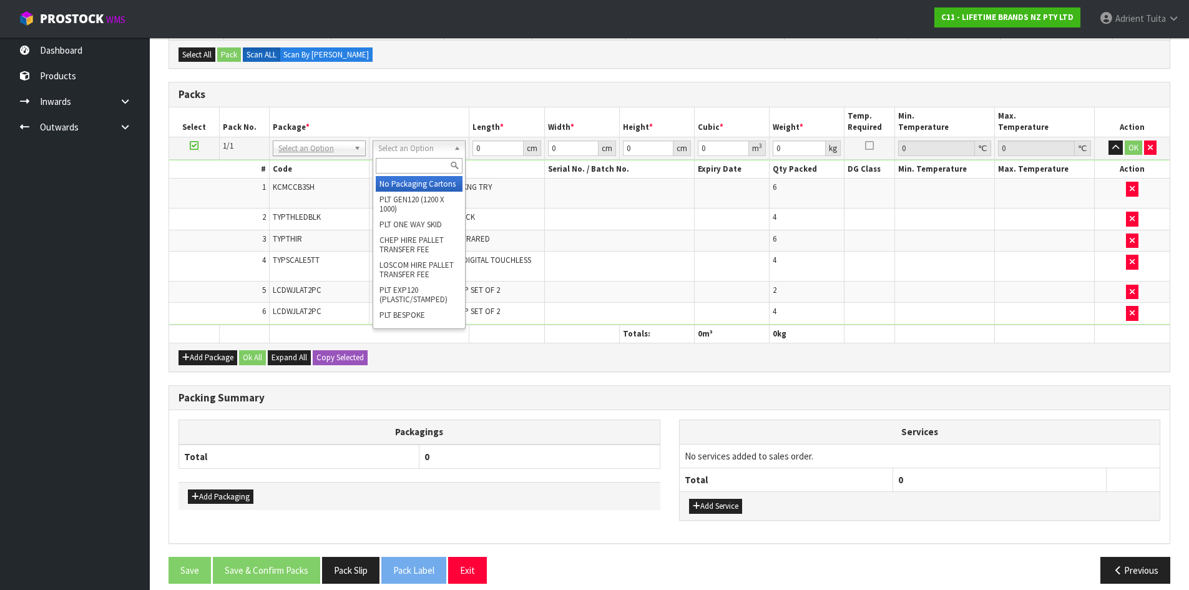
click at [408, 163] on input "text" at bounding box center [419, 166] width 87 height 16
type input "CTN7"
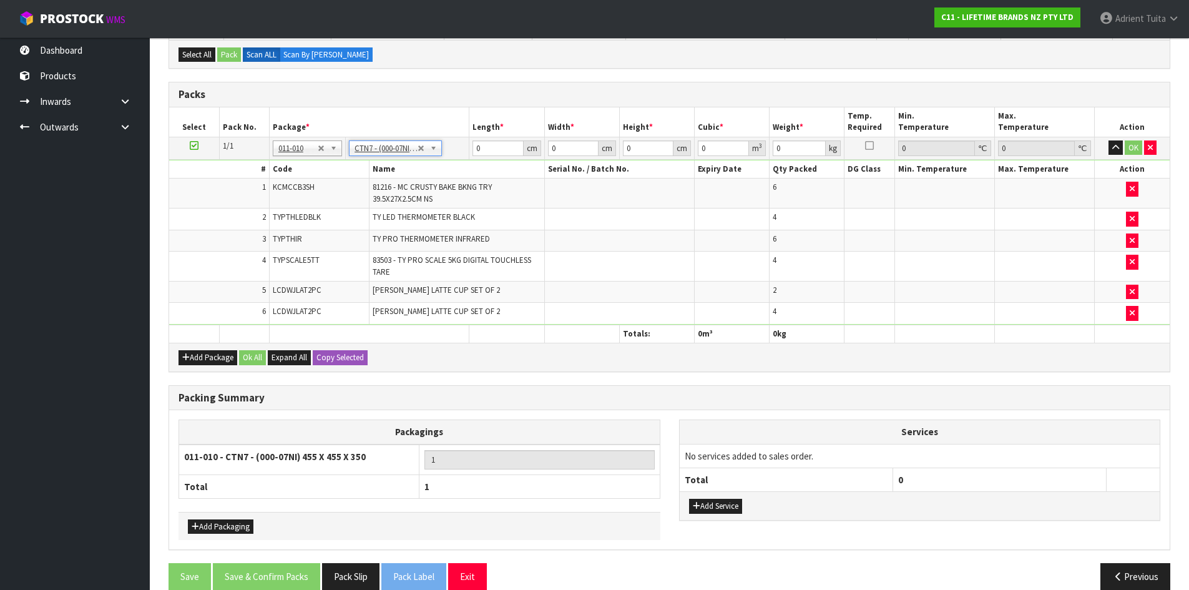
type input "45.5"
type input "35"
type input "0.072459"
type input "13.47"
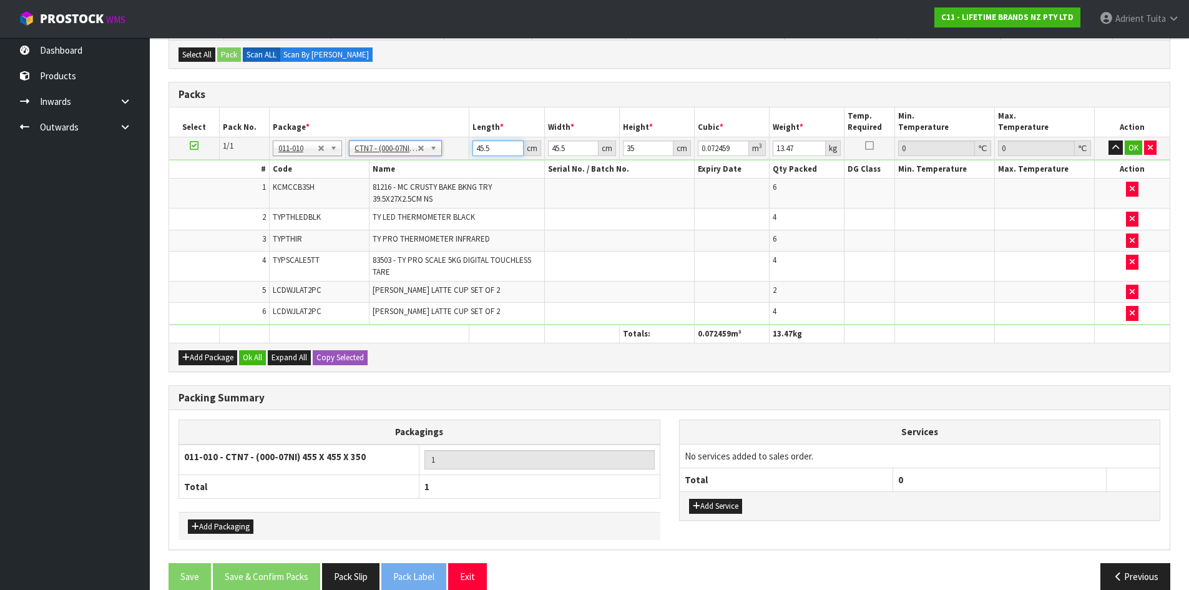
click at [494, 149] on input "45.5" at bounding box center [498, 148] width 51 height 16
click at [481, 147] on input "45.5" at bounding box center [498, 148] width 51 height 16
type input "4"
type input "0.00637"
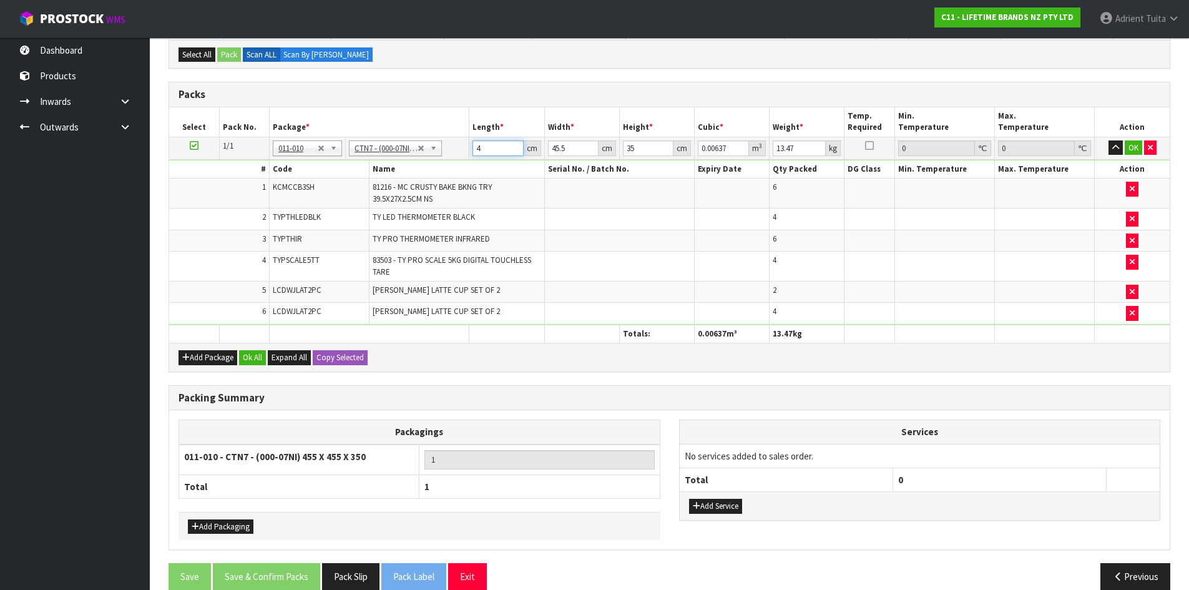
type input "47"
type input "0.074847"
type input "47"
type input "4"
type input "0.00658"
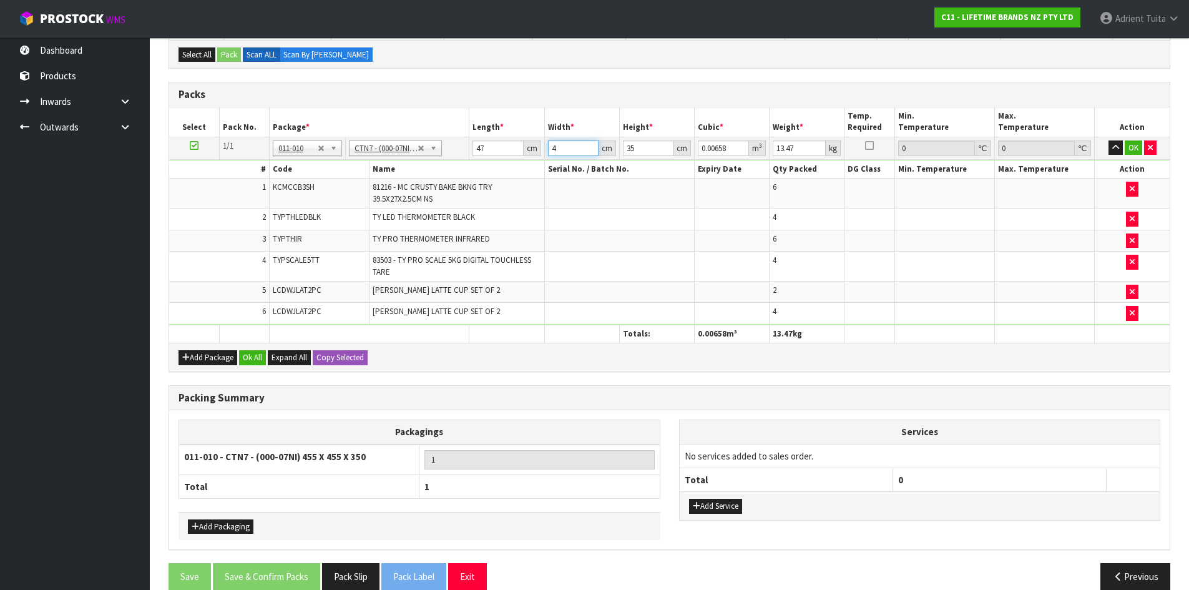
type input "47"
type input "0.077315"
type input "47"
type input "3"
type input "0.006627"
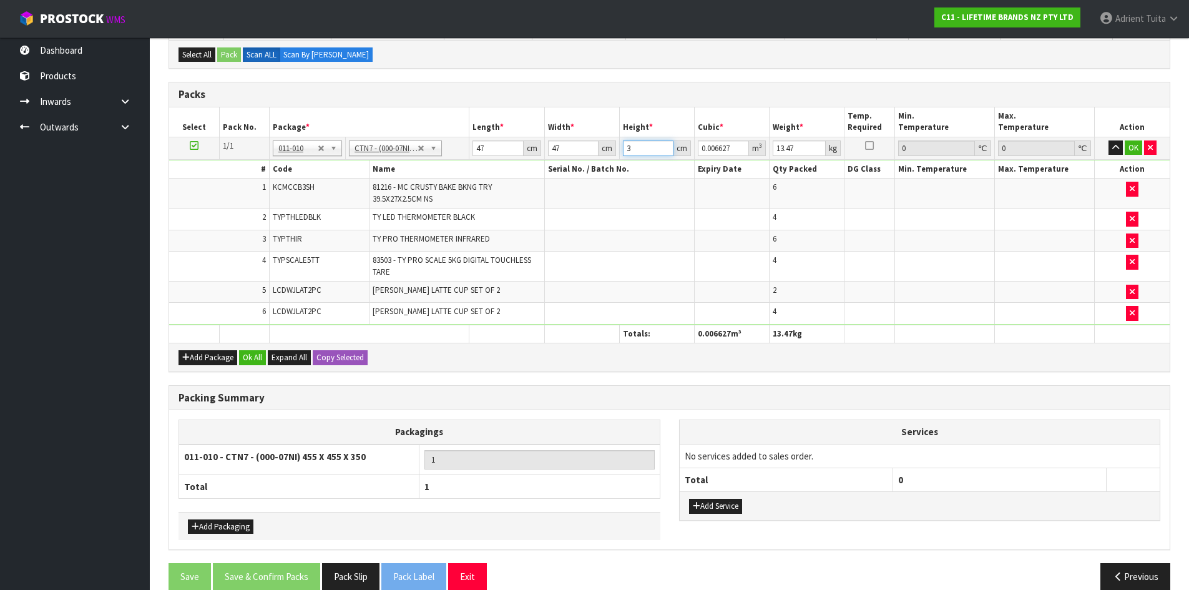
type input "37"
type input "0.081733"
type input "37"
type input "13"
click at [1128, 147] on button "OK" at bounding box center [1133, 147] width 17 height 15
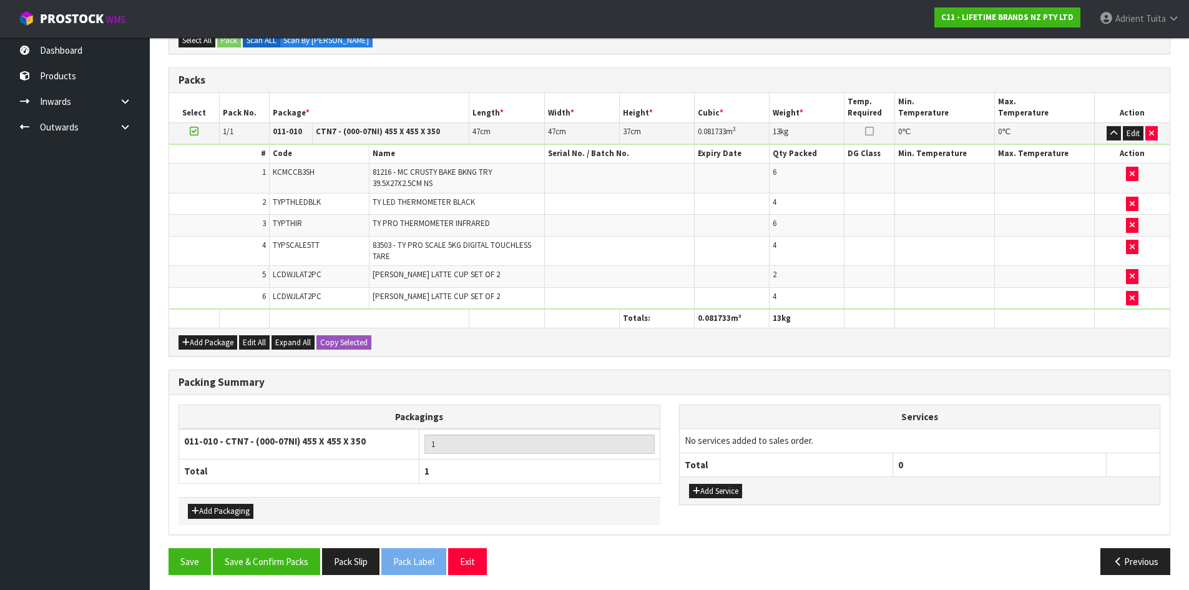
scroll to position [268, 0]
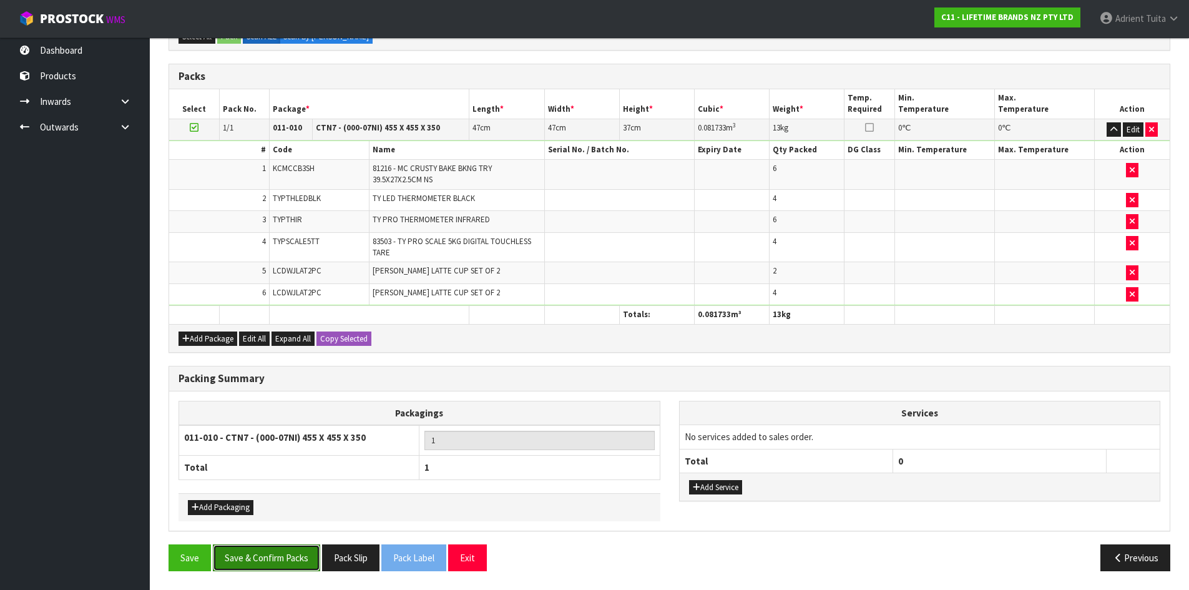
click at [277, 561] on button "Save & Confirm Packs" at bounding box center [266, 557] width 107 height 27
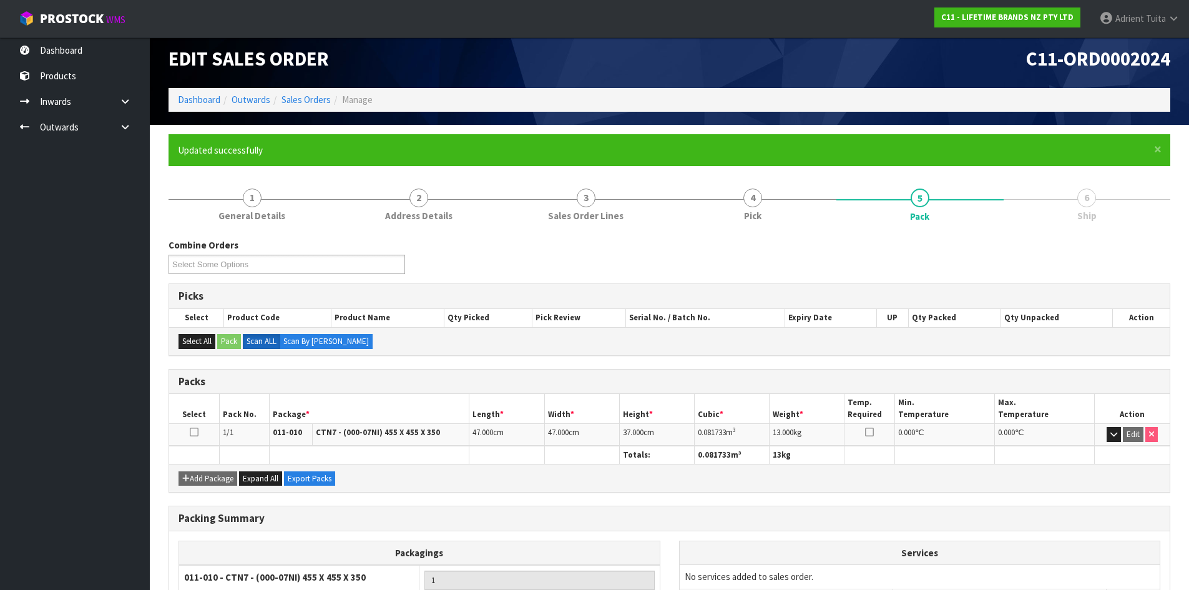
scroll to position [120, 0]
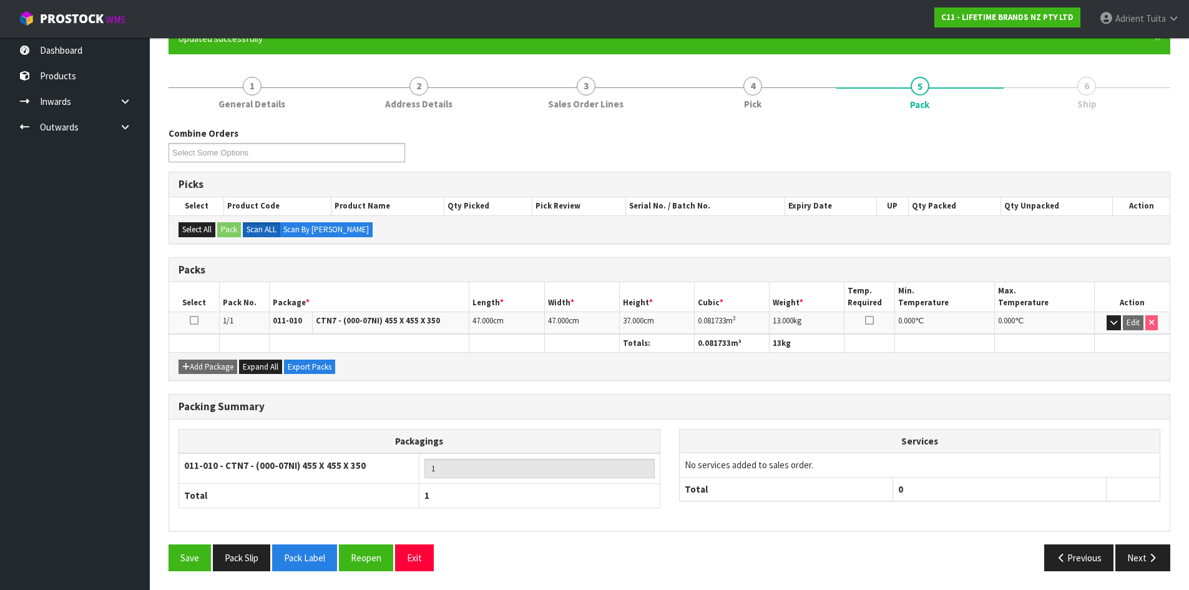
click at [512, 375] on div "Add Package Expand All Export Packs" at bounding box center [669, 366] width 1001 height 28
click at [1125, 546] on button "Next" at bounding box center [1143, 557] width 55 height 27
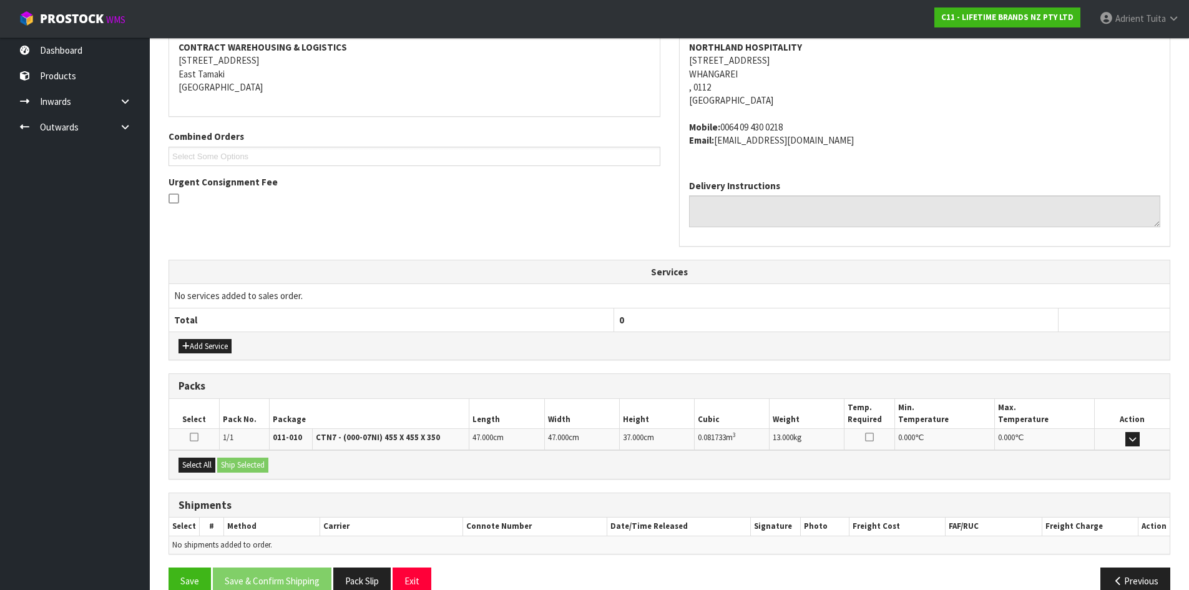
scroll to position [265, 0]
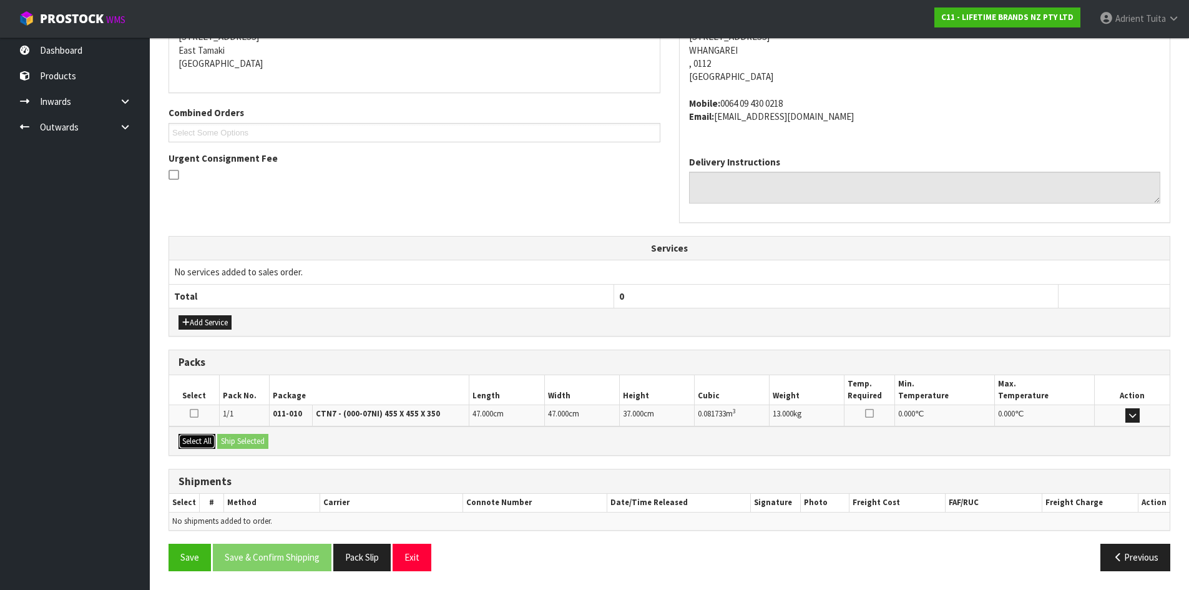
drag, startPoint x: 192, startPoint y: 438, endPoint x: 241, endPoint y: 430, distance: 50.0
click at [194, 438] on button "Select All" at bounding box center [197, 441] width 37 height 15
click at [242, 430] on div "Select All Ship Selected" at bounding box center [669, 440] width 1001 height 28
click at [239, 443] on button "Ship Selected" at bounding box center [242, 441] width 51 height 15
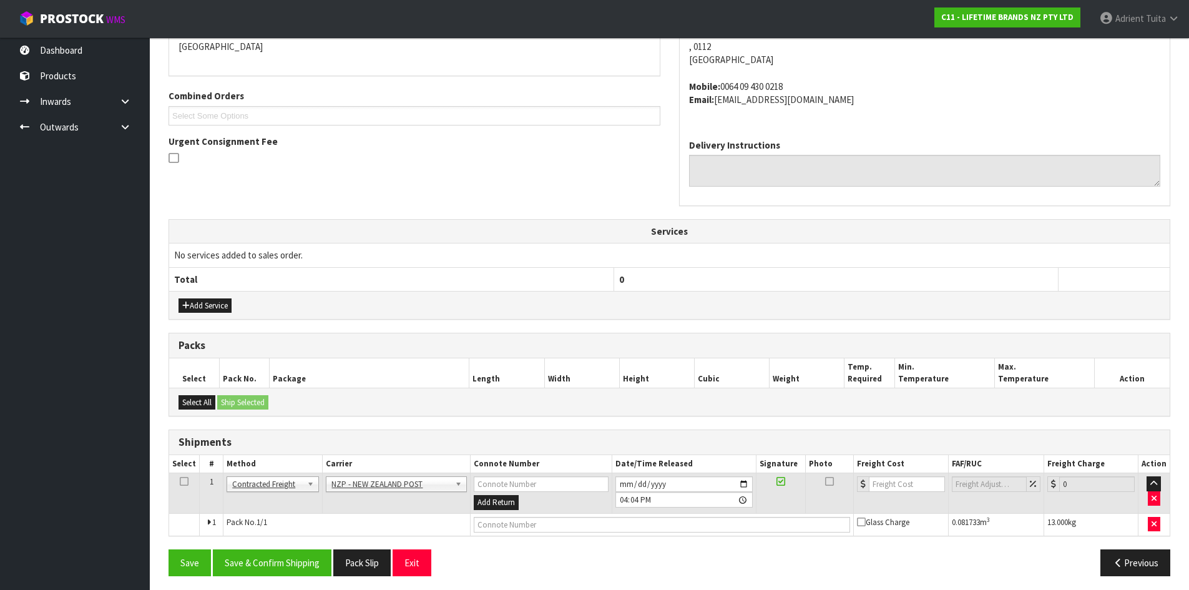
scroll to position [287, 0]
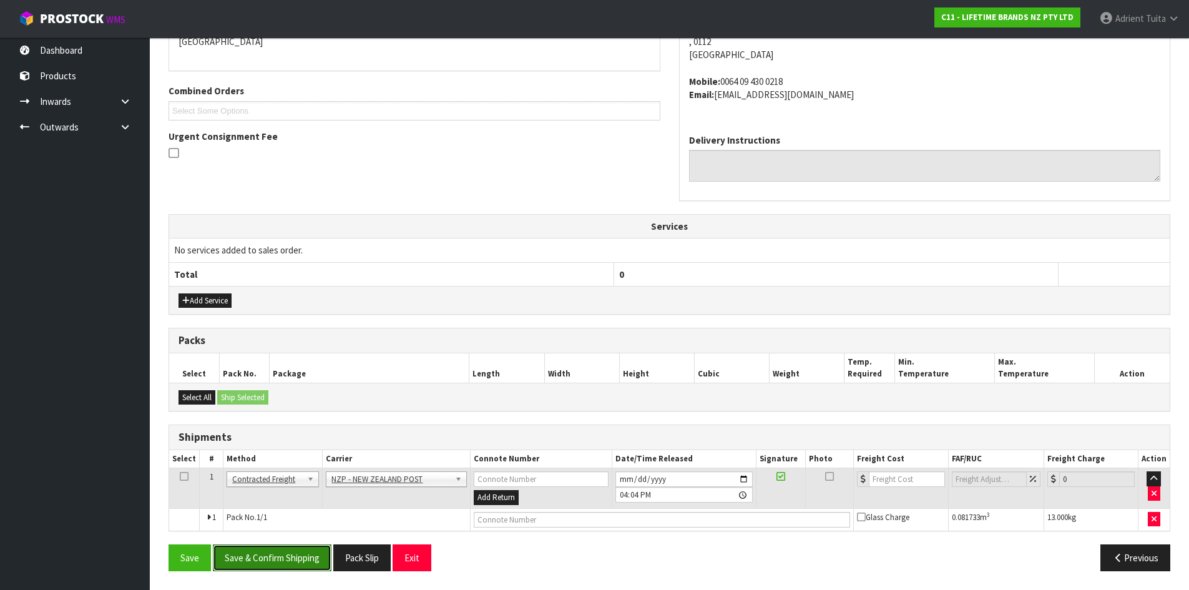
click at [298, 564] on button "Save & Confirm Shipping" at bounding box center [272, 557] width 119 height 27
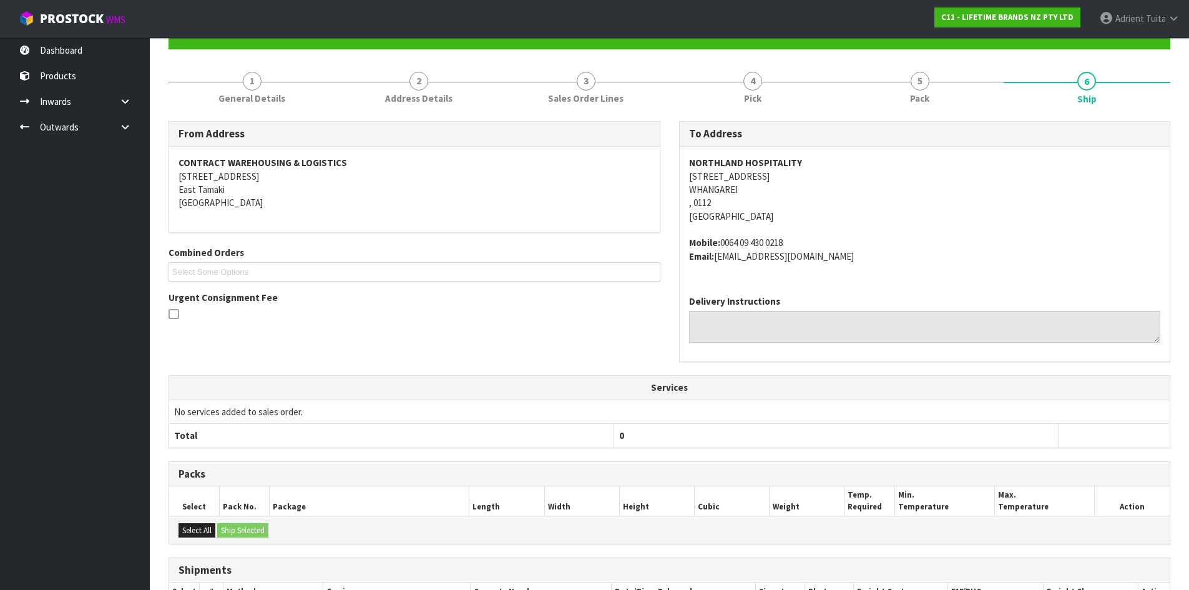
scroll to position [268, 0]
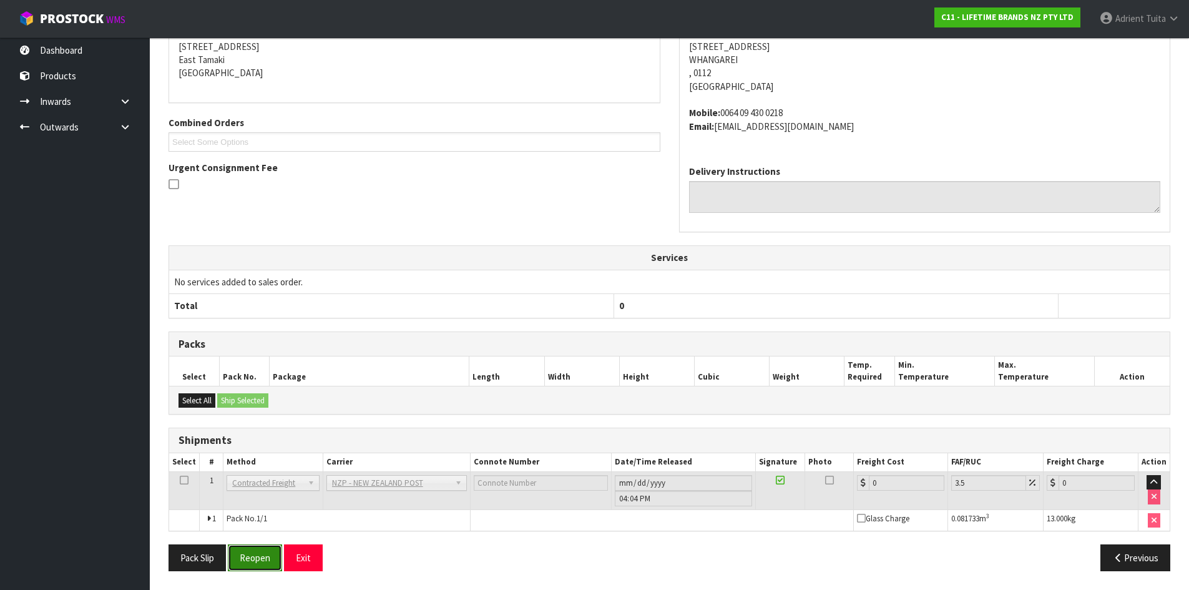
click at [250, 561] on button "Reopen" at bounding box center [255, 557] width 54 height 27
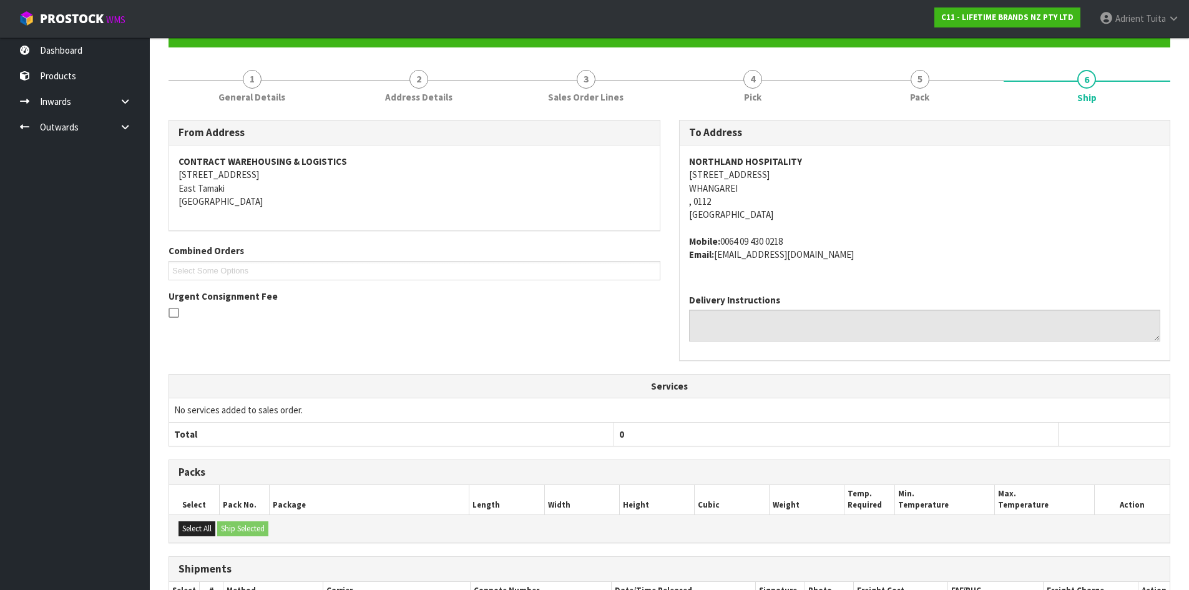
scroll to position [255, 0]
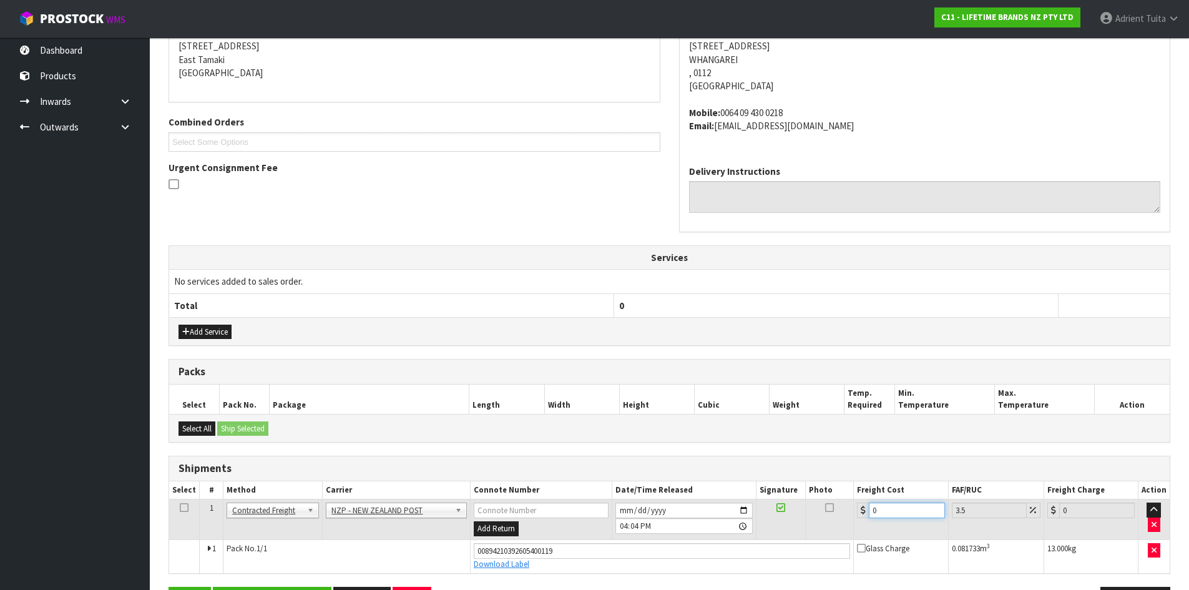
click at [901, 515] on input "0" at bounding box center [907, 511] width 76 height 16
type input "8"
type input "8.28"
type input "8.1"
type input "8.38"
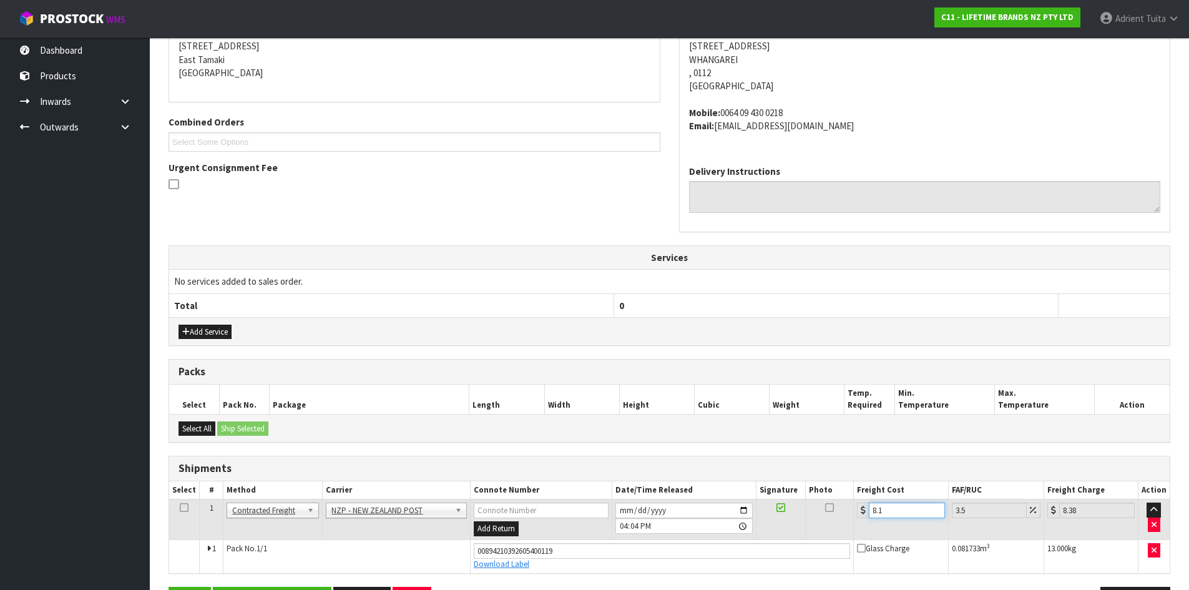
type input "8.12"
type input "8.4"
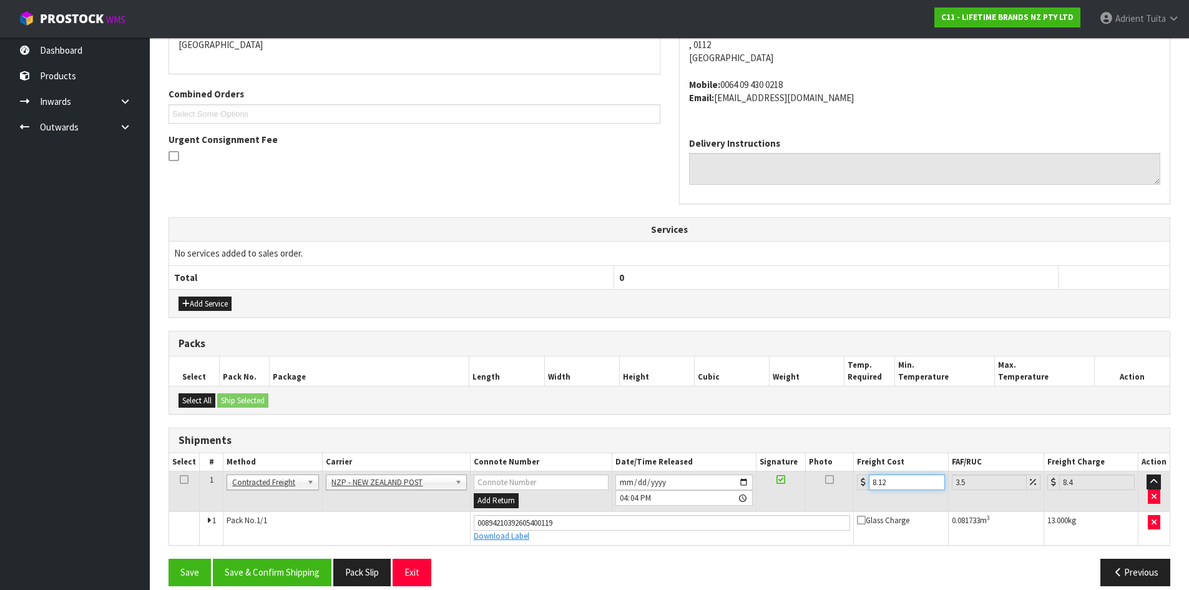
scroll to position [298, 0]
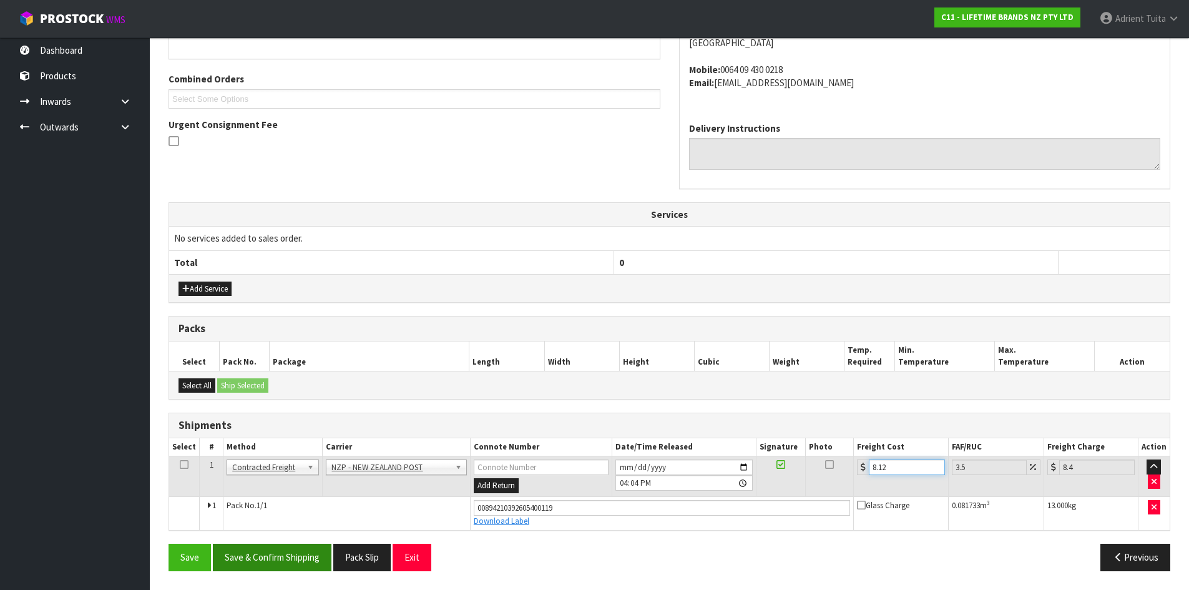
type input "8.12"
click at [252, 558] on button "Save & Confirm Shipping" at bounding box center [272, 557] width 119 height 27
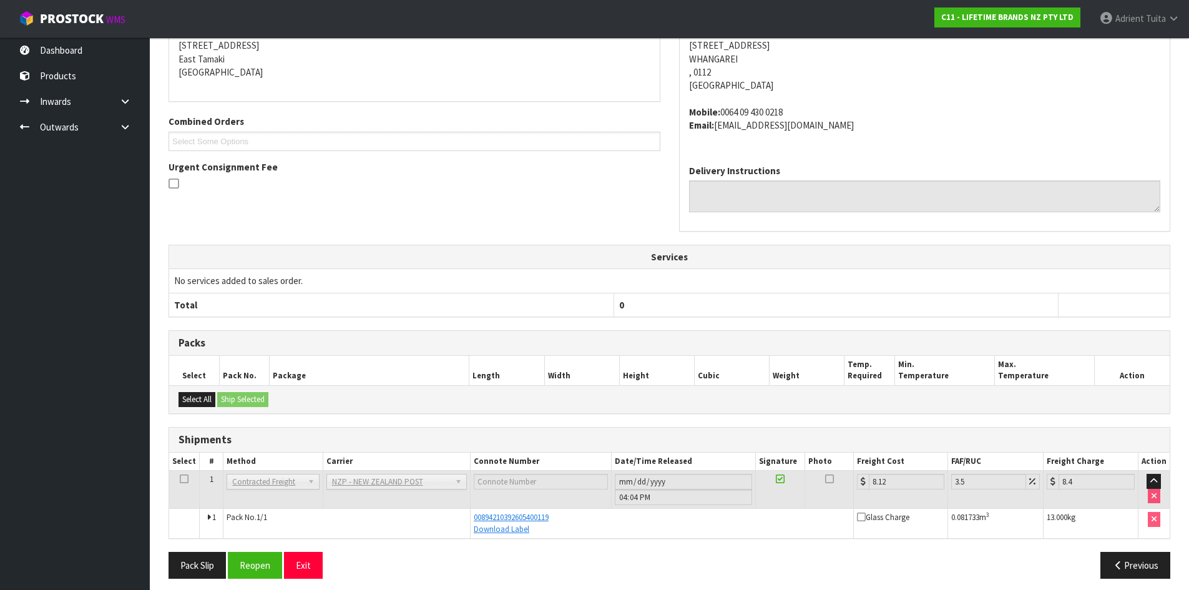
scroll to position [263, 0]
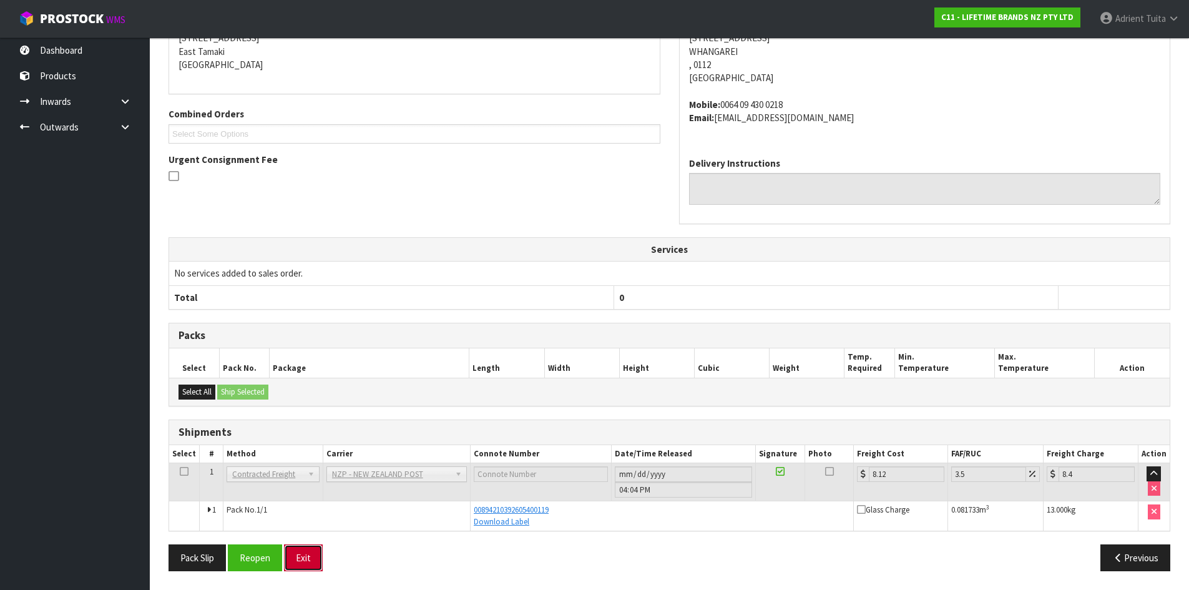
drag, startPoint x: 313, startPoint y: 553, endPoint x: 307, endPoint y: 553, distance: 6.9
click at [312, 553] on button "Exit" at bounding box center [303, 557] width 39 height 27
click at [300, 553] on button "Exit" at bounding box center [303, 557] width 39 height 27
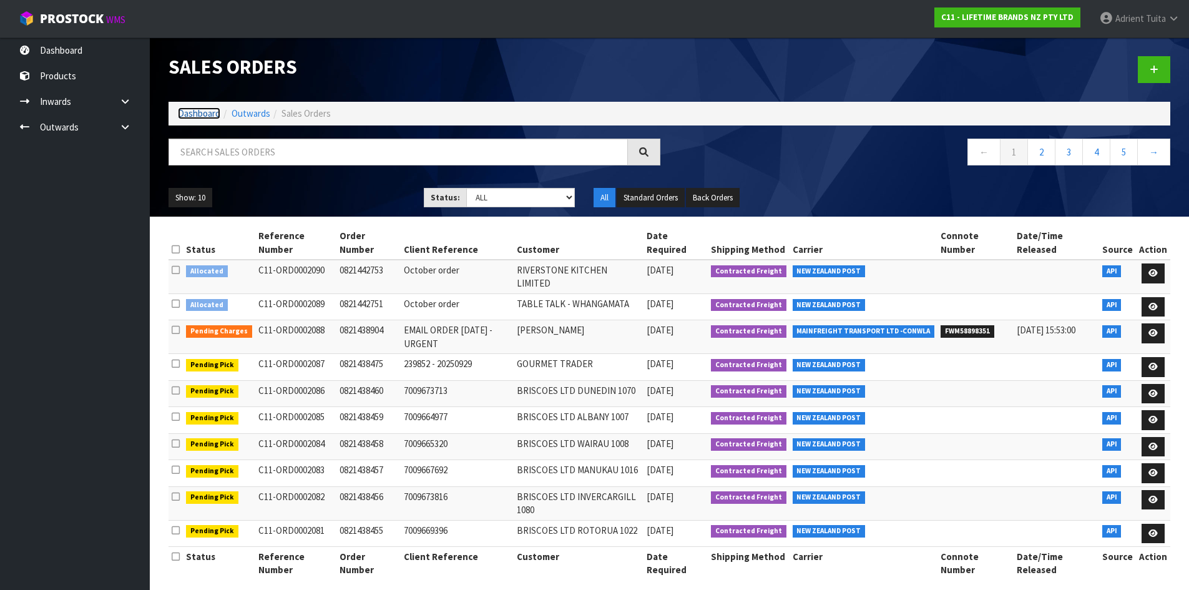
click at [190, 116] on link "Dashboard" at bounding box center [199, 113] width 42 height 12
click at [207, 119] on link "Dashboard" at bounding box center [199, 113] width 42 height 12
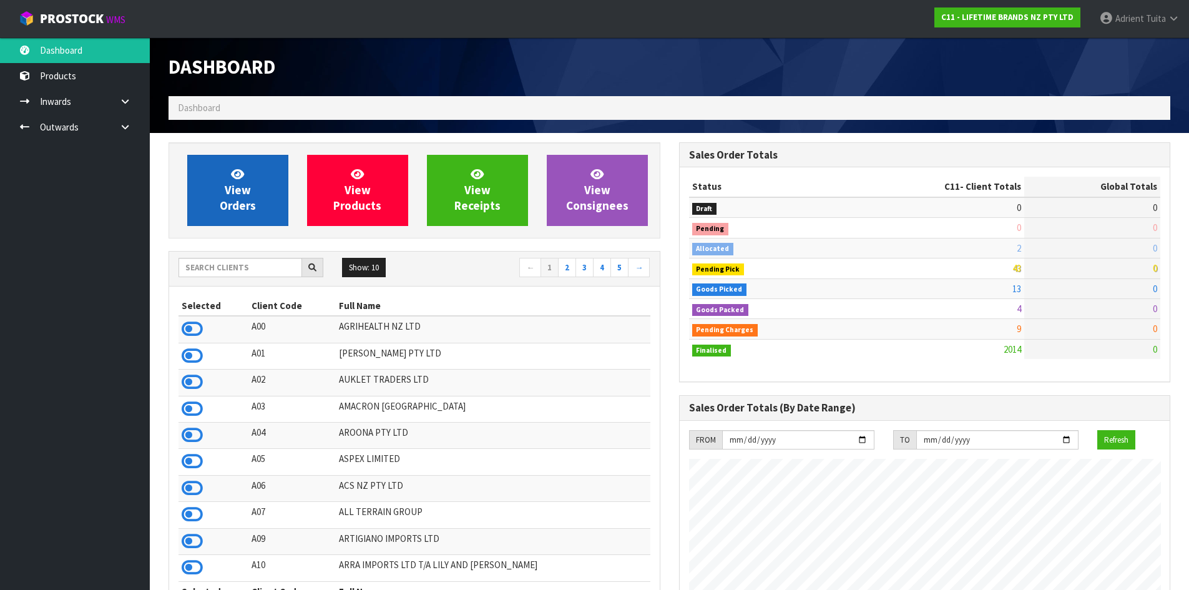
scroll to position [946, 510]
click at [229, 185] on span "View Orders" at bounding box center [238, 190] width 36 height 47
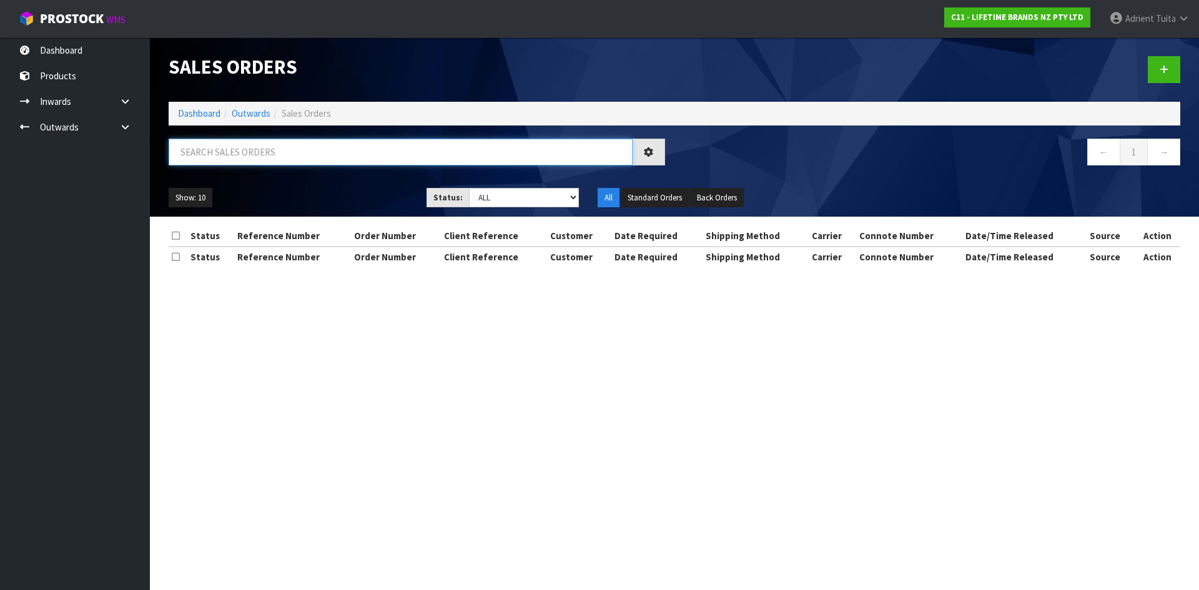
click at [239, 155] on input "text" at bounding box center [401, 152] width 464 height 27
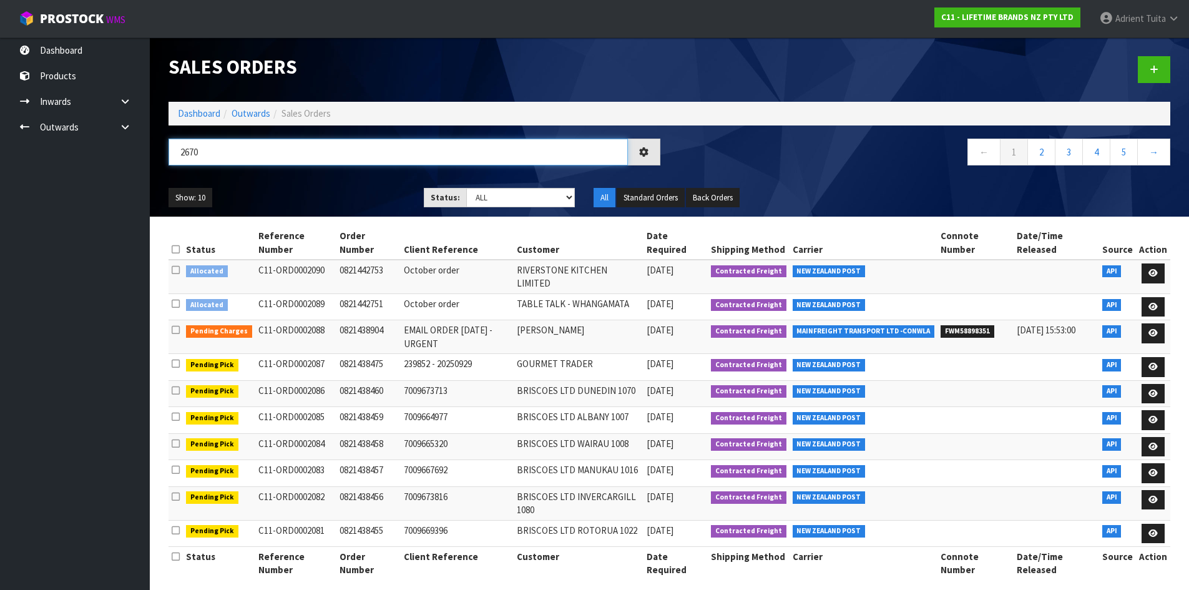
type input "2670"
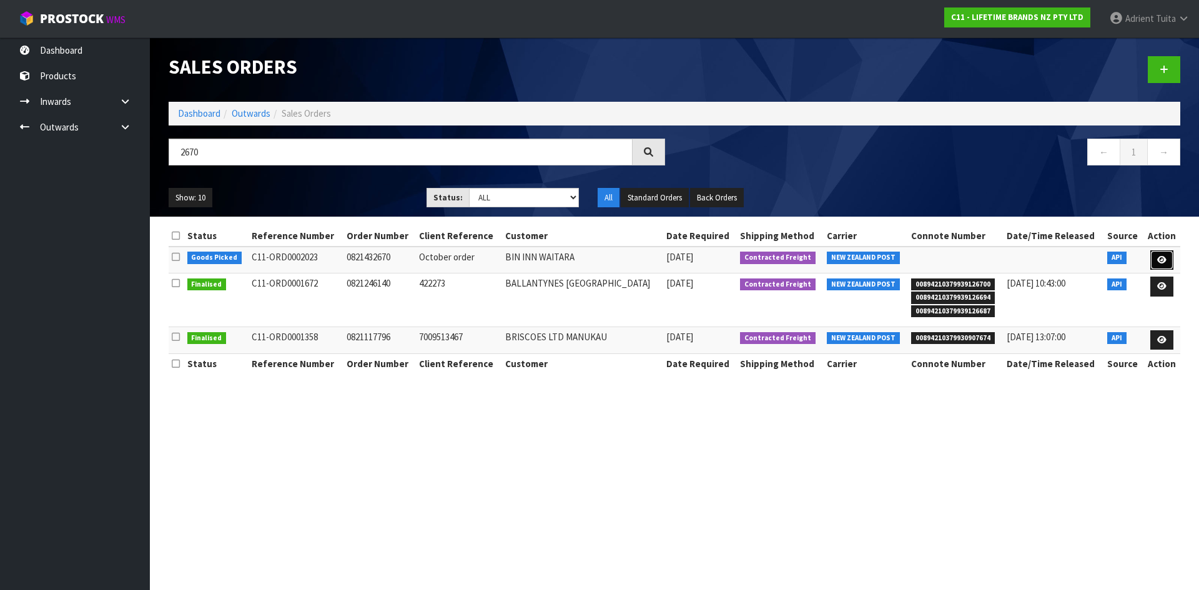
click at [1169, 253] on link at bounding box center [1161, 260] width 23 height 20
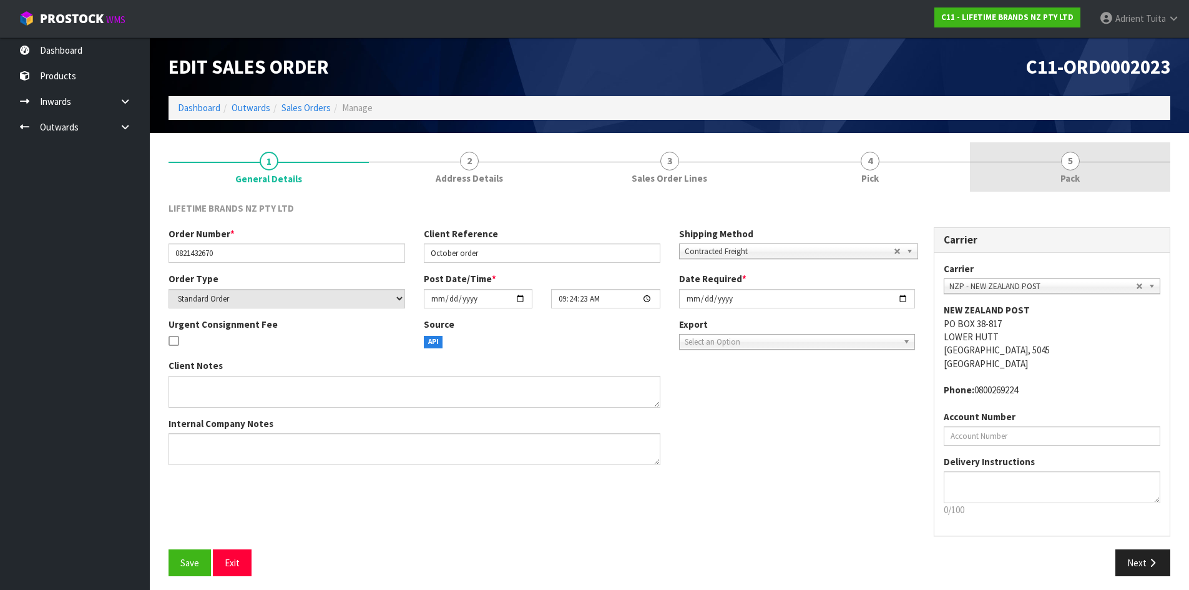
click at [1101, 173] on link "5 Pack" at bounding box center [1070, 166] width 200 height 49
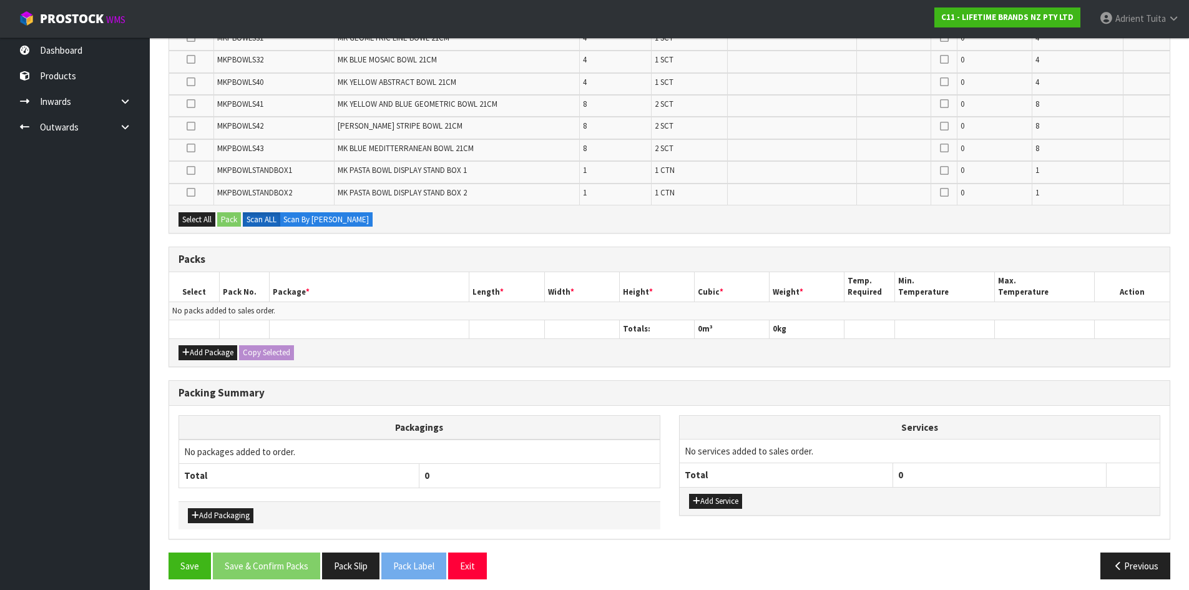
scroll to position [403, 0]
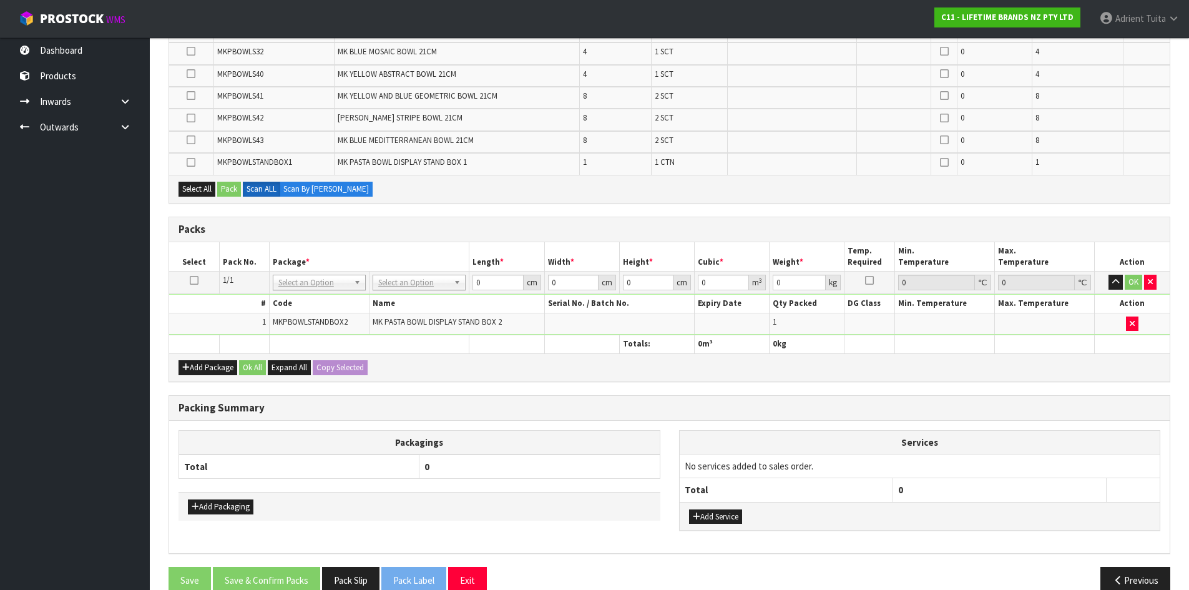
click at [316, 322] on span "MKPBOWLSTANDBOX2" at bounding box center [310, 322] width 75 height 11
copy tr "MKPBOWLSTANDBOX2"
click at [569, 425] on div "Packagings Total 0 Add Packaging Services No services added to sales order. Tot…" at bounding box center [669, 487] width 1001 height 132
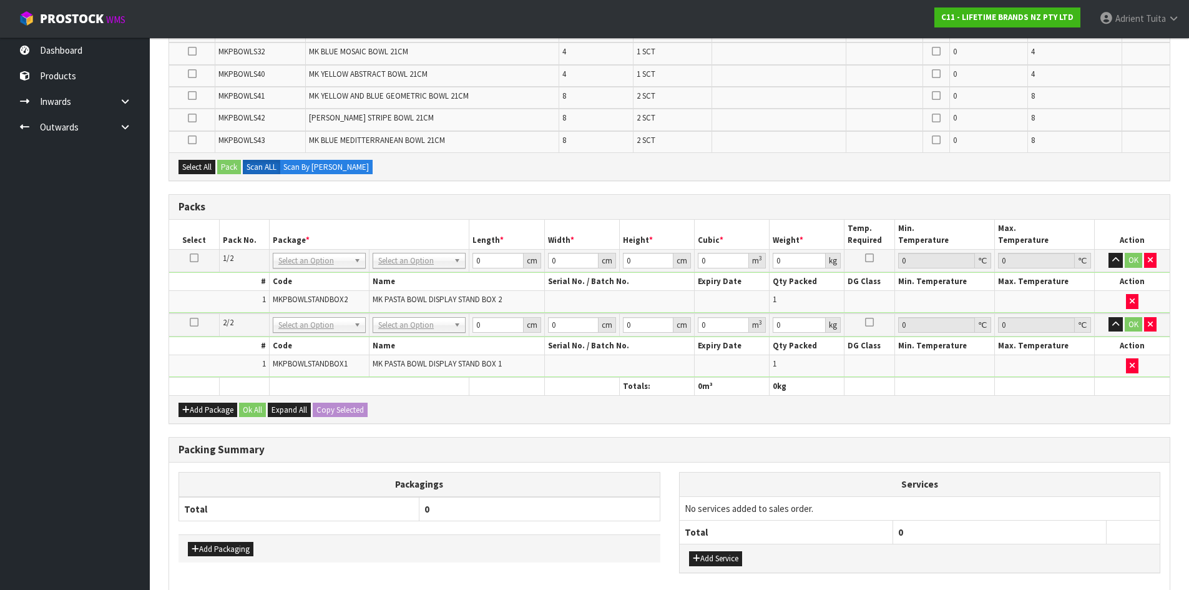
click at [341, 362] on span "MKPBOWLSTANDBOX1" at bounding box center [310, 363] width 75 height 11
copy tr "MKPBOWLSTANDBOX1"
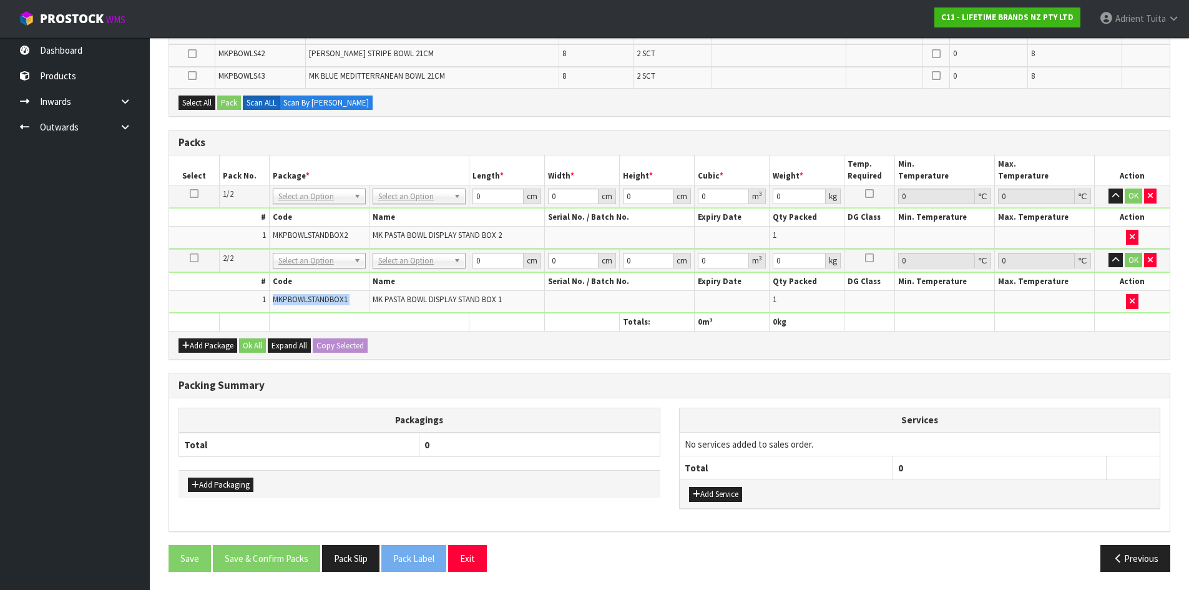
scroll to position [468, 0]
click at [190, 343] on button "Add Package" at bounding box center [208, 345] width 59 height 15
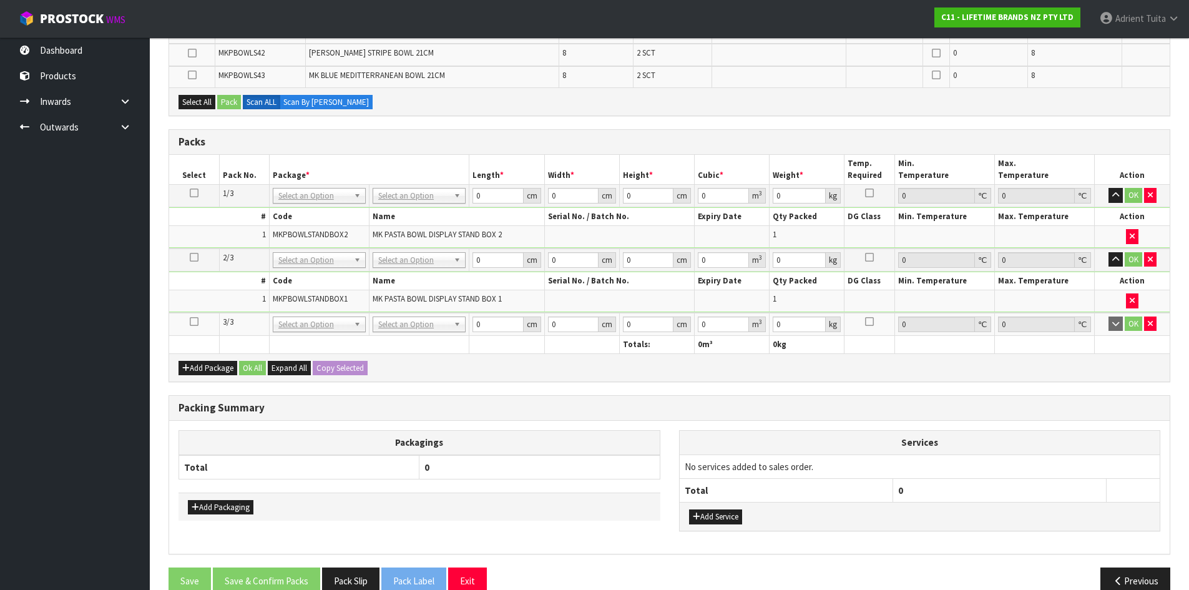
click at [196, 327] on link at bounding box center [194, 322] width 9 height 11
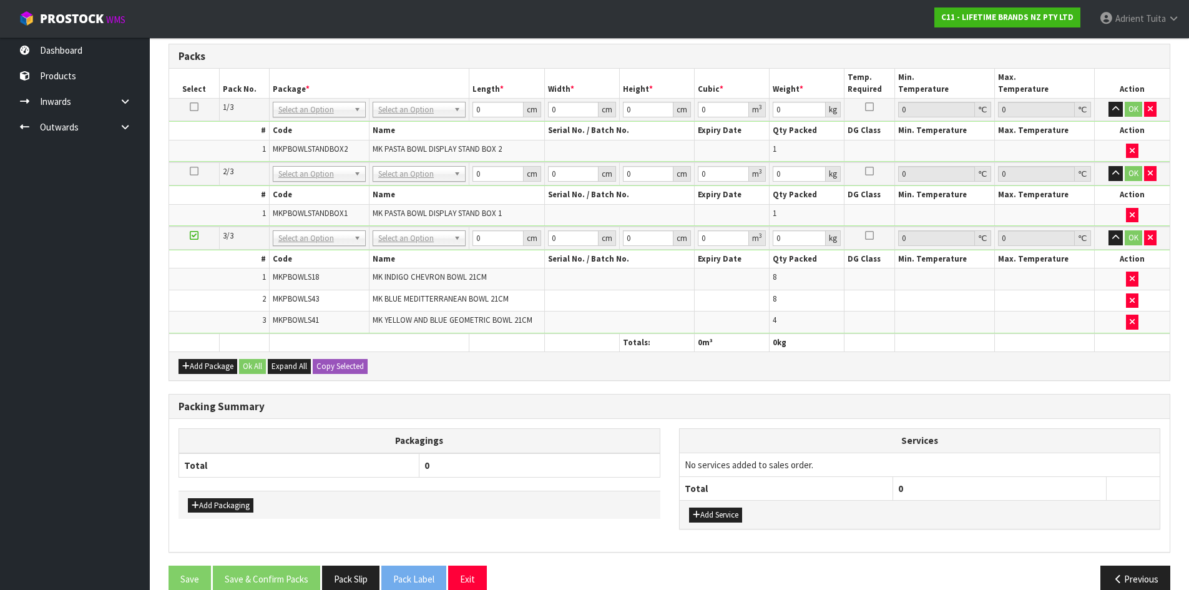
scroll to position [488, 0]
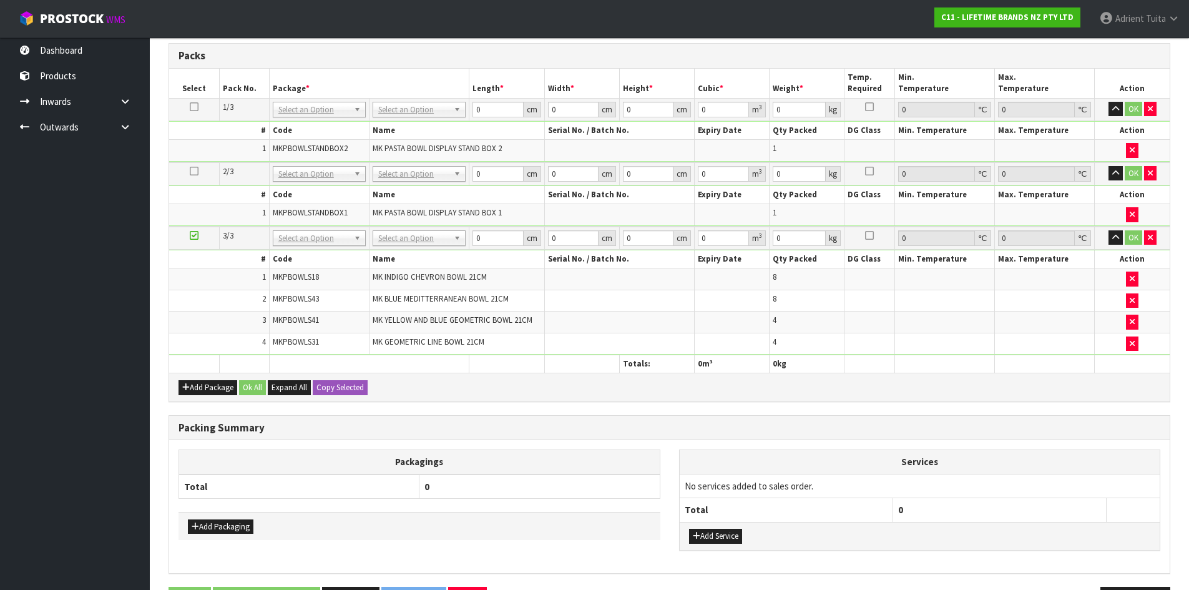
click at [204, 288] on td "1" at bounding box center [219, 279] width 100 height 22
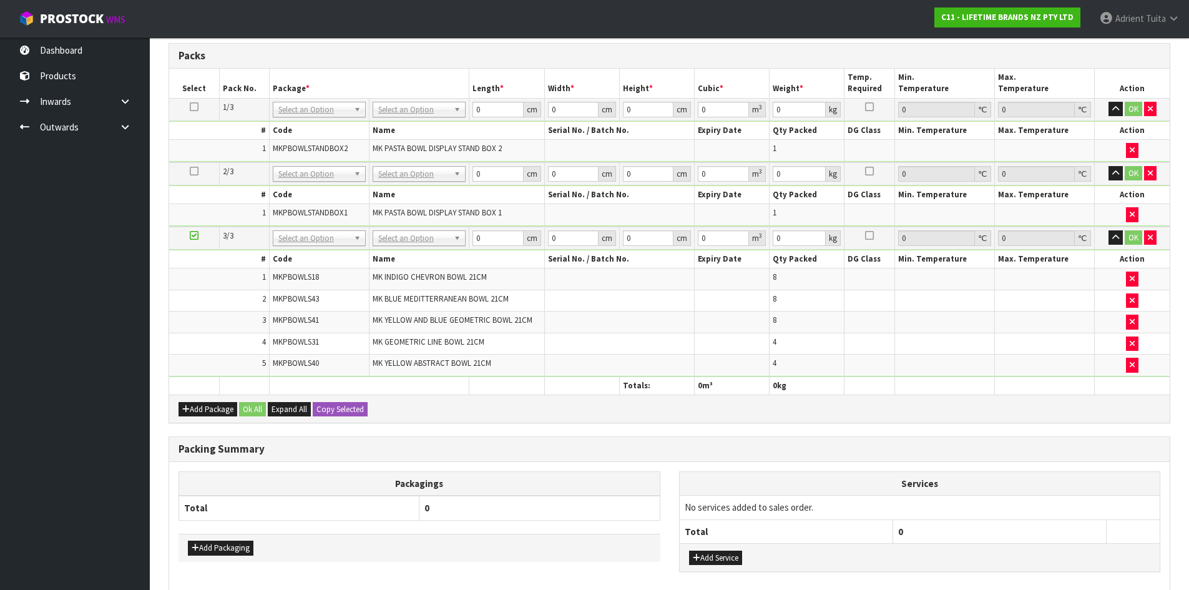
scroll to position [508, 0]
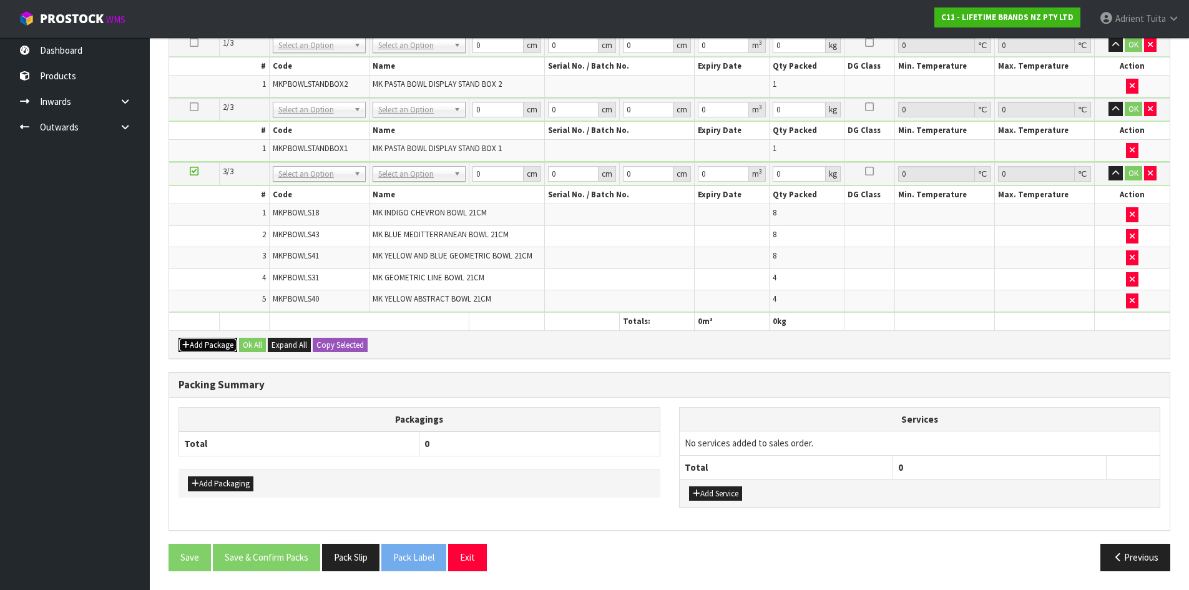
click at [196, 345] on button "Add Package" at bounding box center [208, 345] width 59 height 15
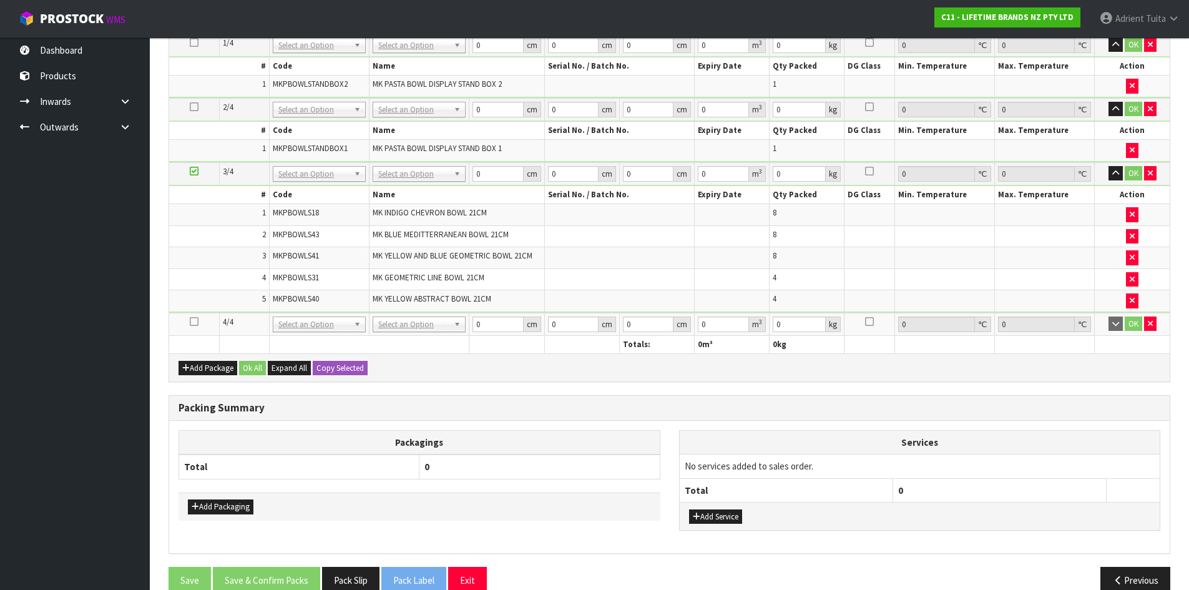
click at [191, 322] on icon at bounding box center [194, 322] width 9 height 1
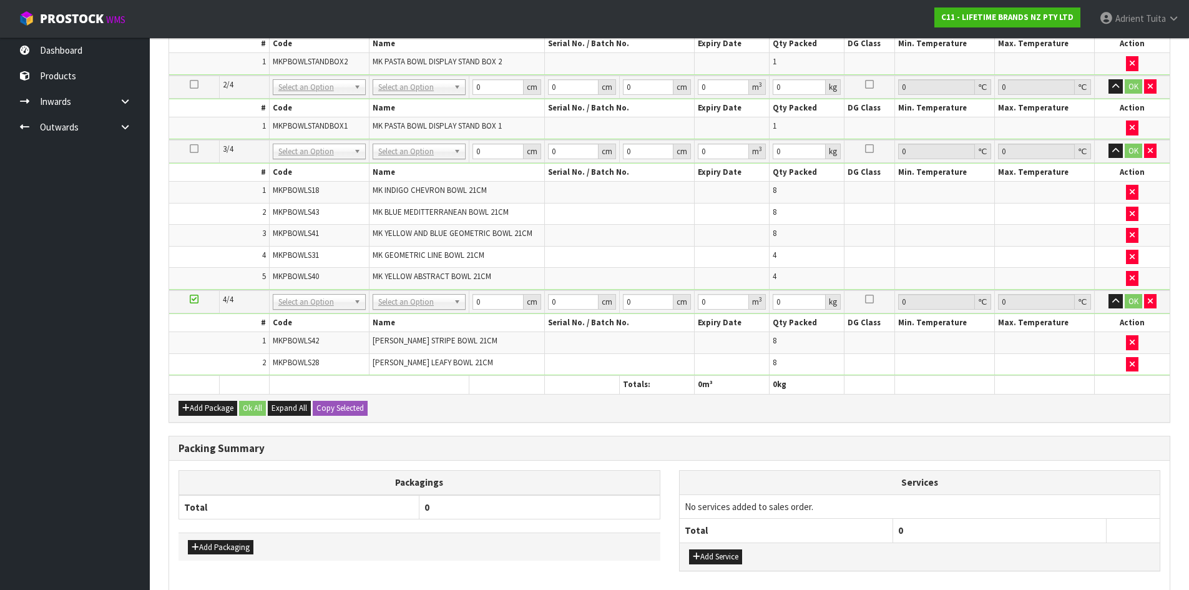
scroll to position [463, 0]
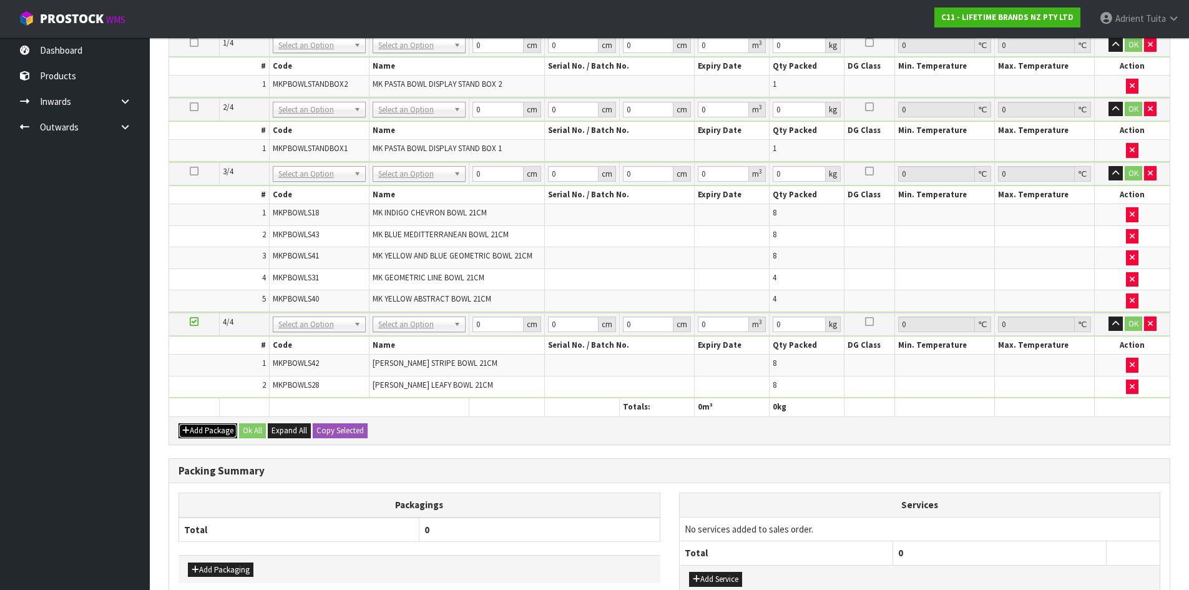
click at [195, 429] on button "Add Package" at bounding box center [208, 430] width 59 height 15
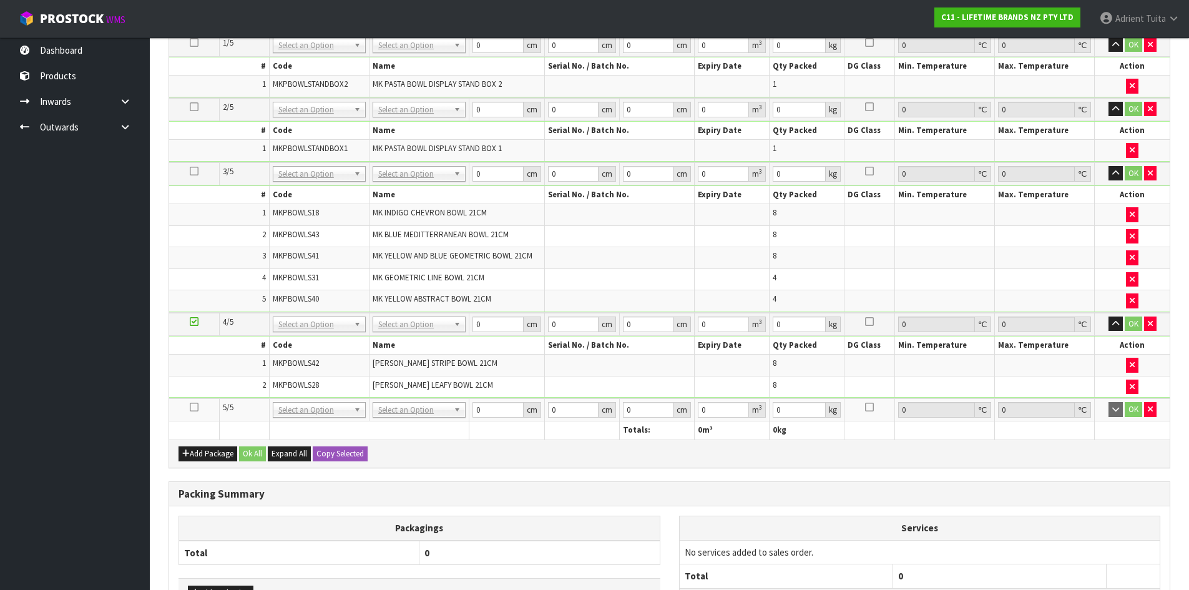
click at [196, 408] on icon at bounding box center [194, 407] width 9 height 1
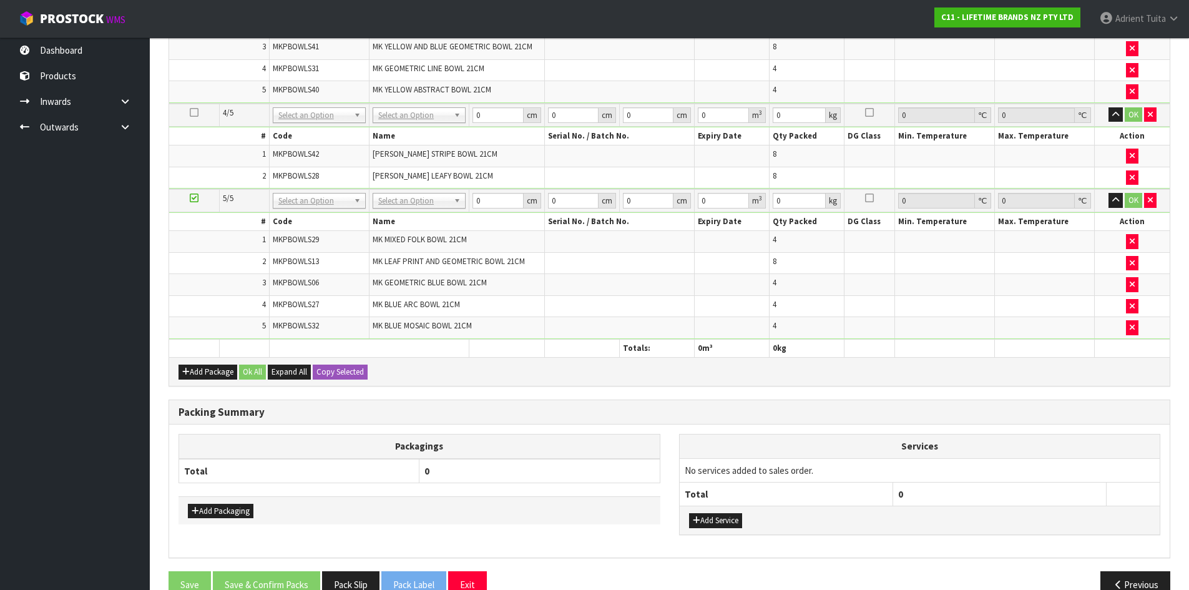
scroll to position [187, 0]
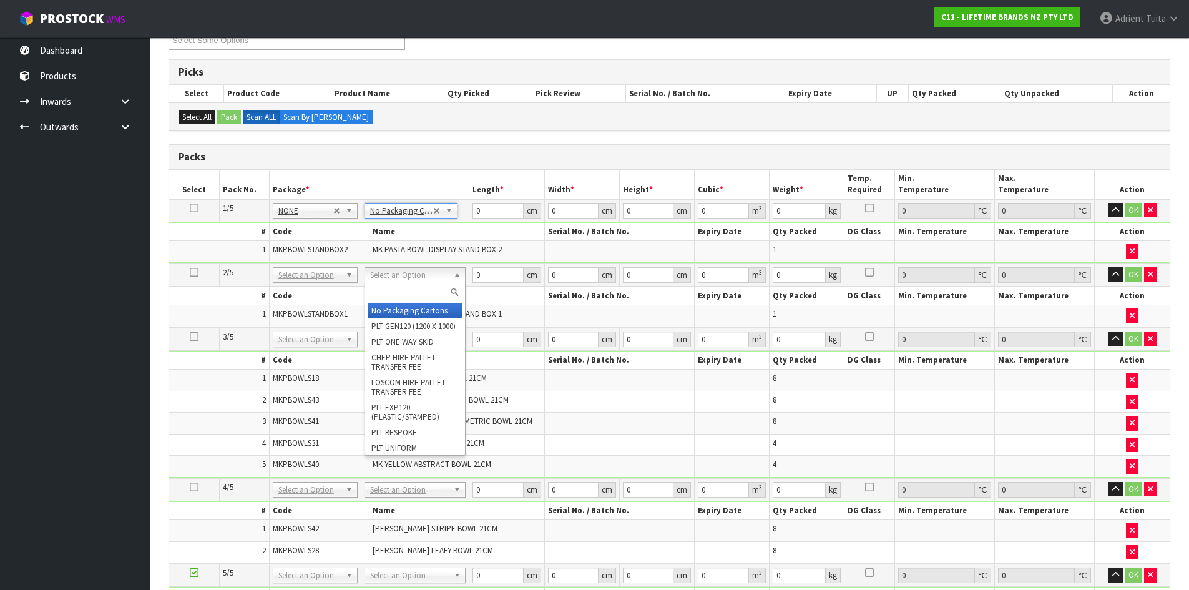
type input "2"
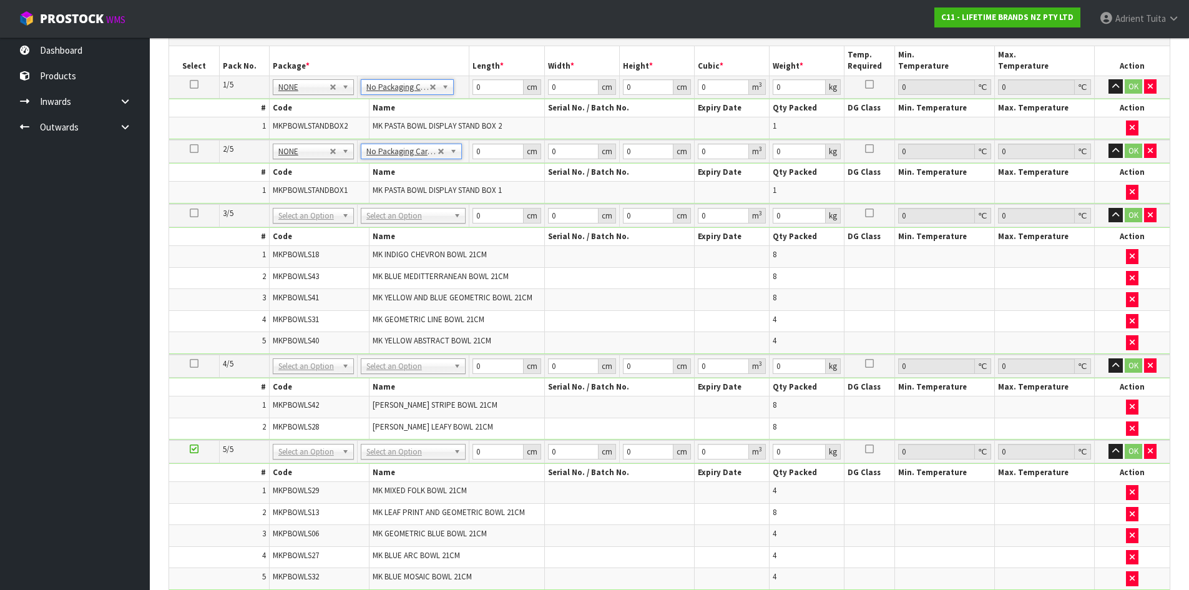
scroll to position [312, 0]
drag, startPoint x: 433, startPoint y: 204, endPoint x: 435, endPoint y: 212, distance: 7.7
click at [435, 210] on td "No Packaging Cartons PLT GEN120 (1200 X 1000) PLT ONE WAY SKID CHEP HIRE PALLET…" at bounding box center [413, 214] width 112 height 23
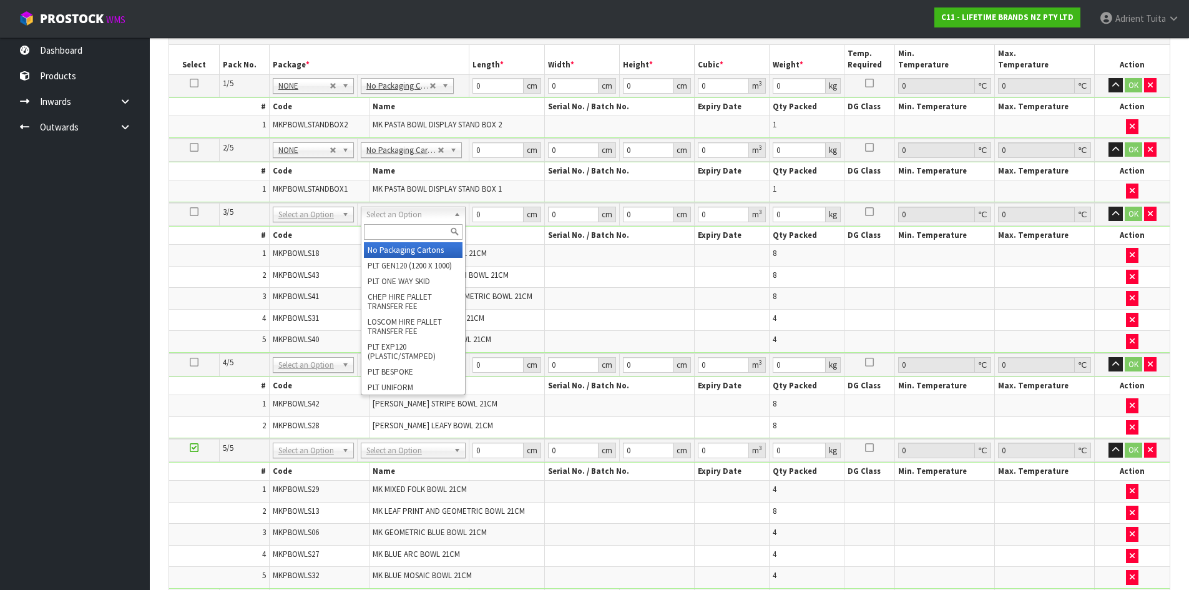
click at [436, 230] on input "text" at bounding box center [413, 232] width 99 height 16
type input "OC"
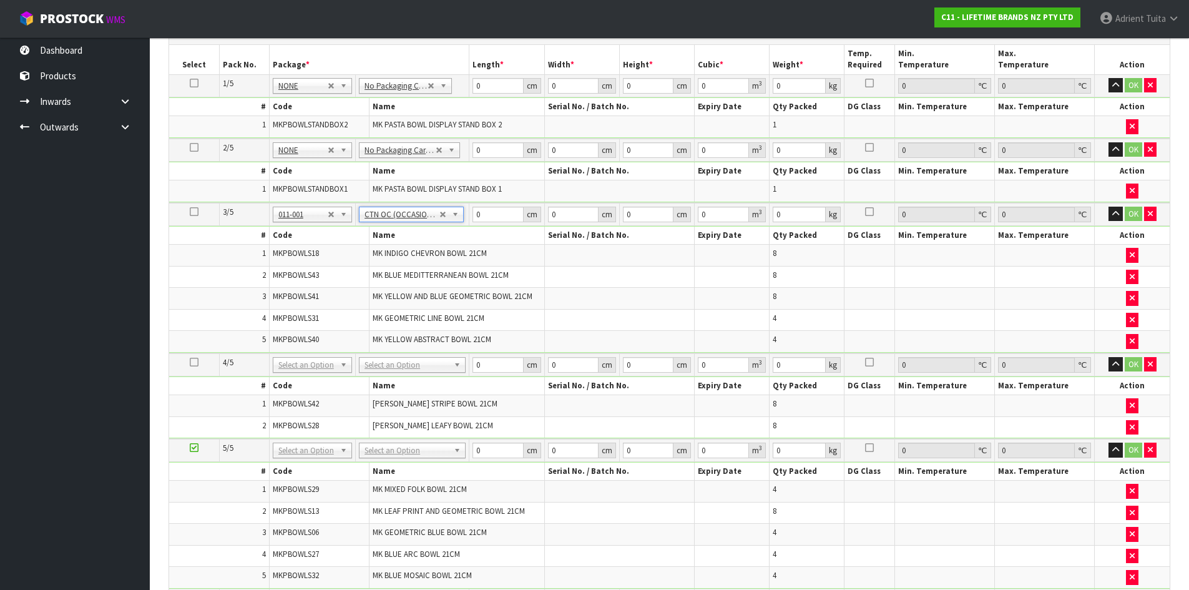
type input "17.5"
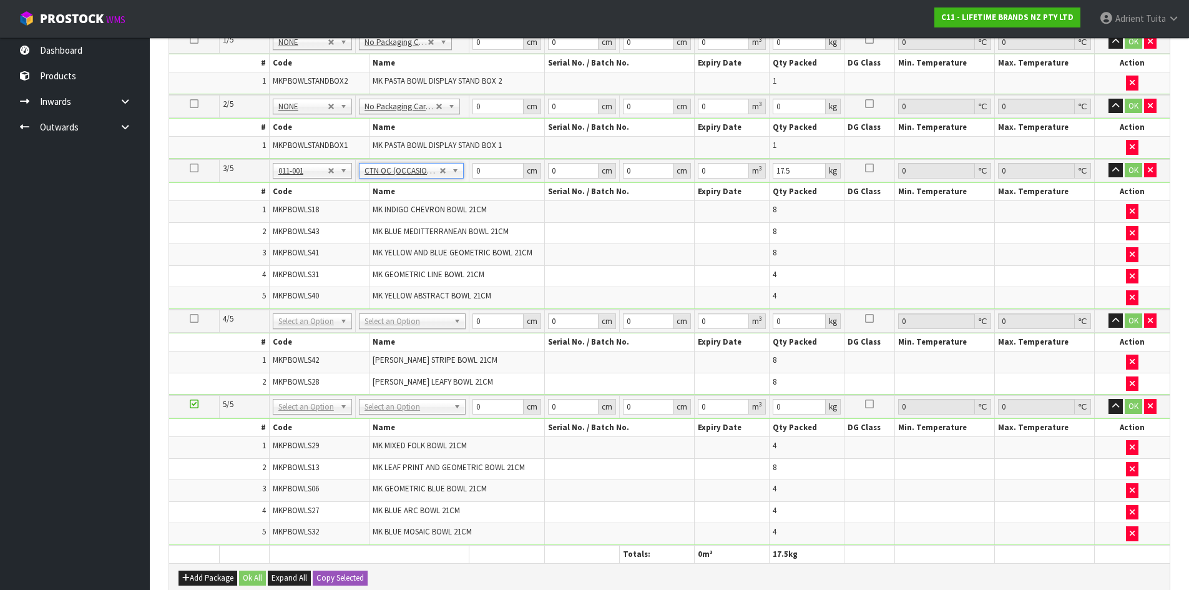
scroll to position [375, 0]
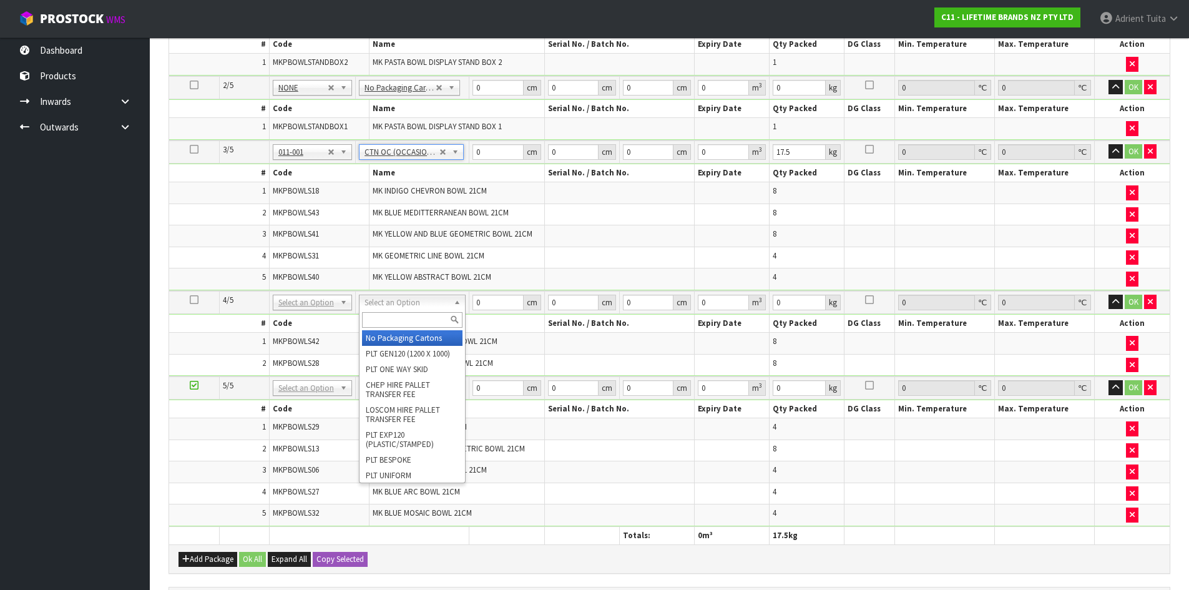
click at [397, 325] on input "text" at bounding box center [412, 320] width 101 height 16
type input "OC"
type input "2"
type input "8.6"
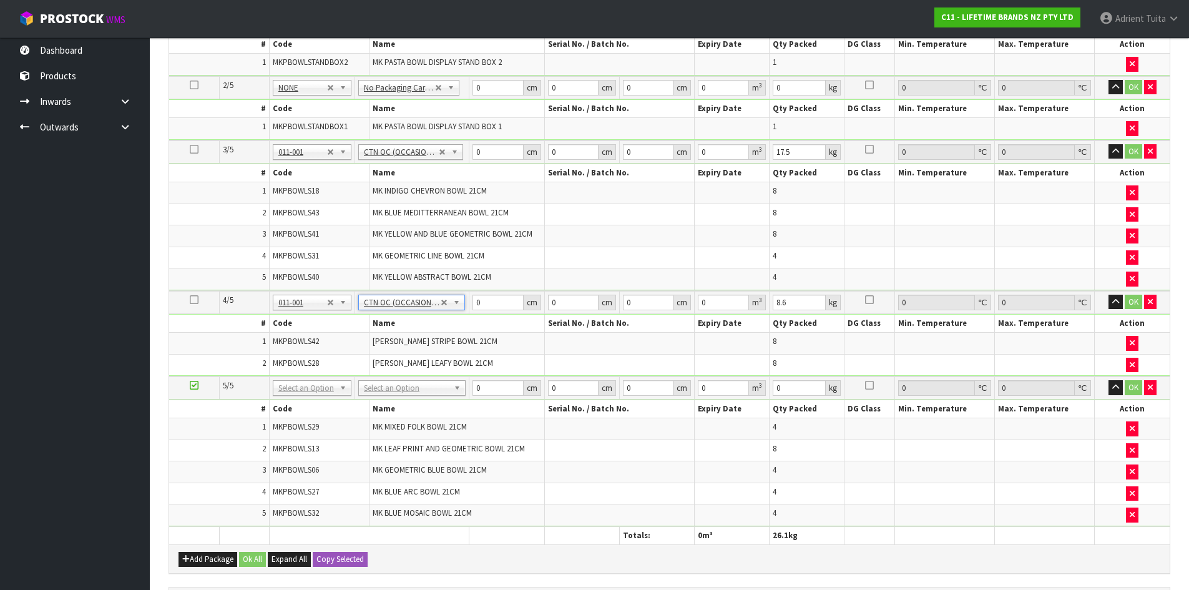
drag, startPoint x: 385, startPoint y: 392, endPoint x: 388, endPoint y: 415, distance: 22.6
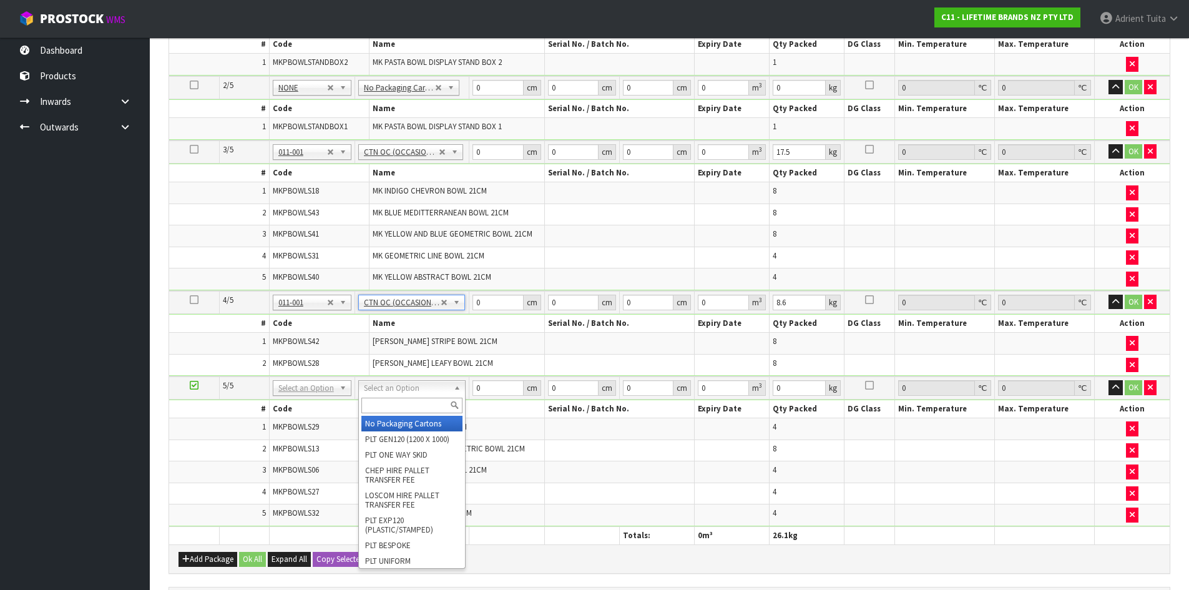
click at [388, 415] on div at bounding box center [412, 405] width 106 height 21
click at [396, 410] on input "text" at bounding box center [412, 406] width 101 height 16
type input "CTN9"
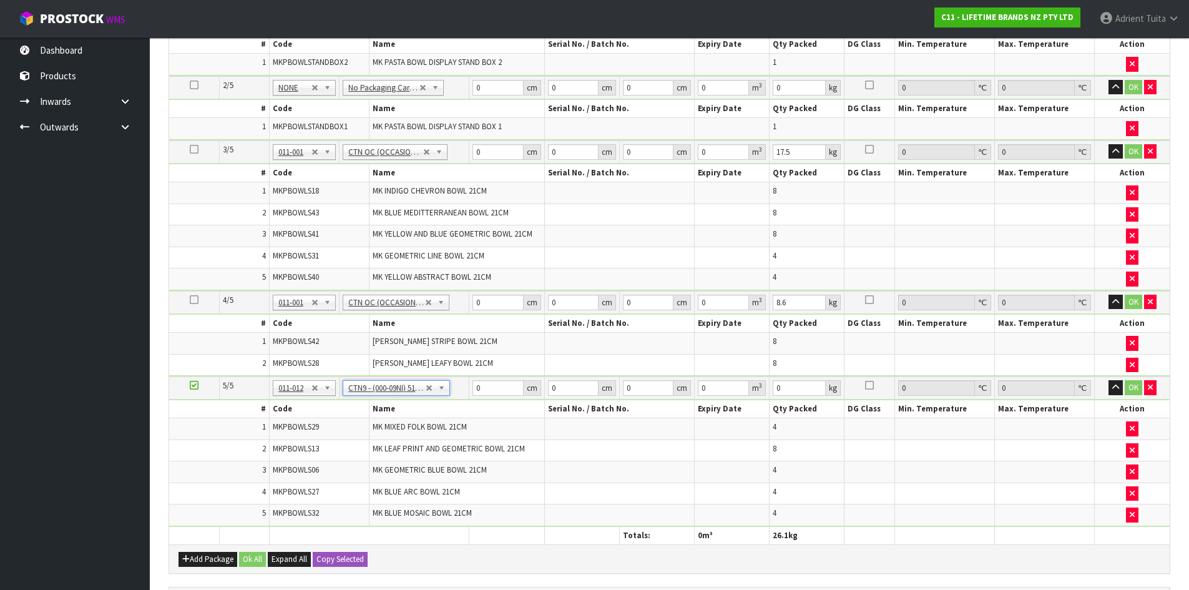
type input "51"
type input "38"
type input "58.5"
type input "0.113373"
type input "13.35"
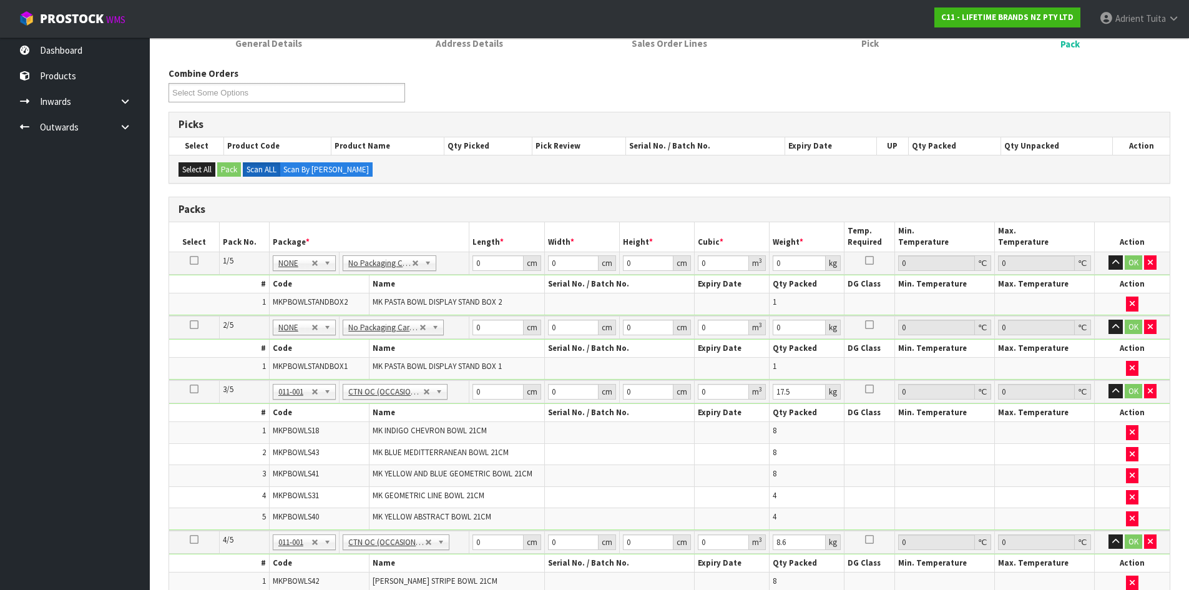
scroll to position [125, 0]
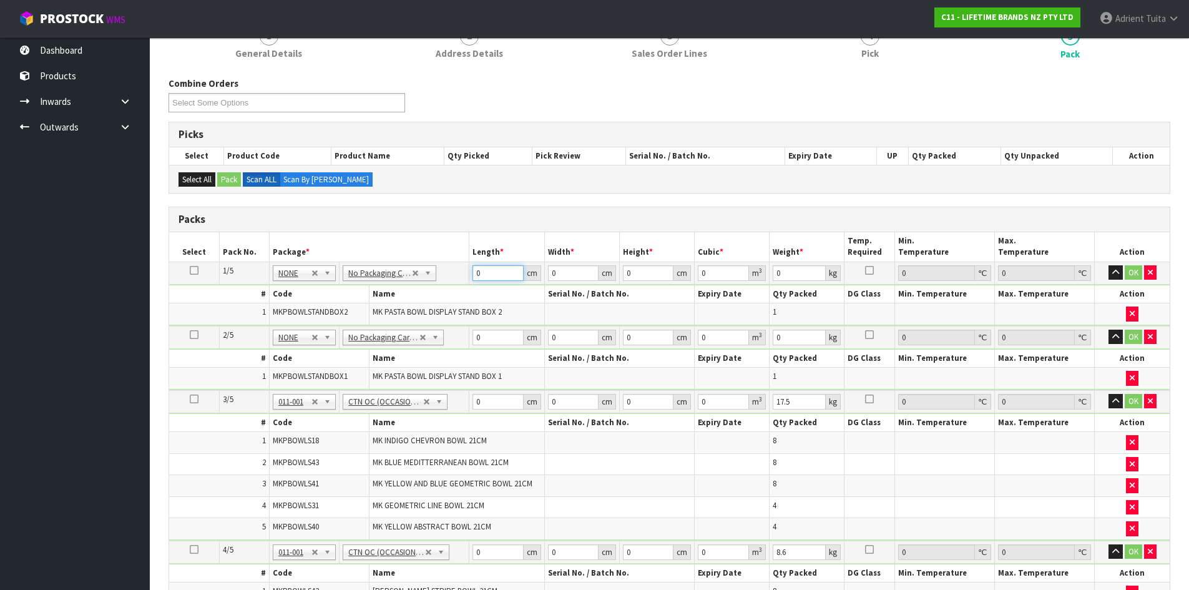
click at [488, 268] on input "0" at bounding box center [498, 273] width 51 height 16
type input "133"
type input "47"
type input "4"
type input "0.025004"
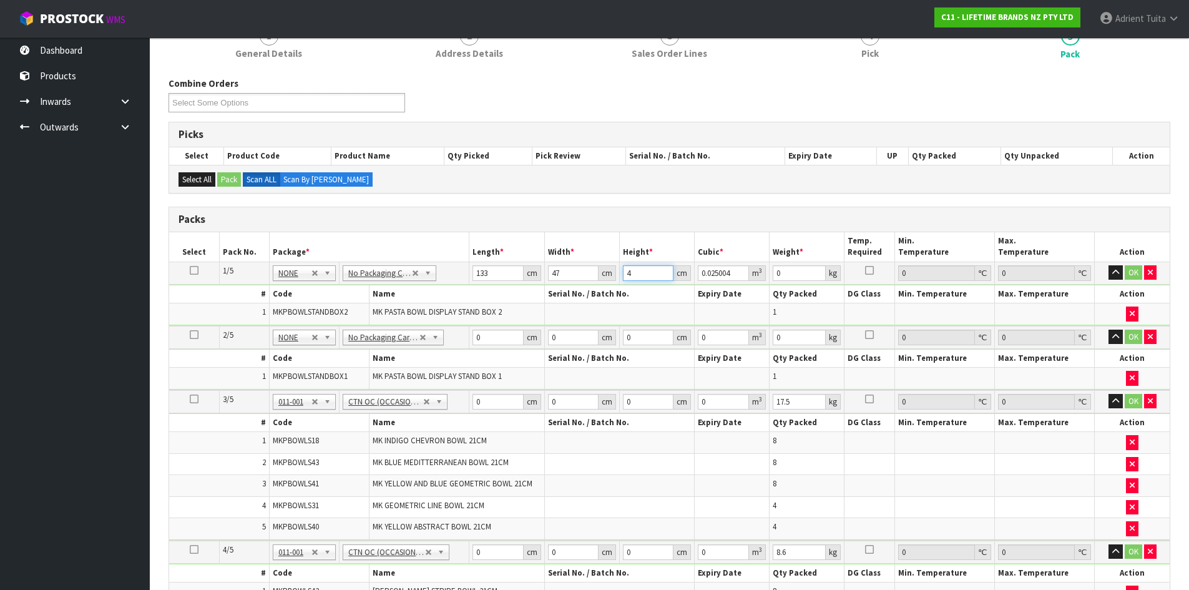
type input "47"
type input "0.293797"
type input "47"
type input "24"
click at [1130, 273] on button "OK" at bounding box center [1133, 272] width 17 height 15
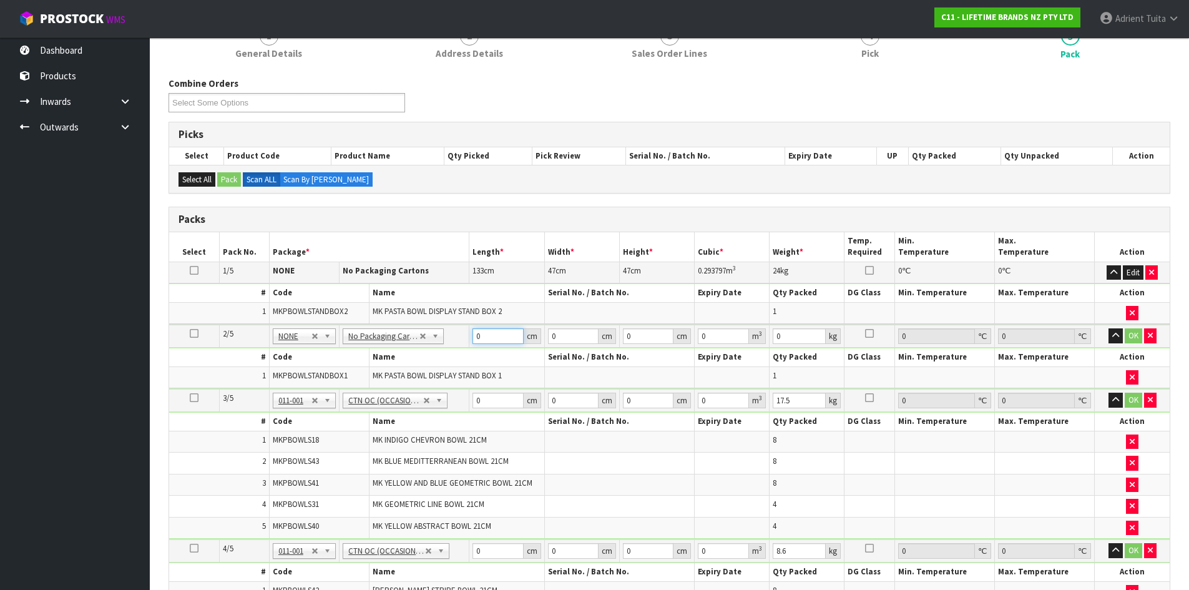
click at [495, 331] on input "0" at bounding box center [498, 336] width 51 height 16
type input "53"
type input "52"
type input "4"
type input "0.011024"
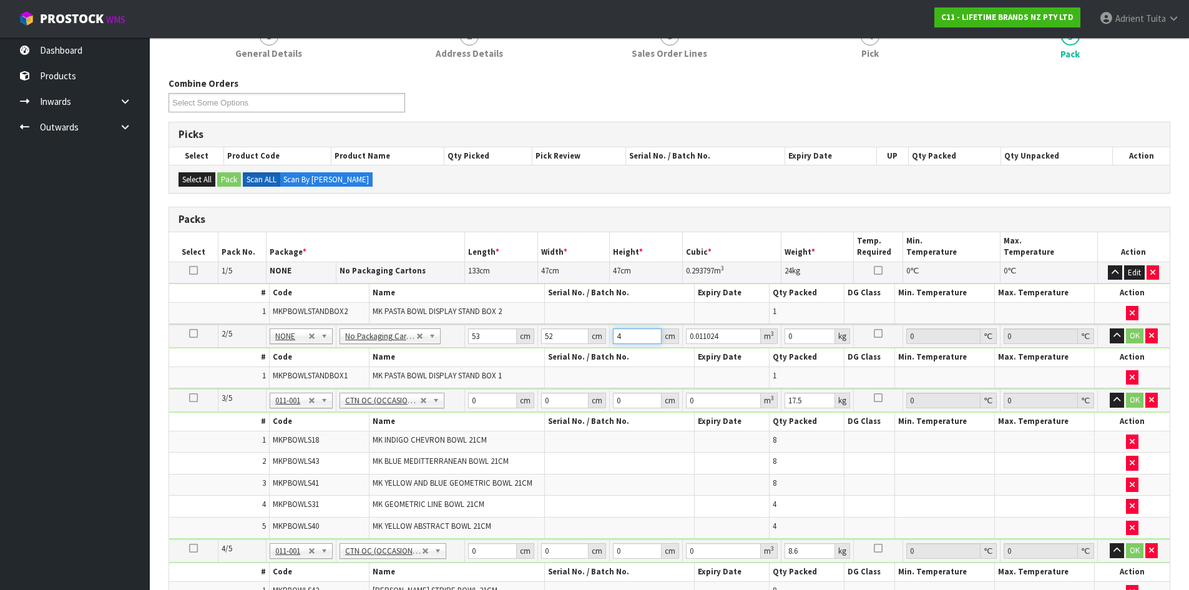
type input "41"
type input "0.112996"
type input "41"
type input "15"
click at [1139, 333] on button "OK" at bounding box center [1135, 335] width 17 height 15
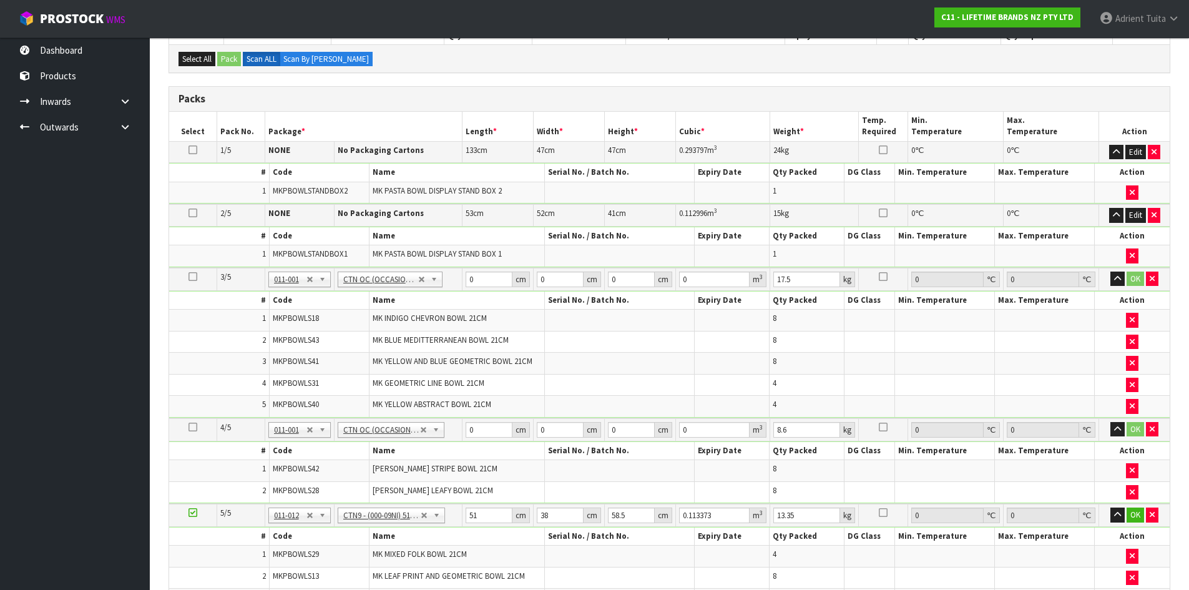
scroll to position [250, 0]
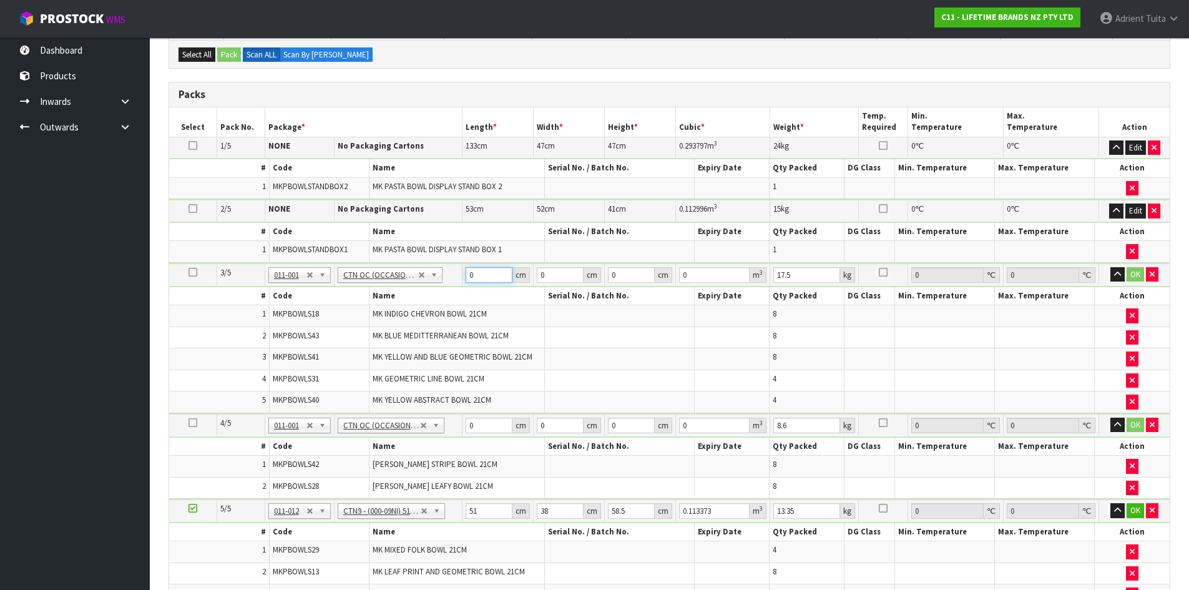
click at [488, 275] on input "0" at bounding box center [489, 275] width 47 height 16
type input "47"
type input "30"
type input "5"
type input "0.00705"
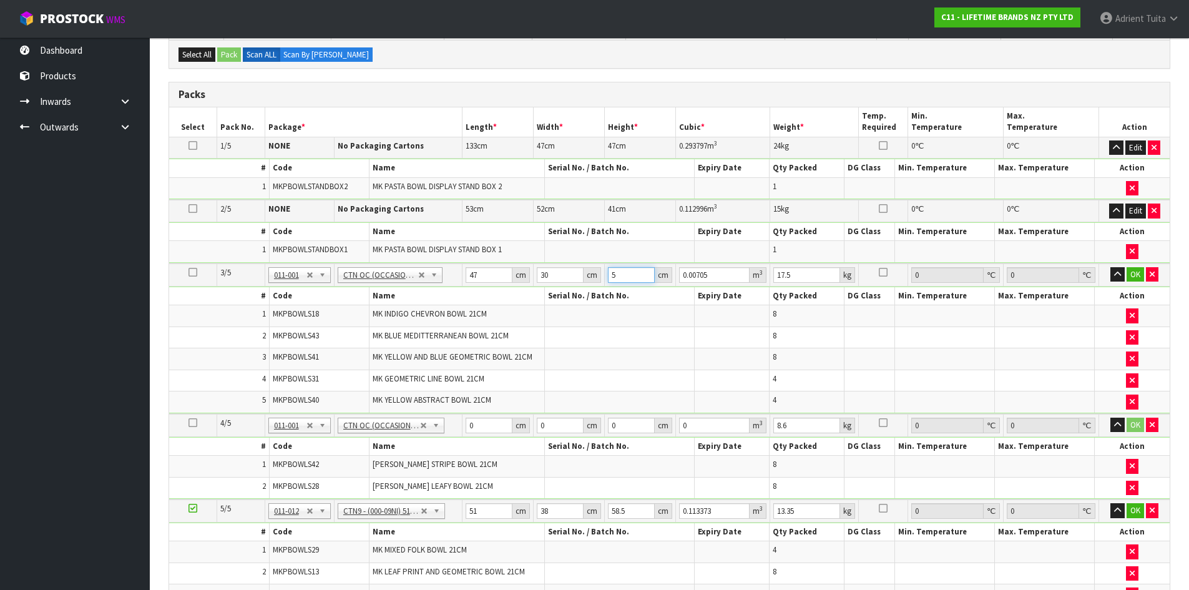
type input "50"
type input "0.0705"
type input "50"
type input "21"
click at [1138, 278] on button "OK" at bounding box center [1135, 274] width 17 height 15
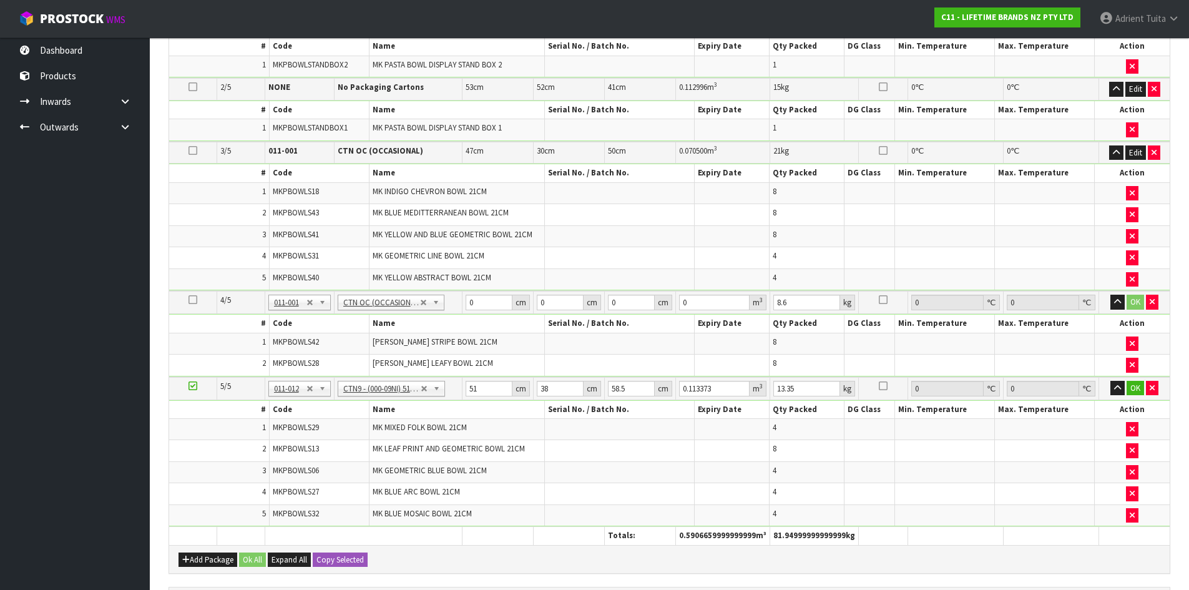
scroll to position [375, 0]
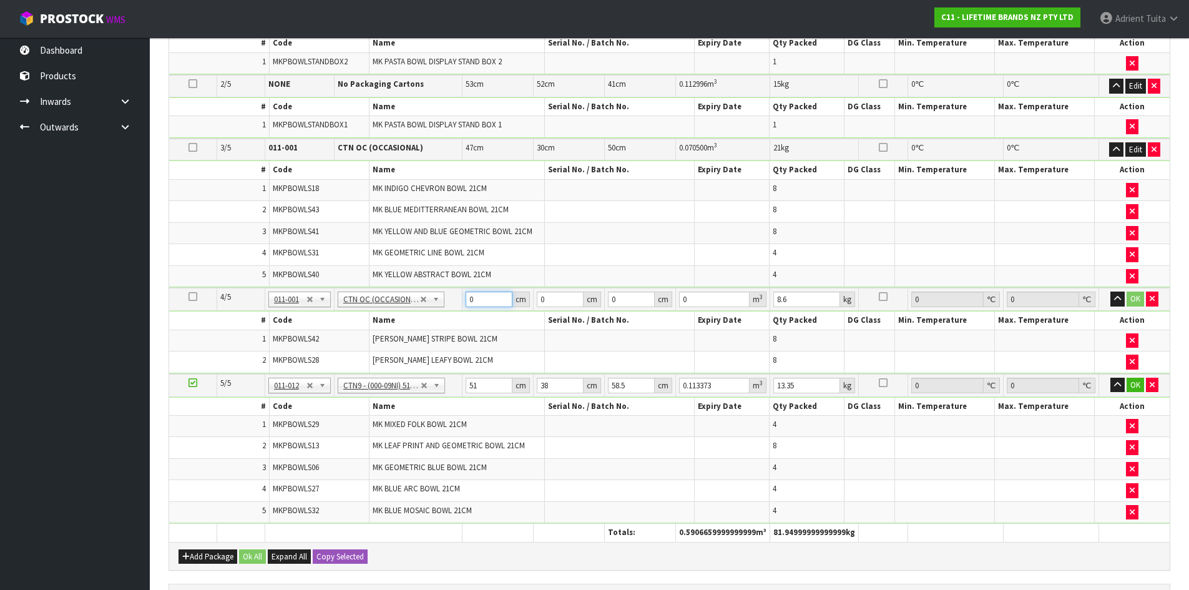
click at [490, 303] on input "0" at bounding box center [489, 300] width 47 height 16
click at [1130, 150] on button "Edit" at bounding box center [1136, 149] width 21 height 15
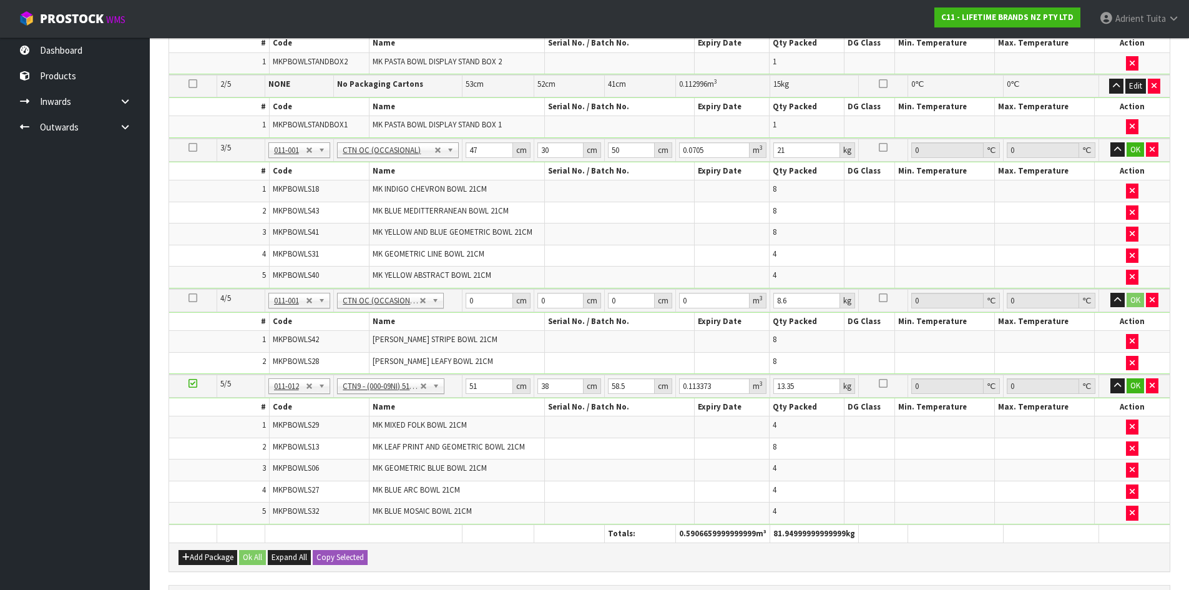
drag, startPoint x: 410, startPoint y: 153, endPoint x: 406, endPoint y: 167, distance: 14.1
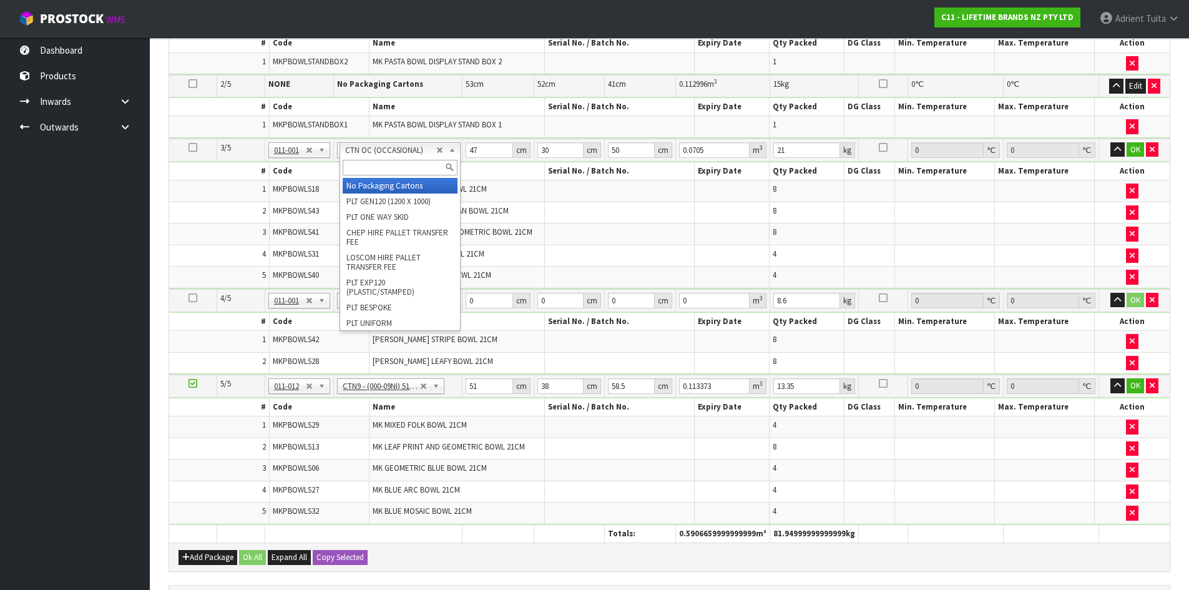
type input "3"
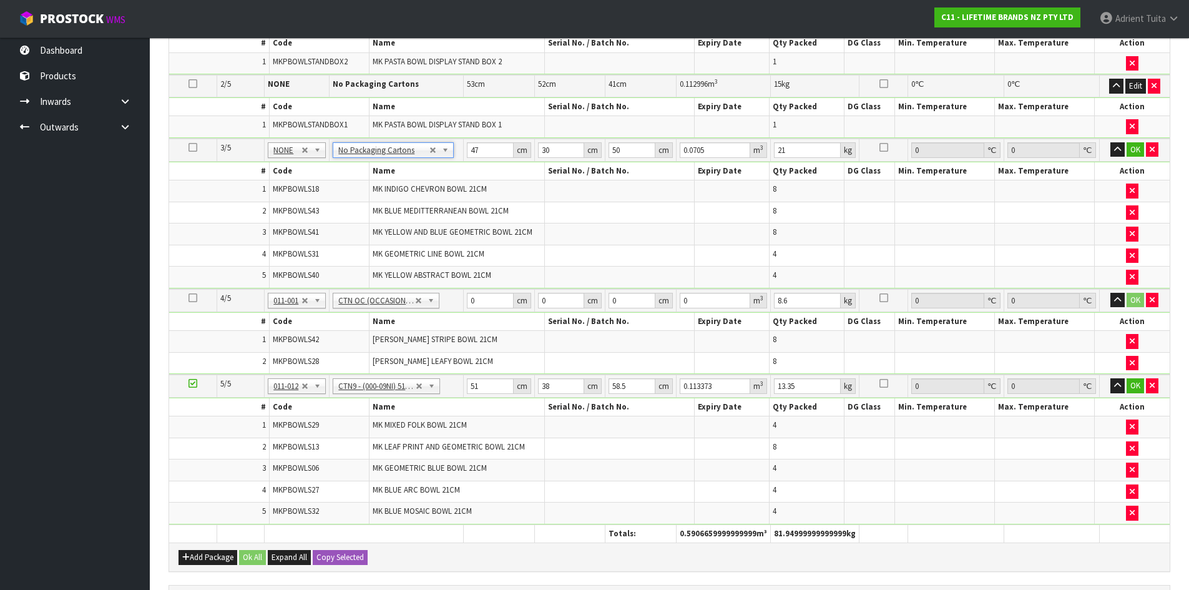
type input "0"
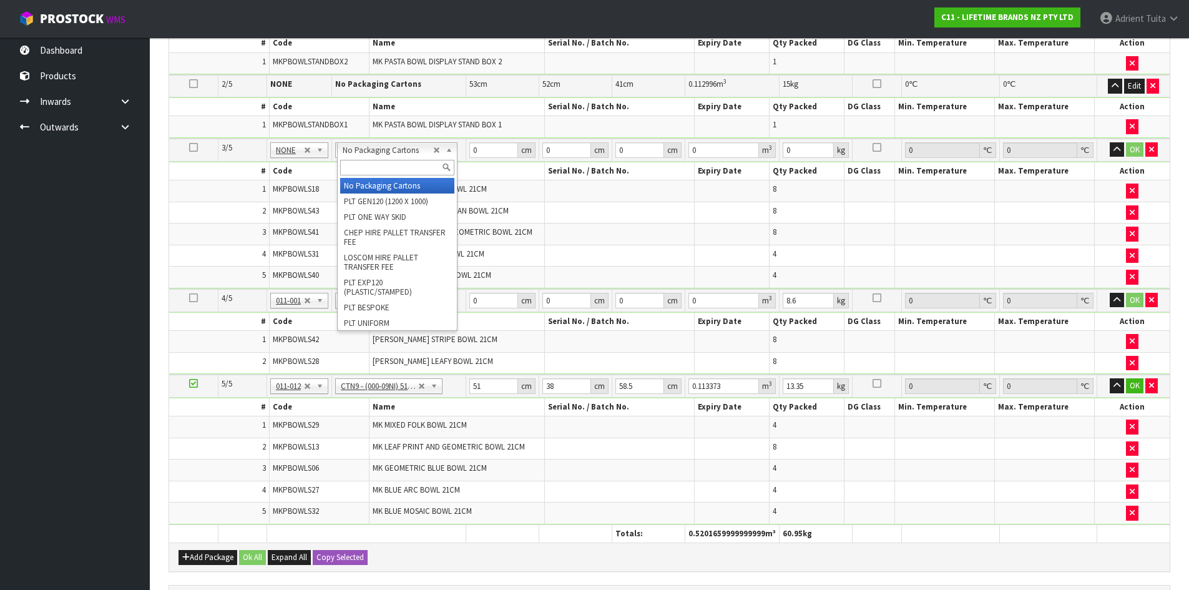
drag, startPoint x: 383, startPoint y: 149, endPoint x: 387, endPoint y: 162, distance: 14.2
click at [388, 164] on input "text" at bounding box center [397, 168] width 114 height 16
type input "OC"
type input "2"
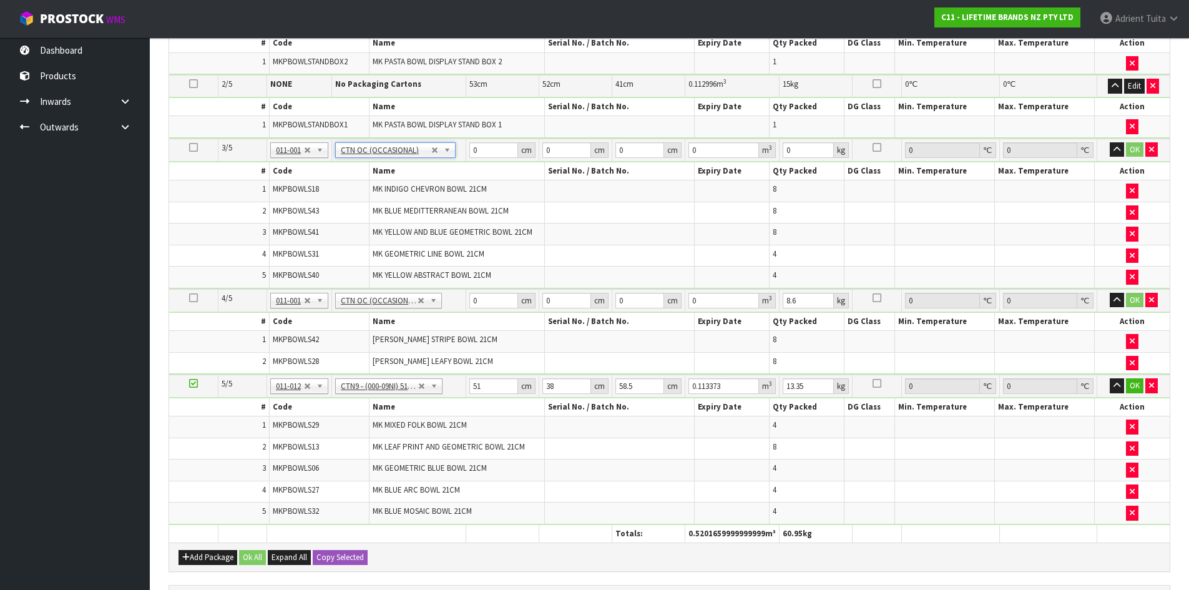
type input "17.5"
click at [485, 139] on td "0 cm" at bounding box center [499, 150] width 71 height 23
click at [485, 147] on input "0" at bounding box center [490, 150] width 47 height 16
type input "47"
type input "30"
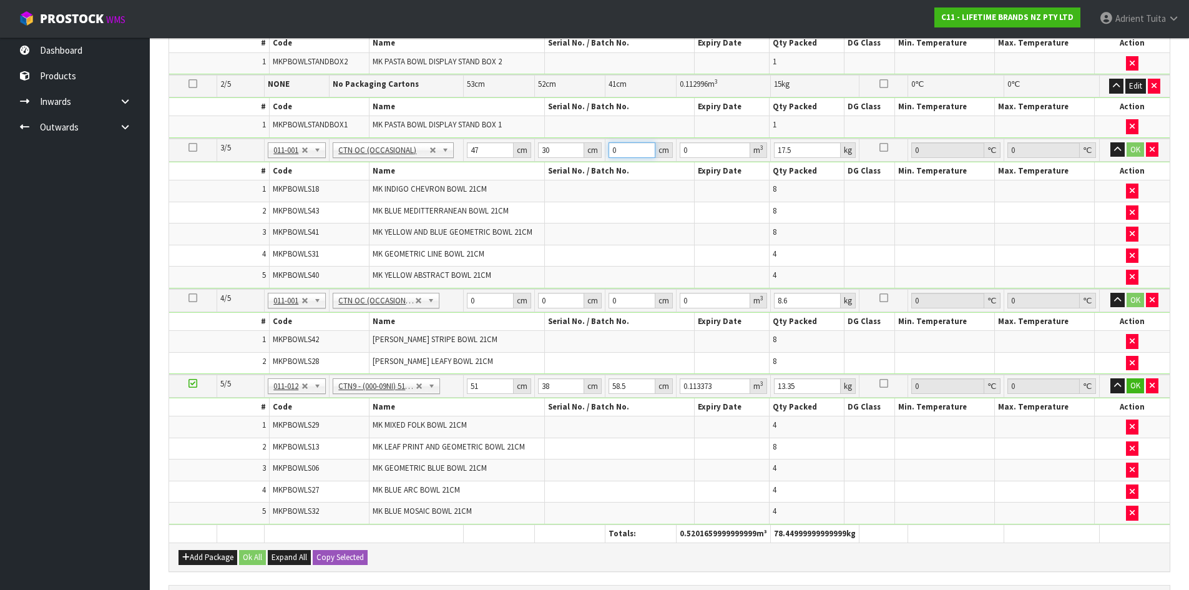
type input "5"
type input "0.00705"
type input "50"
type input "0.0705"
type input "50"
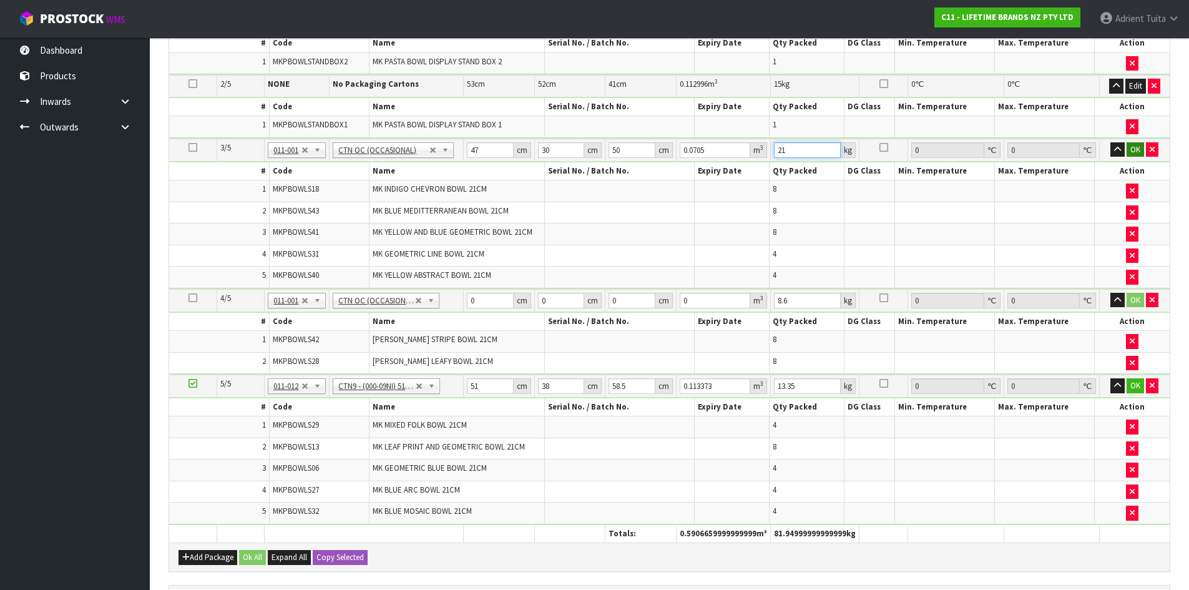
type input "21"
click at [1136, 149] on button "OK" at bounding box center [1135, 149] width 17 height 15
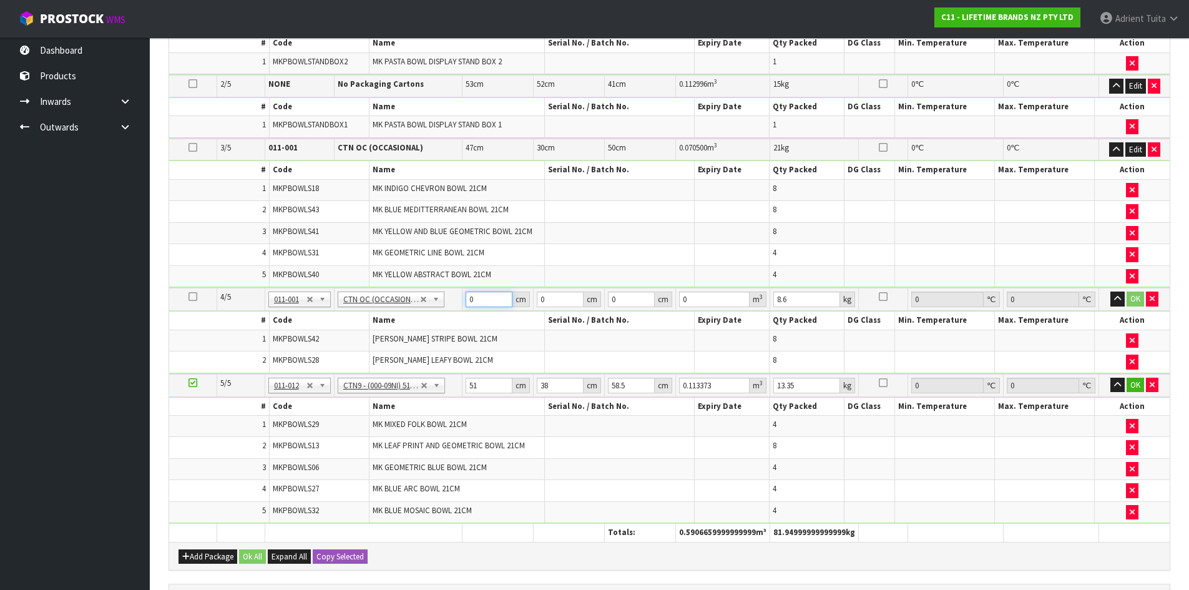
click at [486, 300] on input "0" at bounding box center [489, 300] width 47 height 16
type input "47"
type input "30"
type input "2"
type input "0.00282"
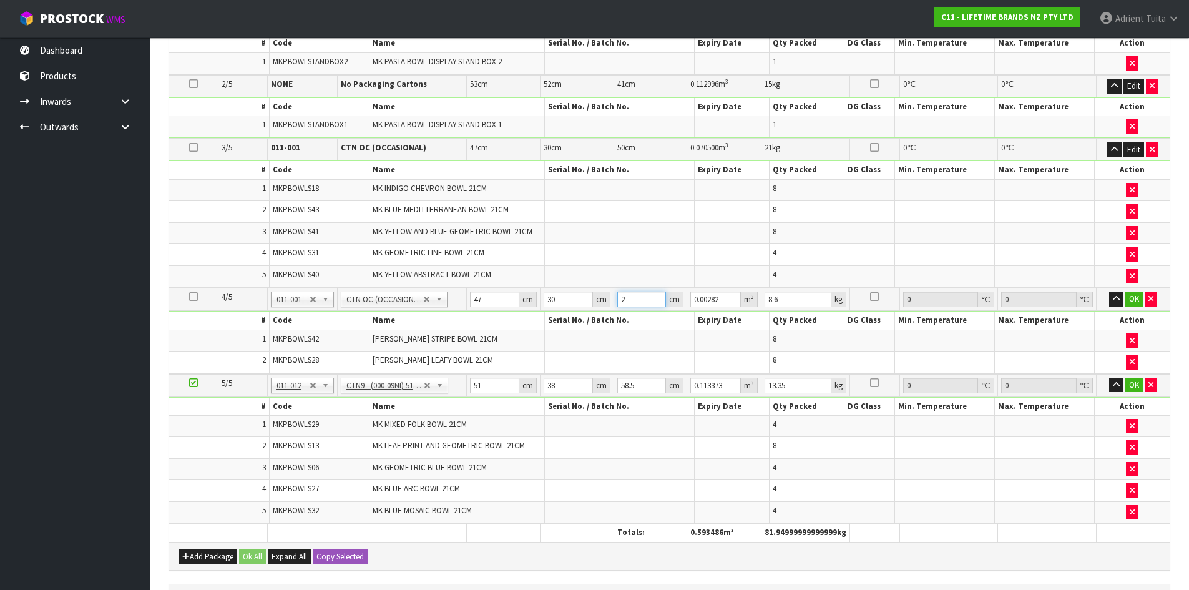
type input "25"
type input "0.03525"
type input "25"
type input "11"
click at [1129, 298] on button "OK" at bounding box center [1134, 299] width 17 height 15
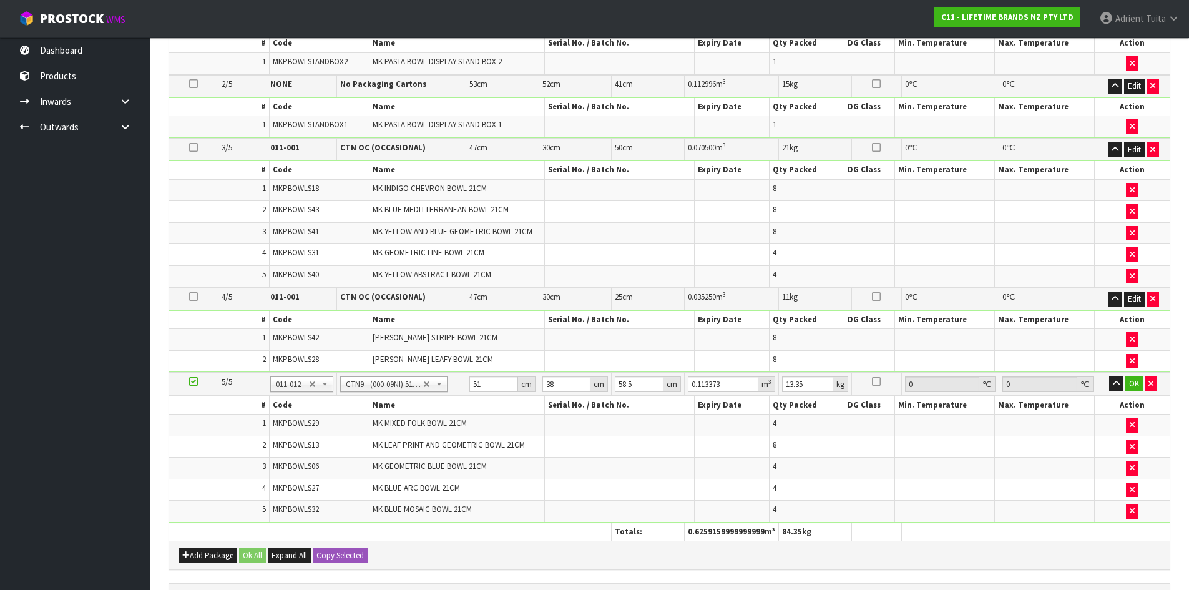
scroll to position [500, 0]
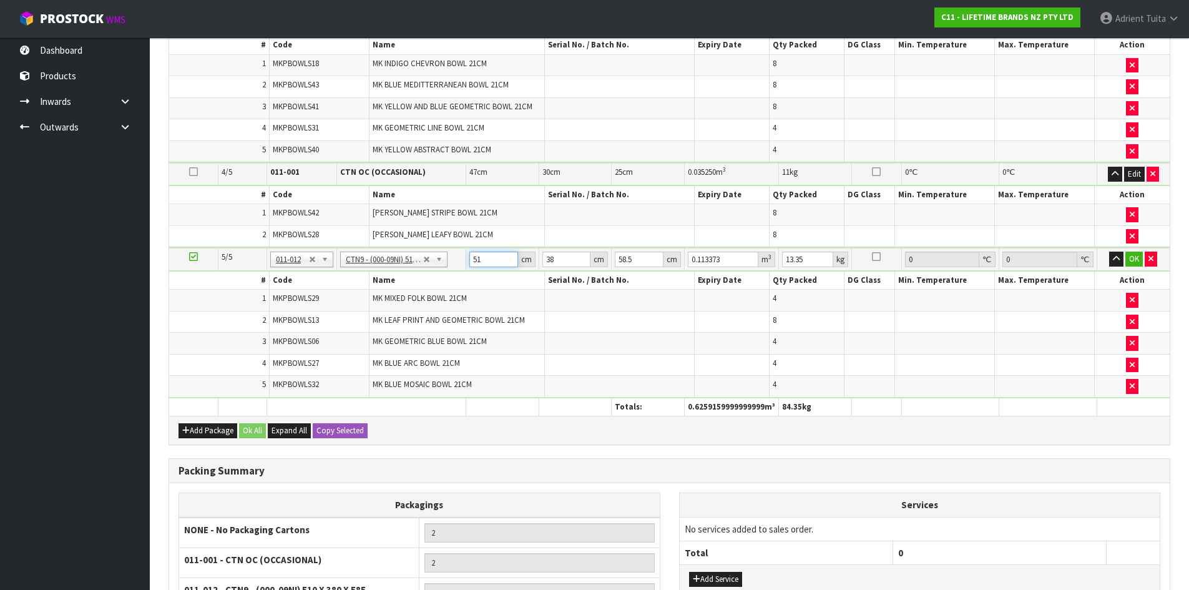
click at [493, 262] on input "51" at bounding box center [494, 260] width 49 height 16
type input "5"
type input "0.011115"
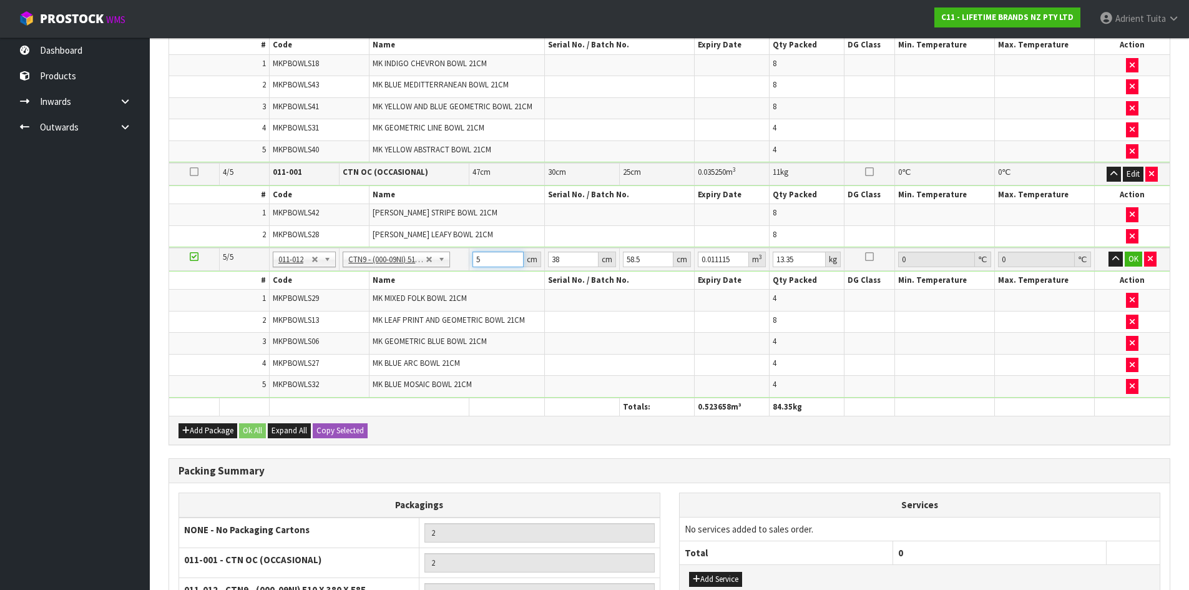
type input "52"
type input "0.115596"
type input "52"
type input "4"
type input "0.012168"
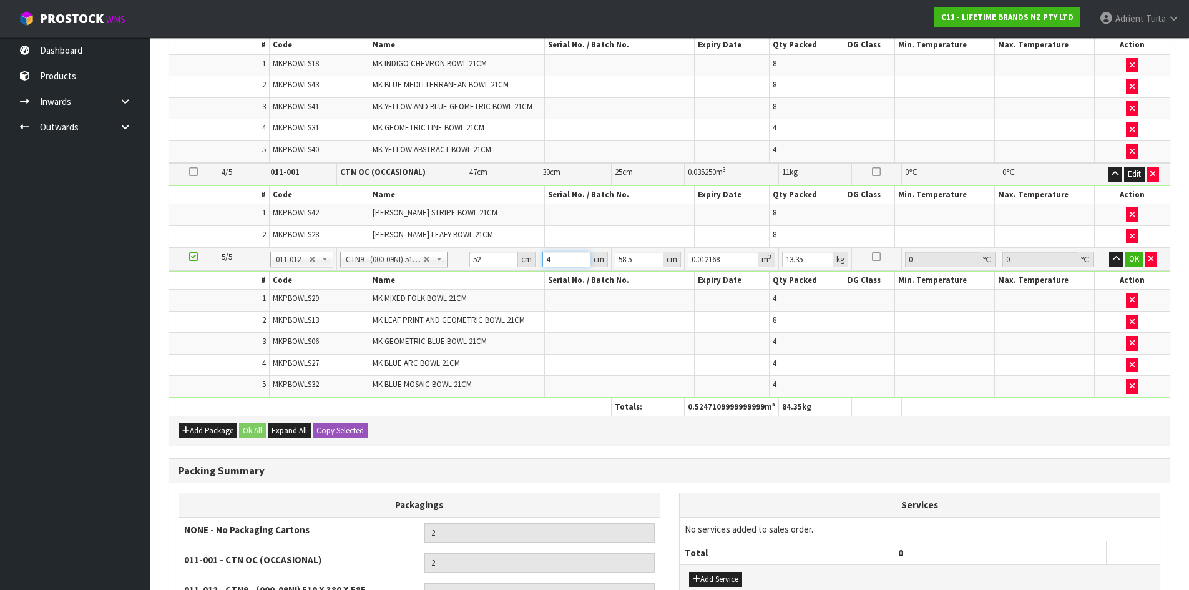
type input "40"
type input "0.12168"
type input "40"
type input "3"
type input "0.00624"
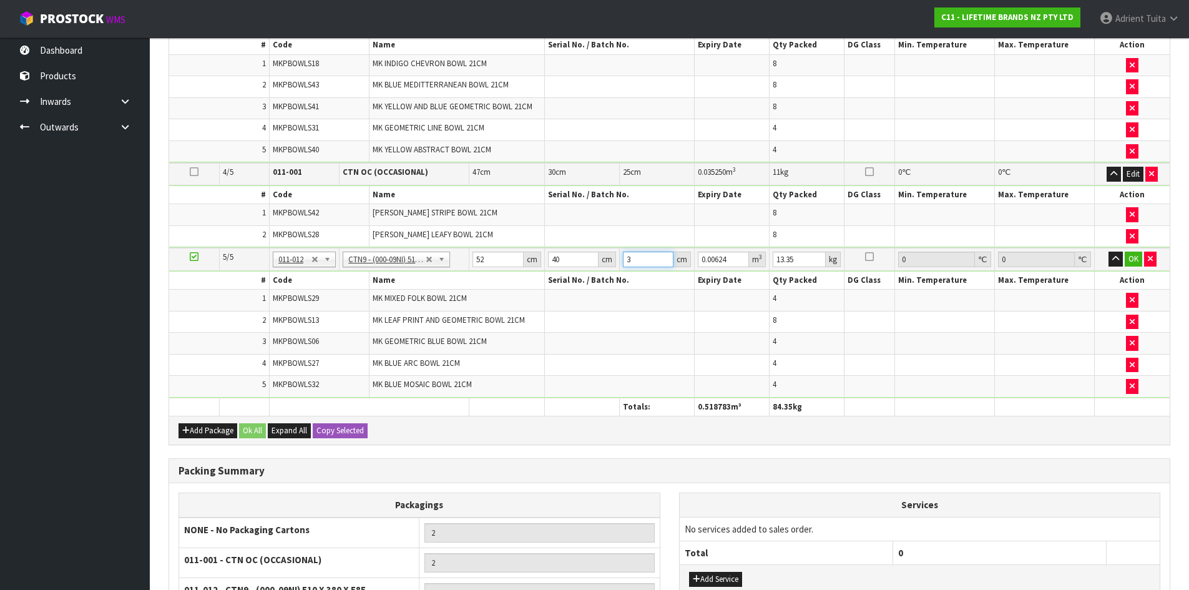
type input "38"
type input "0.07904"
type input "38"
type input "17"
click at [1128, 256] on button "OK" at bounding box center [1133, 259] width 17 height 15
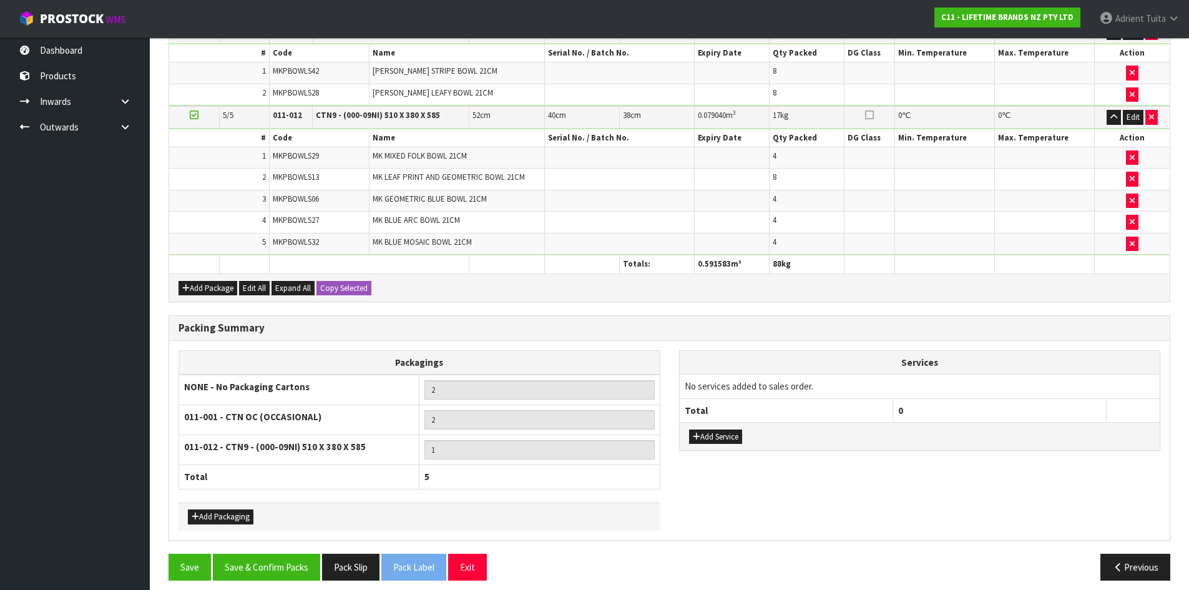
scroll to position [651, 0]
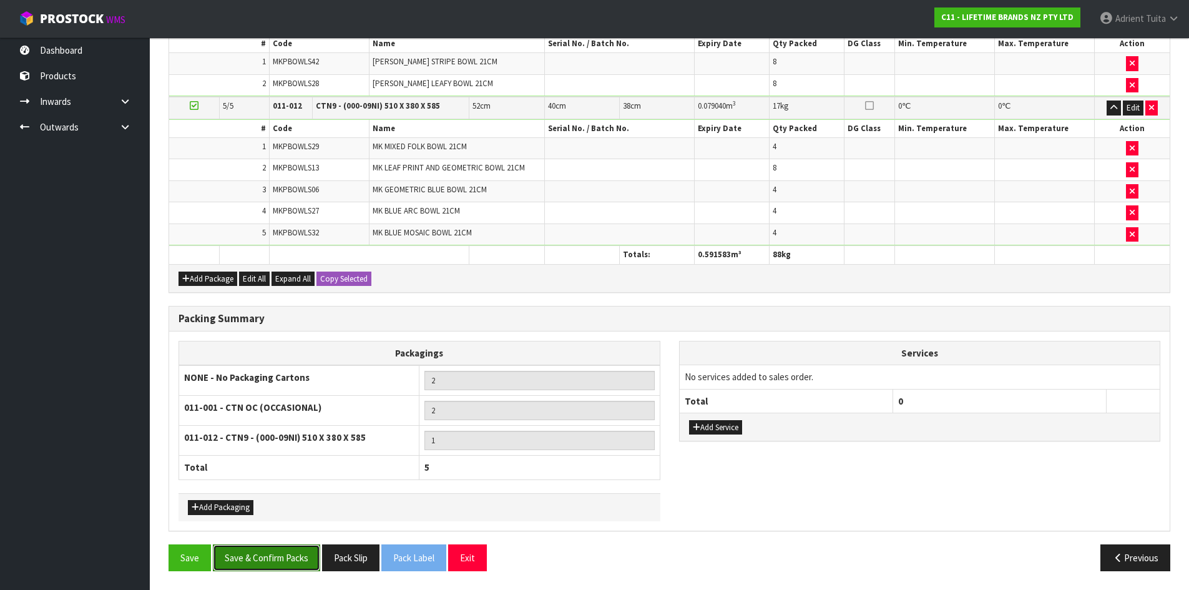
click at [293, 556] on button "Save & Confirm Packs" at bounding box center [266, 557] width 107 height 27
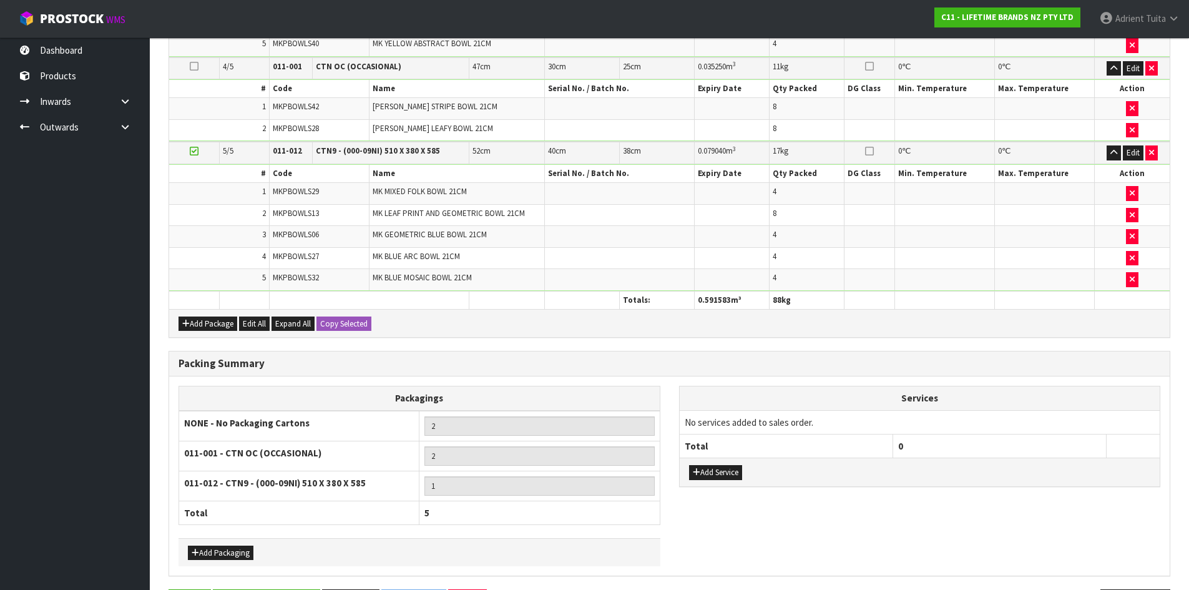
scroll to position [0, 0]
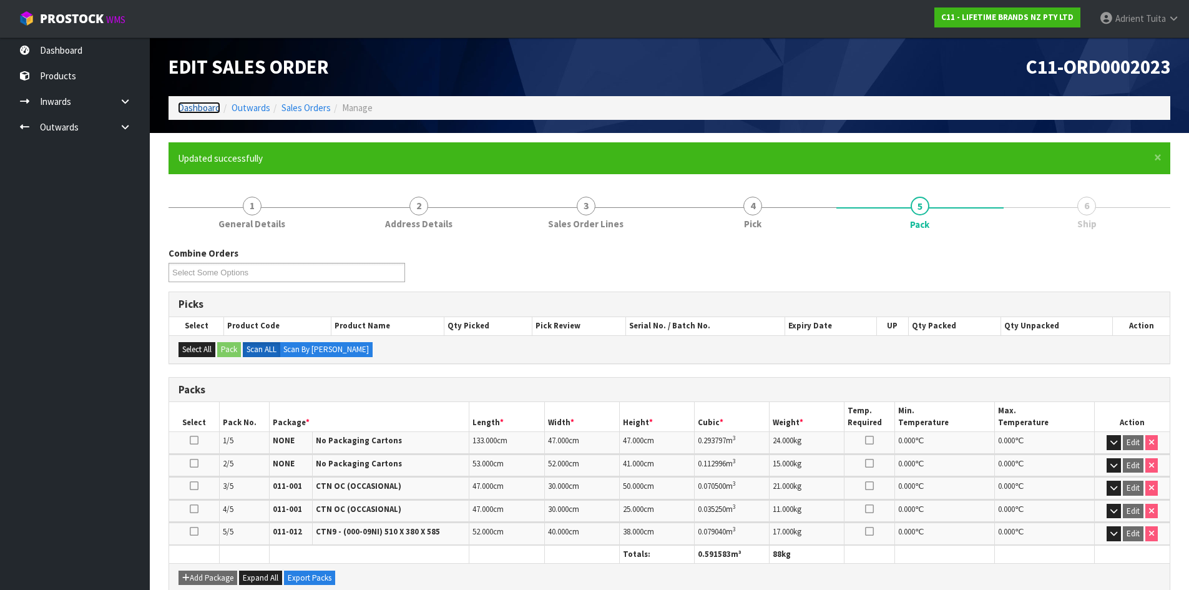
click at [212, 106] on link "Dashboard" at bounding box center [199, 108] width 42 height 12
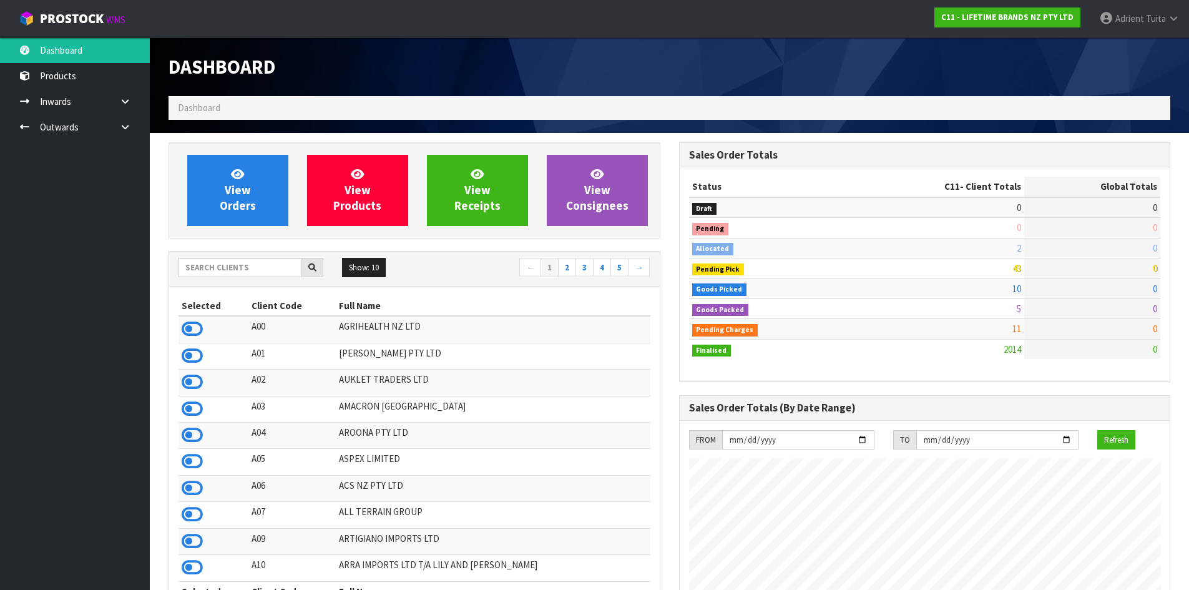
scroll to position [946, 510]
click at [1126, 21] on span "Adrient" at bounding box center [1130, 18] width 29 height 12
click at [1129, 47] on link "Logout" at bounding box center [1139, 49] width 99 height 17
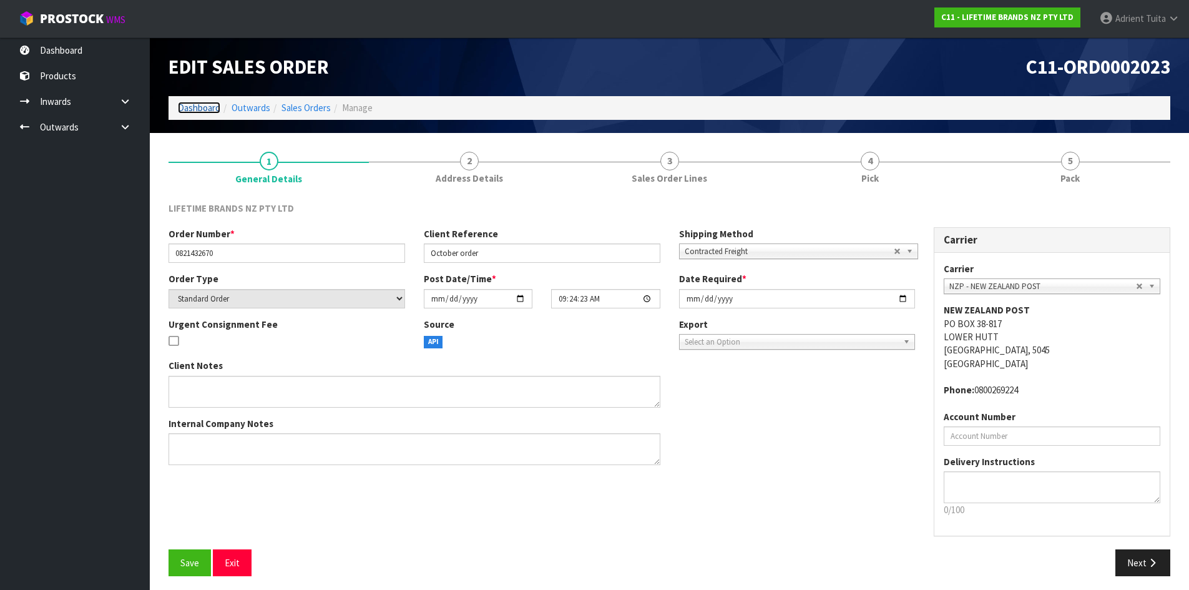
click at [204, 105] on link "Dashboard" at bounding box center [199, 108] width 42 height 12
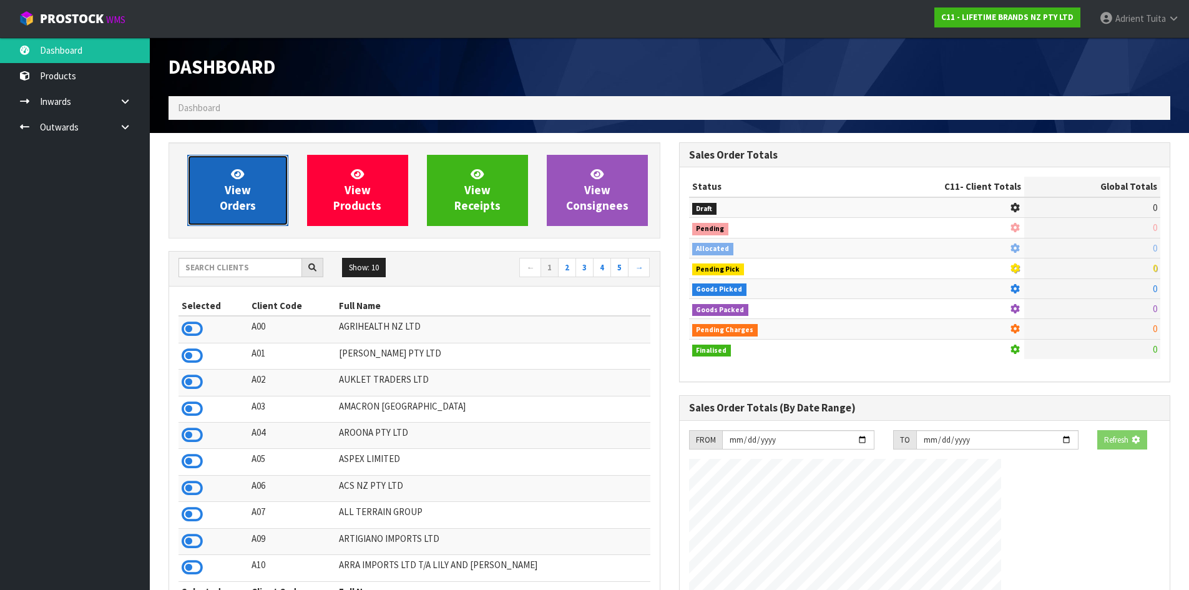
click at [229, 199] on span "View Orders" at bounding box center [238, 190] width 36 height 47
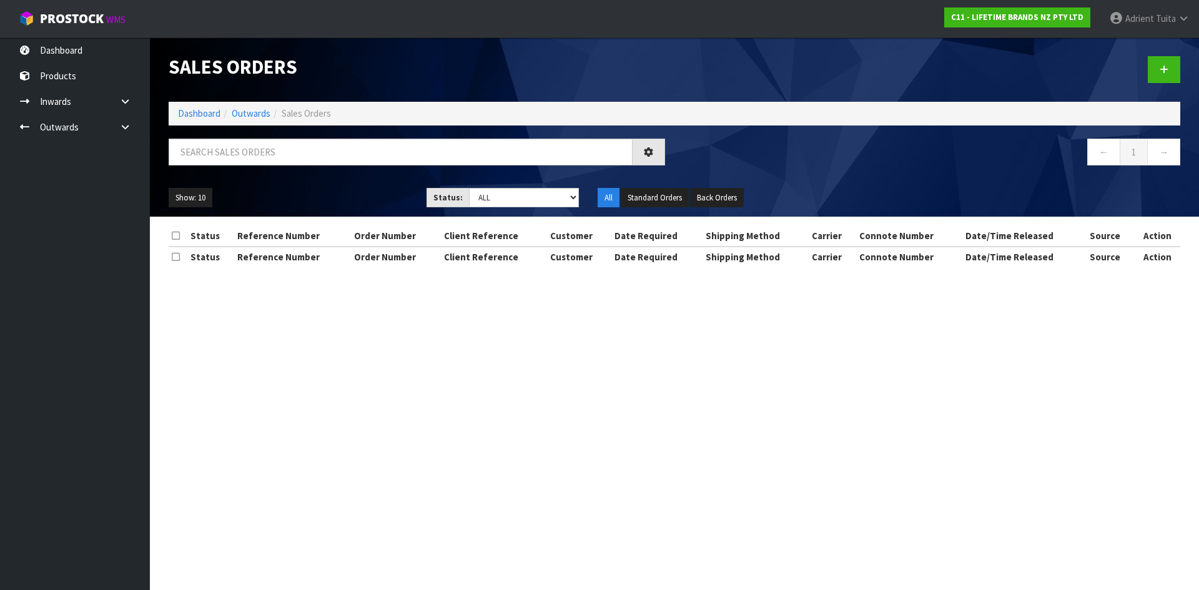
click at [301, 136] on div "Sales Orders Dashboard Outwards Sales Orders ← 1 → Show: 10 5 10 25 50 Status: …" at bounding box center [674, 126] width 1030 height 179
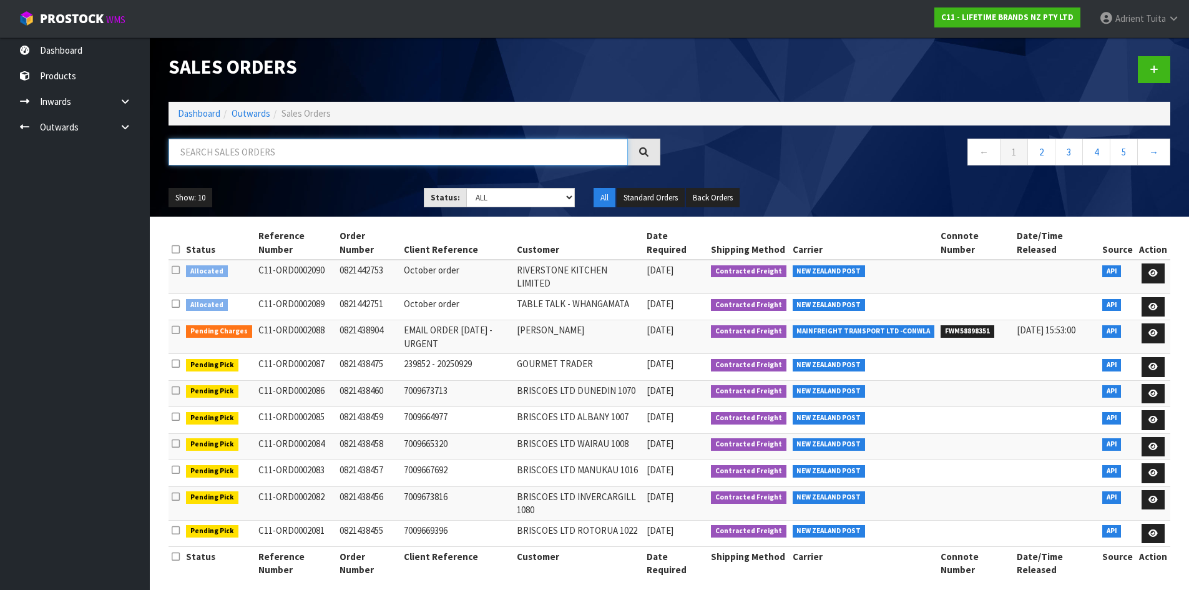
click at [302, 154] on input "text" at bounding box center [399, 152] width 460 height 27
paste input "MKPBOWLSTANDBOX2"
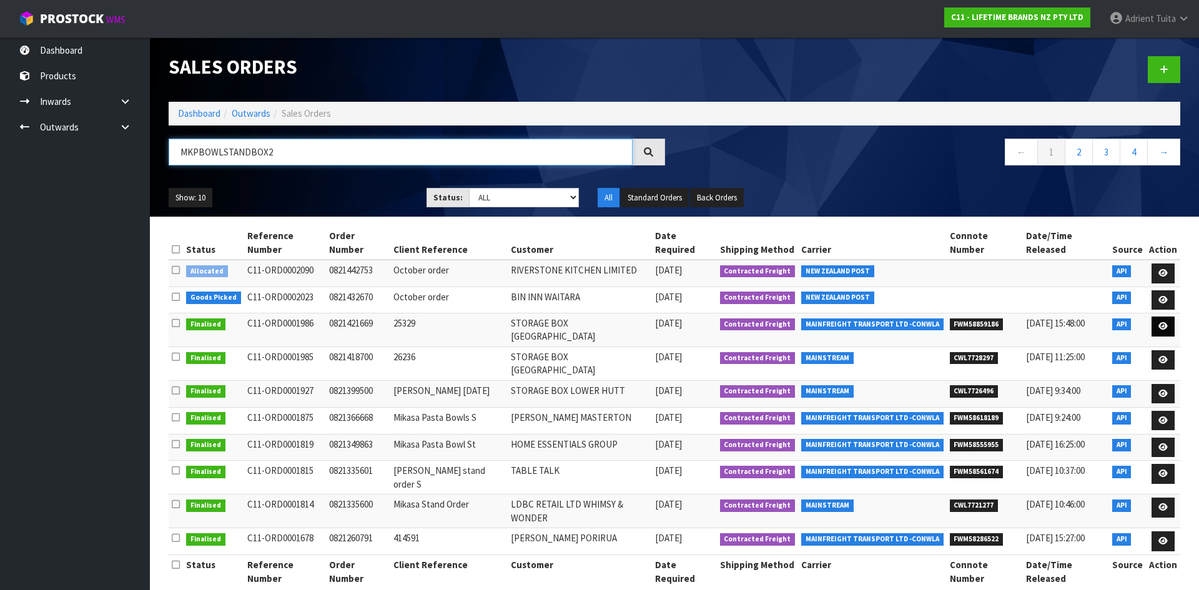
type input "MKPBOWLSTANDBOX2"
click at [1170, 317] on link at bounding box center [1162, 327] width 23 height 20
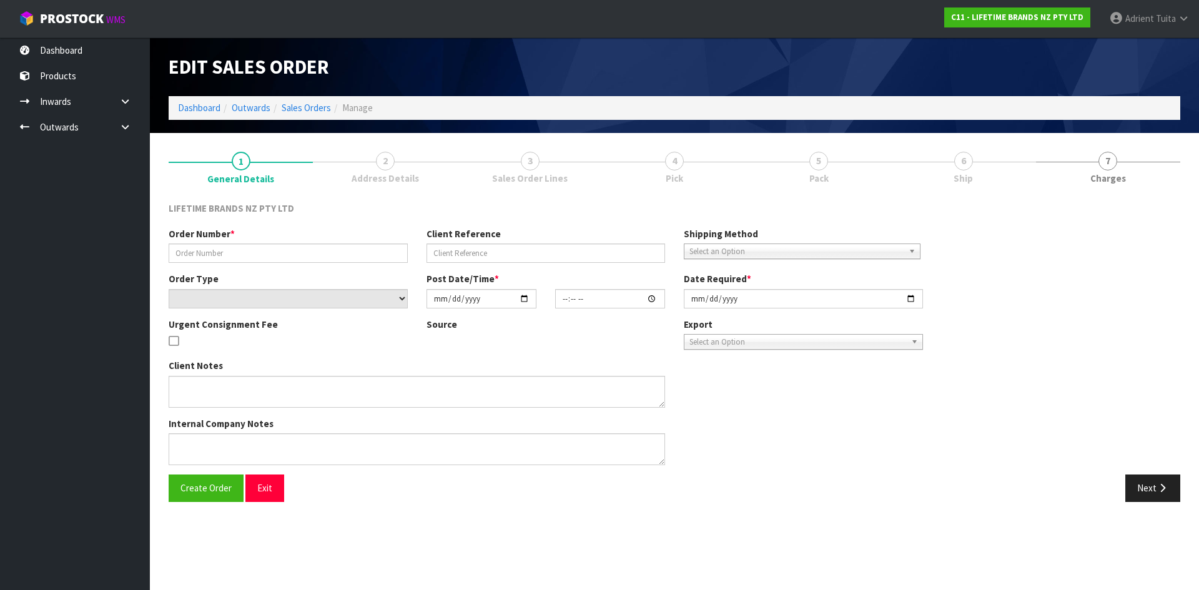
type input "0821421669"
type input "25329"
select select "number:0"
type input "[DATE]"
type input "07:24:21.000"
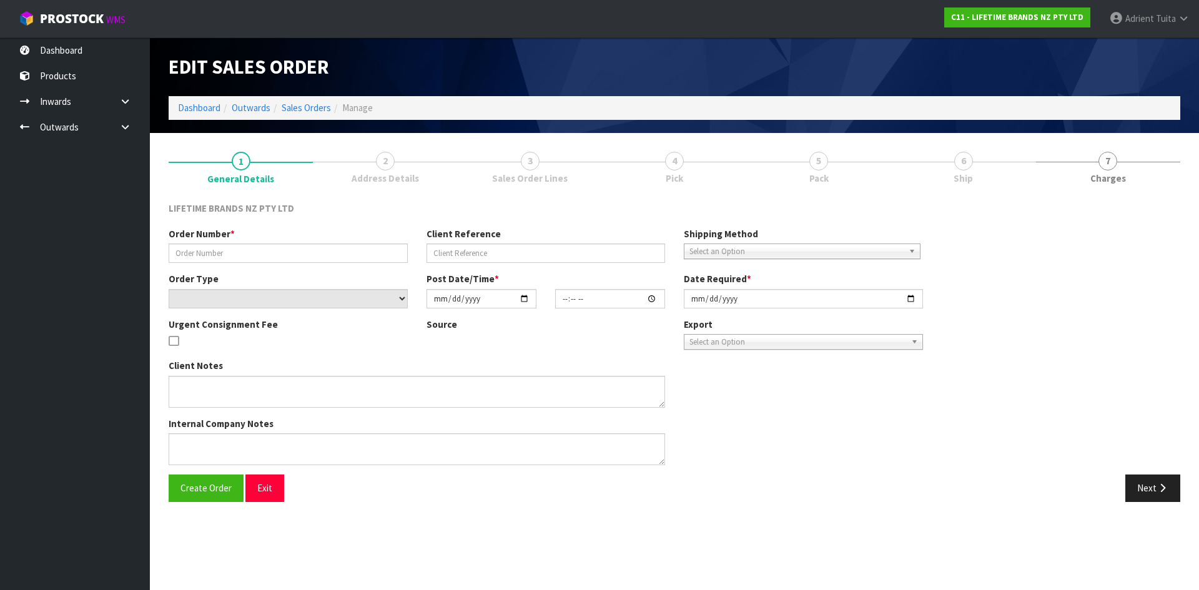
type input "[DATE]"
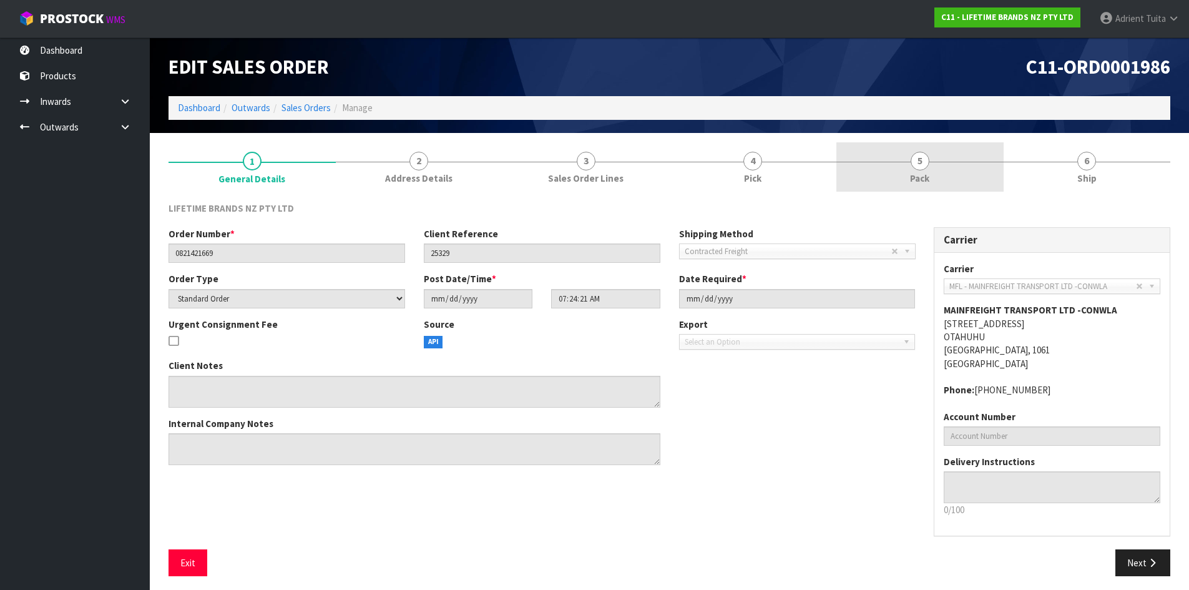
click at [907, 176] on link "5 Pack" at bounding box center [920, 166] width 167 height 49
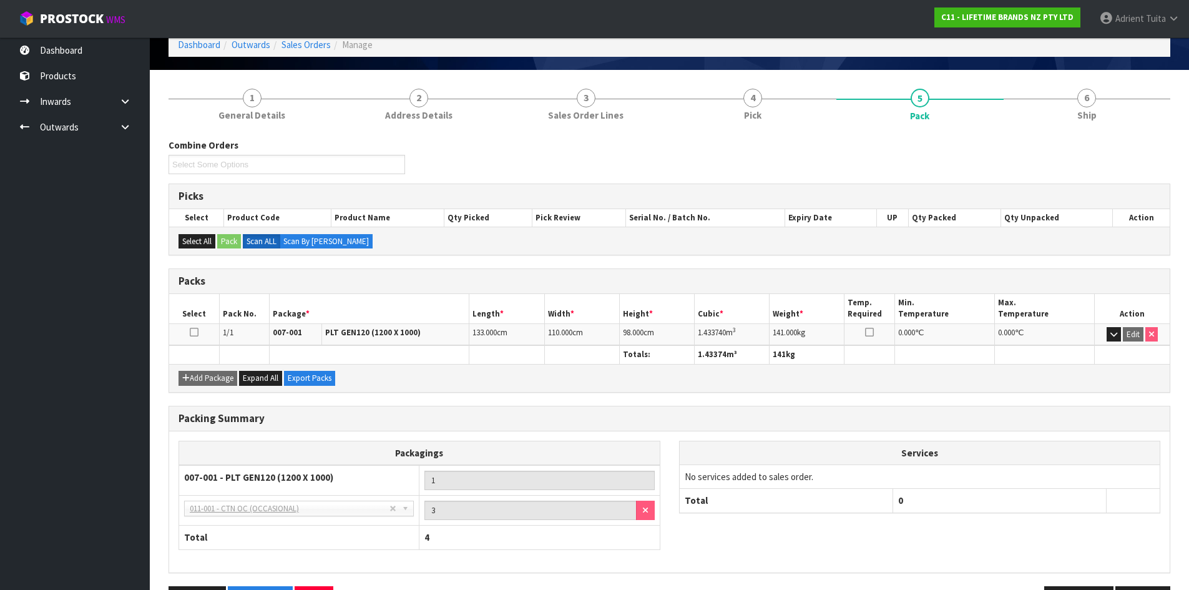
scroll to position [105, 0]
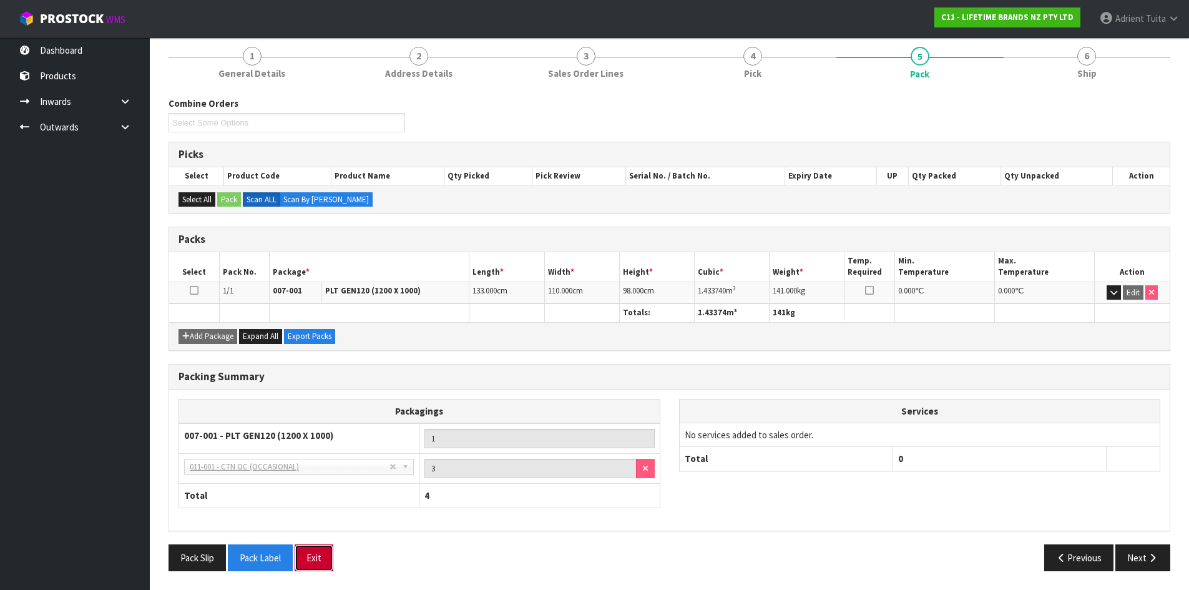
click at [306, 557] on button "Exit" at bounding box center [314, 557] width 39 height 27
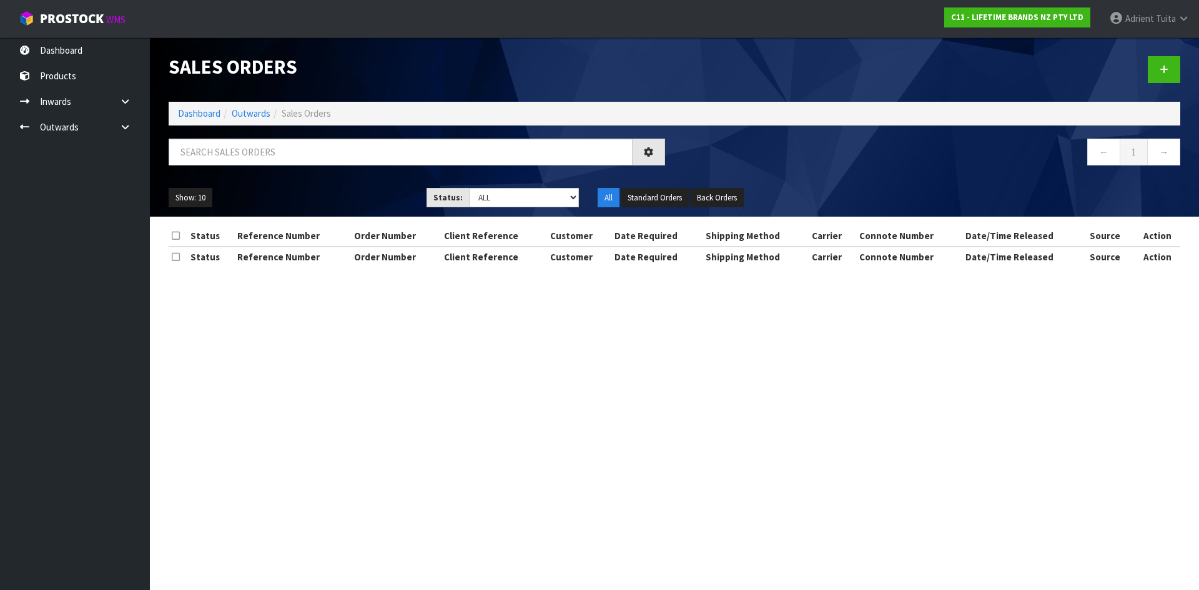
click at [333, 166] on div at bounding box center [416, 157] width 515 height 36
click at [352, 145] on input "text" at bounding box center [401, 152] width 464 height 27
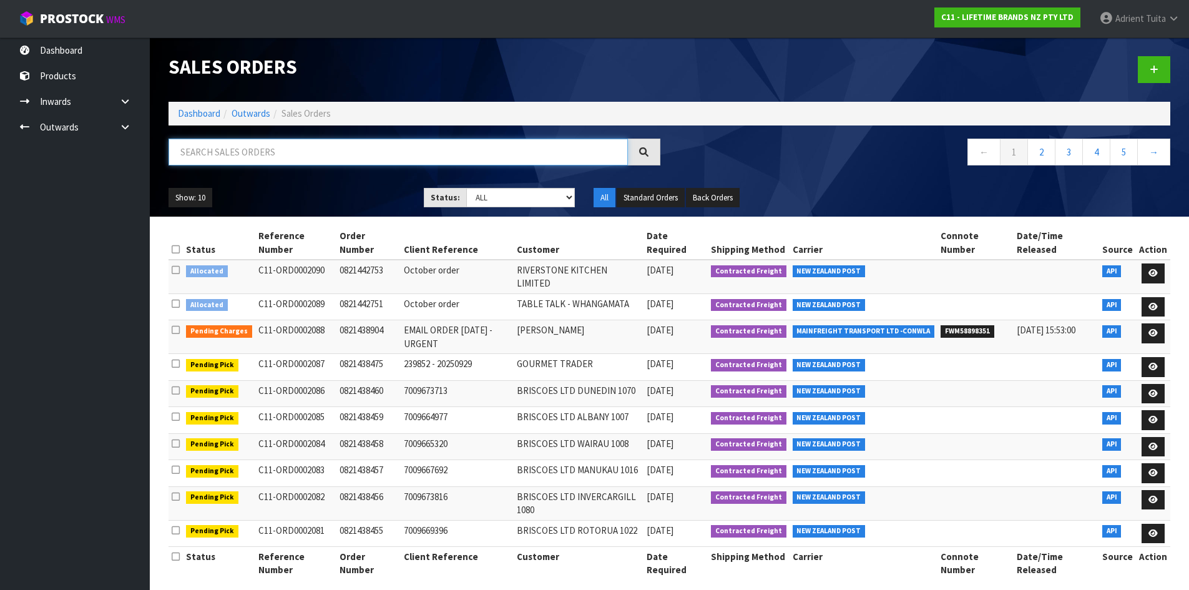
paste input "MKPBOWLSTANDBOX2"
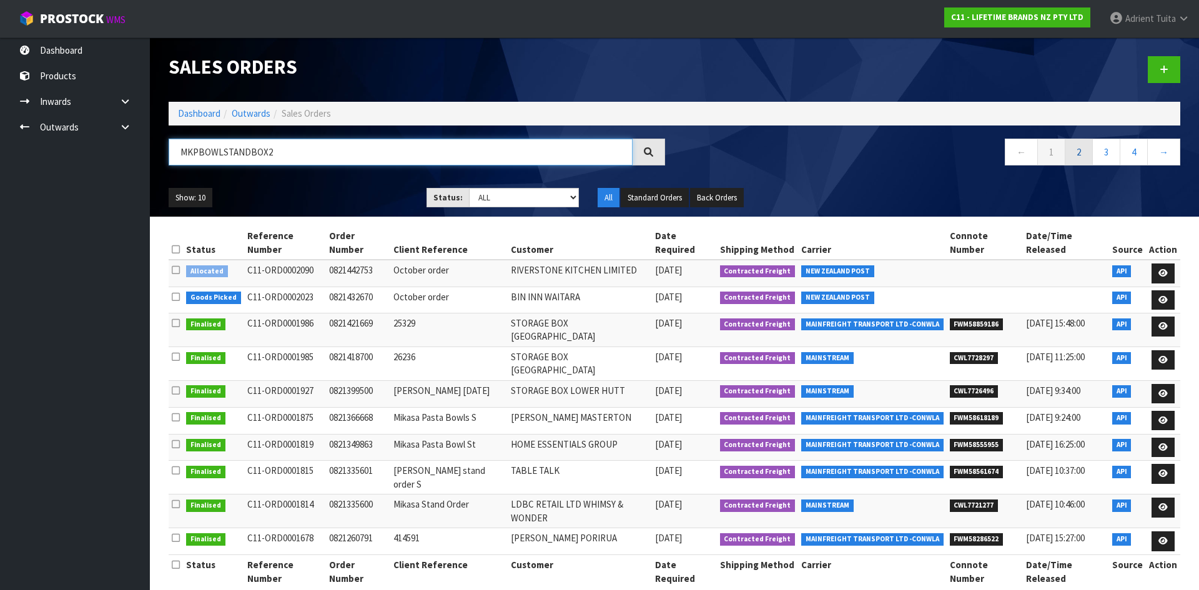
type input "MKPBOWLSTANDBOX2"
click at [1076, 160] on link "2" at bounding box center [1079, 152] width 28 height 27
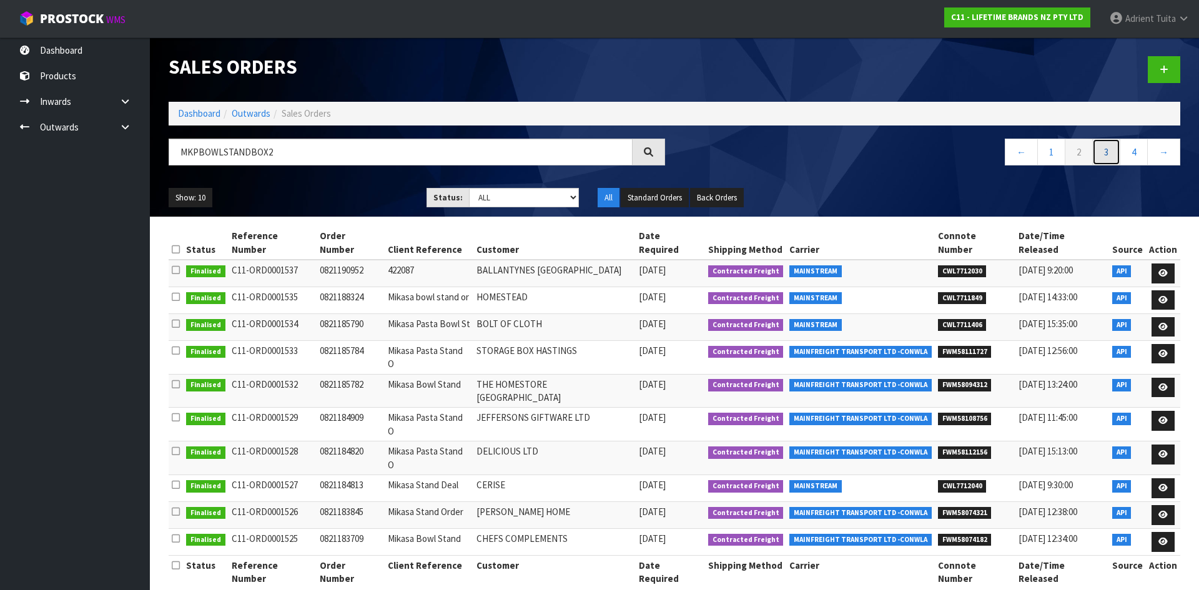
click at [1103, 157] on link "3" at bounding box center [1106, 152] width 28 height 27
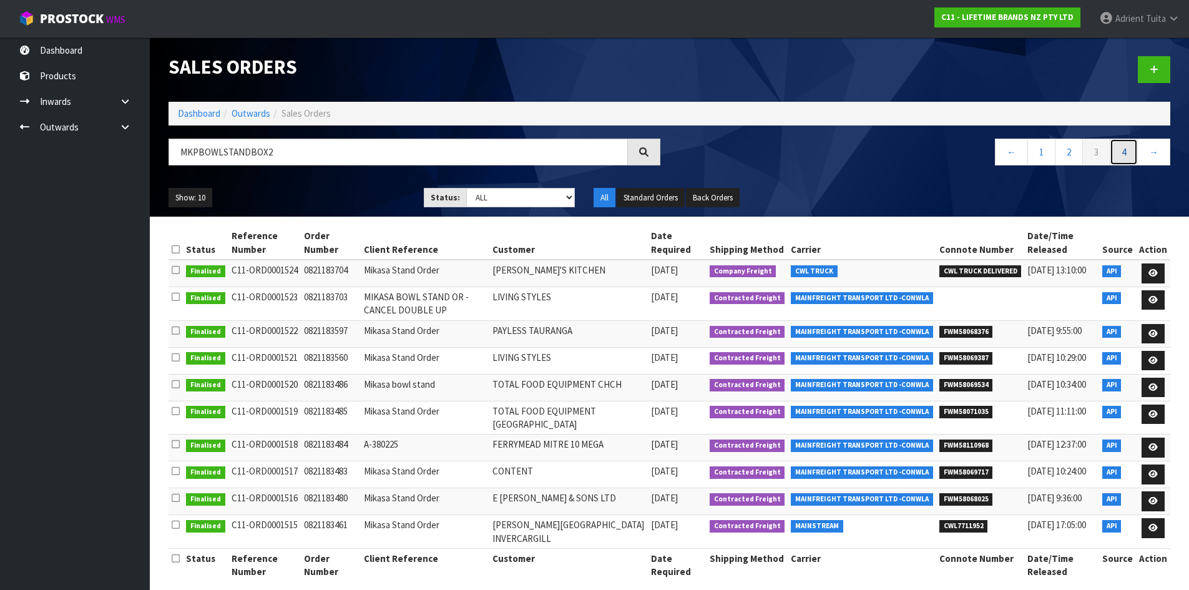
click at [1116, 154] on link "4" at bounding box center [1124, 152] width 28 height 27
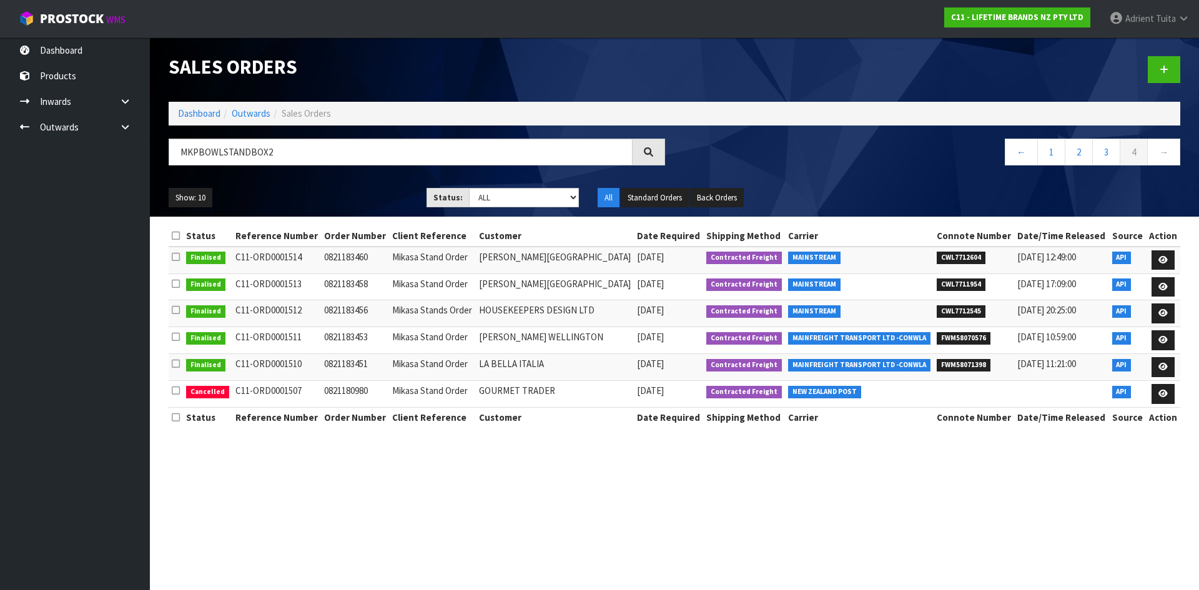
click at [199, 105] on ol "Dashboard Outwards Sales Orders" at bounding box center [675, 113] width 1012 height 23
click at [203, 112] on link "Dashboard" at bounding box center [199, 113] width 42 height 12
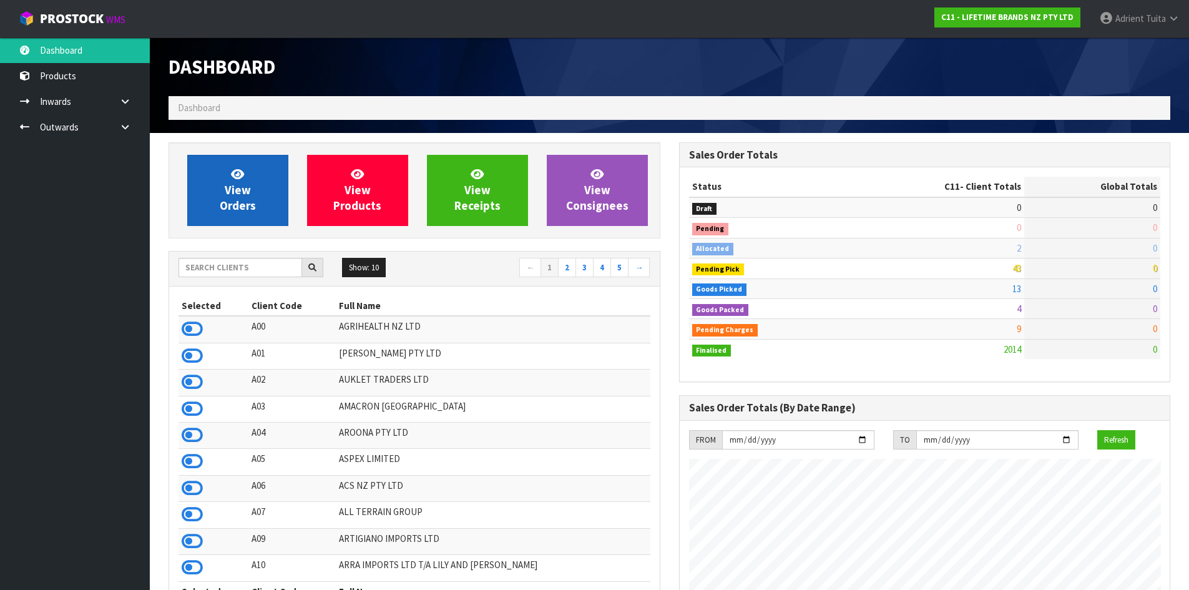
scroll to position [946, 510]
click at [226, 191] on span "View Orders" at bounding box center [238, 190] width 36 height 47
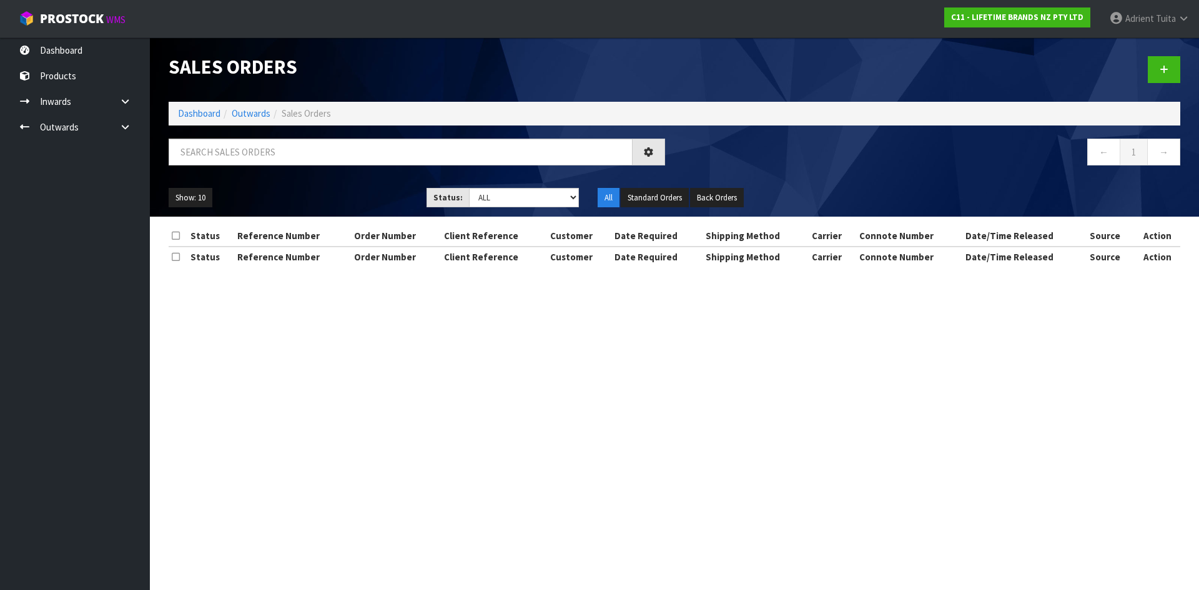
click at [323, 126] on div "Sales Orders Dashboard Outwards Sales Orders ← 1 → Show: 10 5 10 25 50 Status: …" at bounding box center [674, 126] width 1030 height 179
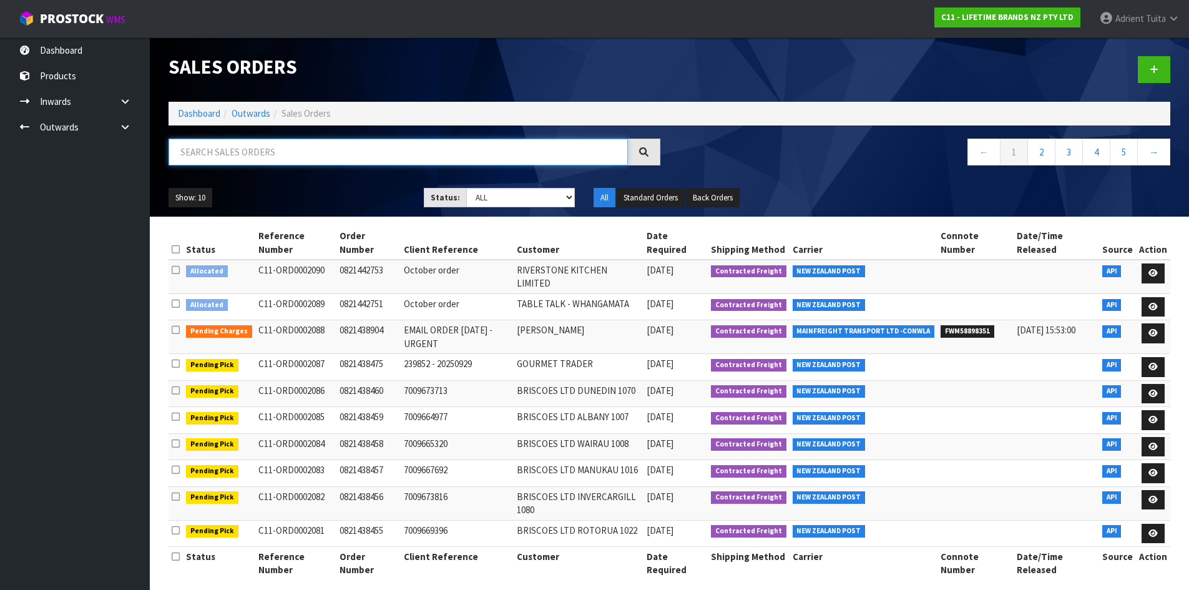
click at [319, 149] on input "text" at bounding box center [399, 152] width 460 height 27
paste input "MKPBOWLSTANDBOX2"
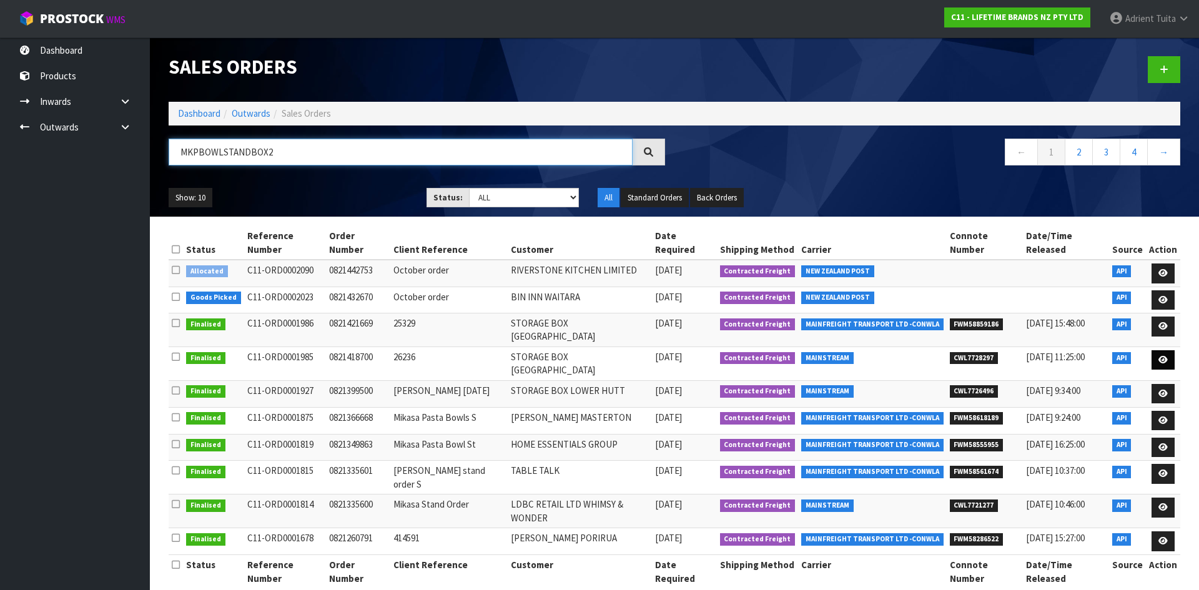
type input "MKPBOWLSTANDBOX2"
click at [1160, 356] on icon at bounding box center [1162, 360] width 9 height 8
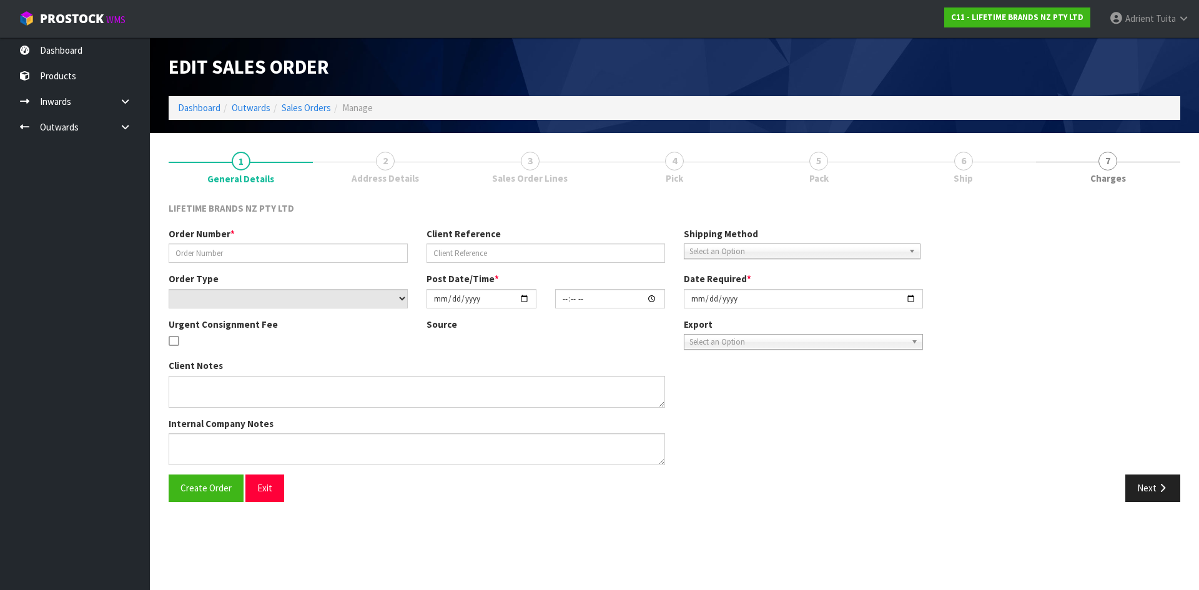
type input "0821418700"
type input "26236"
select select "number:0"
type input "[DATE]"
type input "15:59:21.000"
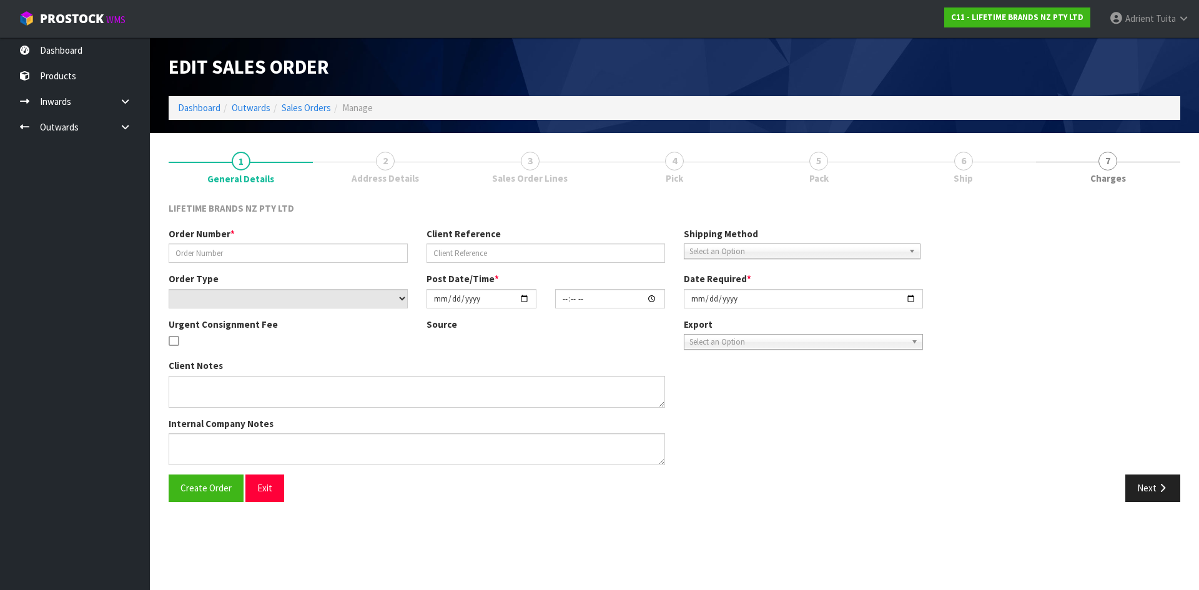
type input "[DATE]"
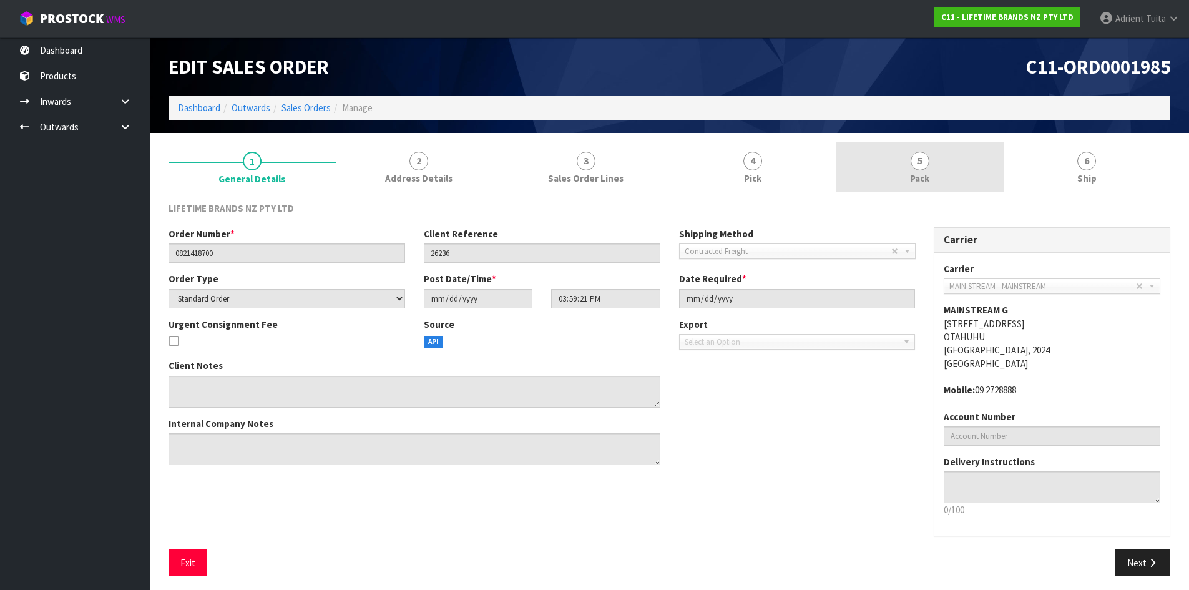
click at [925, 179] on span "Pack" at bounding box center [919, 178] width 19 height 13
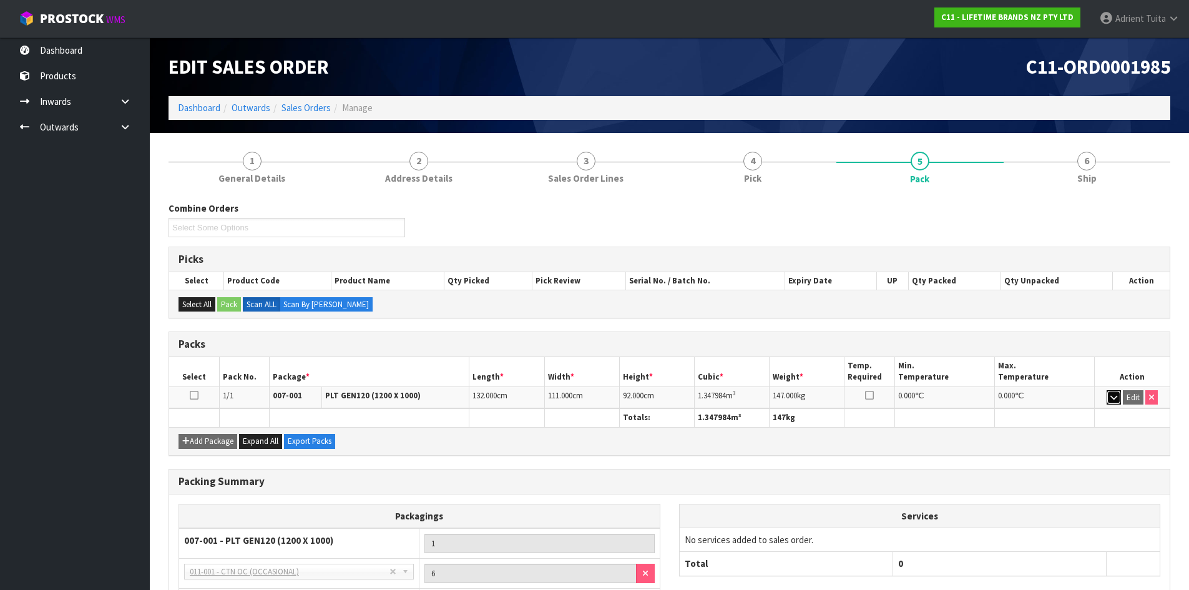
click at [1115, 392] on button "button" at bounding box center [1114, 397] width 14 height 15
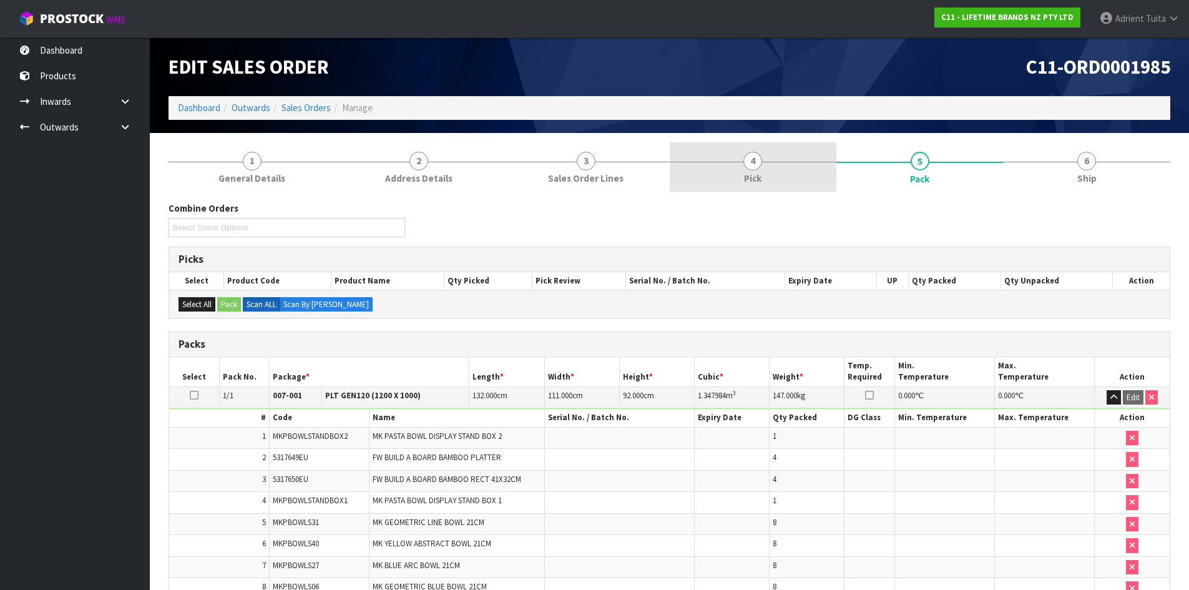
click at [752, 170] on span "4" at bounding box center [753, 161] width 19 height 19
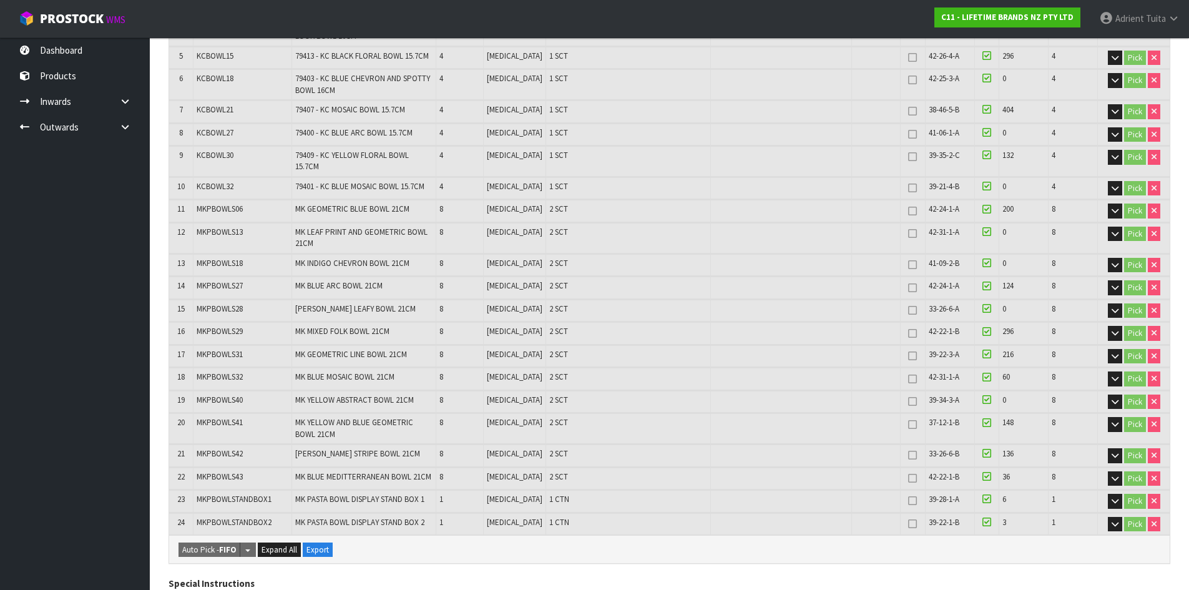
scroll to position [375, 0]
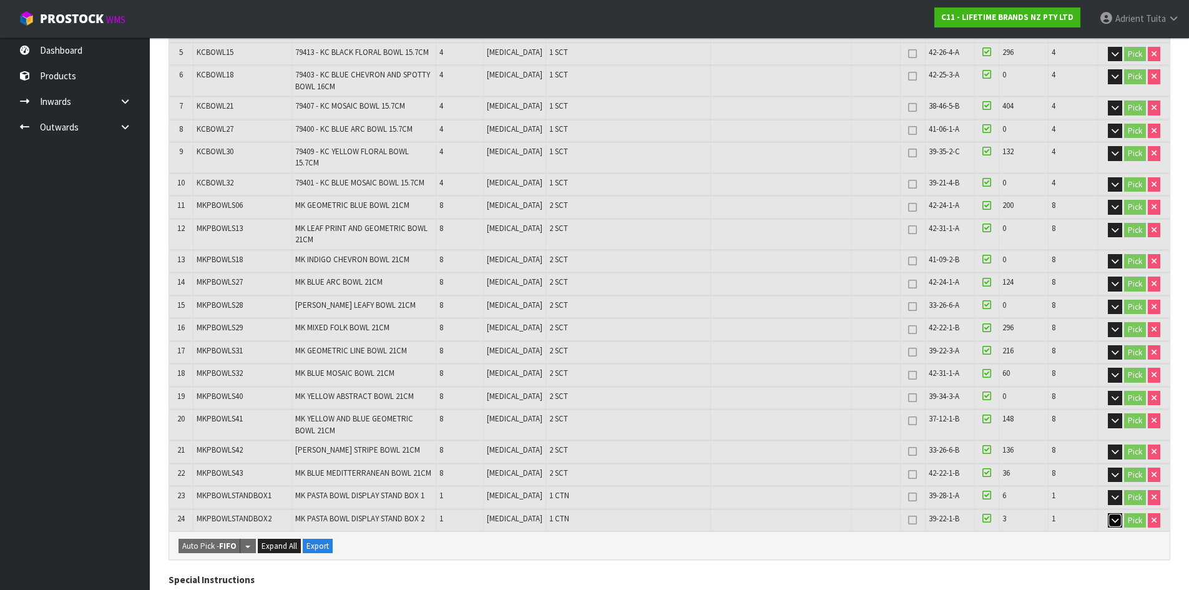
click at [1117, 516] on icon "button" at bounding box center [1115, 520] width 7 height 8
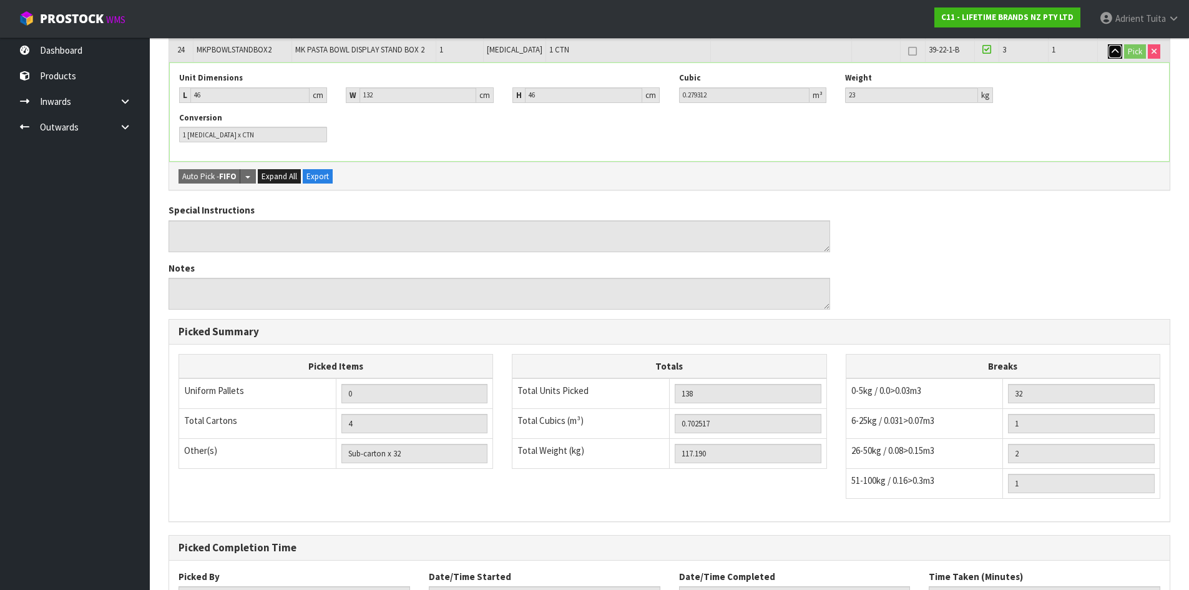
scroll to position [938, 0]
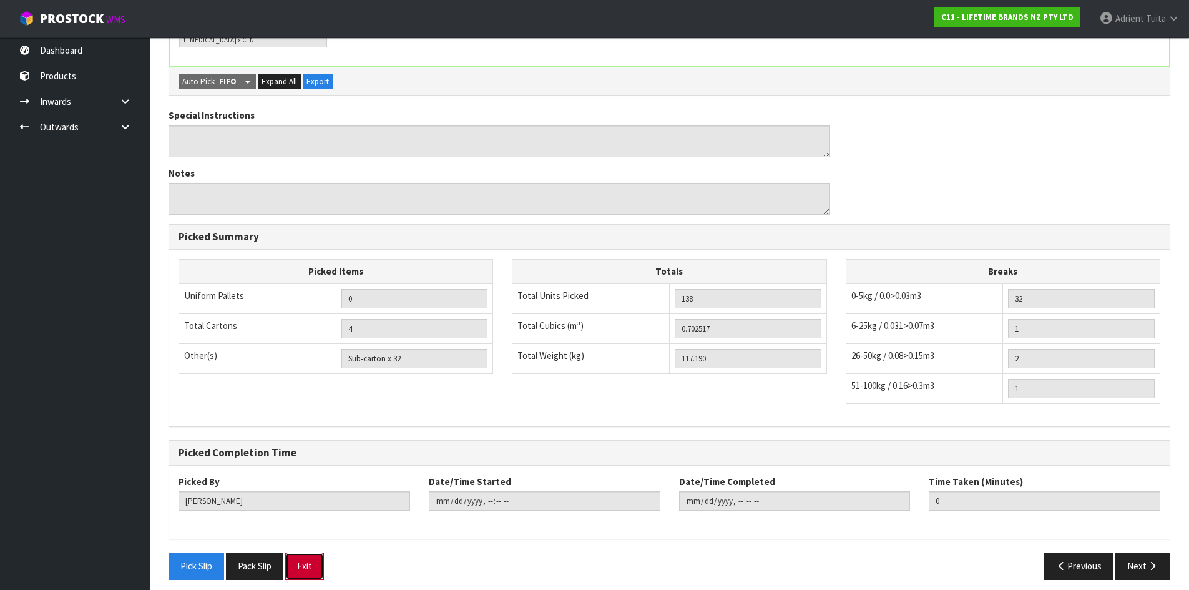
click at [315, 562] on button "Exit" at bounding box center [304, 566] width 39 height 27
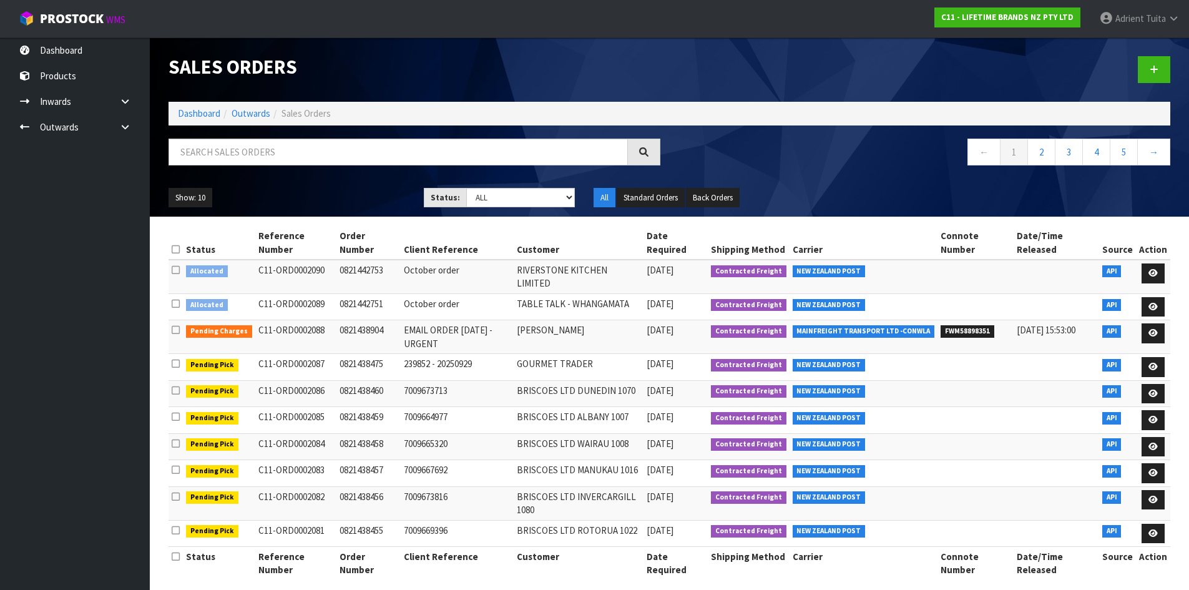
click at [396, 165] on div at bounding box center [414, 157] width 511 height 36
click at [396, 160] on input "text" at bounding box center [399, 152] width 460 height 27
paste input "MKPBOWLSTANDBOX1"
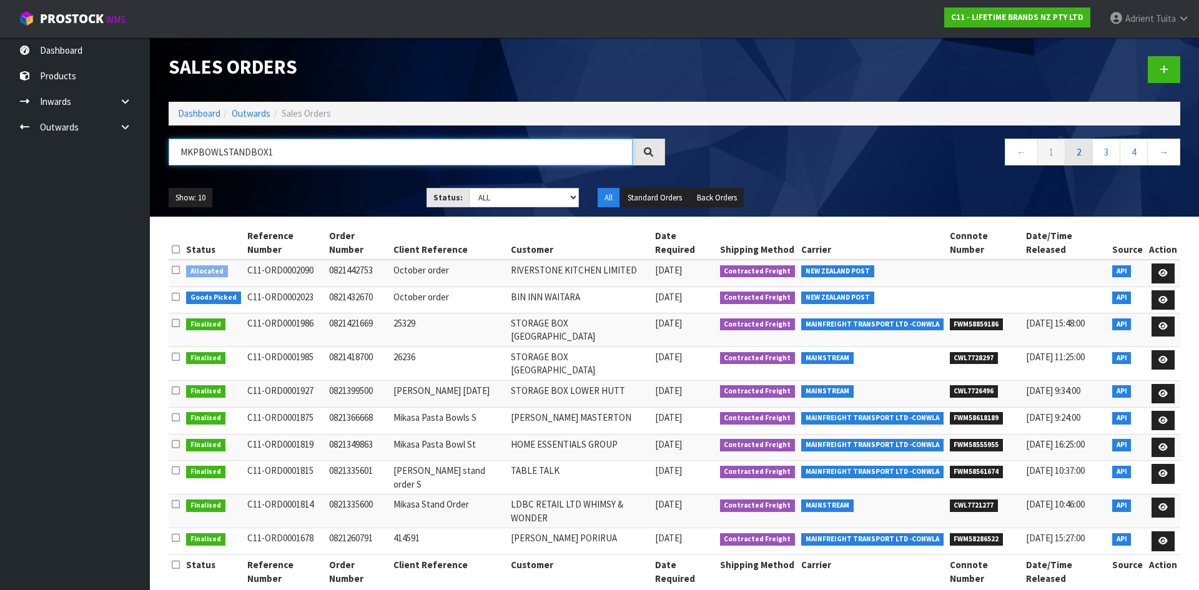
type input "MKPBOWLSTANDBOX1"
click at [1075, 156] on link "2" at bounding box center [1079, 152] width 28 height 27
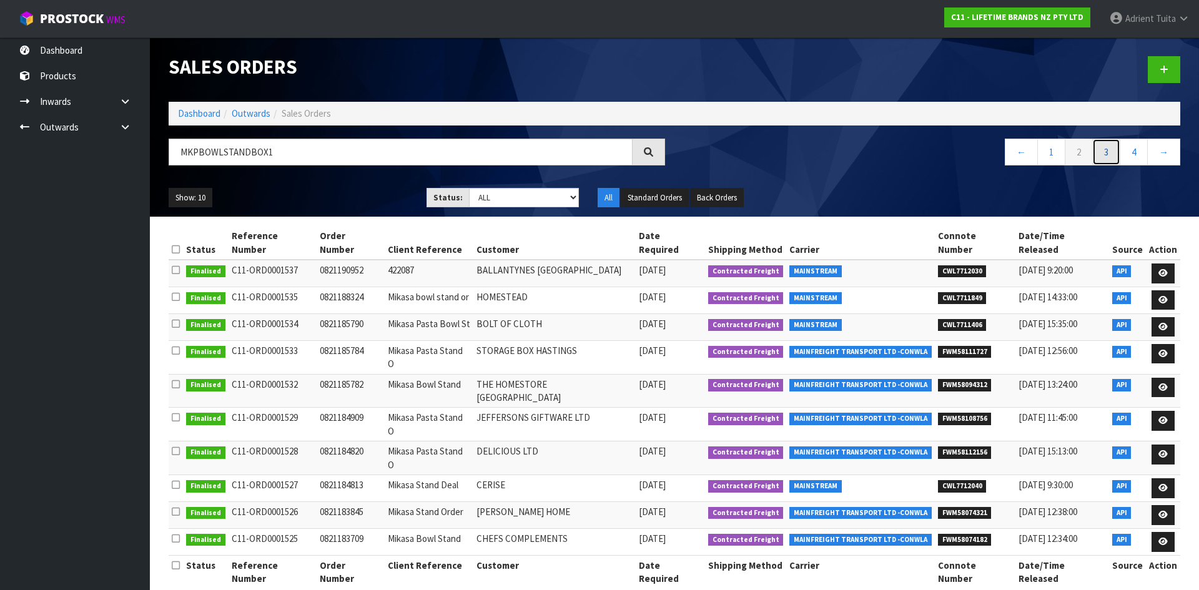
click at [1114, 144] on link "3" at bounding box center [1106, 152] width 28 height 27
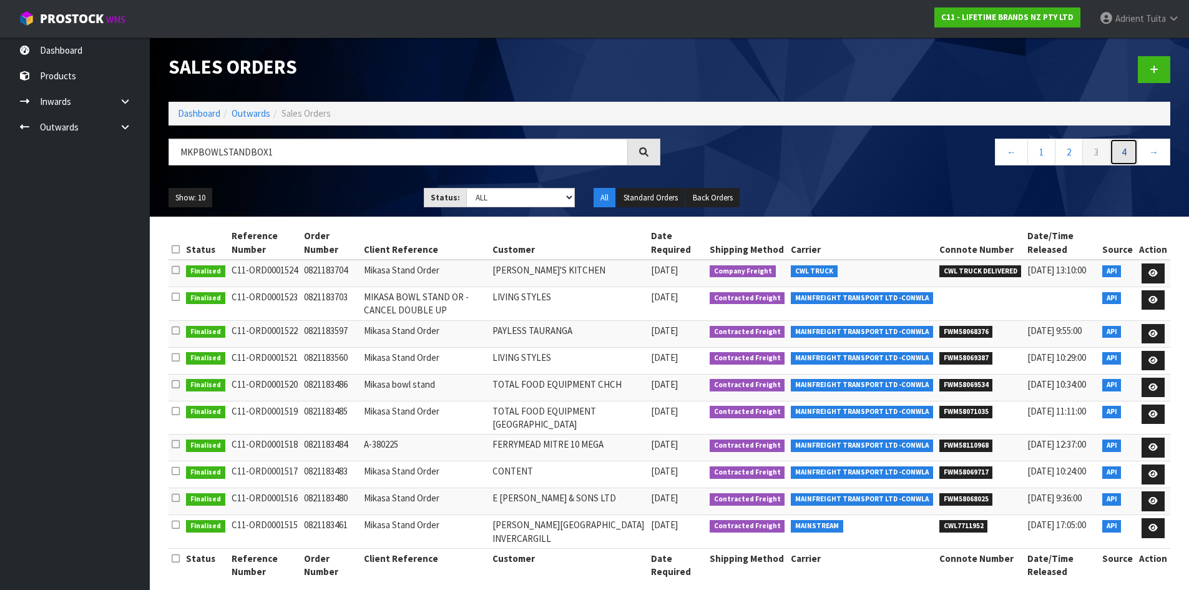
click at [1121, 159] on link "4" at bounding box center [1124, 152] width 28 height 27
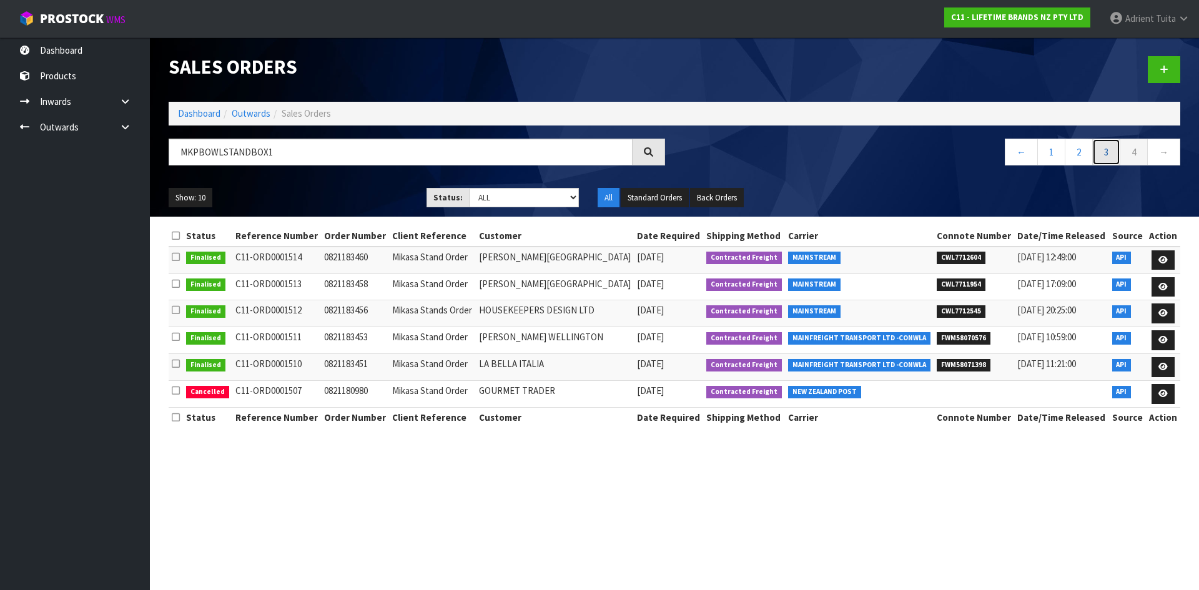
click at [1101, 154] on link "3" at bounding box center [1106, 152] width 28 height 27
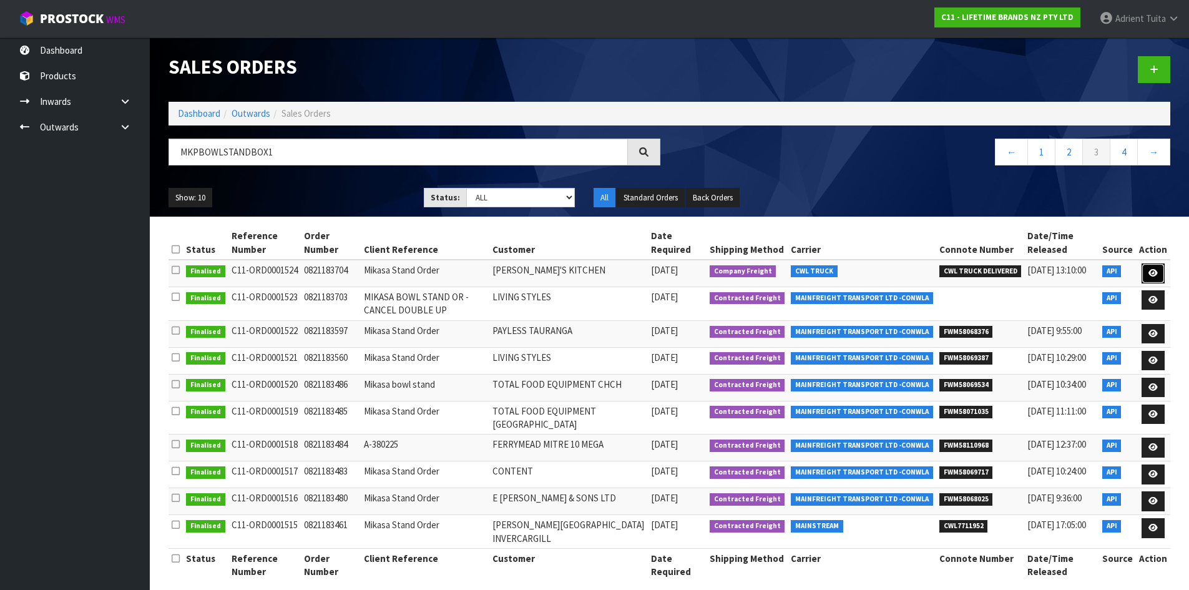
click at [1153, 278] on link at bounding box center [1153, 273] width 23 height 20
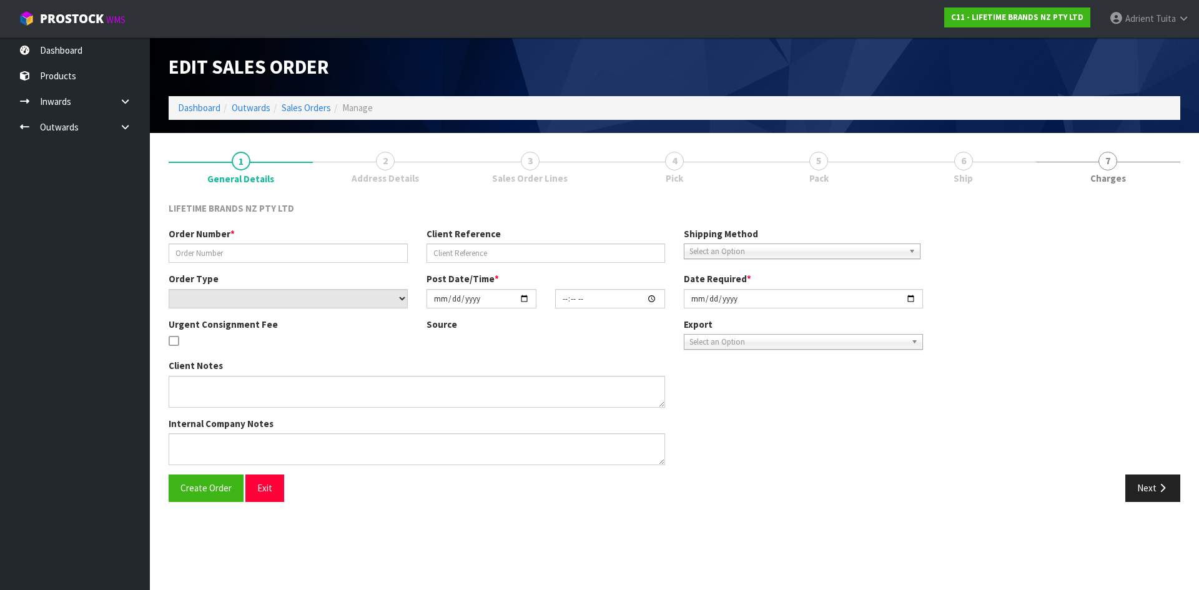
type input "0821183704"
type input "Mikasa Stand Order"
select select "number:0"
type input "2025-07-30"
type input "10:42:58.000"
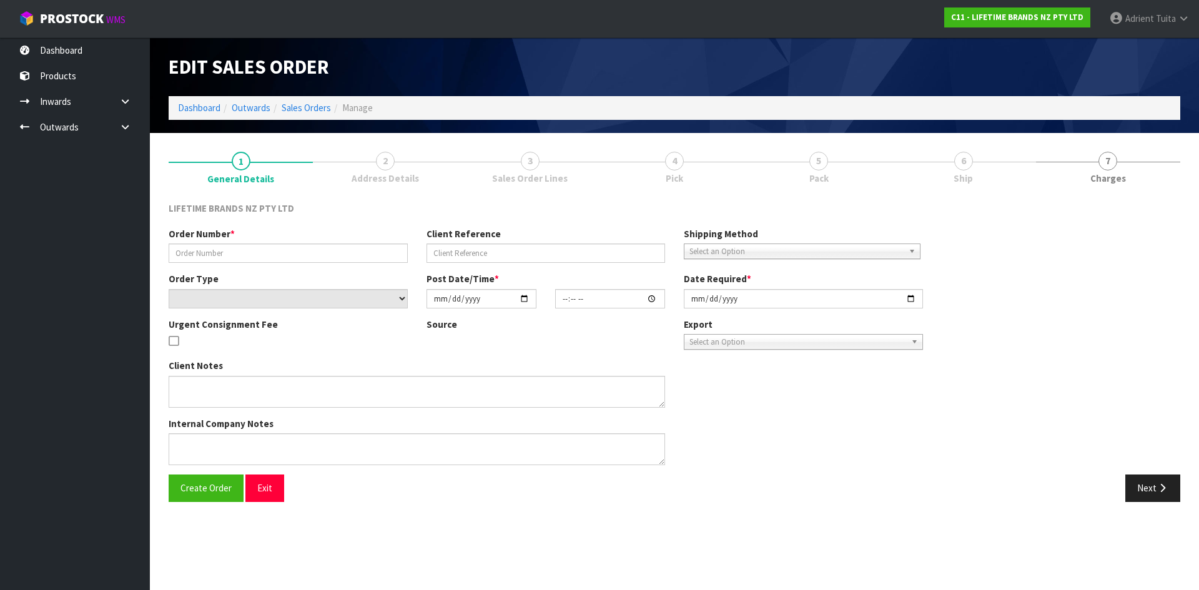
type input "2025-07-30"
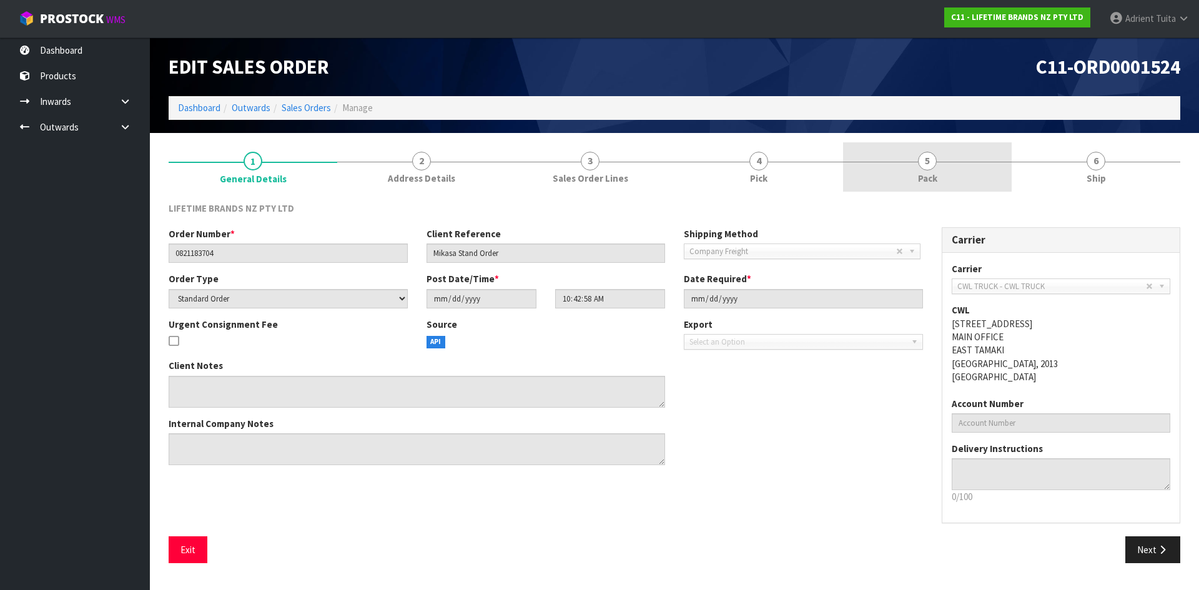
click at [941, 167] on link "5 Pack" at bounding box center [927, 166] width 169 height 49
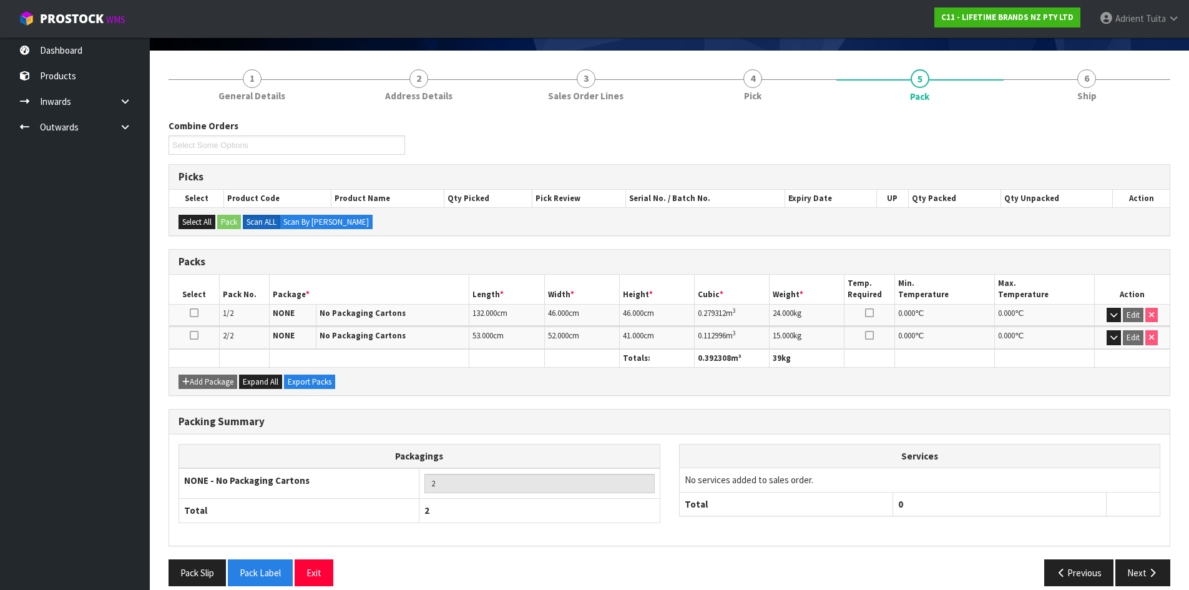
scroll to position [97, 0]
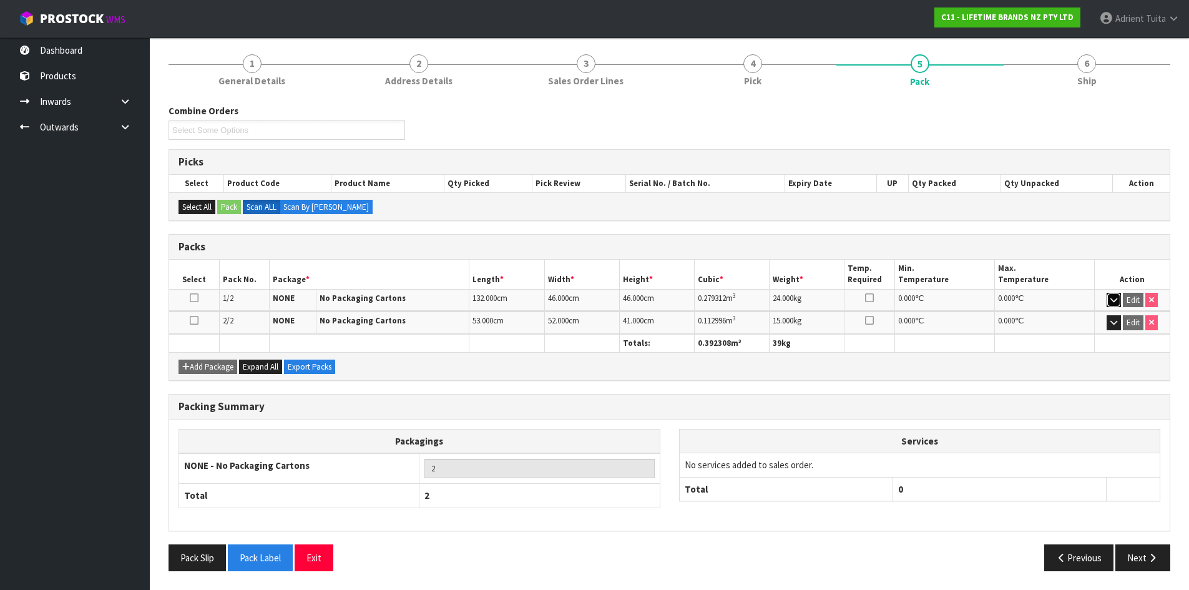
click at [1111, 302] on icon "button" at bounding box center [1114, 300] width 7 height 8
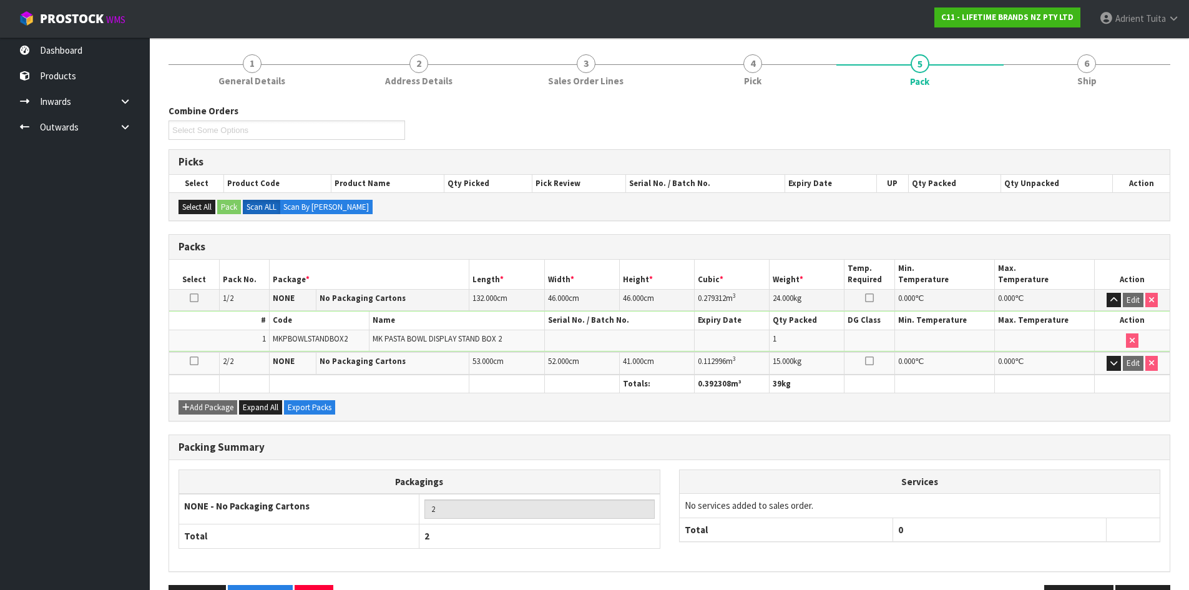
click at [1110, 373] on td "Edit" at bounding box center [1132, 363] width 75 height 22
click at [1110, 372] on td "Edit" at bounding box center [1132, 363] width 75 height 22
click at [1111, 363] on icon "button" at bounding box center [1114, 363] width 7 height 8
